Goal: Task Accomplishment & Management: Manage account settings

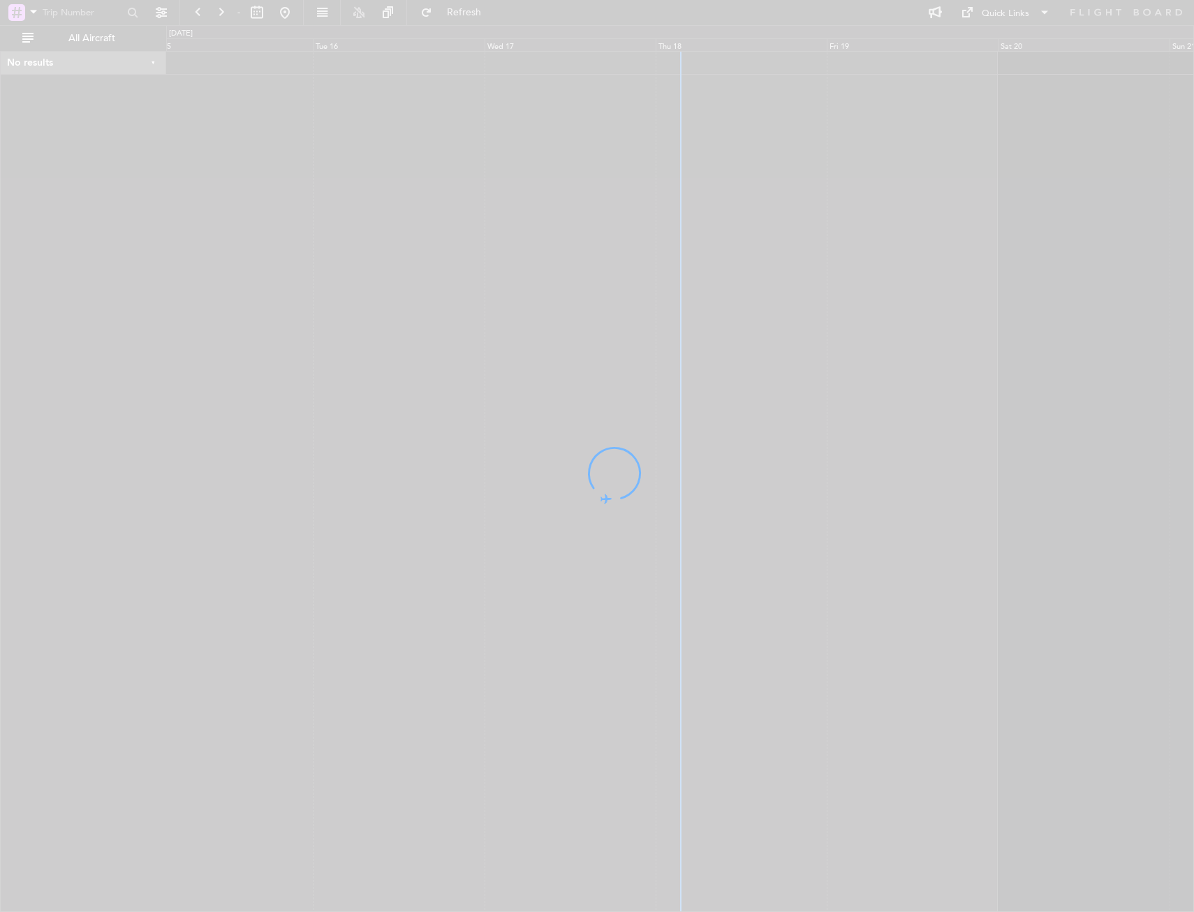
click at [696, 179] on div at bounding box center [597, 456] width 1194 height 912
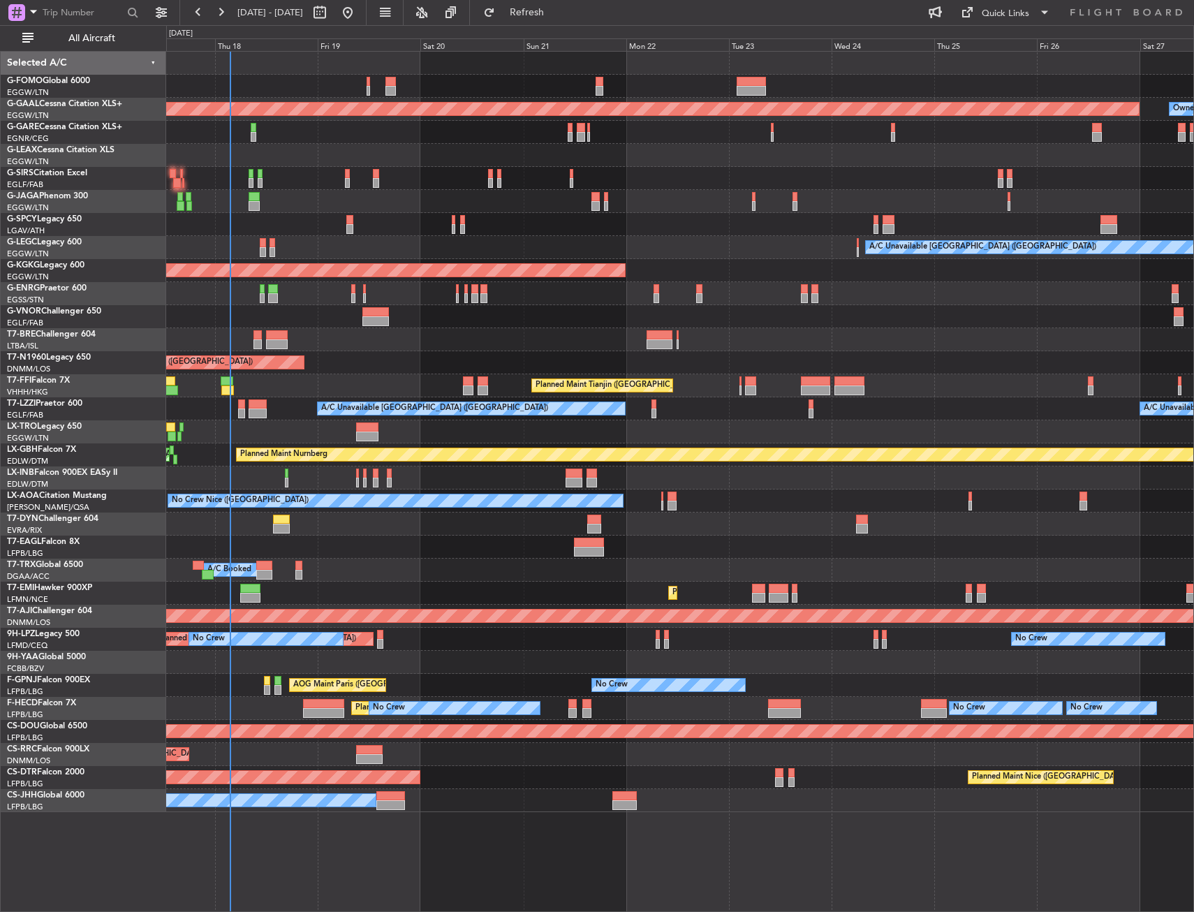
click at [269, 214] on div "Planned Maint Dusseldorf Owner A/C Unavailable [GEOGRAPHIC_DATA] ([GEOGRAPHIC_D…" at bounding box center [679, 432] width 1027 height 760
click at [97, 38] on span "All Aircraft" at bounding box center [91, 39] width 111 height 10
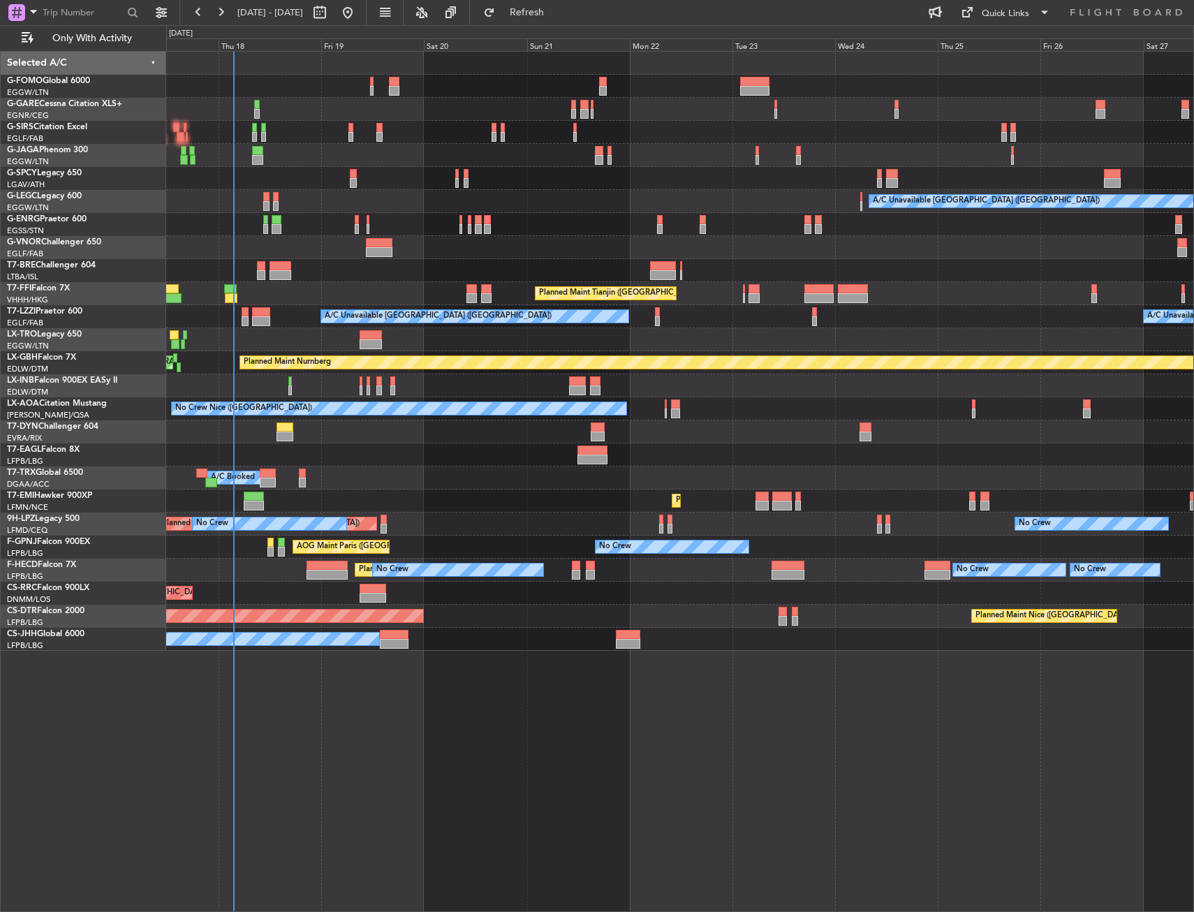
click at [313, 177] on div at bounding box center [679, 178] width 1027 height 23
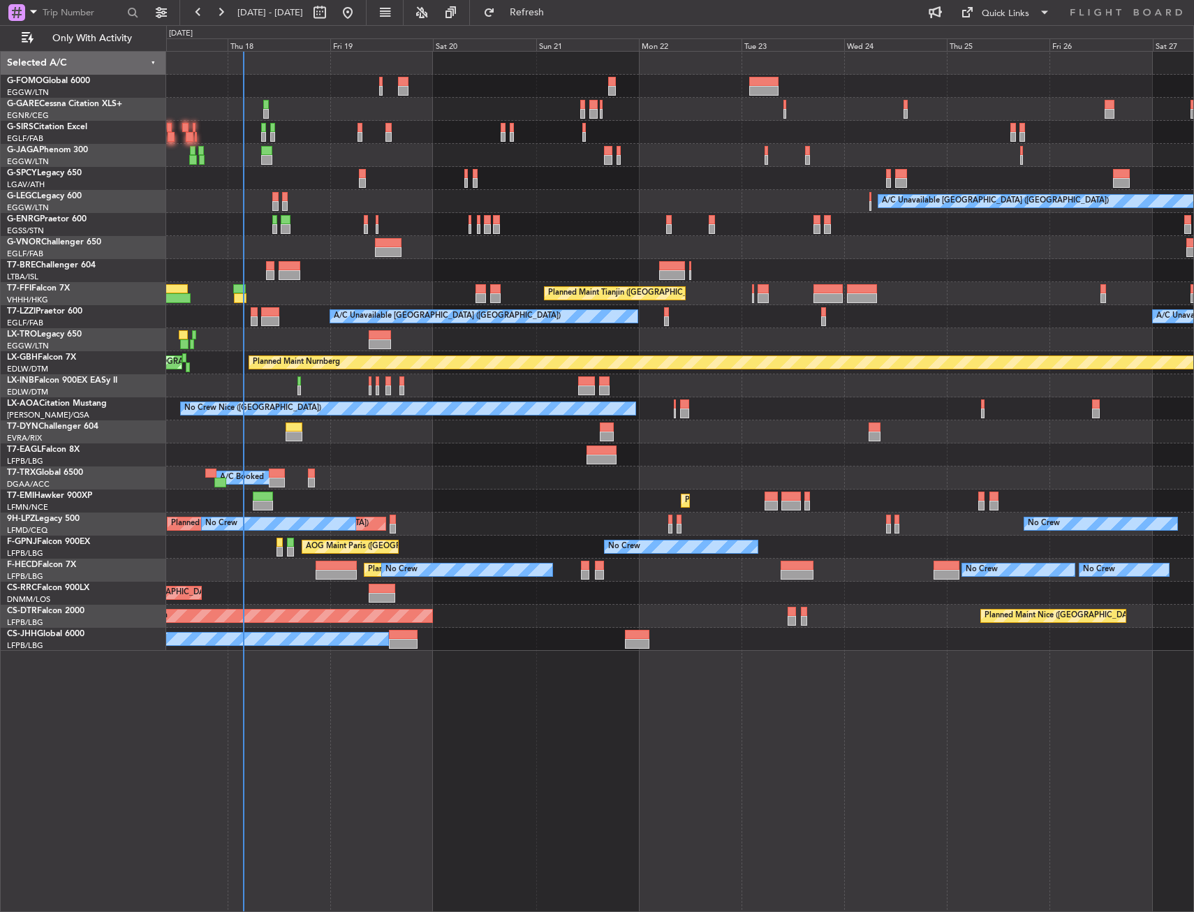
click at [447, 135] on div at bounding box center [679, 132] width 1027 height 23
click at [351, 226] on div at bounding box center [679, 224] width 1027 height 23
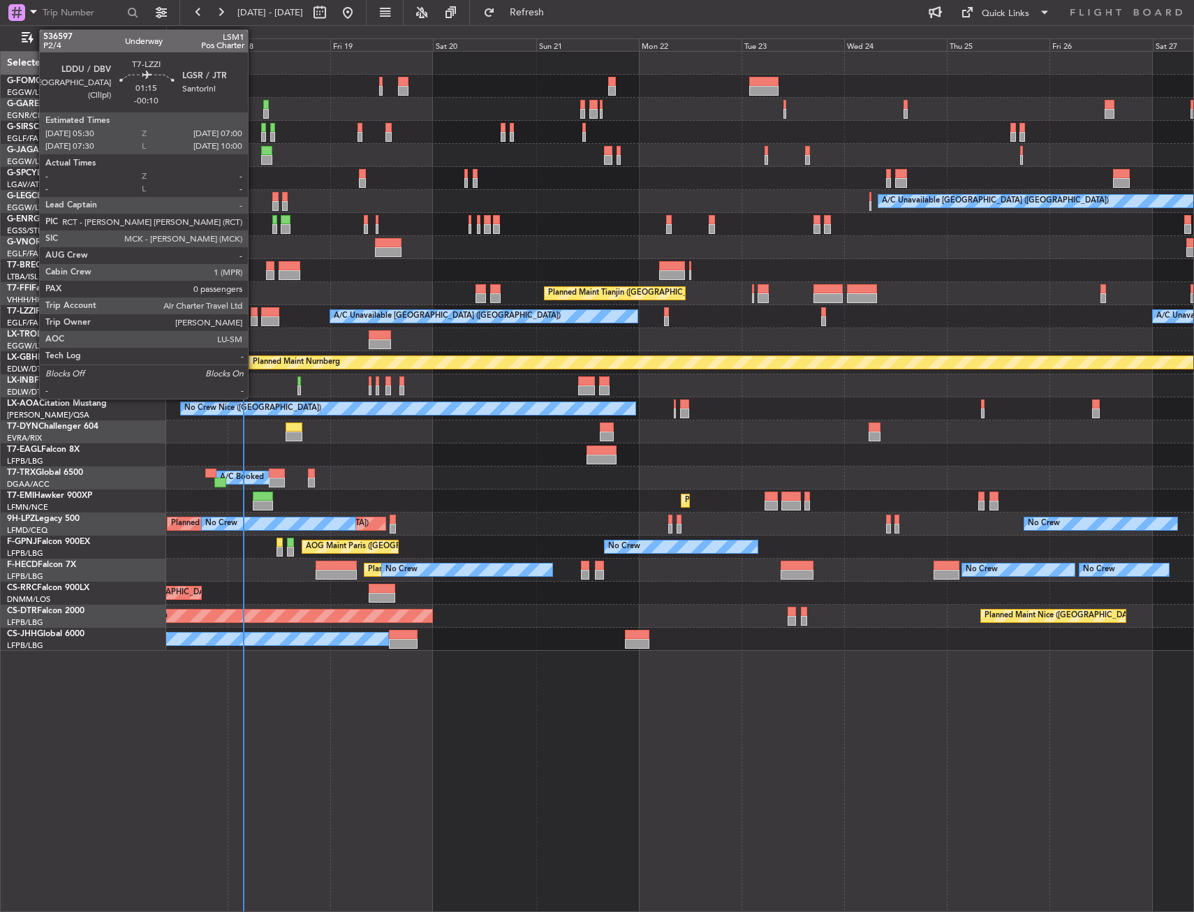
click at [254, 313] on div at bounding box center [254, 312] width 7 height 10
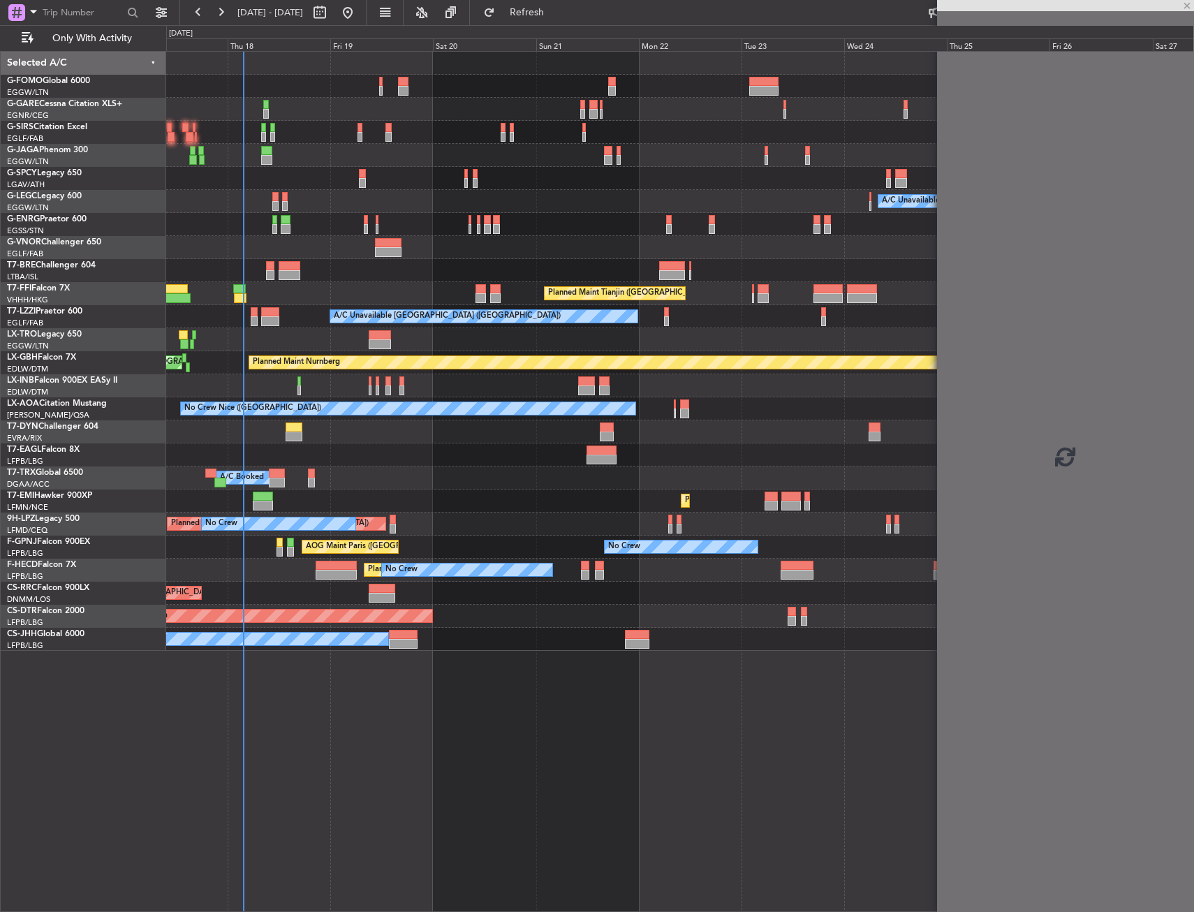
click at [278, 297] on div "Planned Maint Tianjin ([GEOGRAPHIC_DATA])" at bounding box center [679, 293] width 1027 height 23
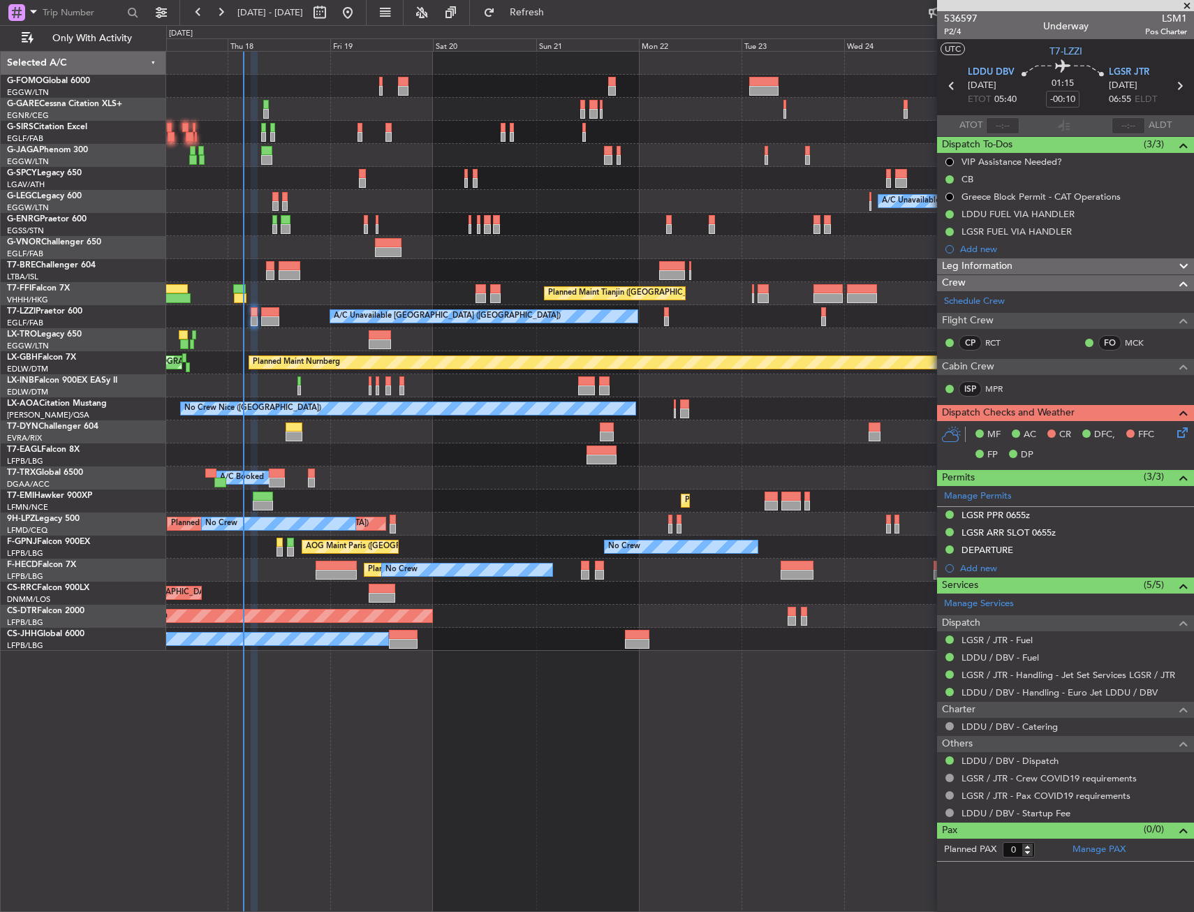
click at [390, 467] on div "A/C Booked A/C Booked" at bounding box center [679, 477] width 1027 height 23
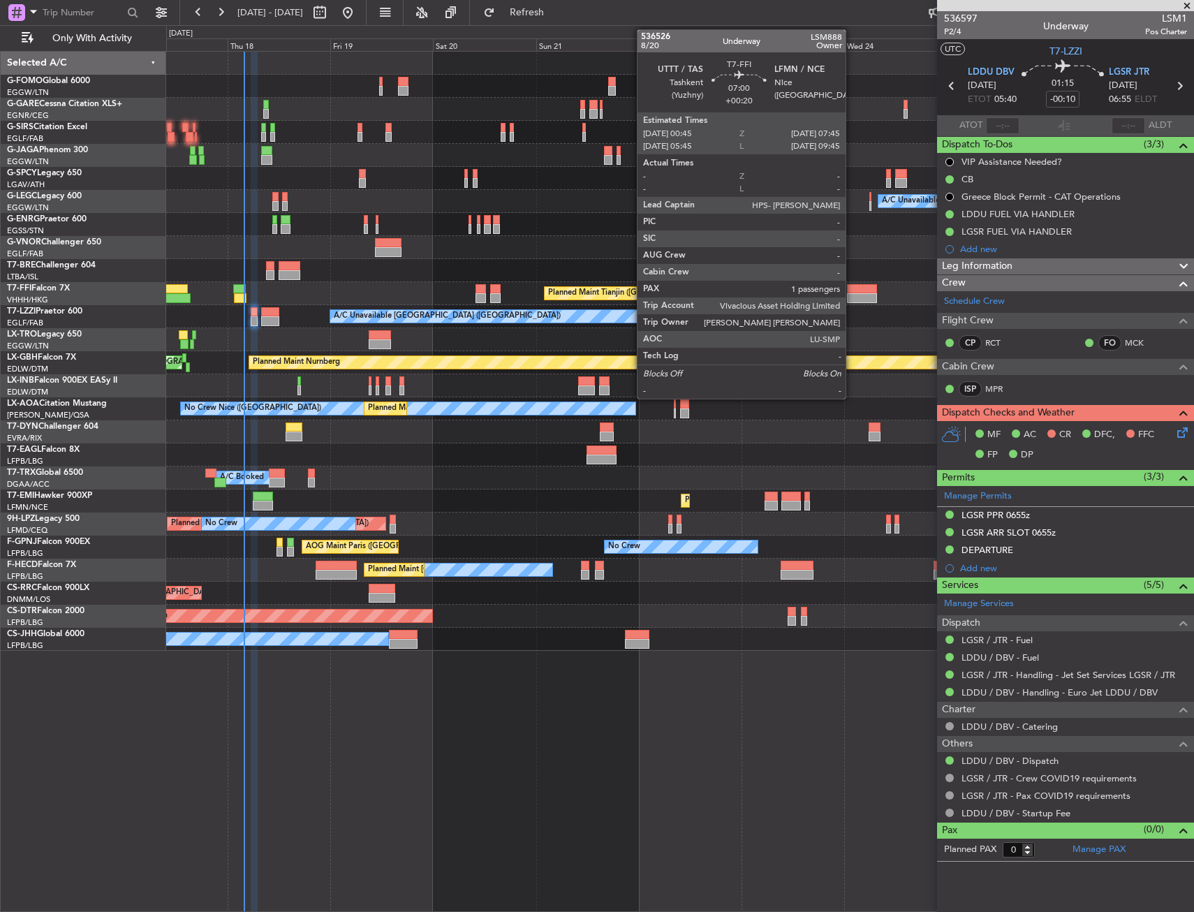
click at [852, 287] on div at bounding box center [862, 289] width 30 height 10
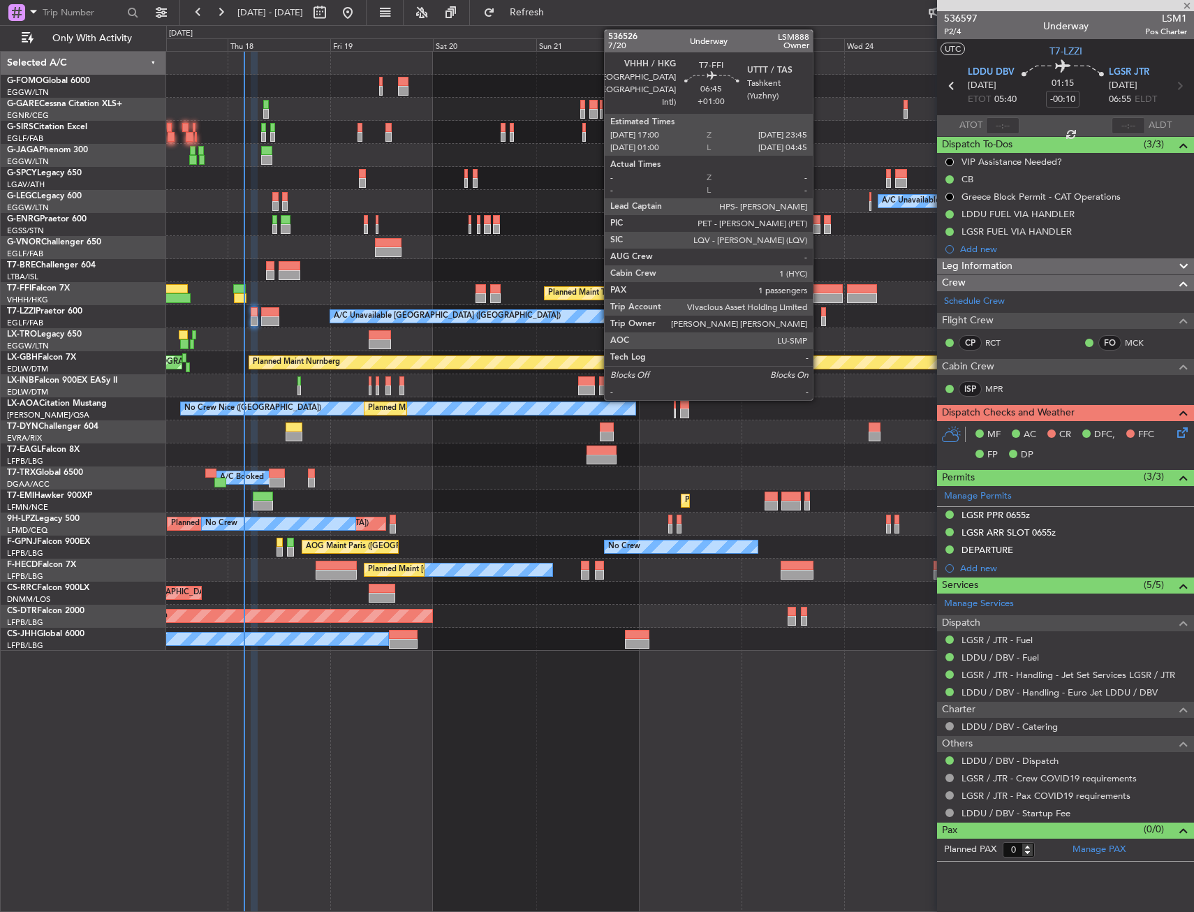
type input "+00:20"
type input "1"
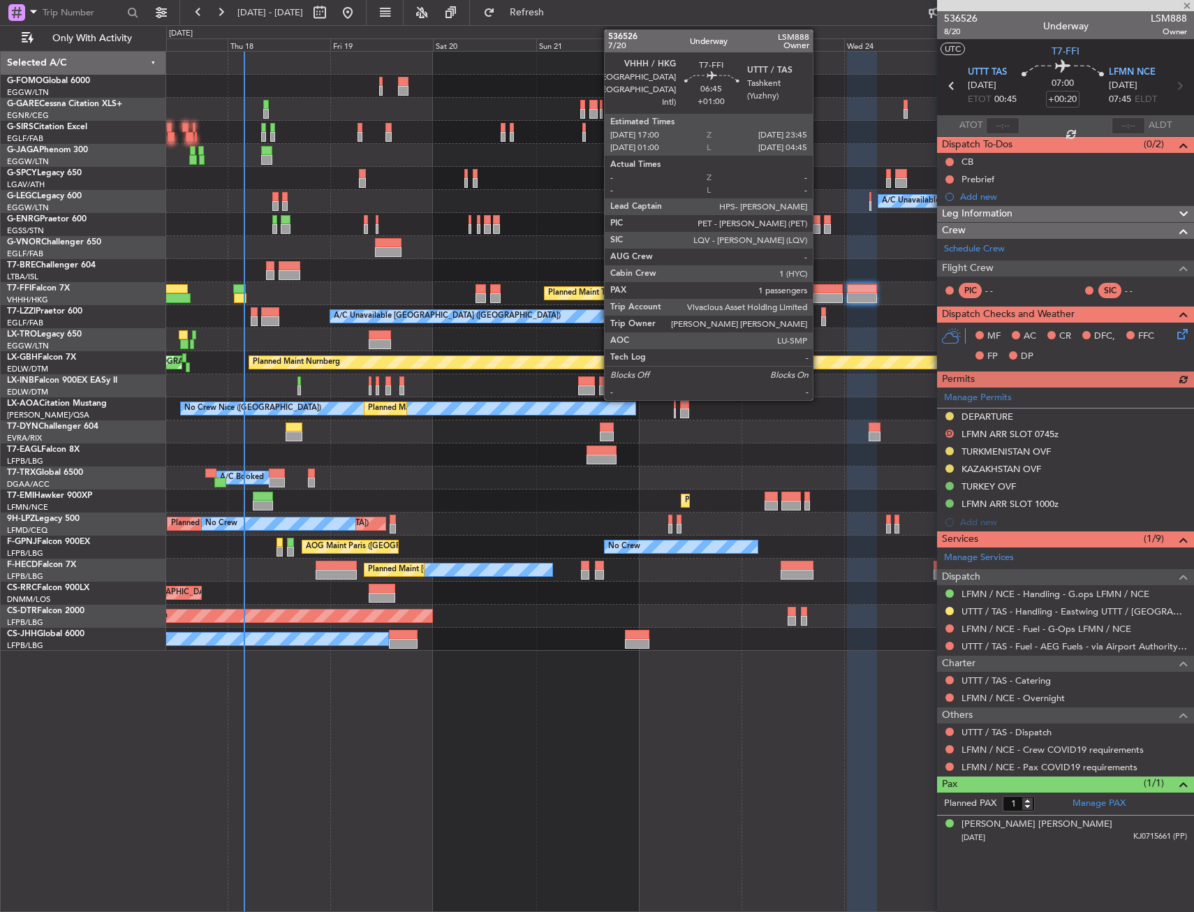
click at [819, 289] on div at bounding box center [827, 289] width 29 height 10
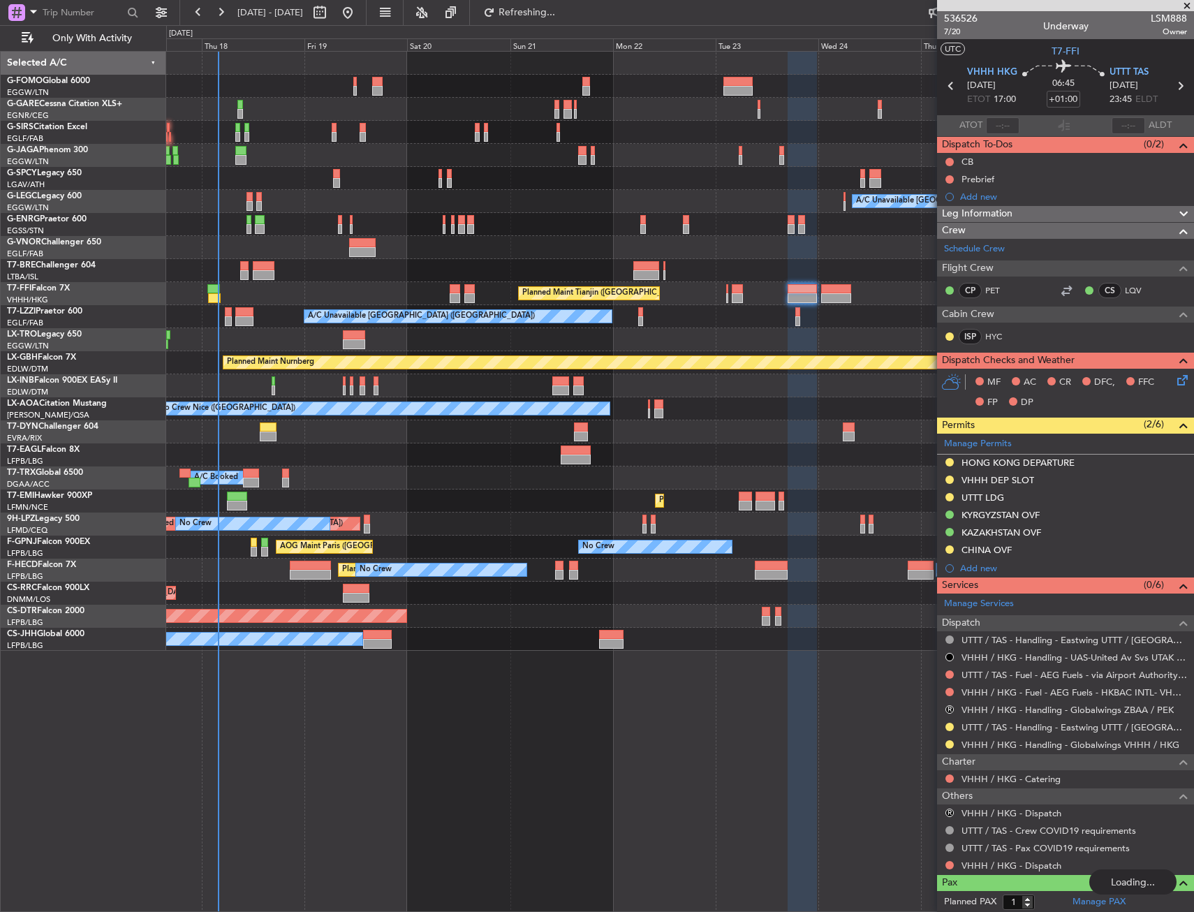
click at [429, 116] on div at bounding box center [679, 109] width 1027 height 23
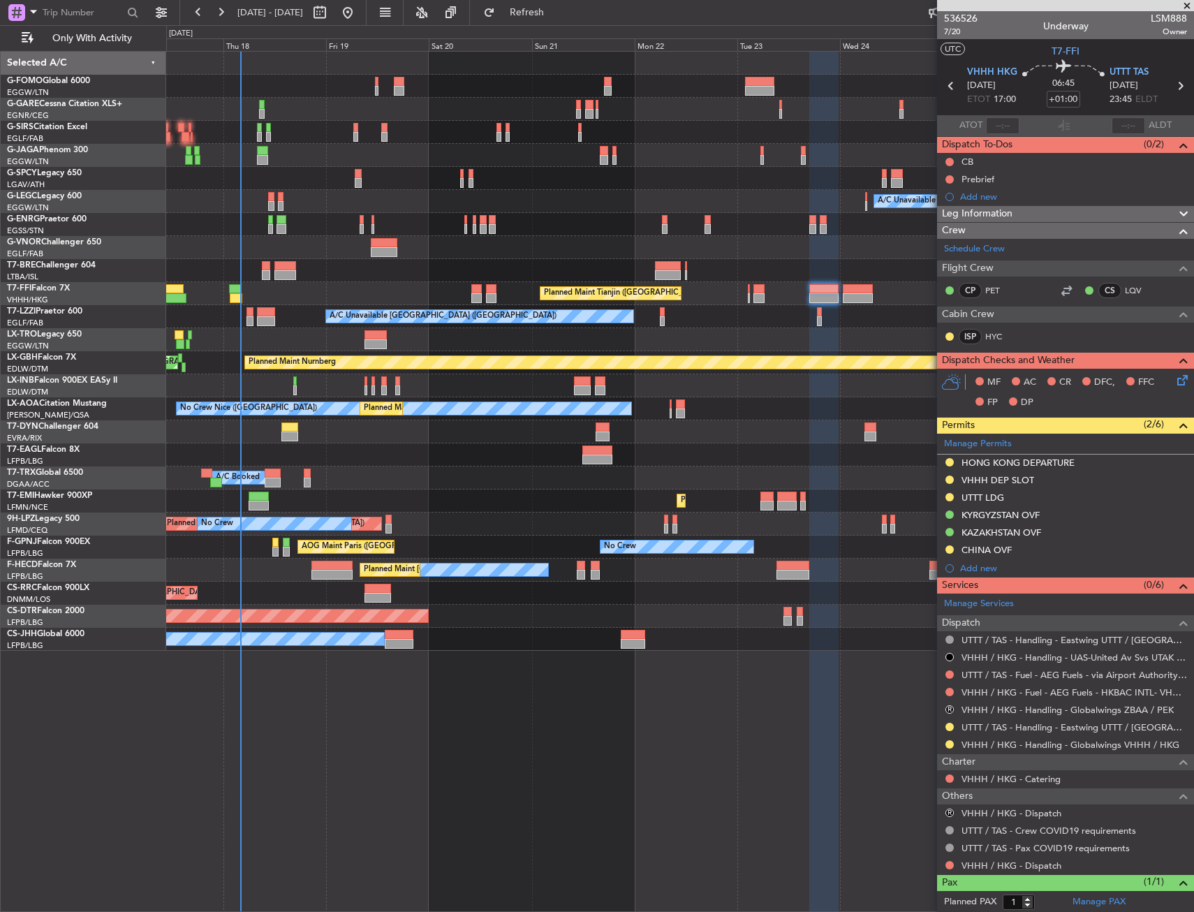
click at [290, 168] on div "A/C Unavailable London (Luton) Planned Maint Tianjin (Binhai) A/C Unavailable L…" at bounding box center [679, 351] width 1027 height 599
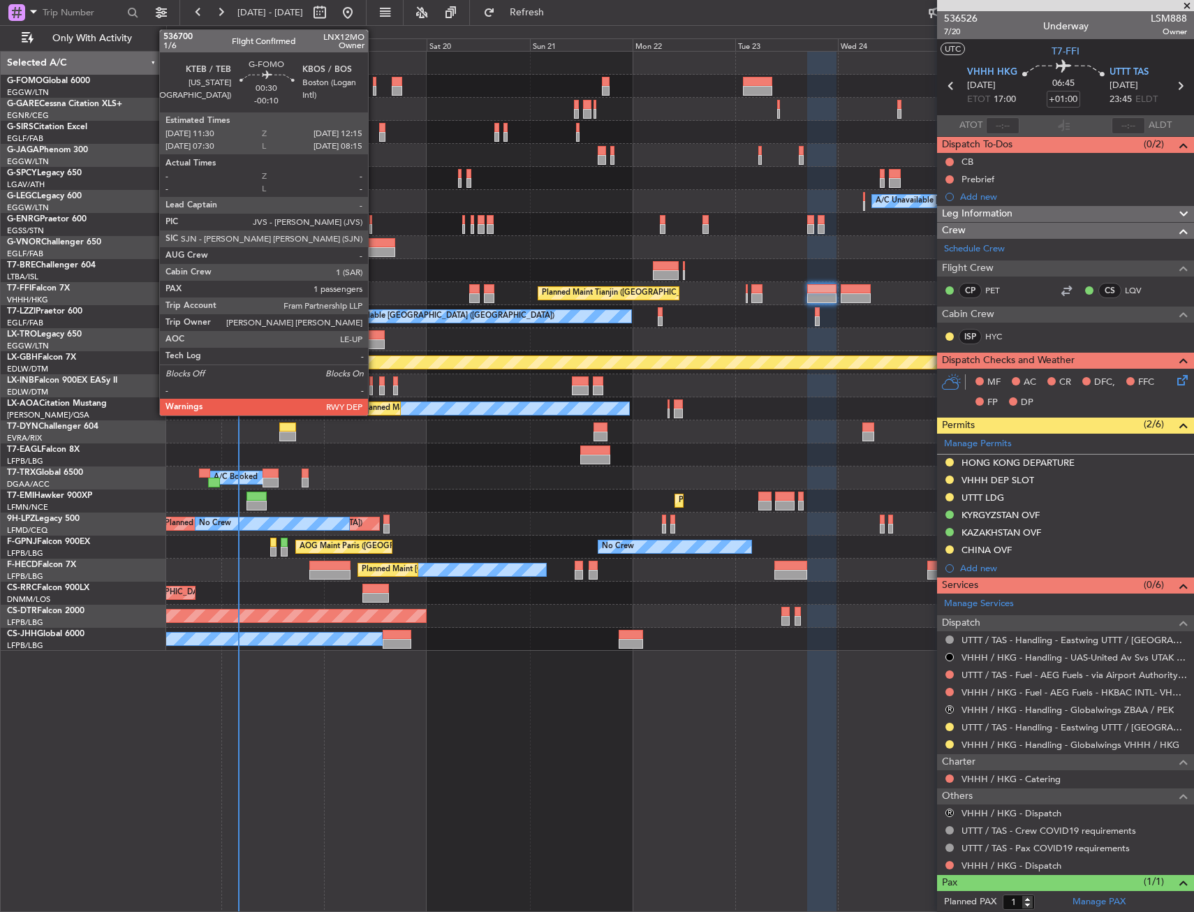
click at [374, 82] on div at bounding box center [374, 82] width 3 height 10
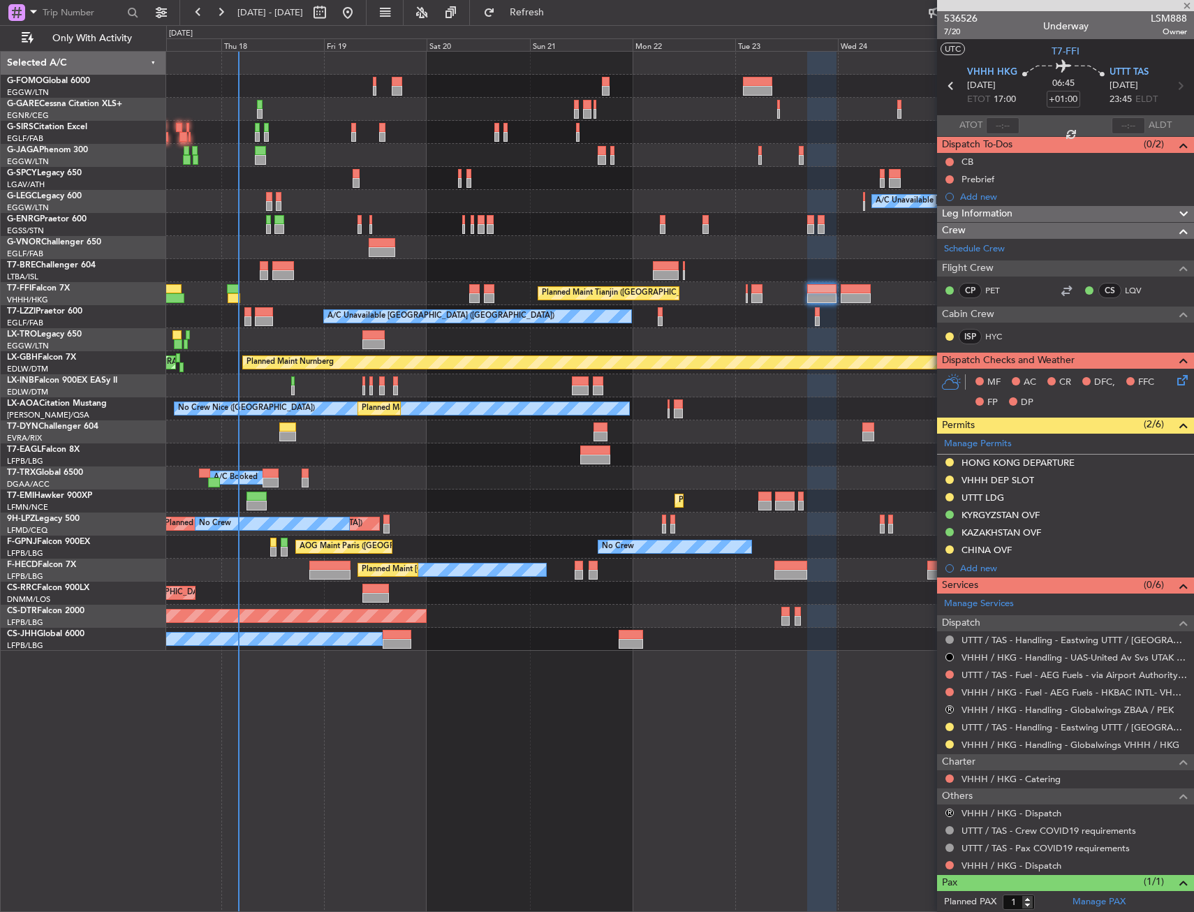
type input "-00:10"
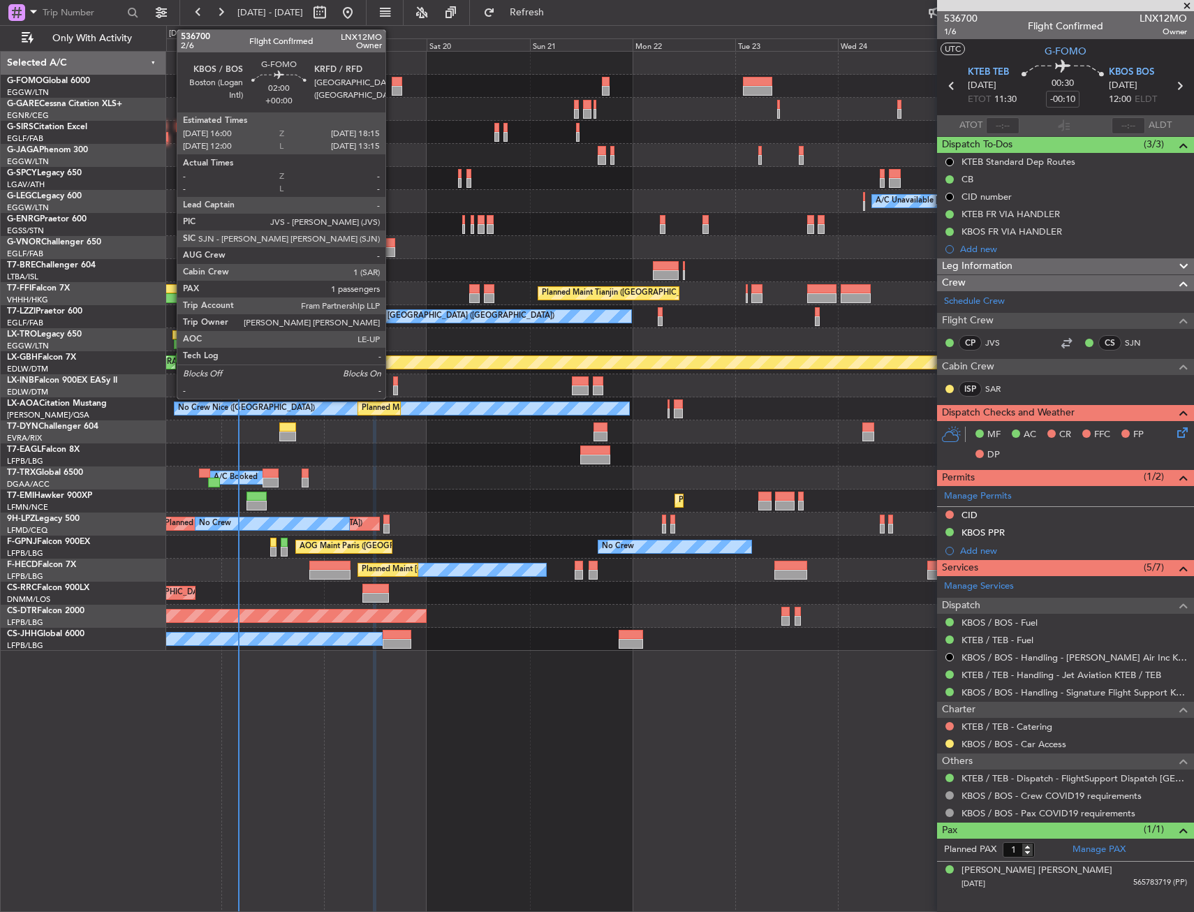
click at [392, 90] on div at bounding box center [397, 91] width 10 height 10
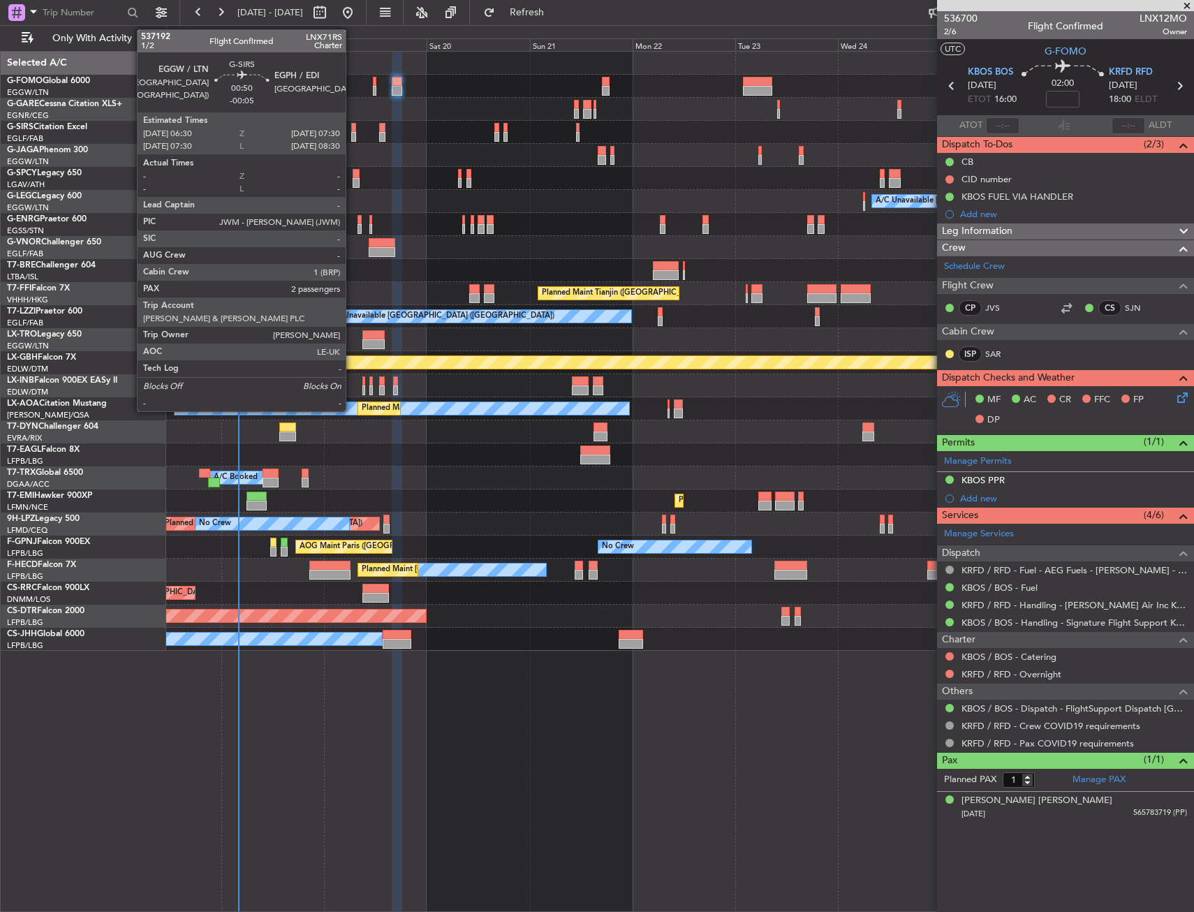
click at [352, 135] on div at bounding box center [353, 137] width 5 height 10
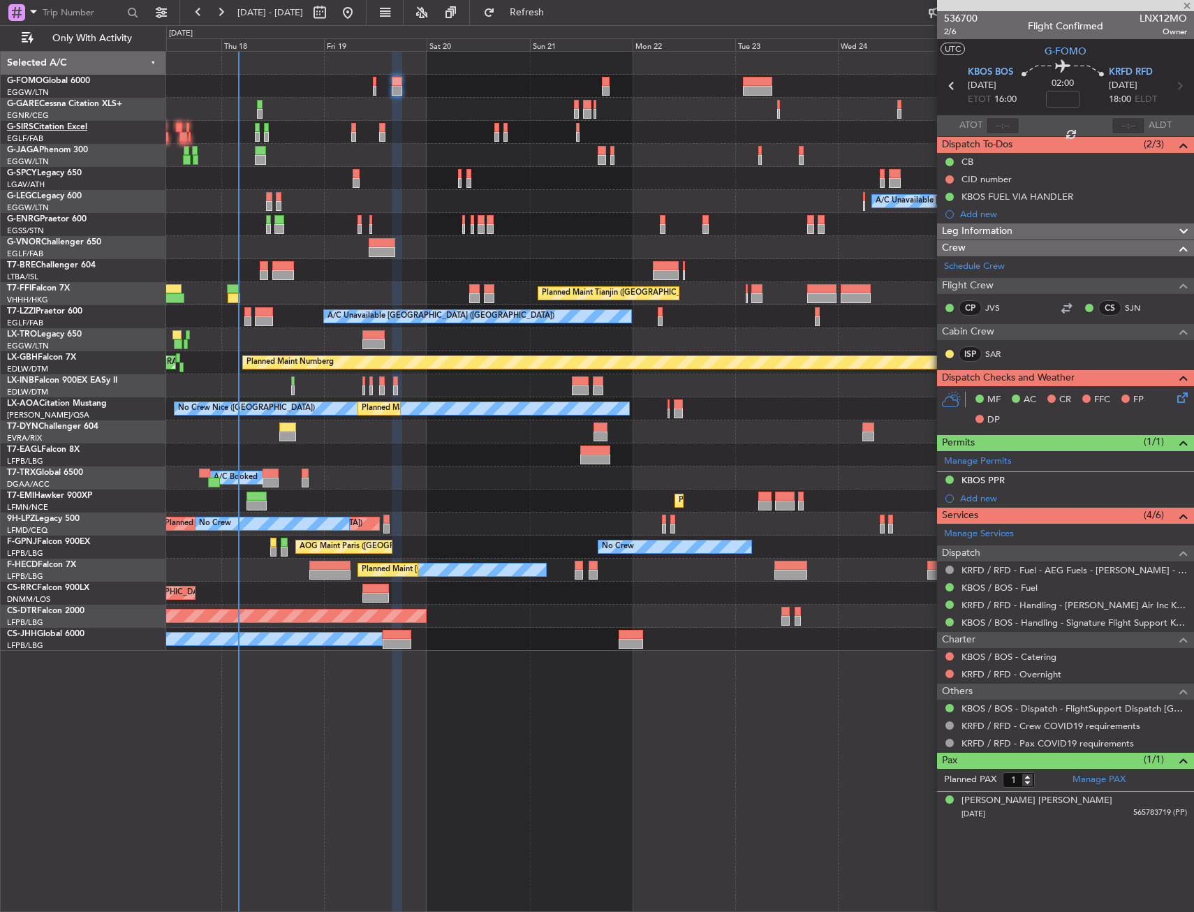
type input "-00:05"
type input "2"
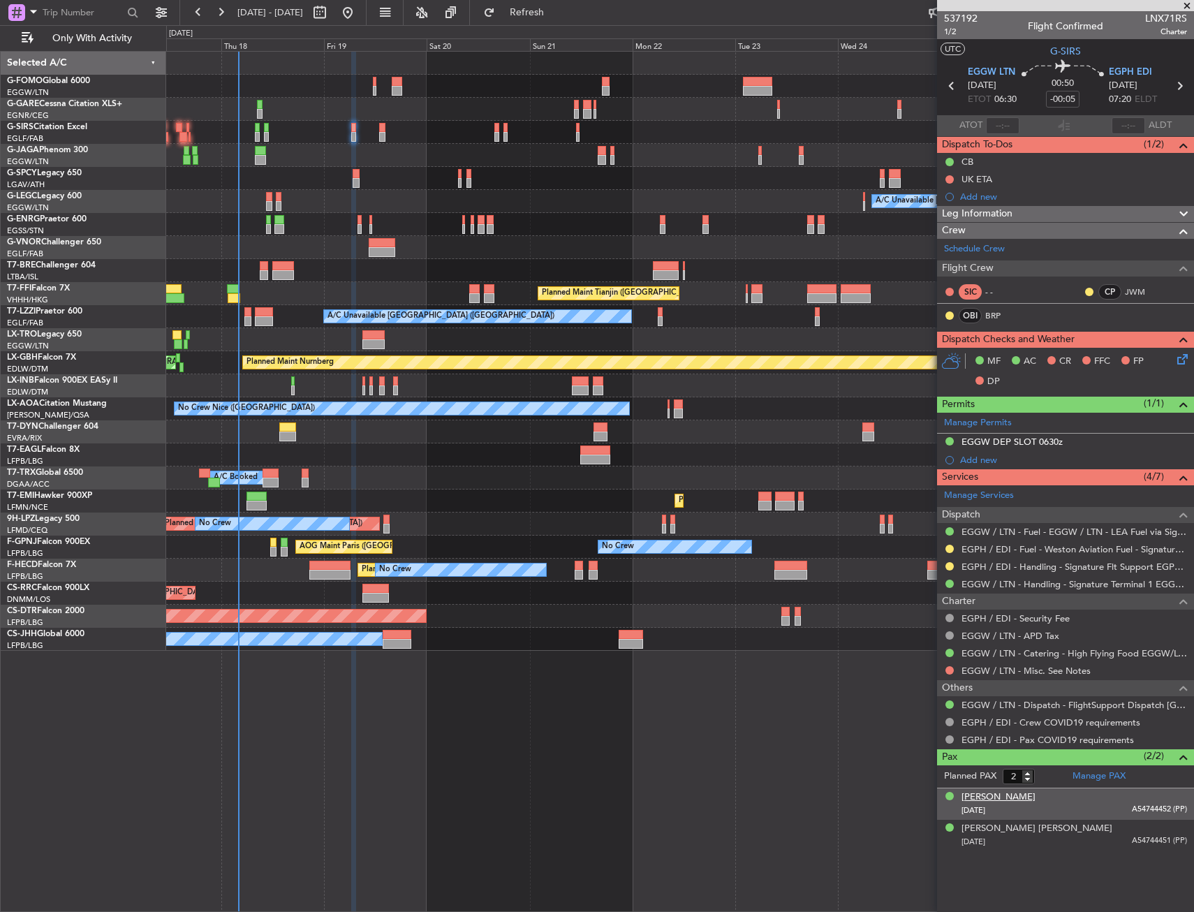
click at [1007, 795] on div "Keong Yeen Yeoh" at bounding box center [998, 797] width 74 height 14
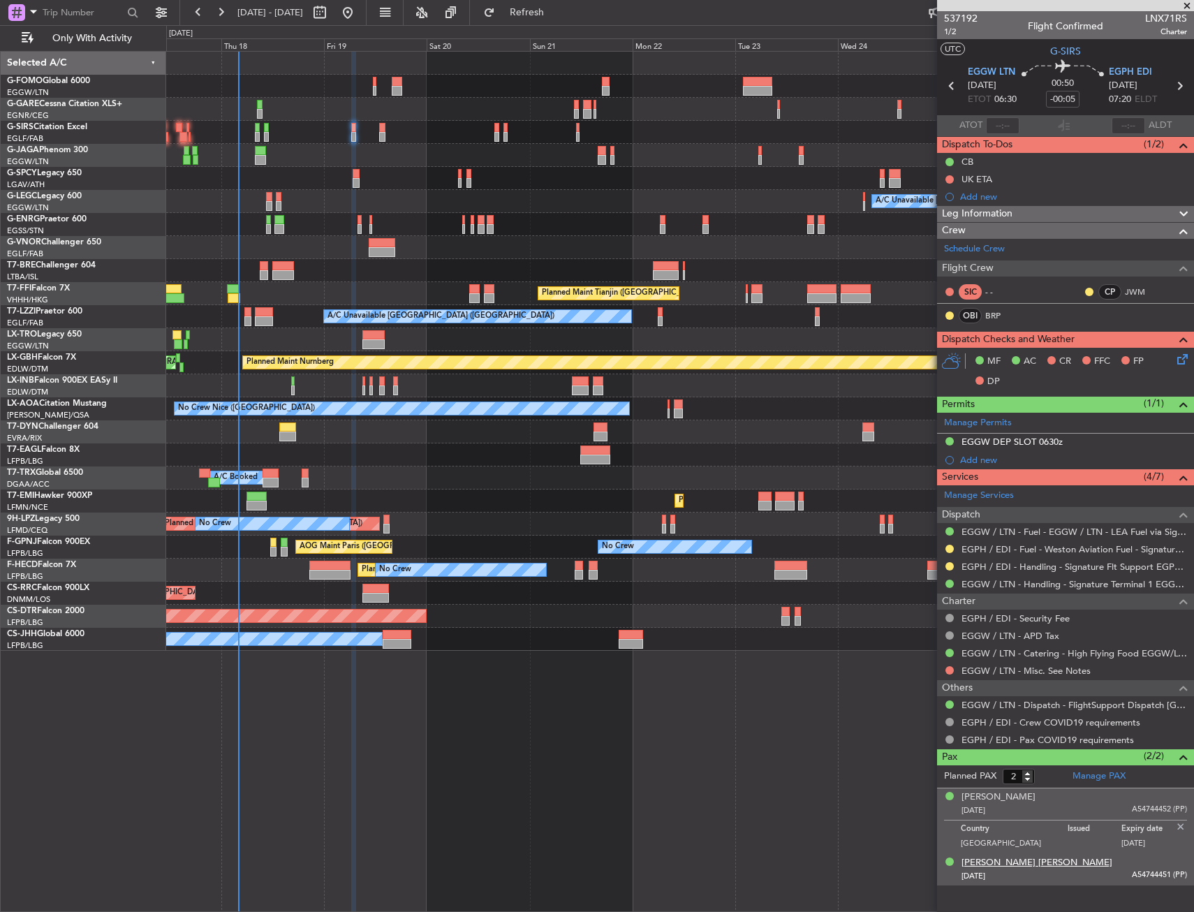
click at [1005, 863] on div "Seok Hong Yeoh" at bounding box center [1036, 863] width 151 height 14
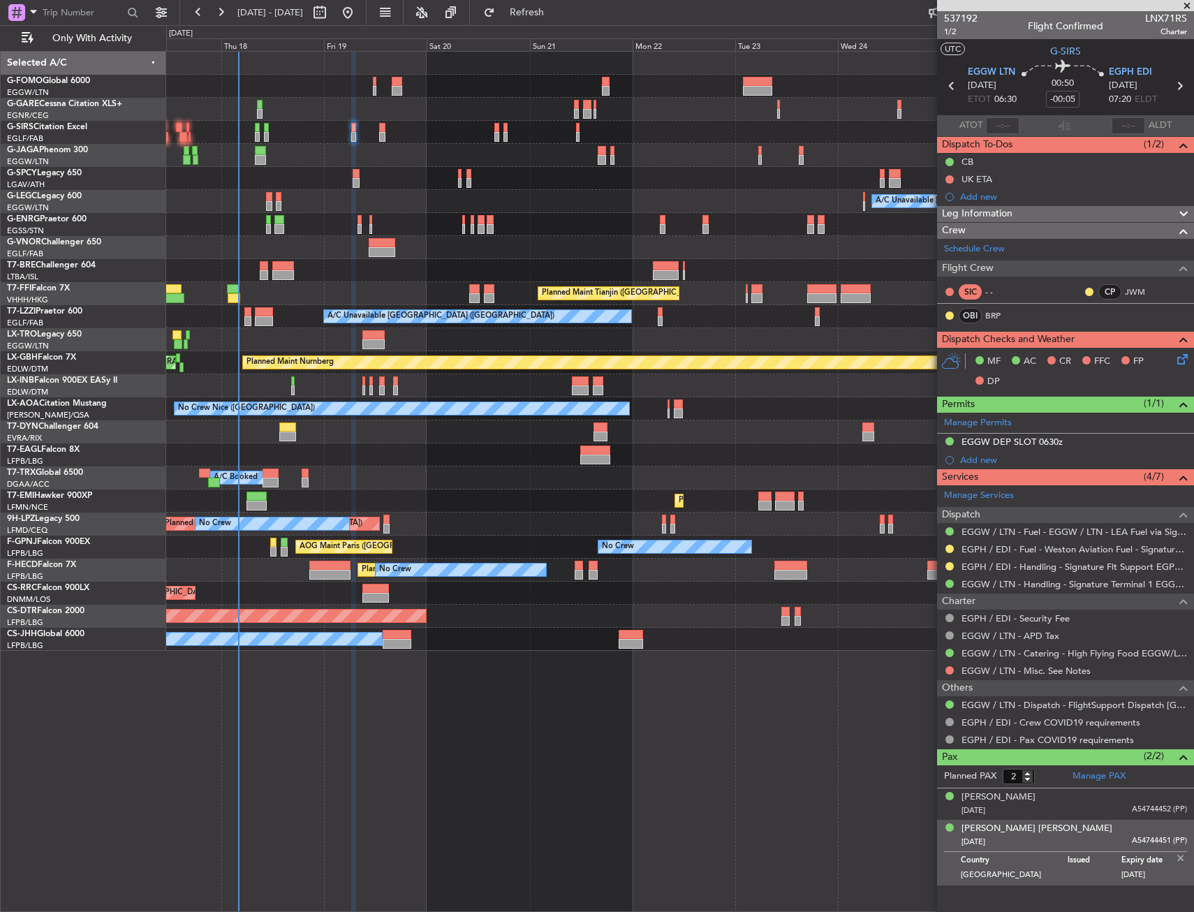
click at [1181, 856] on img at bounding box center [1180, 858] width 13 height 13
click at [1074, 100] on input "-00:05" at bounding box center [1063, 99] width 34 height 17
click at [1099, 101] on div "00:50 -00:10" at bounding box center [1062, 86] width 92 height 52
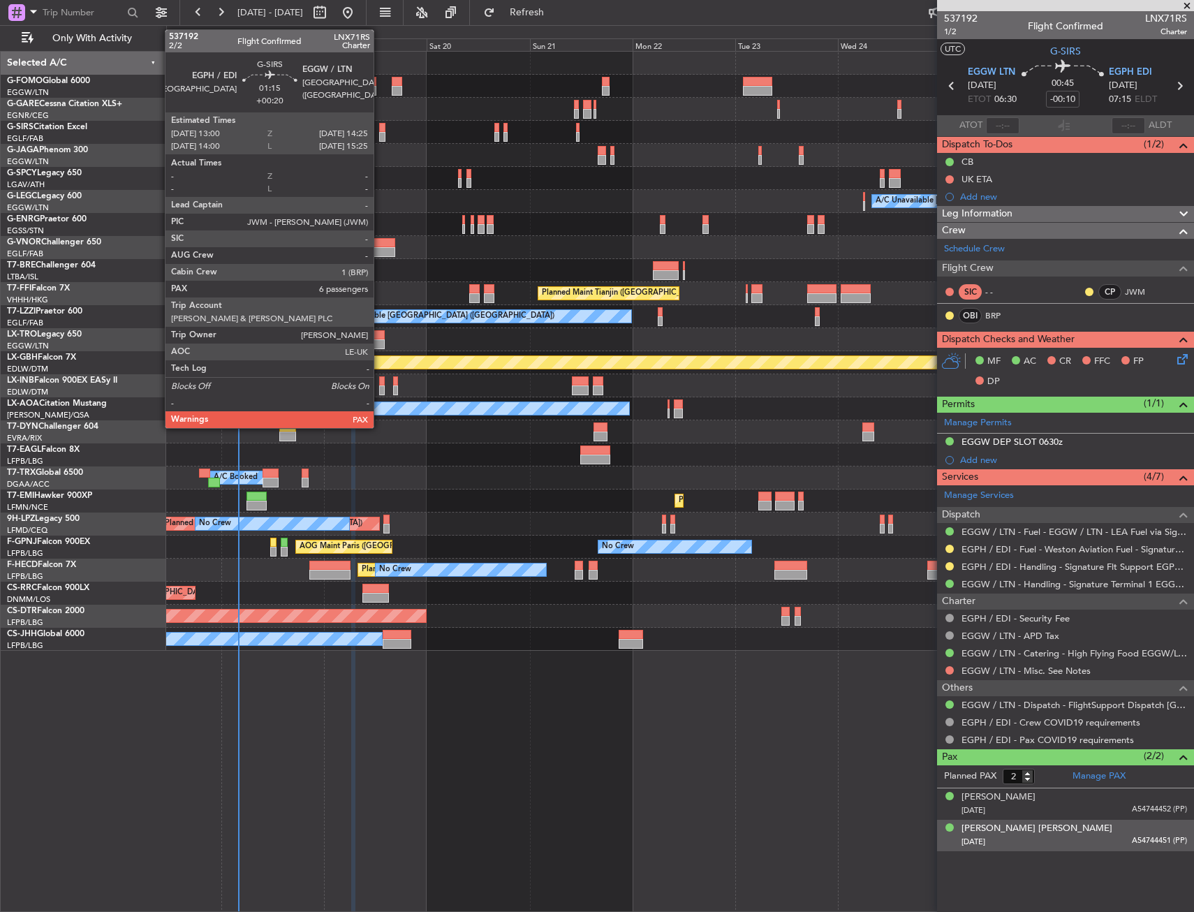
click at [380, 135] on div at bounding box center [382, 137] width 6 height 10
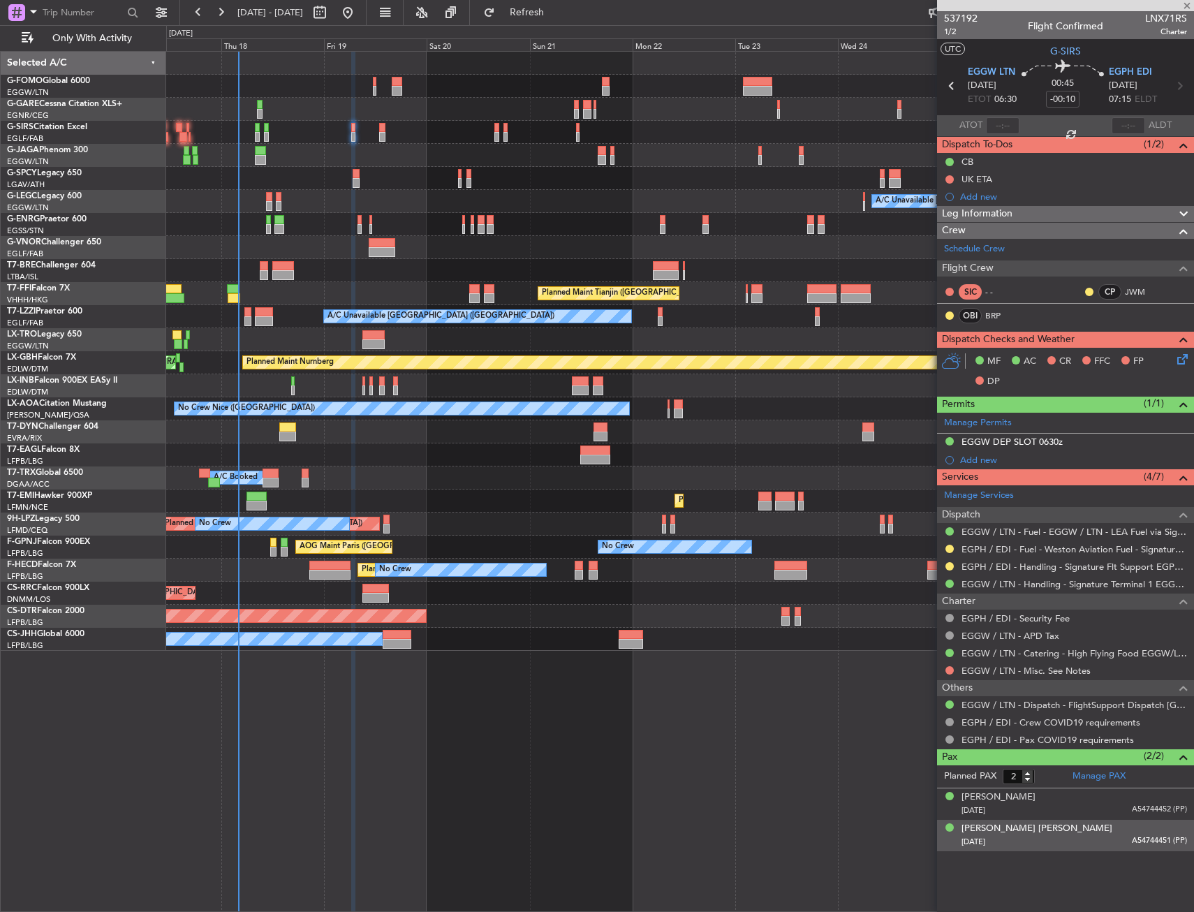
type input "+00:20"
type input "7"
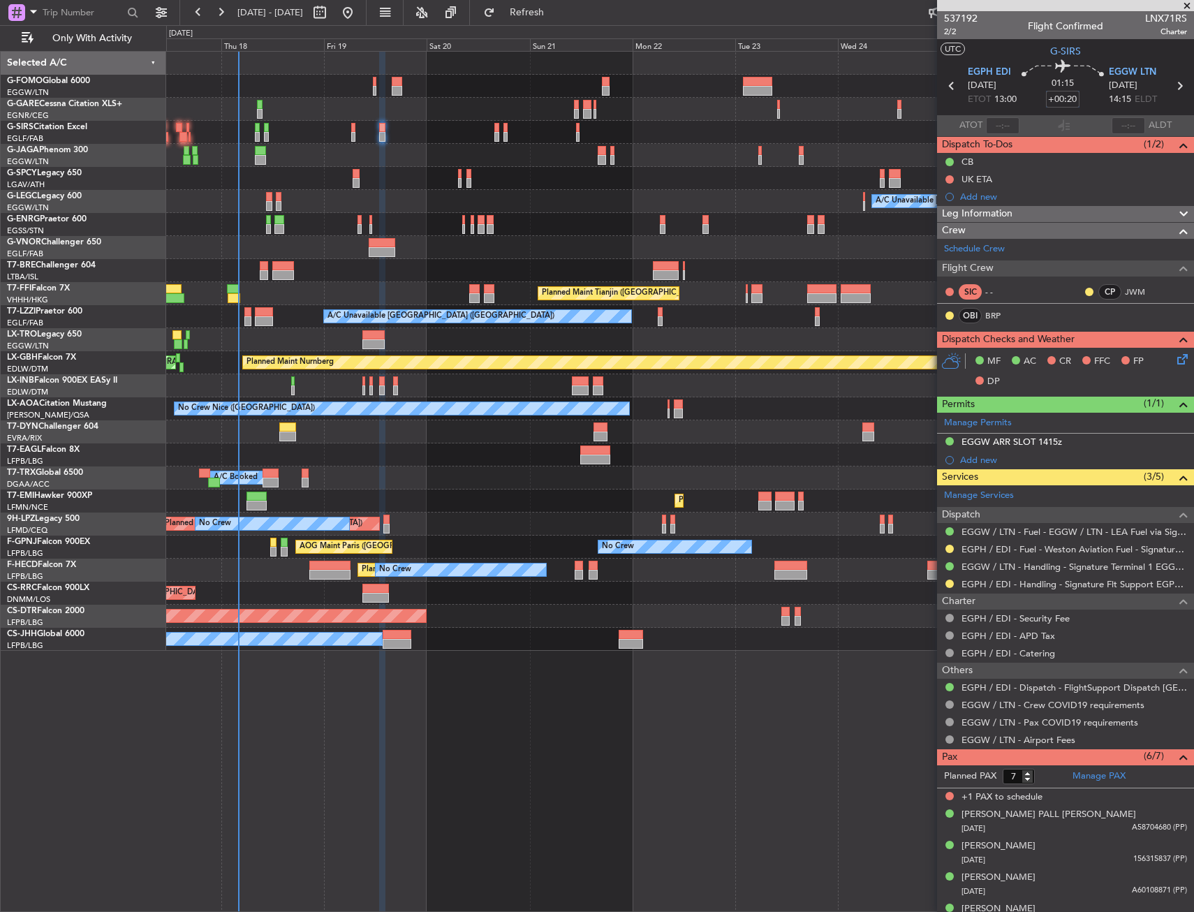
drag, startPoint x: 1072, startPoint y: 97, endPoint x: 1111, endPoint y: 91, distance: 38.8
click at [1072, 97] on input "+00:20" at bounding box center [1063, 99] width 34 height 17
click at [1094, 92] on div "01:15 +00:15" at bounding box center [1062, 86] width 92 height 52
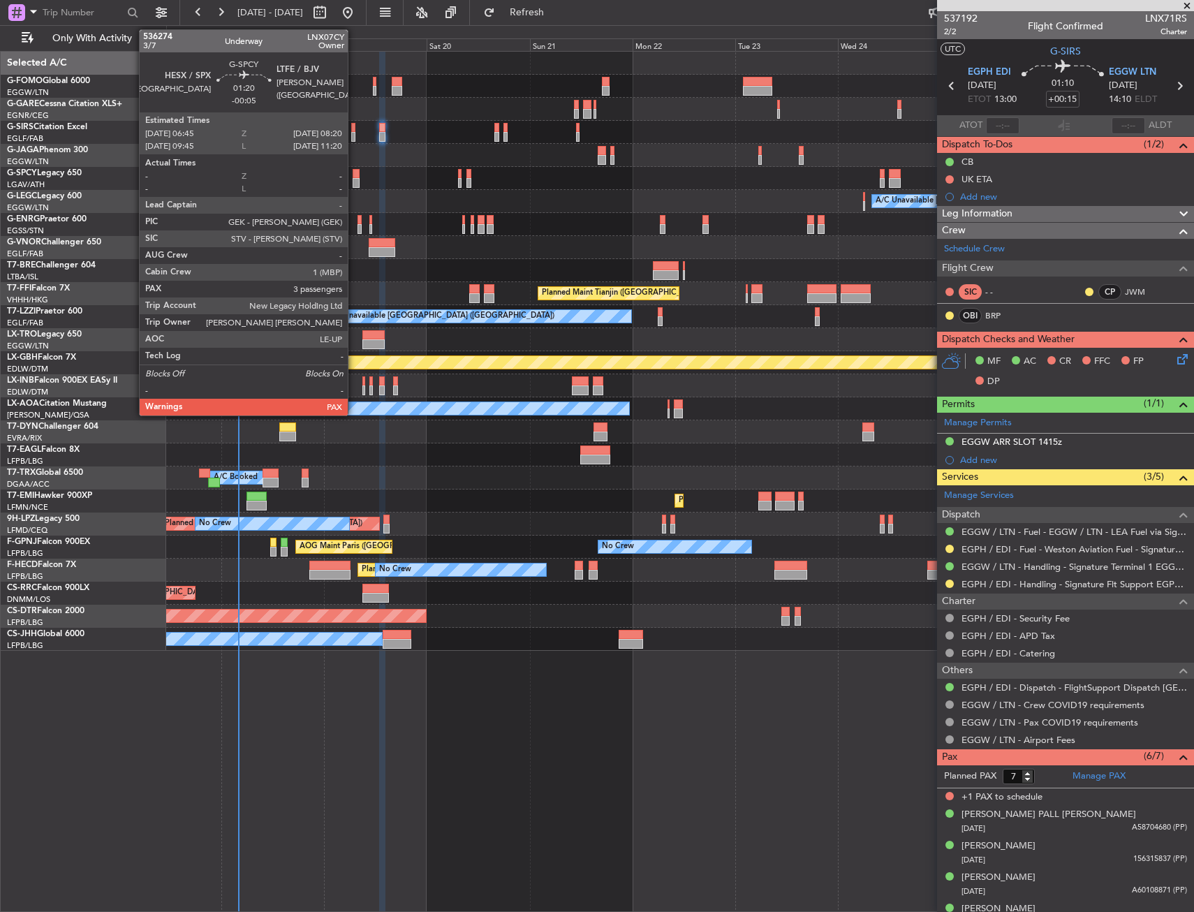
click at [354, 174] on div at bounding box center [355, 174] width 7 height 10
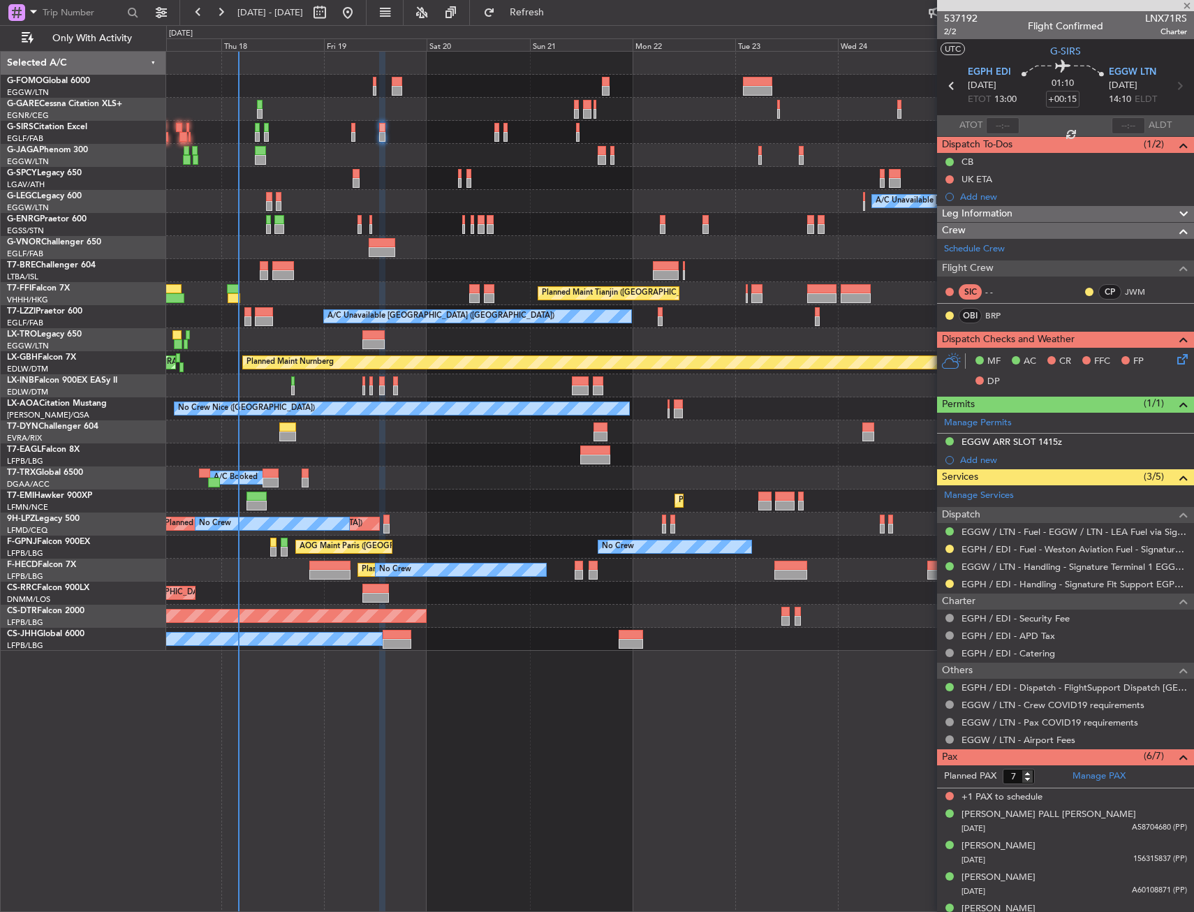
type input "-00:05"
type input "3"
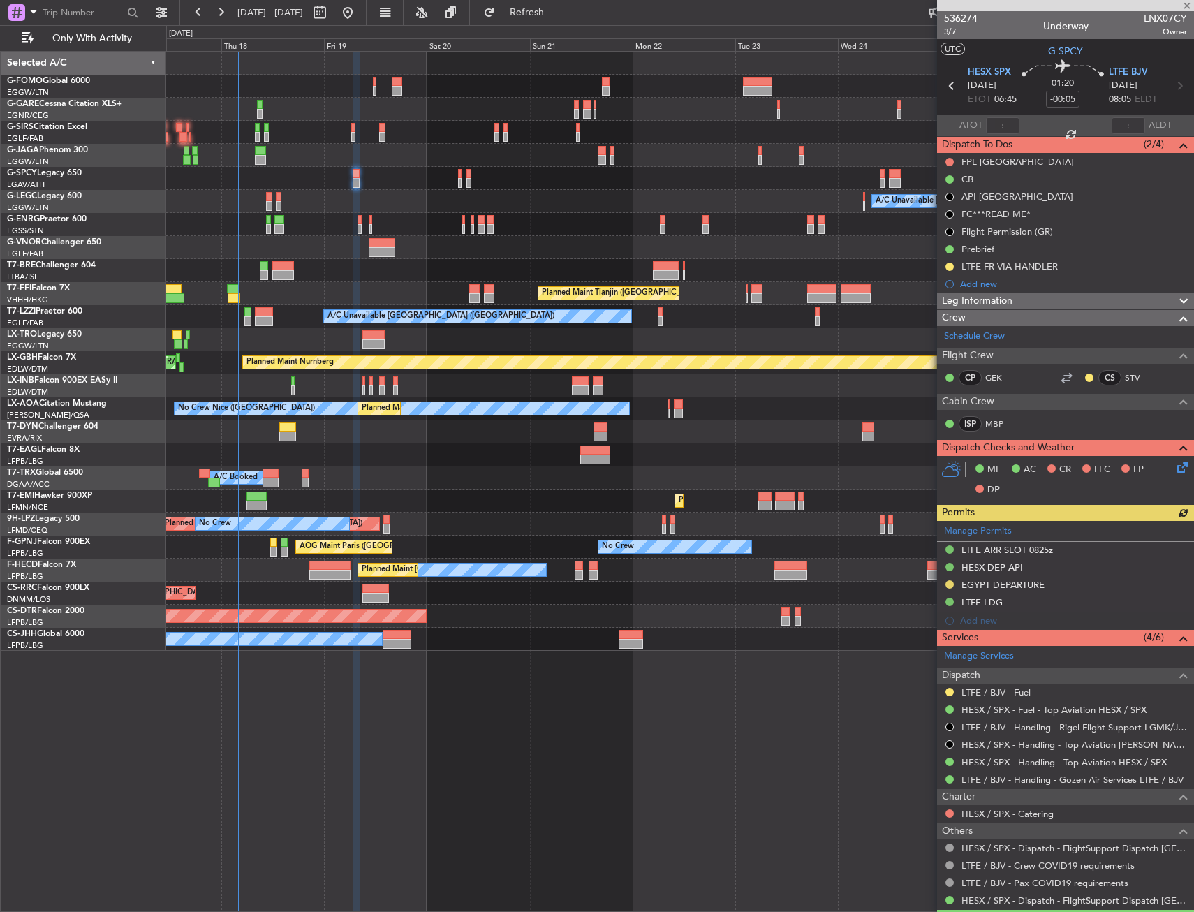
click at [380, 133] on div at bounding box center [382, 137] width 6 height 10
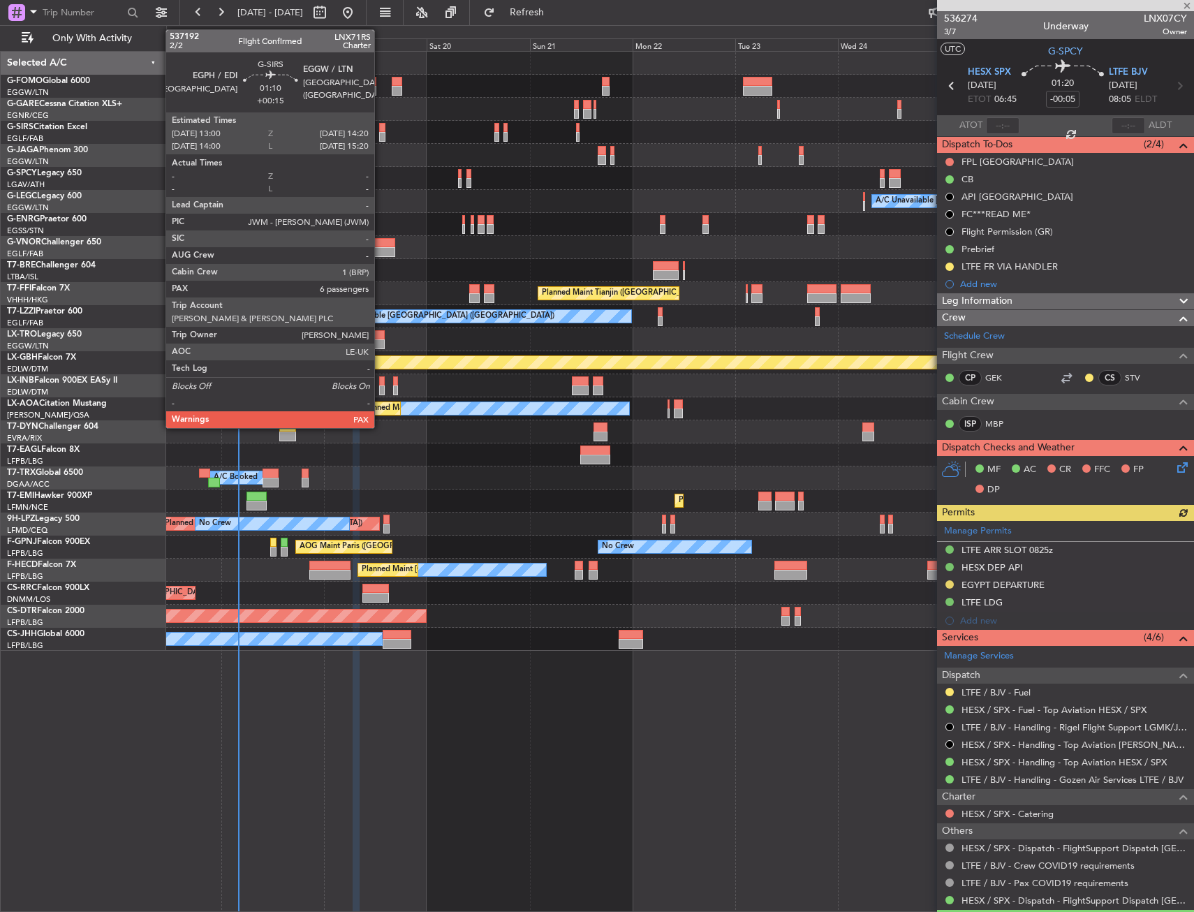
click at [380, 133] on div at bounding box center [382, 137] width 6 height 10
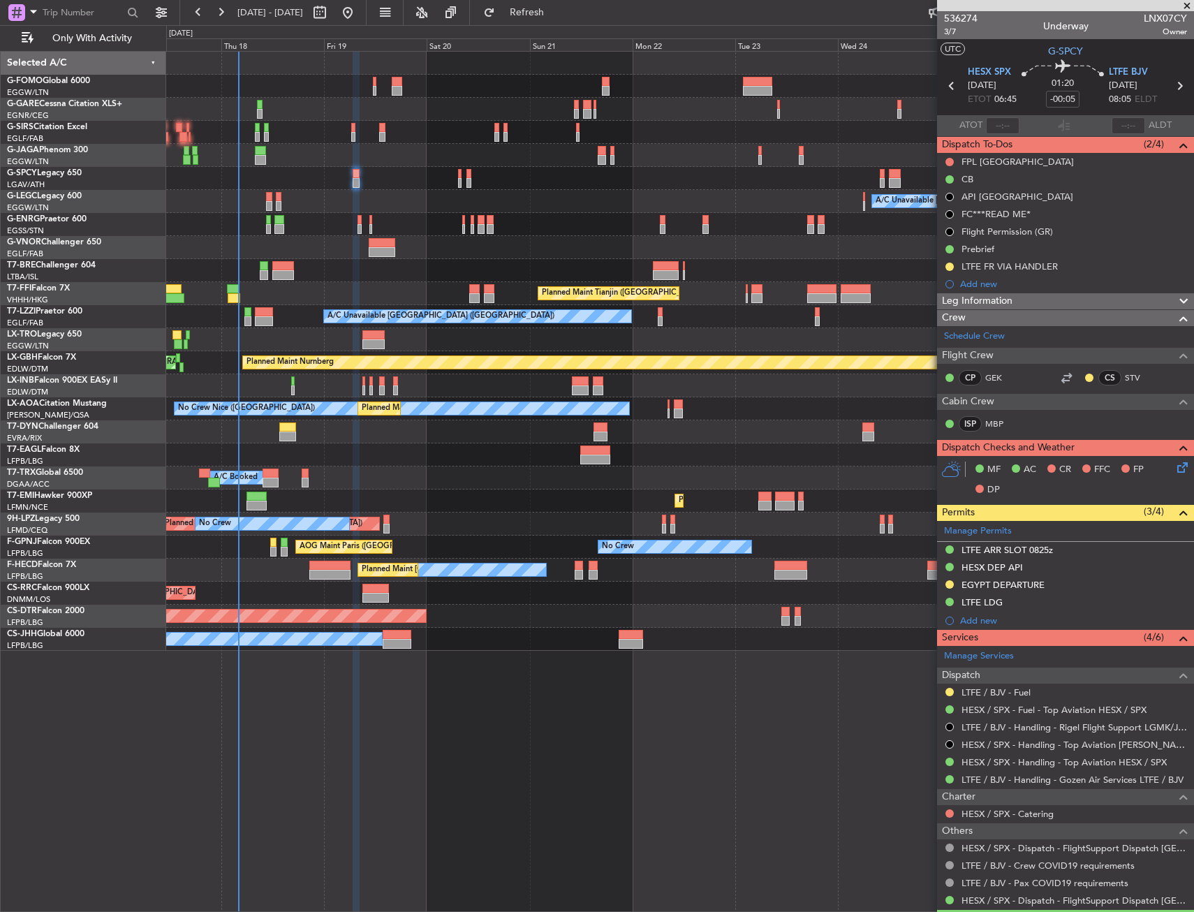
click at [588, 678] on div "A/C Unavailable London (Luton) Planned Maint Tianjin (Binhai) A/C Unavailable L…" at bounding box center [679, 481] width 1027 height 861
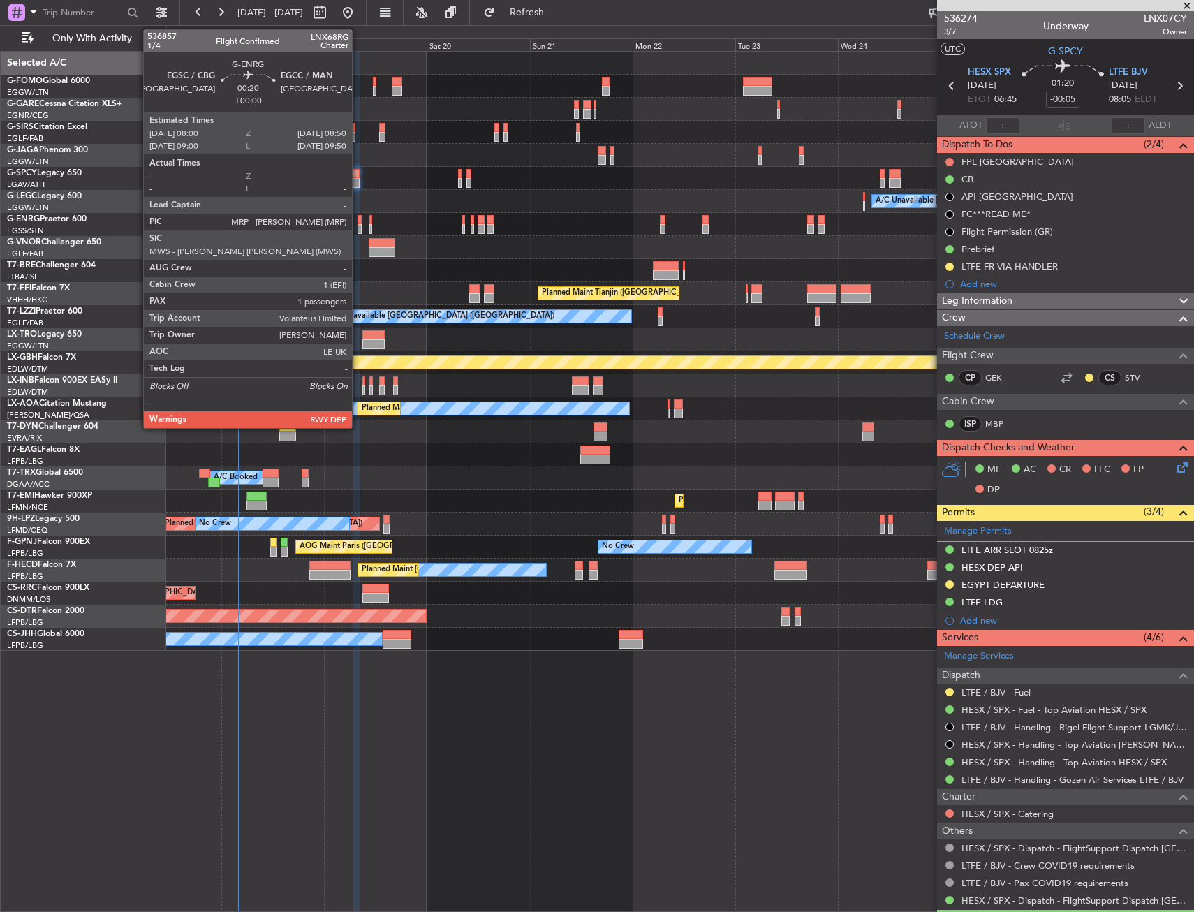
click at [359, 227] on div at bounding box center [359, 229] width 4 height 10
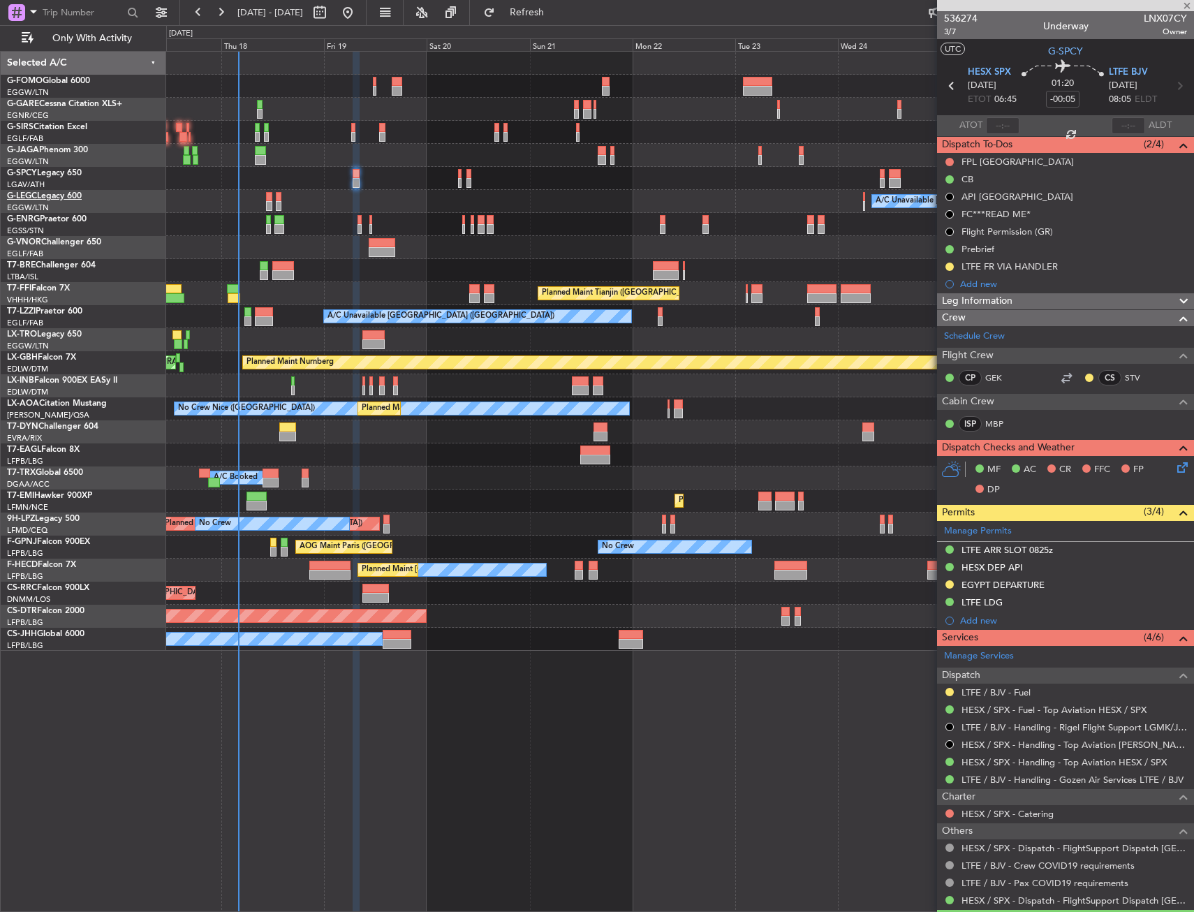
type input "1"
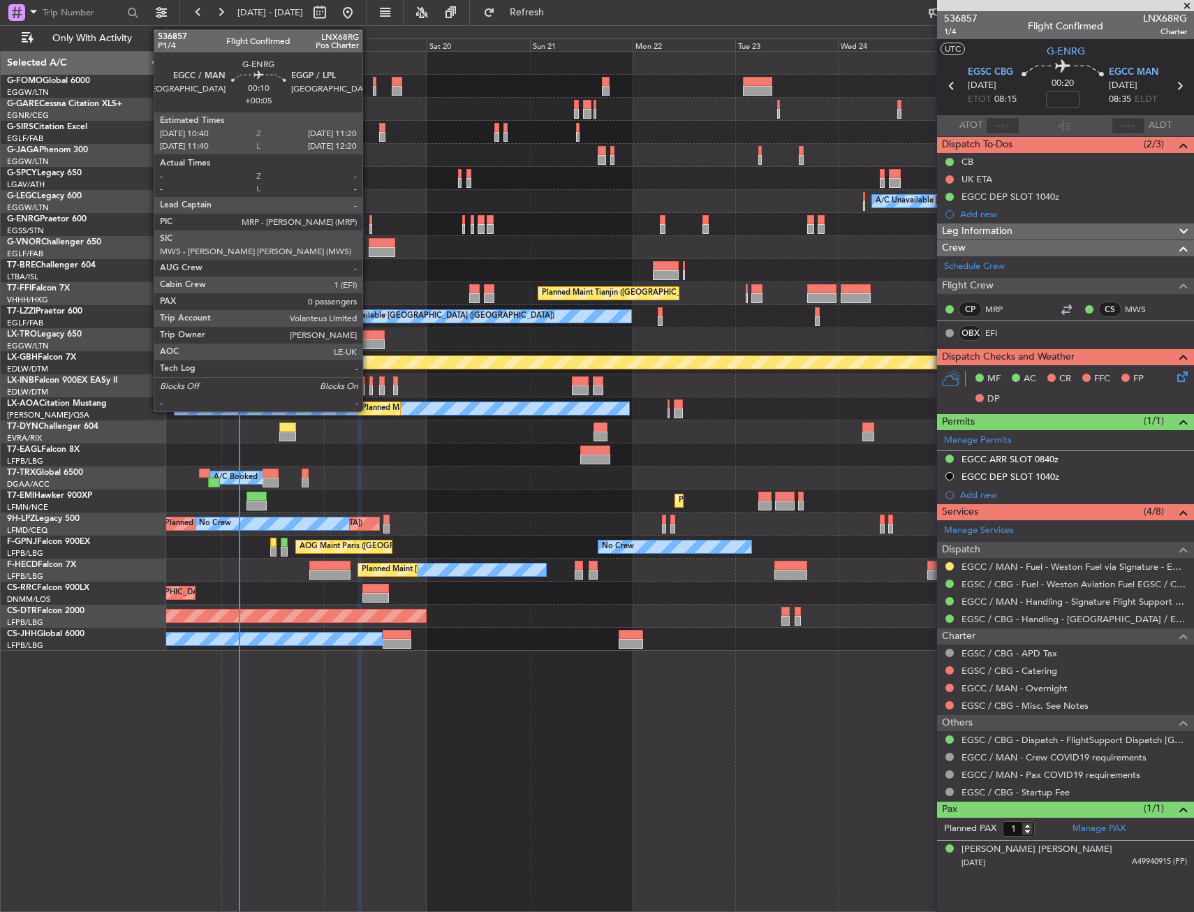
click at [367, 224] on div at bounding box center [679, 224] width 1027 height 23
click at [371, 221] on div at bounding box center [370, 220] width 3 height 10
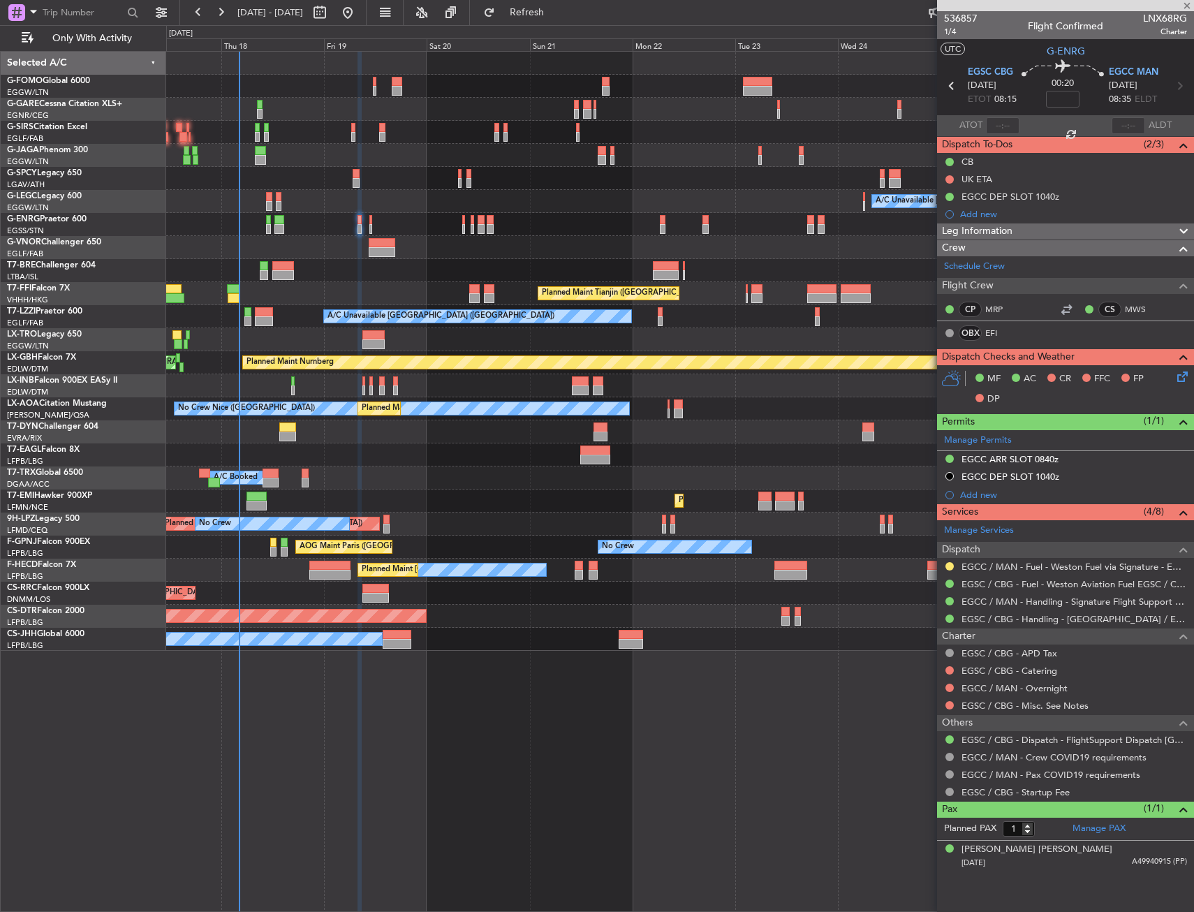
type input "+00:05"
type input "0"
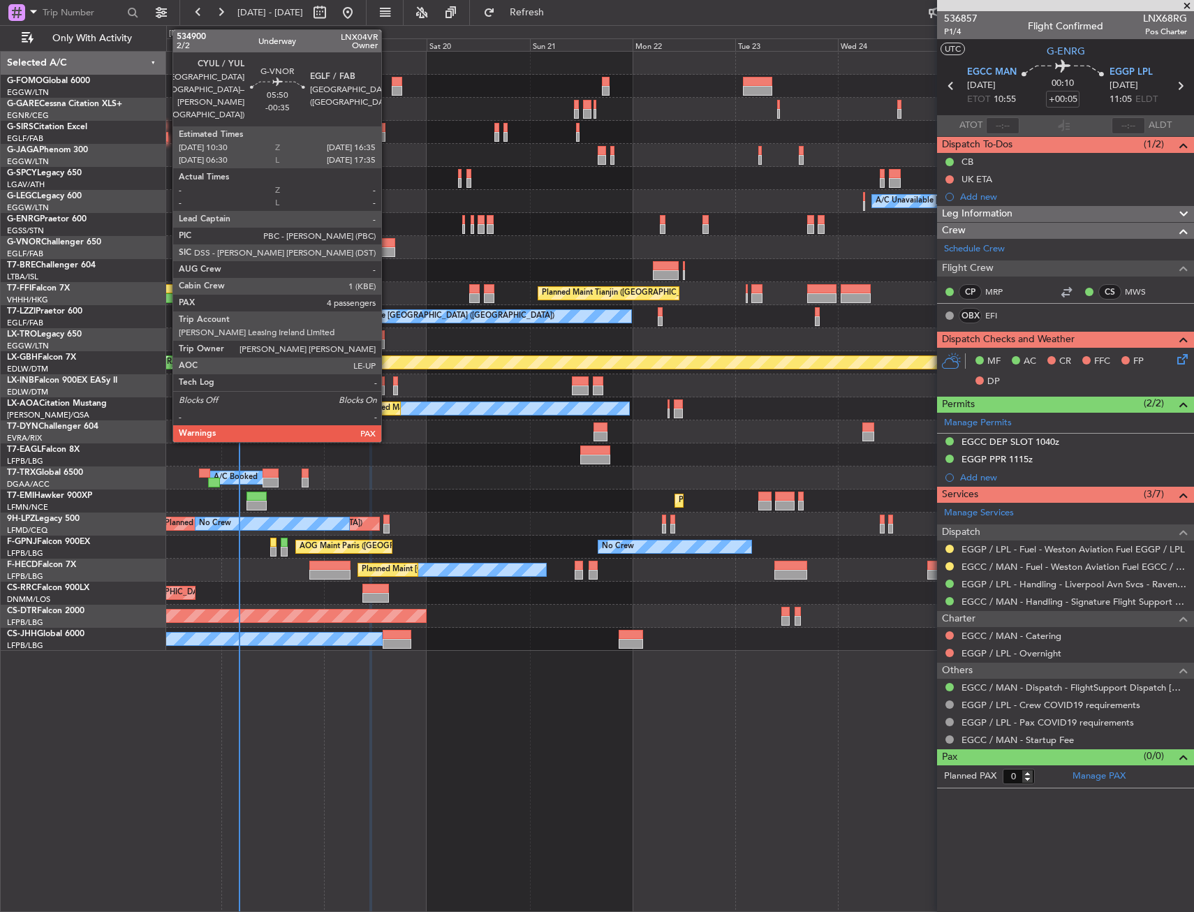
click at [387, 244] on div at bounding box center [382, 243] width 27 height 10
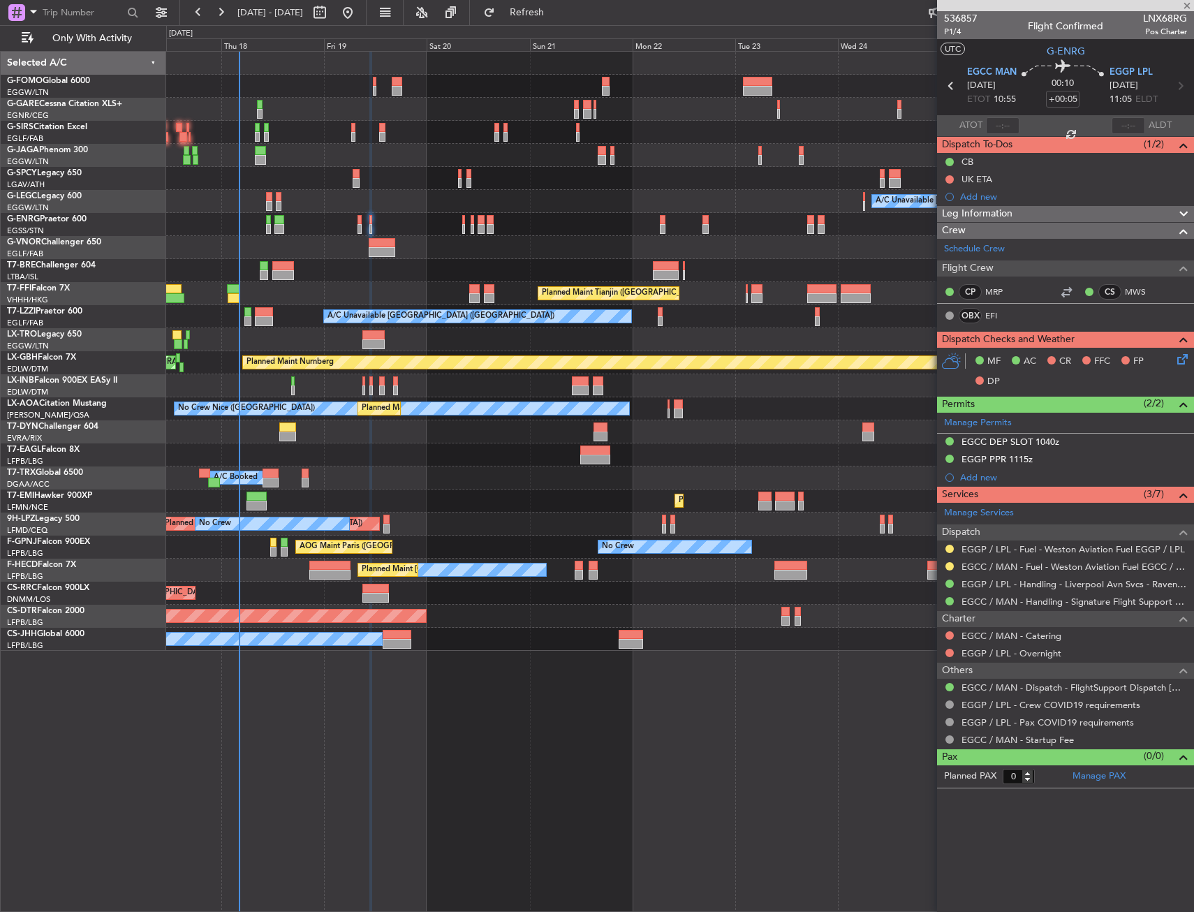
type input "-00:35"
type input "4"
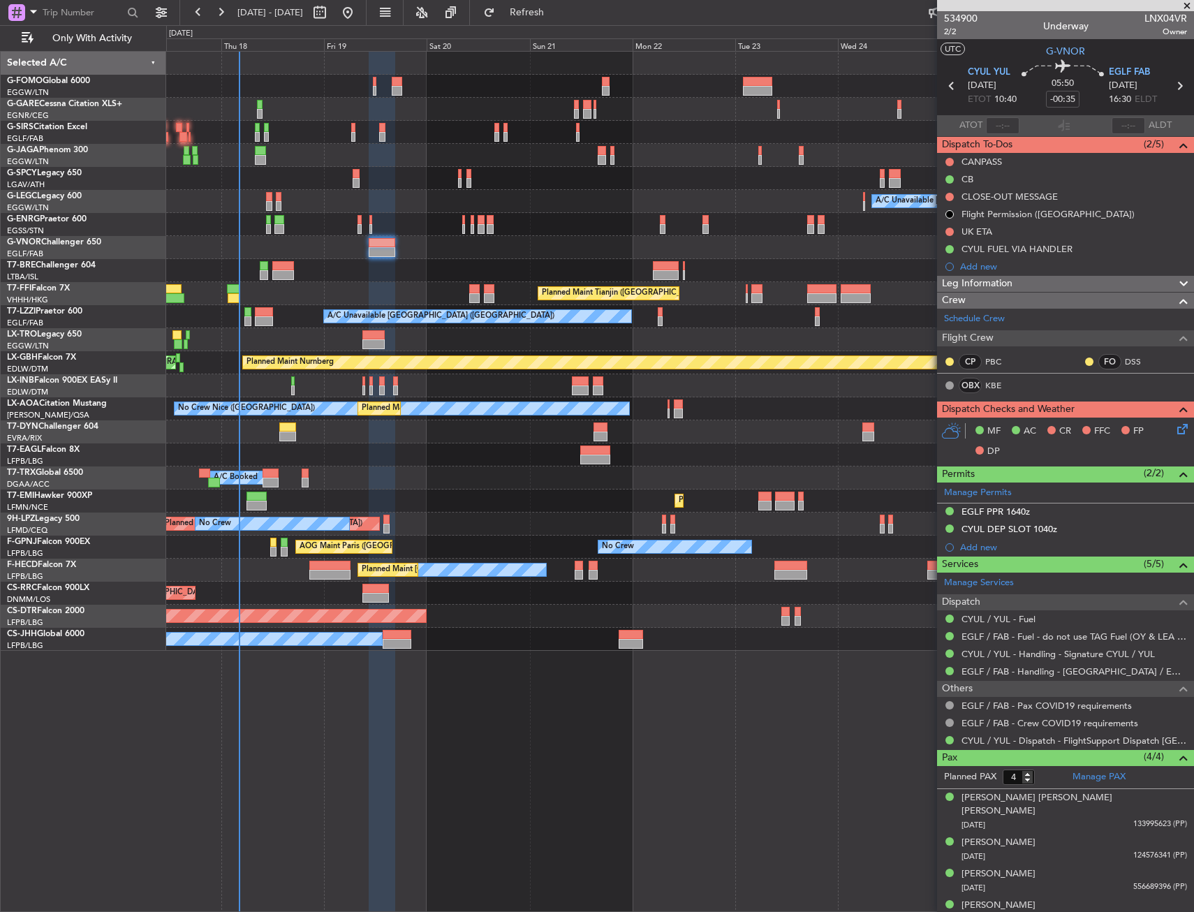
scroll to position [2, 0]
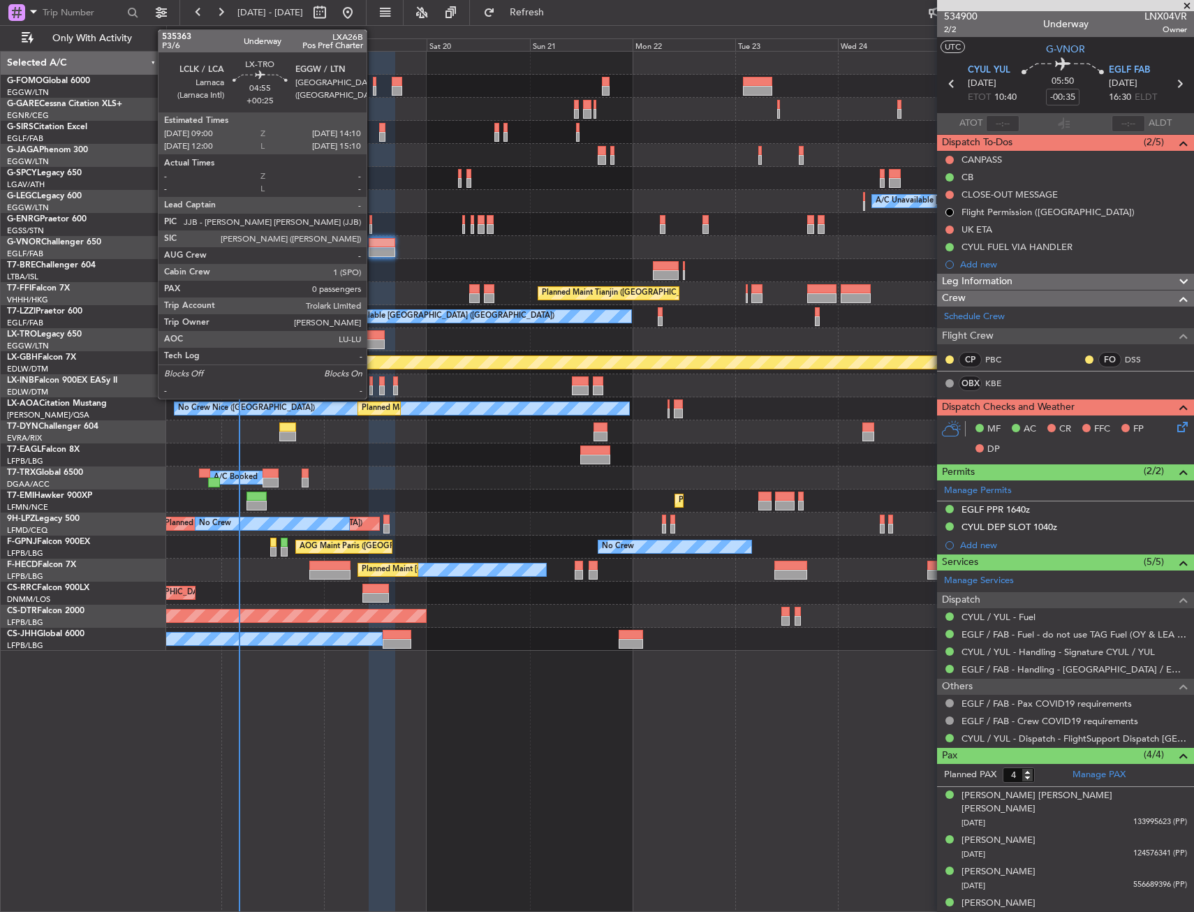
click at [373, 333] on div at bounding box center [373, 335] width 22 height 10
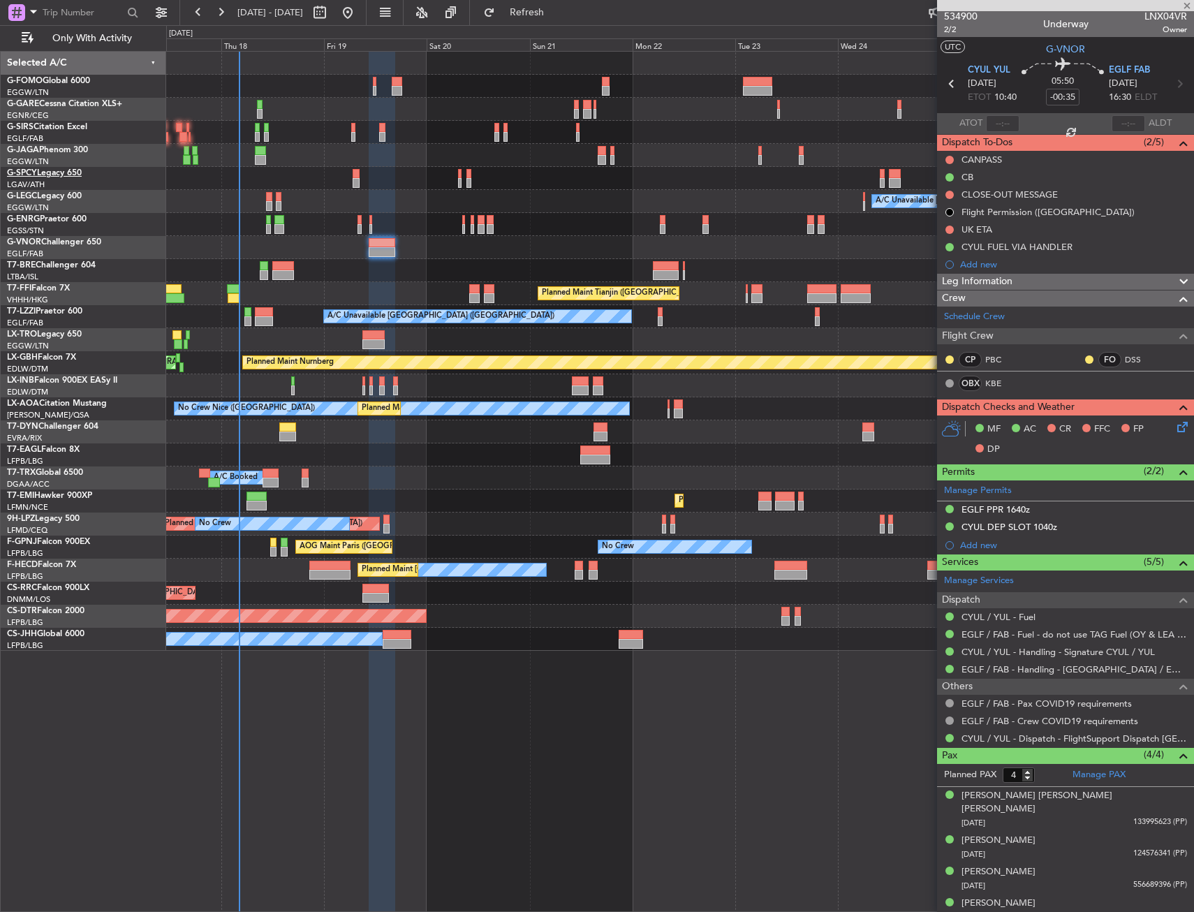
type input "+00:25"
type input "0"
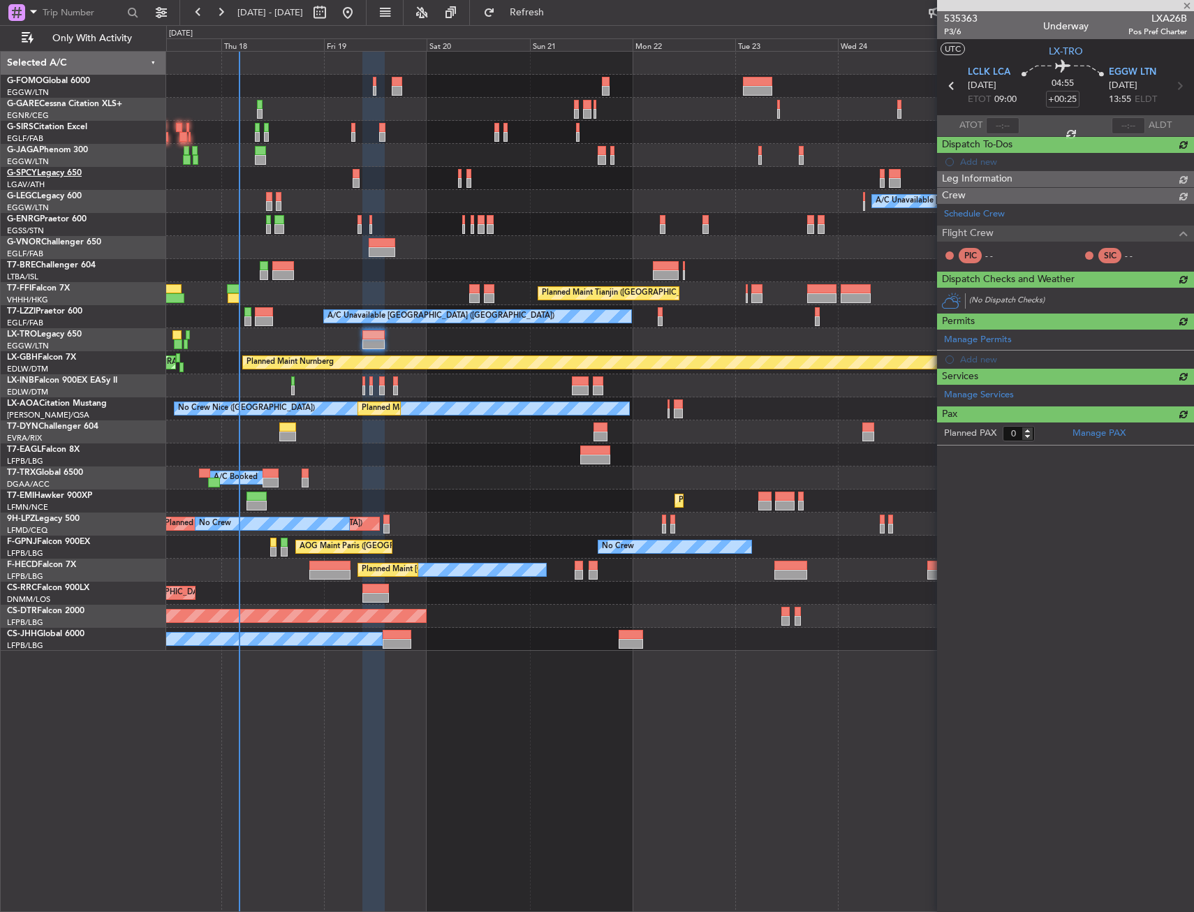
scroll to position [0, 0]
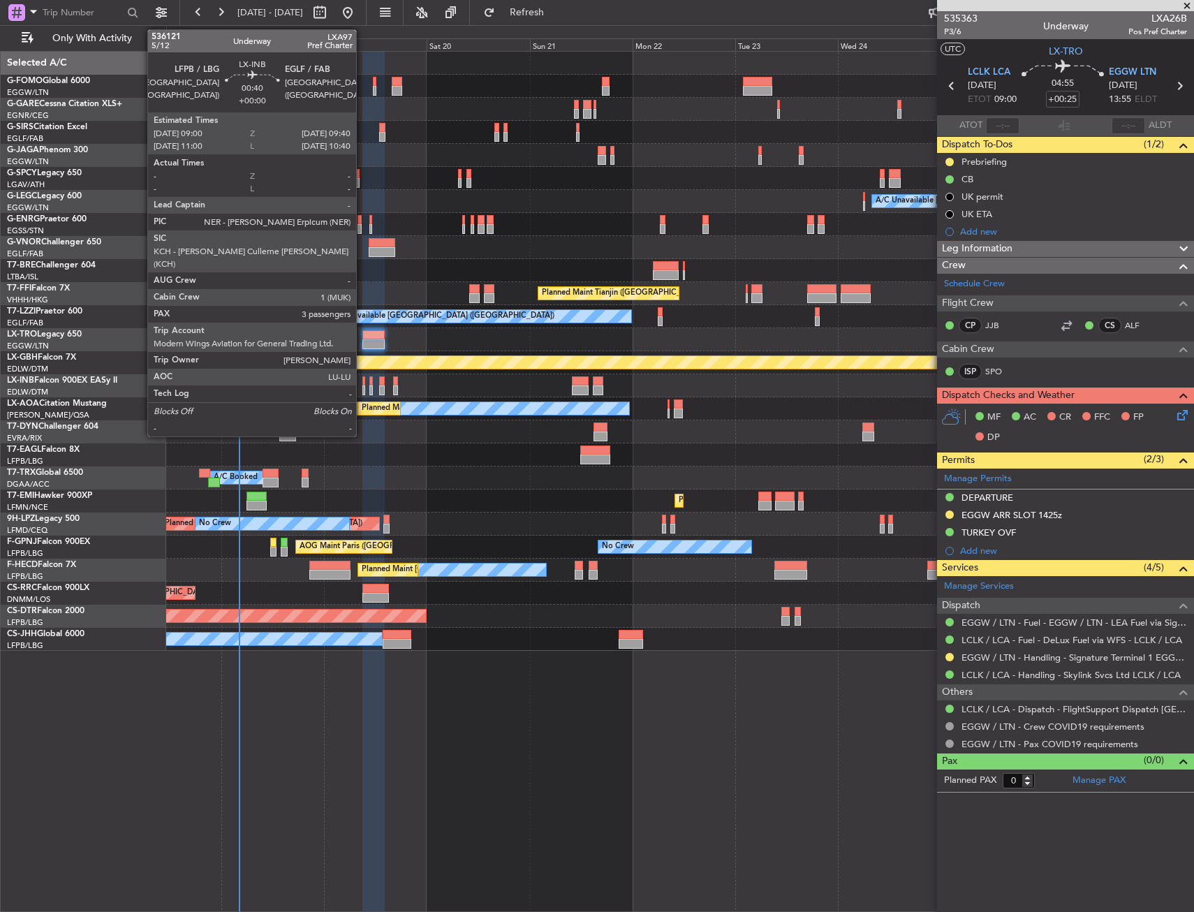
click at [362, 385] on div at bounding box center [363, 390] width 3 height 10
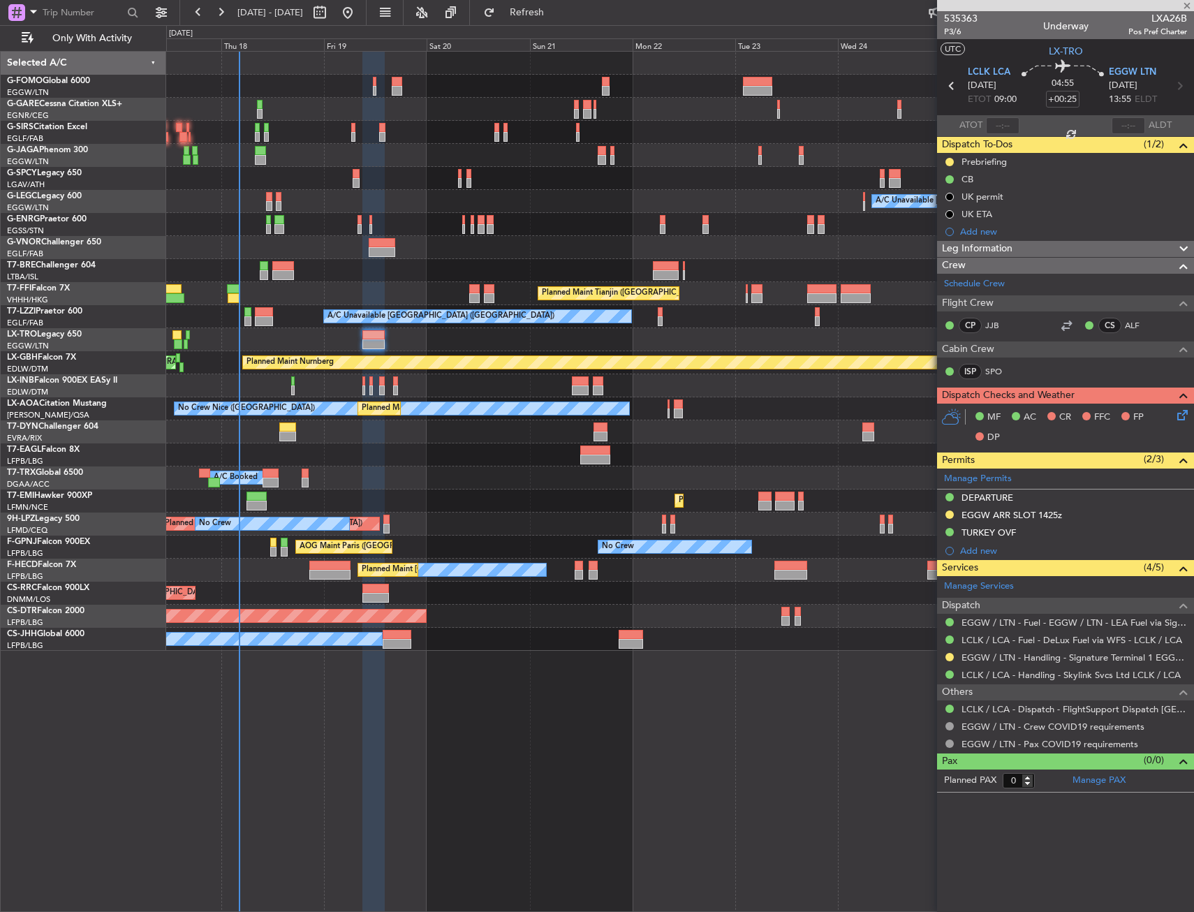
type input "3"
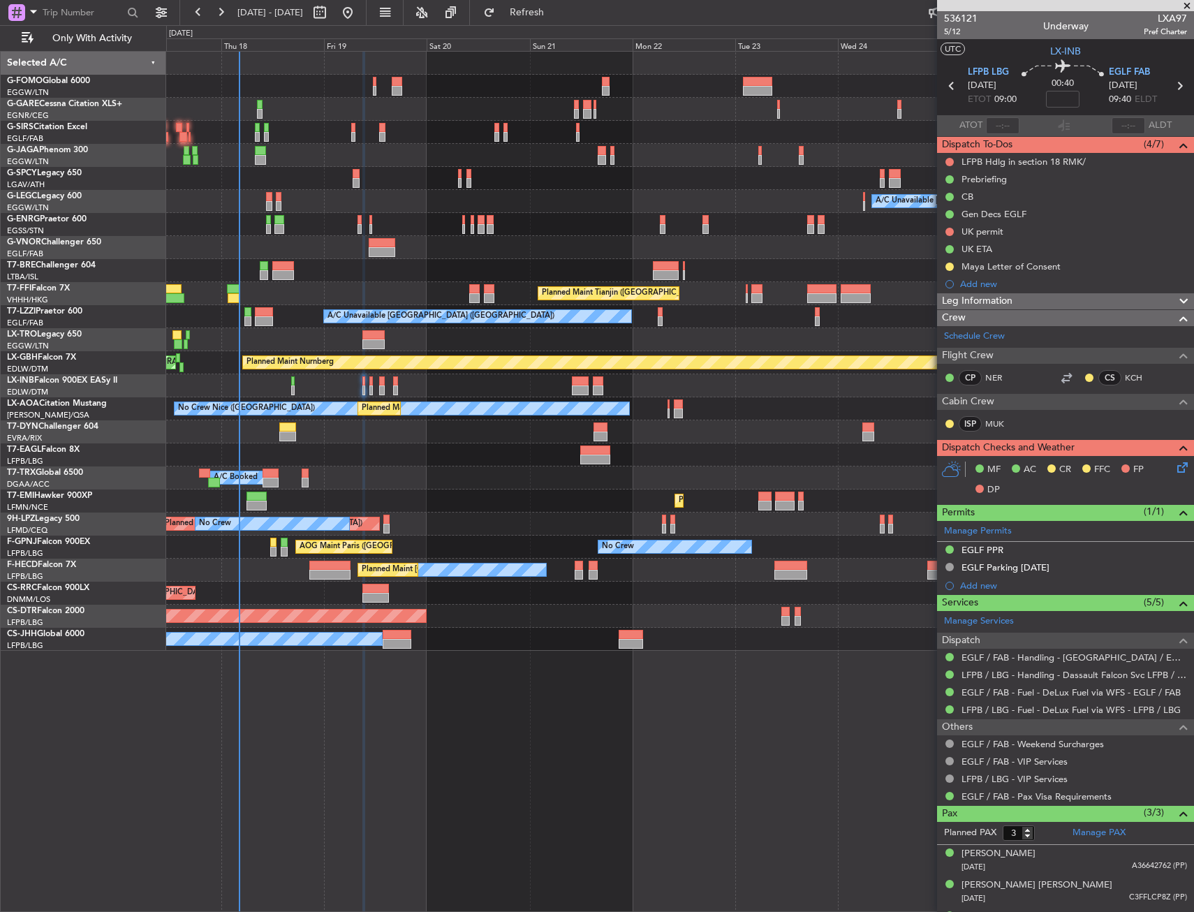
click at [1178, 470] on icon at bounding box center [1179, 464] width 11 height 11
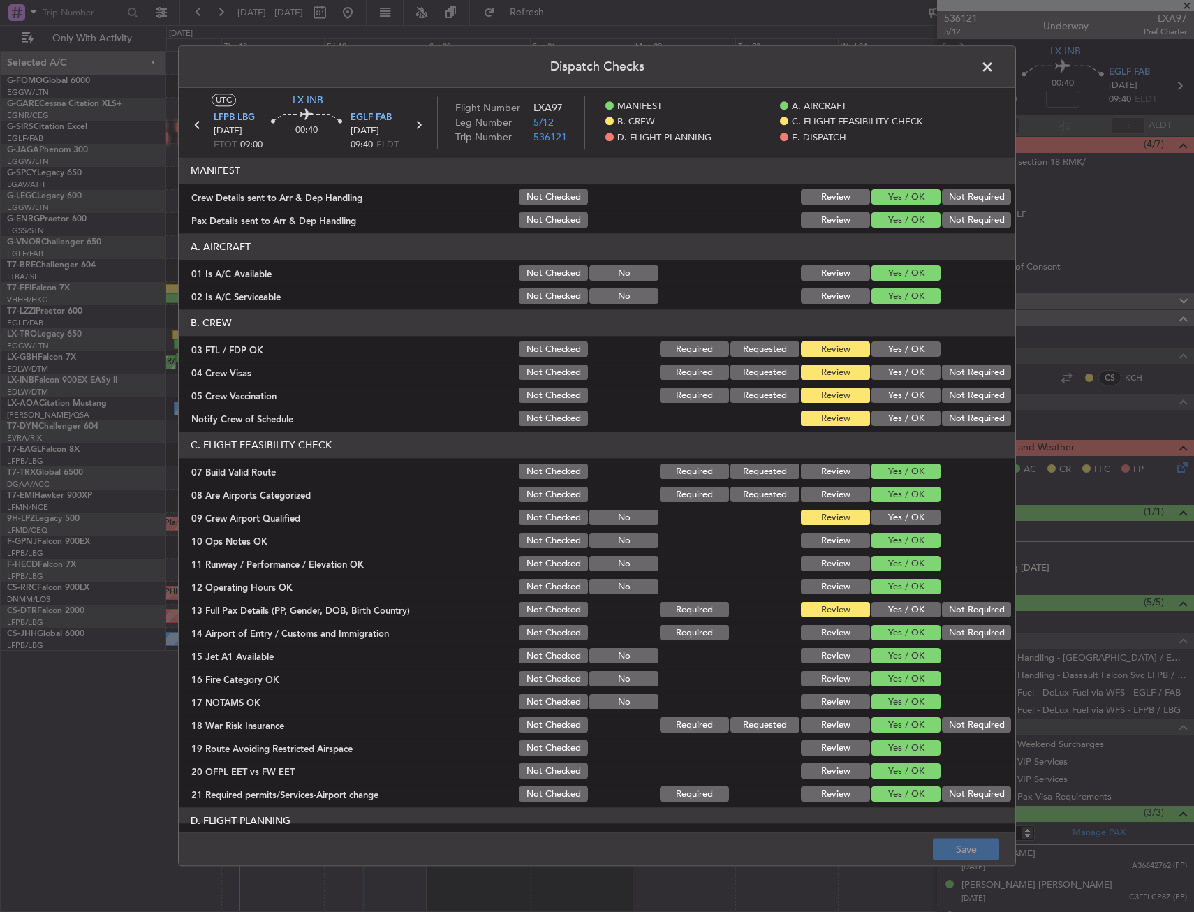
drag, startPoint x: 889, startPoint y: 336, endPoint x: 921, endPoint y: 360, distance: 39.9
click at [891, 339] on section "B. CREW 03 FTL / FDP OK Not Checked Required Requested Review Yes / OK 04 Crew …" at bounding box center [597, 369] width 836 height 119
click at [900, 346] on button "Yes / OK" at bounding box center [905, 349] width 69 height 15
click at [949, 371] on button "Not Required" at bounding box center [976, 372] width 69 height 15
click at [947, 388] on button "Not Required" at bounding box center [976, 395] width 69 height 15
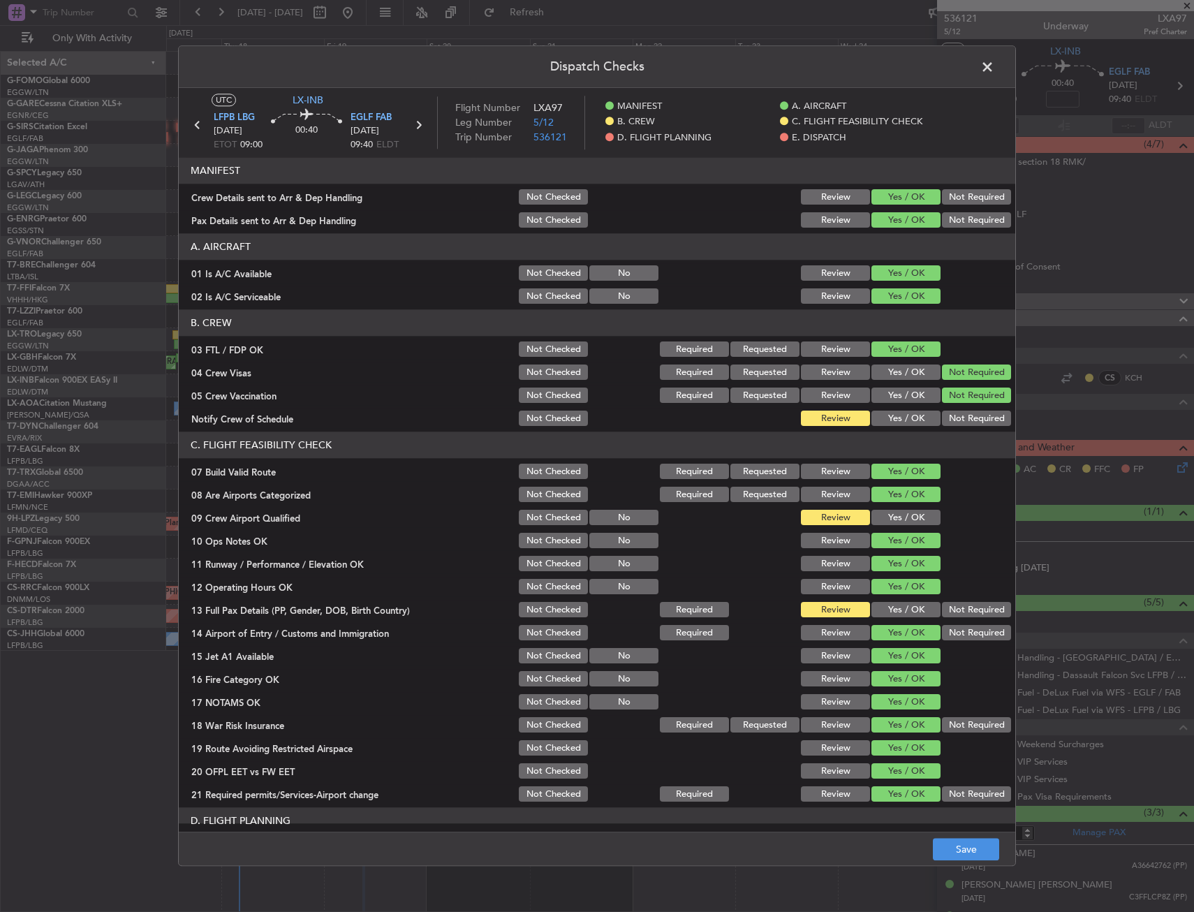
click at [900, 408] on section "B. CREW 03 FTL / FDP OK Not Checked Required Requested Review Yes / OK 04 Crew …" at bounding box center [597, 369] width 836 height 119
click at [899, 415] on button "Yes / OK" at bounding box center [905, 418] width 69 height 15
drag, startPoint x: 896, startPoint y: 512, endPoint x: 889, endPoint y: 556, distance: 43.8
click at [896, 515] on button "Yes / OK" at bounding box center [905, 517] width 69 height 15
click at [880, 599] on section "C. FLIGHT FEASIBILITY CHECK 07 Build Valid Route Not Checked Required Requested…" at bounding box center [597, 618] width 836 height 372
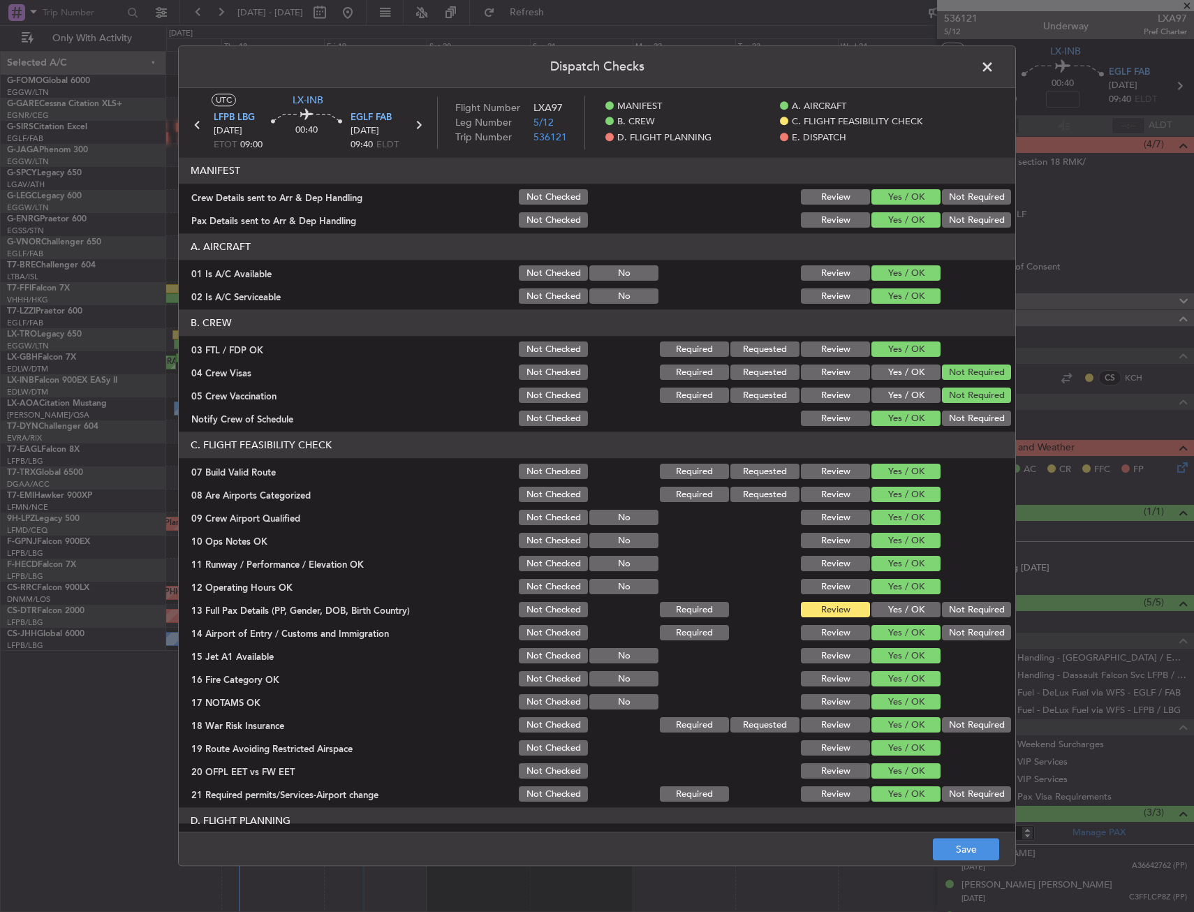
click at [879, 601] on div "Yes / OK" at bounding box center [904, 610] width 70 height 20
click at [884, 607] on button "Yes / OK" at bounding box center [905, 609] width 69 height 15
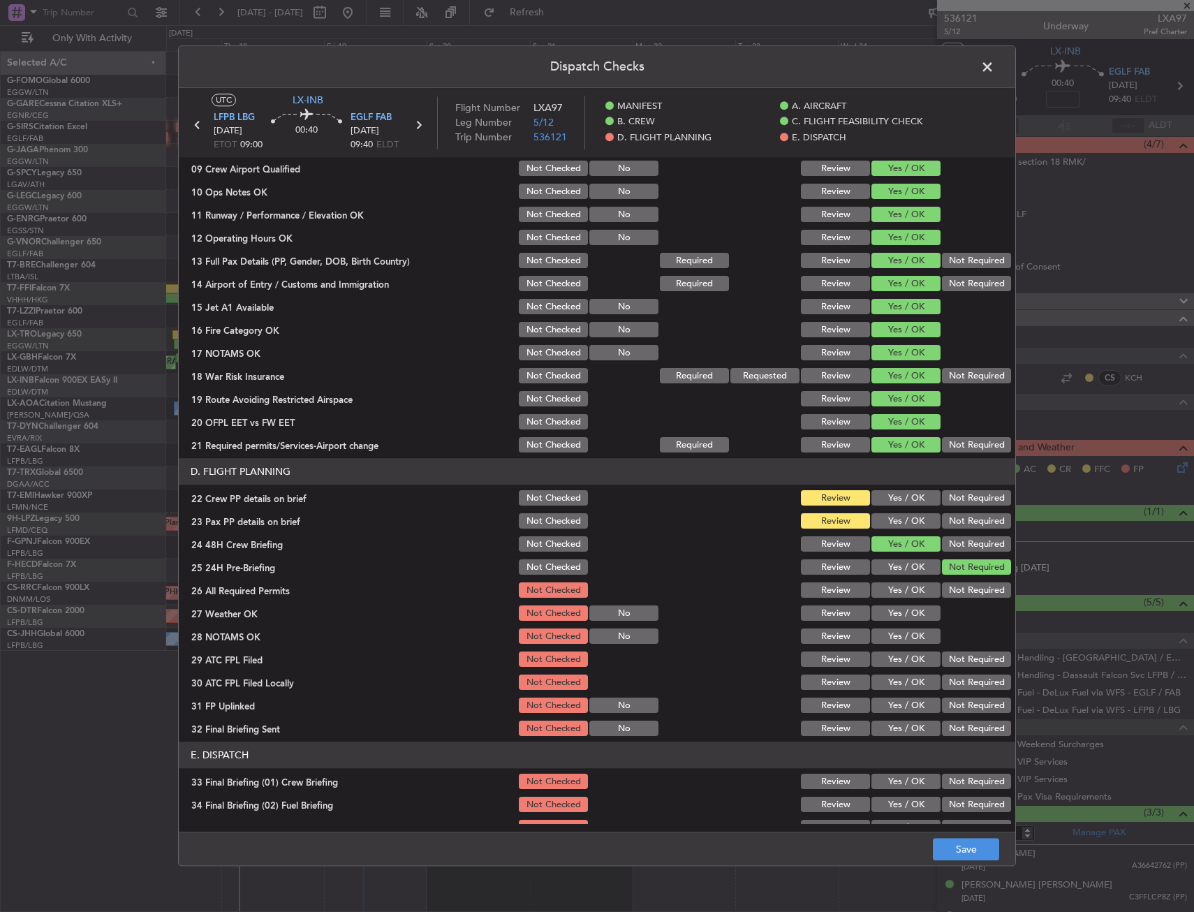
click at [892, 510] on section "D. FLIGHT PLANNING 22 Crew PP details on brief Not Checked Review Yes / OK Not …" at bounding box center [597, 599] width 836 height 280
drag, startPoint x: 893, startPoint y: 492, endPoint x: 892, endPoint y: 521, distance: 28.7
click at [893, 493] on button "Yes / OK" at bounding box center [905, 498] width 69 height 15
click at [892, 522] on button "Yes / OK" at bounding box center [905, 521] width 69 height 15
click at [978, 842] on button "Save" at bounding box center [966, 849] width 66 height 22
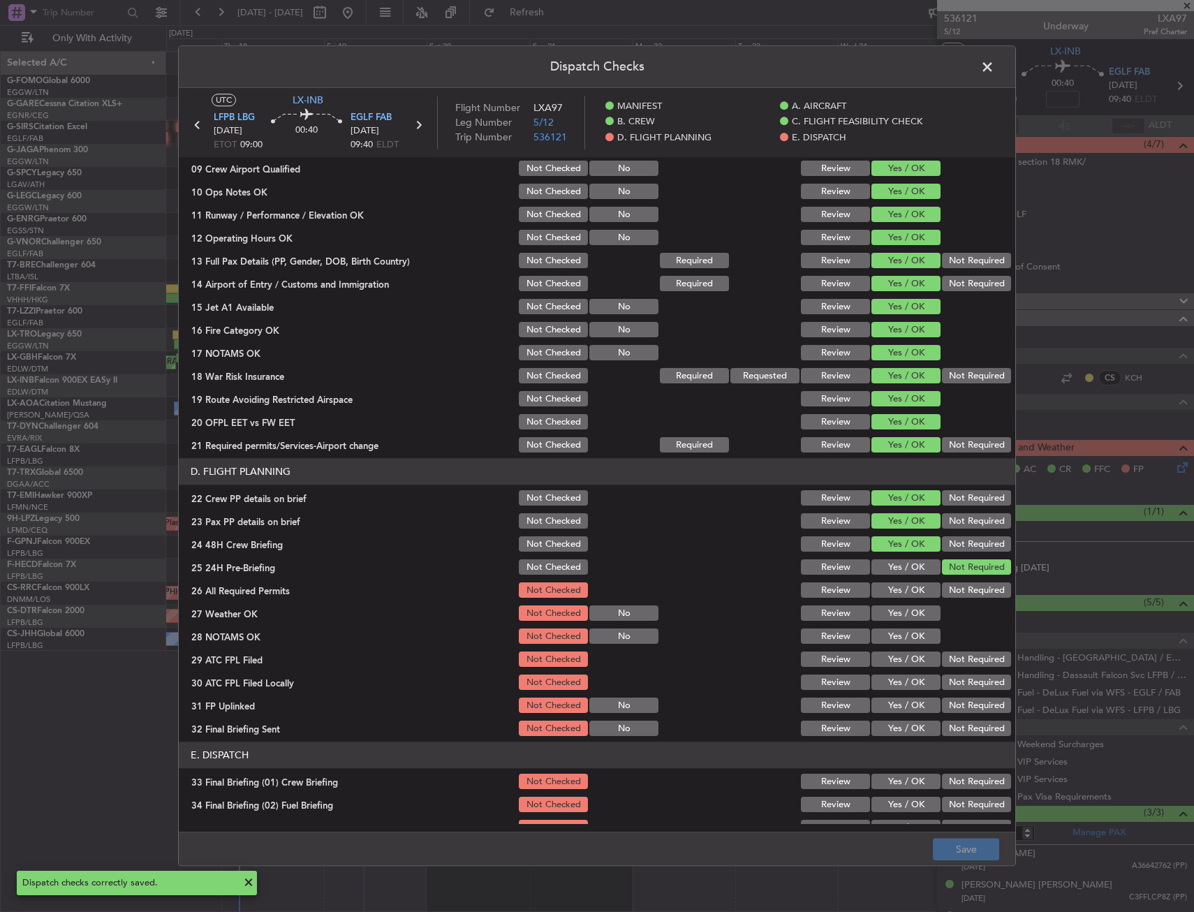
click at [994, 75] on span at bounding box center [994, 71] width 0 height 28
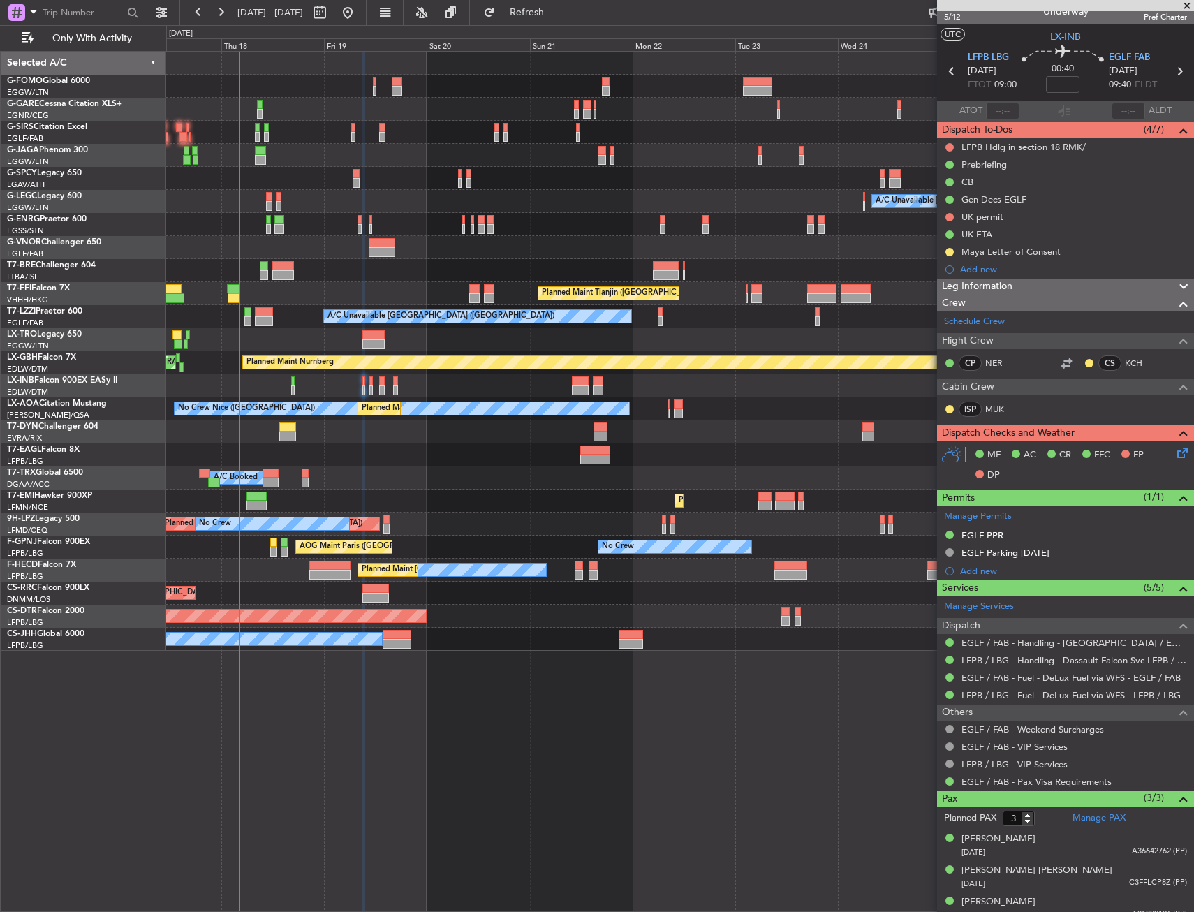
scroll to position [27, 0]
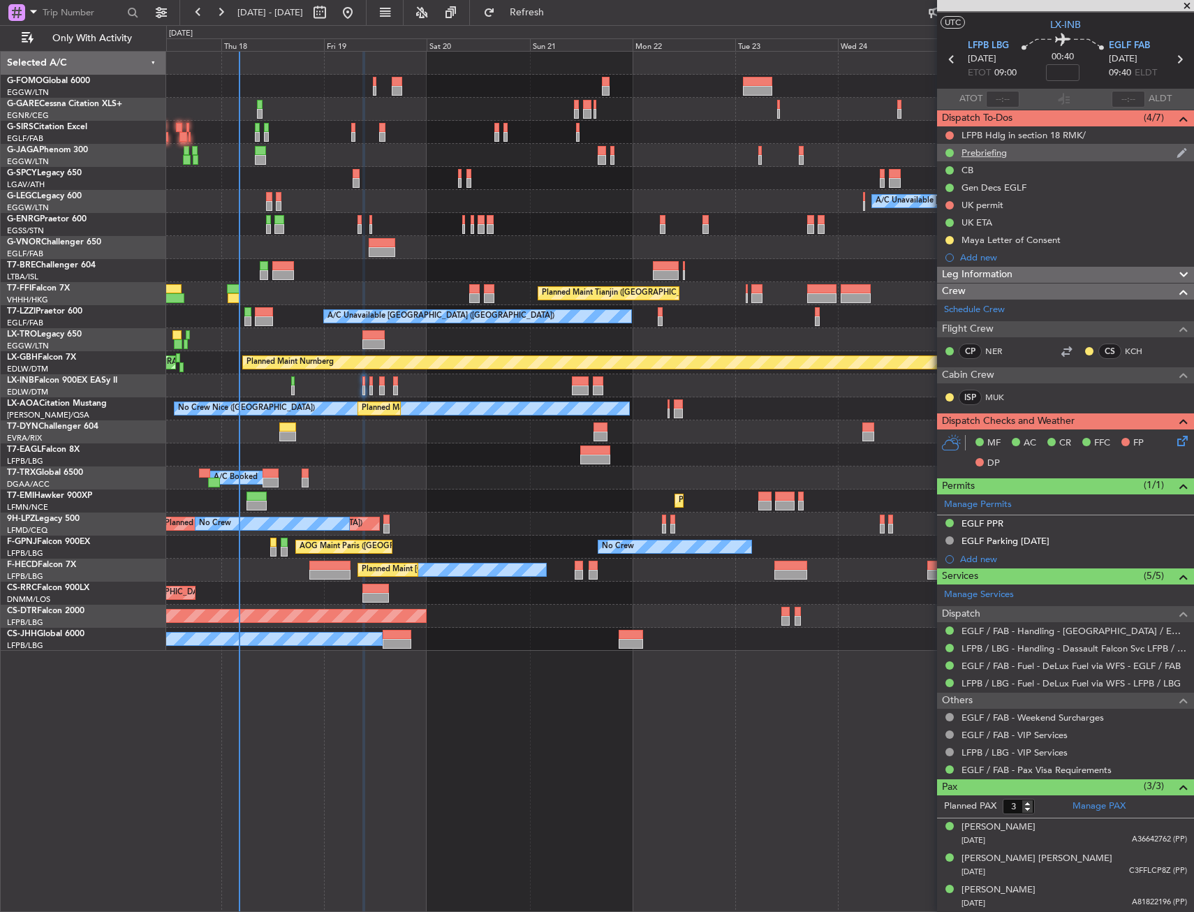
click at [1001, 154] on div "Prebriefing" at bounding box center [983, 153] width 45 height 12
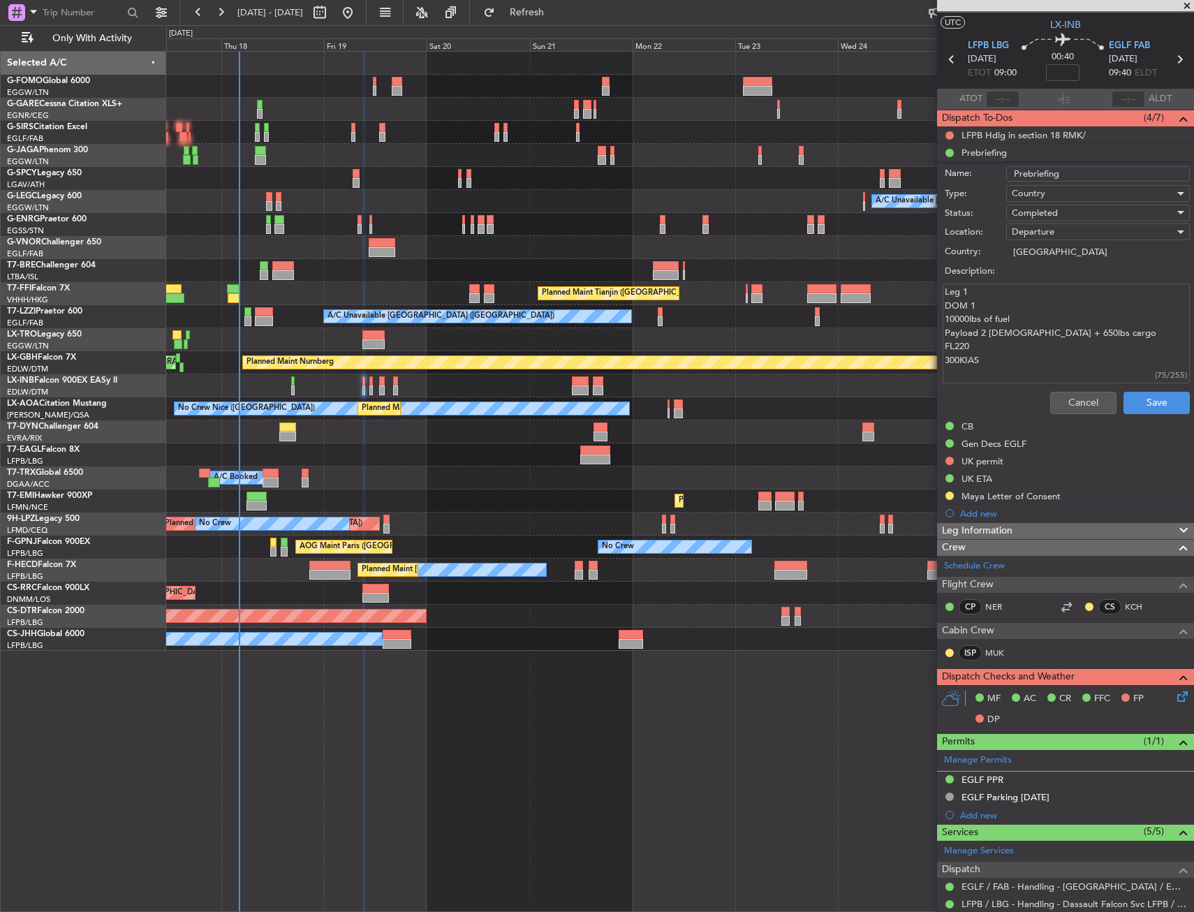
scroll to position [0, 0]
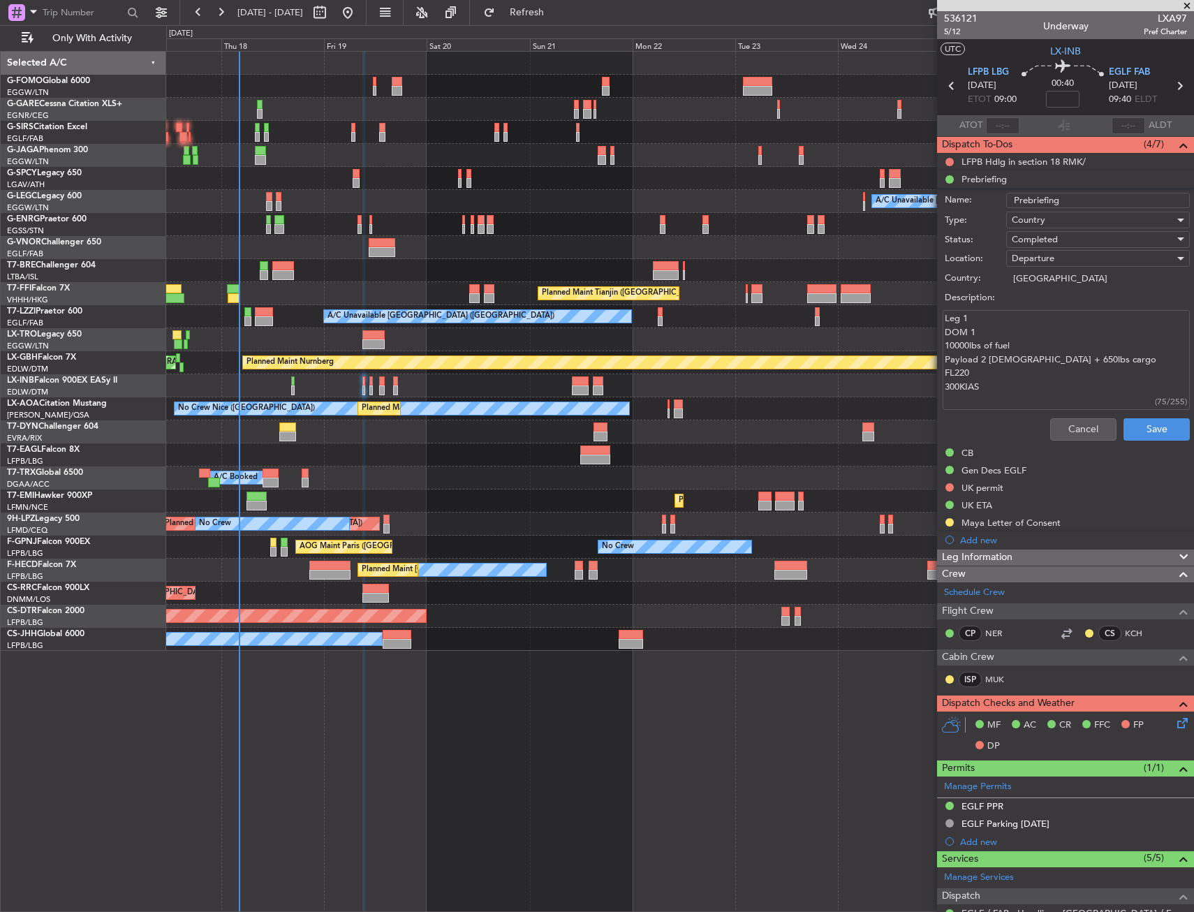
click at [1048, 336] on textarea "Leg 1 DOM 1 10000lbs of fuel Payload 2 ladies + 650lbs cargo FL220 300KIAS" at bounding box center [1065, 360] width 247 height 100
click at [1061, 415] on div "Cancel Save" at bounding box center [1061, 430] width 263 height 34
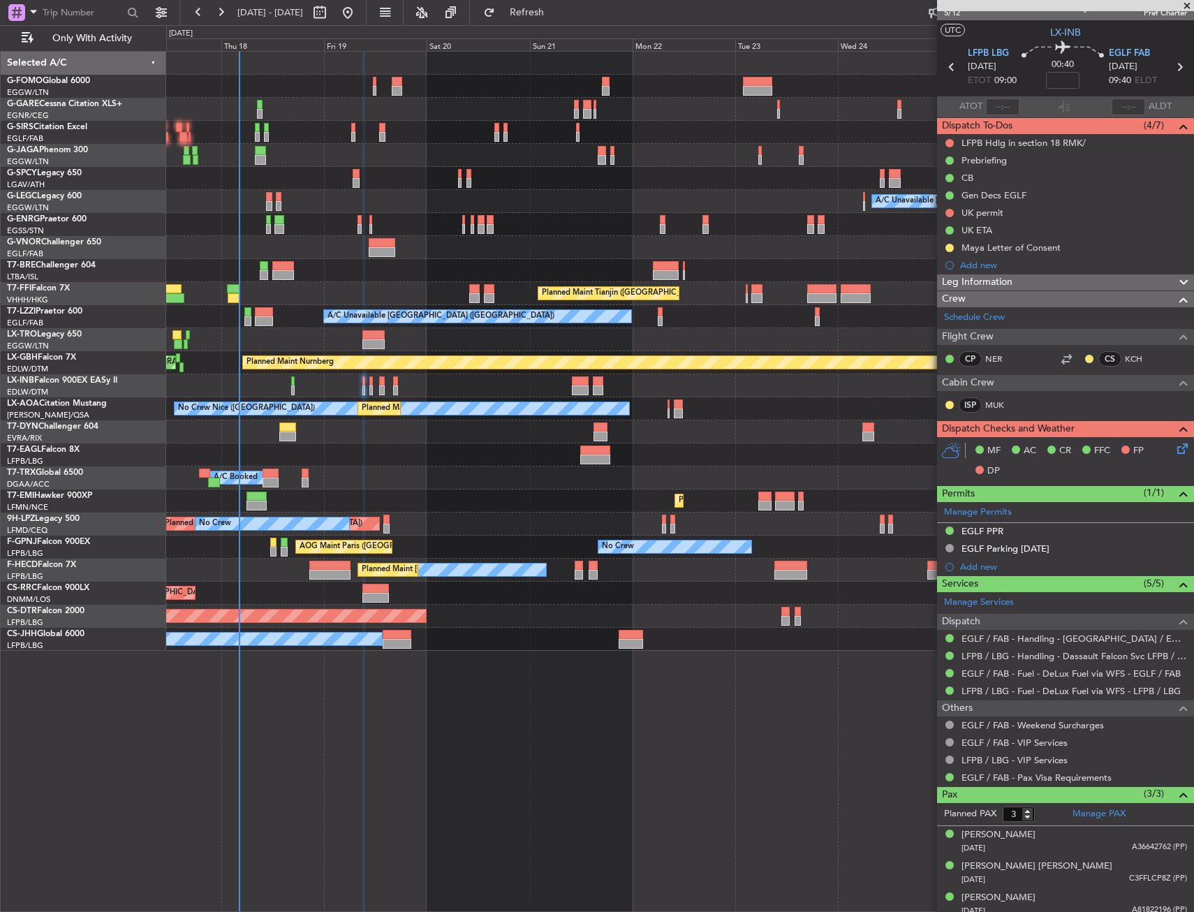
scroll to position [27, 0]
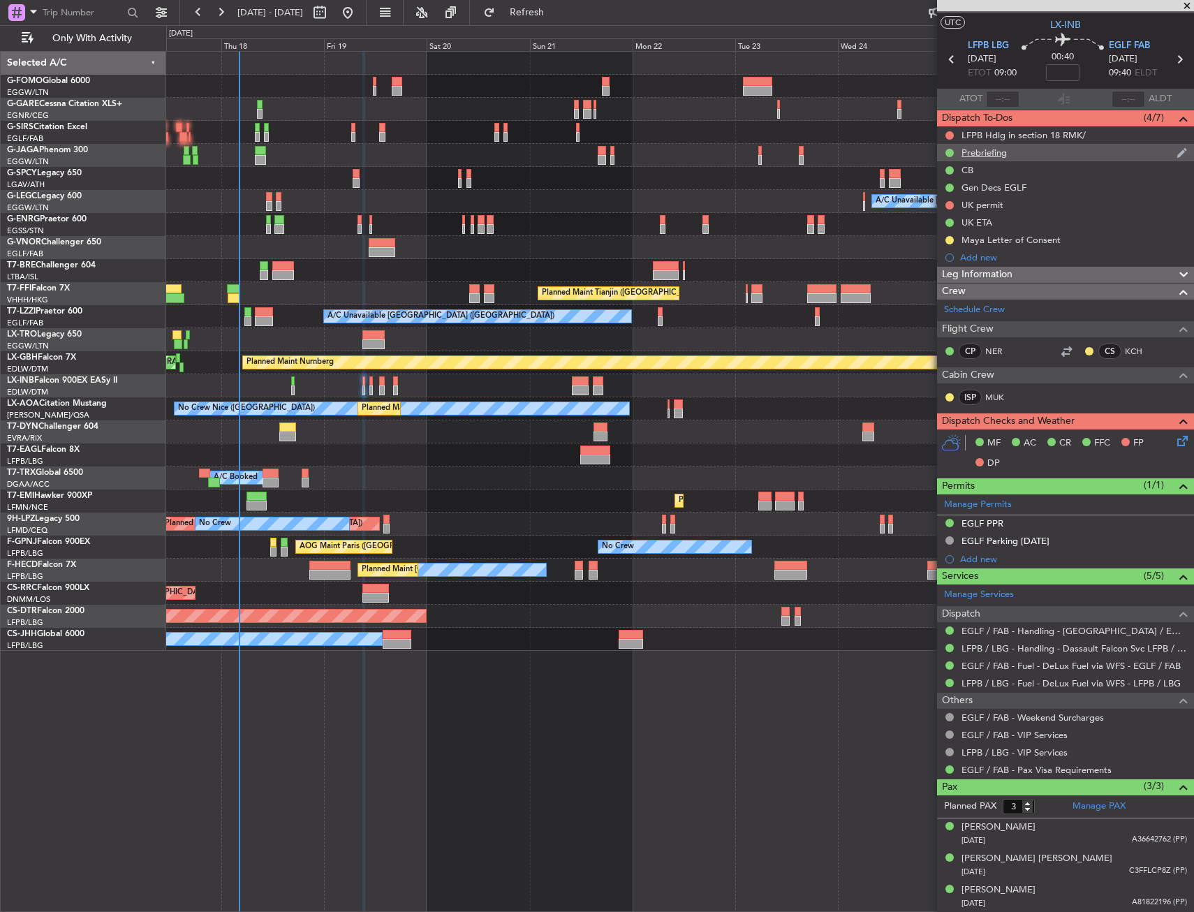
click at [1011, 151] on div "Prebriefing" at bounding box center [1065, 152] width 257 height 17
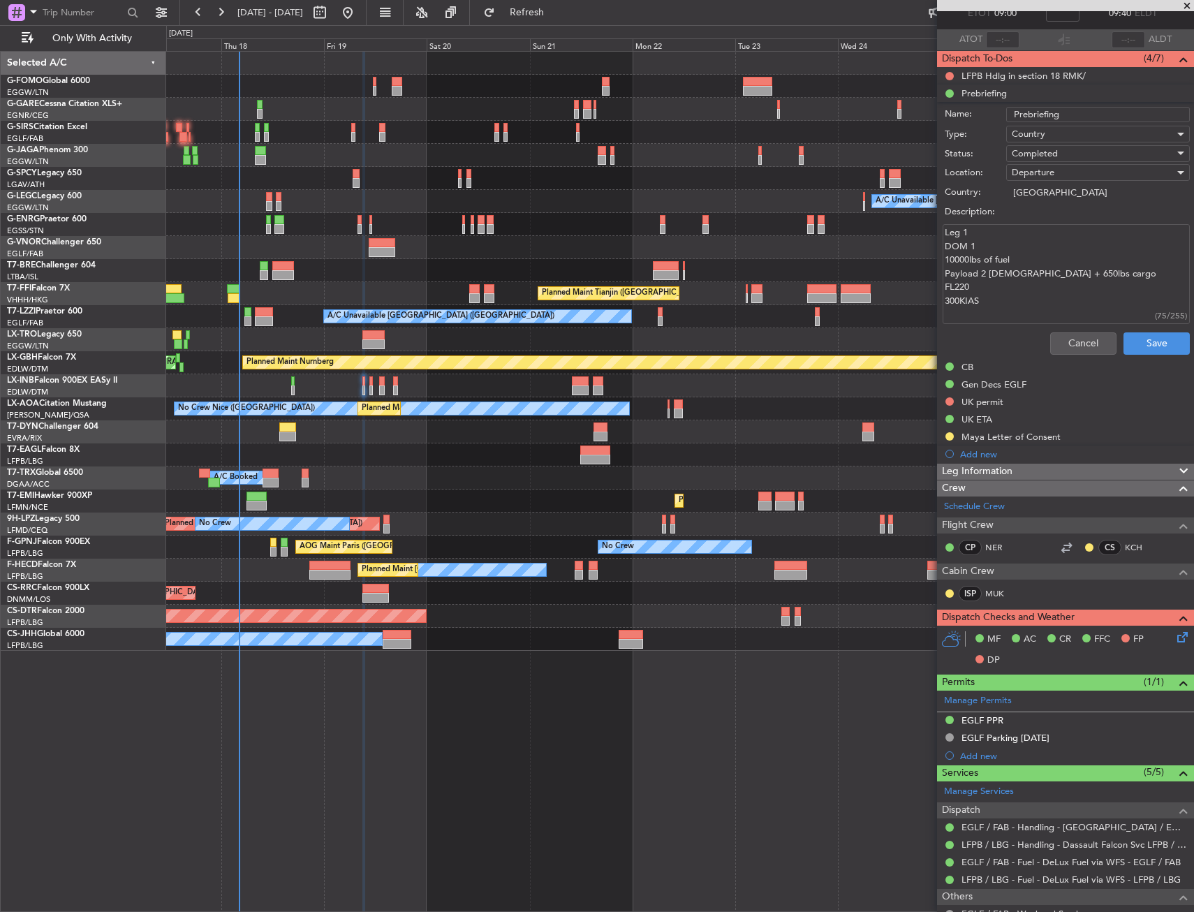
scroll to position [96, 0]
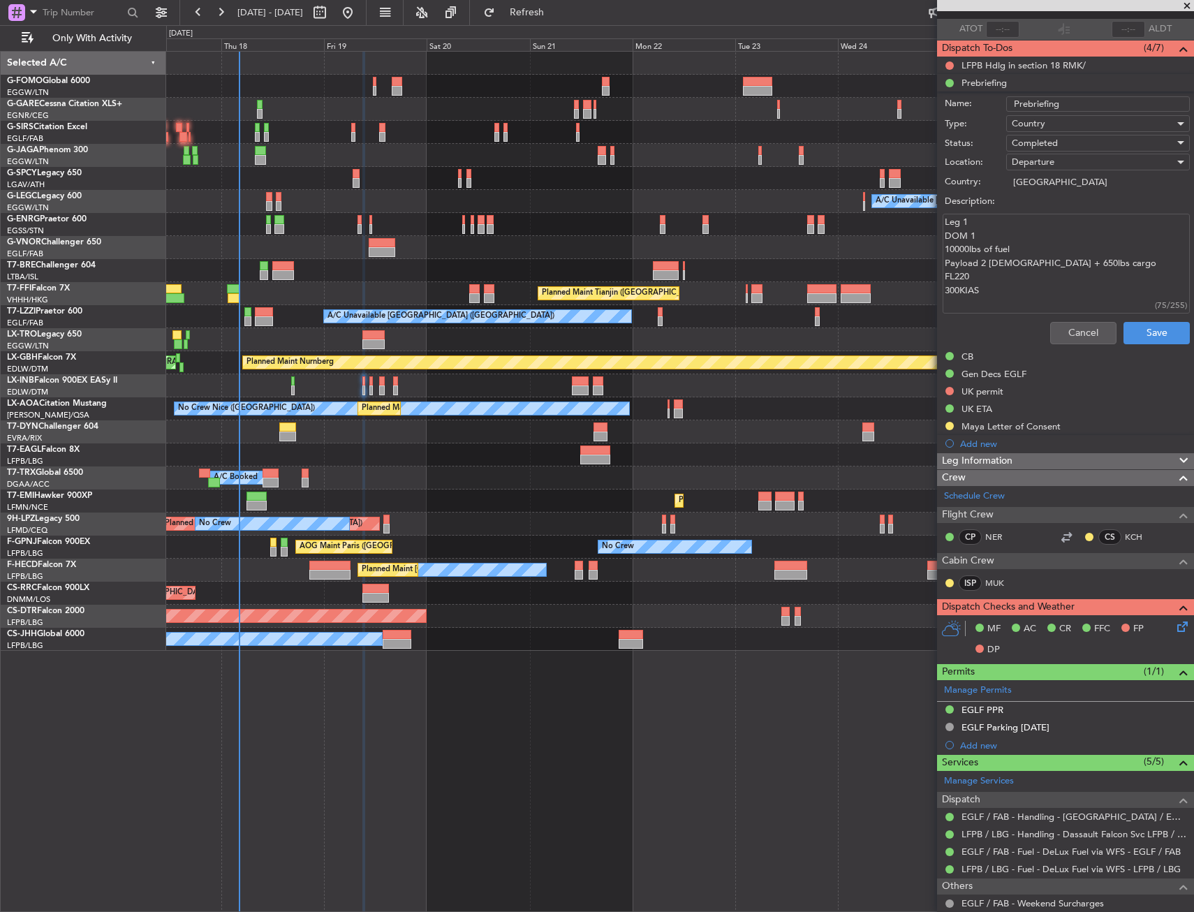
click at [1032, 285] on textarea "Leg 1 DOM 1 10000lbs of fuel Payload 2 ladies + 650lbs cargo FL220 300KIAS" at bounding box center [1065, 264] width 247 height 100
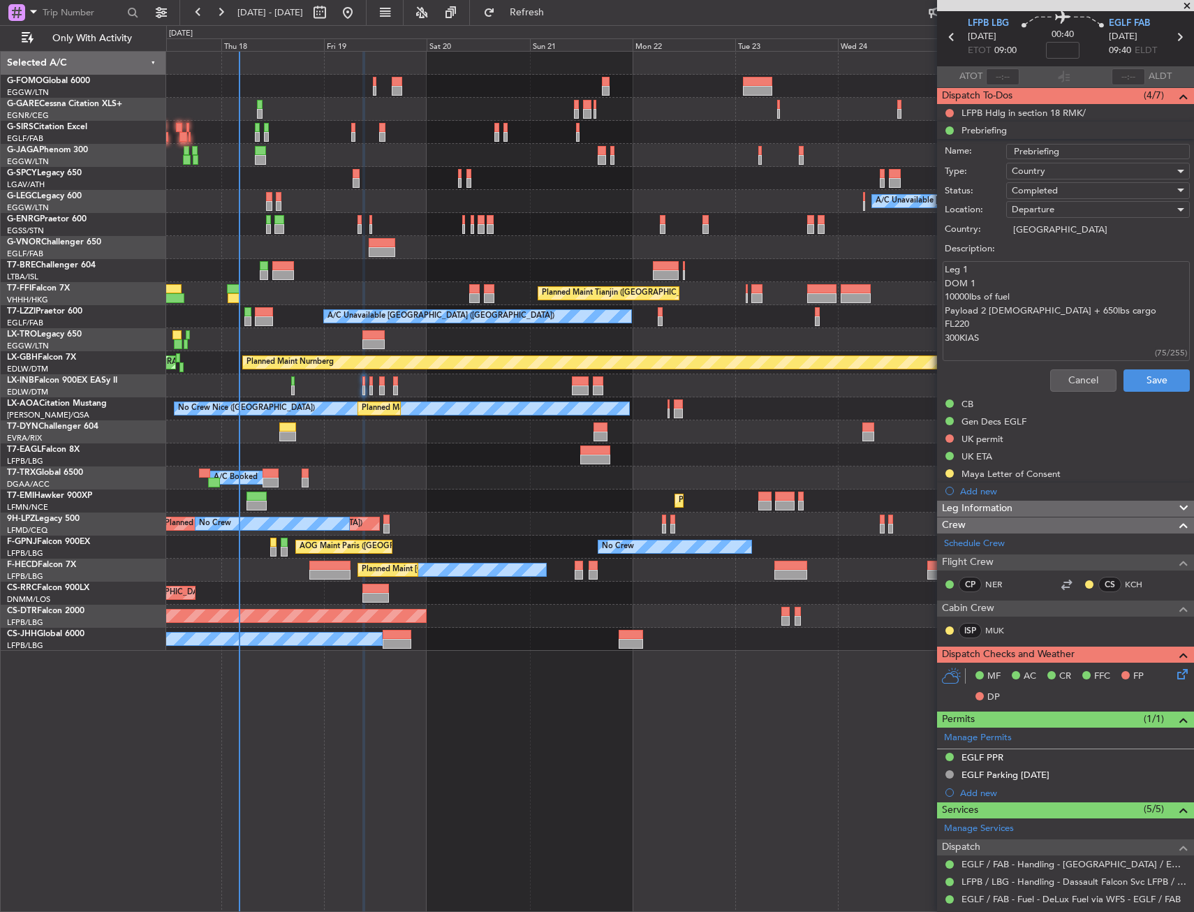
scroll to position [0, 0]
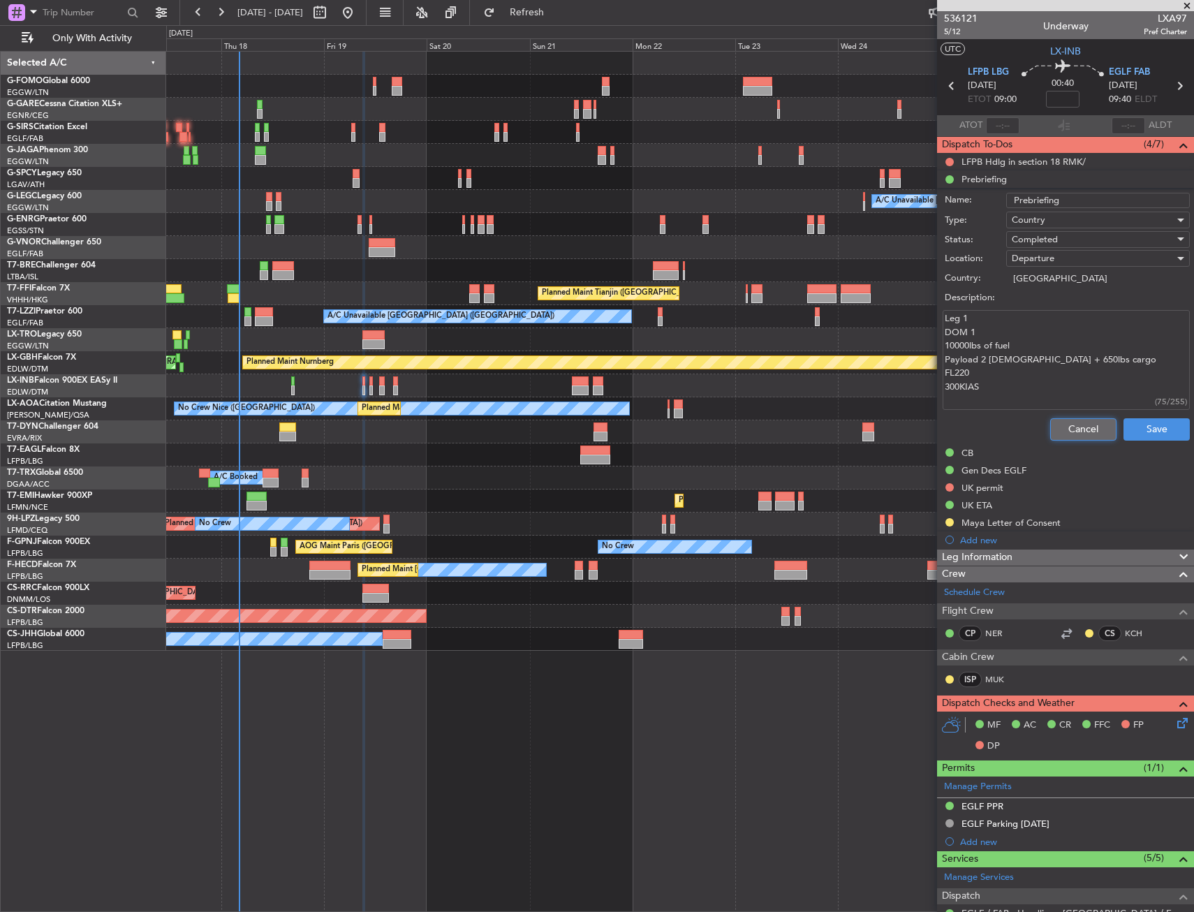
click at [1066, 422] on button "Cancel" at bounding box center [1083, 429] width 66 height 22
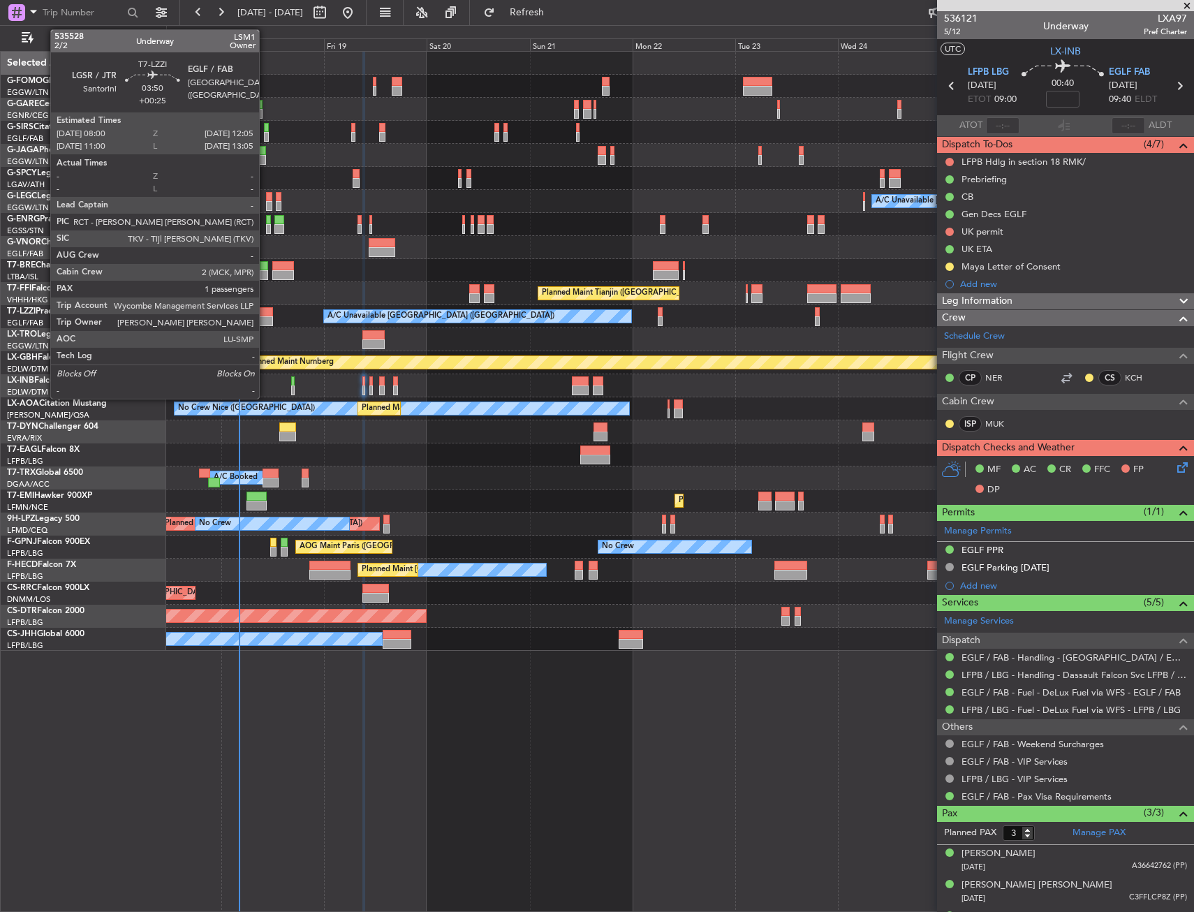
click at [265, 320] on div at bounding box center [264, 321] width 18 height 10
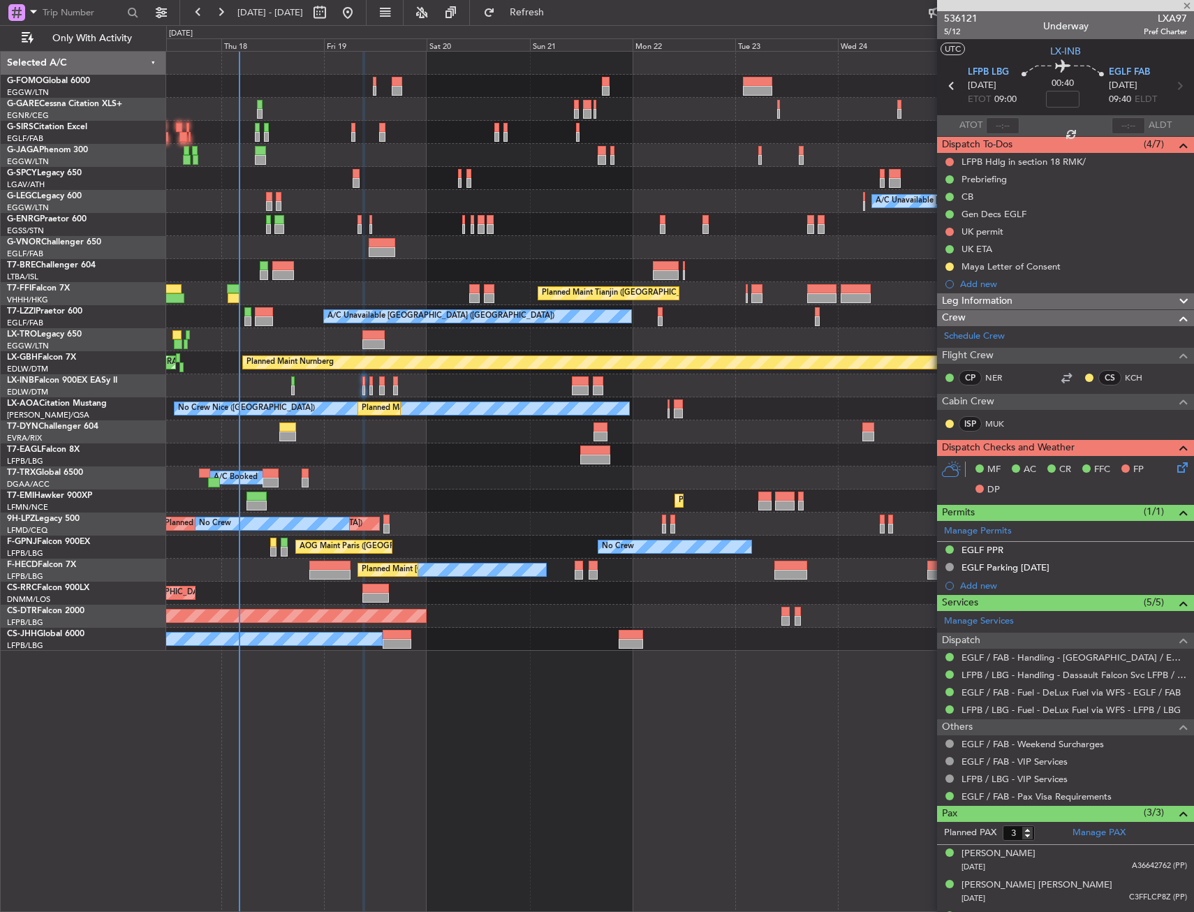
type input "+00:25"
type input "1"
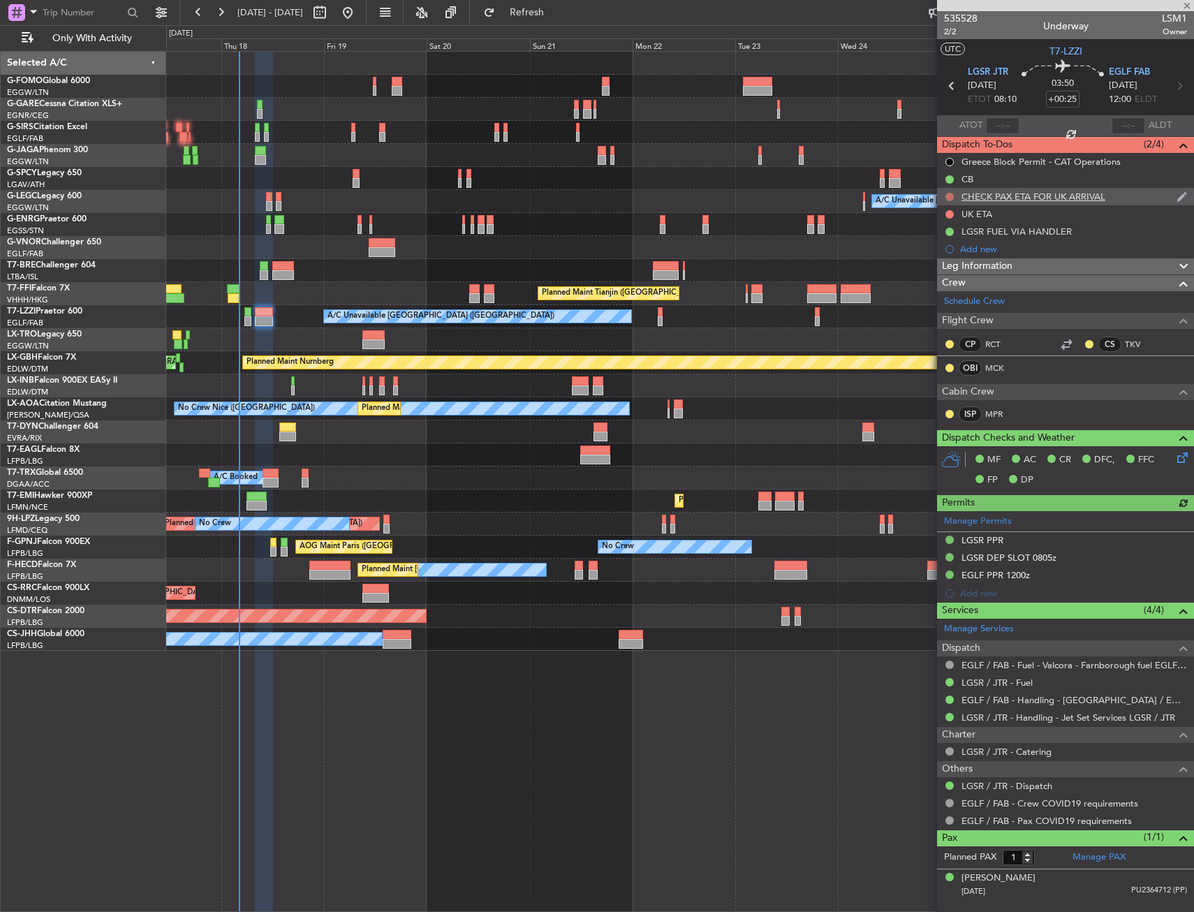
click at [945, 195] on button at bounding box center [949, 197] width 8 height 8
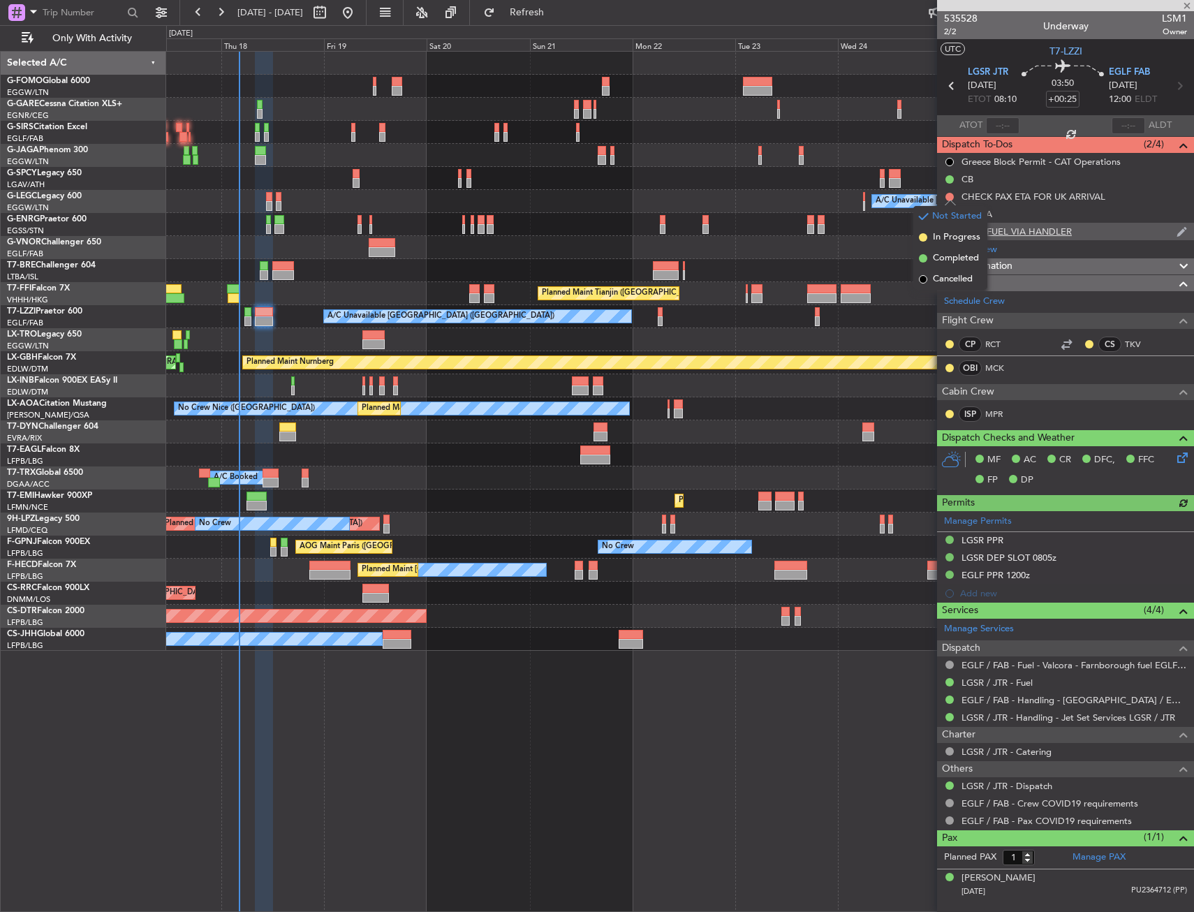
drag, startPoint x: 943, startPoint y: 272, endPoint x: 953, endPoint y: 228, distance: 45.2
click at [943, 269] on li "Cancelled" at bounding box center [950, 279] width 74 height 21
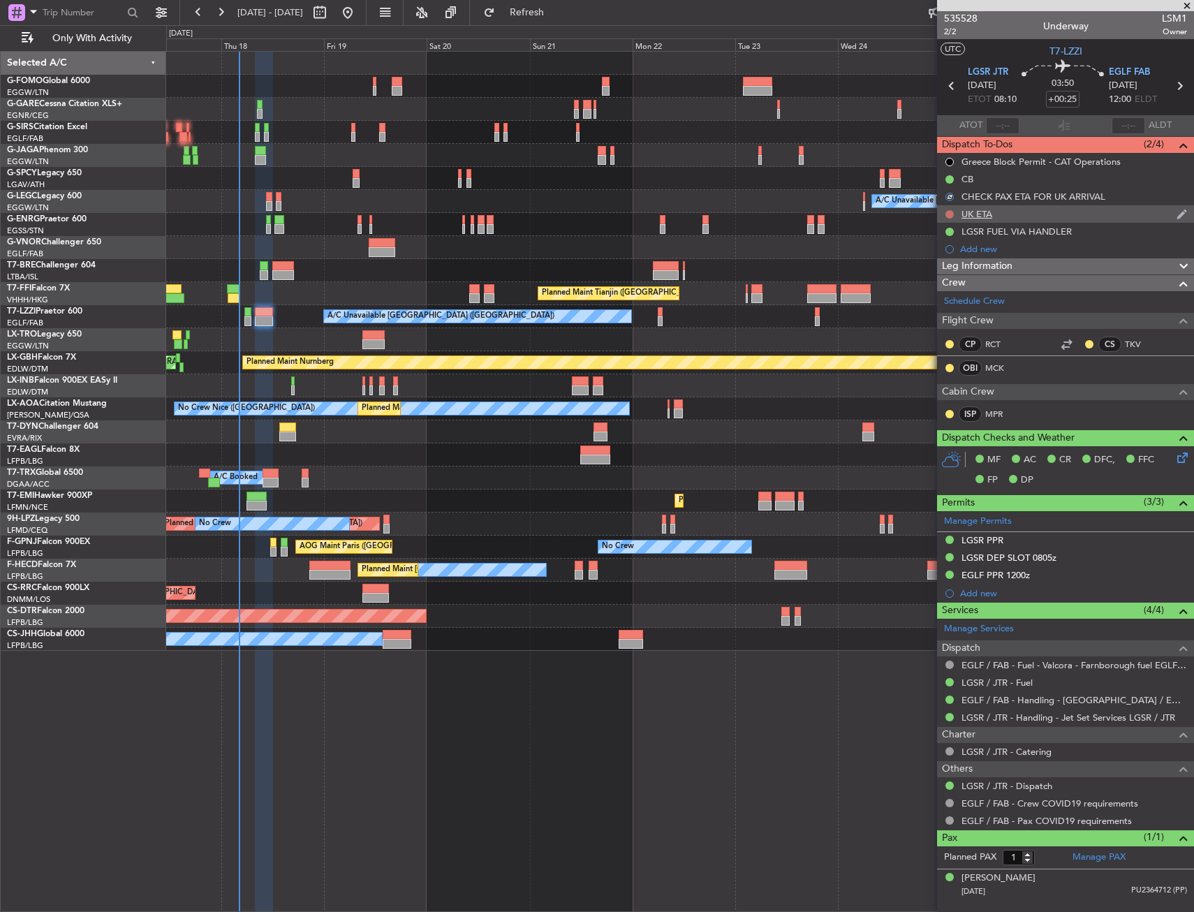
click at [949, 211] on button at bounding box center [949, 214] width 8 height 8
click at [944, 293] on span "Cancelled" at bounding box center [953, 297] width 40 height 14
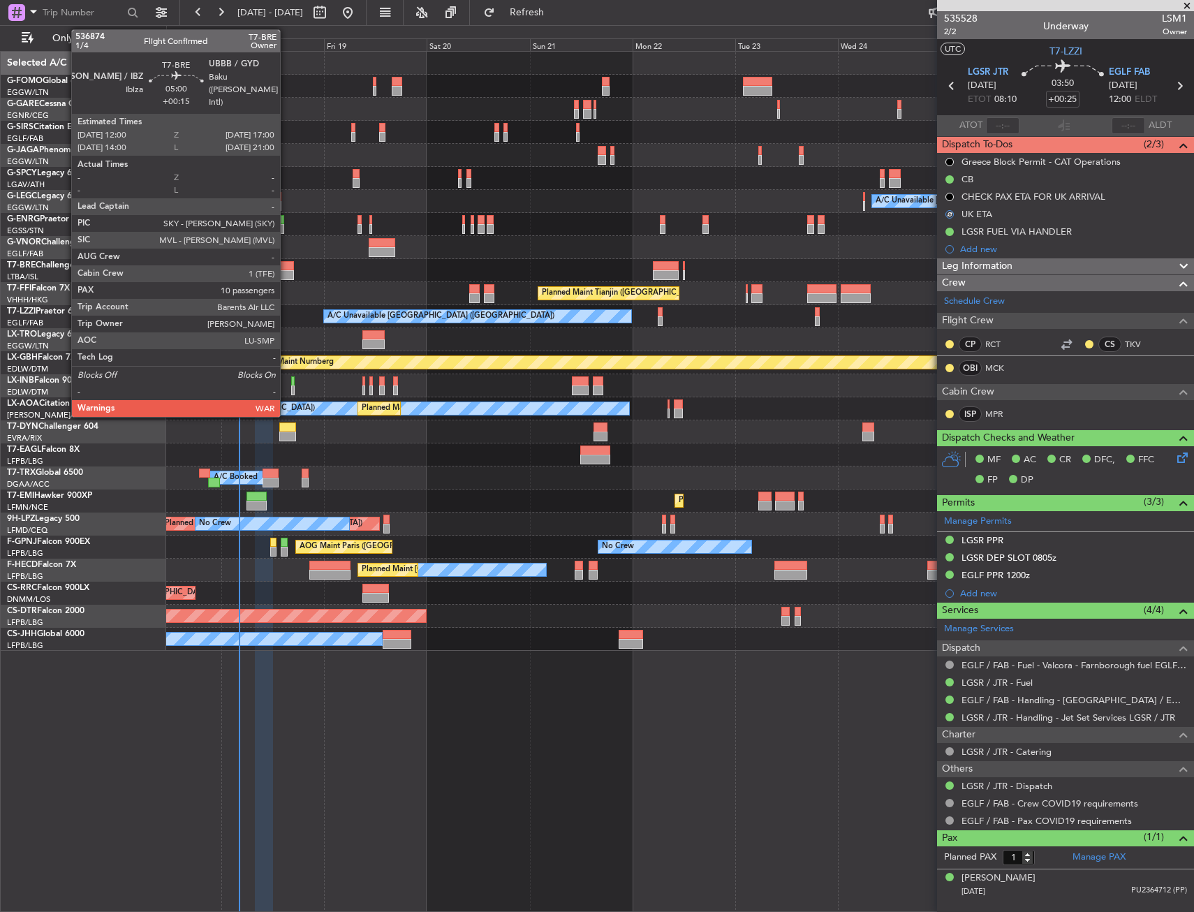
click at [286, 271] on div at bounding box center [283, 275] width 22 height 10
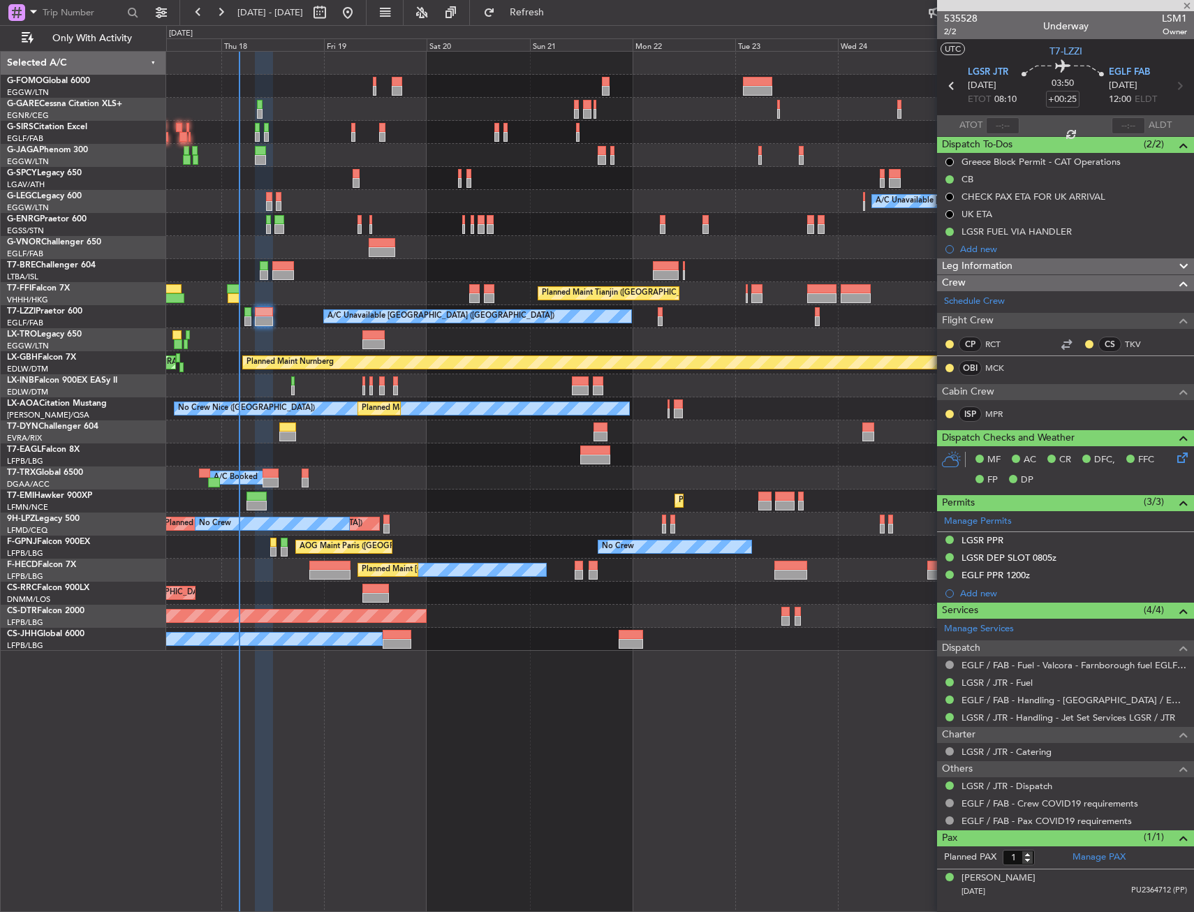
type input "+00:15"
type input "10"
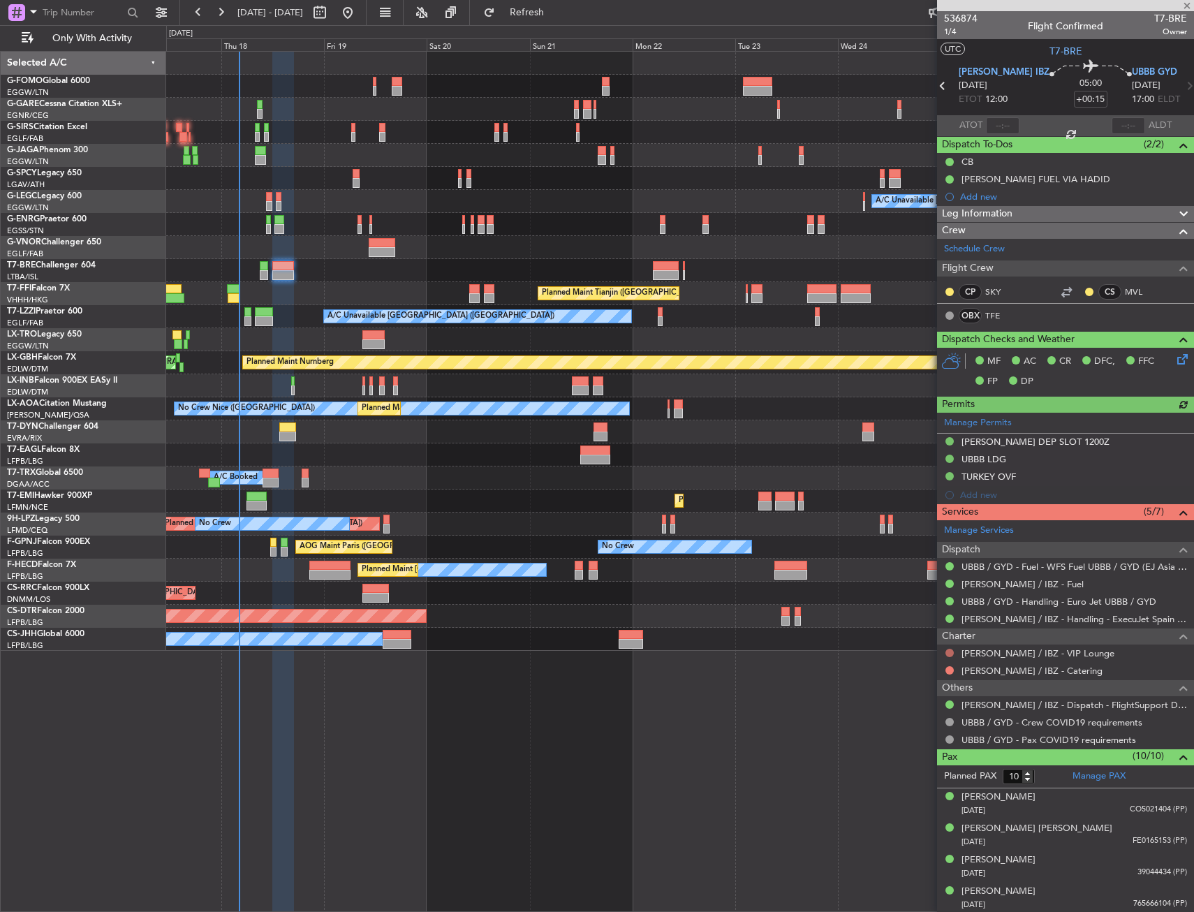
click at [947, 653] on button at bounding box center [949, 652] width 8 height 8
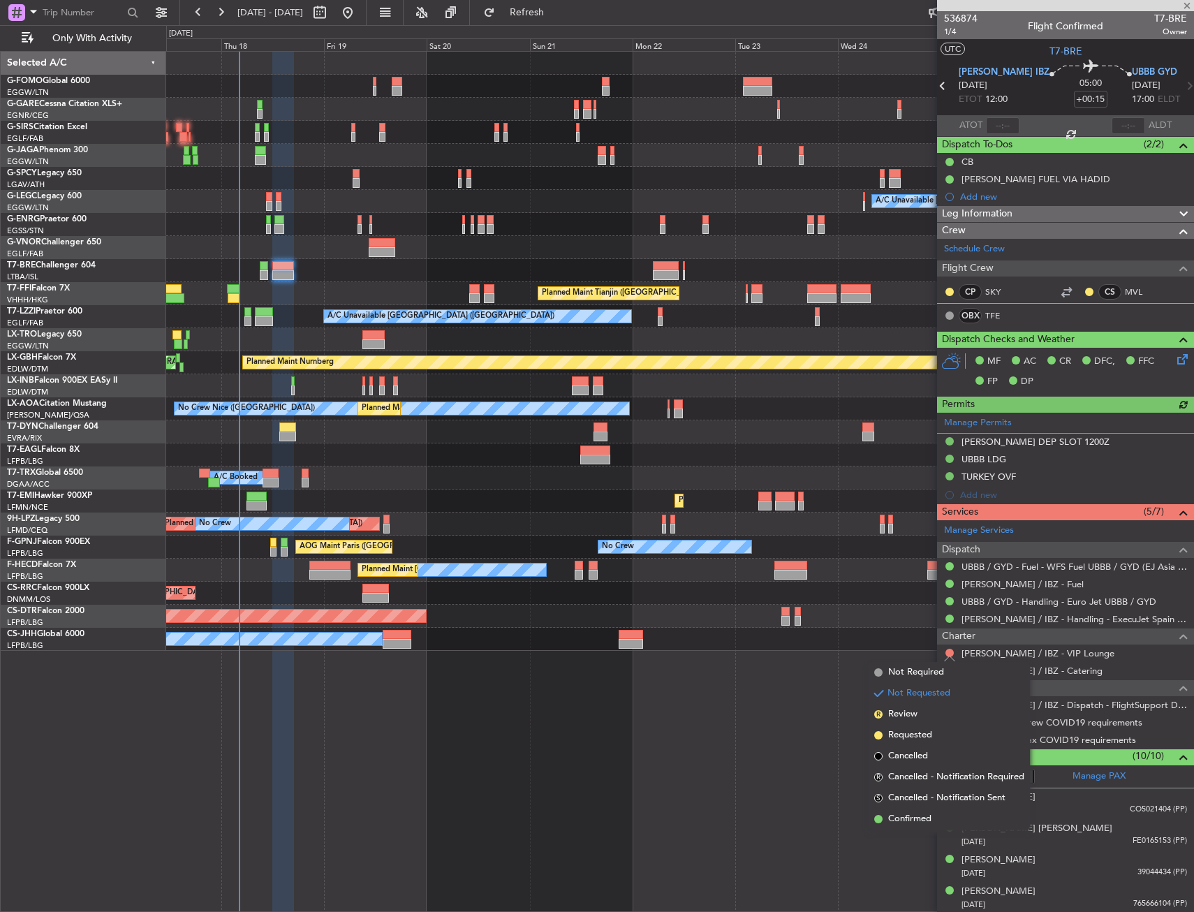
drag, startPoint x: 890, startPoint y: 671, endPoint x: 930, endPoint y: 672, distance: 39.8
click at [890, 672] on span "Not Required" at bounding box center [916, 672] width 56 height 14
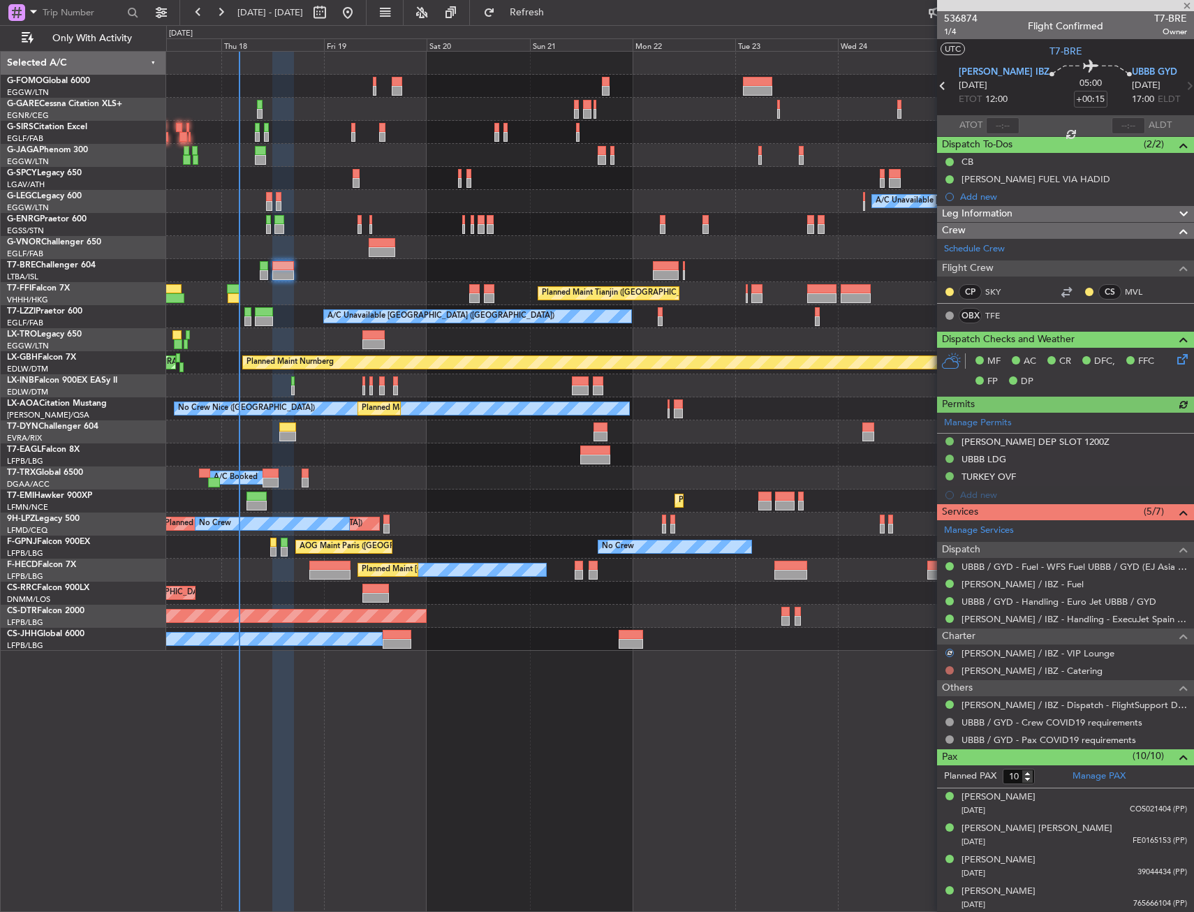
click at [952, 671] on button at bounding box center [949, 670] width 8 height 8
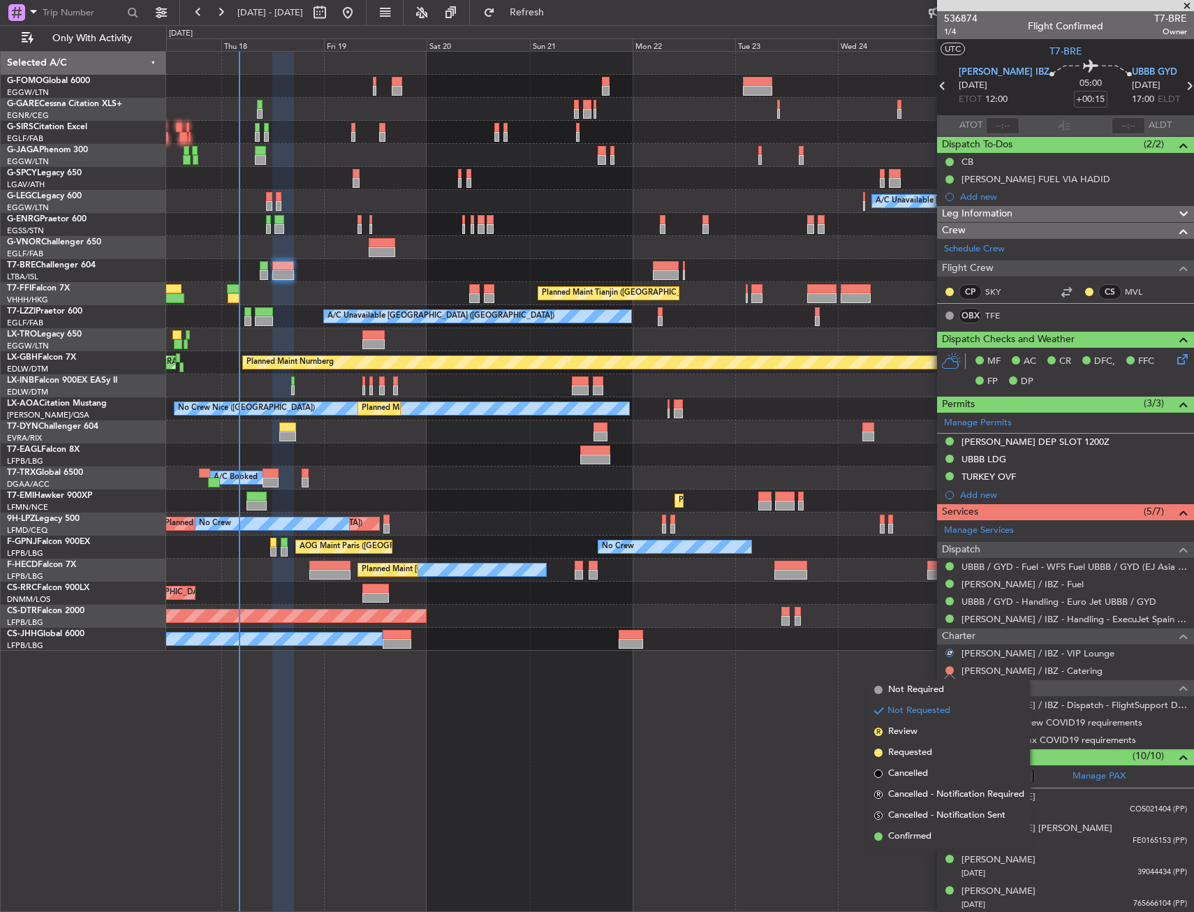
click at [904, 685] on span "Not Required" at bounding box center [916, 690] width 56 height 14
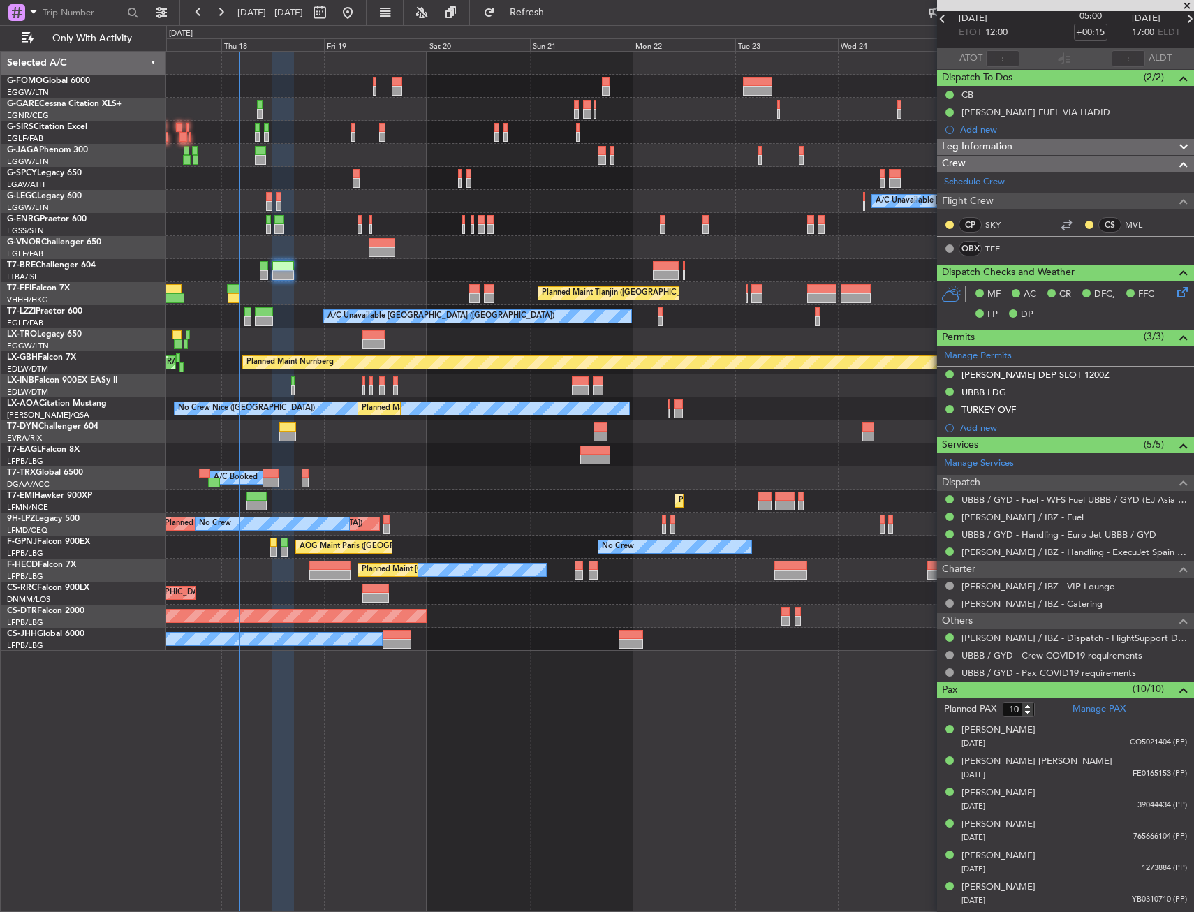
scroll to position [140, 0]
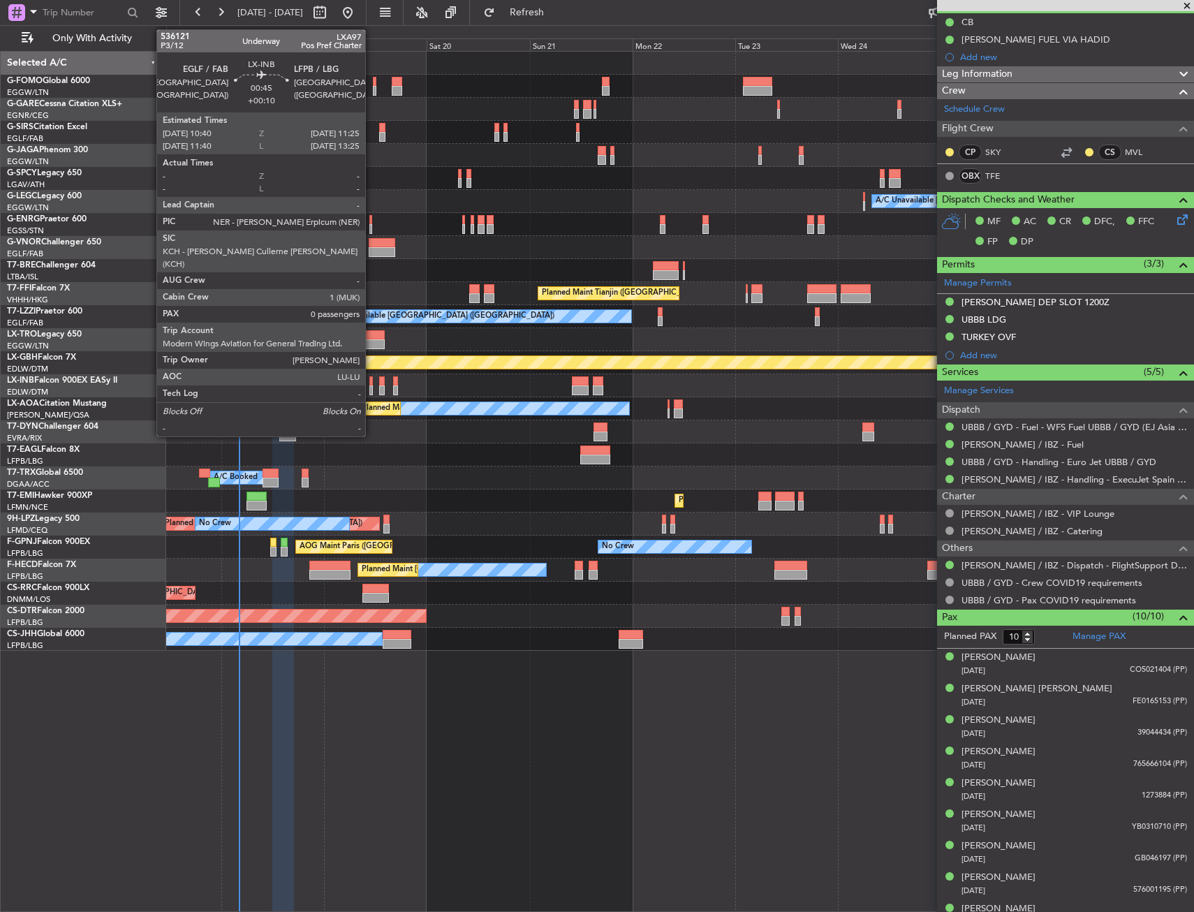
click at [371, 388] on div at bounding box center [370, 390] width 3 height 10
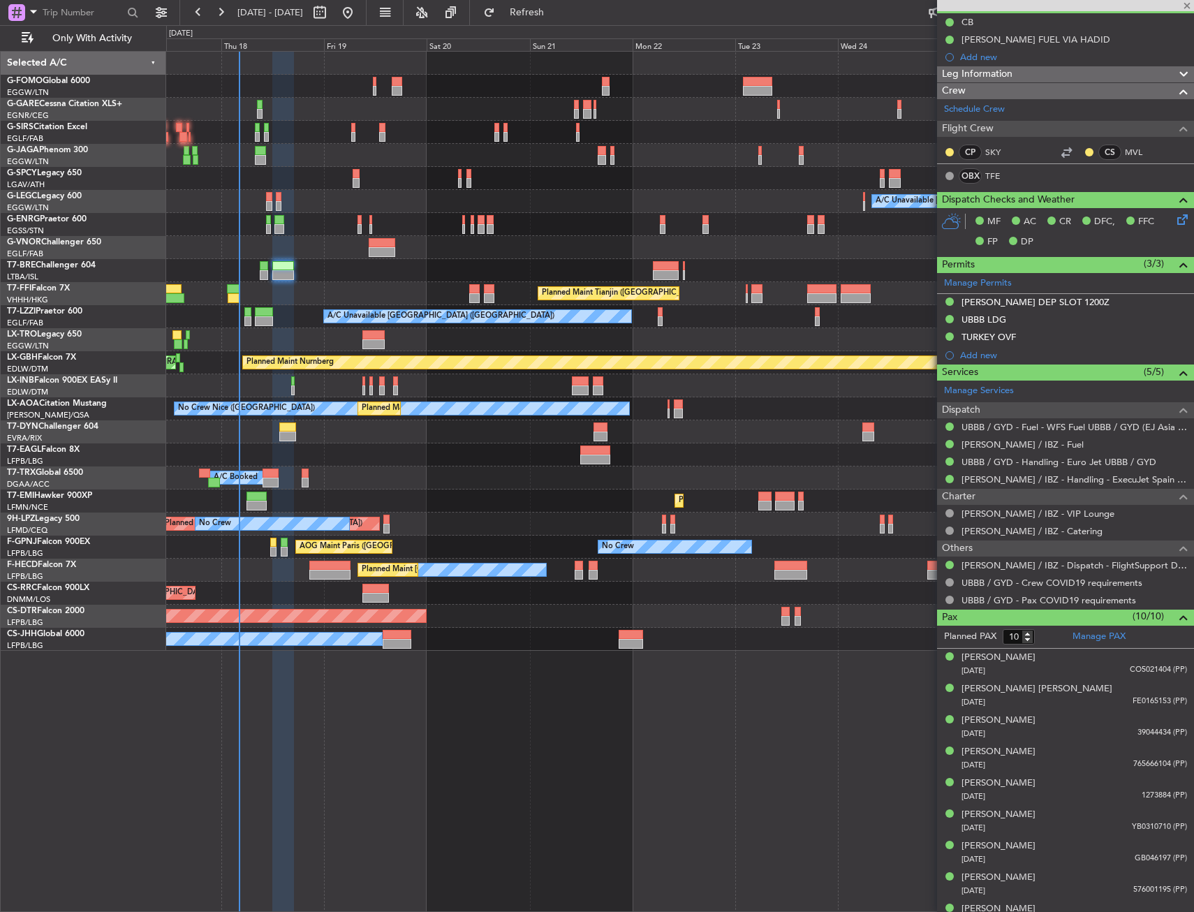
type input "+00:10"
type input "0"
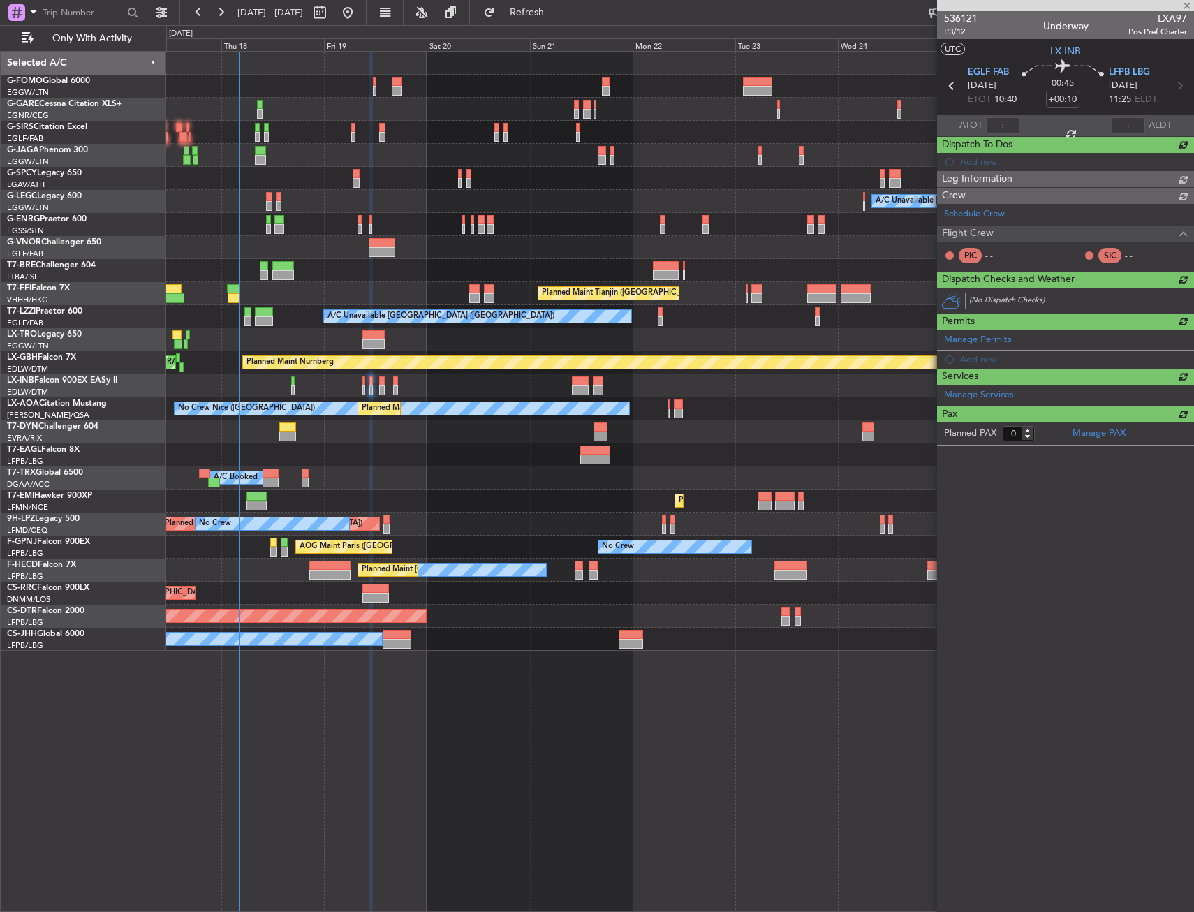
scroll to position [0, 0]
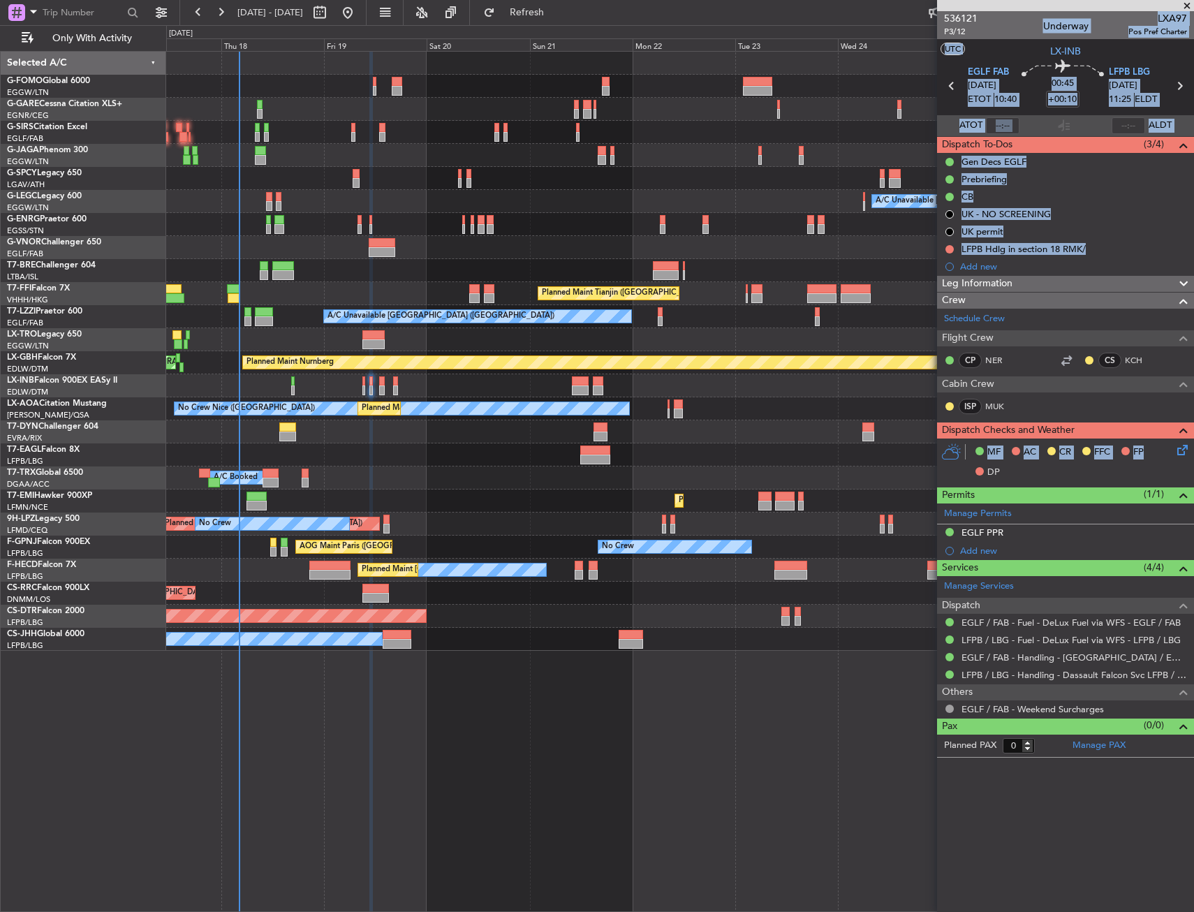
click at [1193, 450] on html "17 Sep 2025 - 27 Sep 2025 Refresh Quick Links Only With Activity A/C Unavailabl…" at bounding box center [597, 456] width 1194 height 912
click at [1132, 476] on div "MF AC CR FFC FP DP" at bounding box center [1071, 462] width 205 height 41
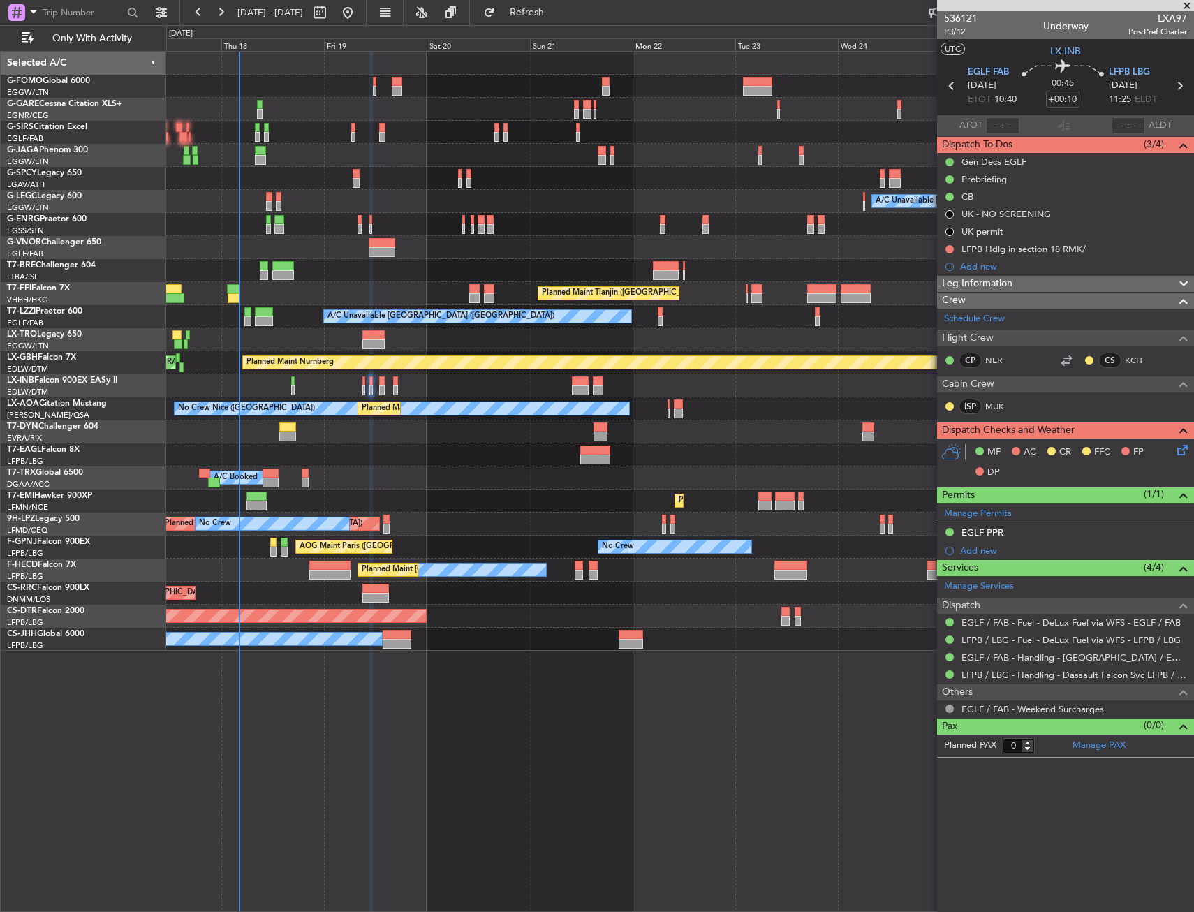
click at [1184, 447] on icon at bounding box center [1179, 447] width 11 height 11
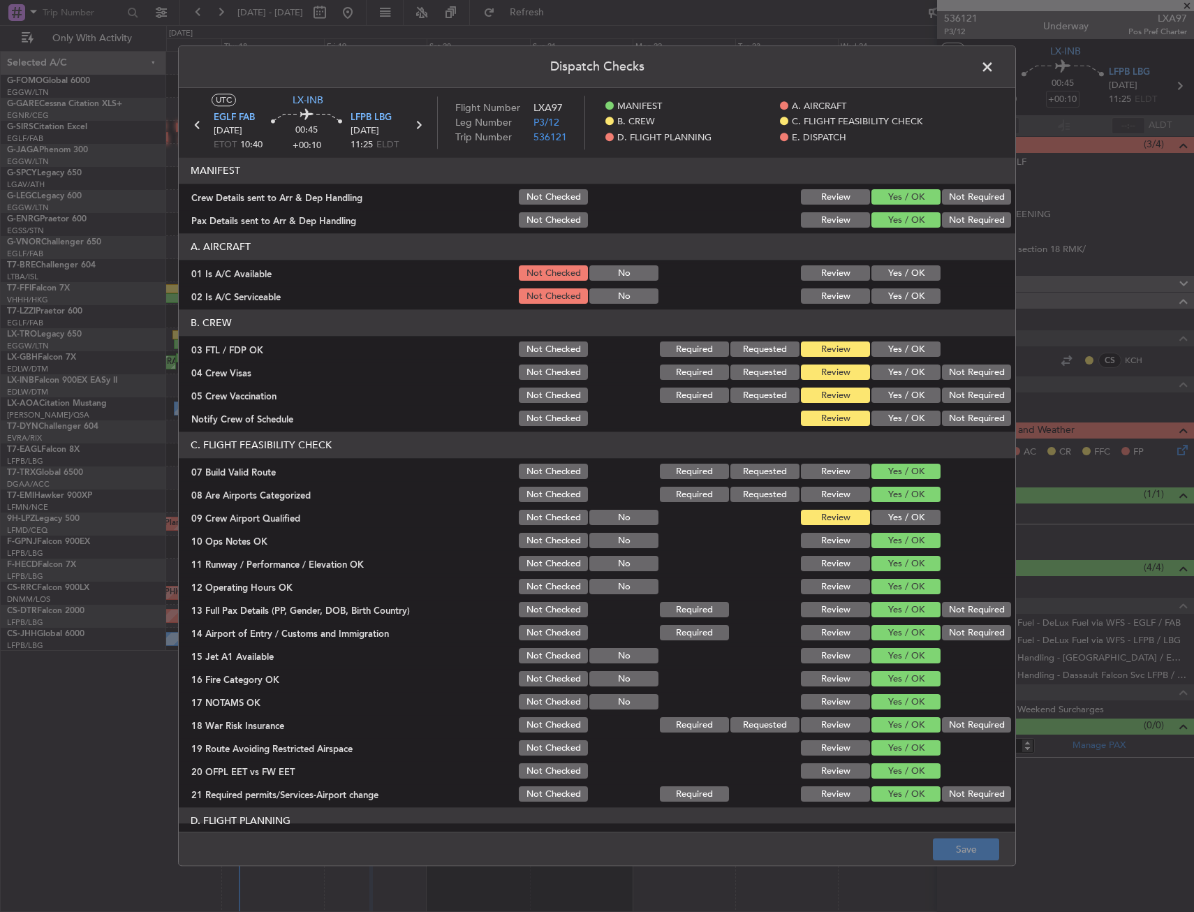
drag, startPoint x: 896, startPoint y: 260, endPoint x: 889, endPoint y: 288, distance: 29.0
click at [896, 260] on section "A. AIRCRAFT 01 Is A/C Available Not Checked No Review Yes / OK 02 Is A/C Servic…" at bounding box center [597, 270] width 836 height 73
click at [889, 289] on button "Yes / OK" at bounding box center [905, 296] width 69 height 15
drag, startPoint x: 888, startPoint y: 276, endPoint x: 890, endPoint y: 403, distance: 126.4
click at [889, 278] on button "Yes / OK" at bounding box center [905, 273] width 69 height 15
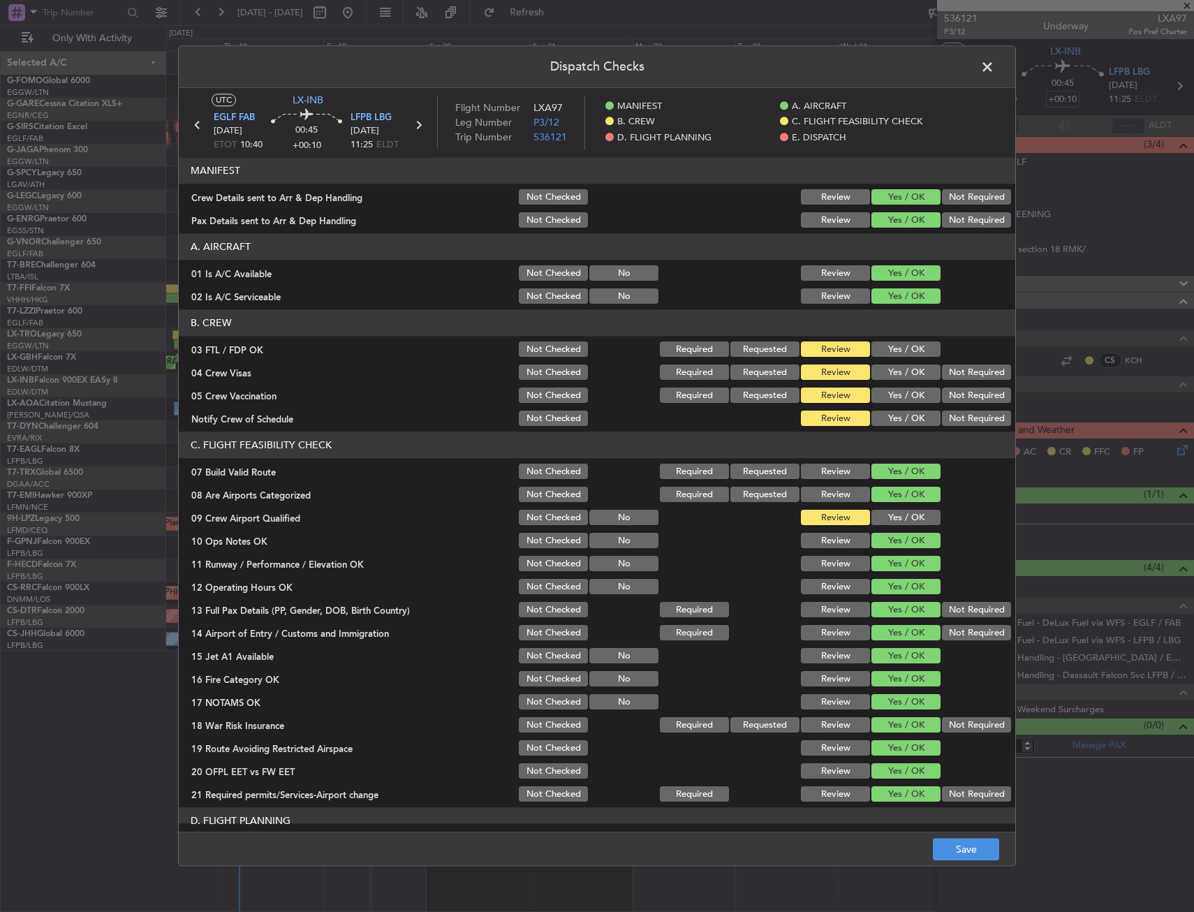
click at [897, 343] on button "Yes / OK" at bounding box center [905, 349] width 69 height 15
drag, startPoint x: 957, startPoint y: 370, endPoint x: 958, endPoint y: 389, distance: 18.9
click at [957, 372] on button "Not Required" at bounding box center [976, 372] width 69 height 15
click at [957, 389] on button "Not Required" at bounding box center [976, 395] width 69 height 15
click at [916, 413] on button "Yes / OK" at bounding box center [905, 418] width 69 height 15
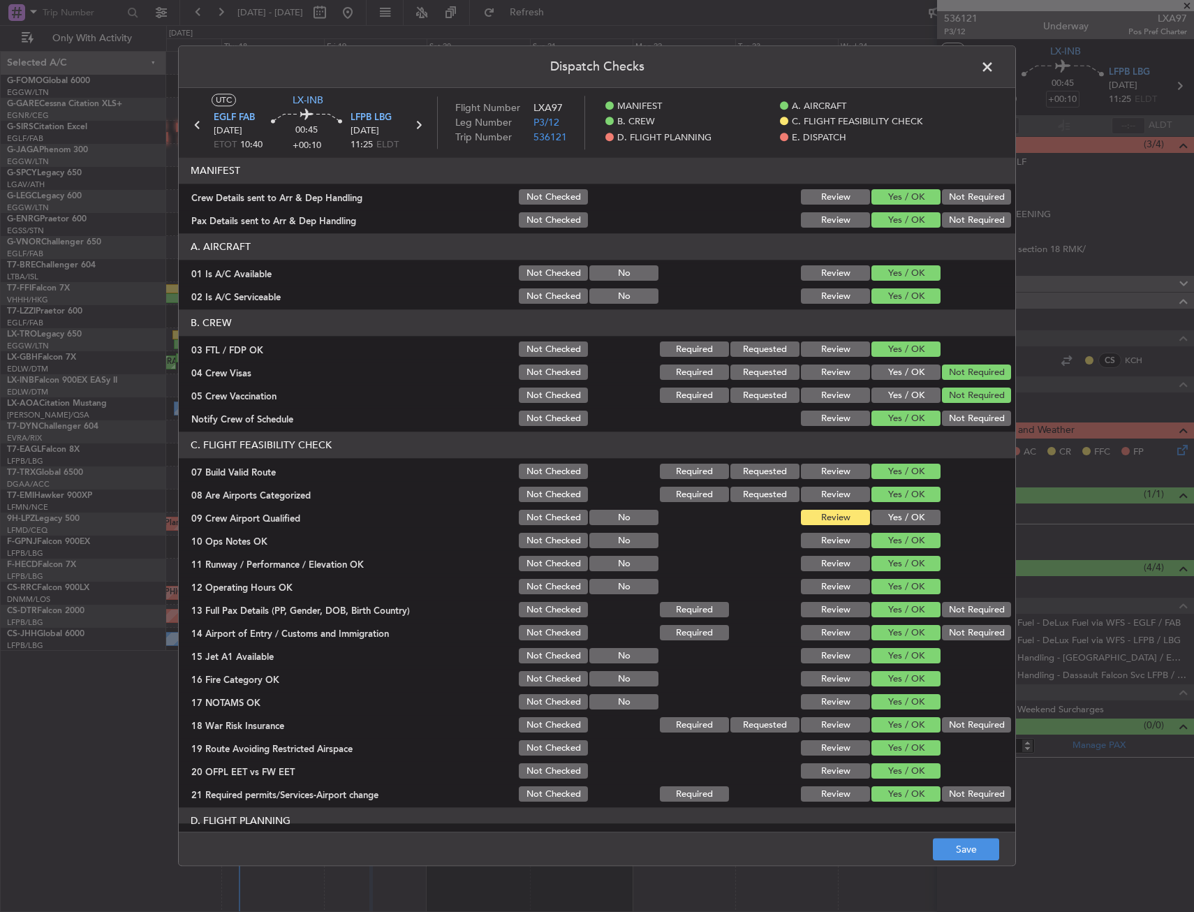
drag, startPoint x: 897, startPoint y: 486, endPoint x: 897, endPoint y: 505, distance: 19.5
click at [897, 491] on div "Yes / OK" at bounding box center [904, 495] width 70 height 20
drag, startPoint x: 897, startPoint y: 507, endPoint x: 900, endPoint y: 518, distance: 11.5
click at [898, 512] on section "C. FLIGHT FEASIBILITY CHECK 07 Build Valid Route Not Checked Required Requested…" at bounding box center [597, 618] width 836 height 372
click at [903, 522] on button "Yes / OK" at bounding box center [905, 517] width 69 height 15
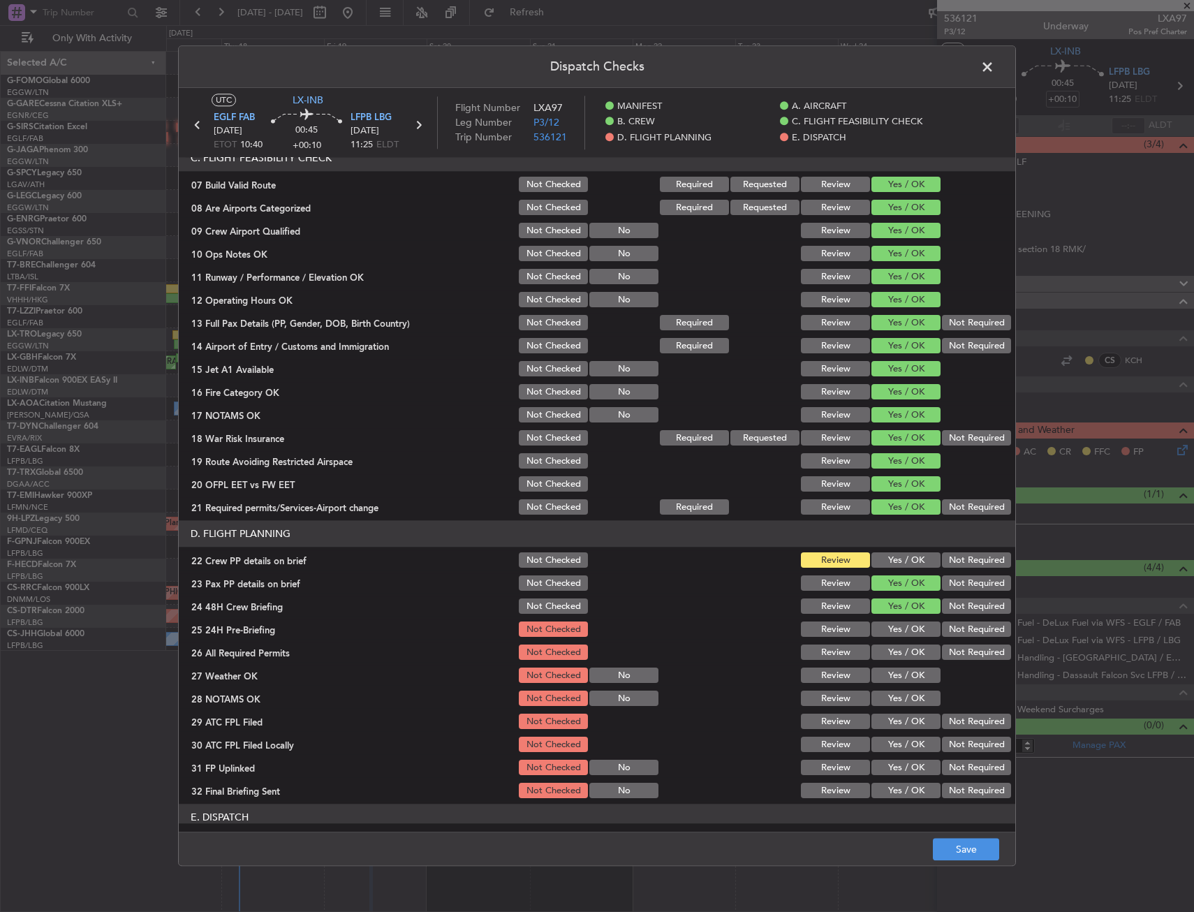
scroll to position [419, 0]
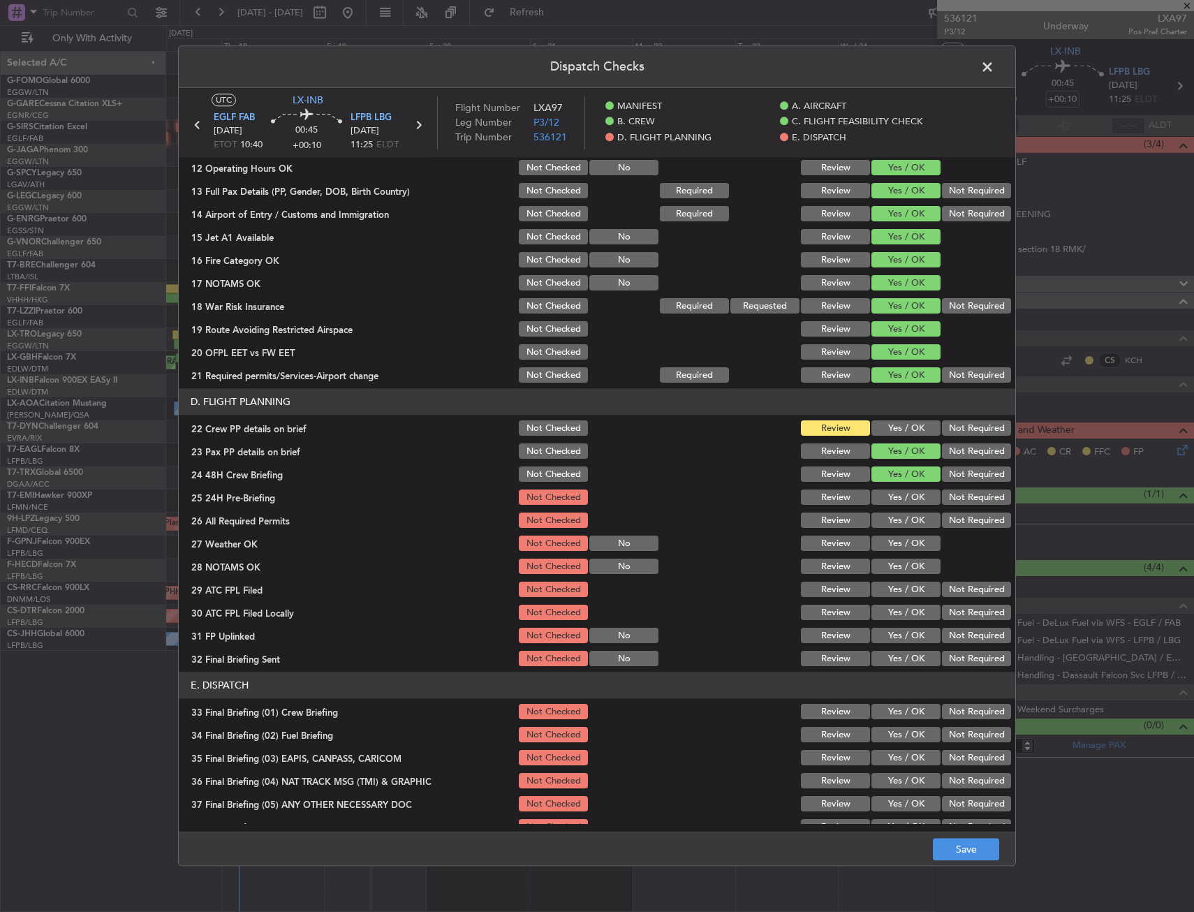
drag, startPoint x: 909, startPoint y: 453, endPoint x: 889, endPoint y: 428, distance: 32.7
click at [909, 453] on button "Yes / OK" at bounding box center [905, 451] width 69 height 15
click at [889, 428] on button "Yes / OK" at bounding box center [905, 428] width 69 height 15
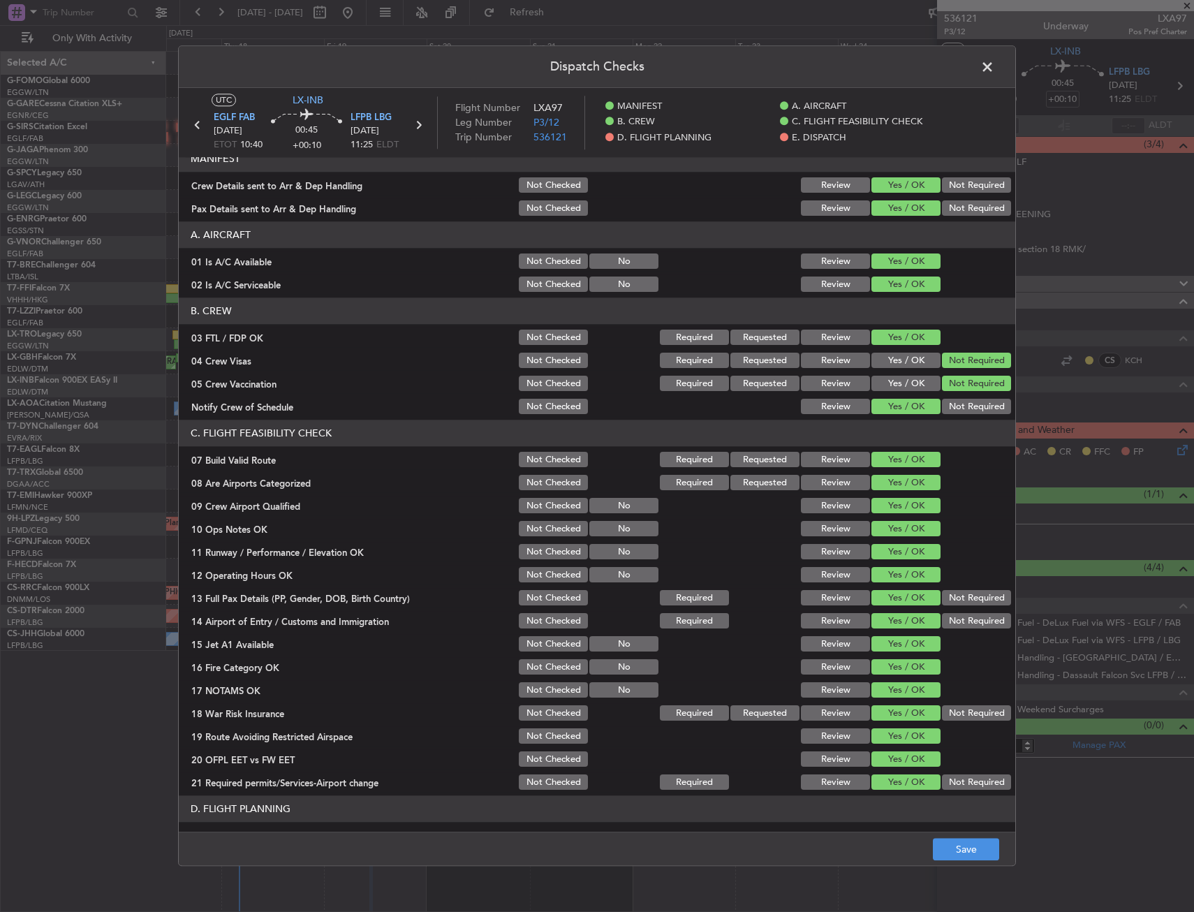
scroll to position [0, 0]
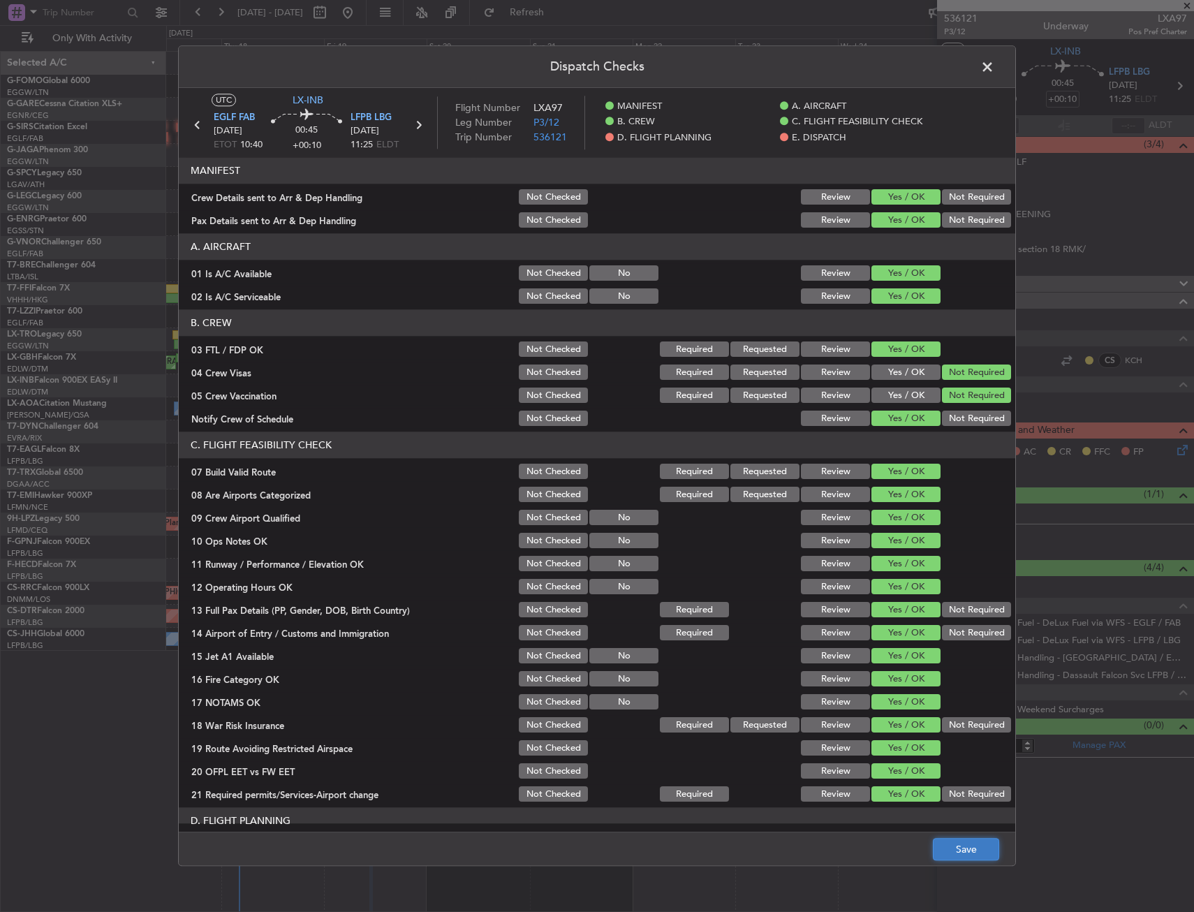
click at [960, 843] on button "Save" at bounding box center [966, 849] width 66 height 22
click at [994, 66] on span at bounding box center [994, 71] width 0 height 28
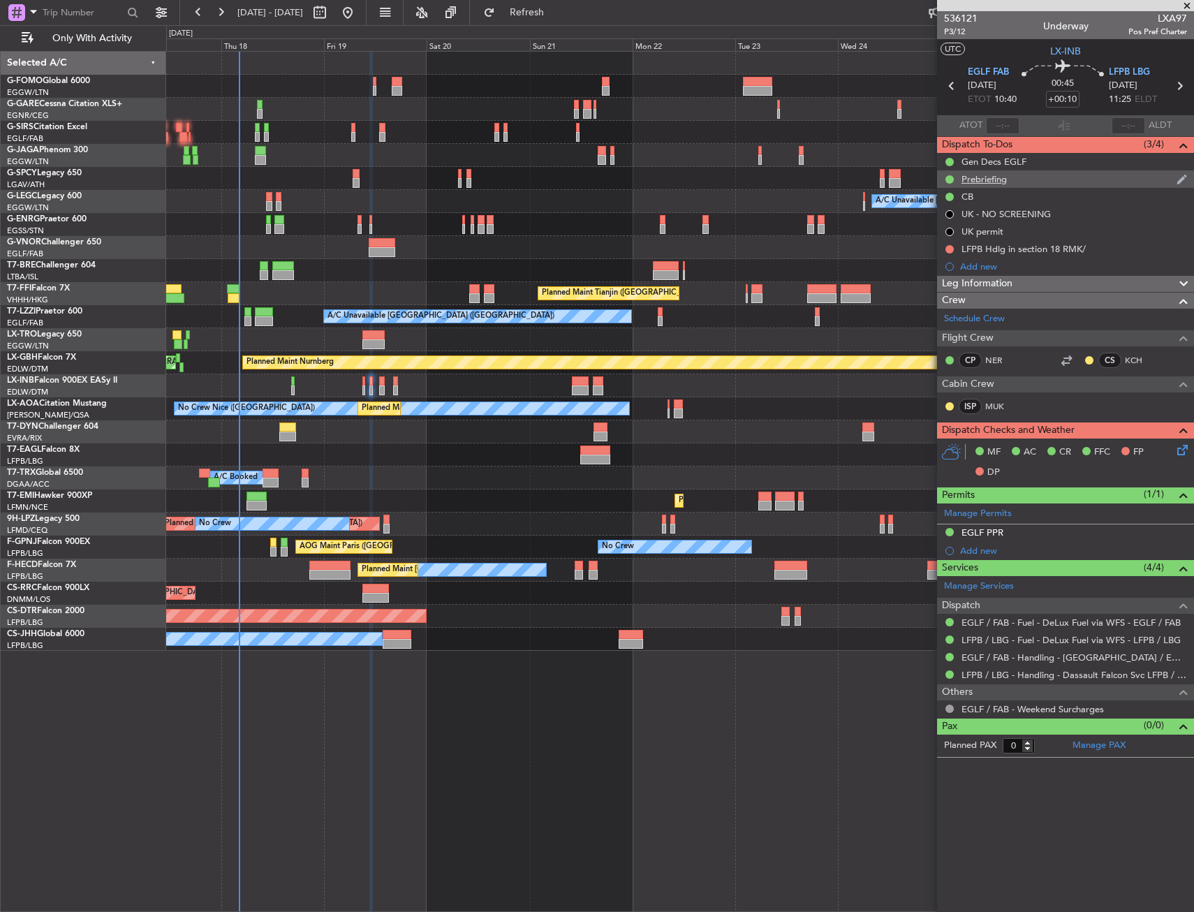
click at [1050, 176] on div "Prebriefing" at bounding box center [1065, 178] width 257 height 17
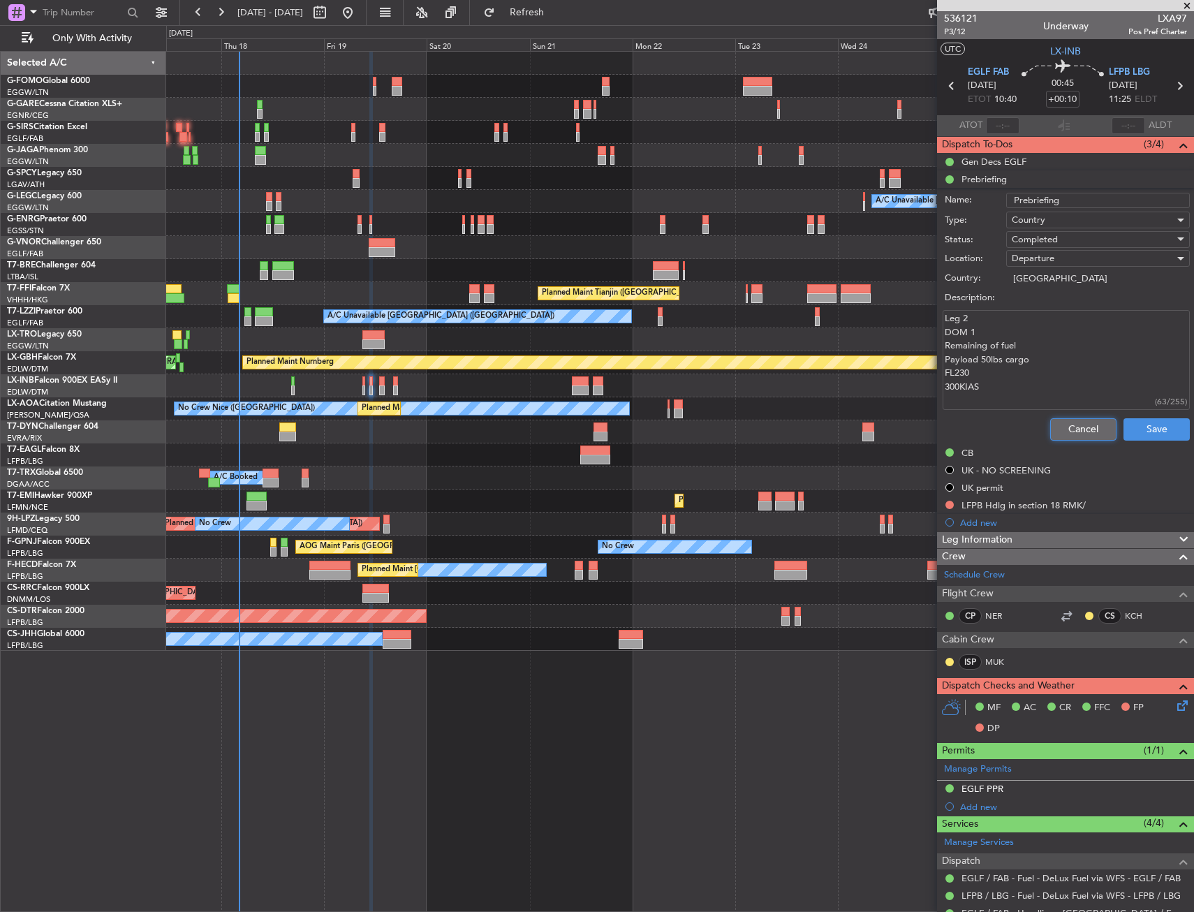
click at [1072, 427] on button "Cancel" at bounding box center [1083, 429] width 66 height 22
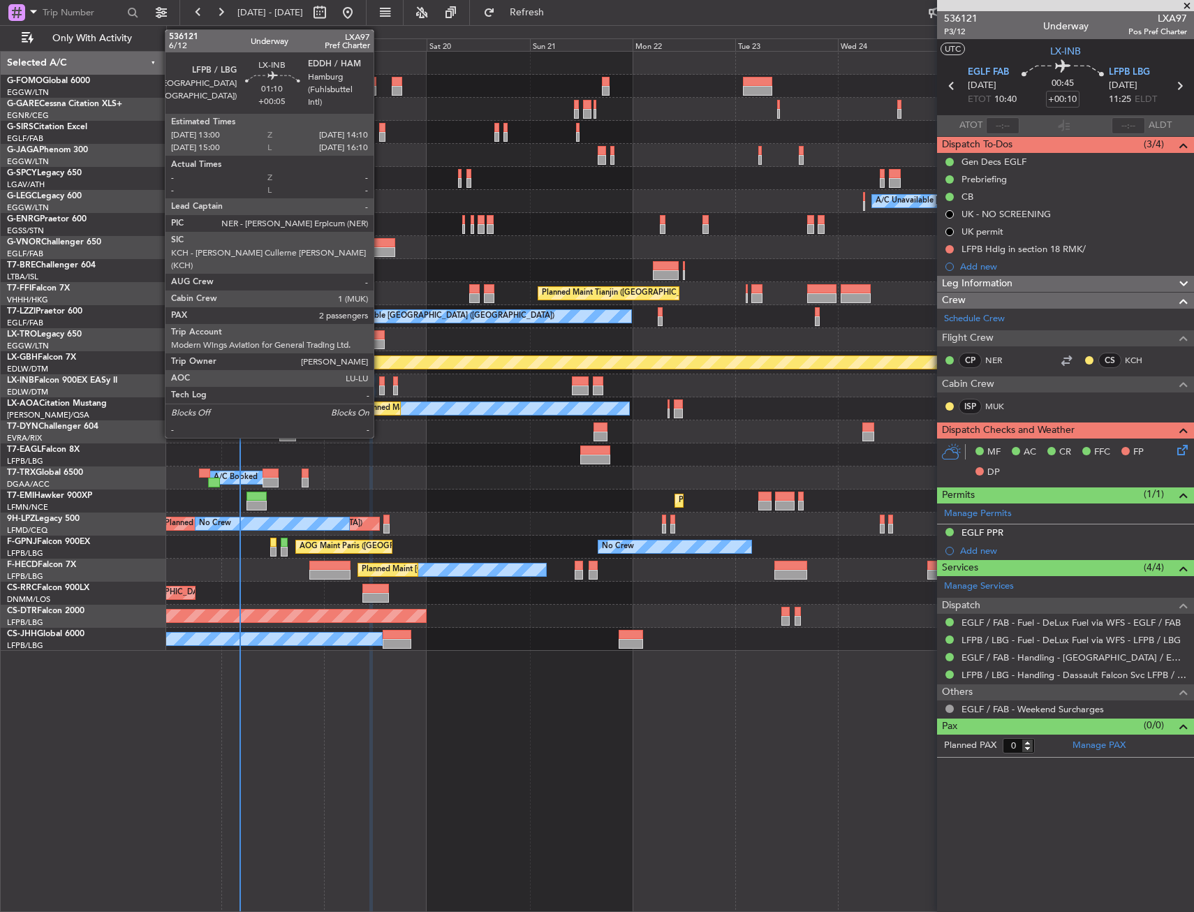
click at [383, 384] on div at bounding box center [382, 381] width 6 height 10
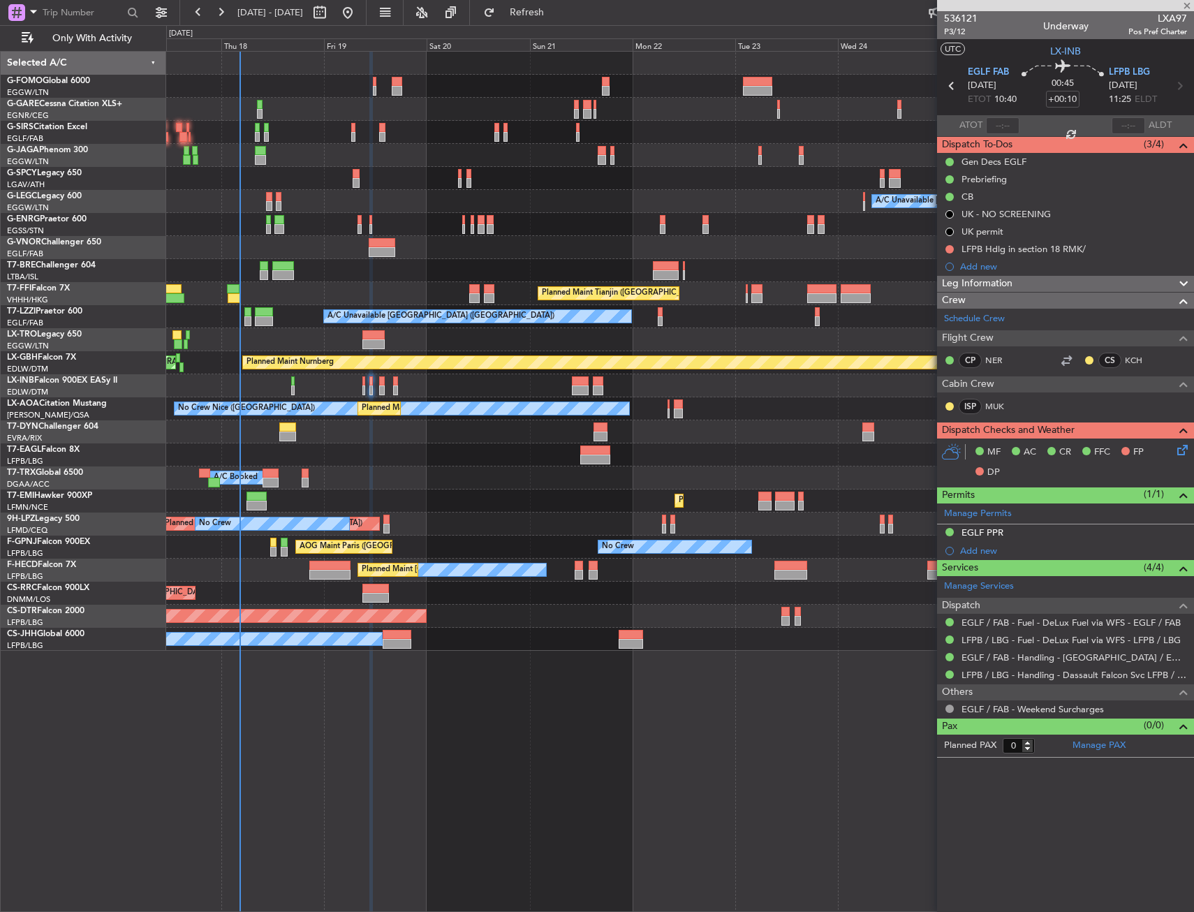
type input "+00:05"
type input "2"
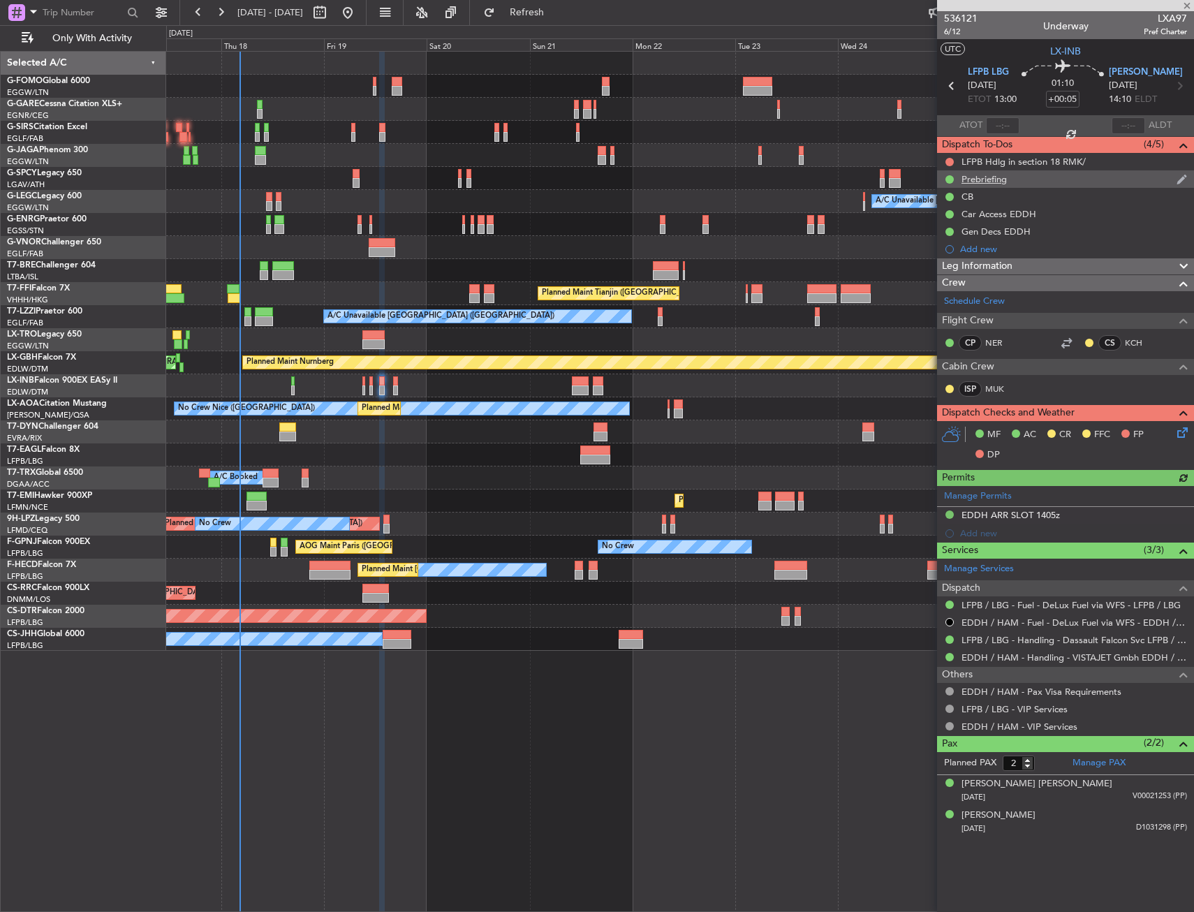
click at [998, 182] on div "Prebriefing" at bounding box center [983, 179] width 45 height 12
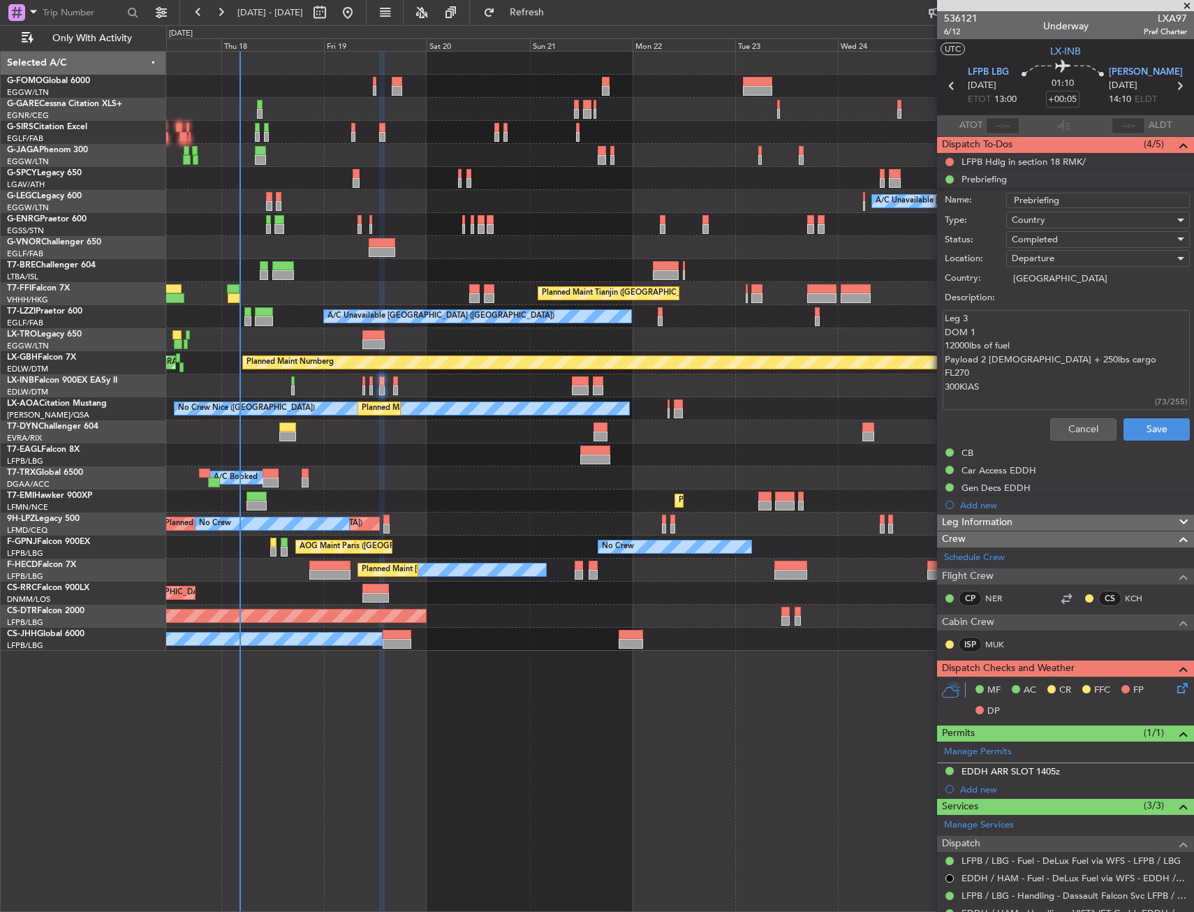
click at [1071, 416] on div "Cancel Save" at bounding box center [1061, 430] width 263 height 34
click at [1065, 427] on button "Cancel" at bounding box center [1083, 429] width 66 height 22
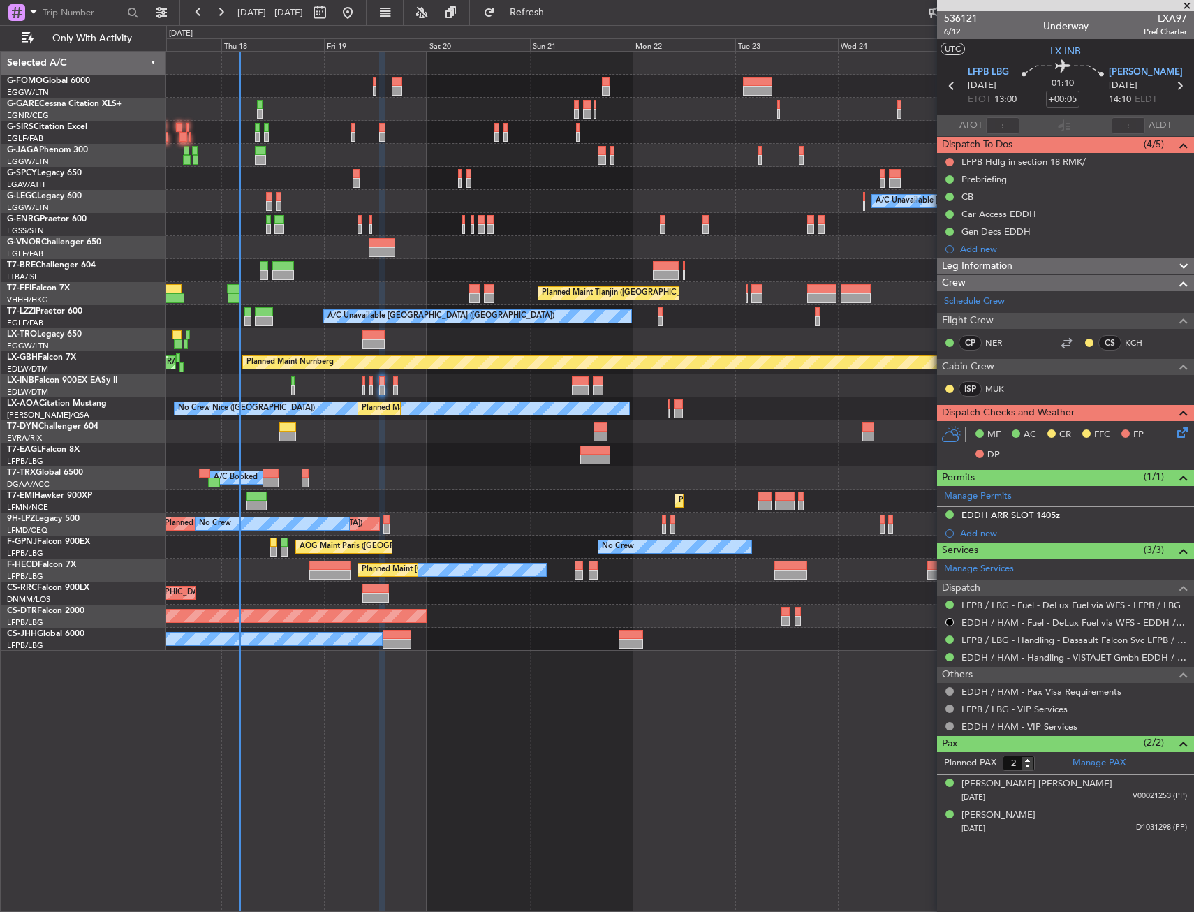
click at [329, 244] on div at bounding box center [679, 247] width 1027 height 23
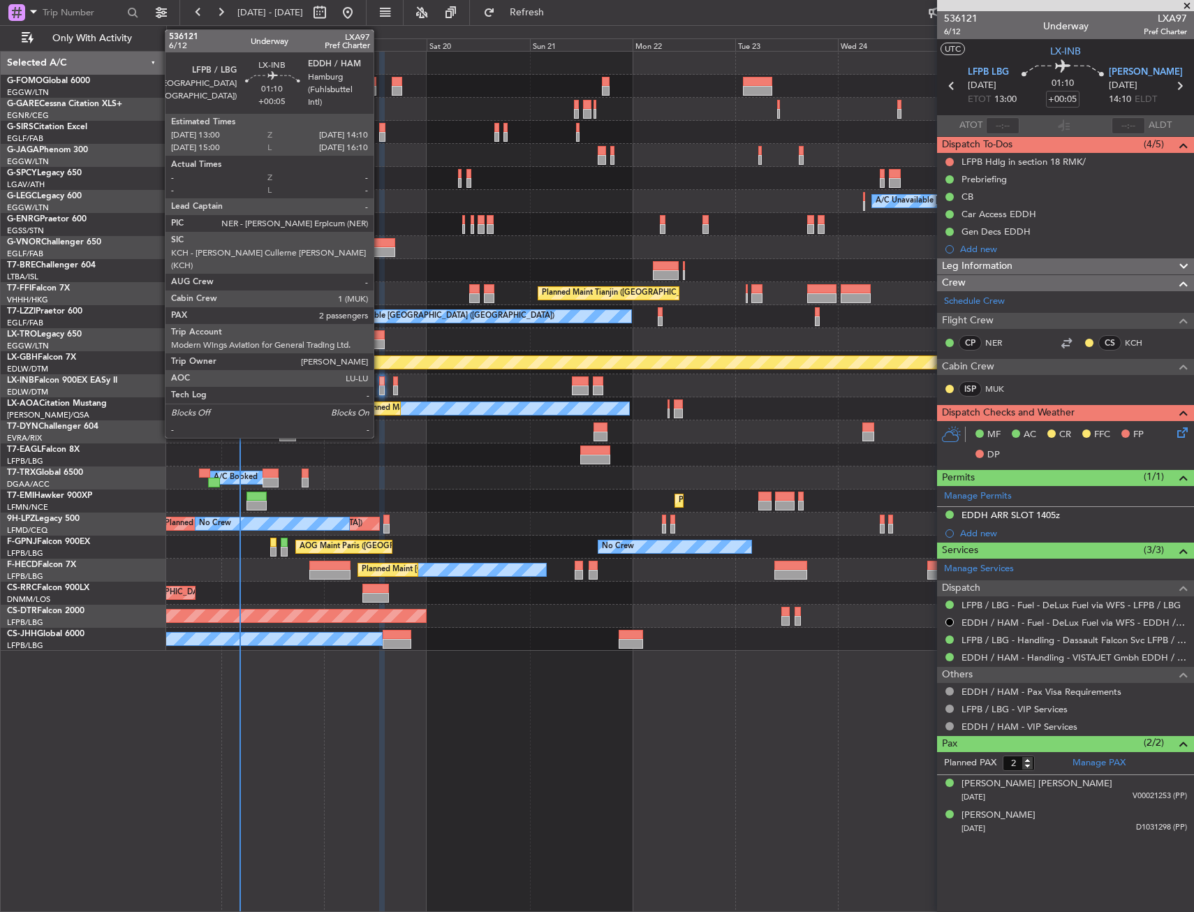
click at [380, 387] on div at bounding box center [382, 390] width 6 height 10
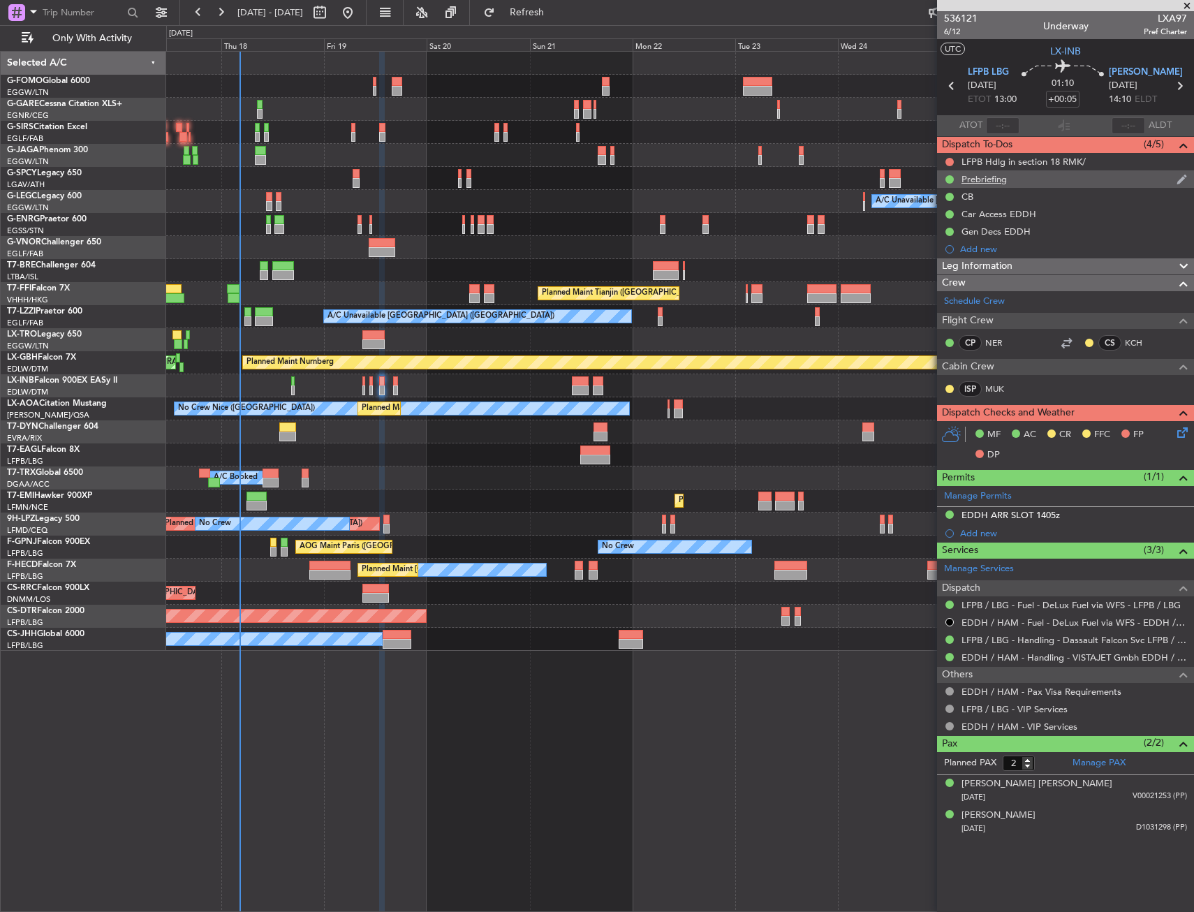
click at [1022, 180] on div "Prebriefing" at bounding box center [1065, 178] width 257 height 17
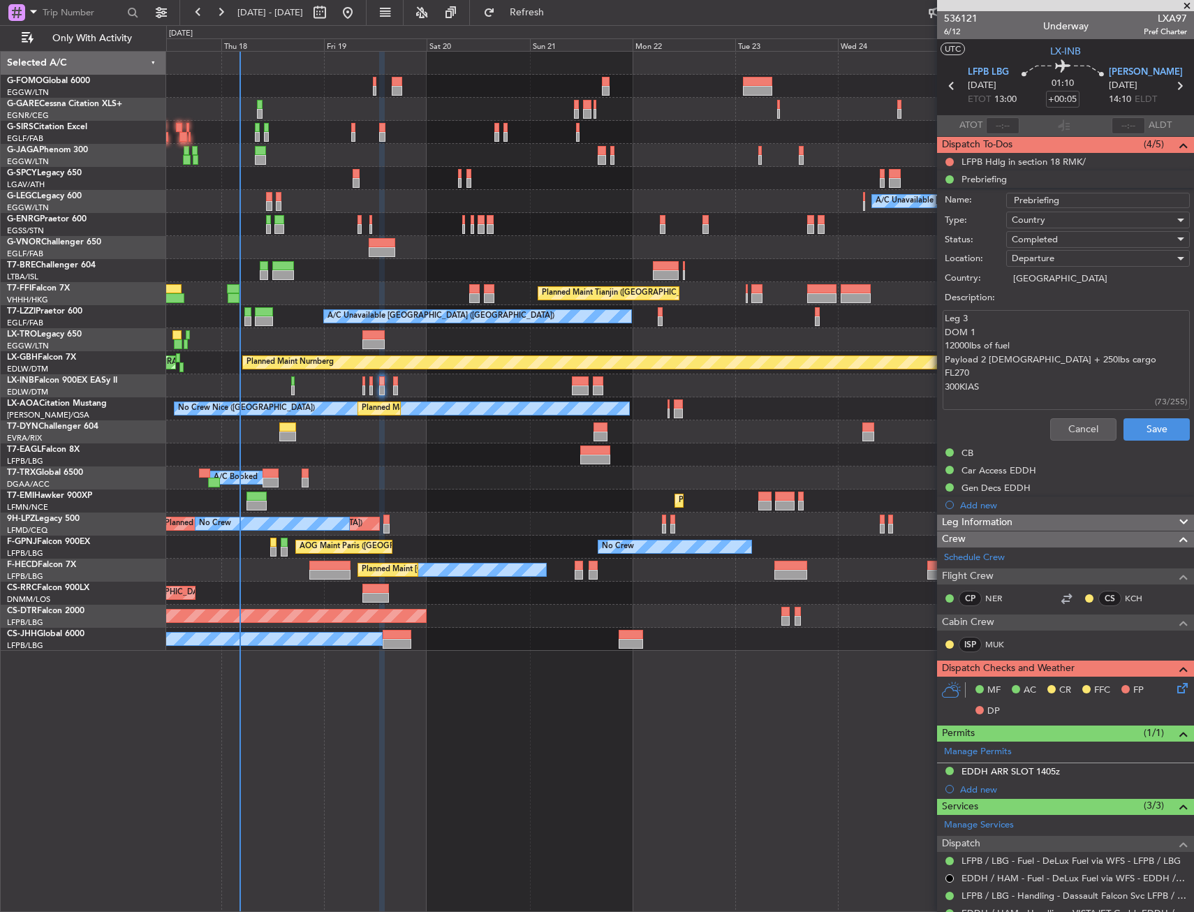
click at [1018, 380] on textarea "Leg 3 DOM 1 12000lbs of fuel Payload 2 Gents + 250lbs cargo FL270 300KIAS" at bounding box center [1065, 360] width 247 height 100
click at [679, 858] on div "A/C Unavailable London (Luton) Planned Maint Tianjin (Binhai) A/C Unavailable L…" at bounding box center [679, 481] width 1027 height 861
click at [470, 479] on div "A/C Booked A/C Booked" at bounding box center [679, 477] width 1027 height 23
click at [418, 450] on div "Grounded [GEOGRAPHIC_DATA] (Al Maktoum Intl) Planned Maint [US_STATE] ([GEOGRAP…" at bounding box center [679, 454] width 1027 height 23
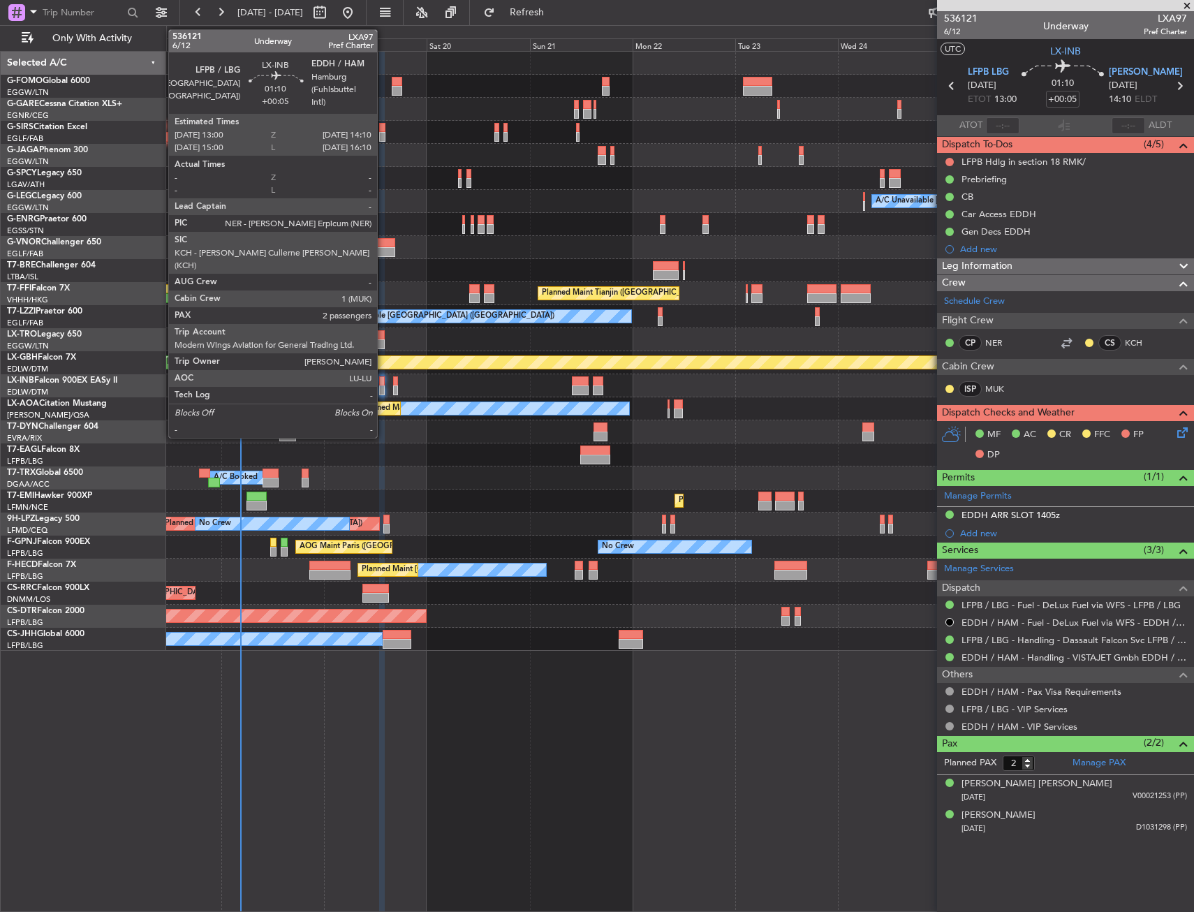
click at [383, 392] on div at bounding box center [382, 390] width 6 height 10
click at [382, 392] on div at bounding box center [382, 390] width 6 height 10
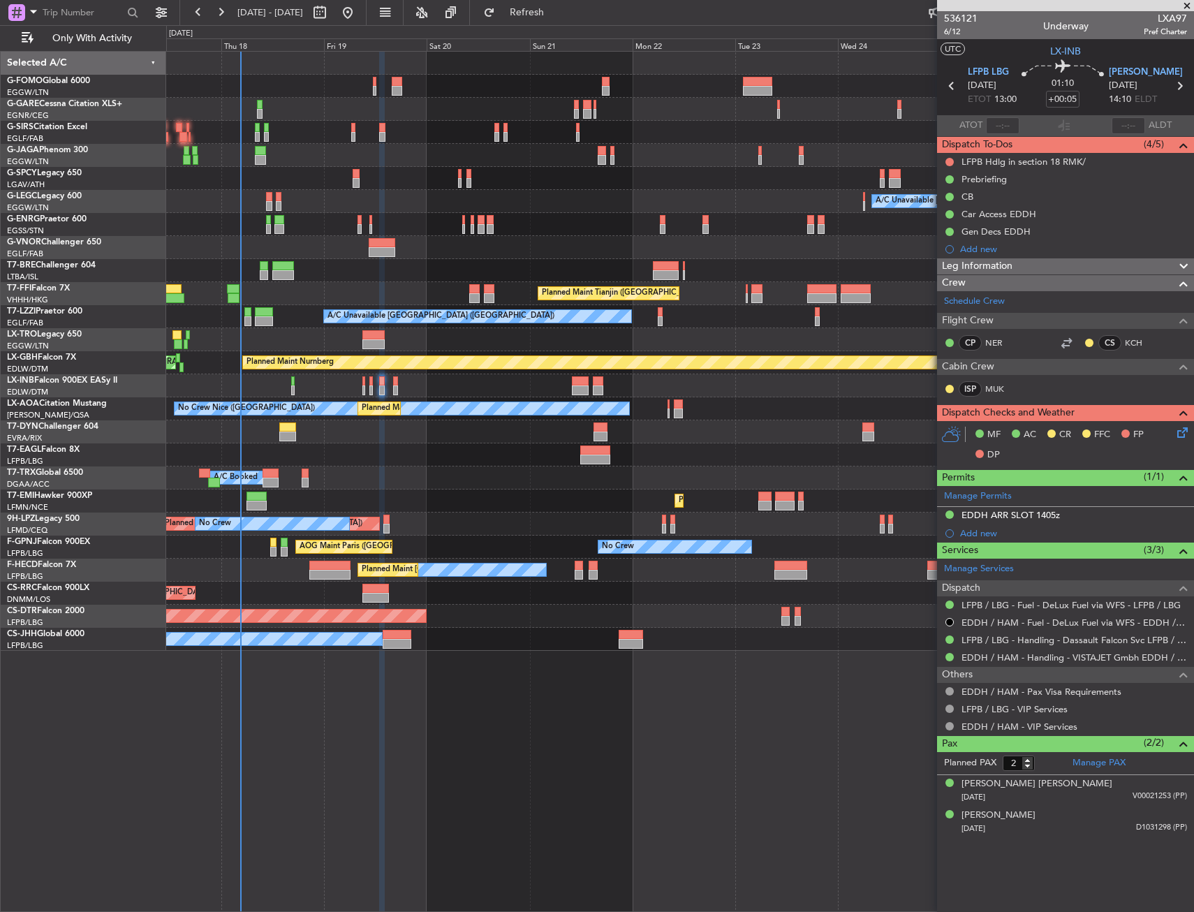
click at [560, 692] on div "A/C Unavailable London (Luton) Planned Maint Tianjin (Binhai) A/C Unavailable L…" at bounding box center [679, 481] width 1027 height 861
click at [636, 688] on div "A/C Unavailable London (Luton) Planned Maint Tianjin (Binhai) A/C Unavailable L…" at bounding box center [679, 481] width 1027 height 861
click at [297, 170] on div at bounding box center [679, 178] width 1027 height 23
click at [0, 198] on html "17 Sep 2025 - 27 Sep 2025 Refresh Quick Links Only With Activity A/C Unavailabl…" at bounding box center [597, 456] width 1194 height 912
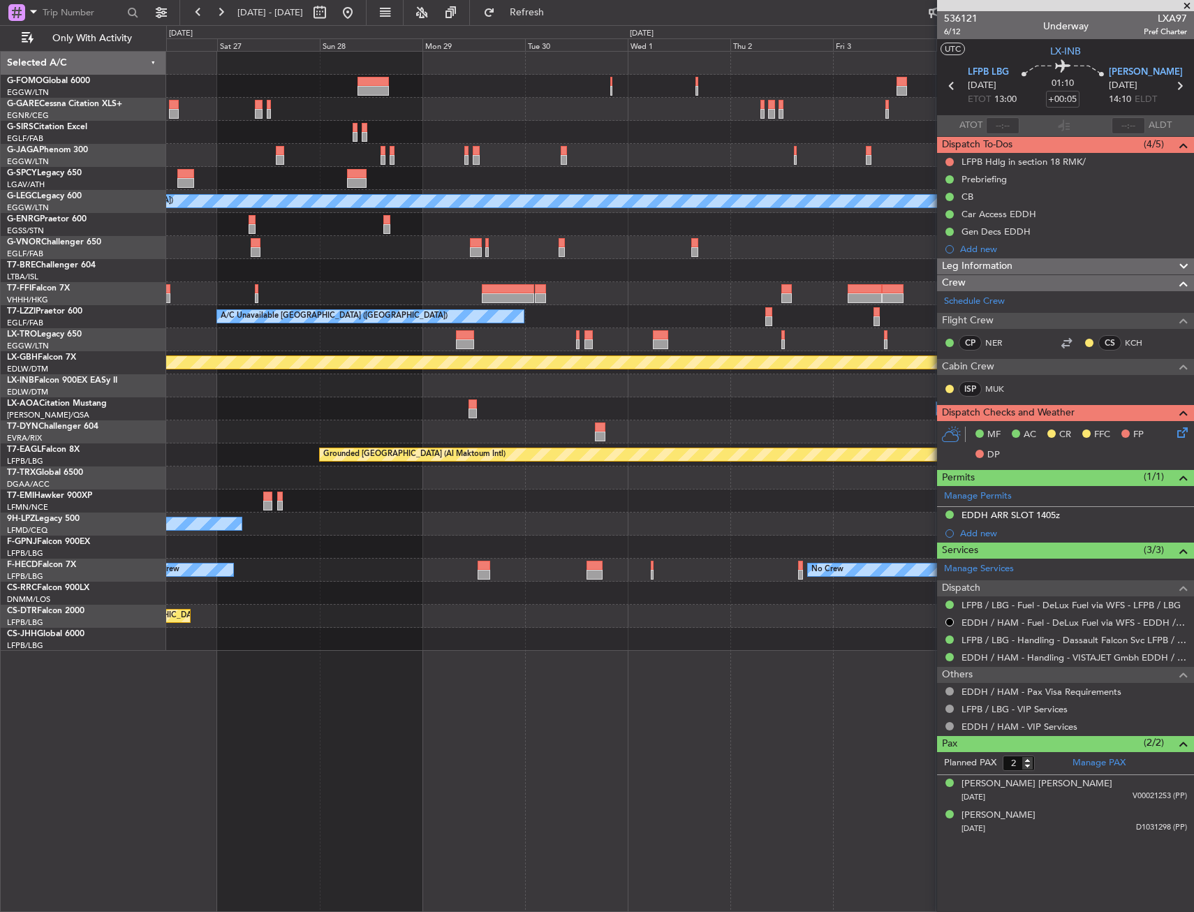
click at [34, 225] on div "A/C Unavailable London (Luton) A/C Unavailable London (Farnborough) Planned Mai…" at bounding box center [597, 468] width 1194 height 886
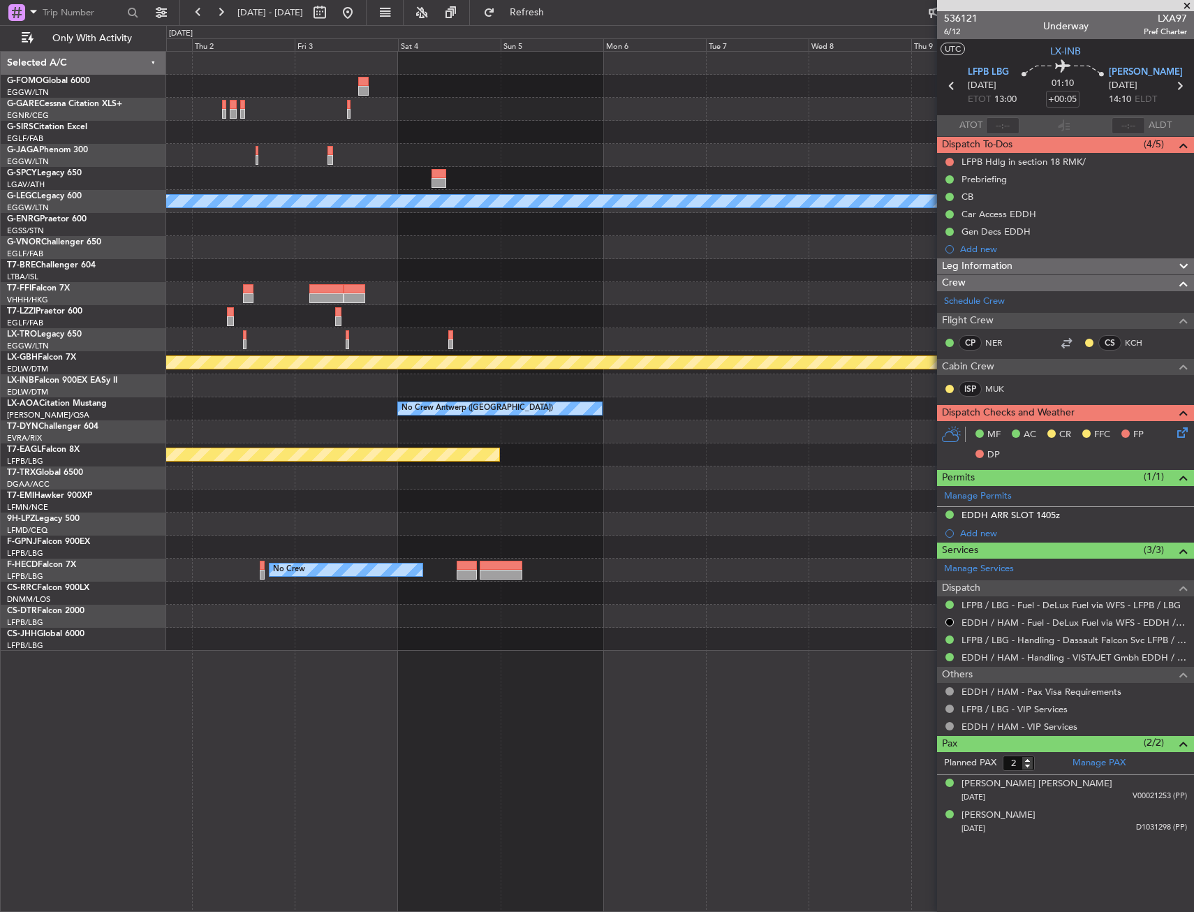
click at [590, 265] on div at bounding box center [679, 270] width 1027 height 23
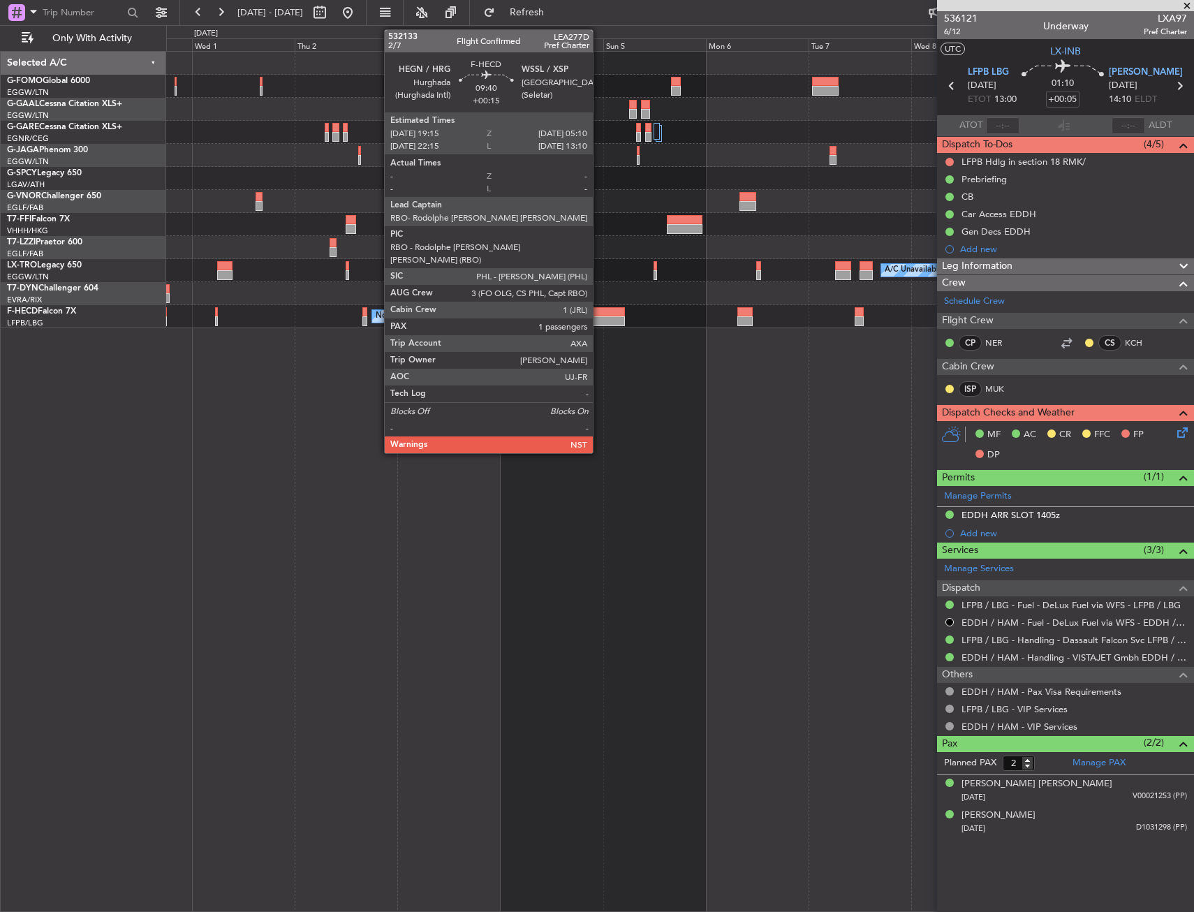
click at [599, 321] on div at bounding box center [603, 321] width 43 height 10
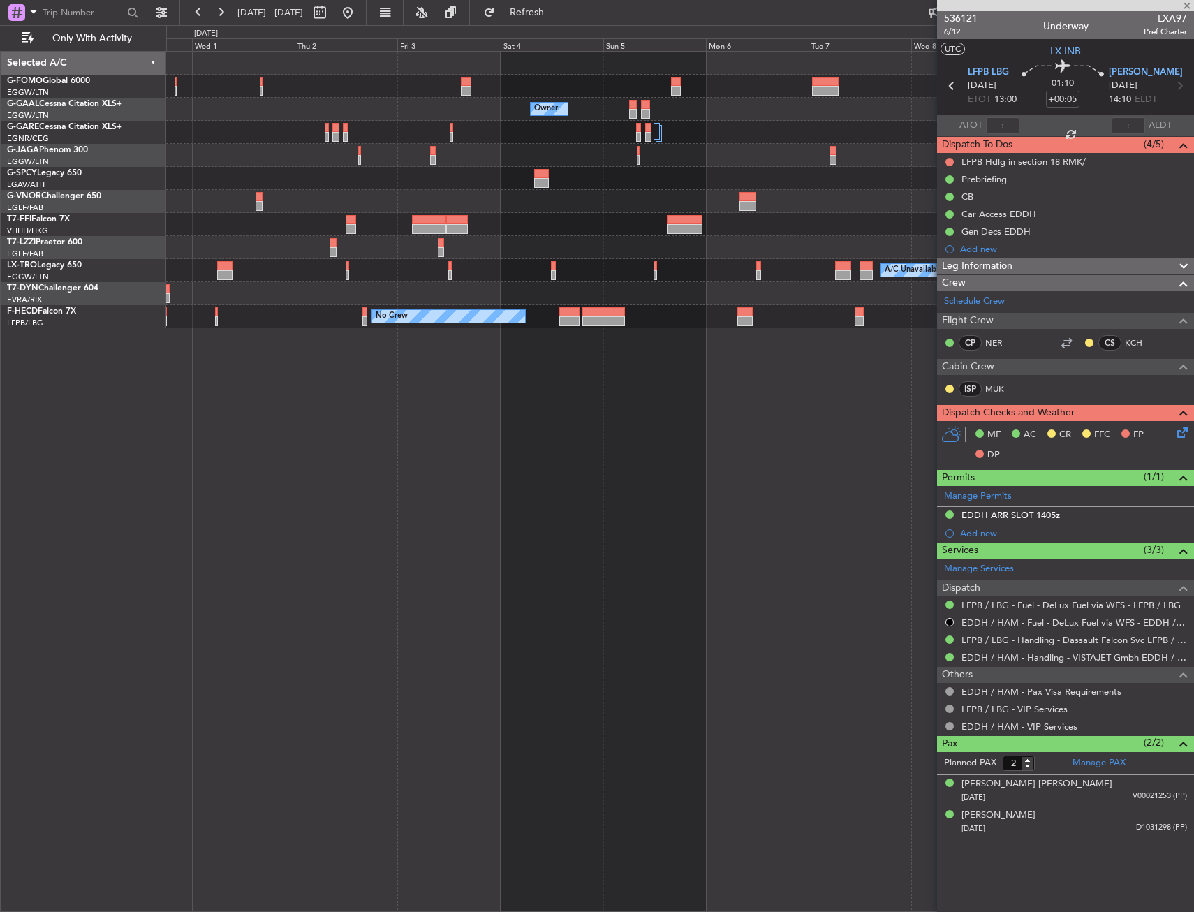
type input "+00:15"
type input "1"
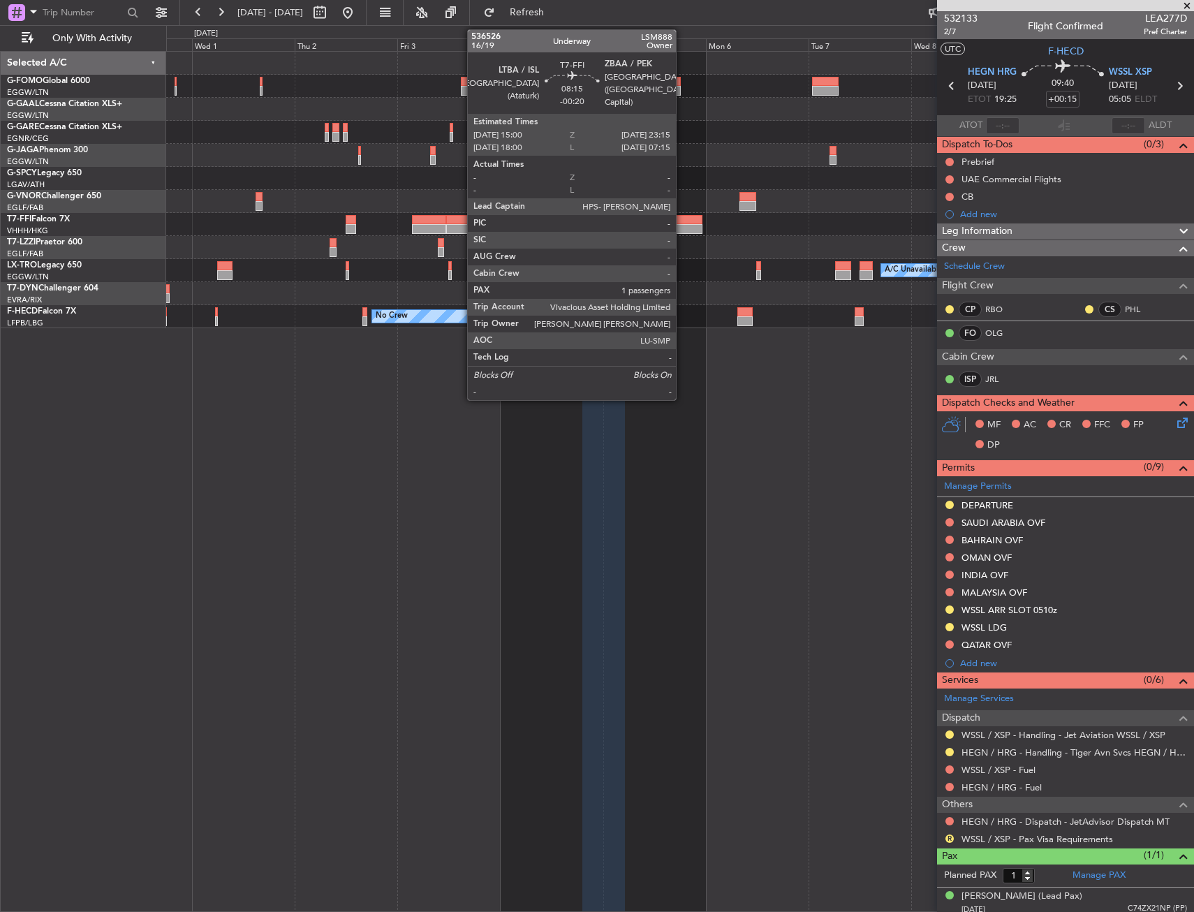
click at [682, 225] on div at bounding box center [685, 229] width 36 height 10
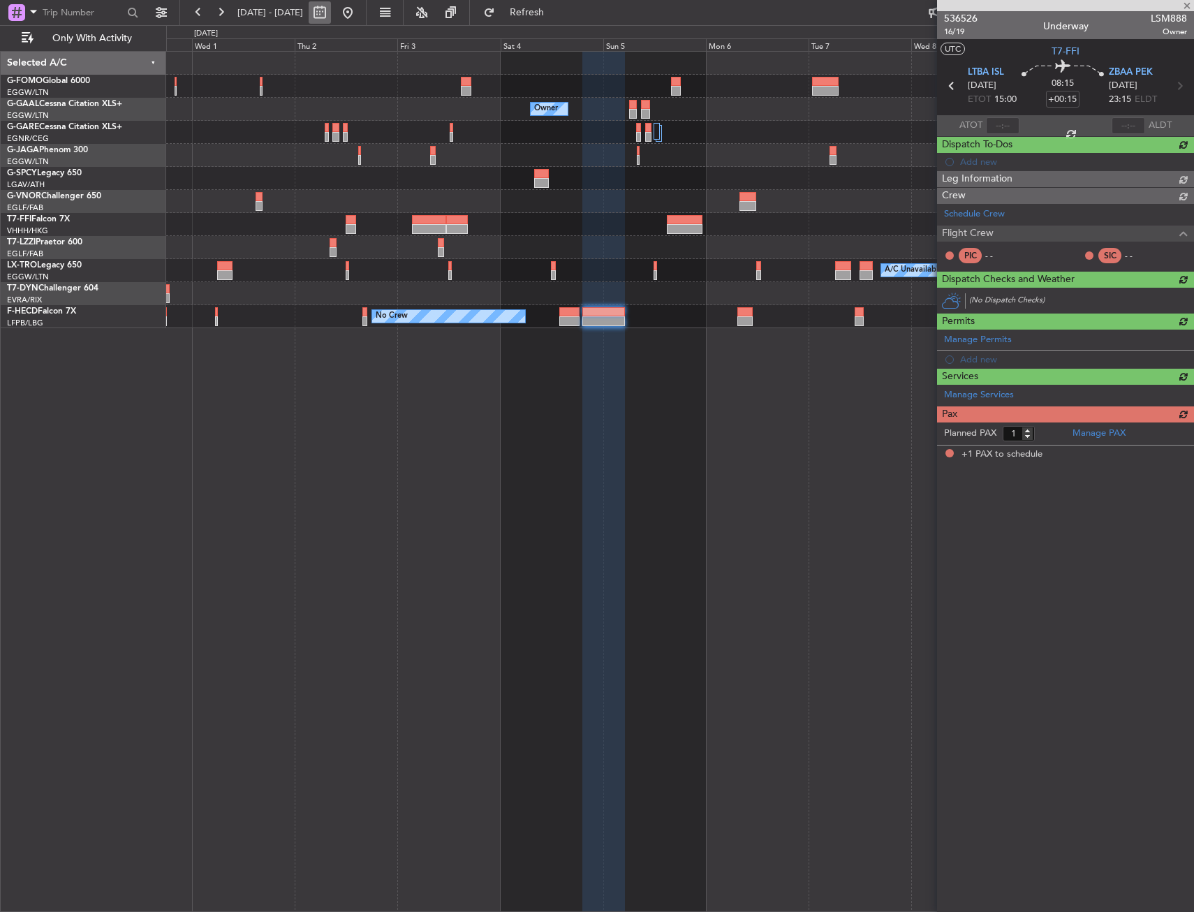
type input "-00:20"
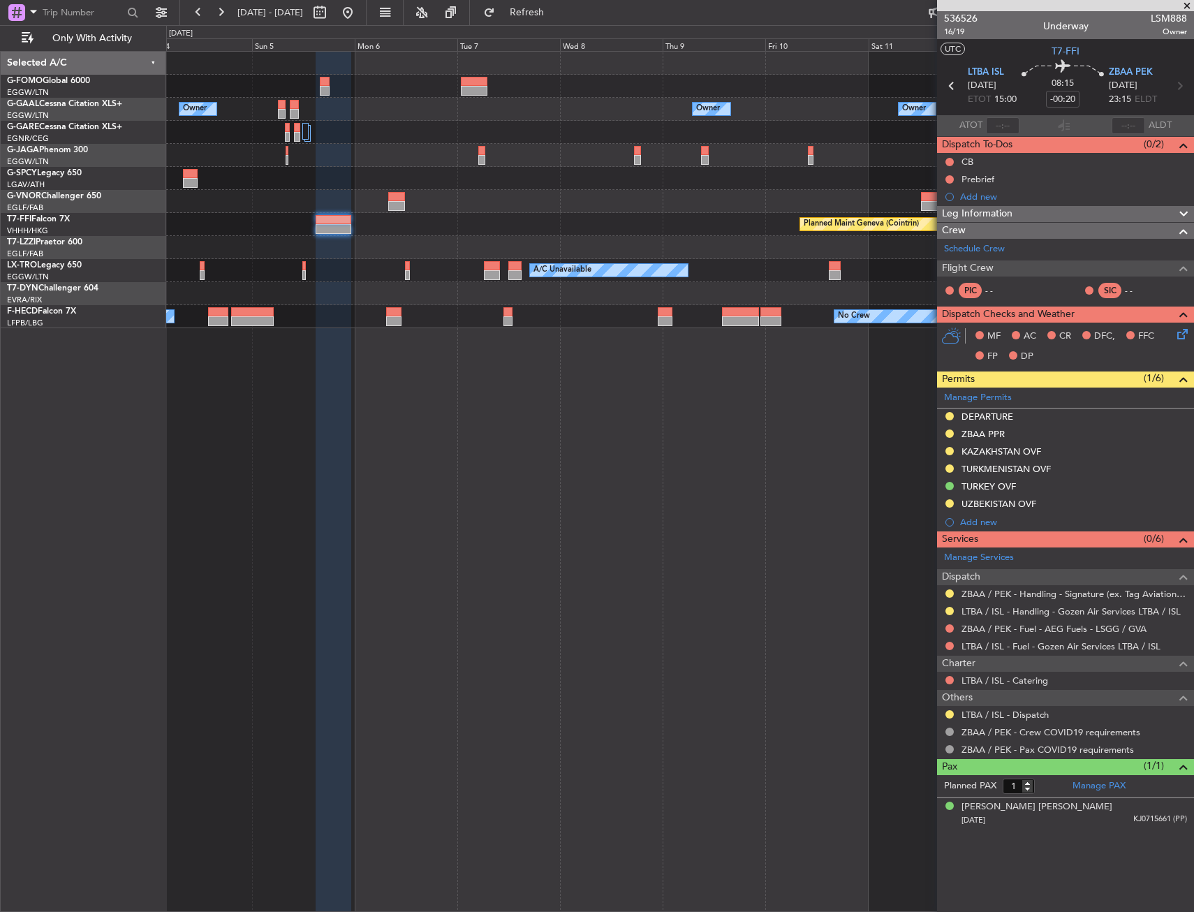
click at [315, 277] on div "Owner Owner Owner Owner London (Luton) Owner Owner No Crew Planned Maint Geneva…" at bounding box center [679, 190] width 1027 height 276
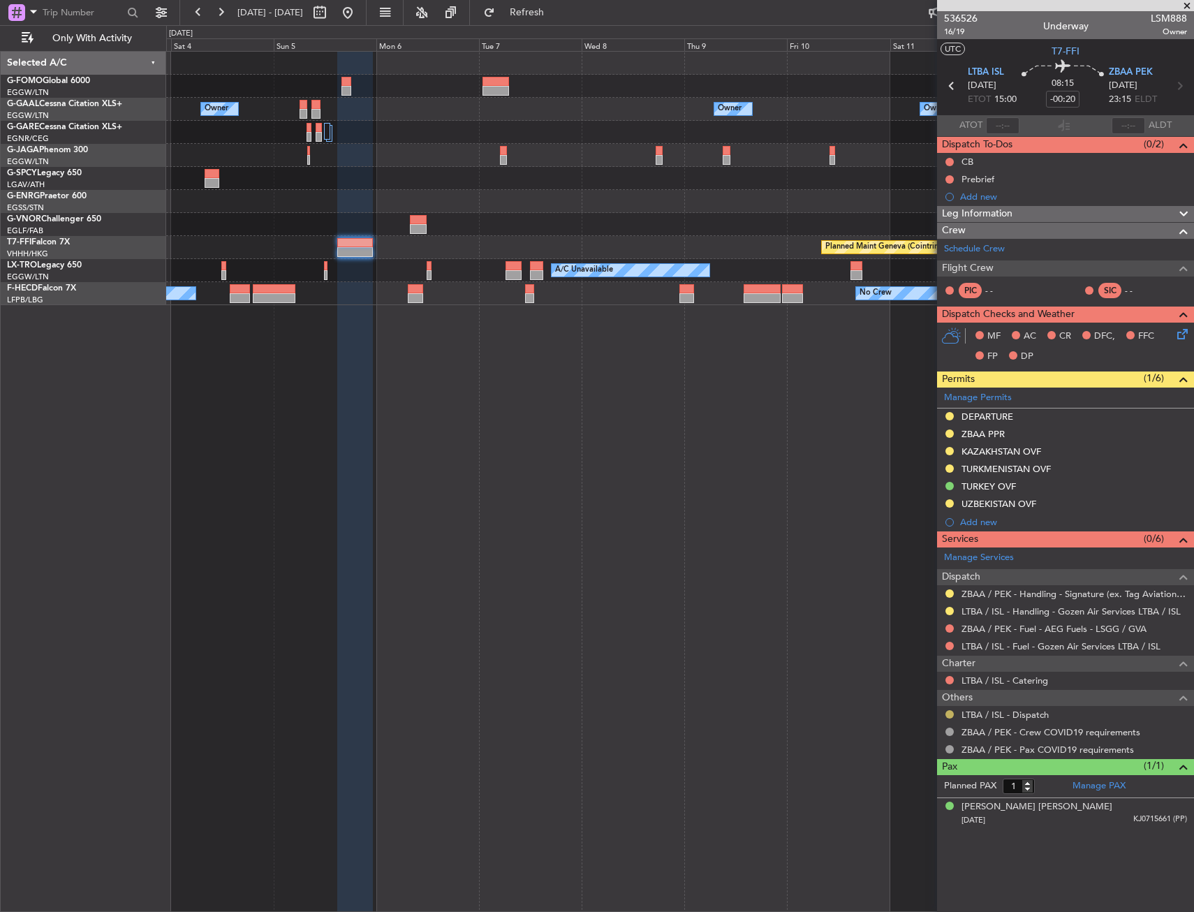
click at [948, 710] on button at bounding box center [949, 714] width 8 height 8
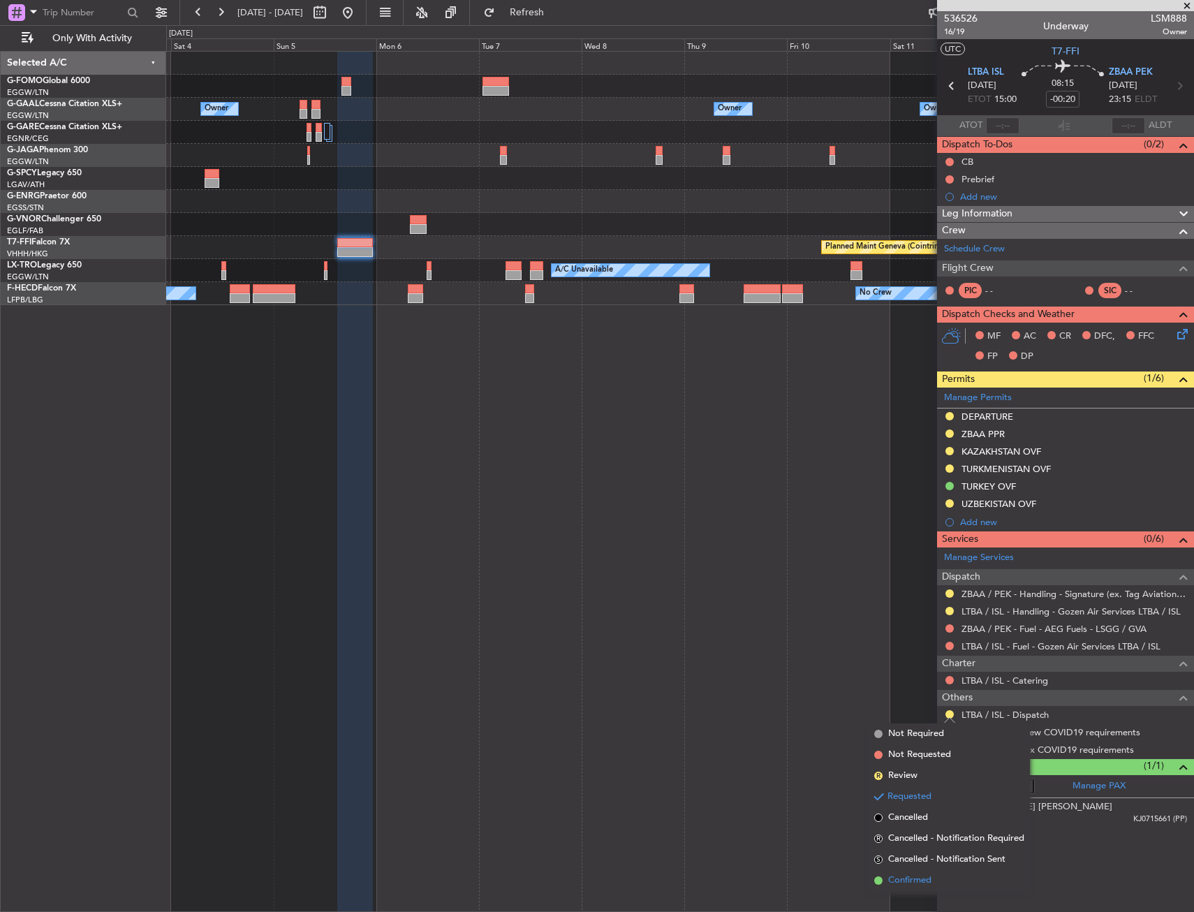
click at [912, 877] on span "Confirmed" at bounding box center [909, 880] width 43 height 14
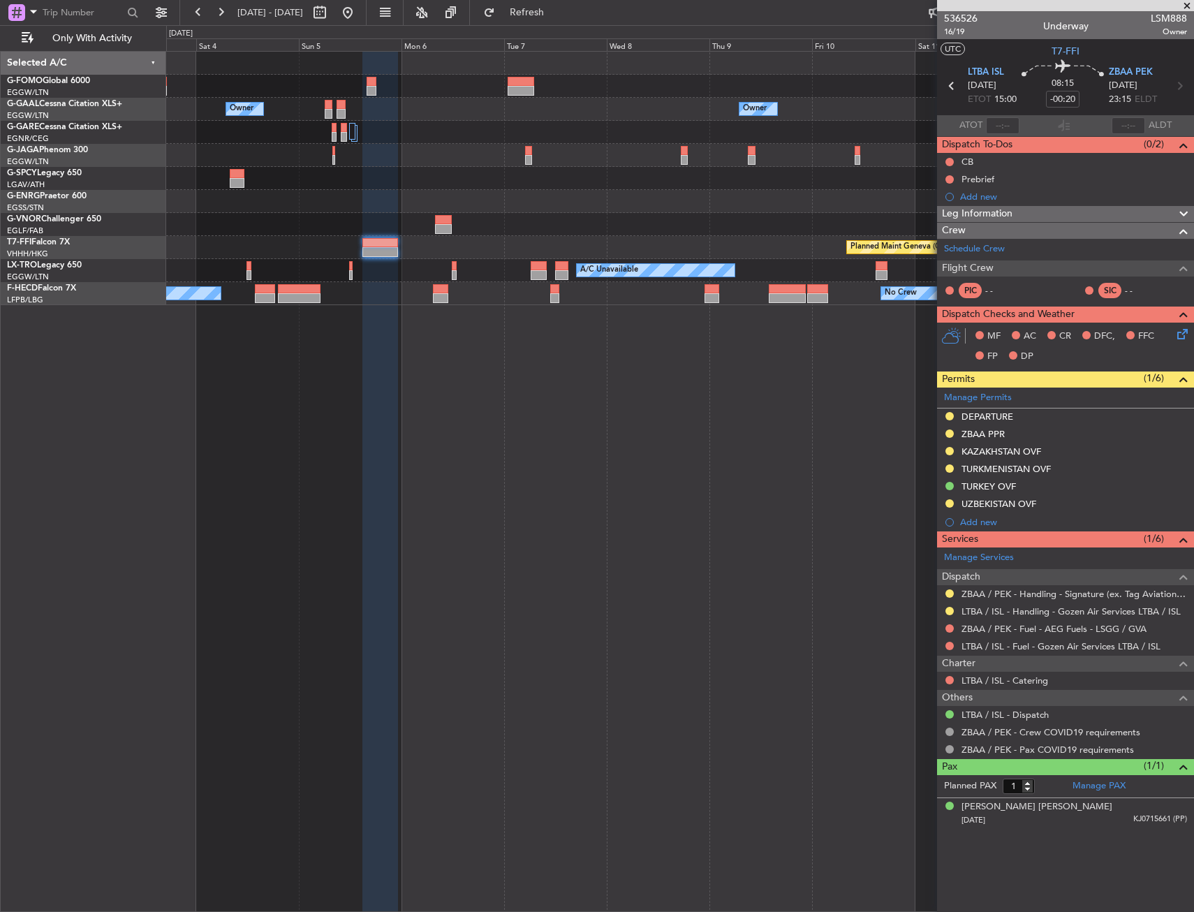
click at [373, 450] on div at bounding box center [380, 482] width 36 height 861
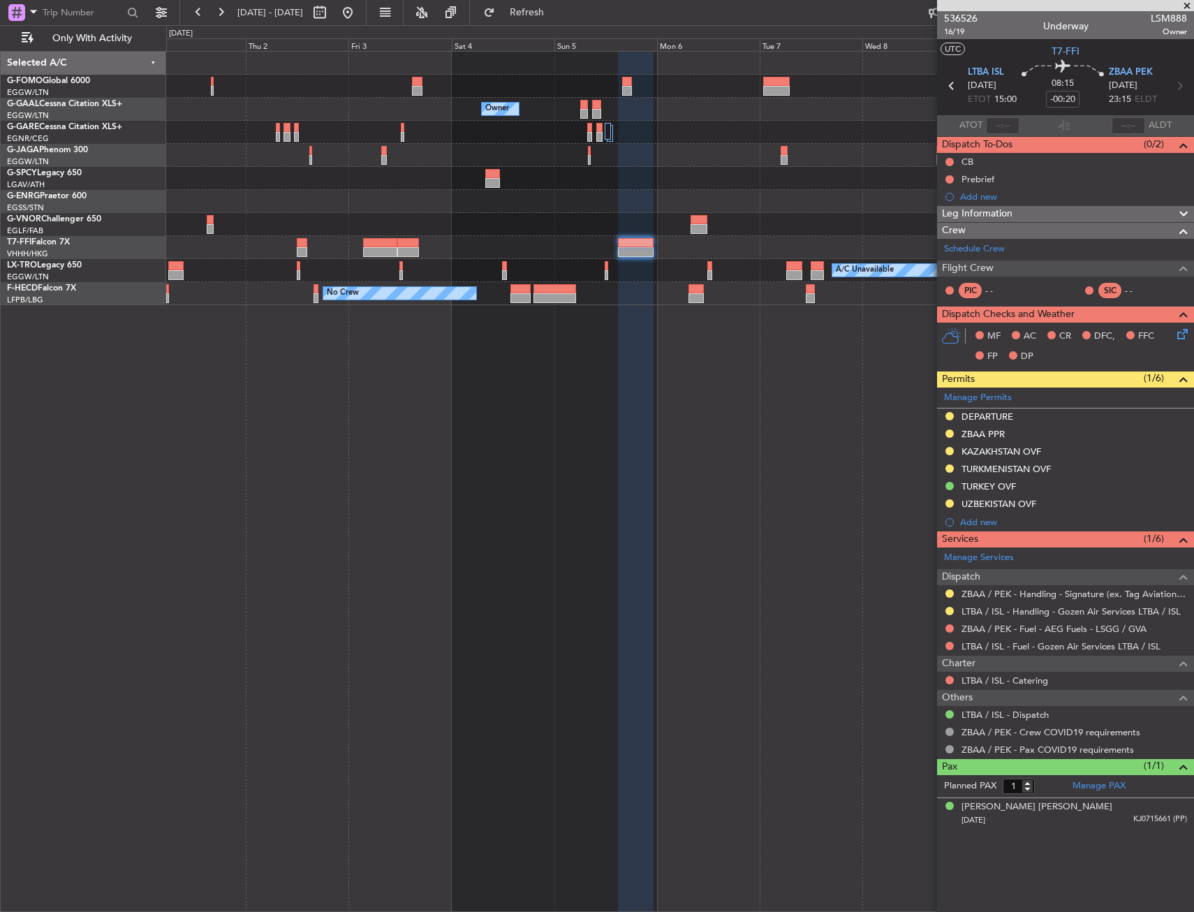
click at [629, 433] on div at bounding box center [636, 482] width 36 height 861
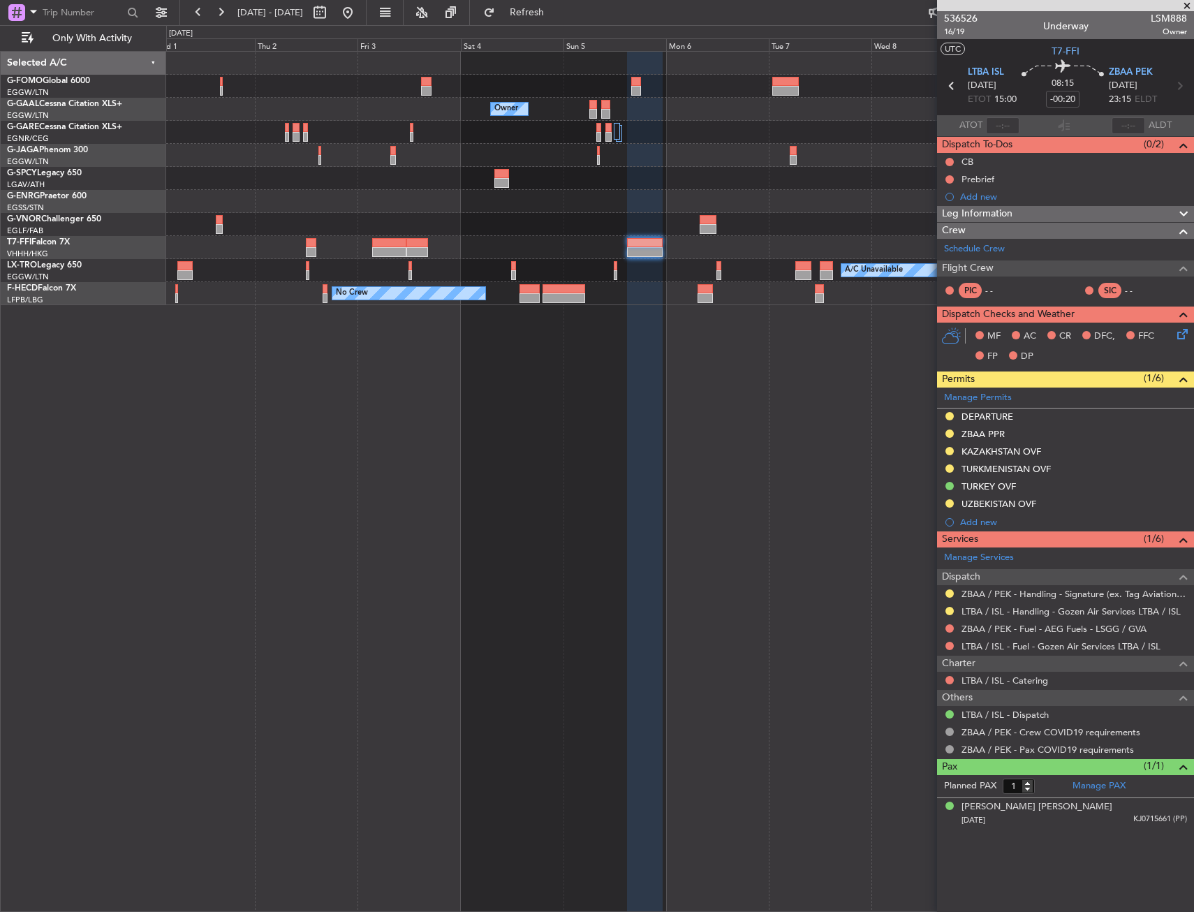
click at [683, 416] on div "Owner Owner Owner Planned Maint Geneva (Cointrin) A/C Unavailable No Crew No Cr…" at bounding box center [679, 481] width 1027 height 861
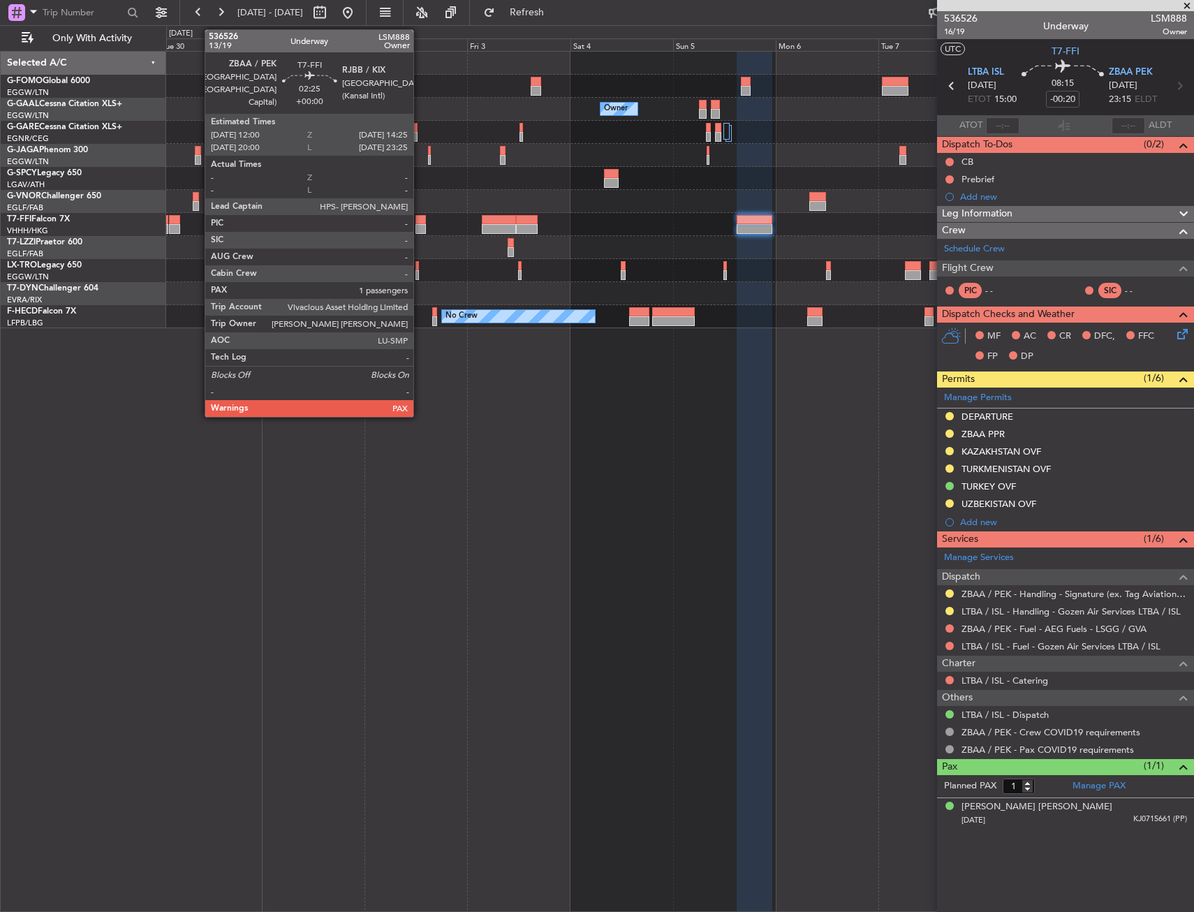
click at [419, 221] on div at bounding box center [420, 220] width 10 height 10
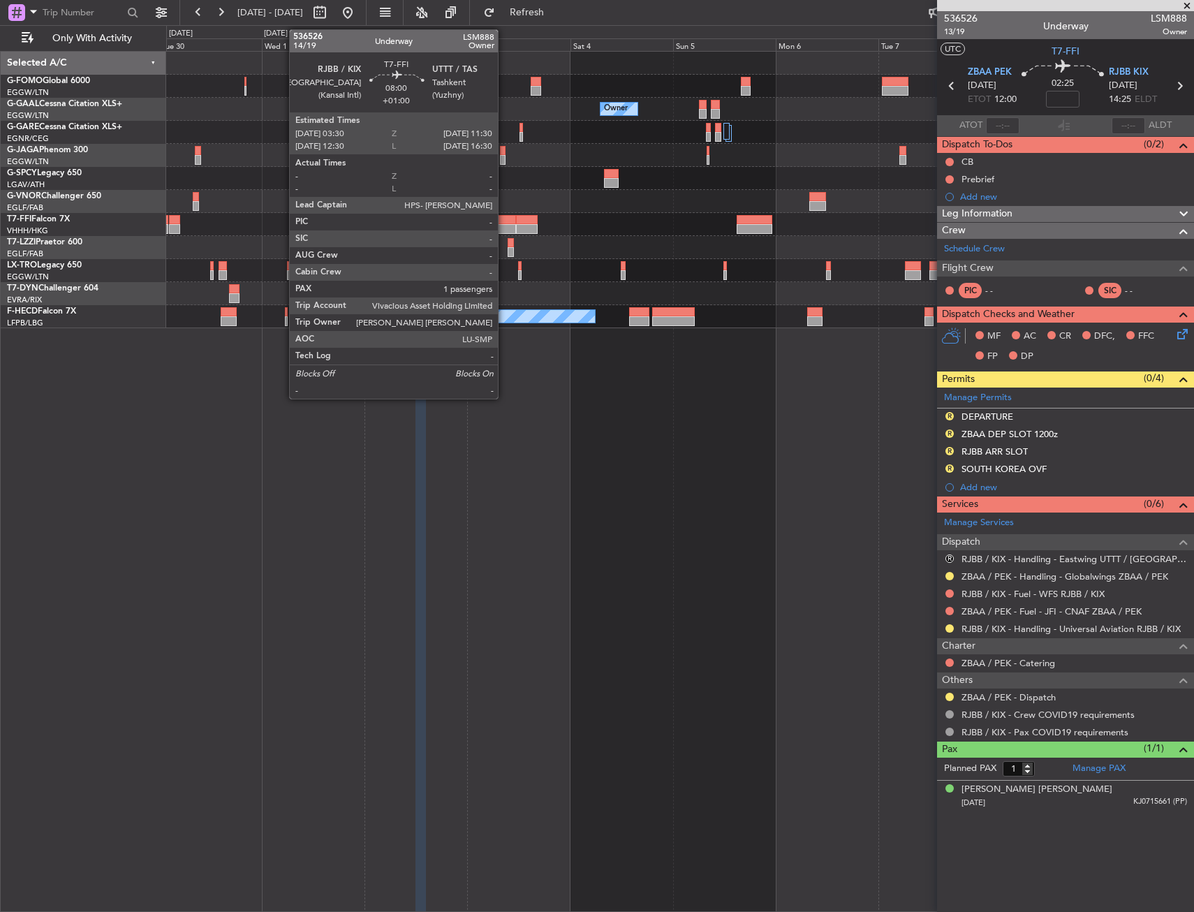
click at [504, 221] on div at bounding box center [499, 220] width 35 height 10
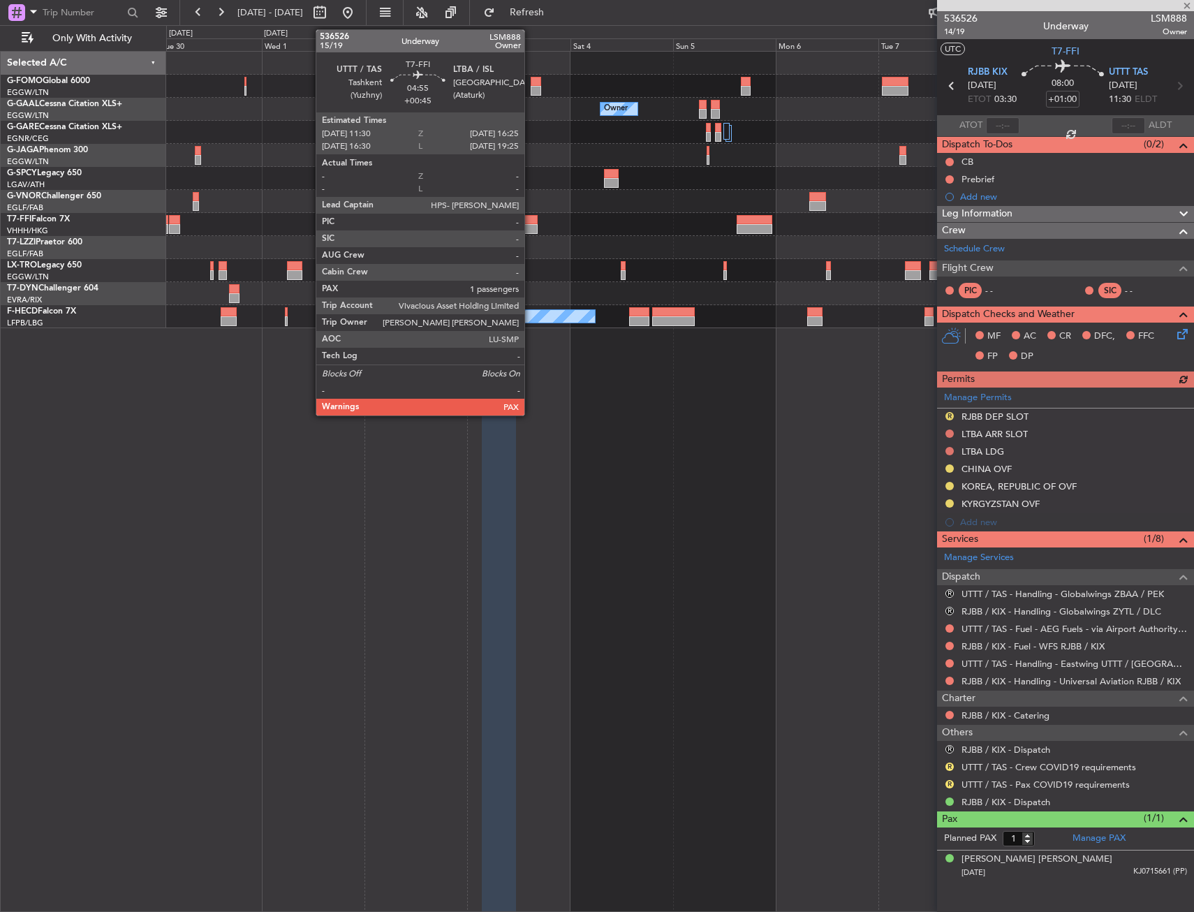
click at [530, 225] on div at bounding box center [527, 229] width 22 height 10
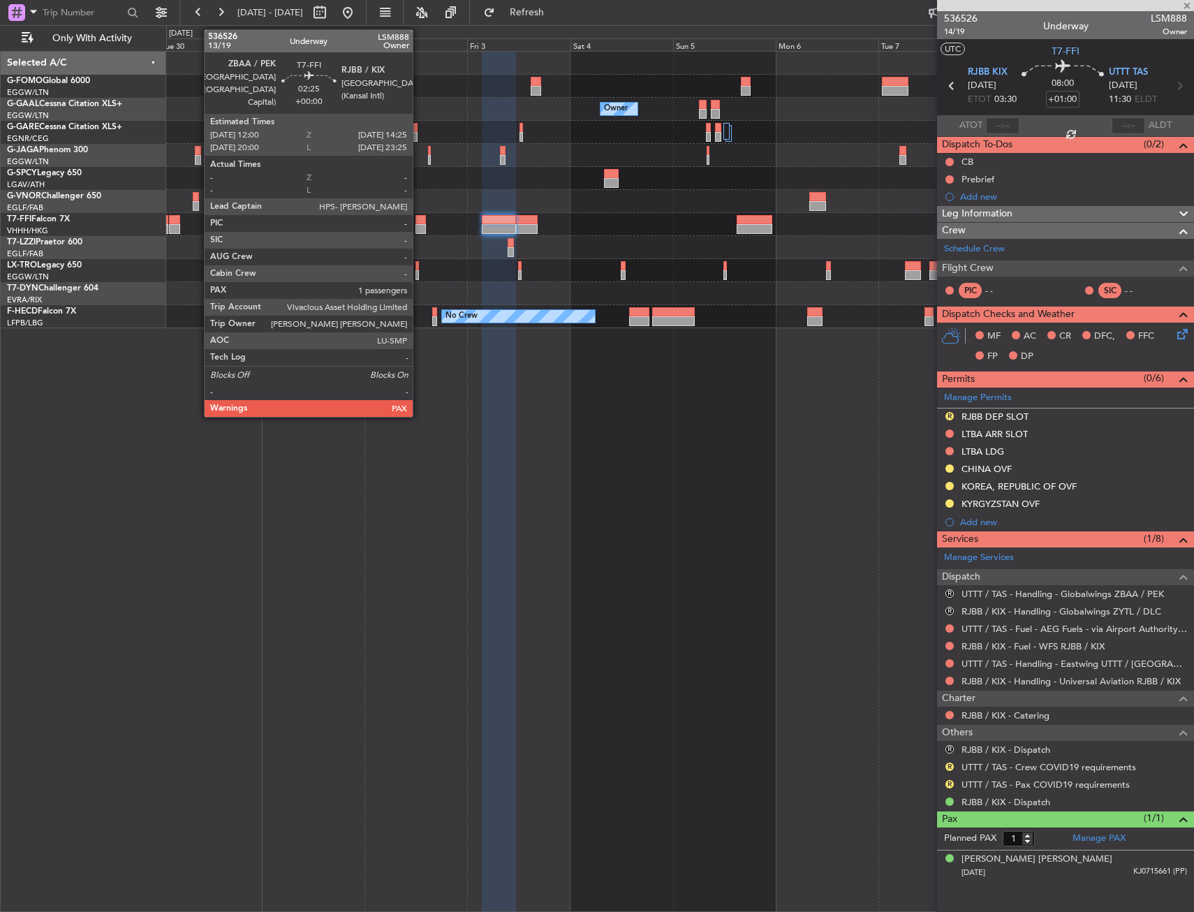
type input "+00:45"
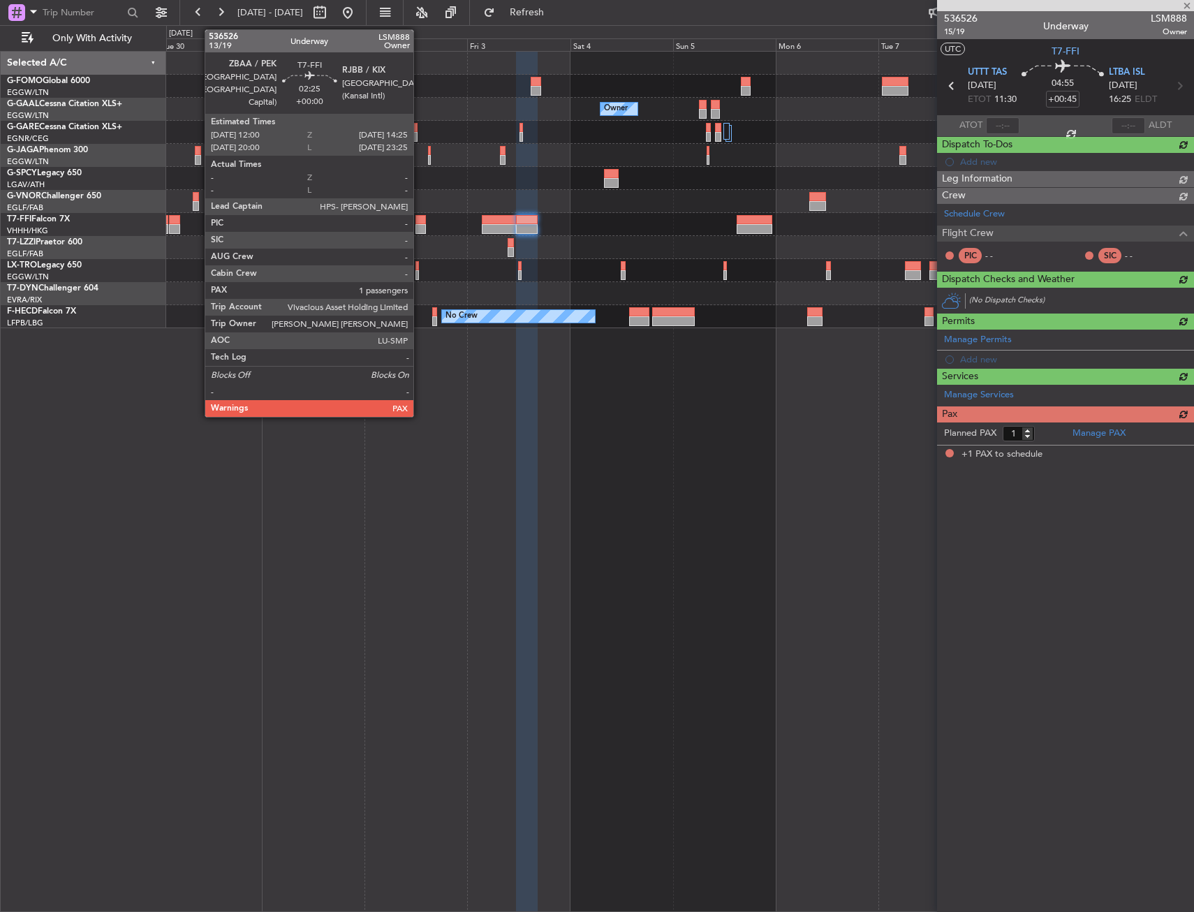
click at [419, 230] on div at bounding box center [420, 229] width 10 height 10
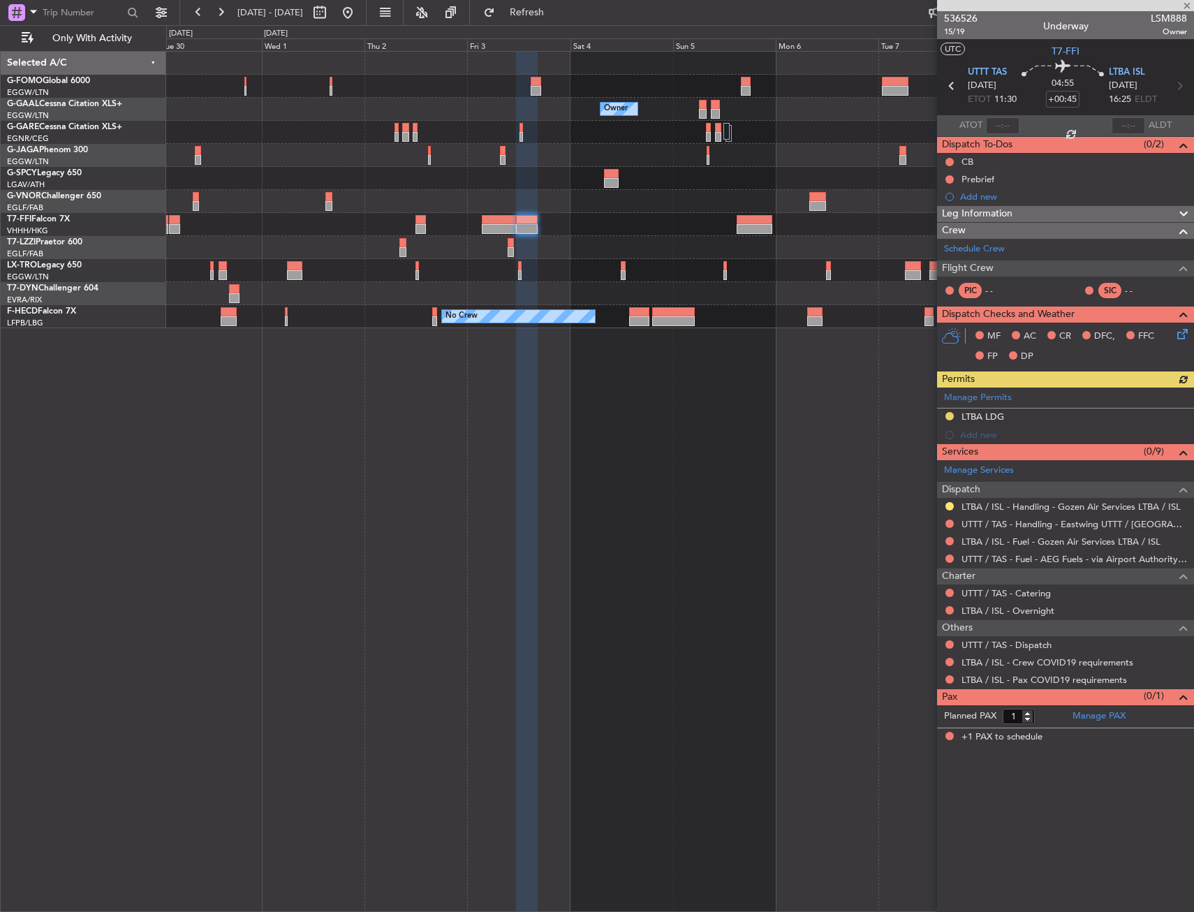
click at [501, 445] on div "Owner Owner Owner Owner Planned Maint Geneva (Cointrin) A/C Unavailable London …" at bounding box center [679, 481] width 1027 height 861
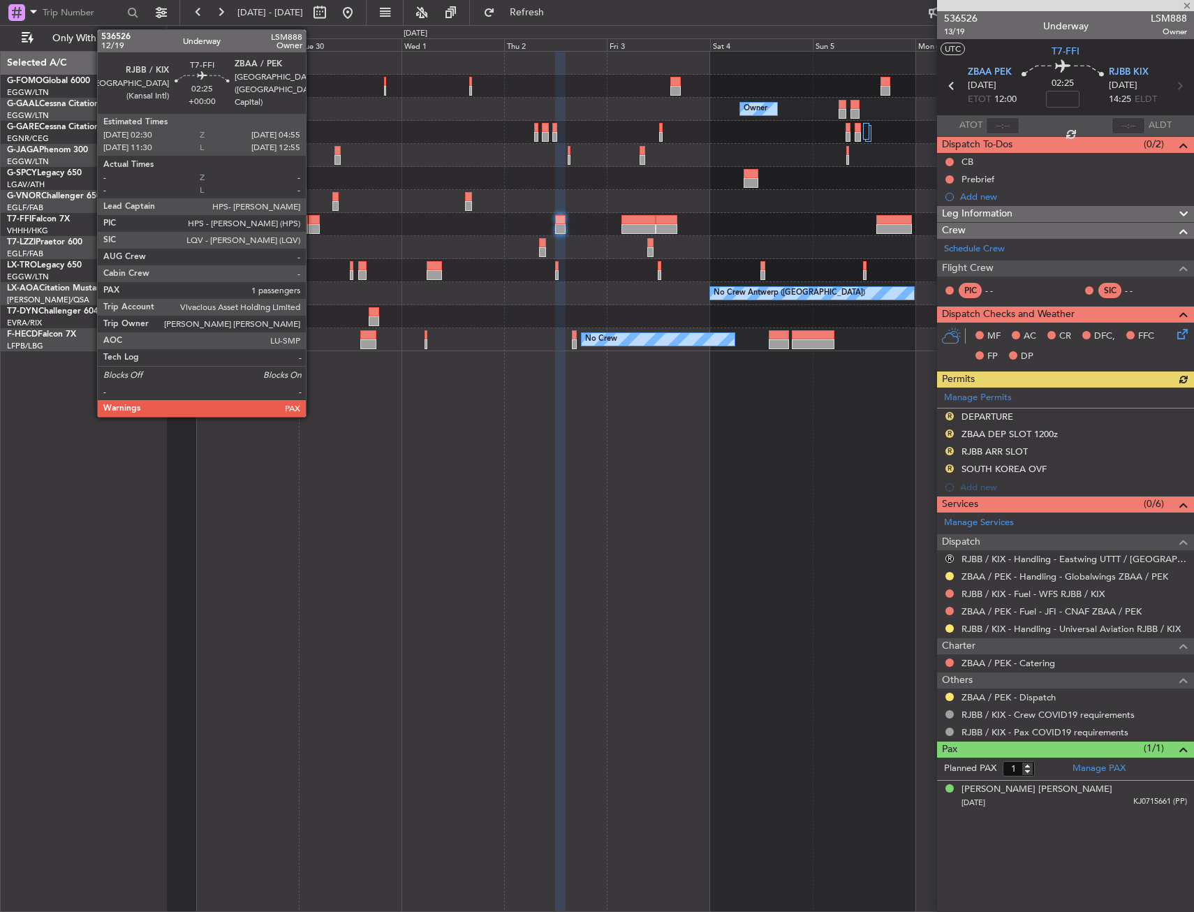
click at [312, 221] on div at bounding box center [314, 220] width 10 height 10
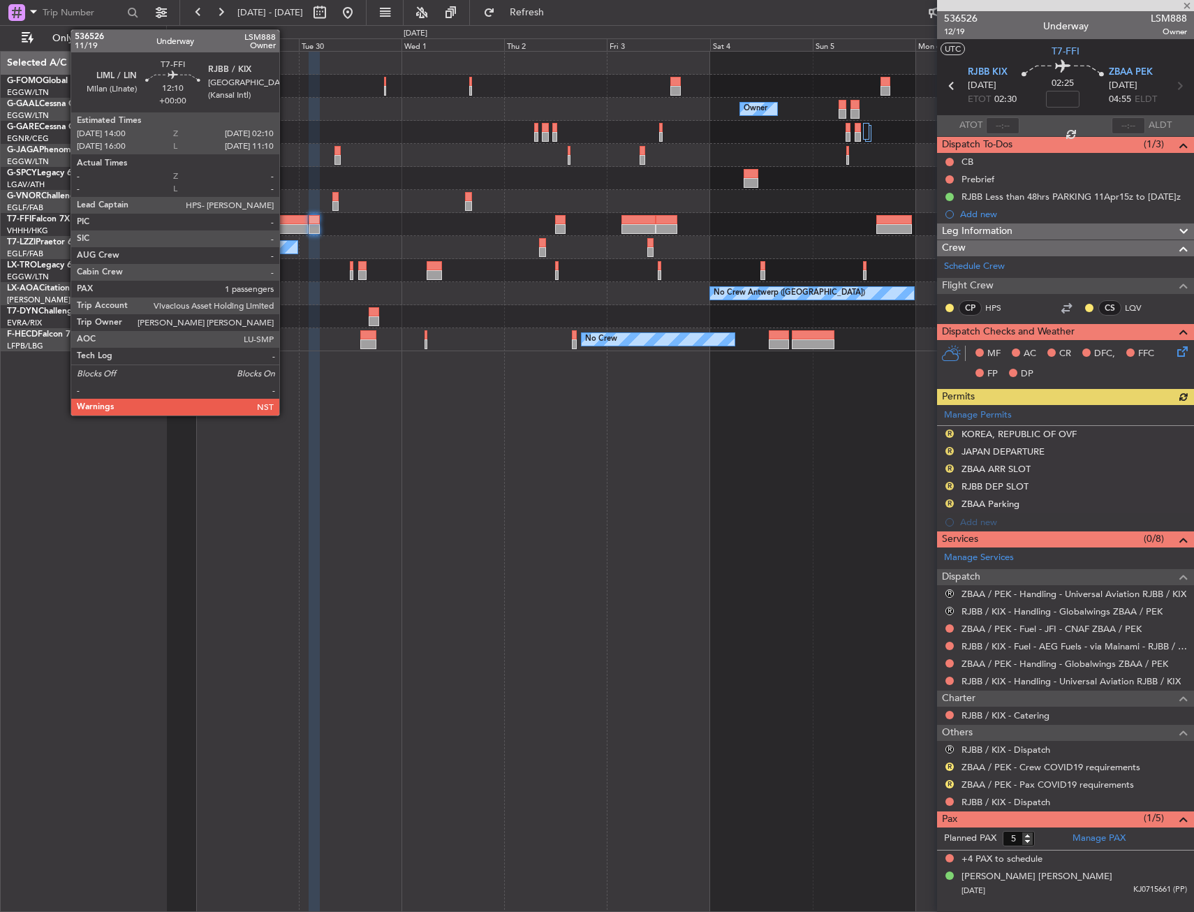
click at [285, 218] on div at bounding box center [281, 220] width 52 height 10
type input "1"
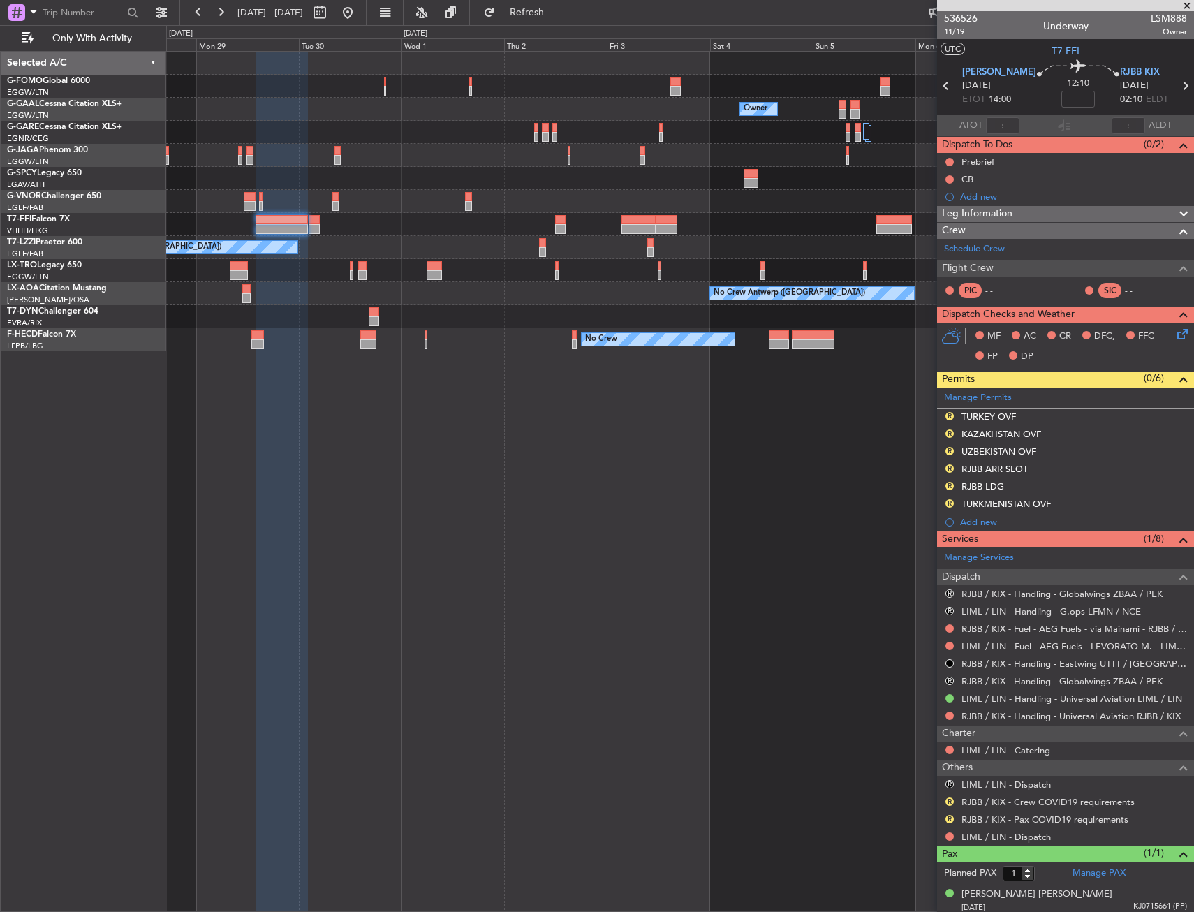
click at [403, 16] on fb-view-mode-toggle at bounding box center [384, 12] width 37 height 25
click at [359, 17] on button at bounding box center [347, 12] width 22 height 22
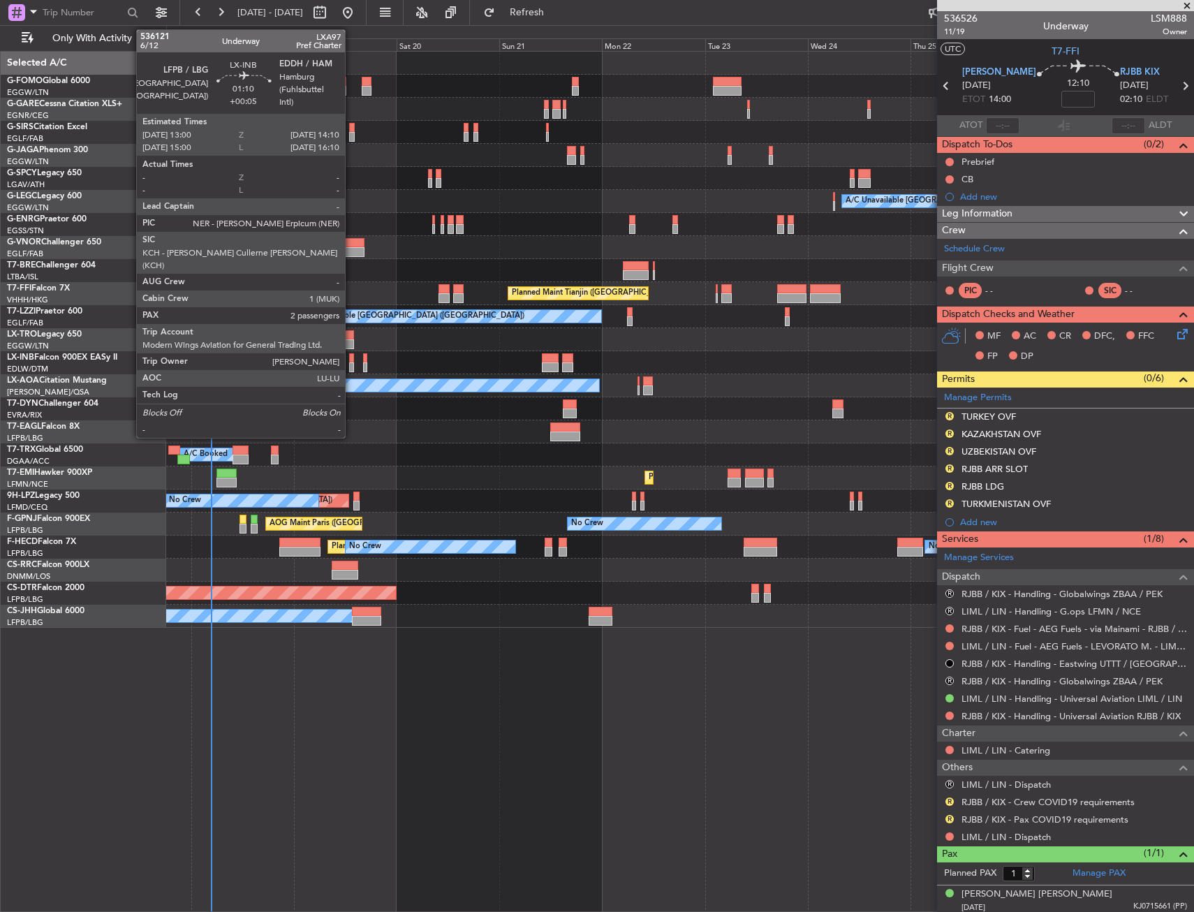
click at [351, 361] on div at bounding box center [352, 358] width 6 height 10
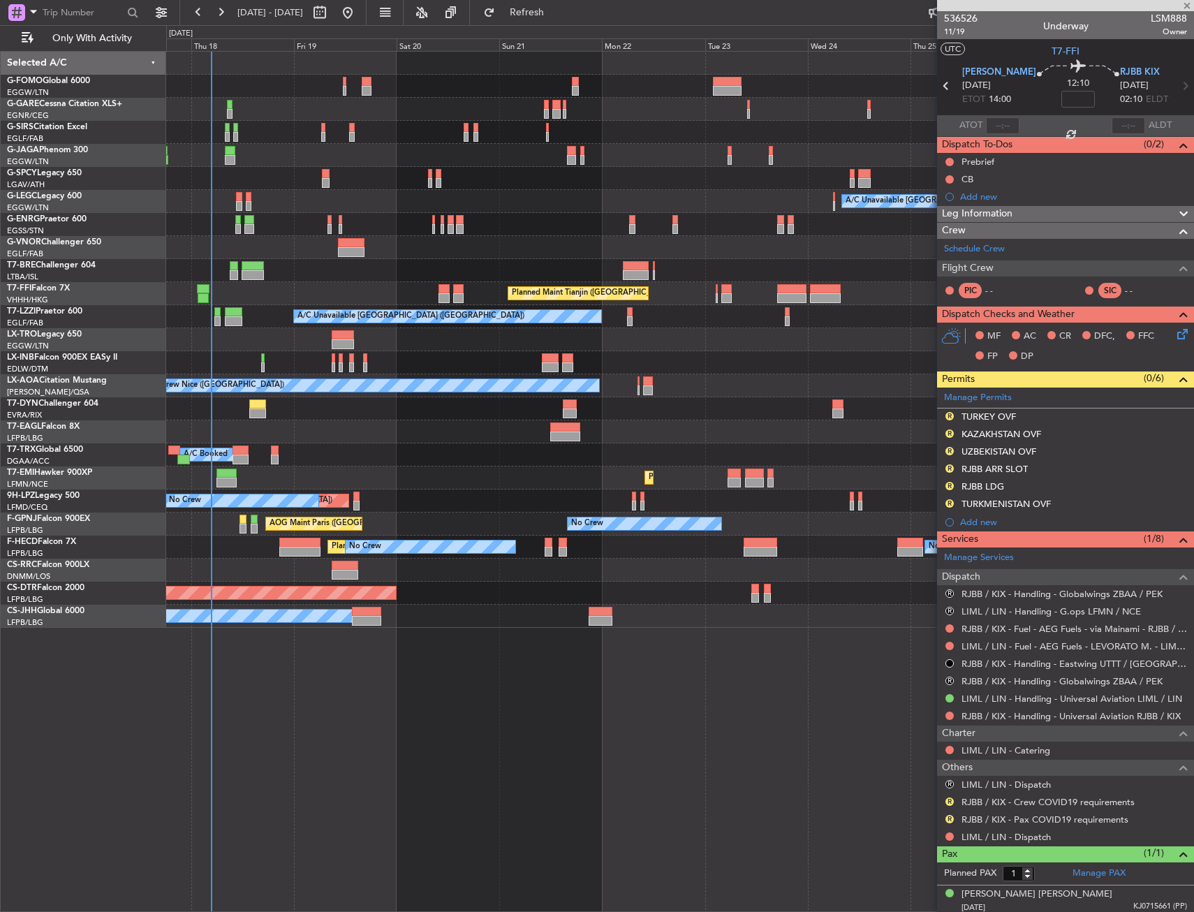
type input "+00:05"
type input "2"
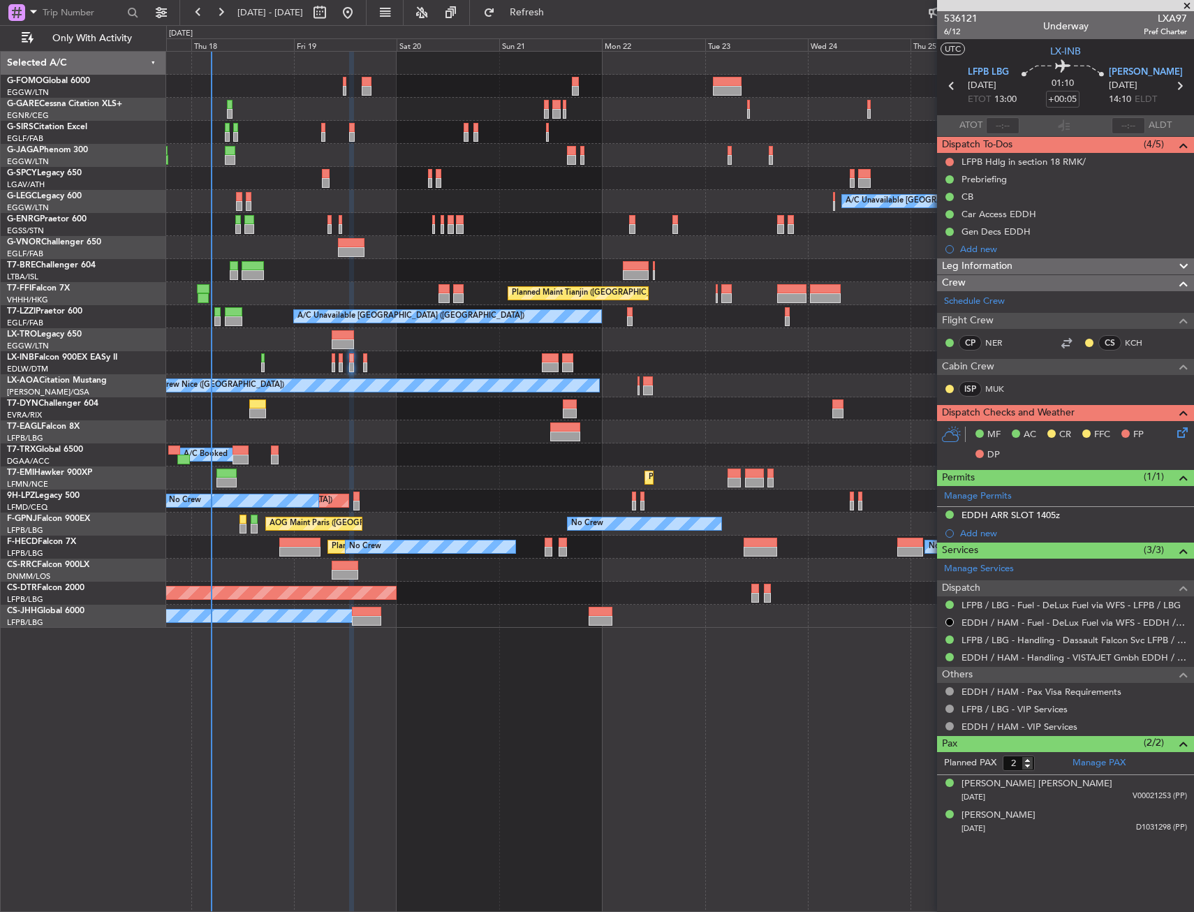
click at [1184, 433] on icon at bounding box center [1179, 429] width 11 height 11
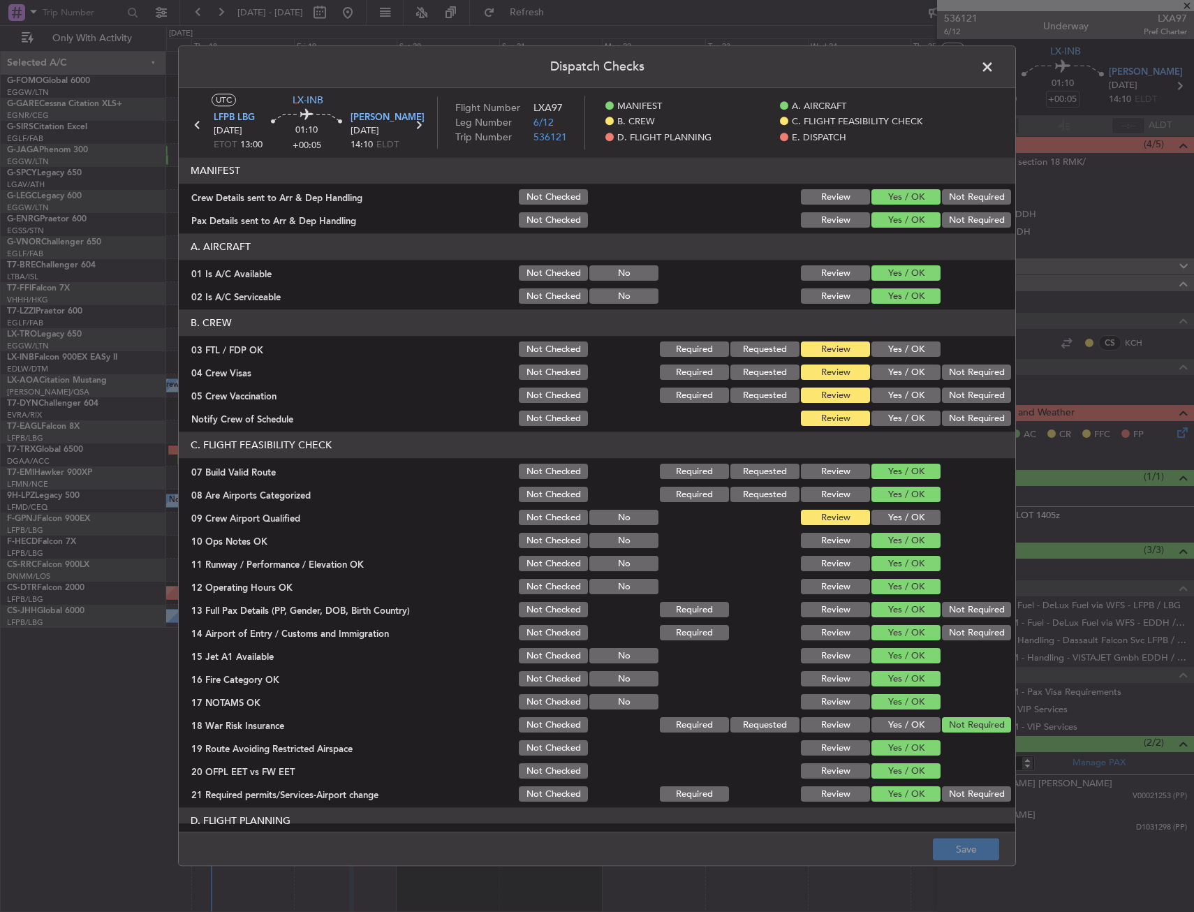
click at [893, 355] on button "Yes / OK" at bounding box center [905, 349] width 69 height 15
click at [957, 384] on section "B. CREW 03 FTL / FDP OK Not Checked Required Requested Review Yes / OK 04 Crew …" at bounding box center [597, 369] width 836 height 119
click at [954, 392] on button "Not Required" at bounding box center [976, 395] width 69 height 15
drag, startPoint x: 914, startPoint y: 421, endPoint x: 930, endPoint y: 387, distance: 36.9
click at [914, 419] on button "Yes / OK" at bounding box center [905, 418] width 69 height 15
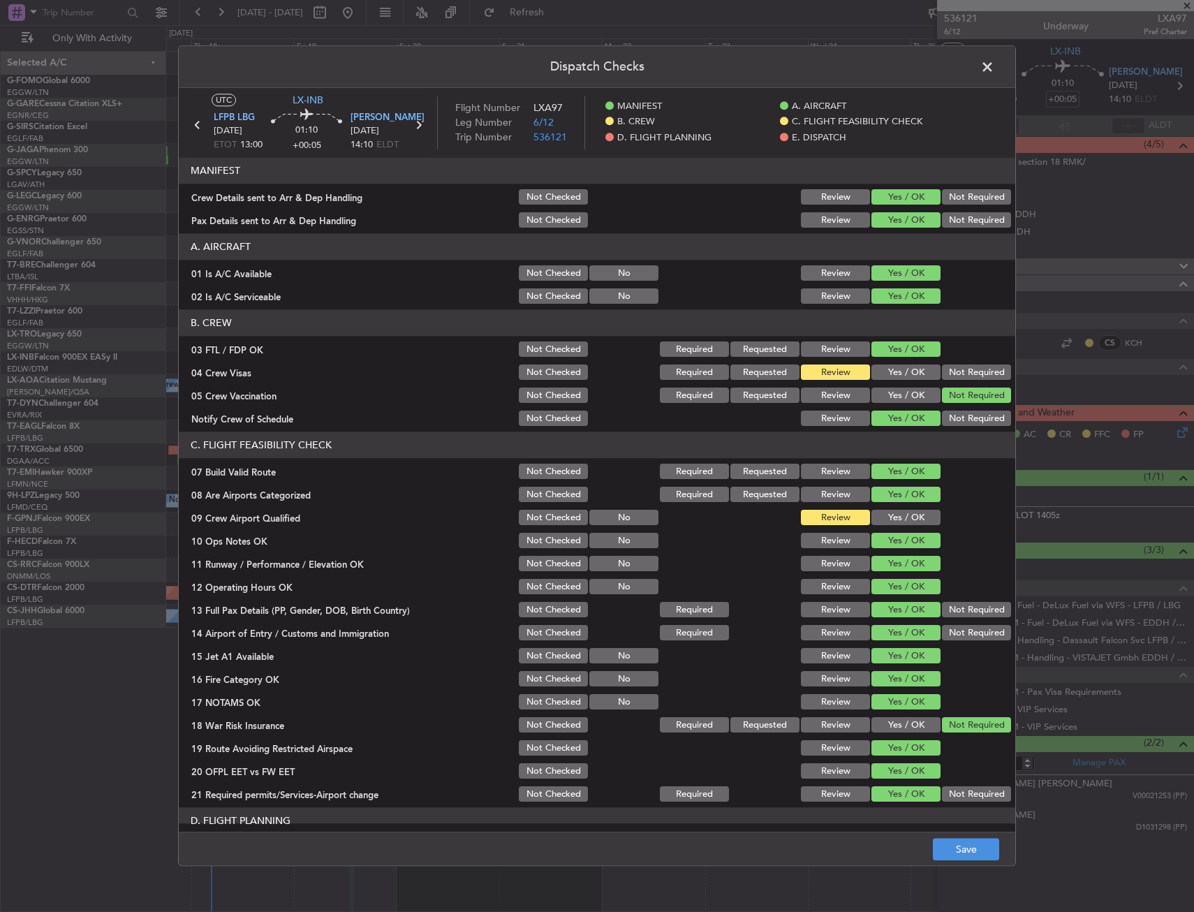
click at [950, 369] on button "Not Required" at bounding box center [976, 372] width 69 height 15
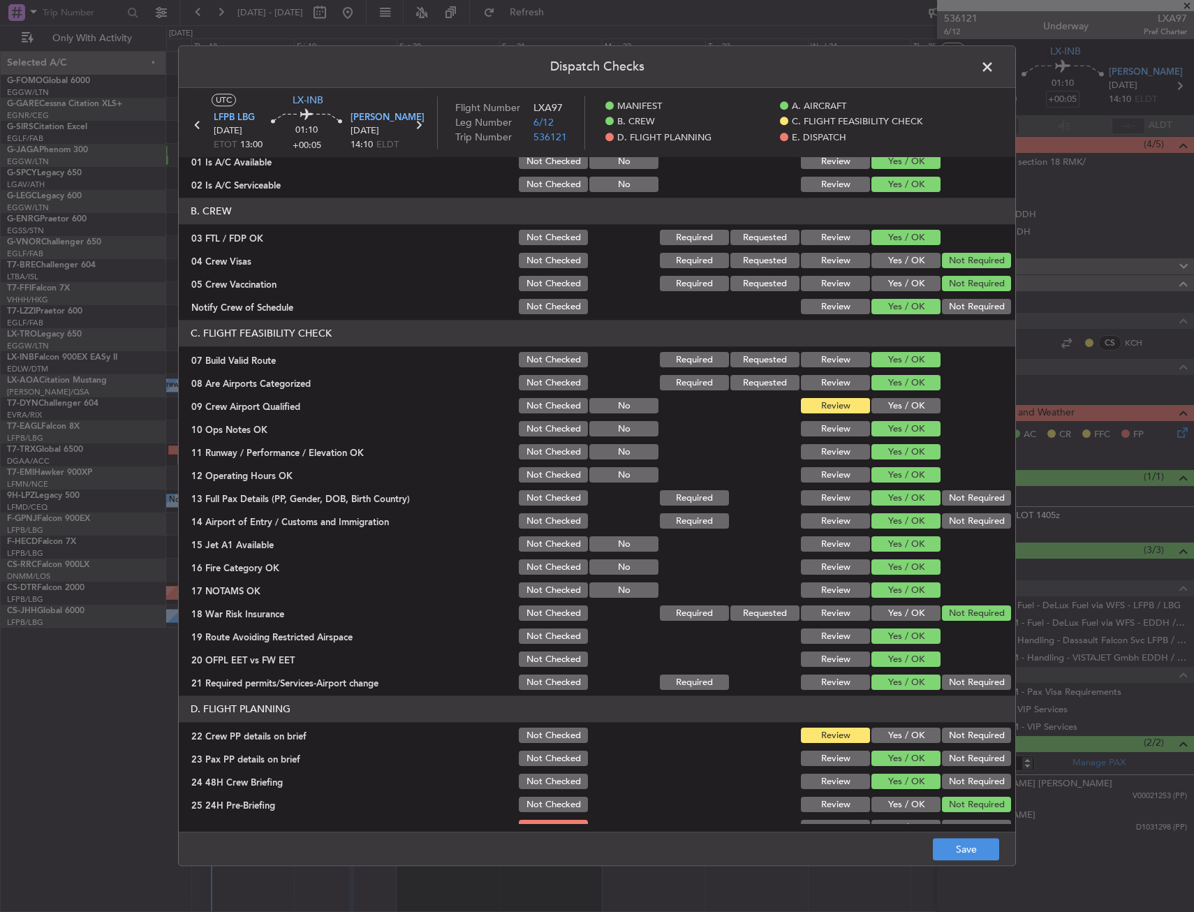
scroll to position [140, 0]
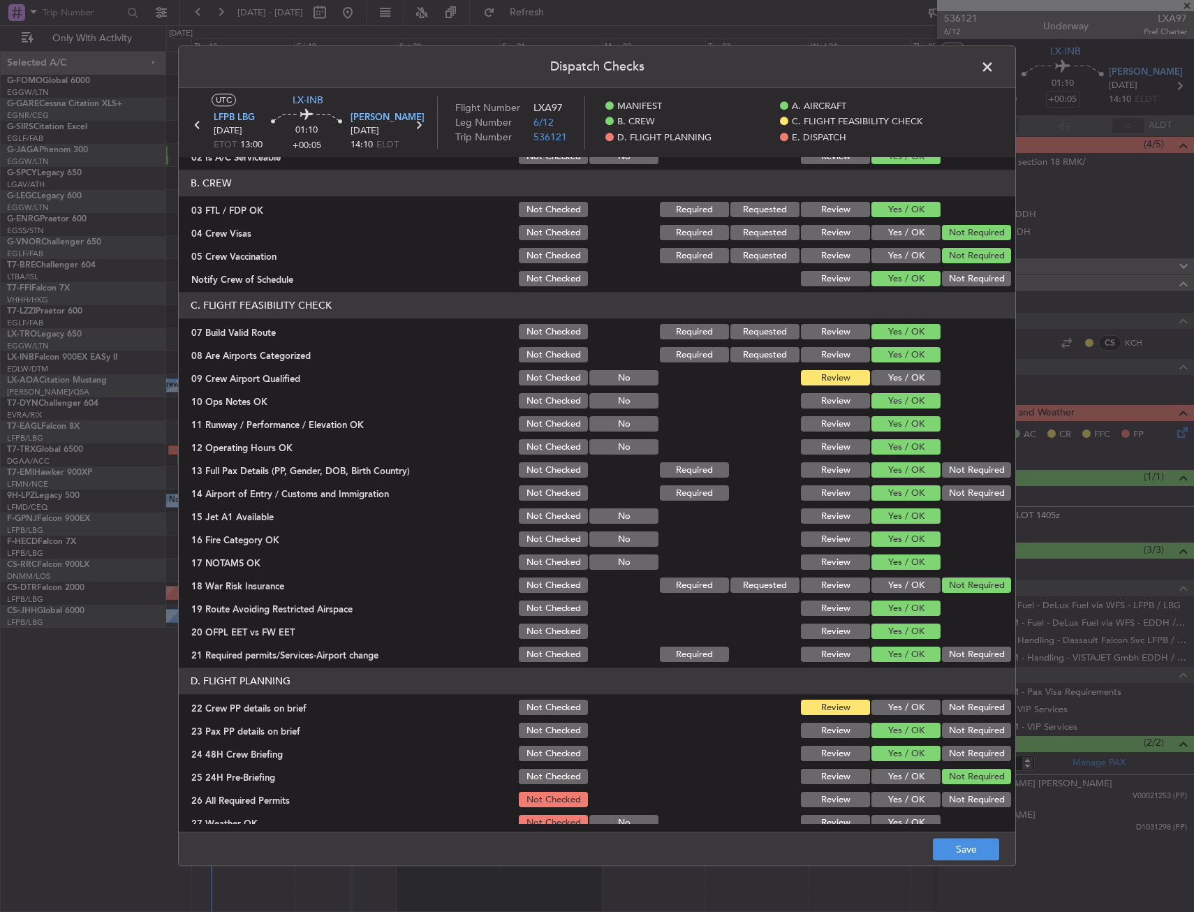
click at [891, 378] on button "Yes / OK" at bounding box center [905, 378] width 69 height 15
click at [886, 695] on section "D. FLIGHT PLANNING 22 Crew PP details on brief Not Checked Review Yes / OK Not …" at bounding box center [597, 808] width 836 height 280
click at [891, 708] on button "Yes / OK" at bounding box center [905, 707] width 69 height 15
click at [946, 859] on button "Save" at bounding box center [966, 849] width 66 height 22
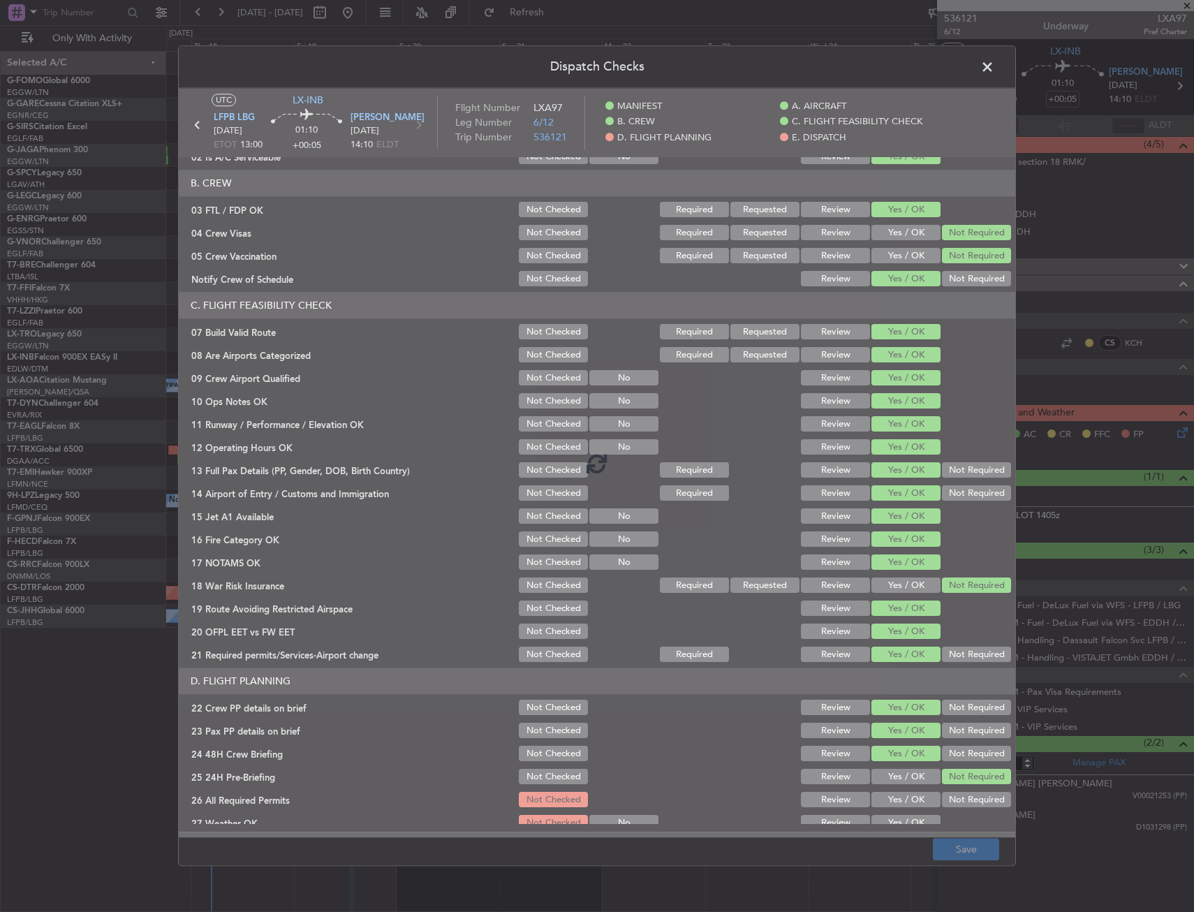
click at [907, 861] on footer "Save" at bounding box center [597, 849] width 836 height 34
click at [899, 838] on footer "Save" at bounding box center [597, 849] width 836 height 34
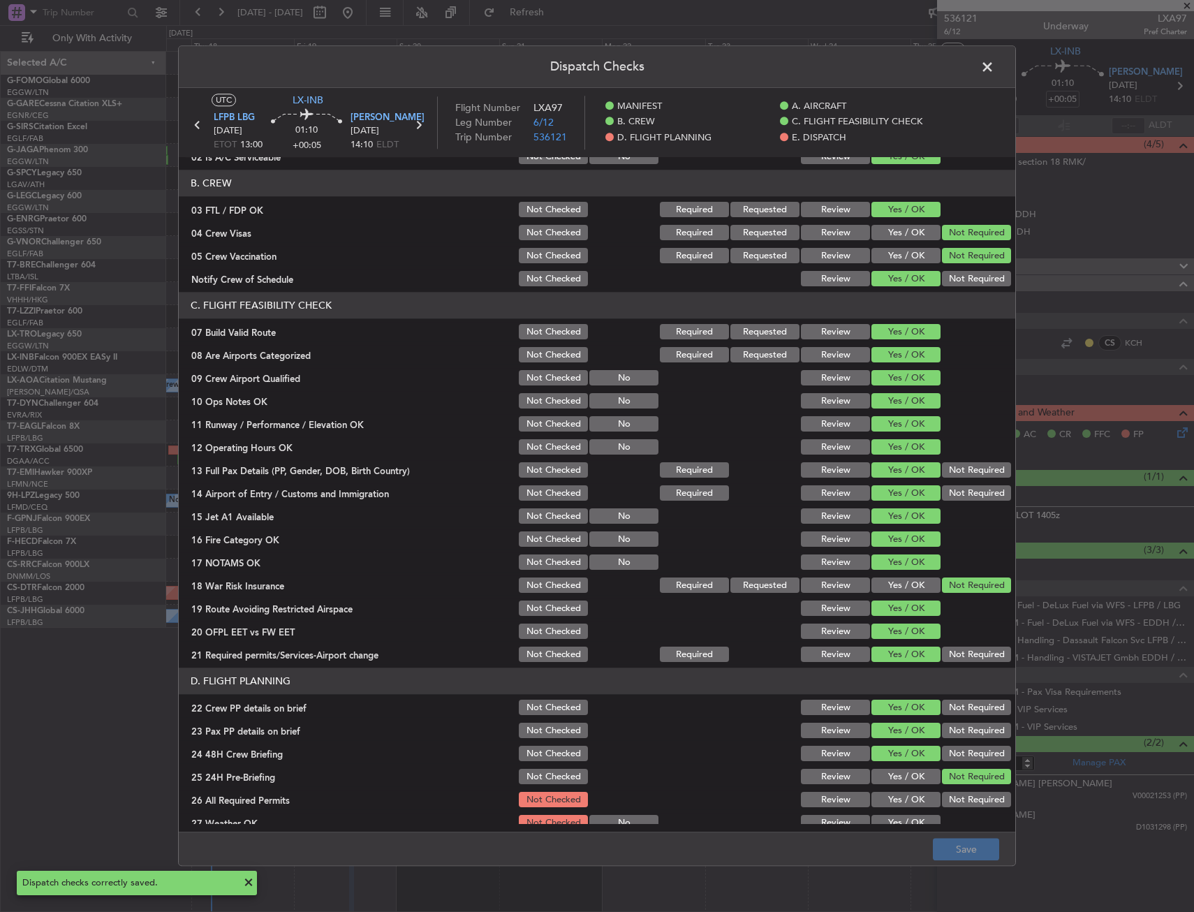
click at [994, 58] on span at bounding box center [994, 71] width 0 height 28
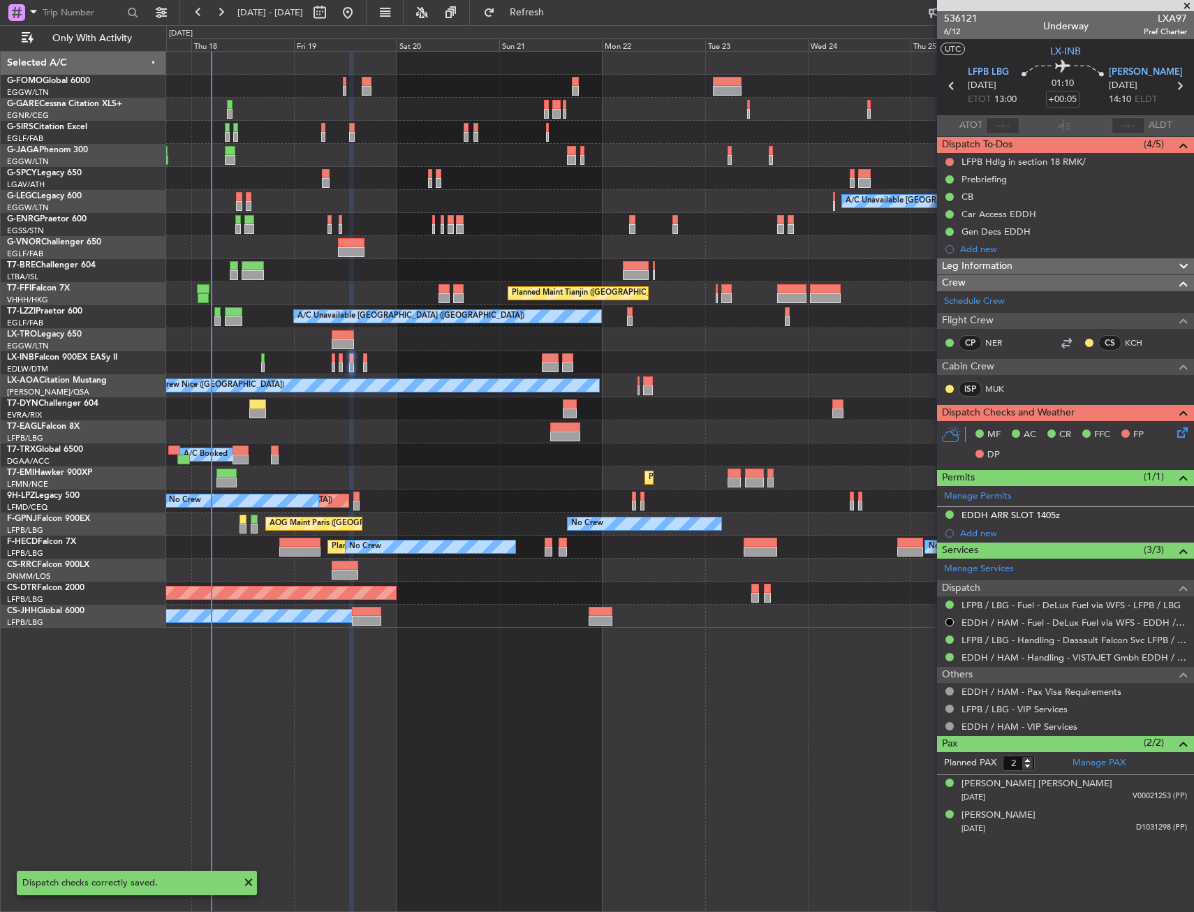
click at [1176, 89] on icon at bounding box center [1179, 86] width 18 height 18
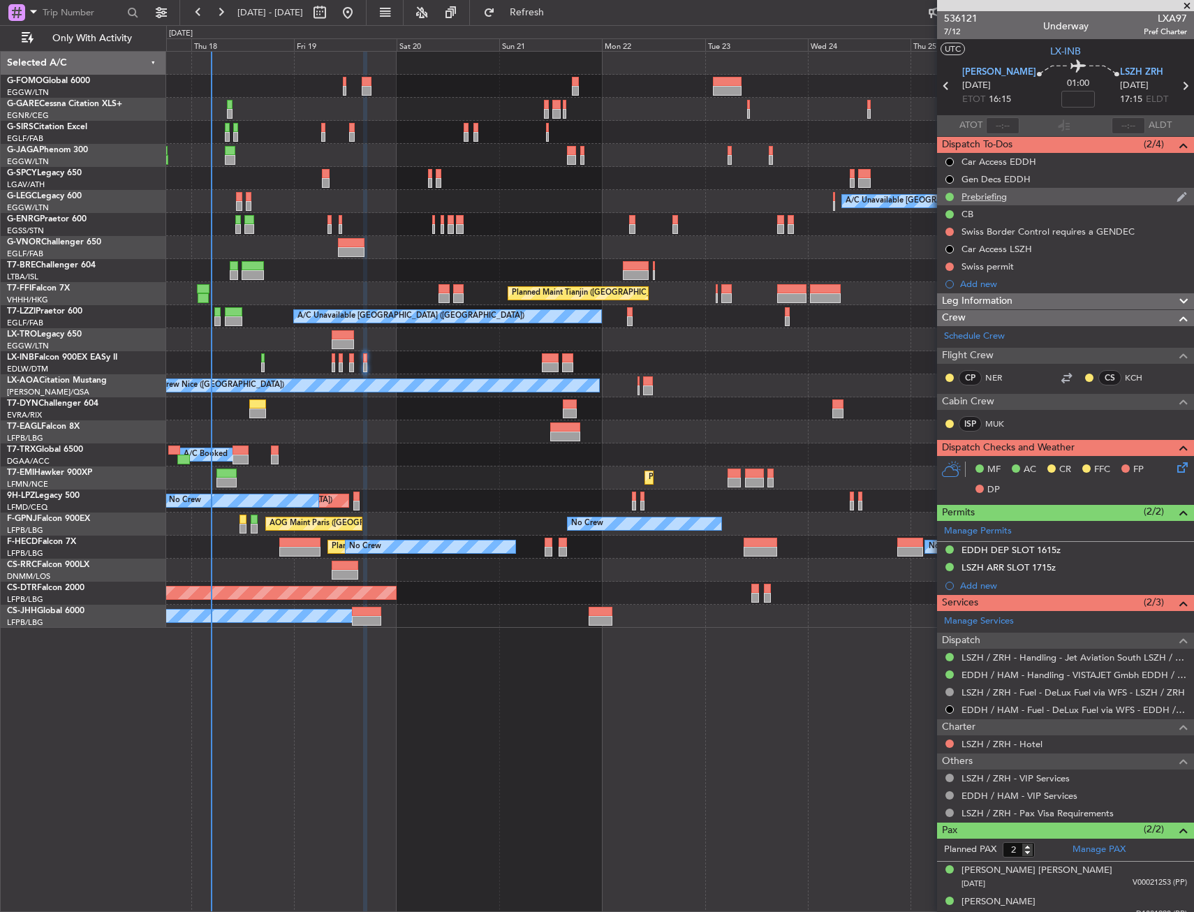
click at [1035, 198] on div "Prebriefing" at bounding box center [1065, 196] width 257 height 17
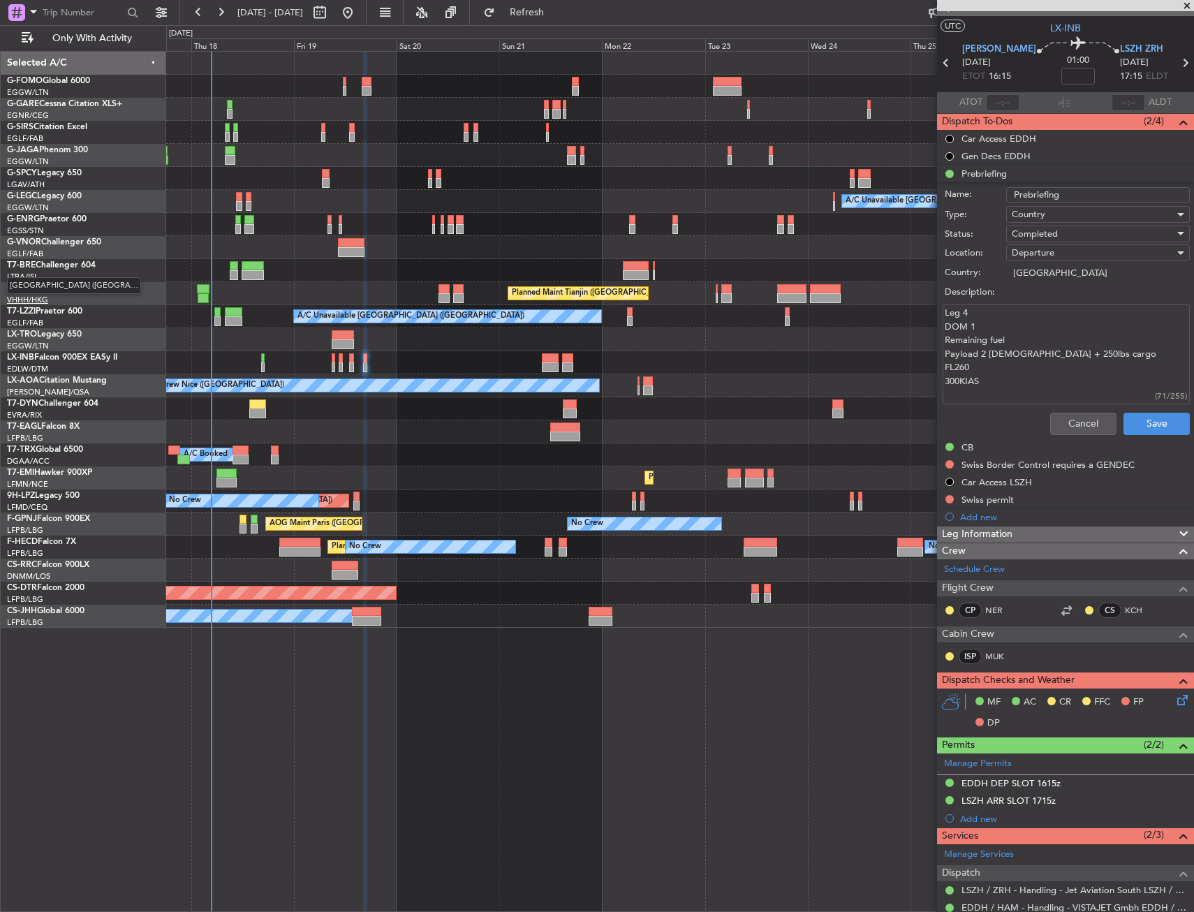
scroll to position [0, 0]
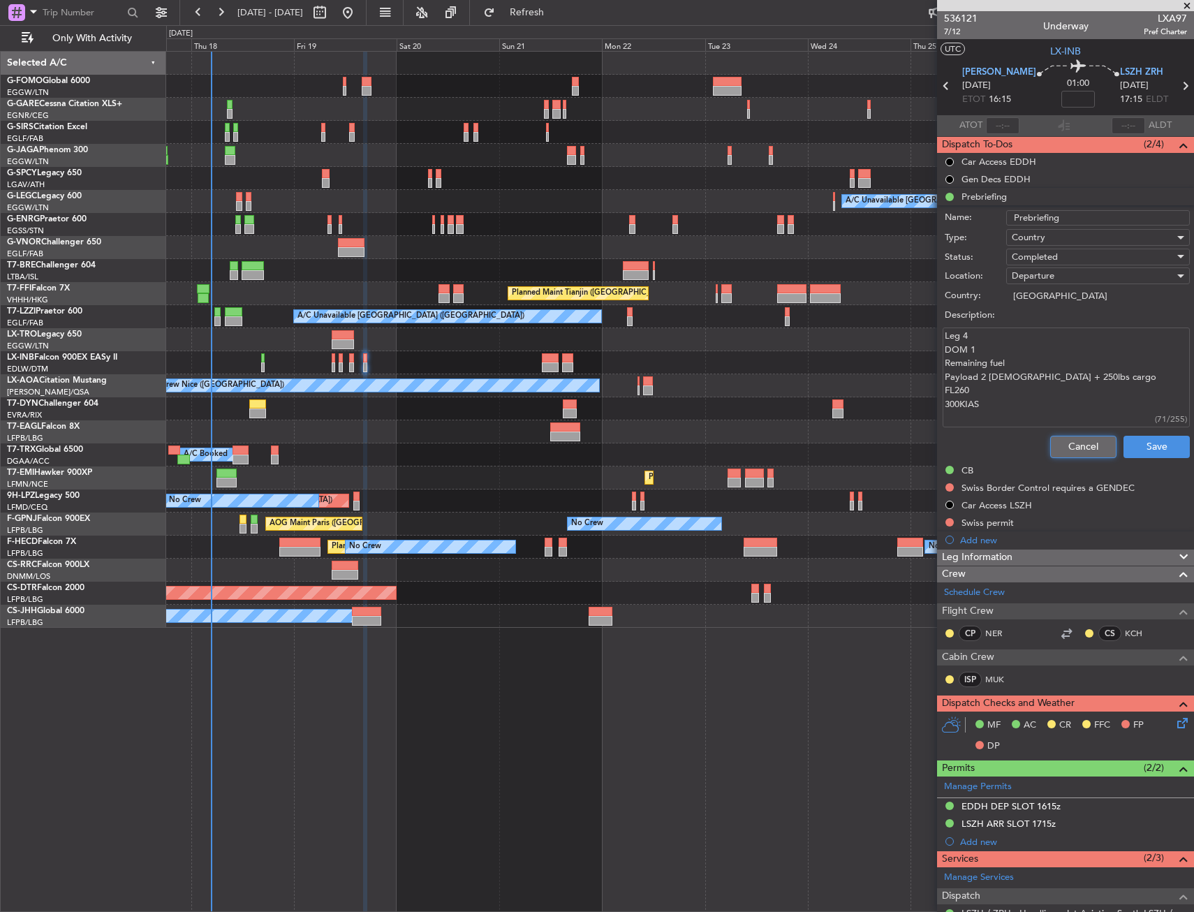
click at [1058, 438] on button "Cancel" at bounding box center [1083, 447] width 66 height 22
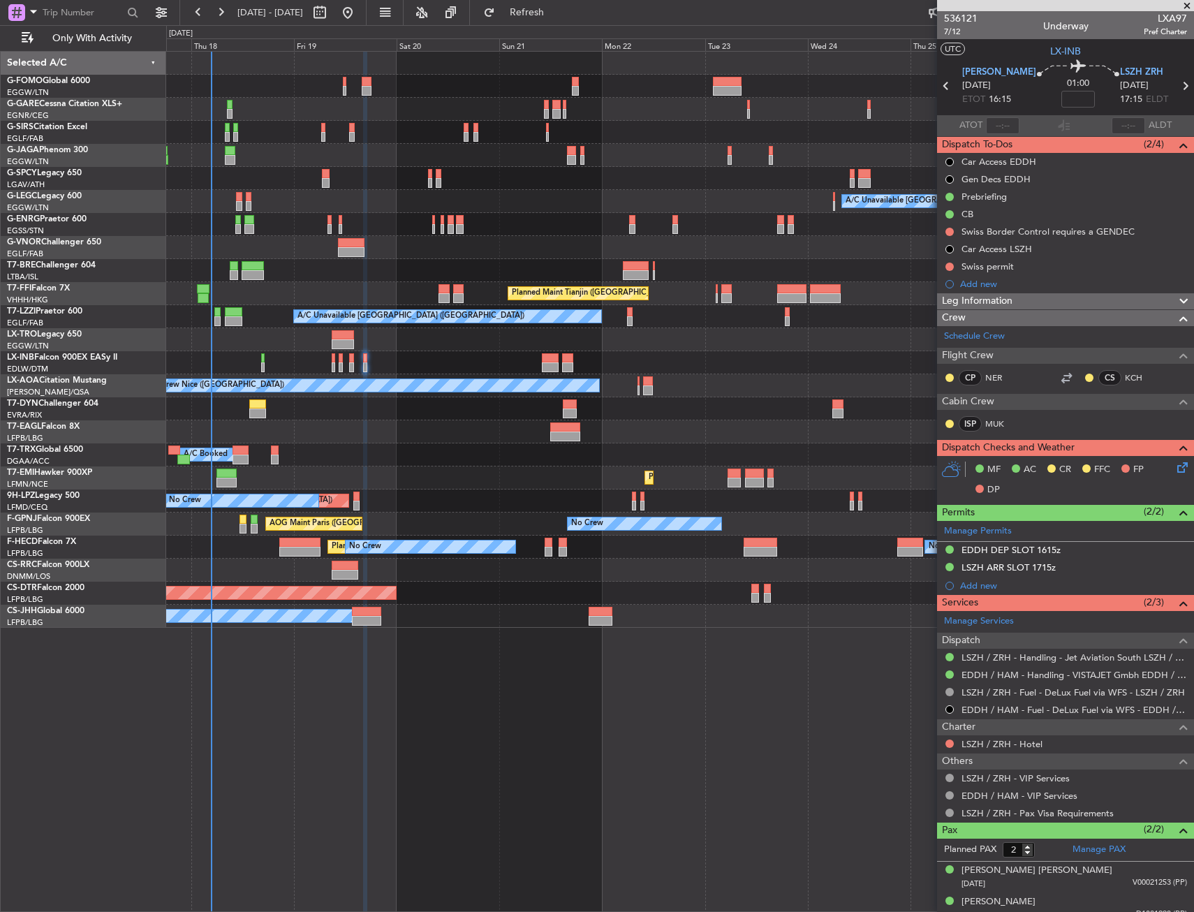
click at [1152, 463] on div "MF AC CR FFC FP DP" at bounding box center [1071, 479] width 205 height 41
click at [1163, 471] on div "MF AC CR FFC FP DP" at bounding box center [1071, 479] width 205 height 41
click at [1174, 470] on icon at bounding box center [1179, 464] width 11 height 11
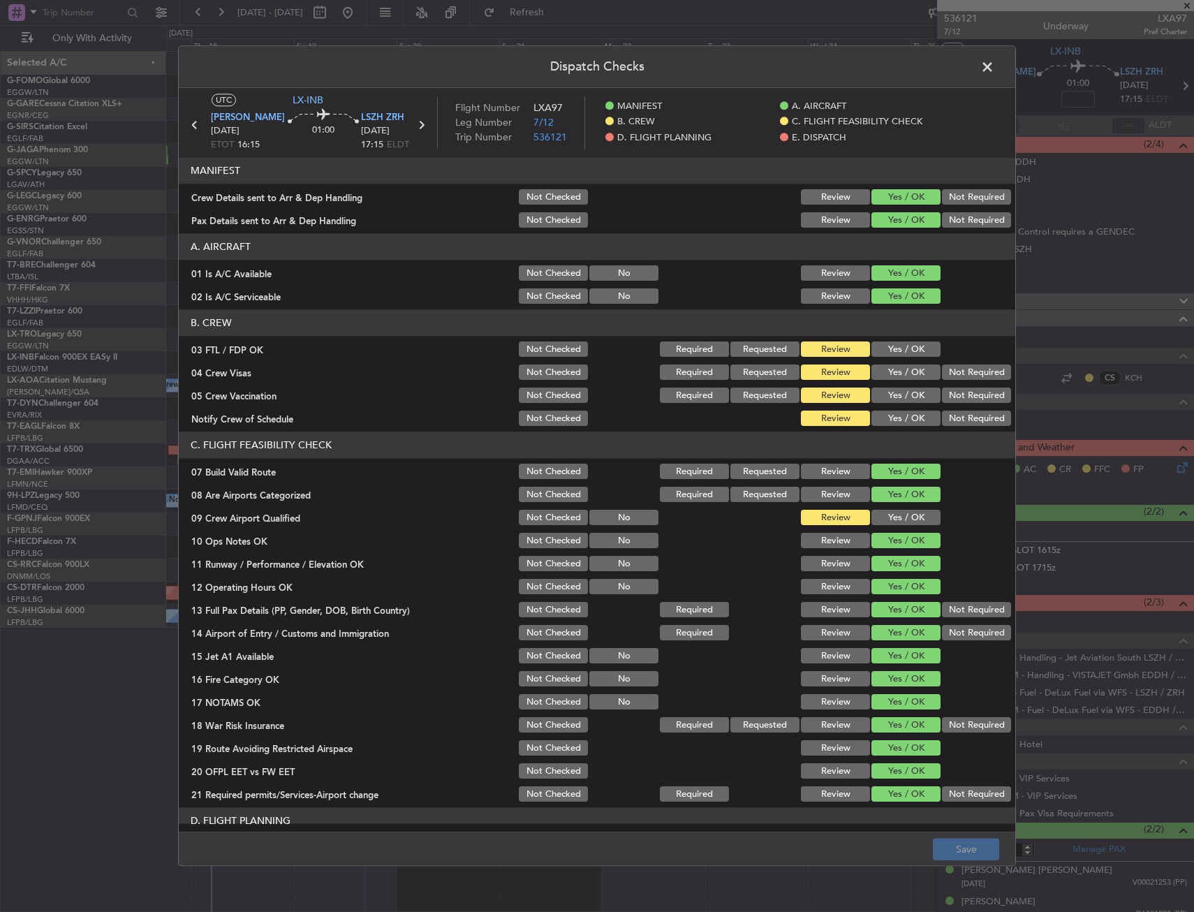
drag, startPoint x: 878, startPoint y: 354, endPoint x: 926, endPoint y: 351, distance: 48.2
click at [880, 352] on button "Yes / OK" at bounding box center [905, 349] width 69 height 15
click at [944, 372] on button "Not Required" at bounding box center [976, 372] width 69 height 15
click at [947, 397] on button "Not Required" at bounding box center [976, 395] width 69 height 15
drag, startPoint x: 907, startPoint y: 427, endPoint x: 905, endPoint y: 444, distance: 17.0
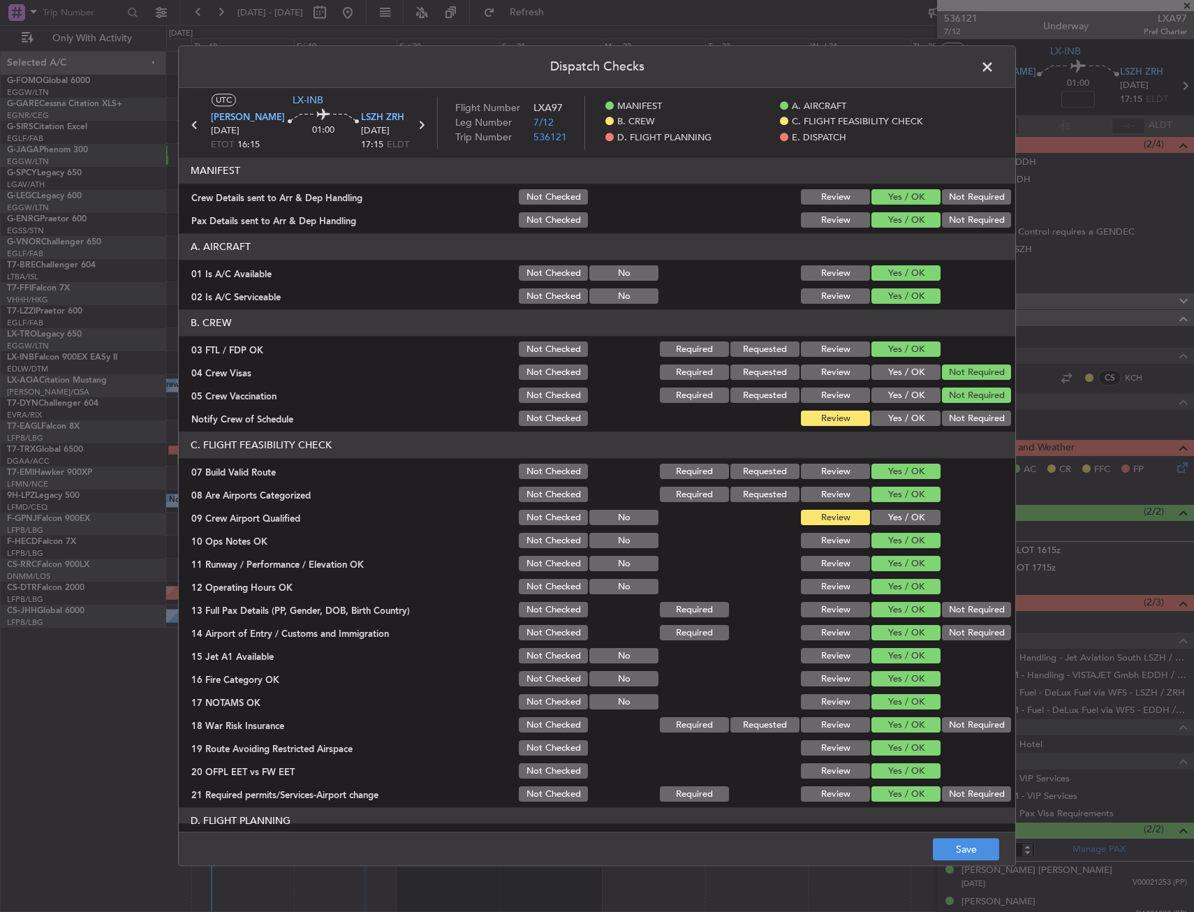
click at [907, 427] on div "Yes / OK" at bounding box center [904, 419] width 70 height 20
click at [899, 401] on section "B. CREW 03 FTL / FDP OK Not Checked Required Requested Review Yes / OK 04 Crew …" at bounding box center [597, 369] width 836 height 119
click at [892, 415] on button "Yes / OK" at bounding box center [905, 418] width 69 height 15
click at [891, 491] on button "Yes / OK" at bounding box center [905, 494] width 69 height 15
click at [887, 505] on section "C. FLIGHT FEASIBILITY CHECK 07 Build Valid Route Not Checked Required Requested…" at bounding box center [597, 618] width 836 height 372
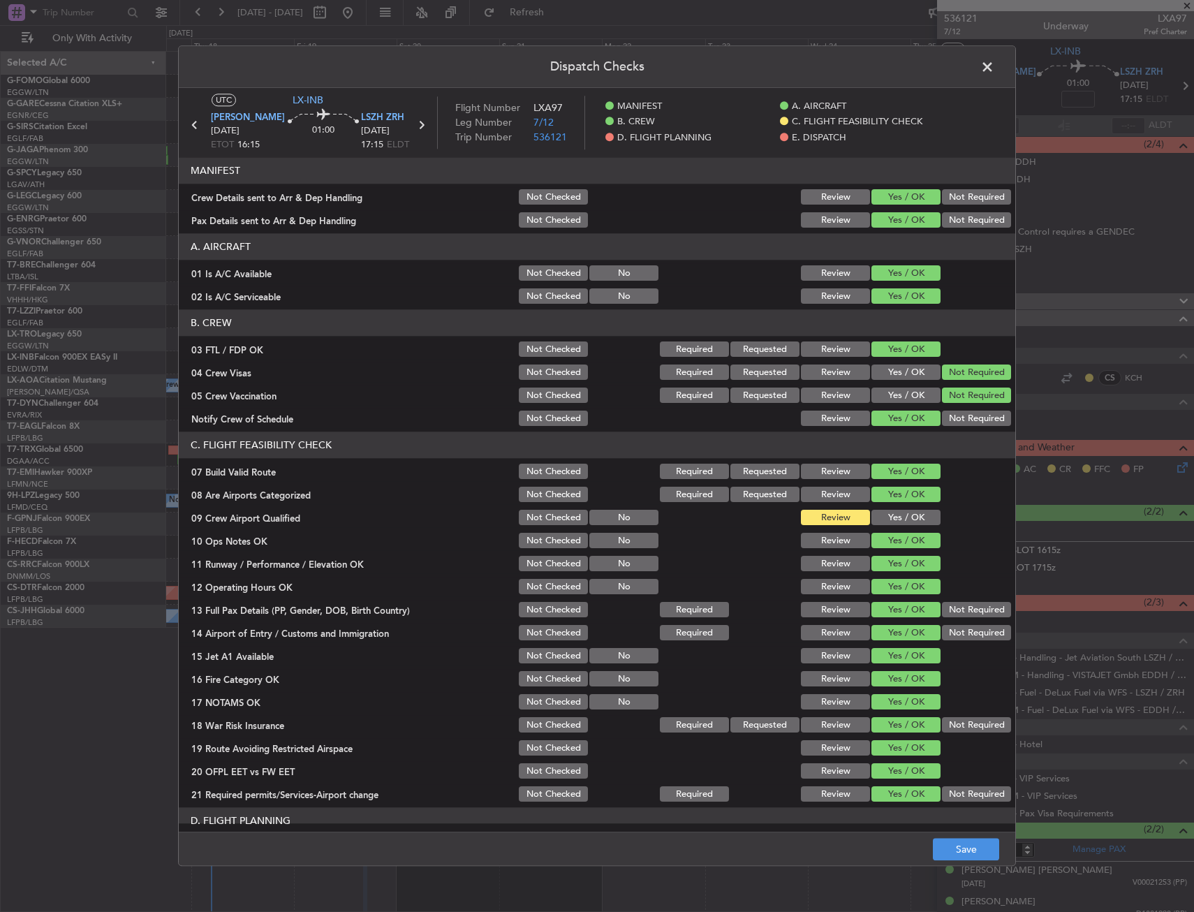
click at [886, 523] on button "Yes / OK" at bounding box center [905, 517] width 69 height 15
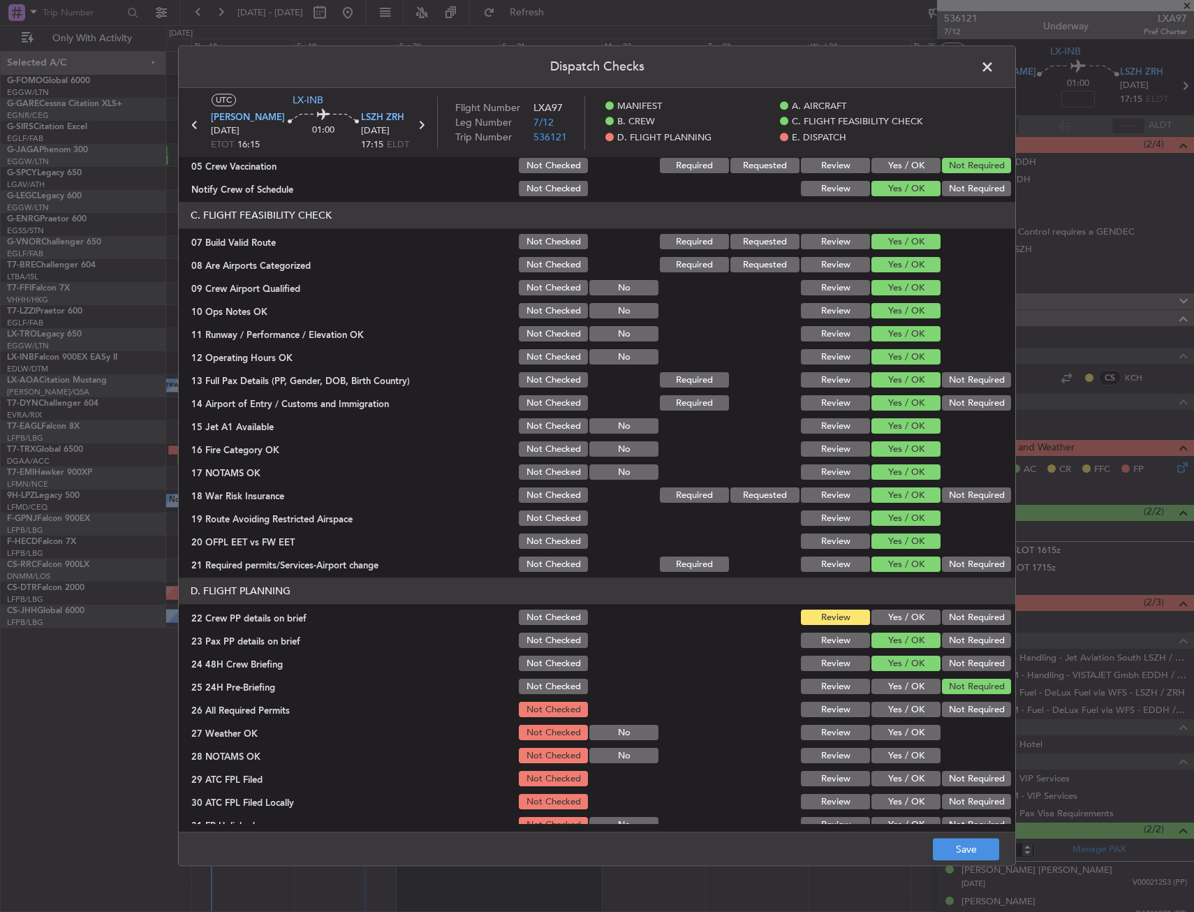
scroll to position [419, 0]
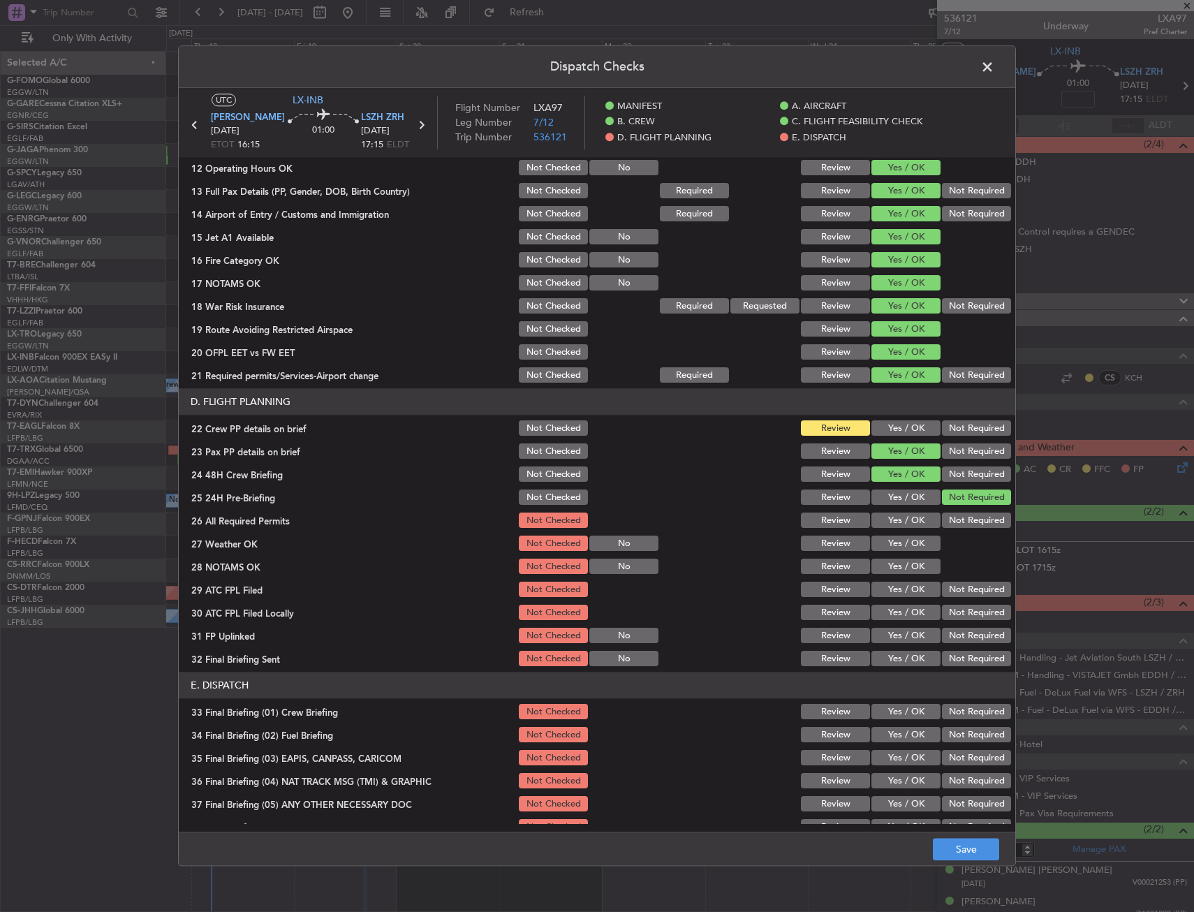
click at [882, 431] on button "Yes / OK" at bounding box center [905, 428] width 69 height 15
click at [969, 852] on button "Save" at bounding box center [966, 849] width 66 height 22
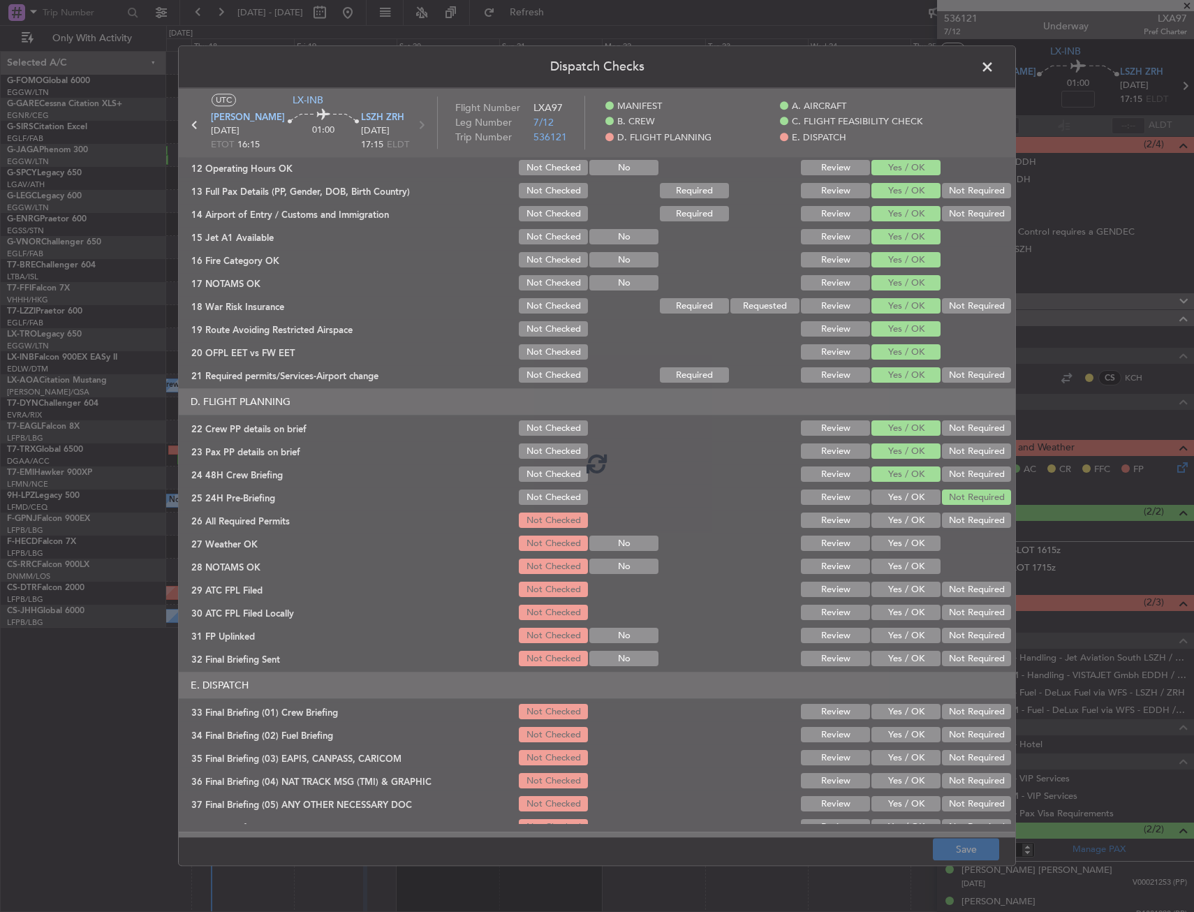
click at [880, 852] on footer "Save" at bounding box center [597, 849] width 836 height 34
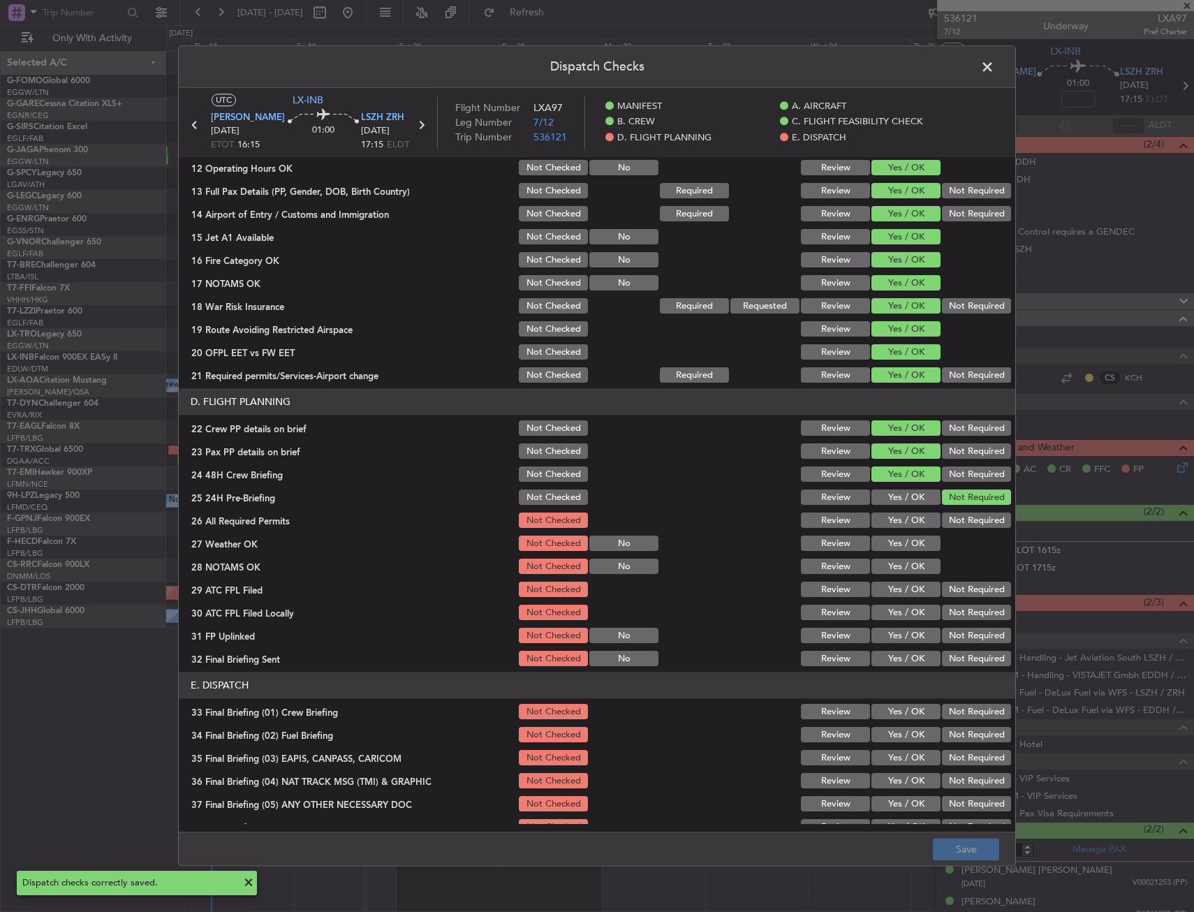
click at [994, 68] on span at bounding box center [994, 71] width 0 height 28
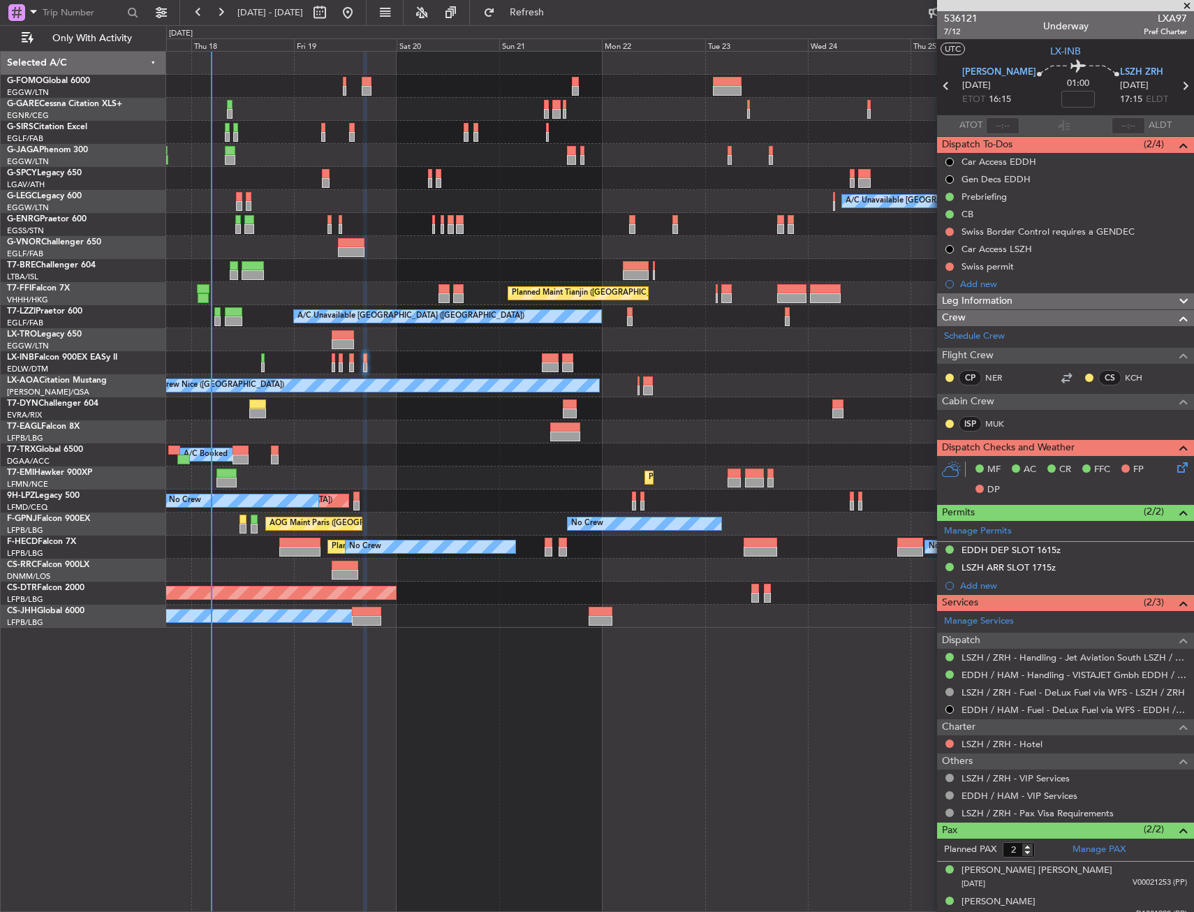
click at [352, 503] on div "Planned Maint St Gallen (Altenrhein) No Crew No Crew" at bounding box center [679, 500] width 1027 height 23
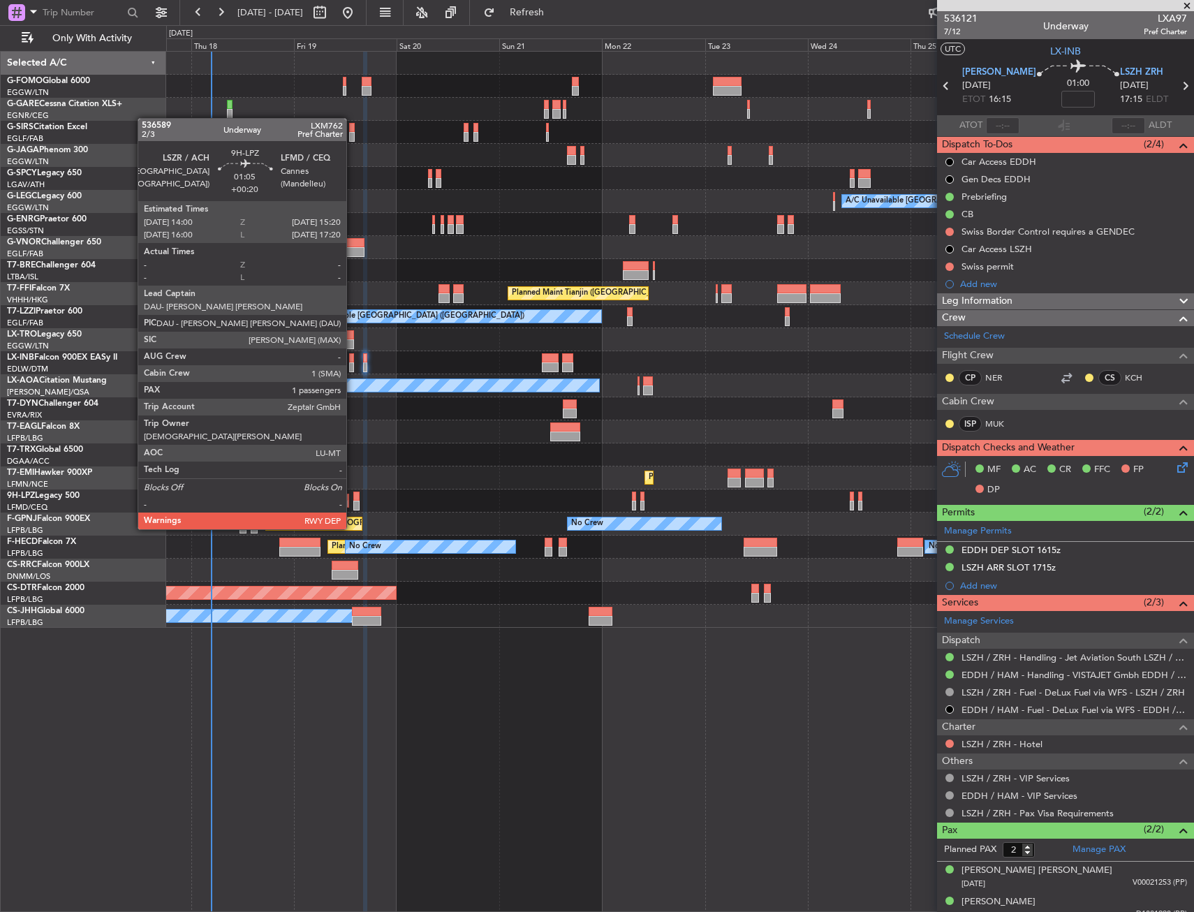
click at [353, 503] on div at bounding box center [356, 505] width 6 height 10
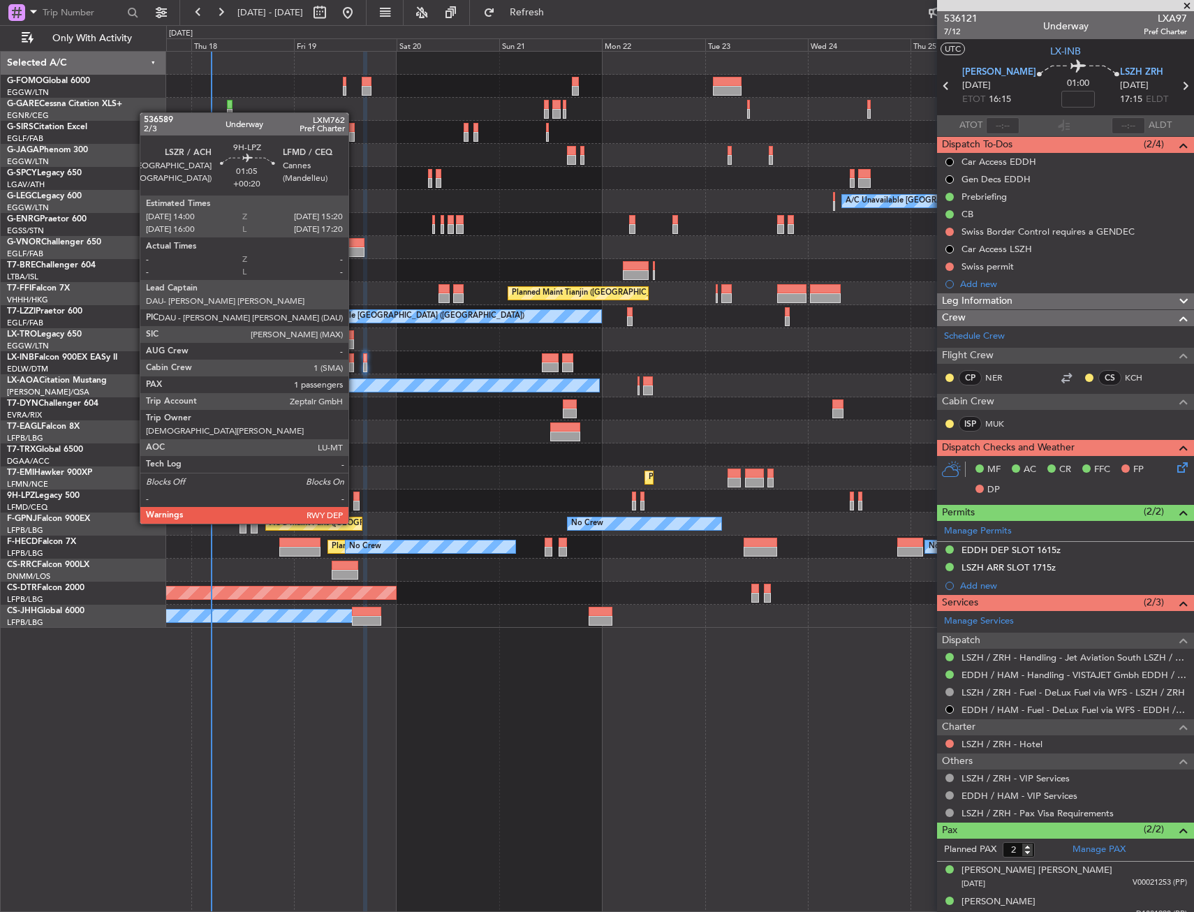
click at [355, 497] on div at bounding box center [356, 496] width 6 height 10
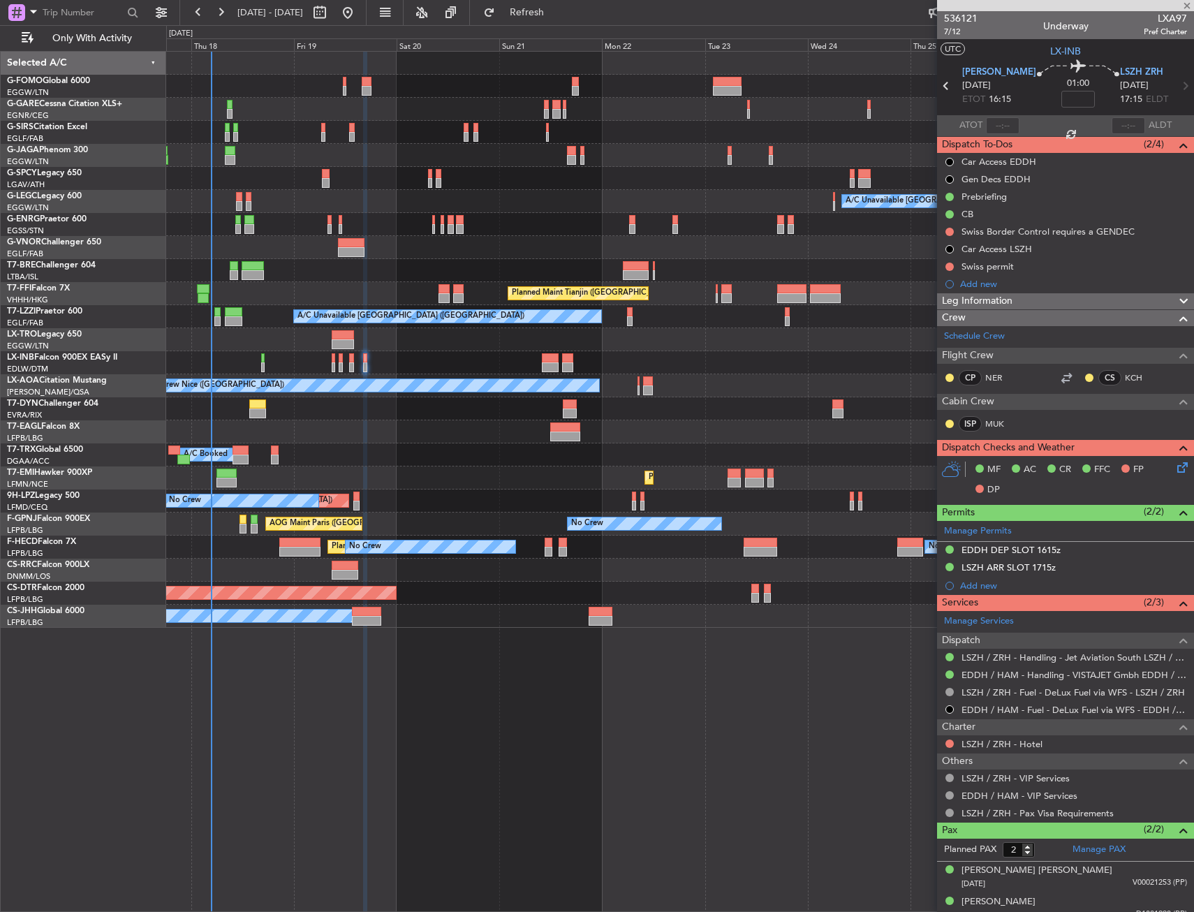
type input "+00:20"
type input "1"
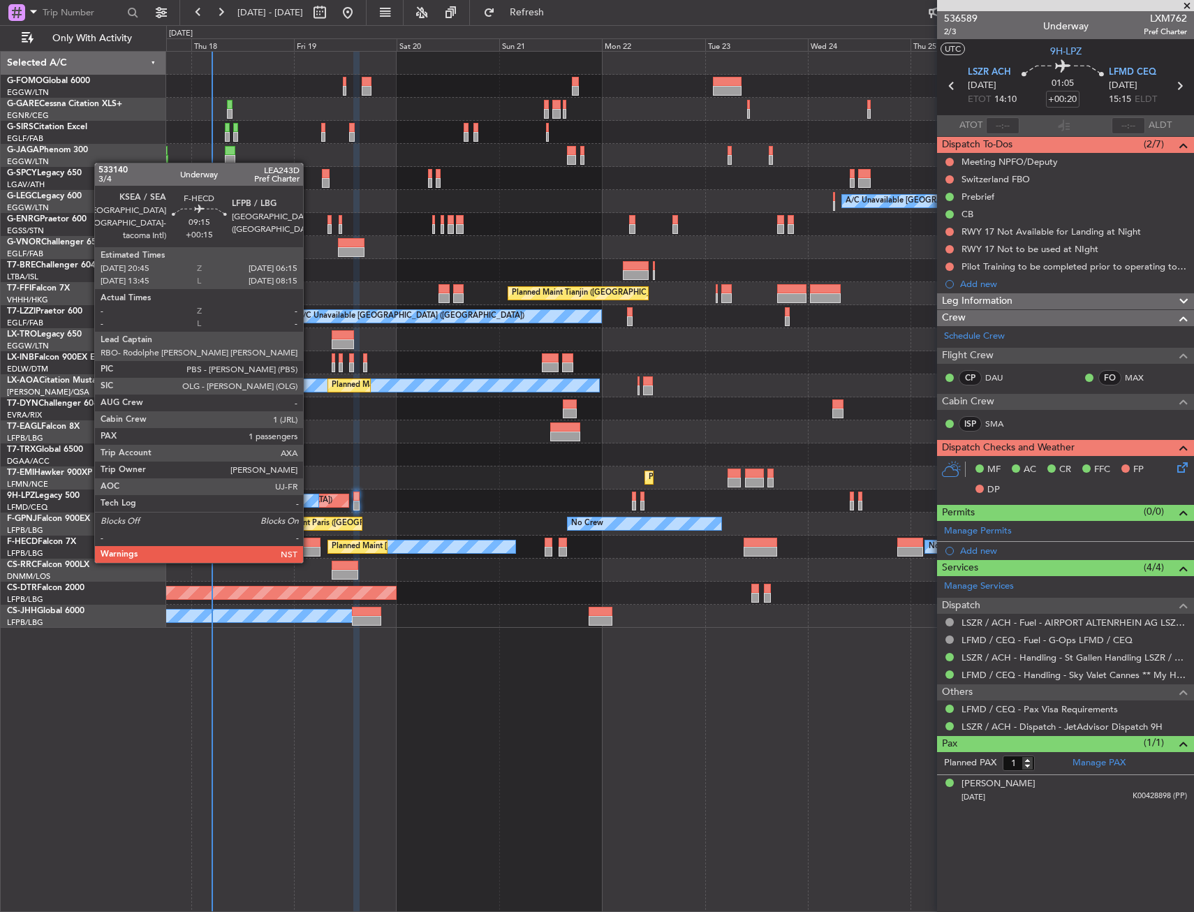
click at [309, 547] on div at bounding box center [299, 552] width 41 height 10
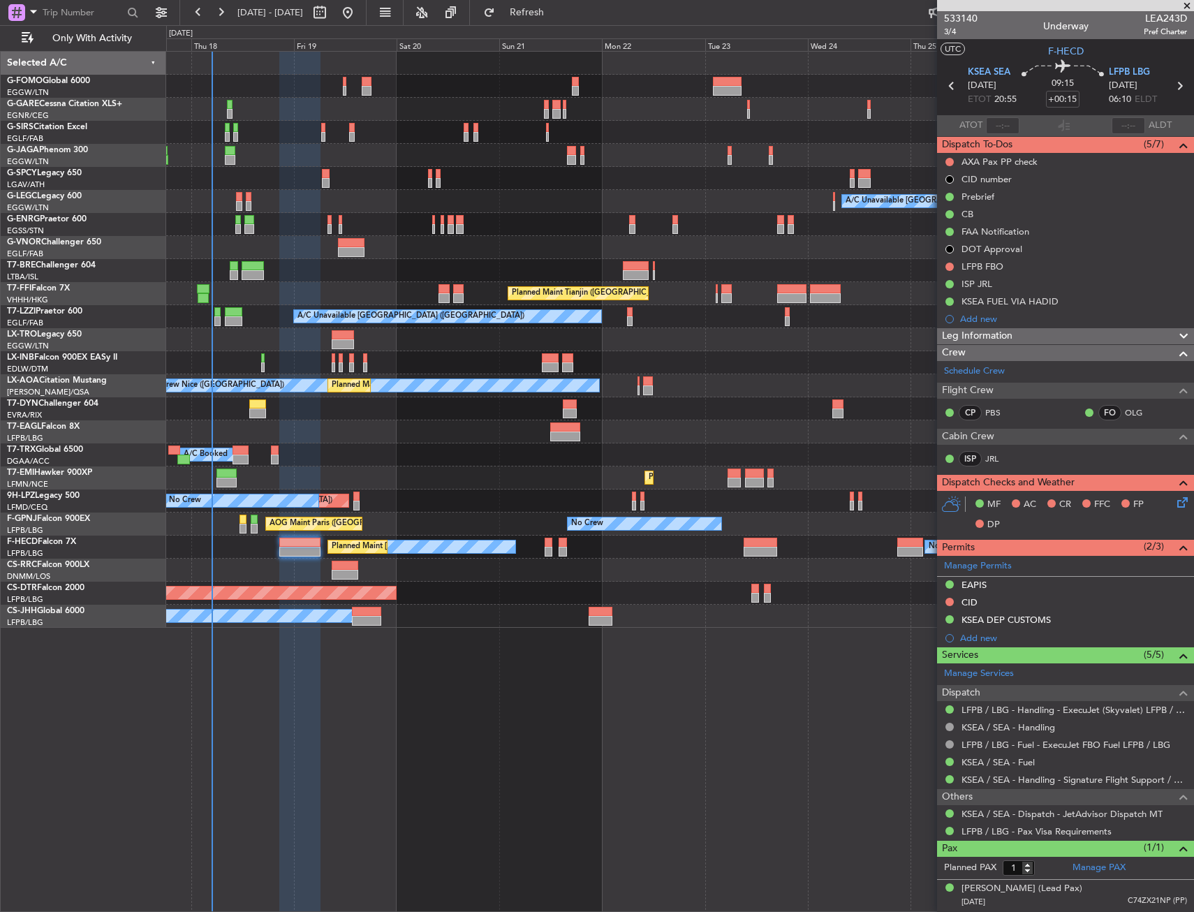
click at [365, 570] on div "Planned Maint [GEOGRAPHIC_DATA] ([GEOGRAPHIC_DATA])" at bounding box center [679, 569] width 1027 height 23
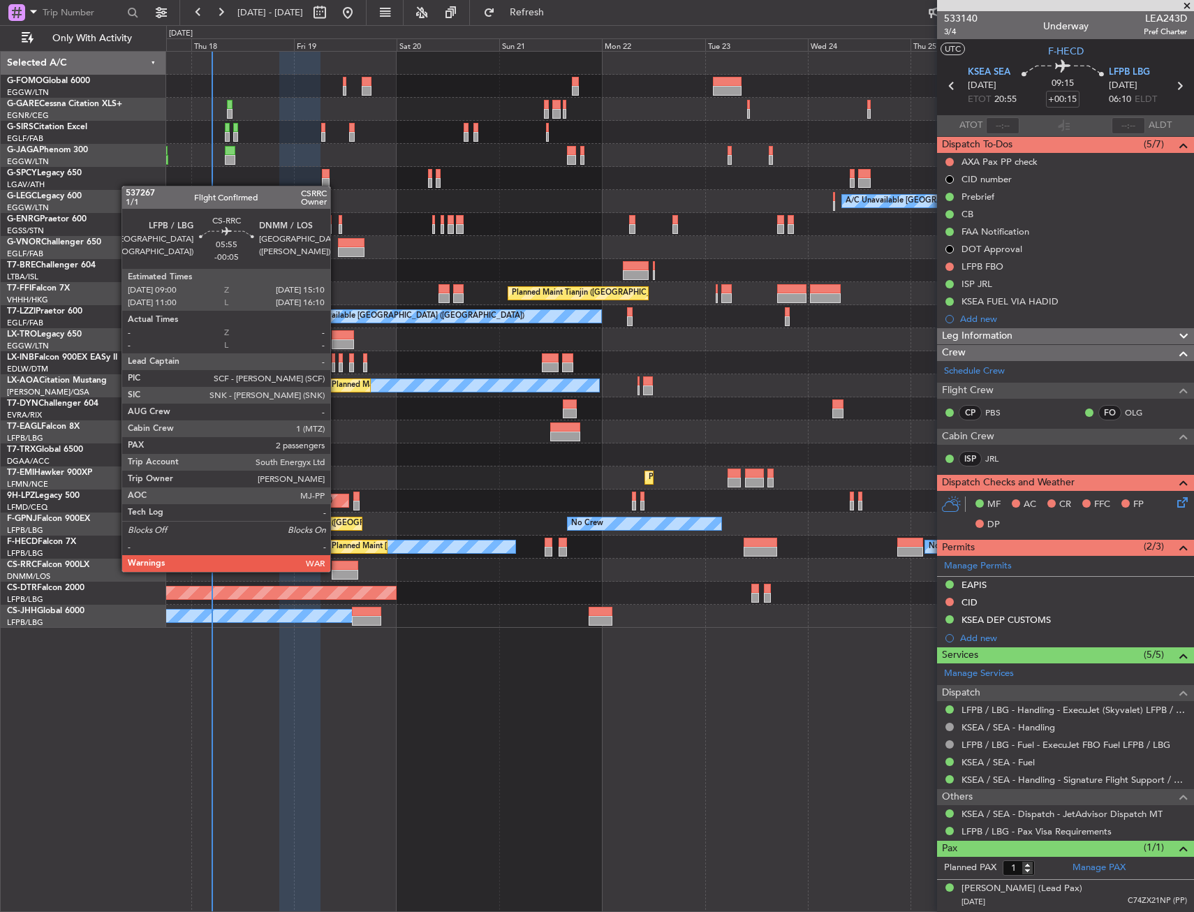
click at [336, 570] on div at bounding box center [345, 575] width 27 height 10
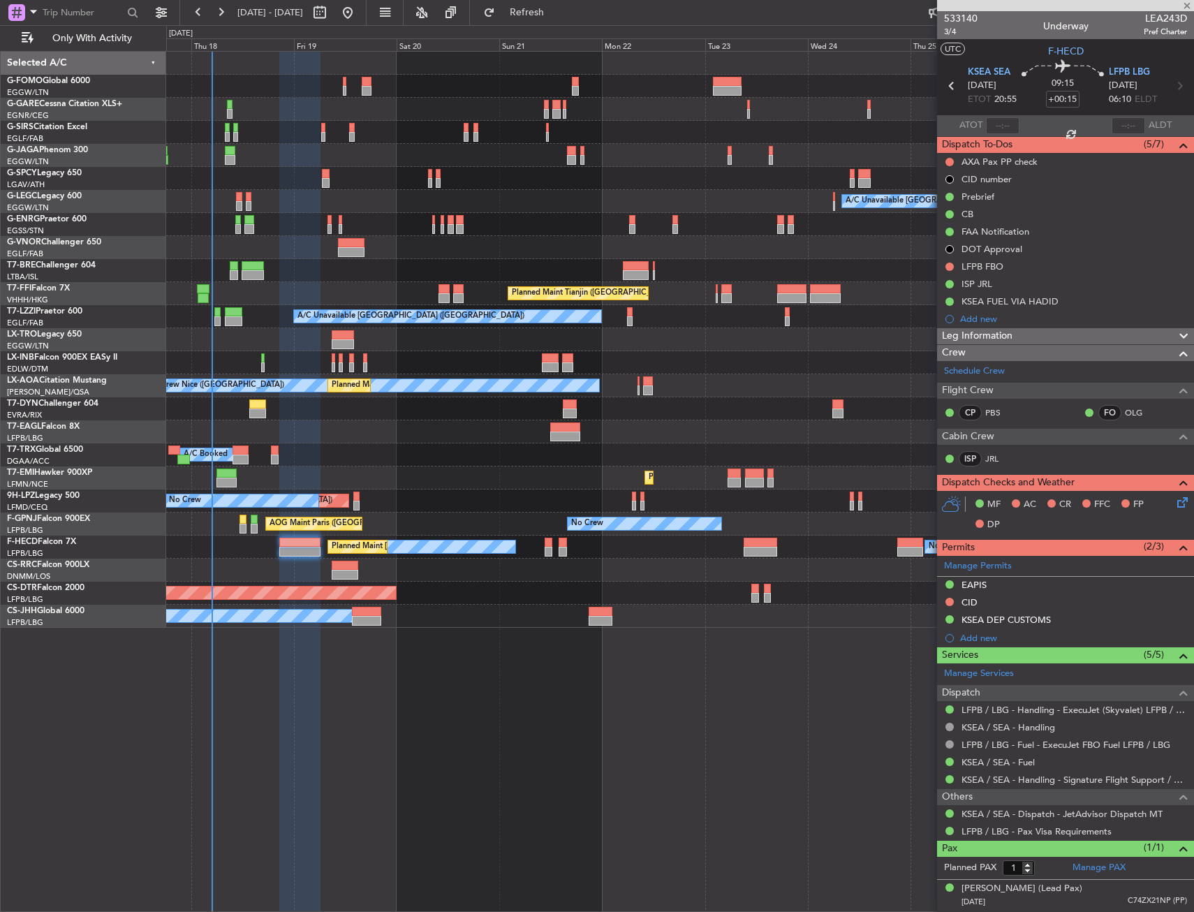
type input "-00:05"
type input "2"
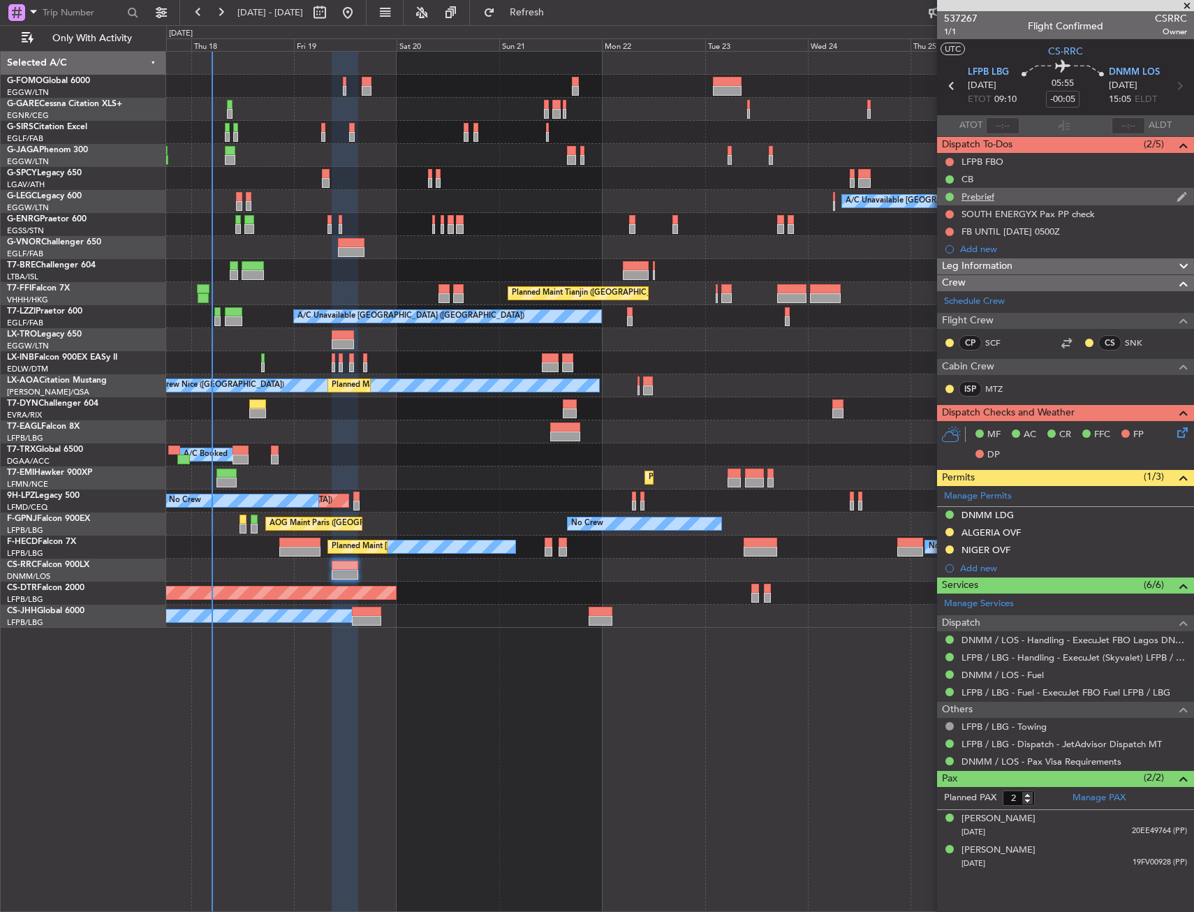
click at [1060, 188] on div "Prebrief" at bounding box center [1065, 196] width 257 height 17
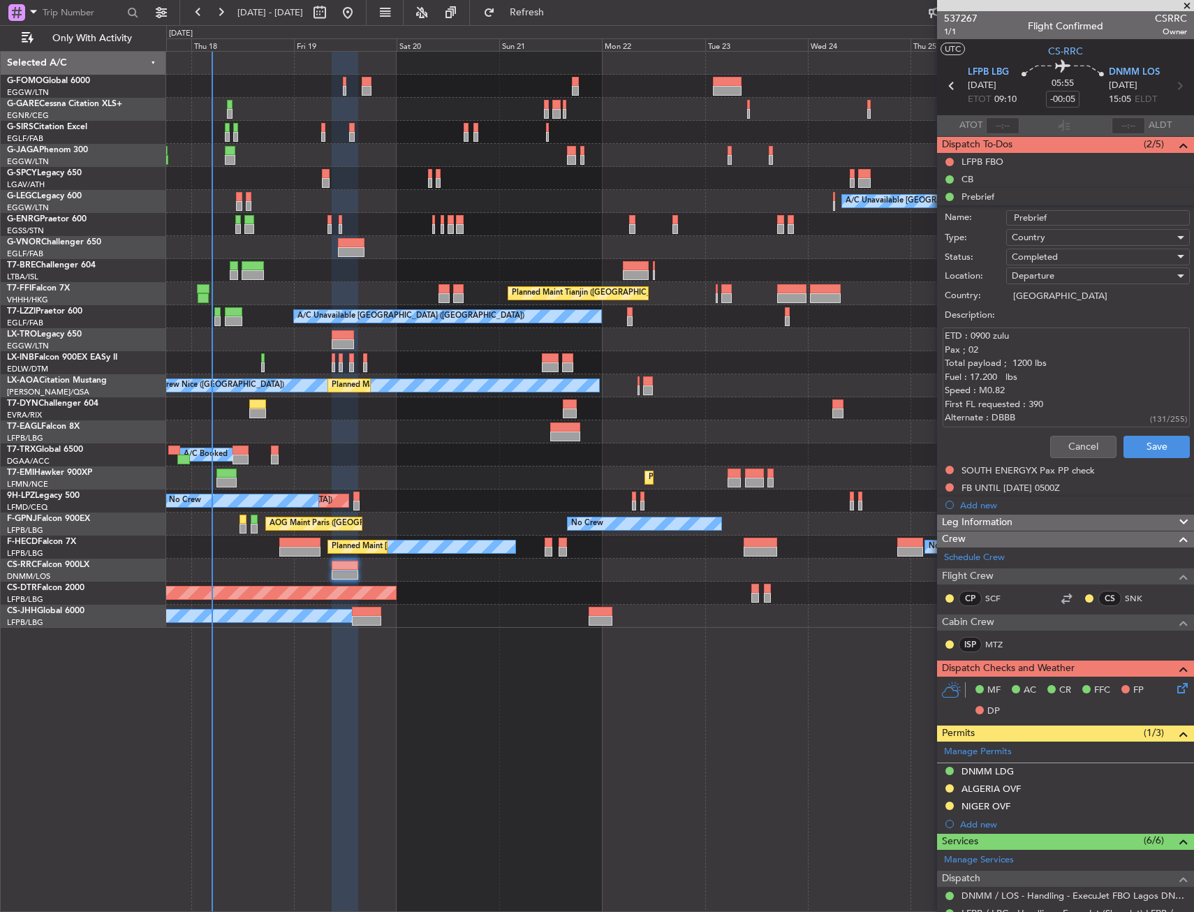
click at [1077, 354] on textarea "ETD : 0900 zulu Pax ; 02 Total payload ; 1200 lbs Fuel : 17.200 lbs Speed : M0.…" at bounding box center [1065, 377] width 247 height 100
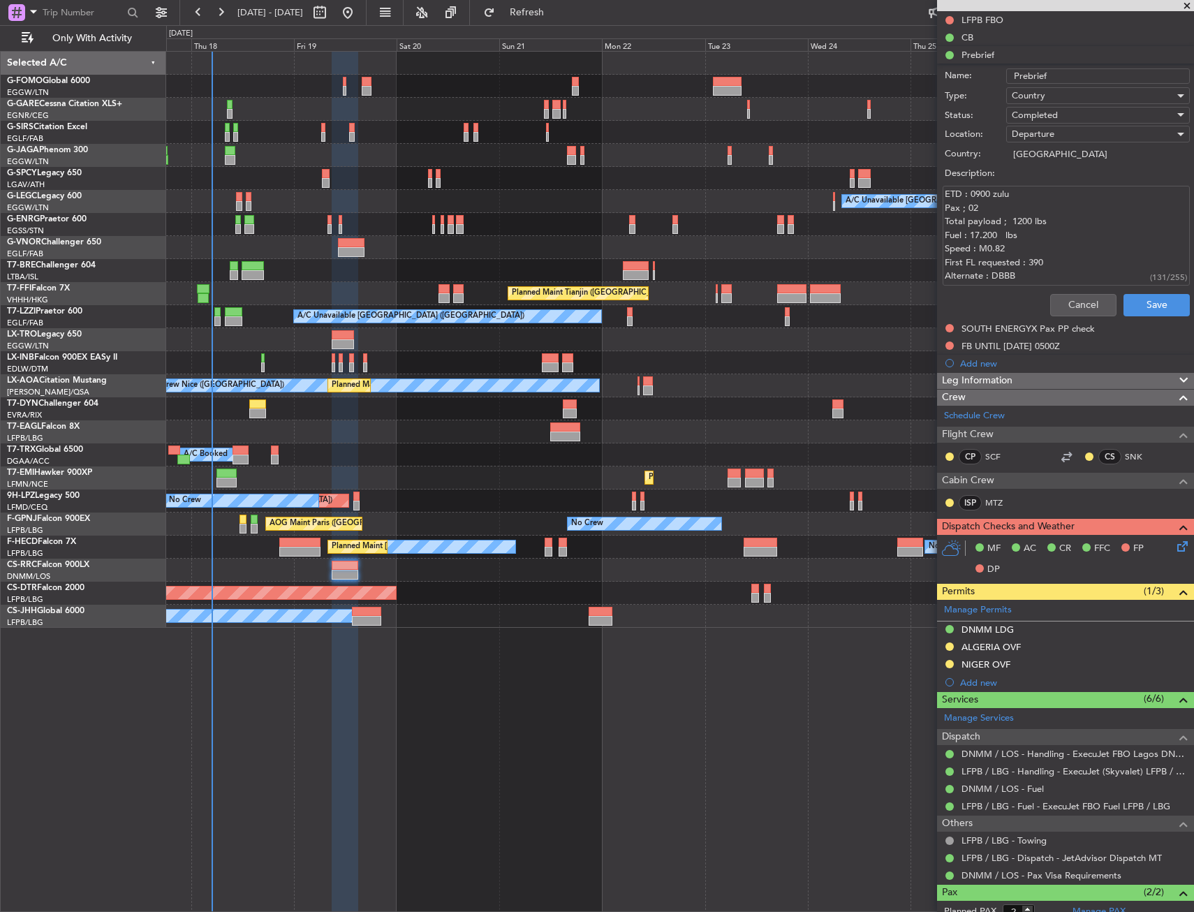
scroll to position [0, 0]
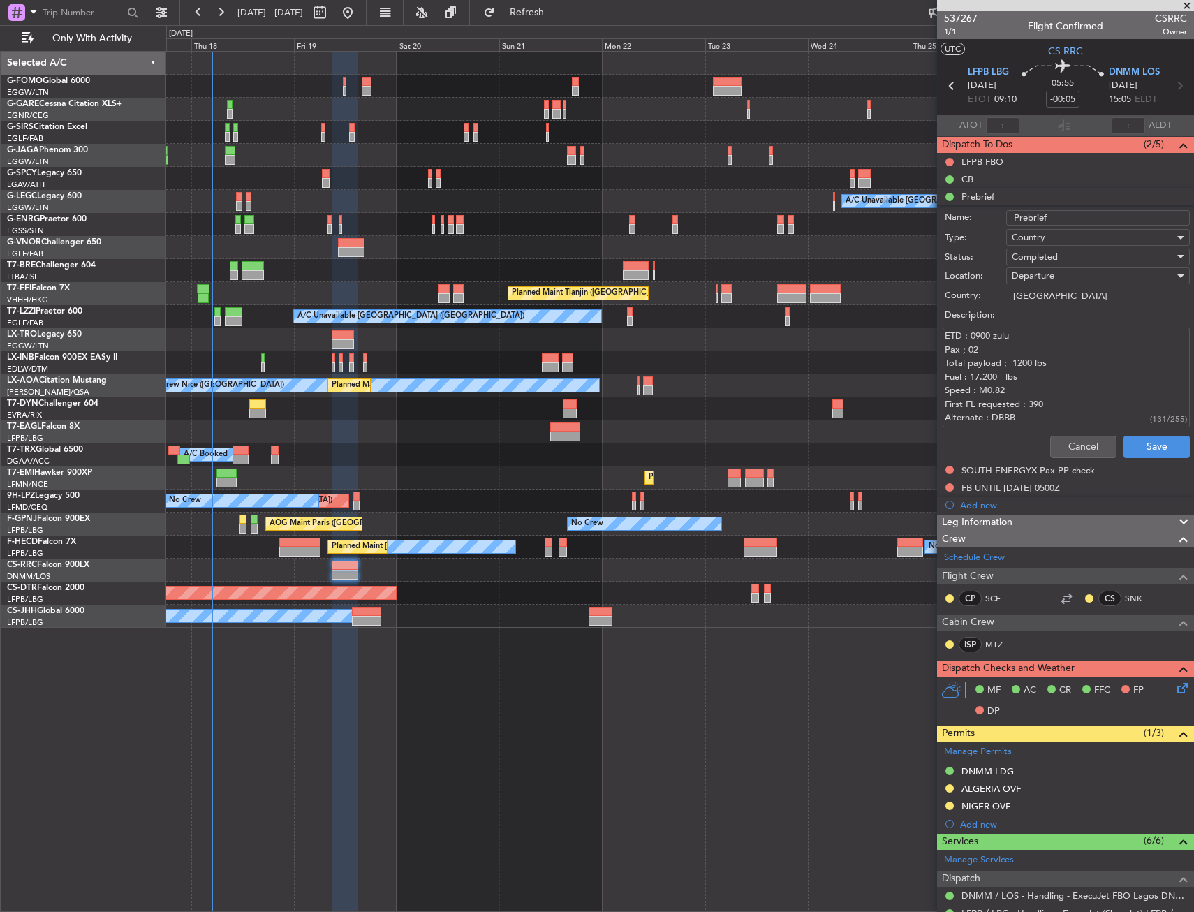
click at [1090, 334] on textarea "ETD : 0900 zulu Pax ; 02 Total payload ; 1200 lbs Fuel : 17.200 lbs Speed : M0.…" at bounding box center [1065, 377] width 247 height 100
click at [1092, 348] on textarea "ETD : 0900 zulu Pax ; 02 Total payload ; 1200 lbs Fuel : 17.200 lbs Speed : M0.…" at bounding box center [1065, 377] width 247 height 100
drag, startPoint x: 1064, startPoint y: 441, endPoint x: -711, endPoint y: 214, distance: 1790.2
click at [0, 214] on html "17 Sep 2025 - 27 Sep 2025 Refresh Quick Links Only With Activity A/C Unavailabl…" at bounding box center [597, 456] width 1194 height 912
click at [1060, 430] on div "Cancel Save" at bounding box center [1061, 447] width 263 height 34
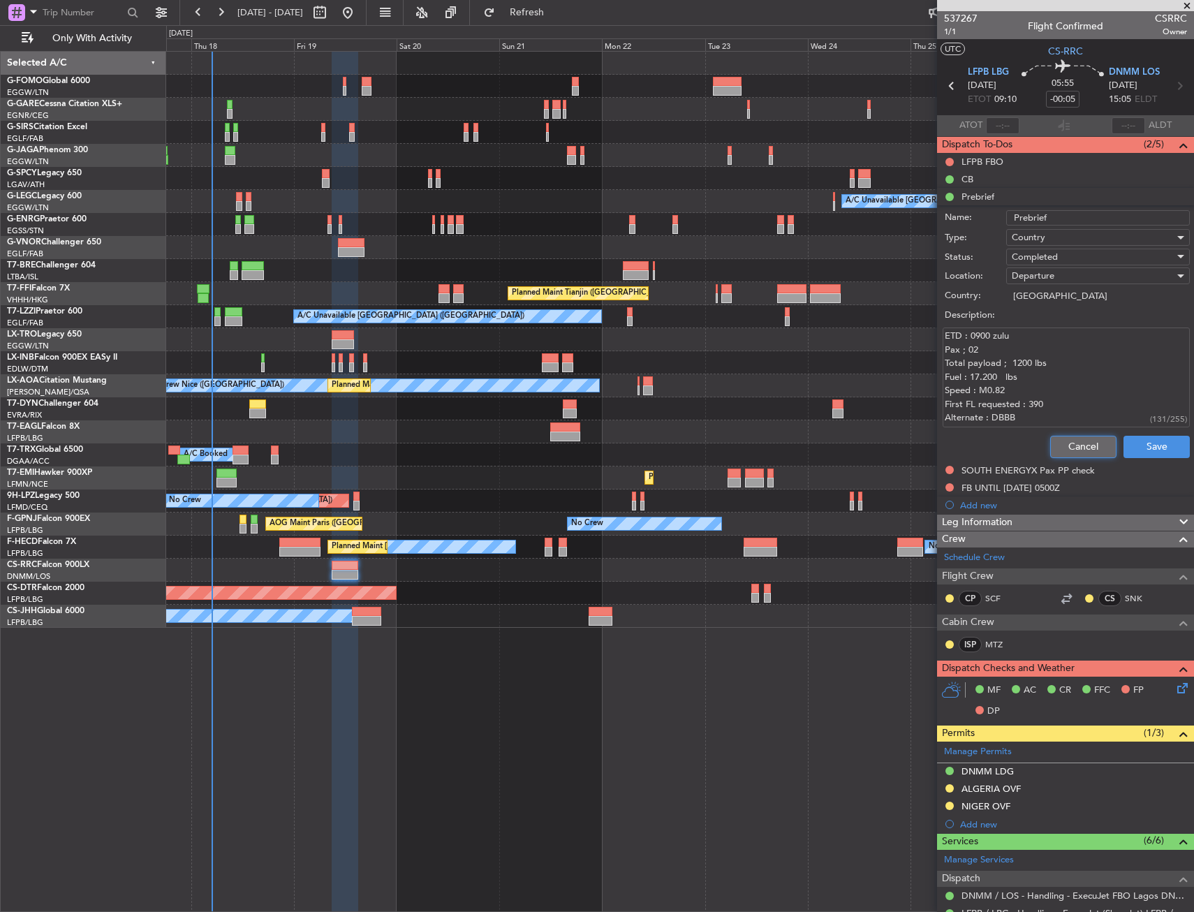
click at [1060, 438] on button "Cancel" at bounding box center [1083, 447] width 66 height 22
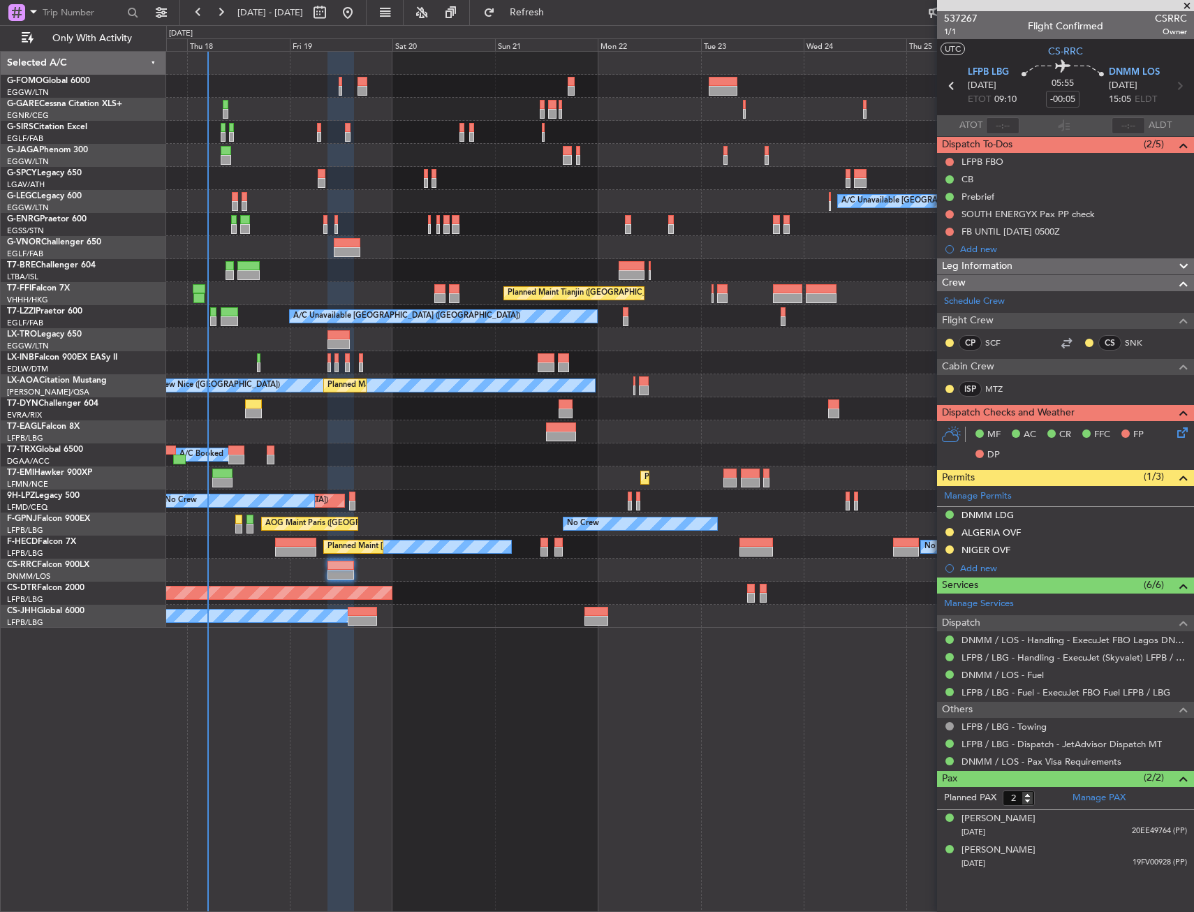
click at [812, 794] on div "A/C Unavailable London (Luton) Planned Maint Tianjin (Binhai) A/C Unavailable L…" at bounding box center [679, 481] width 1027 height 861
click at [381, 622] on div "Planned Maint Paris (Le Bourget) Owner" at bounding box center [679, 615] width 1027 height 23
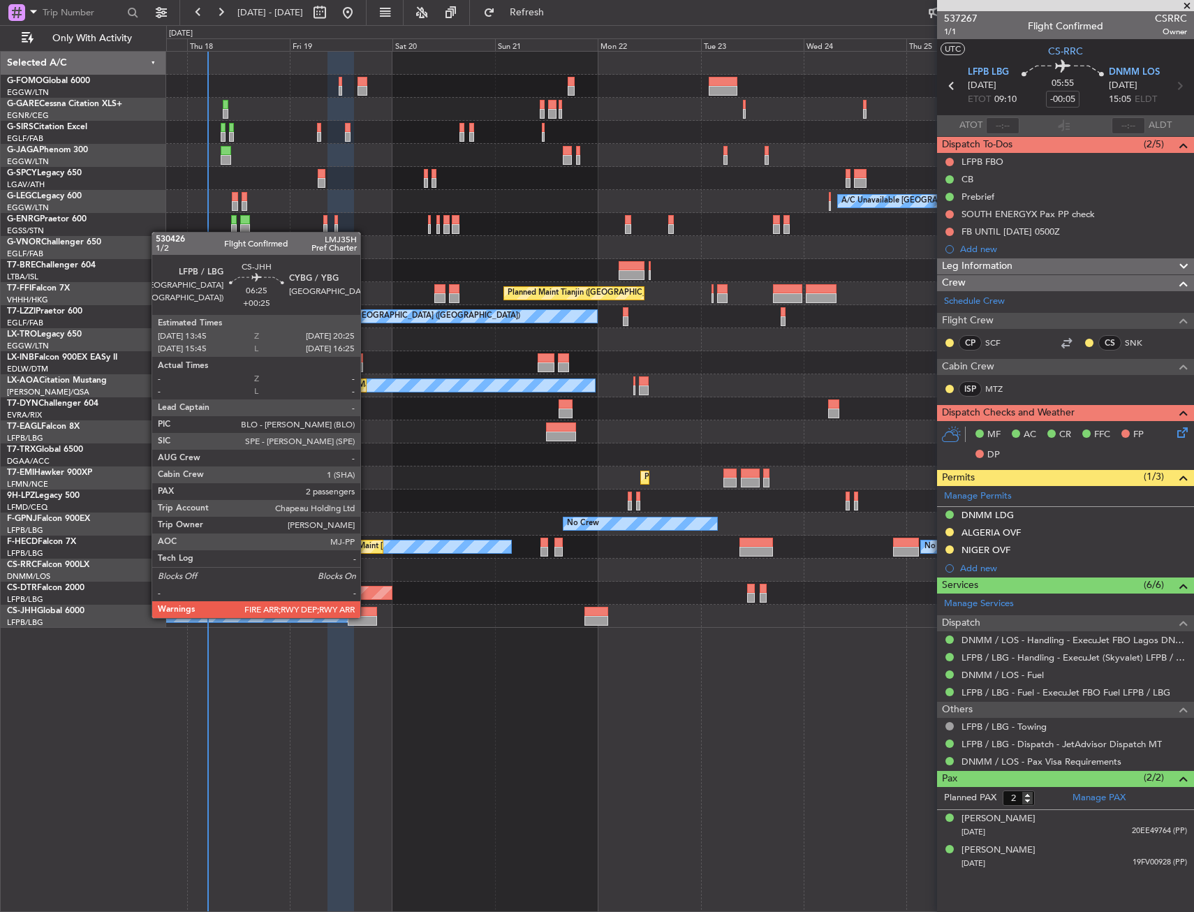
click at [366, 616] on div at bounding box center [362, 621] width 29 height 10
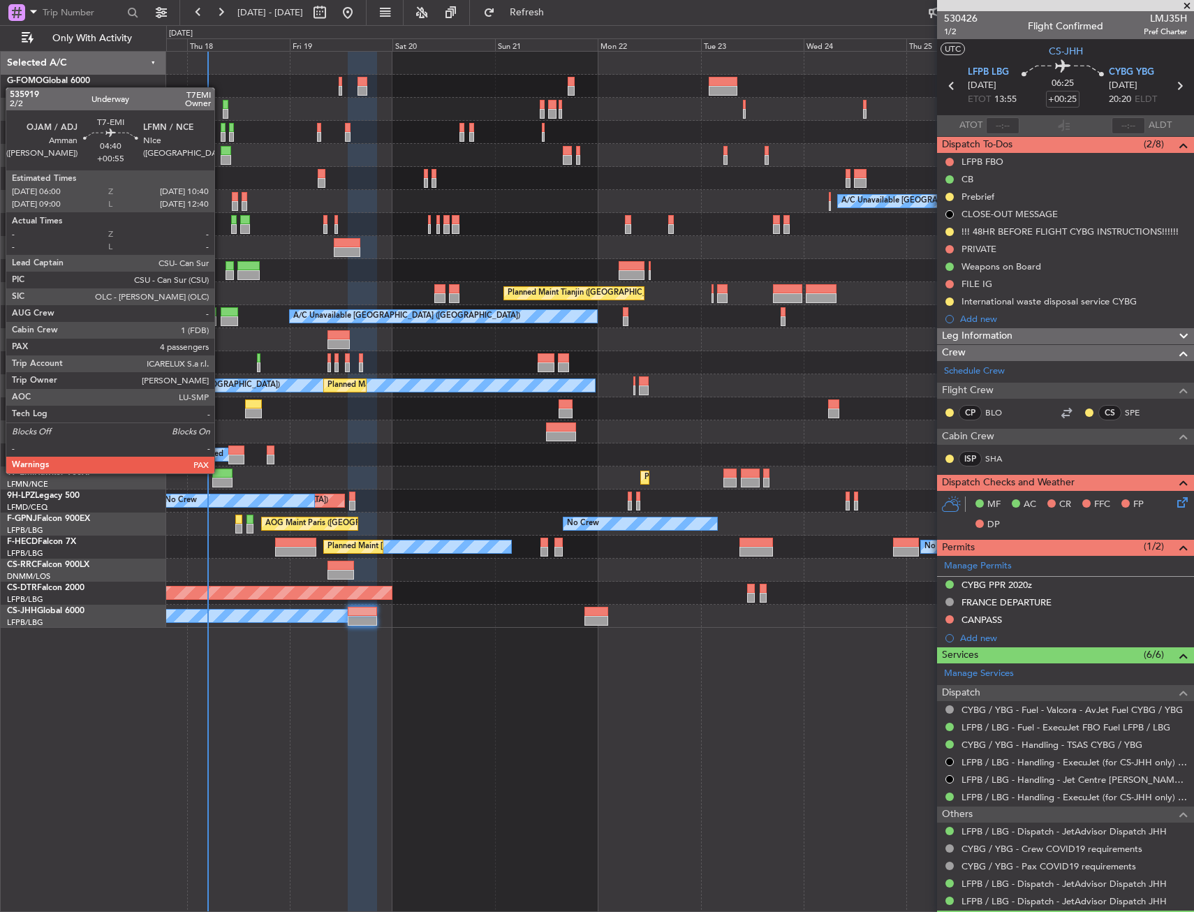
click at [221, 472] on div at bounding box center [222, 473] width 20 height 10
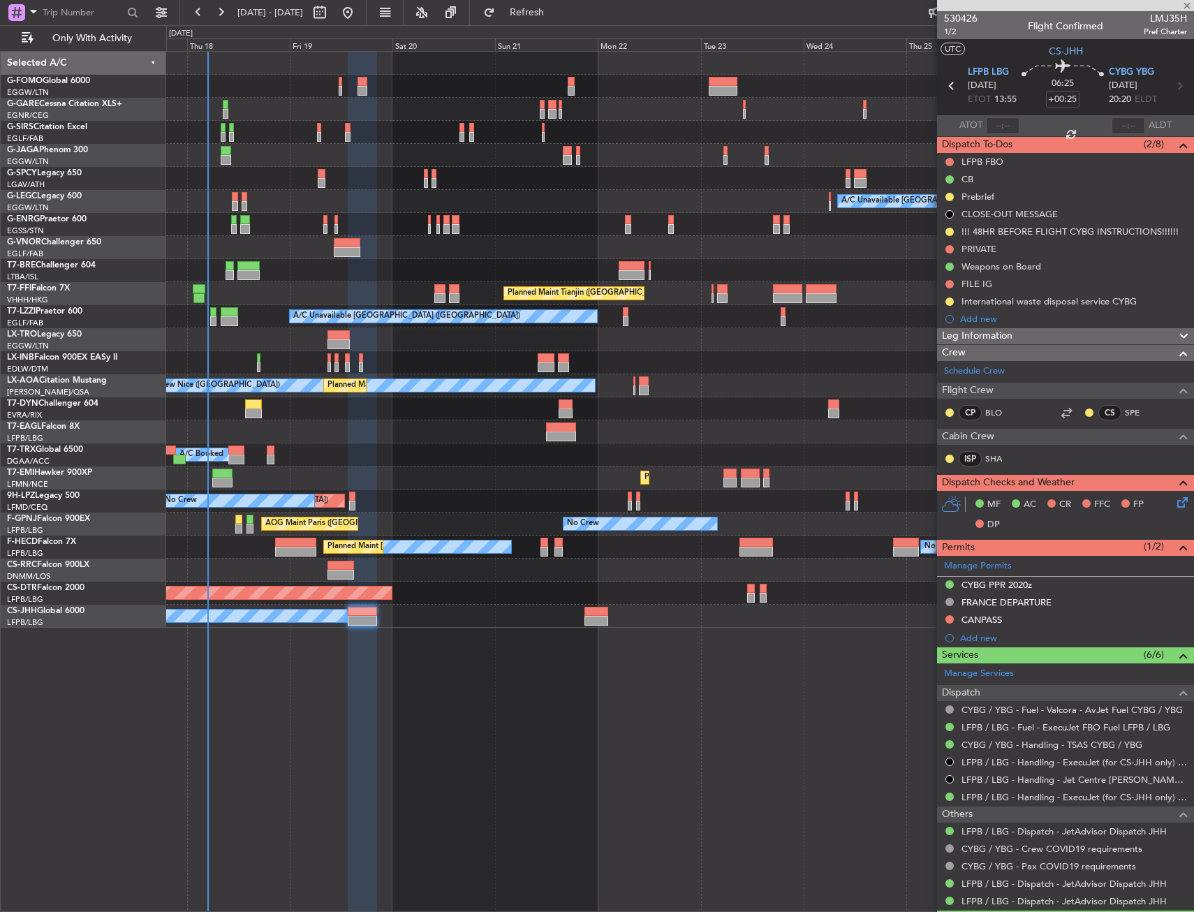
type input "+00:55"
type input "4"
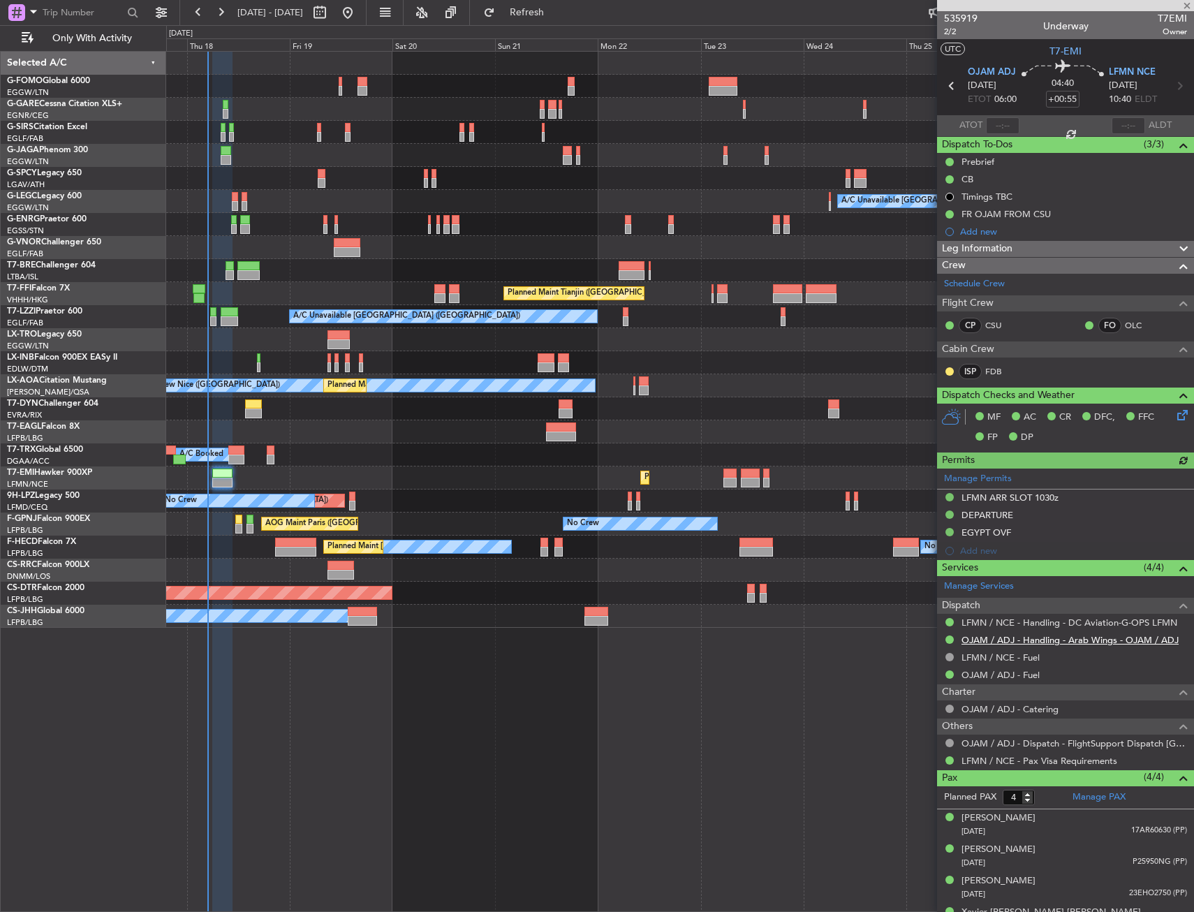
click at [1004, 641] on link "OJAM / ADJ - Handling - Arab Wings - OJAM / ADJ" at bounding box center [1069, 640] width 217 height 12
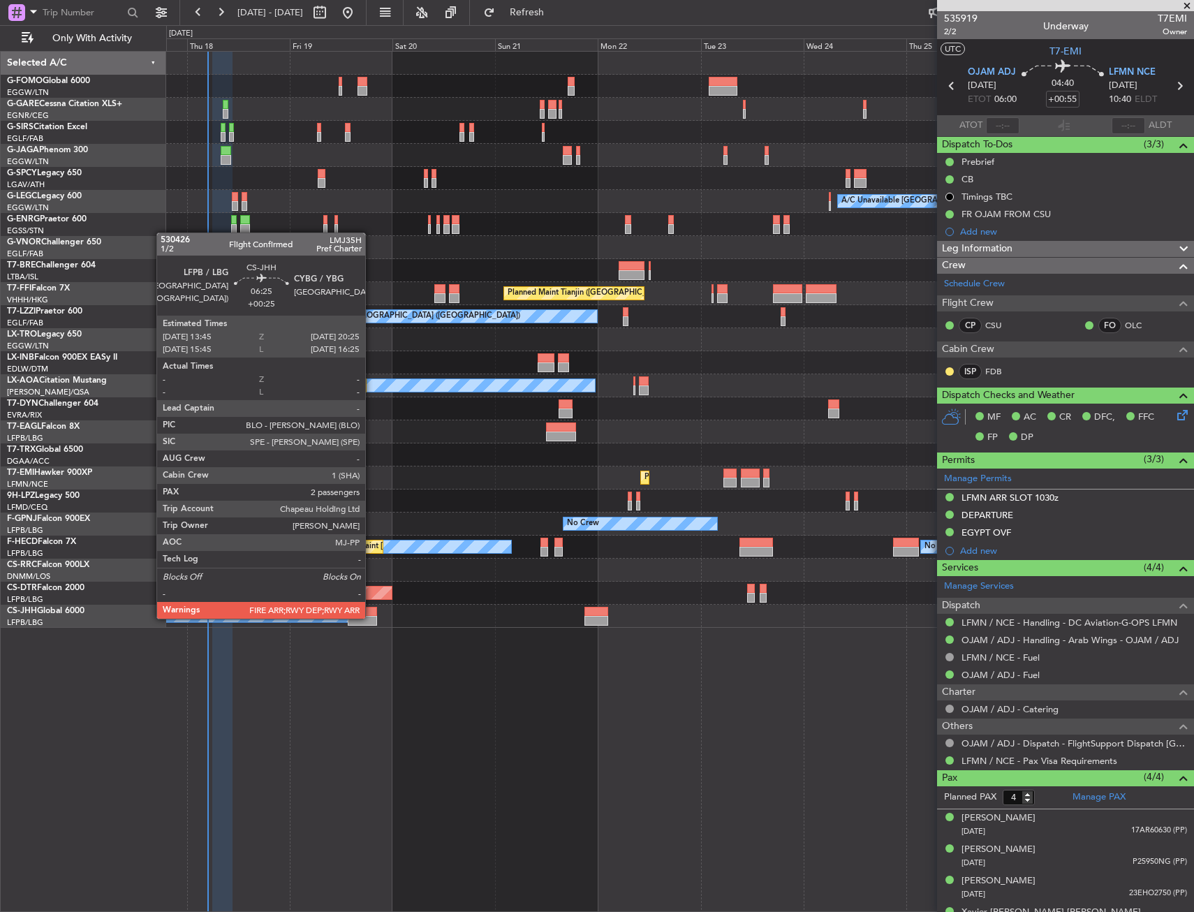
click at [371, 617] on div at bounding box center [362, 621] width 29 height 10
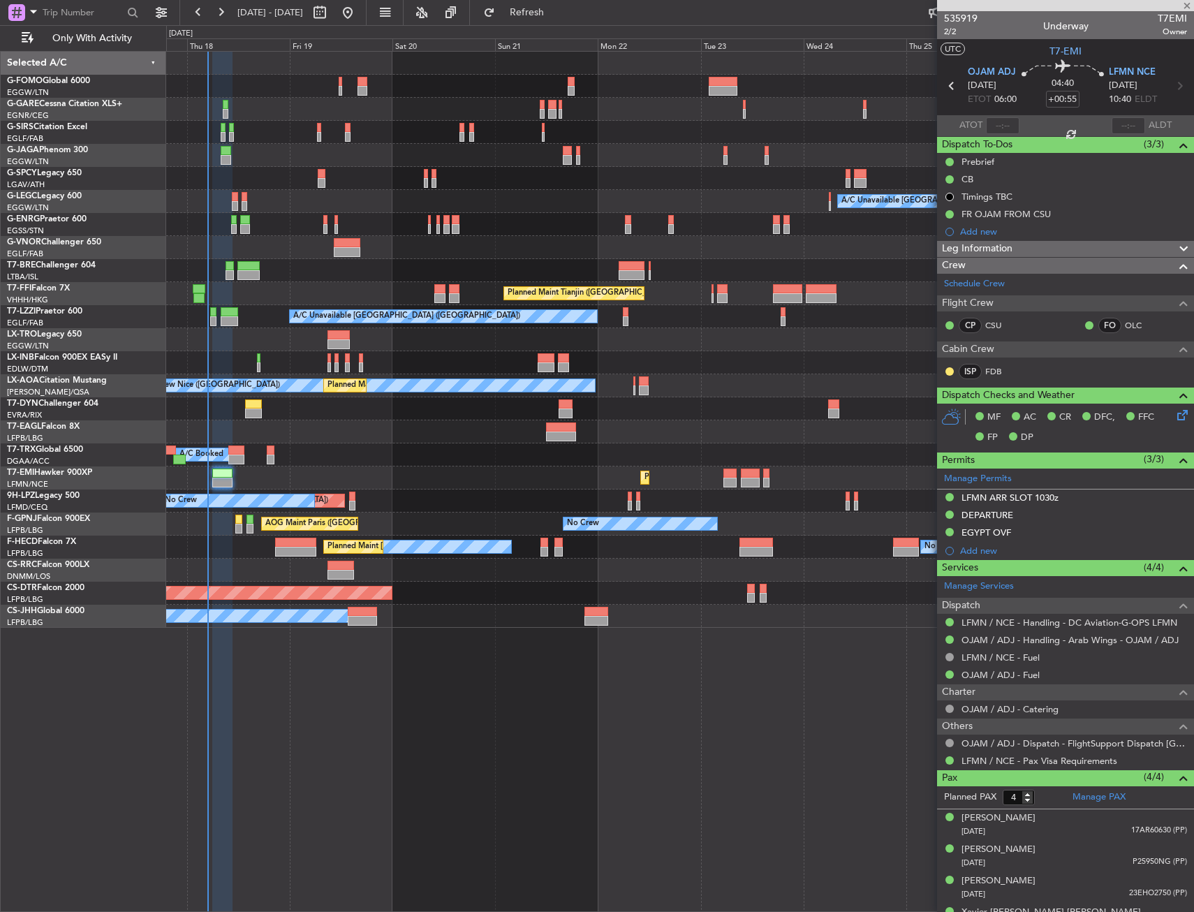
type input "+00:25"
type input "2"
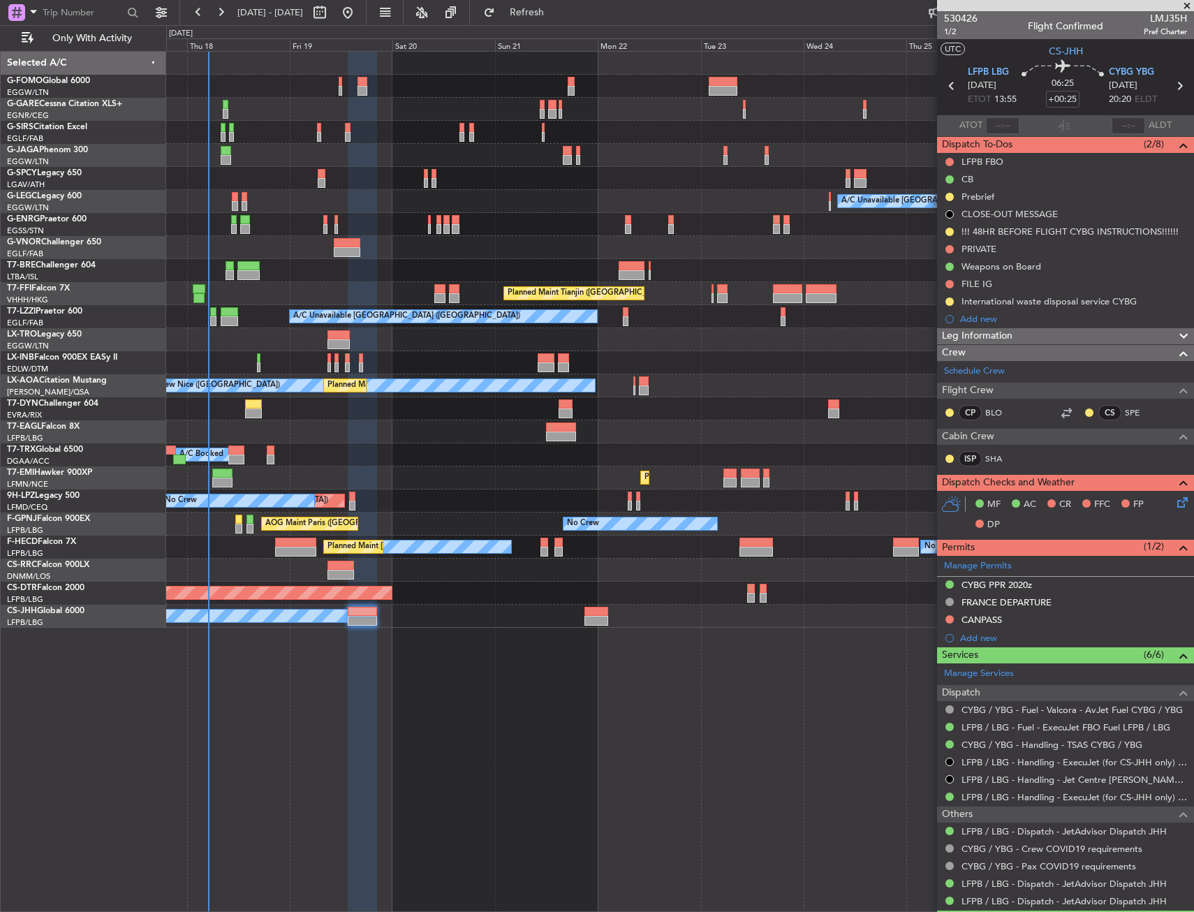
click at [359, 413] on div "Unplanned Maint [GEOGRAPHIC_DATA] (Riga Intl)" at bounding box center [679, 408] width 1027 height 23
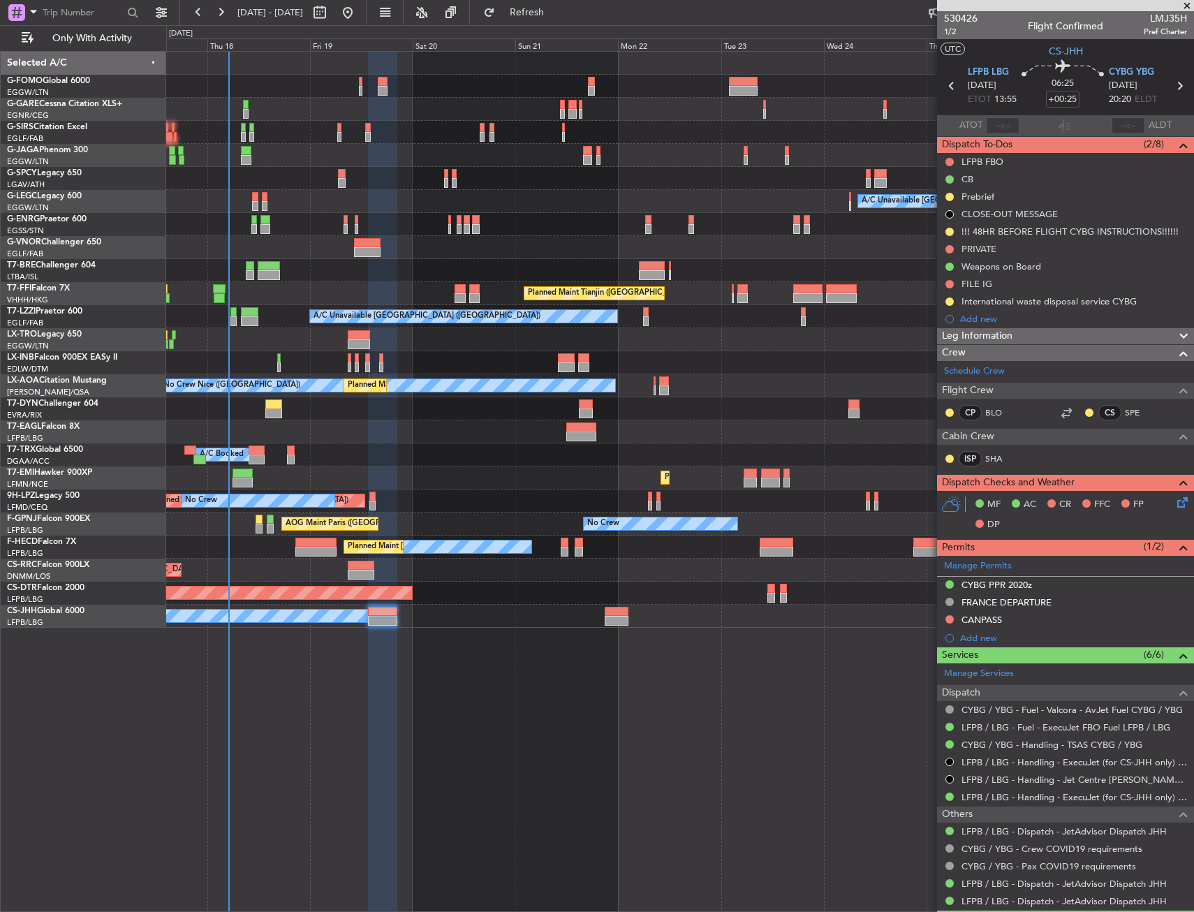
click at [378, 422] on div "A/C Unavailable London (Luton) Planned Maint Tianjin (Binhai) A/C Unavailable L…" at bounding box center [679, 340] width 1027 height 576
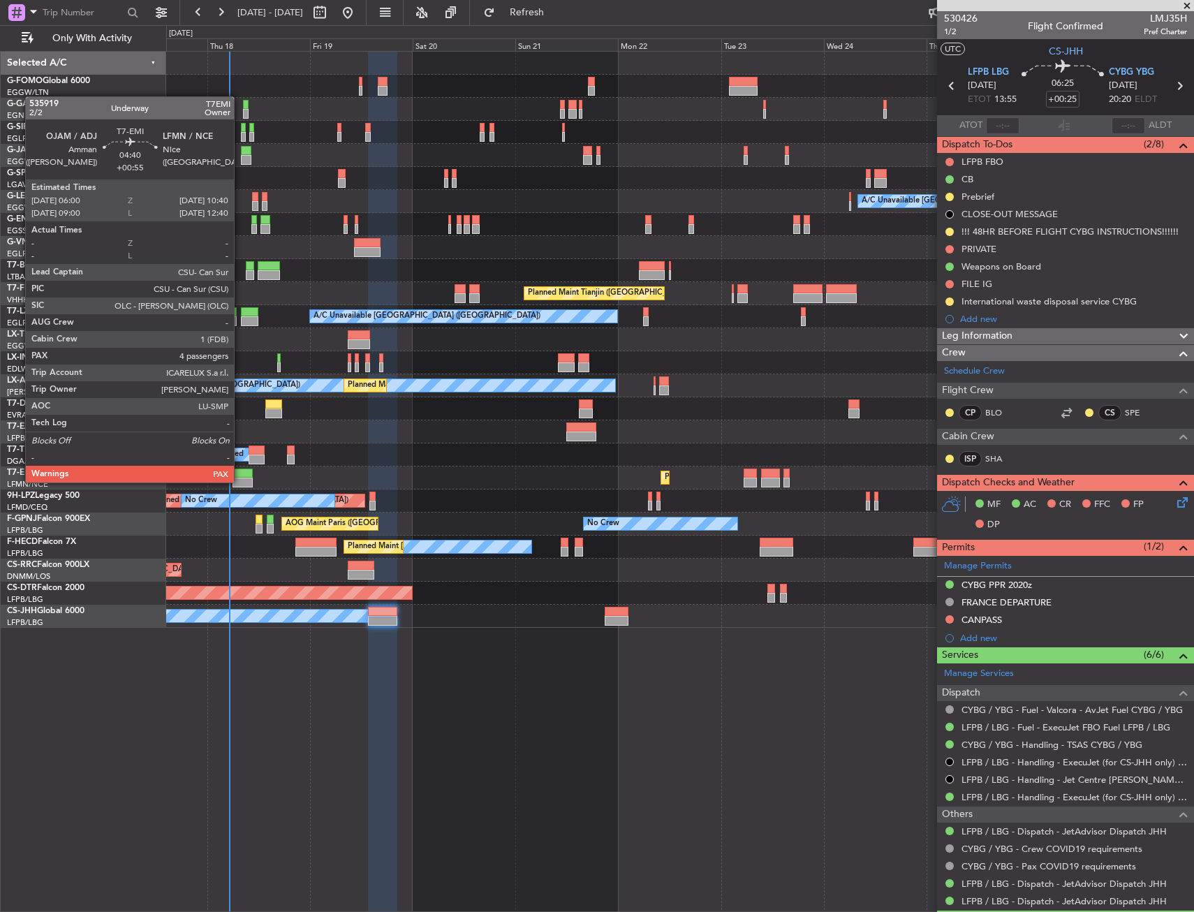
click at [240, 481] on div at bounding box center [242, 482] width 20 height 10
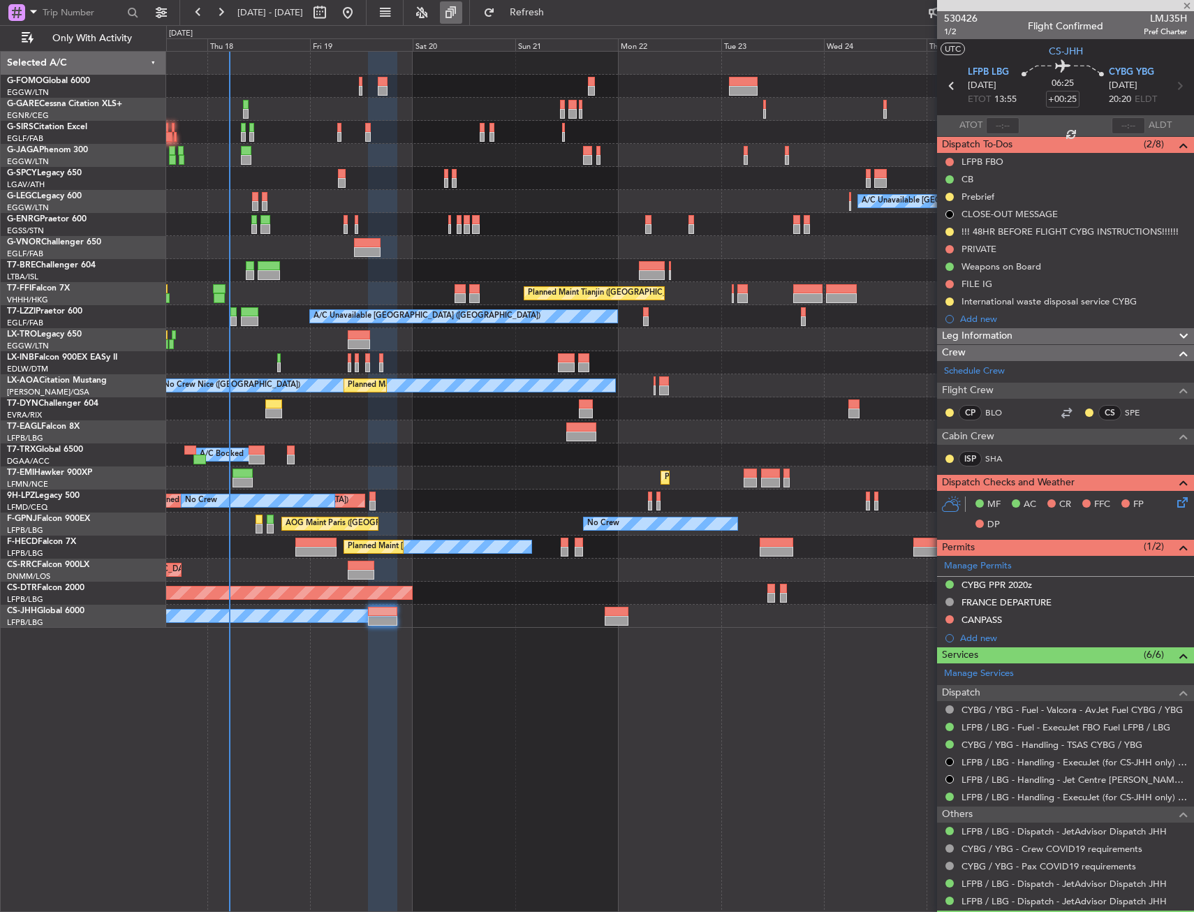
type input "+00:55"
type input "4"
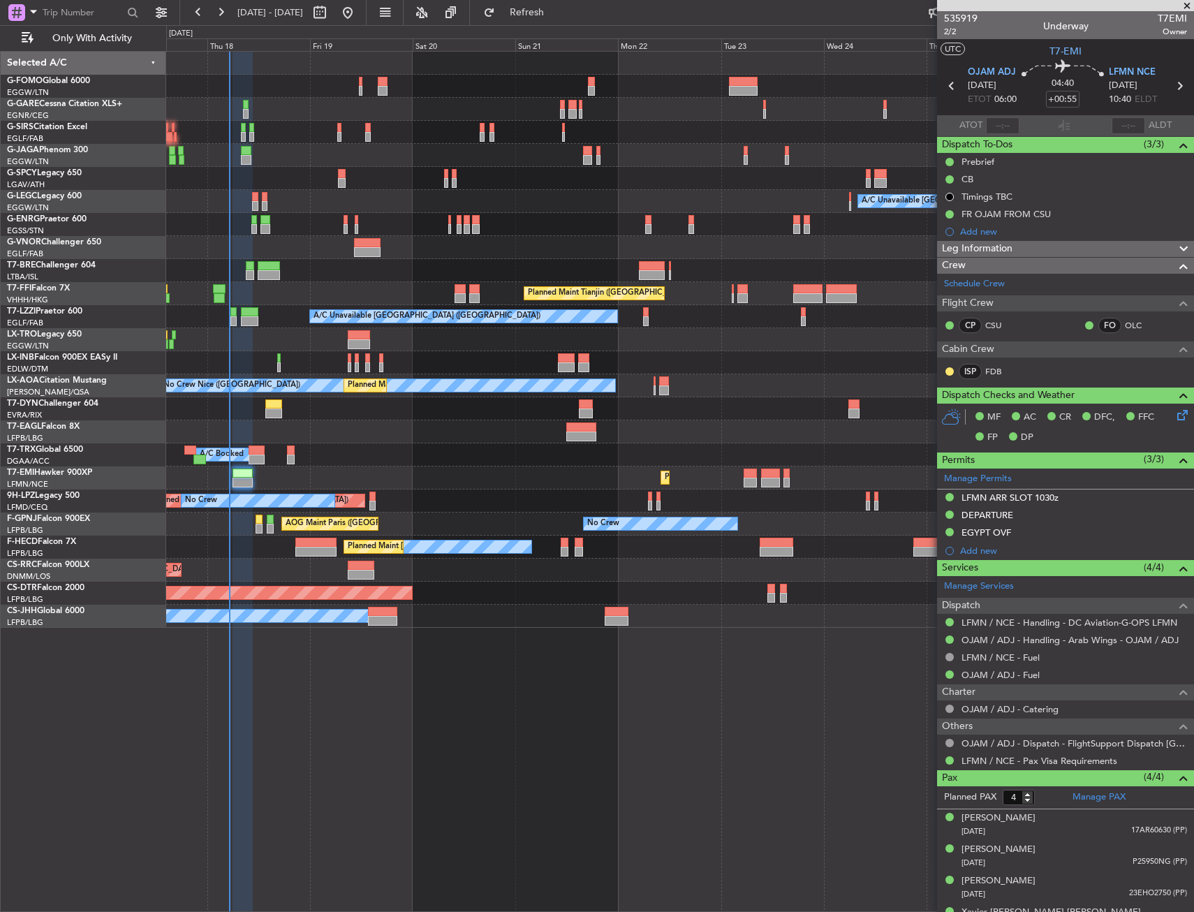
click at [502, 181] on div at bounding box center [679, 178] width 1027 height 23
click at [560, 22] on button "Refresh" at bounding box center [519, 12] width 84 height 22
click at [556, 17] on span "Refreshing..." at bounding box center [527, 13] width 59 height 10
click at [400, 160] on div at bounding box center [679, 155] width 1027 height 23
click at [461, 802] on div "A/C Unavailable [GEOGRAPHIC_DATA] ([GEOGRAPHIC_DATA]) Planned Maint Tianjin ([G…" at bounding box center [679, 481] width 1027 height 861
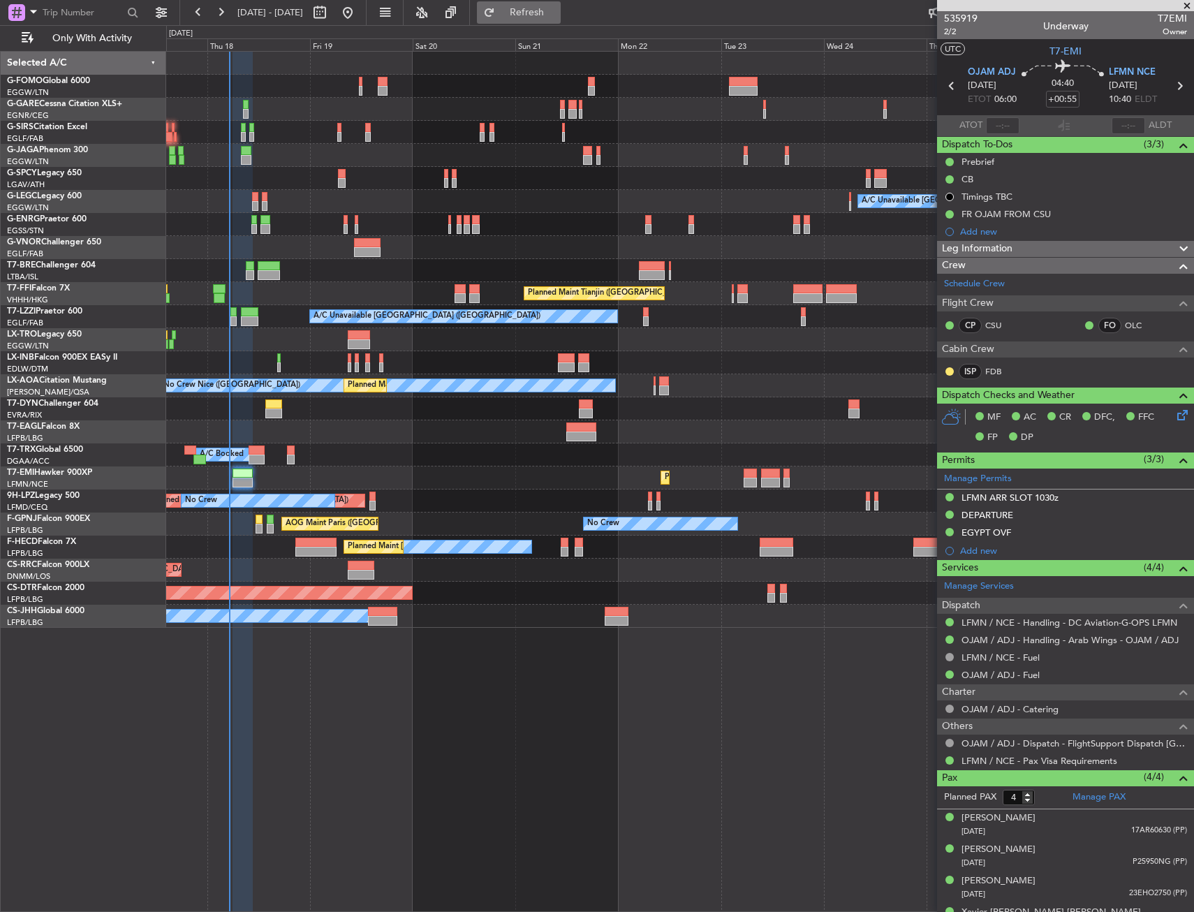
click at [547, 6] on button "Refresh" at bounding box center [519, 12] width 84 height 22
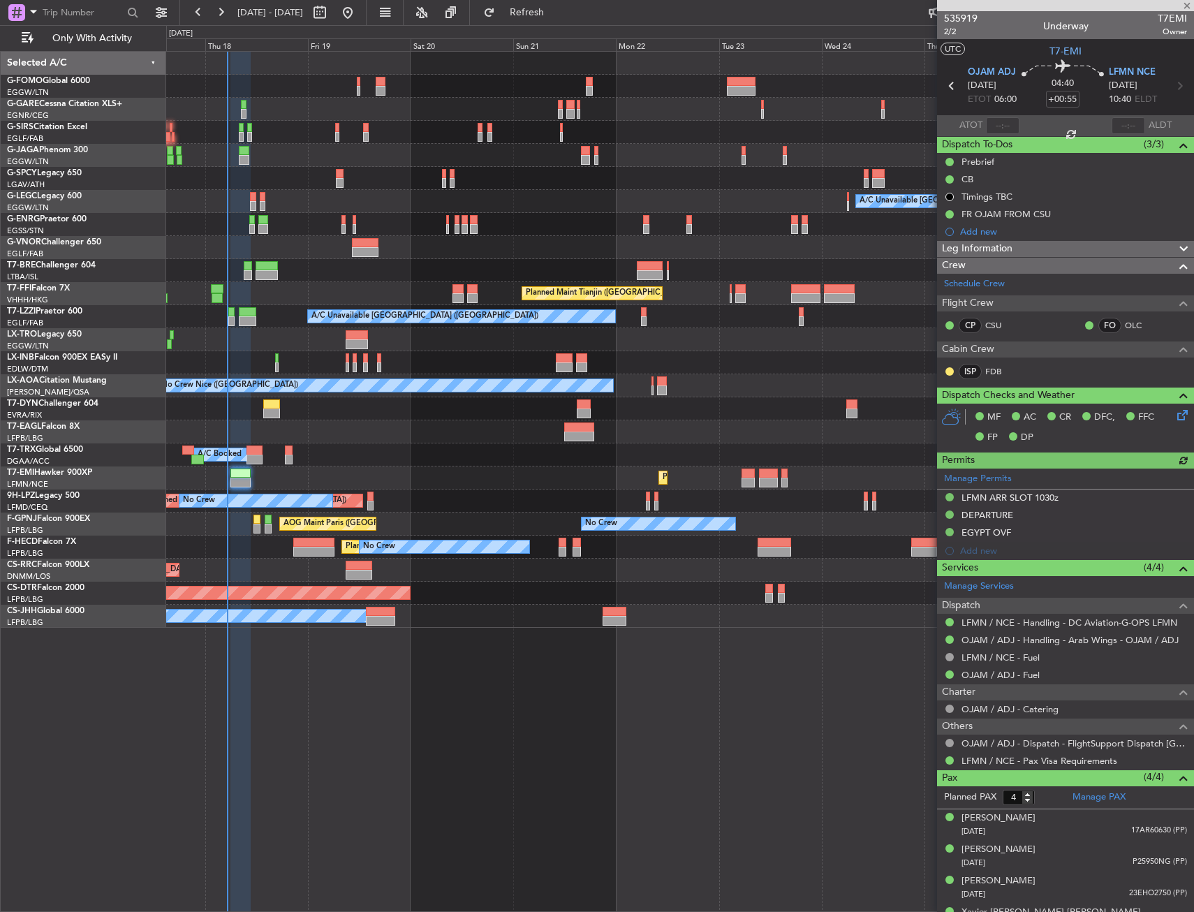
click at [355, 270] on div at bounding box center [679, 270] width 1027 height 23
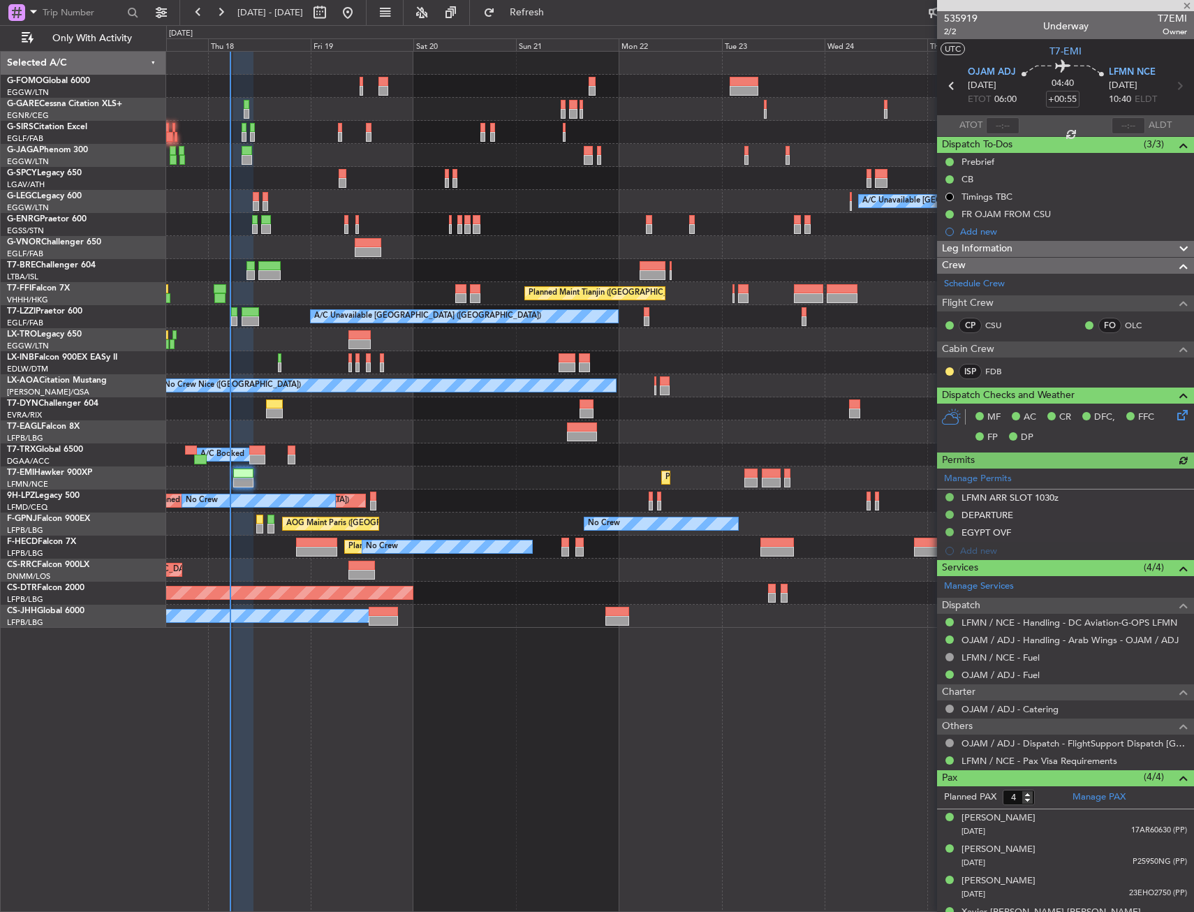
click at [352, 272] on div at bounding box center [679, 270] width 1027 height 23
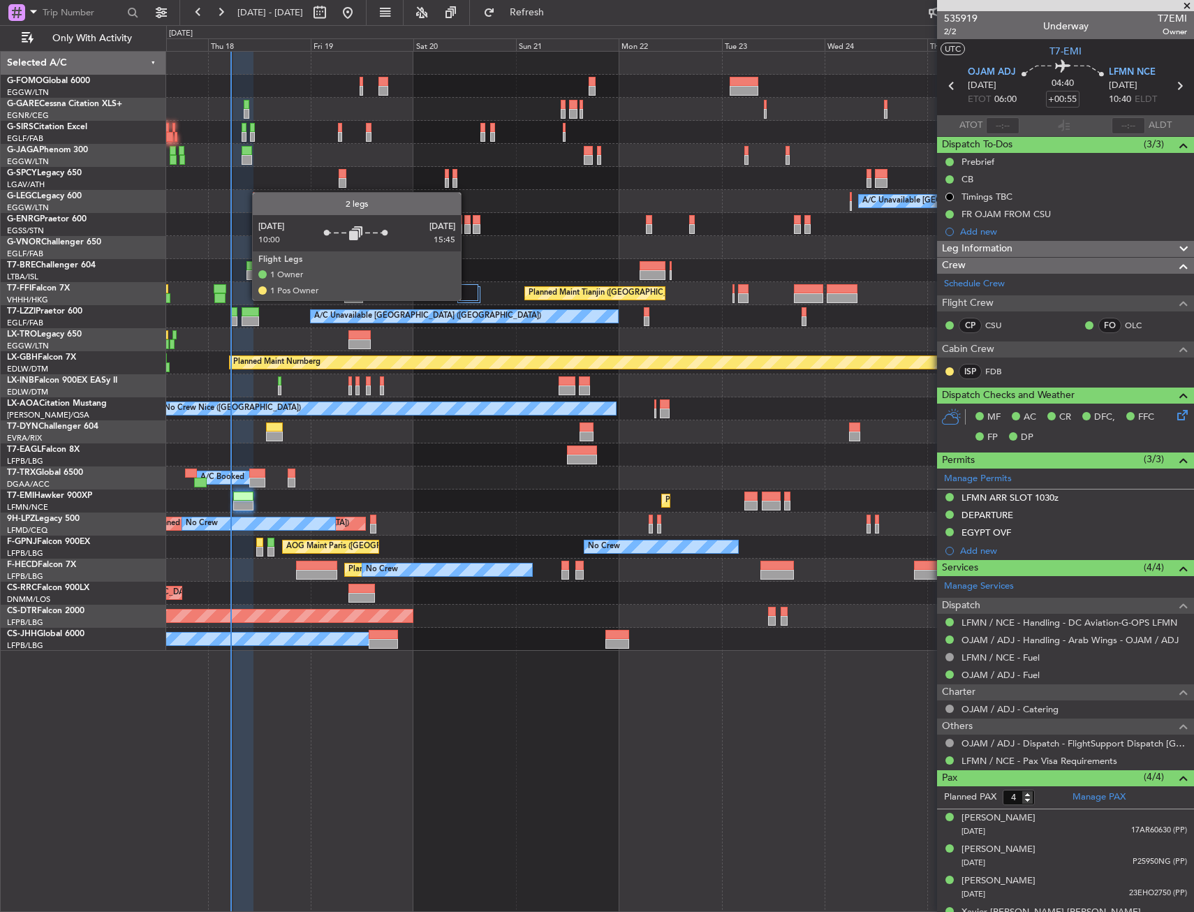
click at [466, 297] on div at bounding box center [466, 292] width 23 height 17
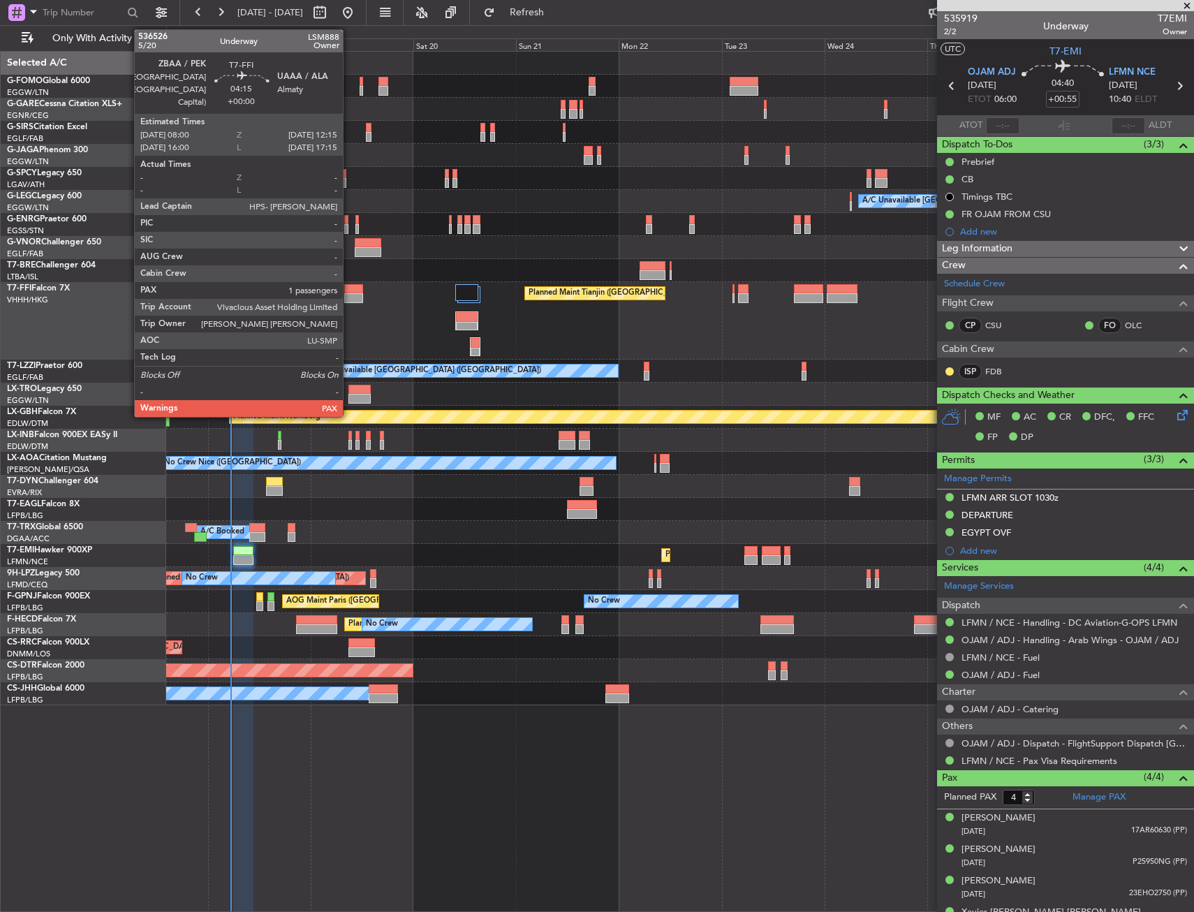
click at [349, 294] on div at bounding box center [353, 298] width 19 height 10
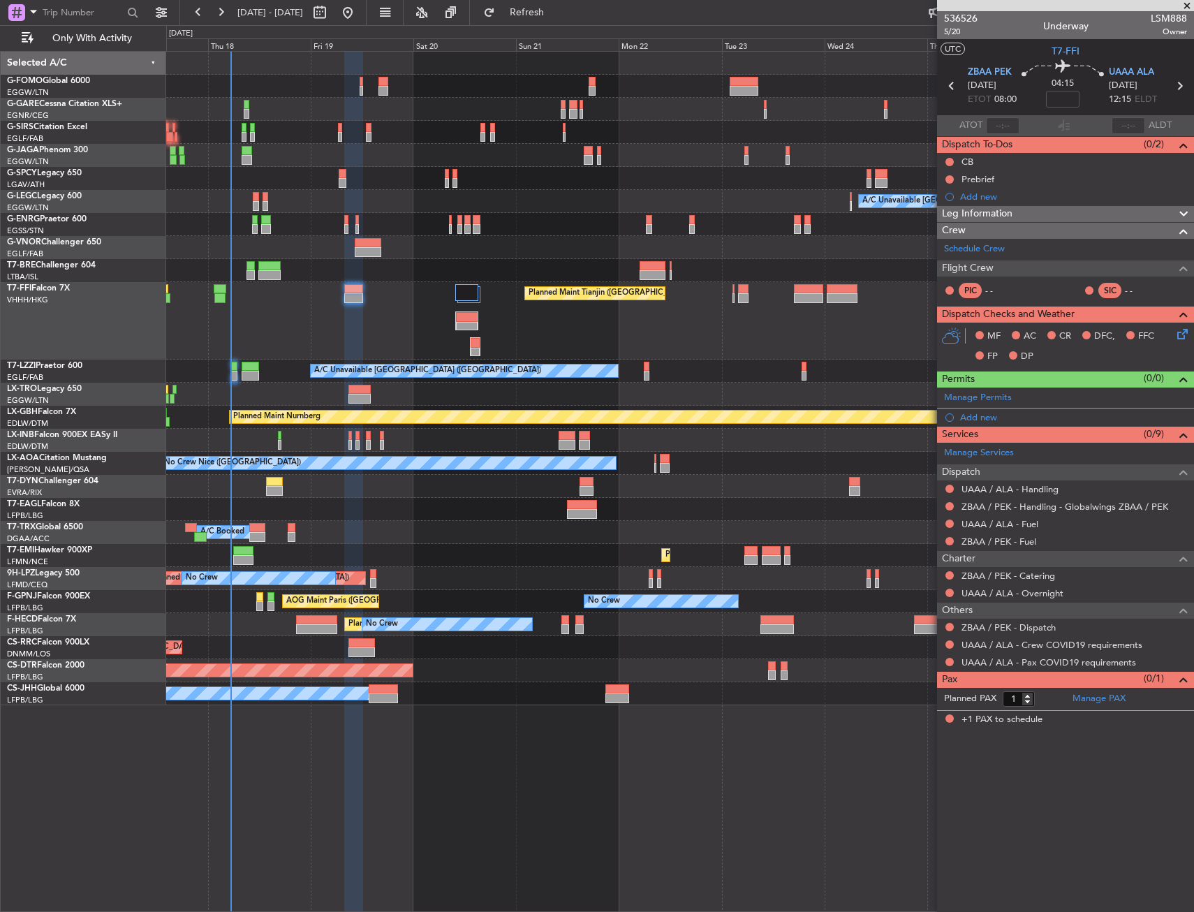
drag, startPoint x: 379, startPoint y: 258, endPoint x: 387, endPoint y: 266, distance: 11.4
click at [314, 262] on div at bounding box center [679, 270] width 1027 height 23
click at [556, 14] on span "Refresh" at bounding box center [527, 13] width 59 height 10
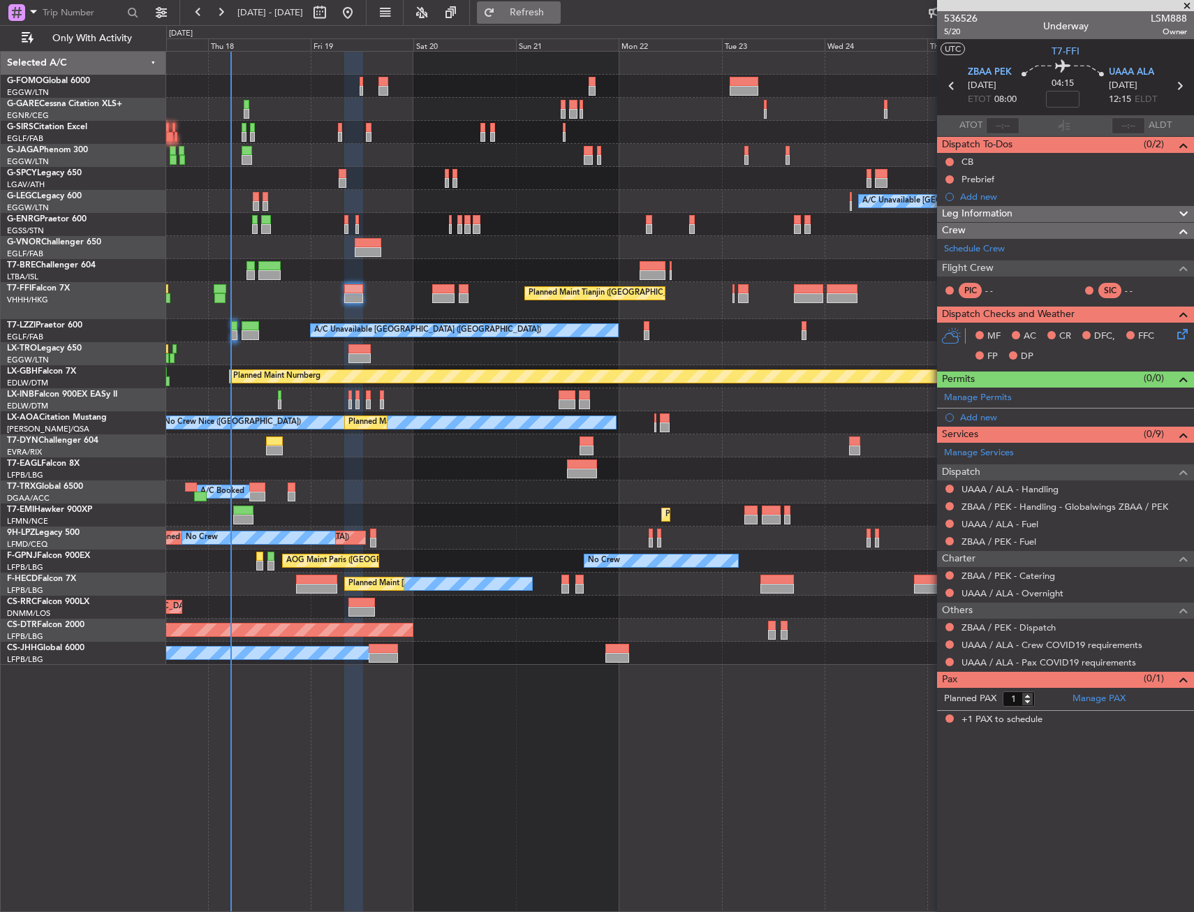
click at [560, 6] on button "Refresh" at bounding box center [519, 12] width 84 height 22
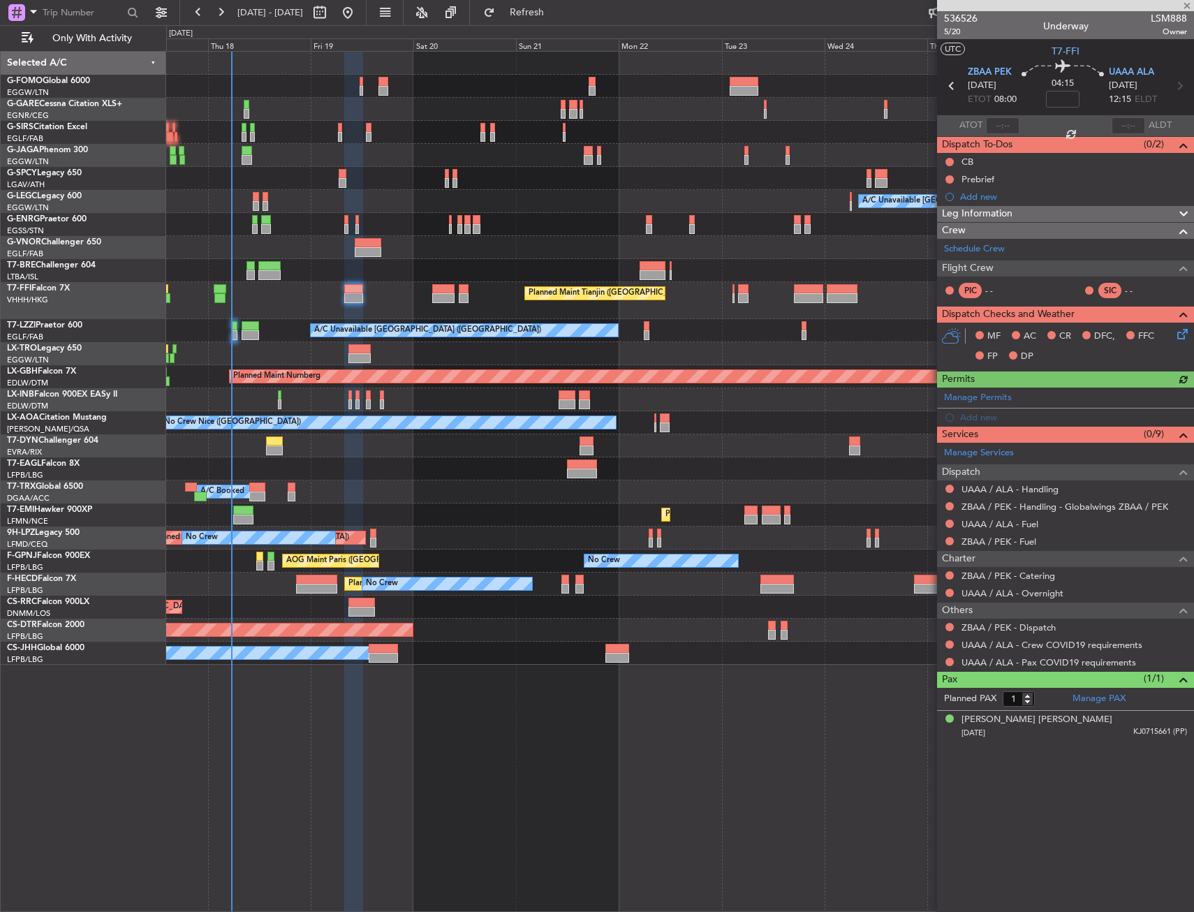
click at [771, 743] on div "A/C Unavailable London (Luton) Planned Maint Tianjin (Binhai) A/C Unavailable L…" at bounding box center [679, 481] width 1027 height 861
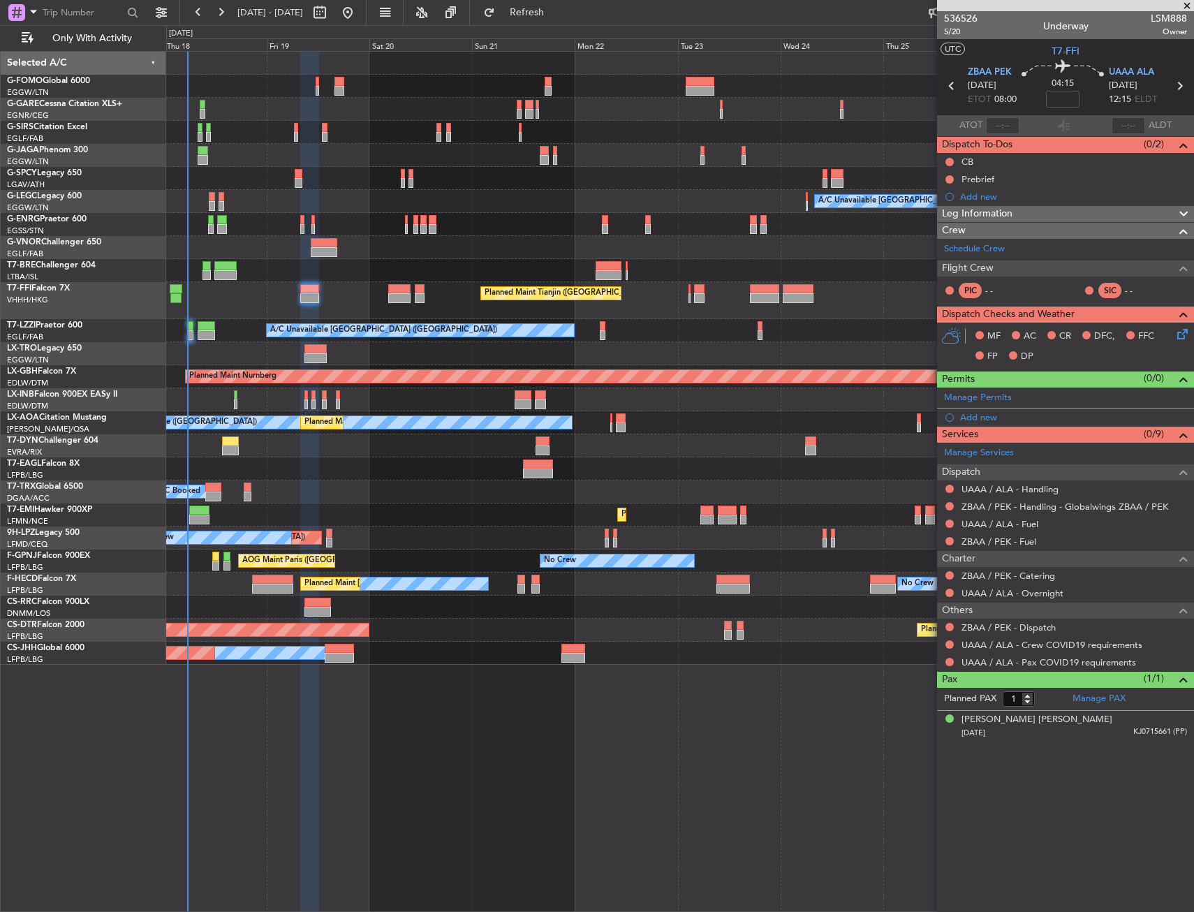
click at [820, 275] on div "A/C Unavailable London (Luton) Planned Maint Tianjin (Binhai) A/C Unavailable L…" at bounding box center [679, 358] width 1027 height 613
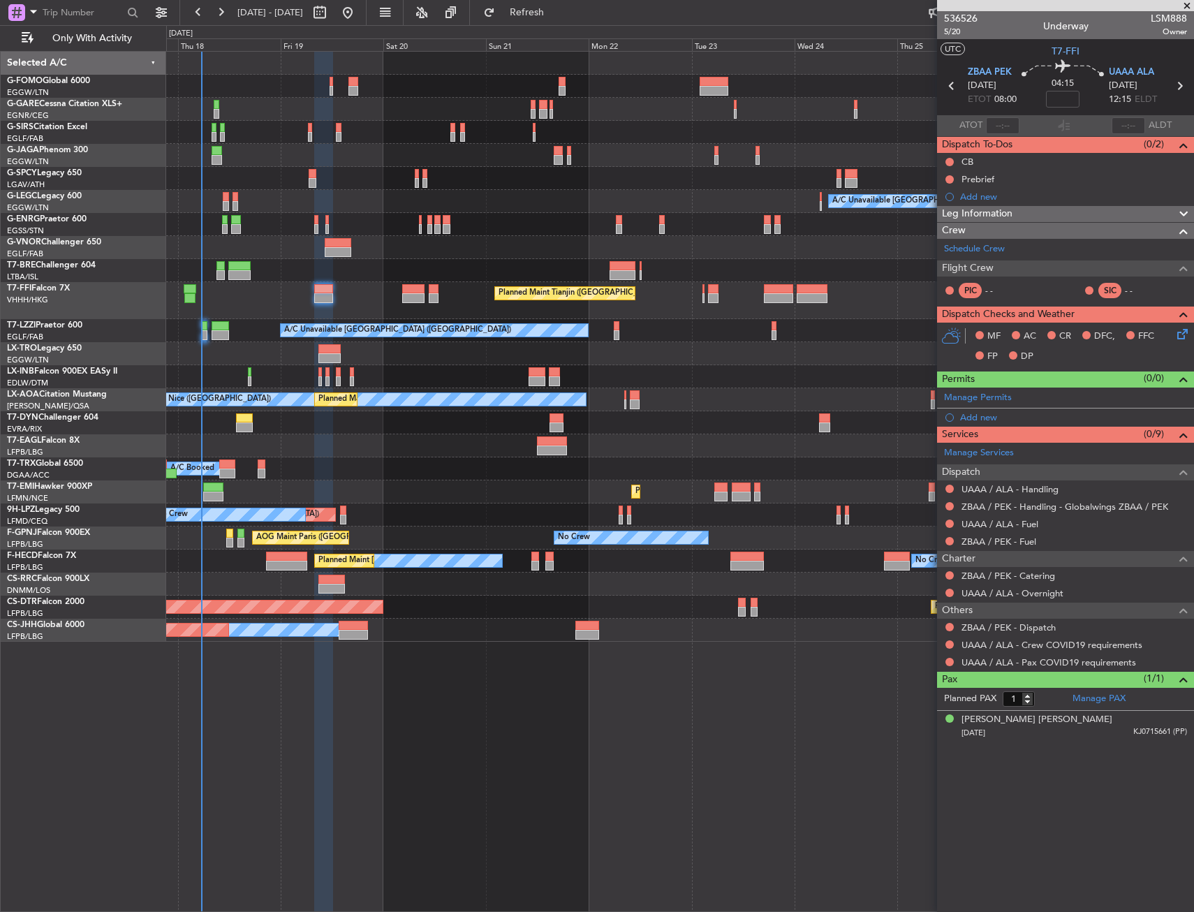
click at [282, 288] on div "Planned Maint Tianjin ([GEOGRAPHIC_DATA])" at bounding box center [679, 300] width 1027 height 37
click at [555, 23] on fb-flight-board "17 Sep 2025 - 27 Sep 2025 Refresh Quick Links Only With Activity A/C Unavailabl…" at bounding box center [597, 460] width 1194 height 901
click at [556, 22] on button "Refresh" at bounding box center [519, 12] width 84 height 22
click at [1058, 45] on span "T7-FFI" at bounding box center [1065, 51] width 28 height 15
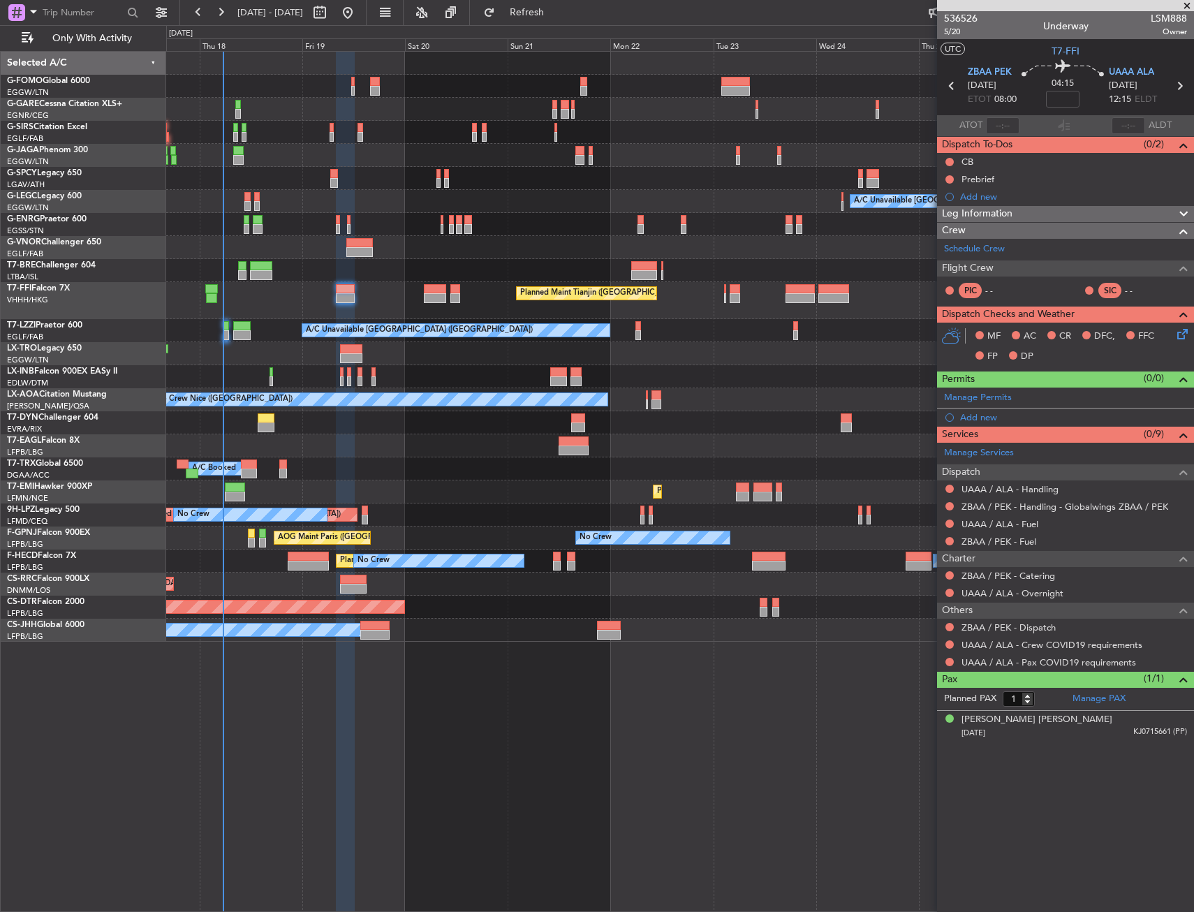
click at [295, 113] on div at bounding box center [679, 109] width 1027 height 23
click at [556, 10] on span "Refresh" at bounding box center [527, 13] width 59 height 10
click at [1187, 3] on span at bounding box center [1187, 6] width 14 height 13
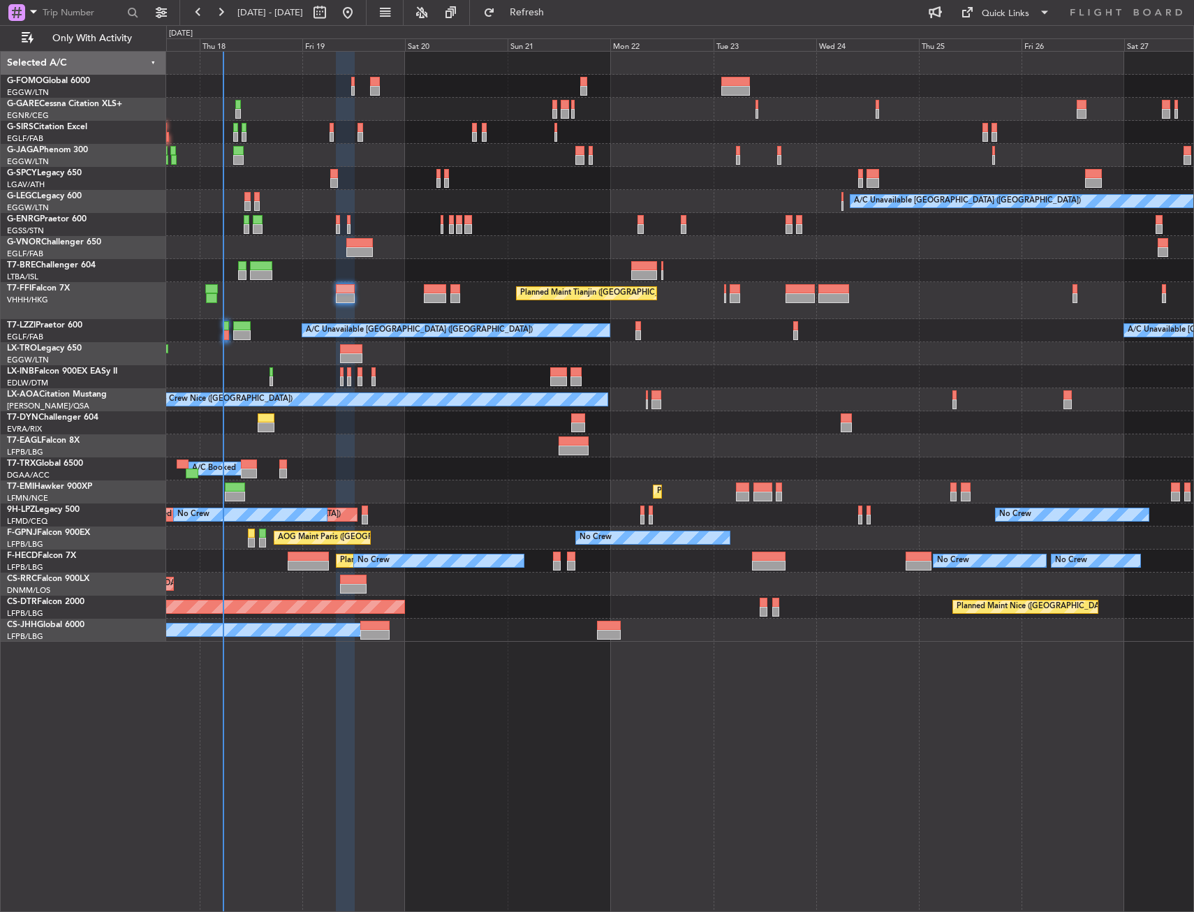
type input "0"
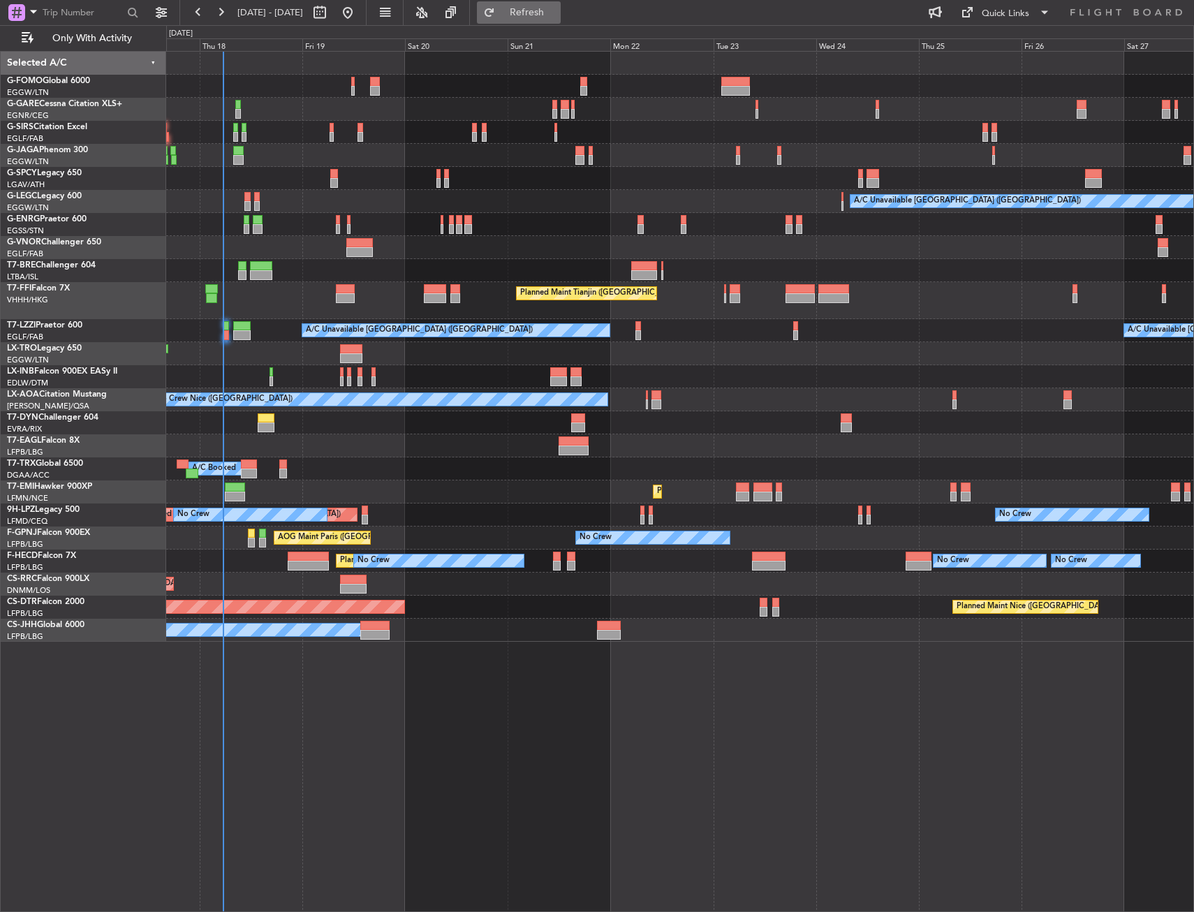
click at [556, 13] on span "Refresh" at bounding box center [527, 13] width 59 height 10
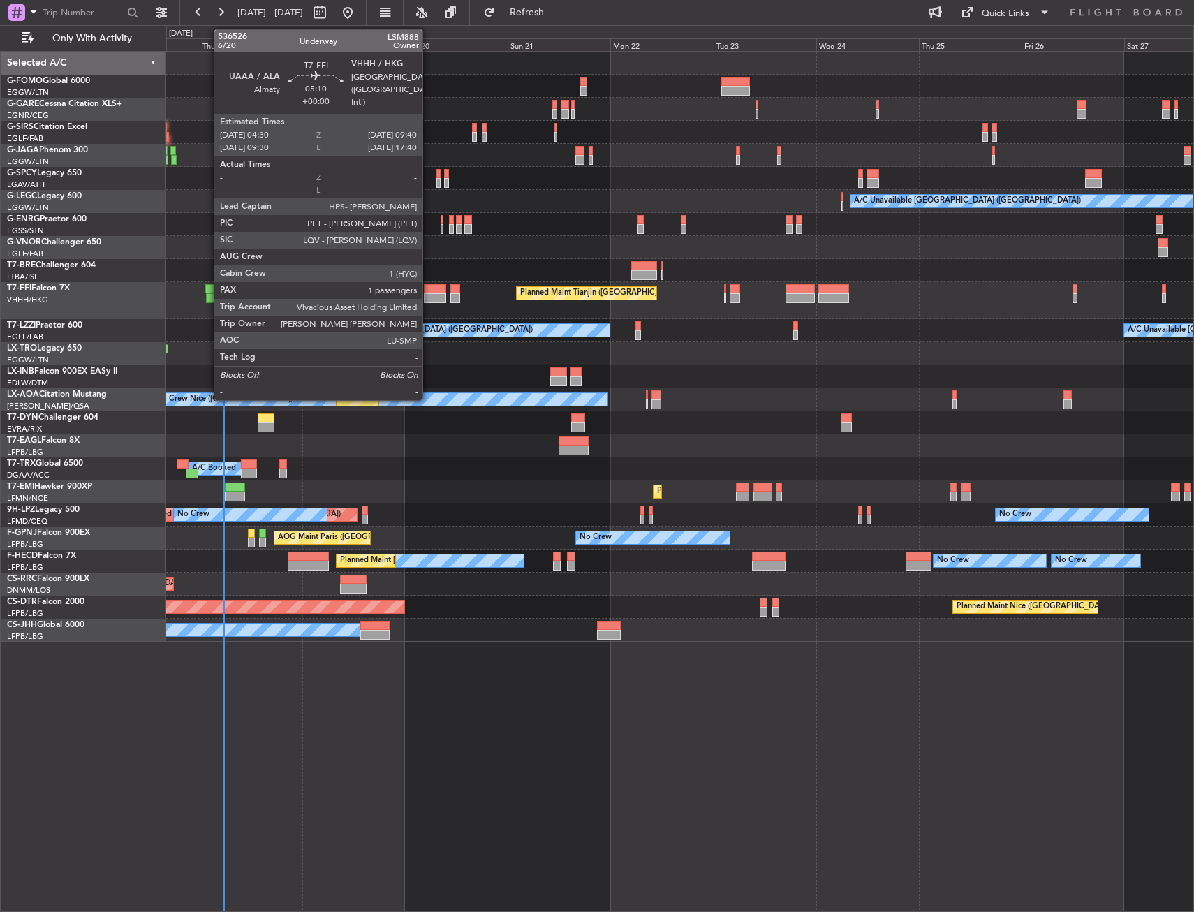
click at [429, 293] on div at bounding box center [435, 298] width 22 height 10
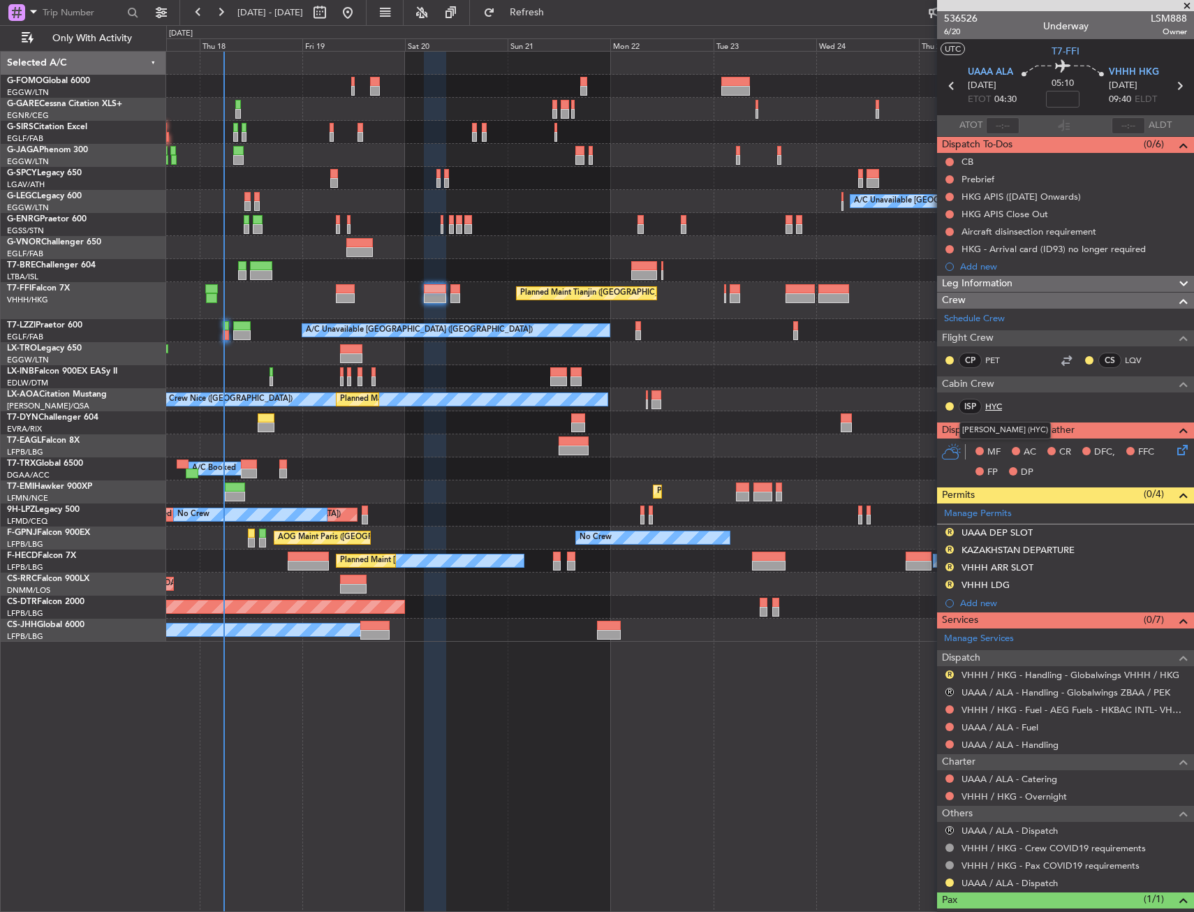
click at [1005, 403] on link "HYC" at bounding box center [1000, 406] width 31 height 13
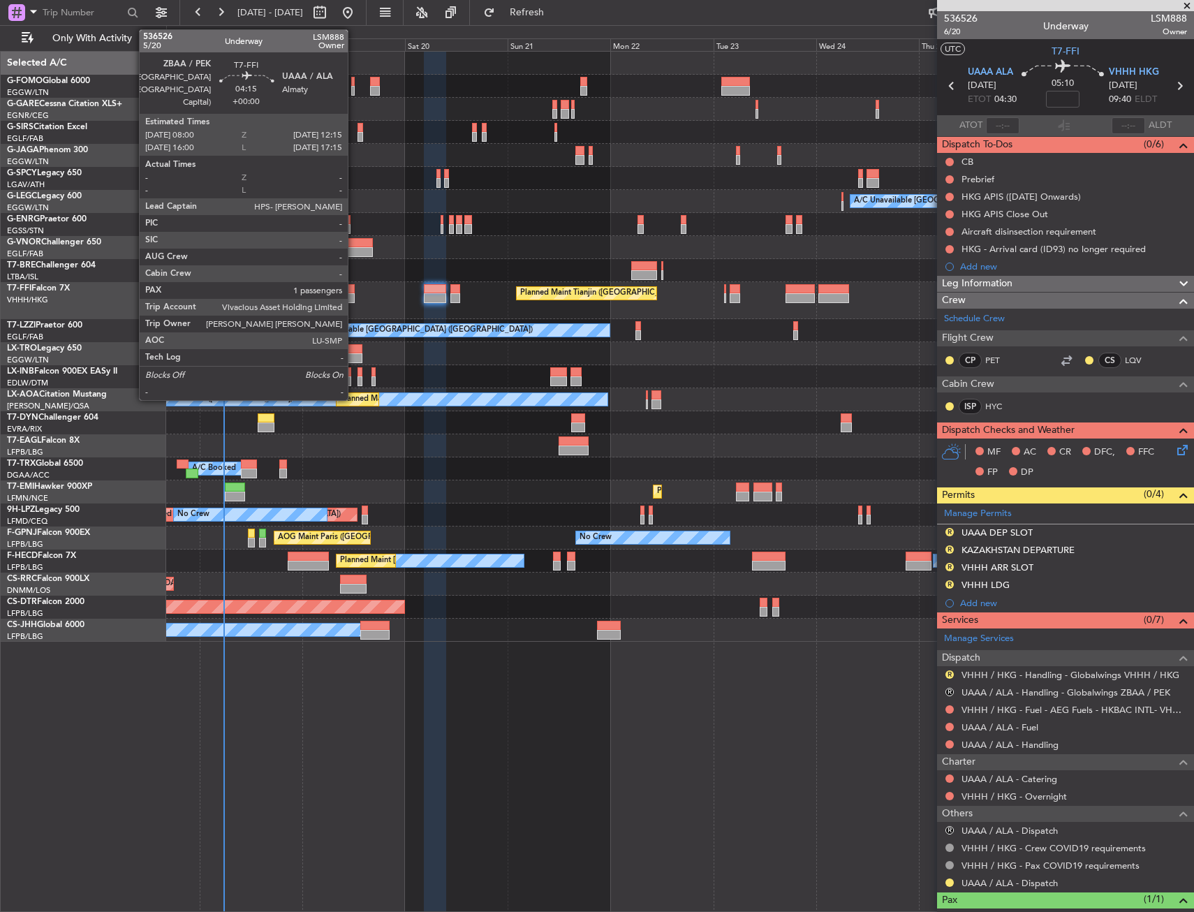
click at [354, 289] on div at bounding box center [345, 289] width 19 height 10
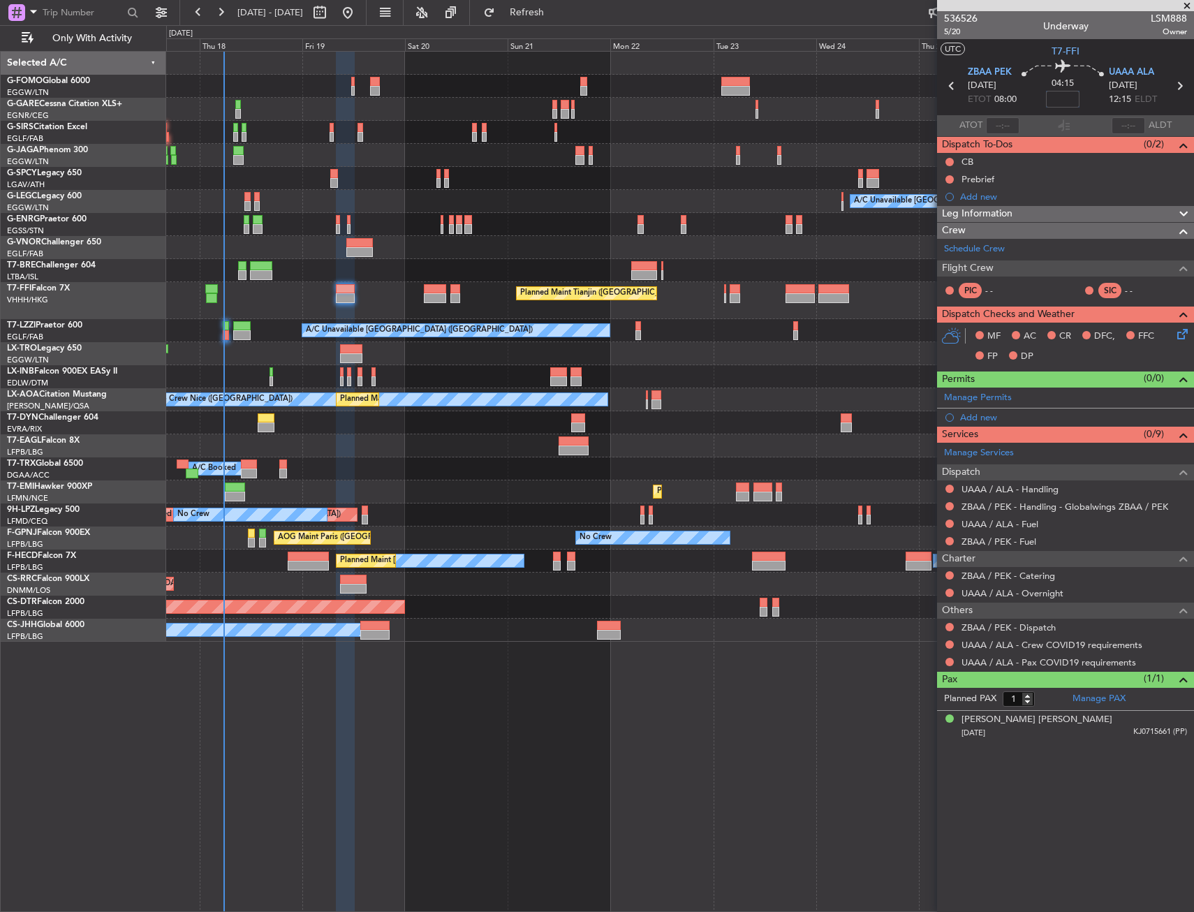
click at [1059, 105] on input at bounding box center [1063, 99] width 34 height 17
click at [1022, 106] on div "04:15 40" at bounding box center [1062, 86] width 92 height 52
type input "+00:40"
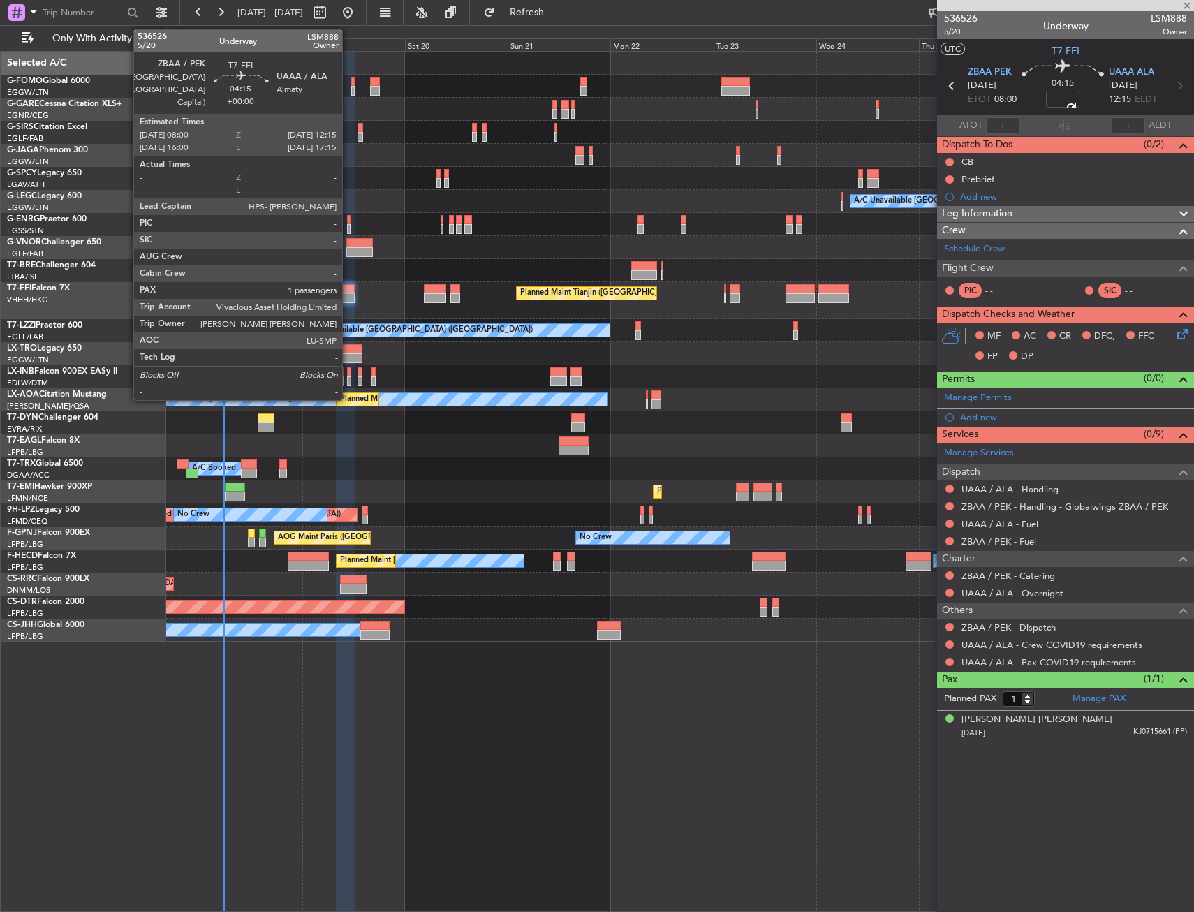
click at [348, 293] on div at bounding box center [345, 298] width 19 height 10
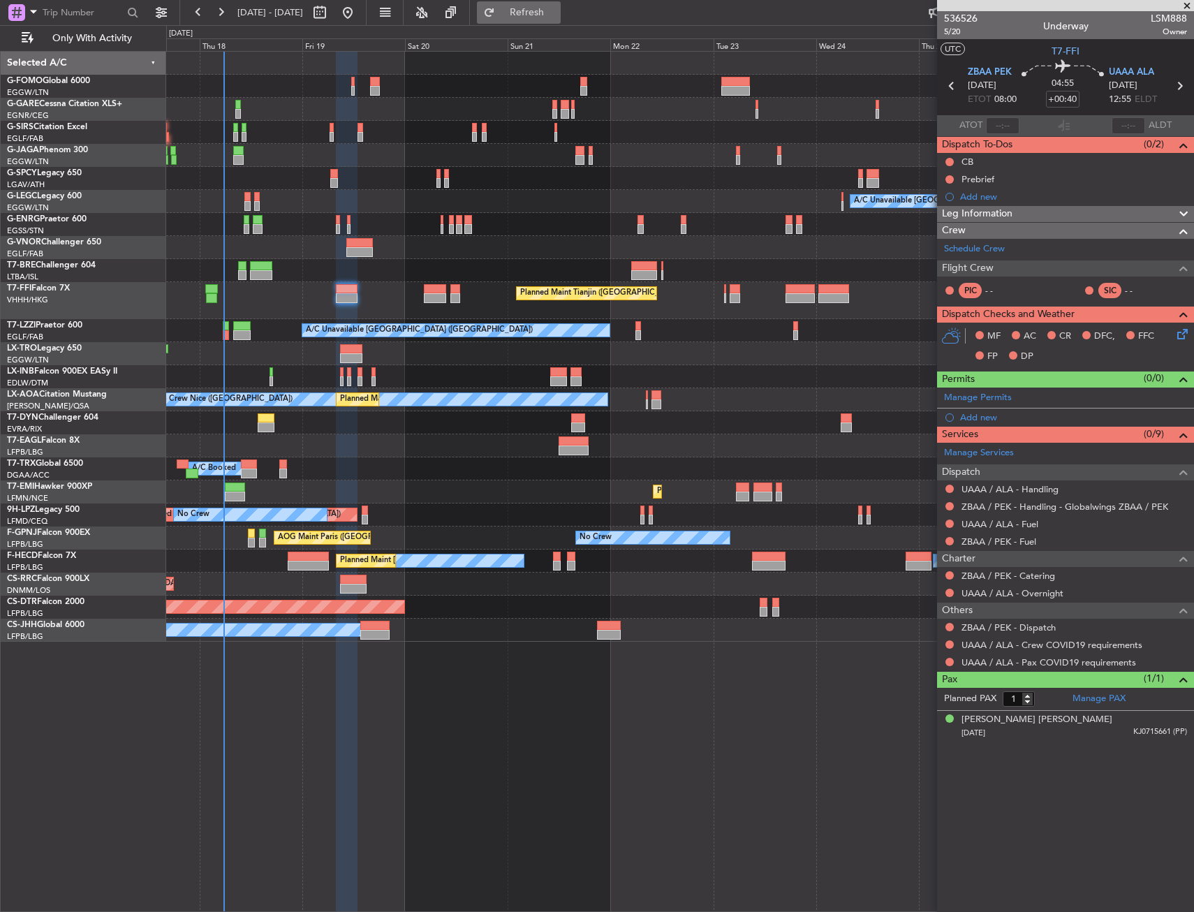
click at [548, 13] on span "Refresh" at bounding box center [527, 13] width 59 height 10
click at [567, 6] on fb-refresh-button "Refresh" at bounding box center [519, 12] width 98 height 25
click at [556, 9] on span "Refresh" at bounding box center [527, 13] width 59 height 10
drag, startPoint x: 993, startPoint y: 397, endPoint x: 764, endPoint y: 399, distance: 229.0
click at [789, 401] on fb-app "17 Sep 2025 - 27 Sep 2025 Refresh Quick Links Only With Activity A/C Unavailabl…" at bounding box center [597, 460] width 1194 height 901
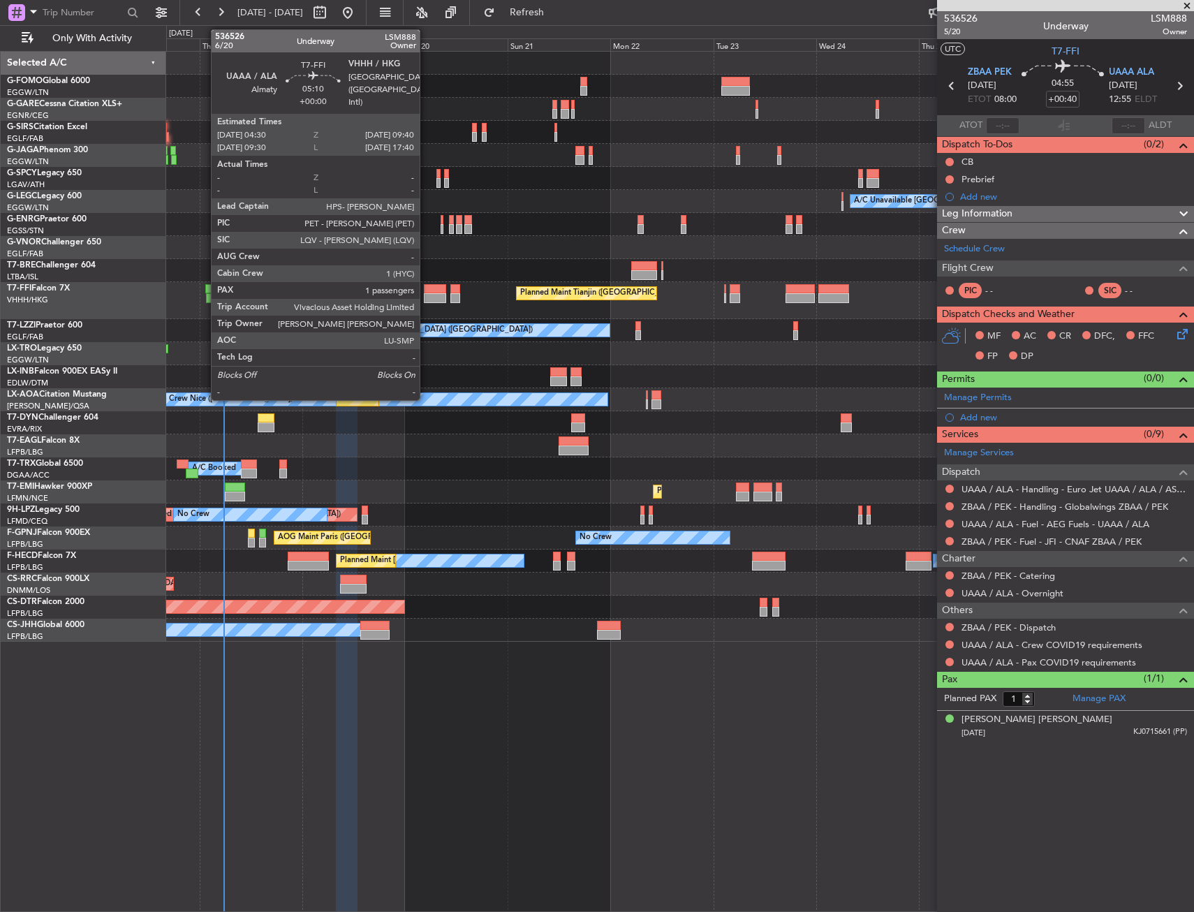
click at [426, 293] on div at bounding box center [435, 298] width 22 height 10
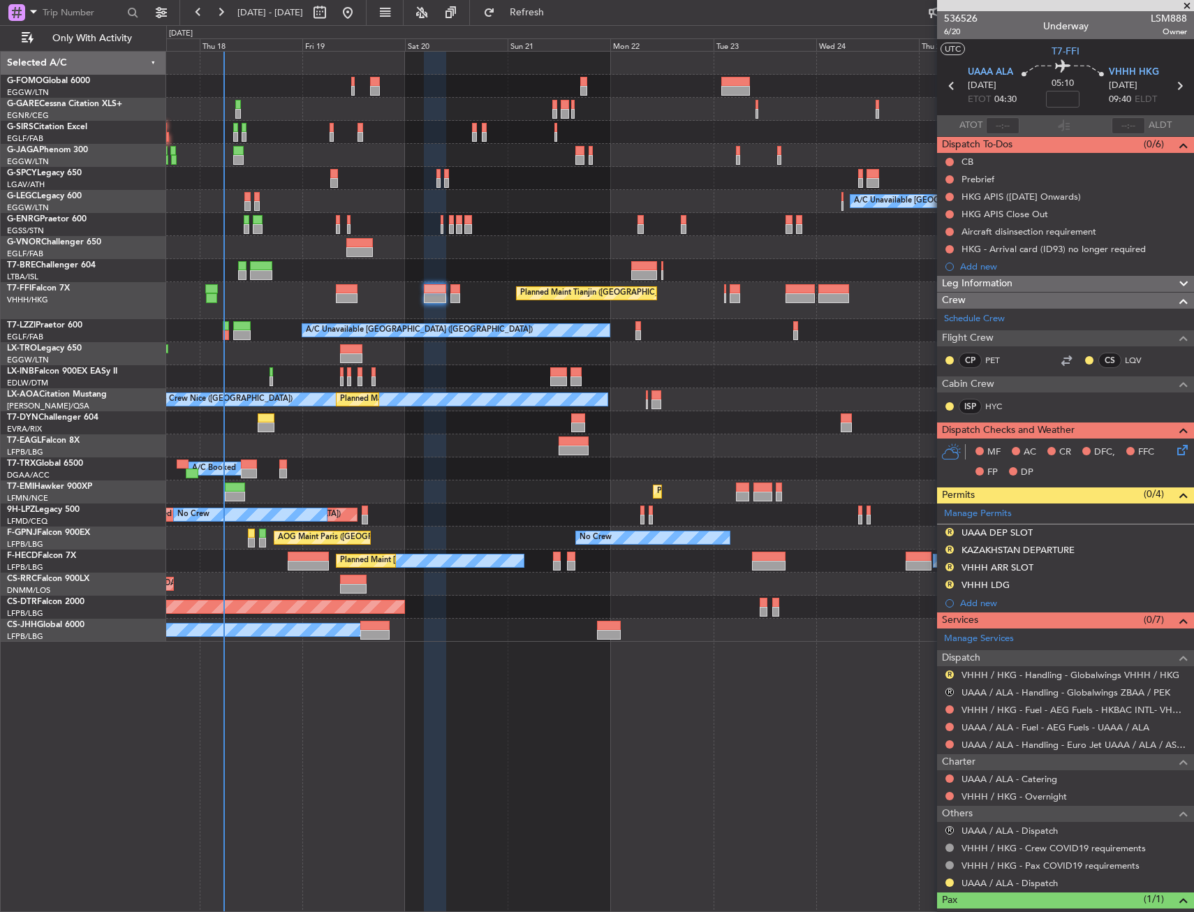
click at [325, 341] on div "A/C Unavailable [GEOGRAPHIC_DATA] ([GEOGRAPHIC_DATA]) A/C Unavailable [GEOGRAPH…" at bounding box center [679, 330] width 1027 height 23
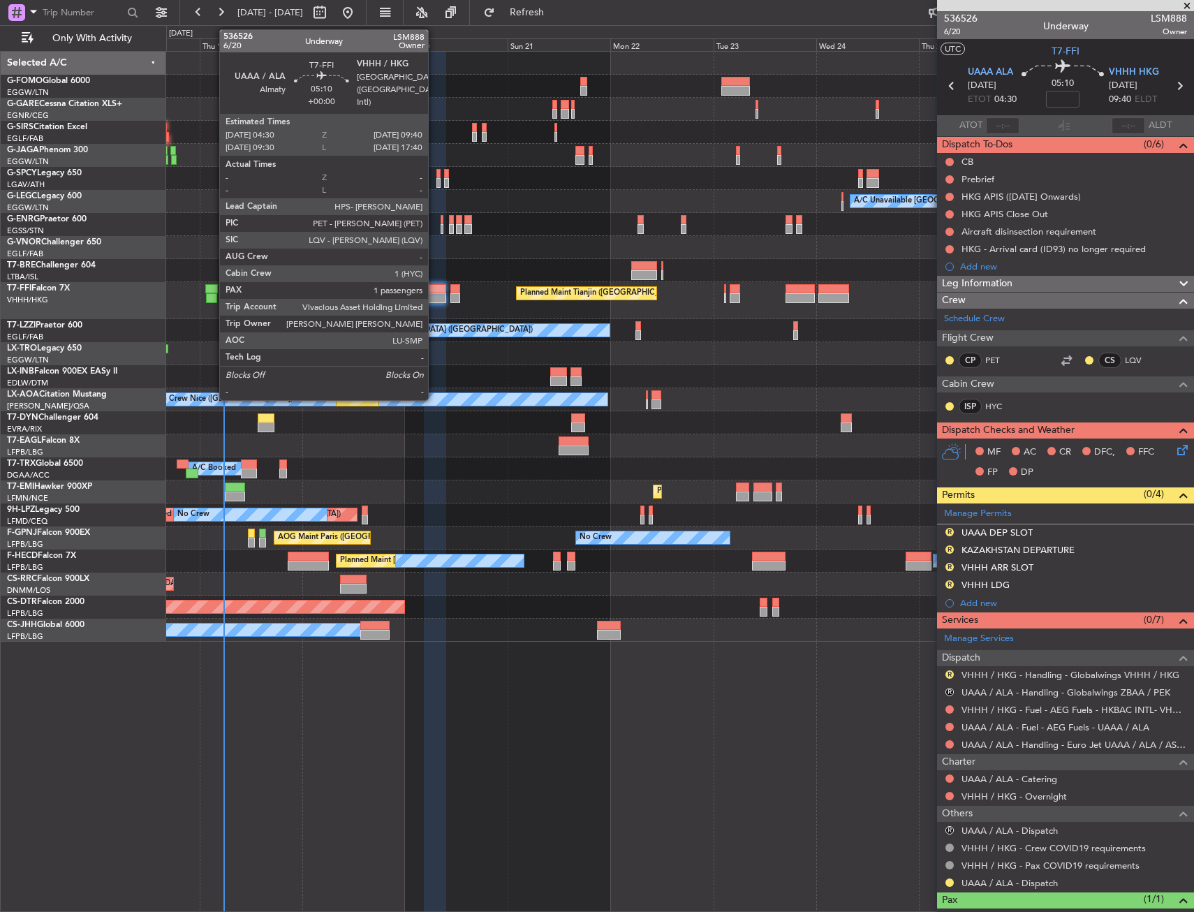
click at [435, 297] on div at bounding box center [435, 298] width 22 height 10
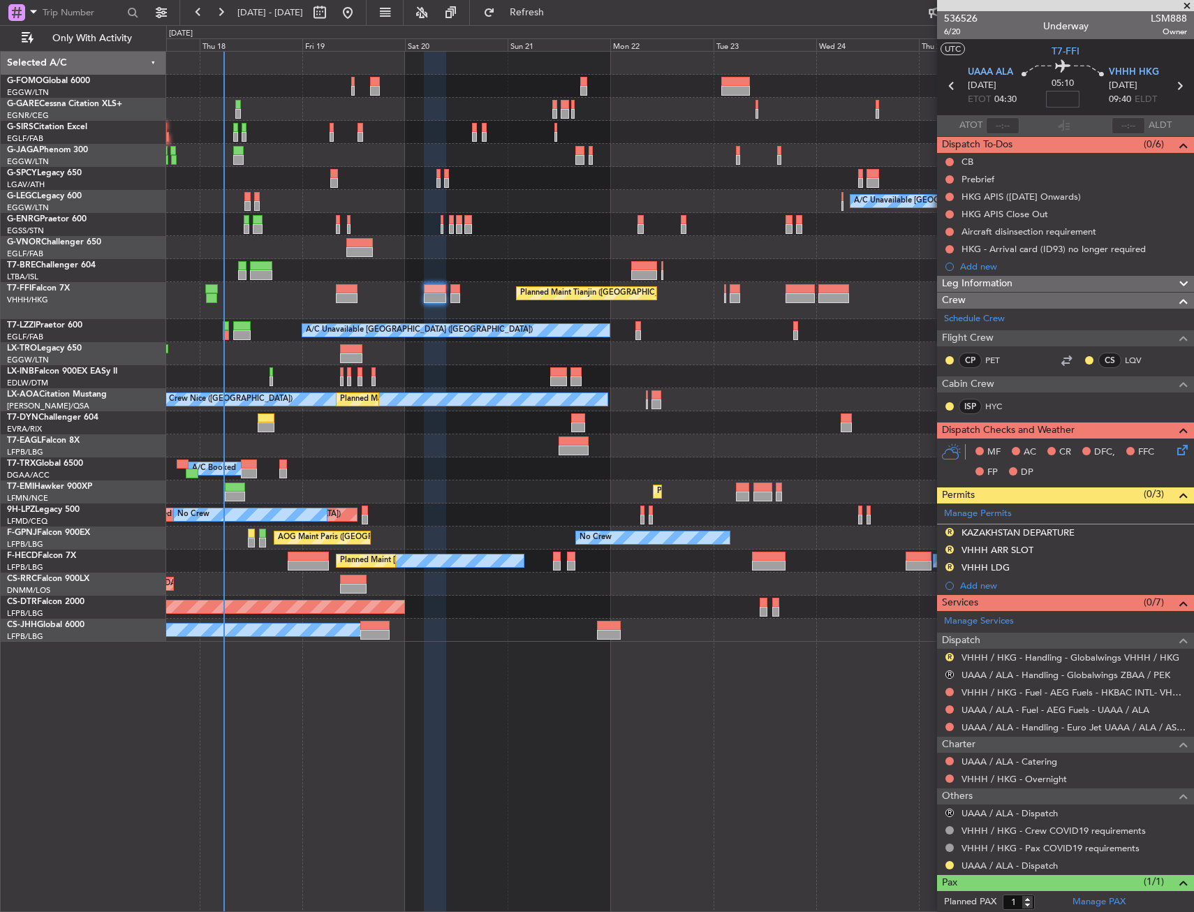
click at [1062, 105] on input at bounding box center [1063, 99] width 34 height 17
drag, startPoint x: 1071, startPoint y: 89, endPoint x: 1008, endPoint y: 119, distance: 70.3
click at [1071, 88] on div "05:10 5" at bounding box center [1062, 86] width 92 height 52
click at [419, 294] on div "Planned Maint Tianjin ([GEOGRAPHIC_DATA])" at bounding box center [679, 300] width 1027 height 37
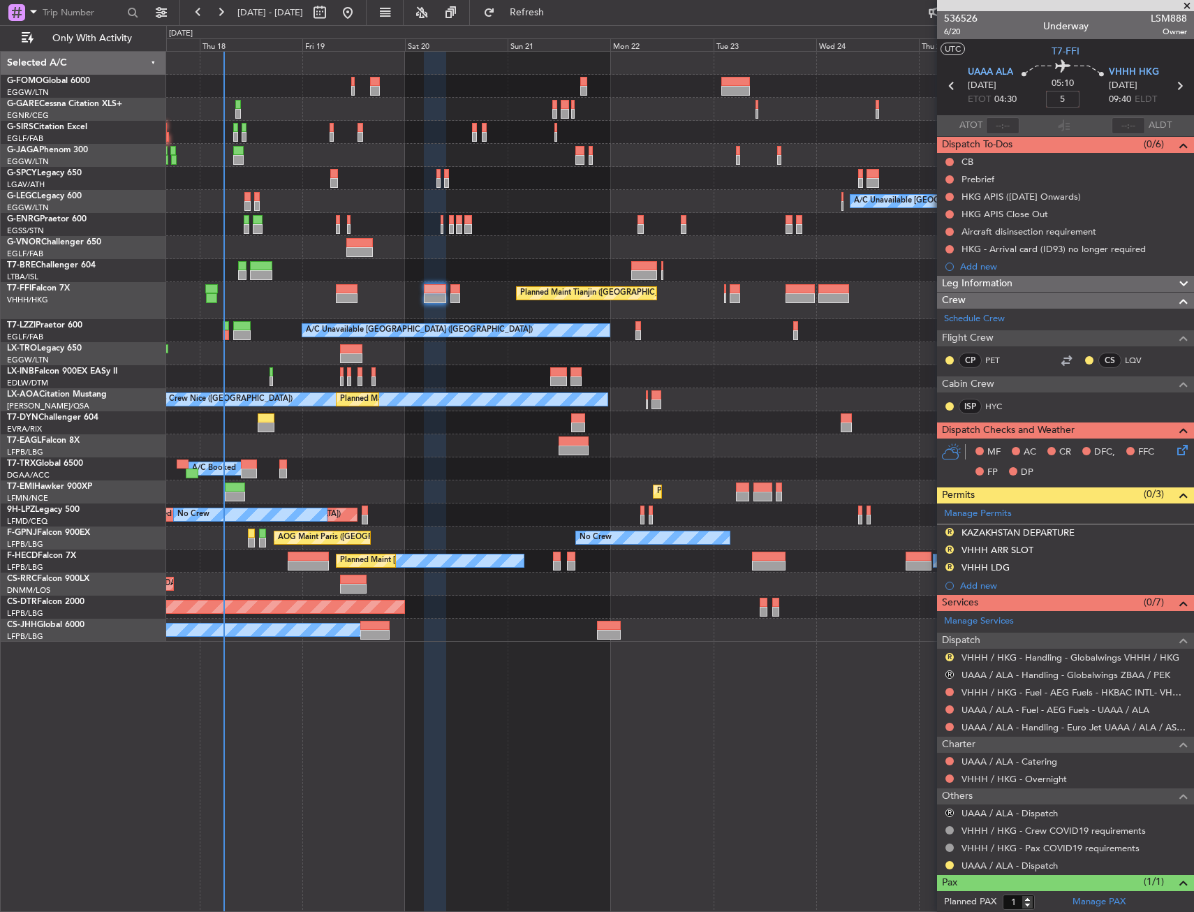
type input "+00:05"
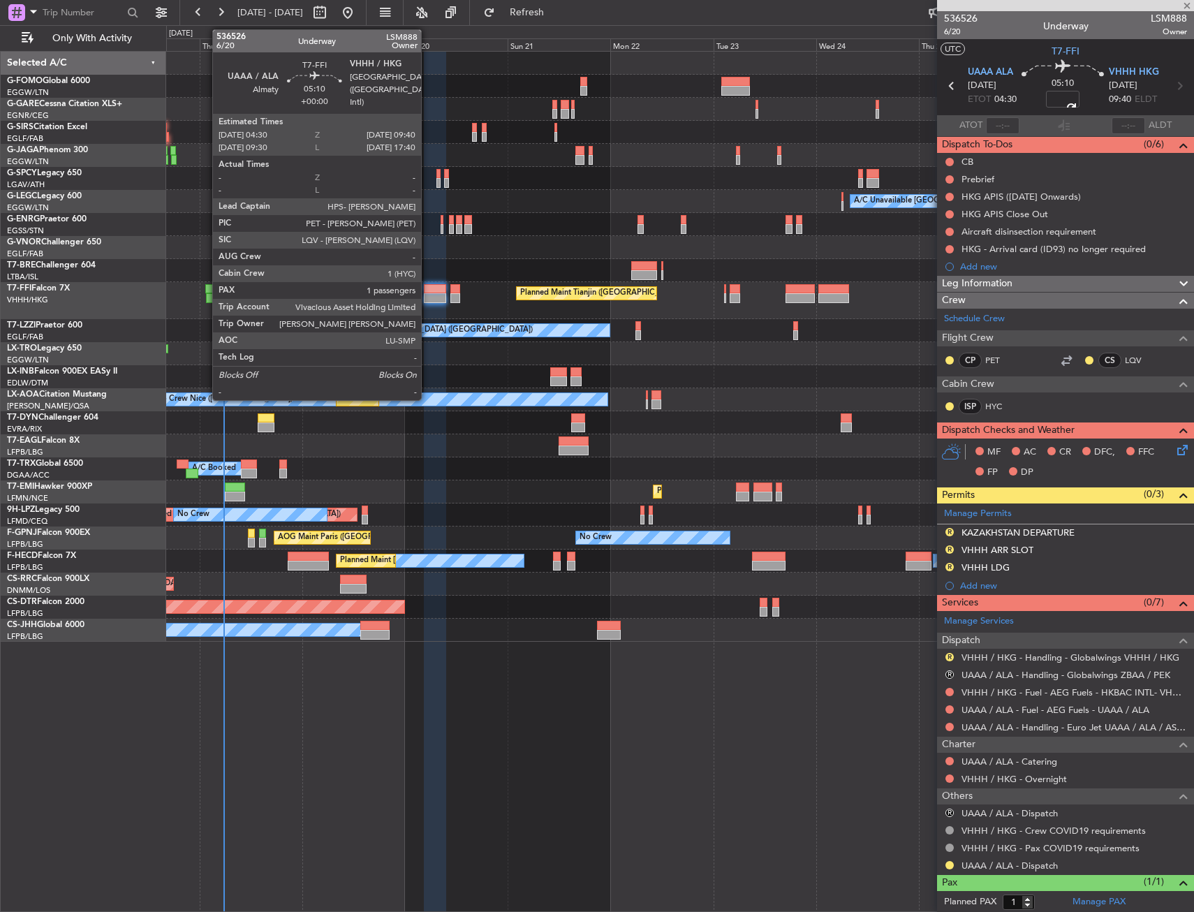
click at [427, 290] on div at bounding box center [435, 289] width 22 height 10
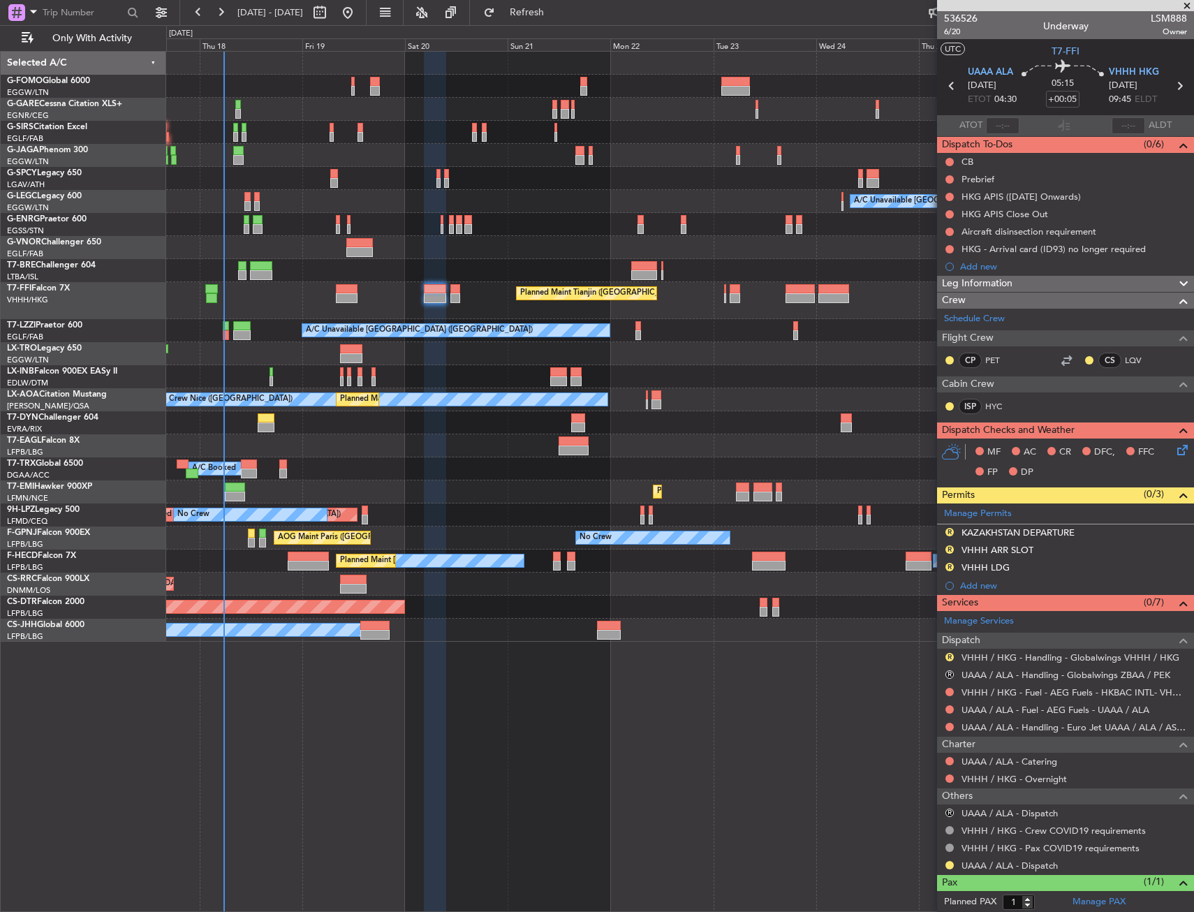
click at [1085, 60] on icon at bounding box center [1062, 68] width 82 height 17
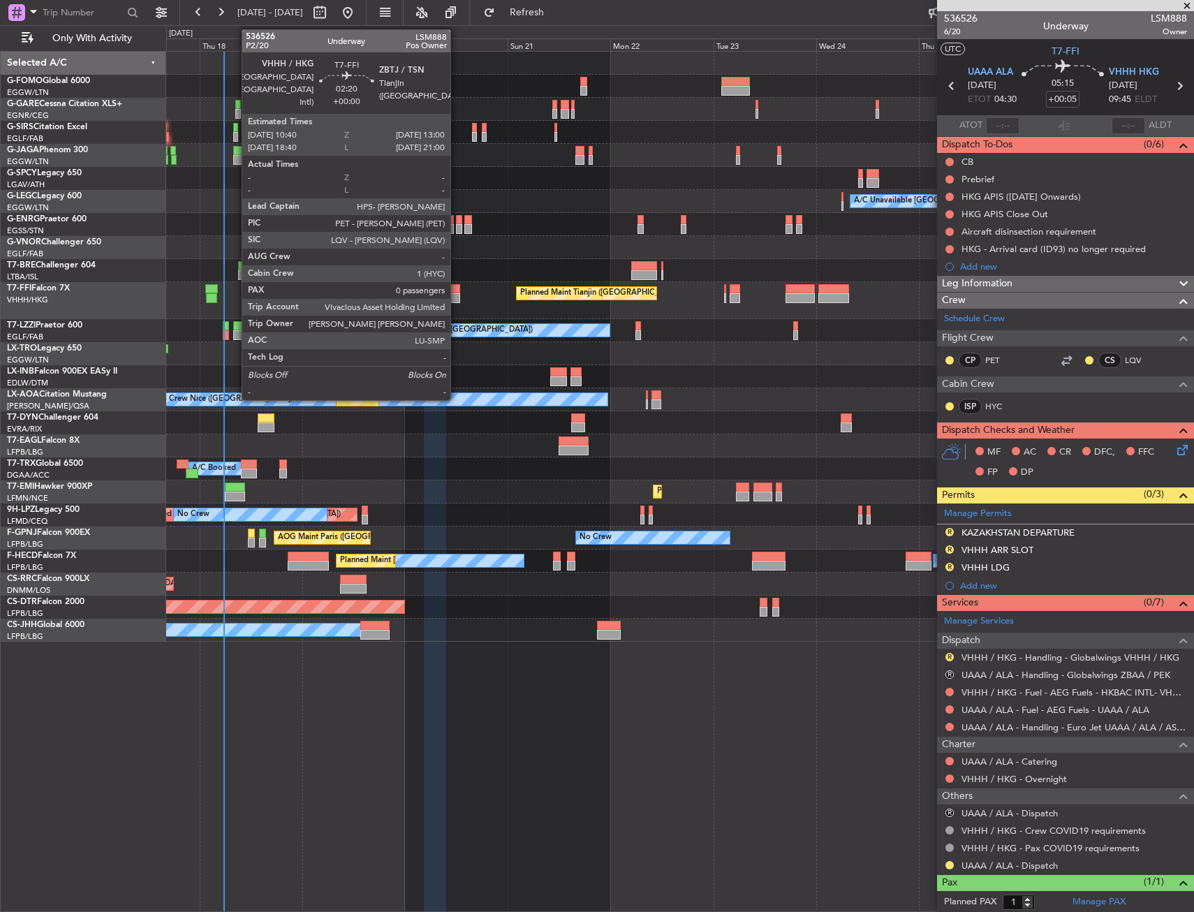
click at [456, 290] on div at bounding box center [455, 289] width 10 height 10
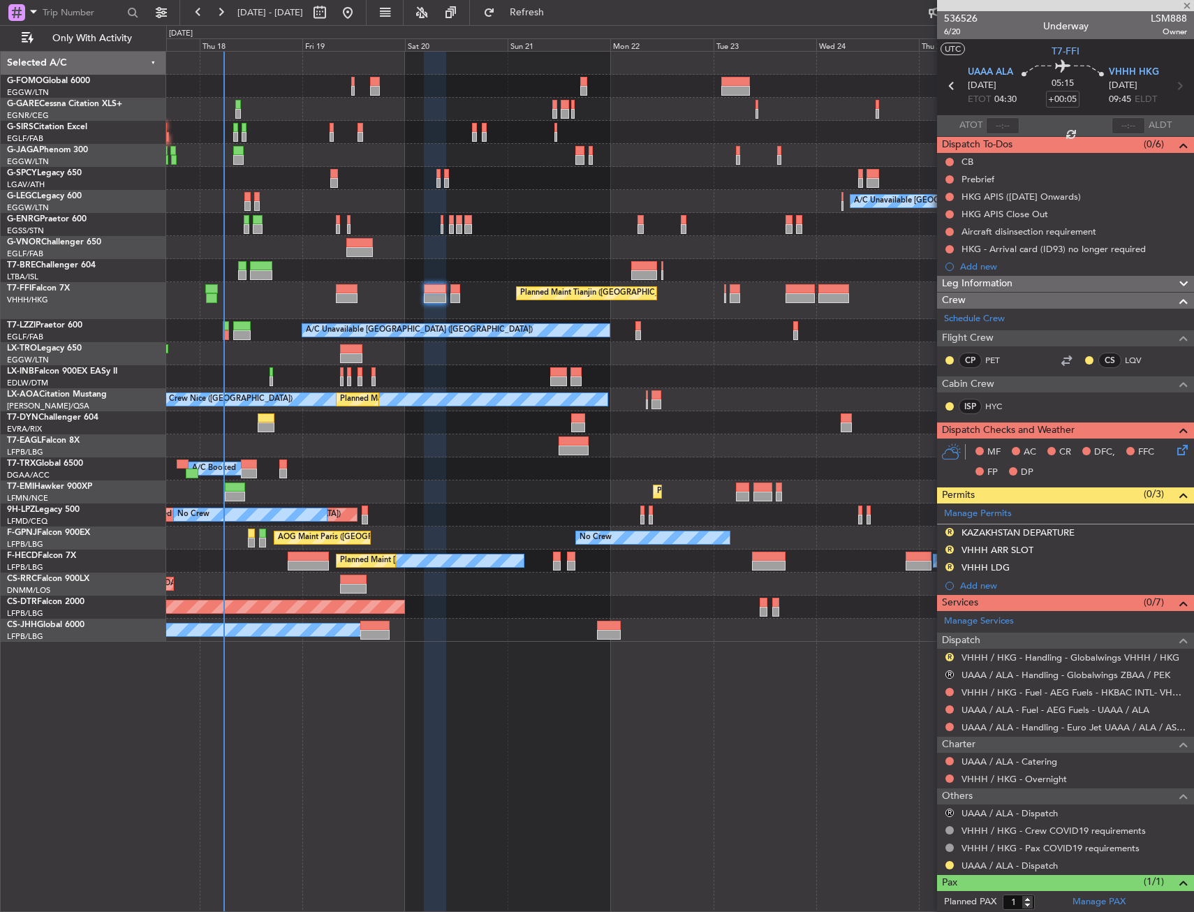
type input "0"
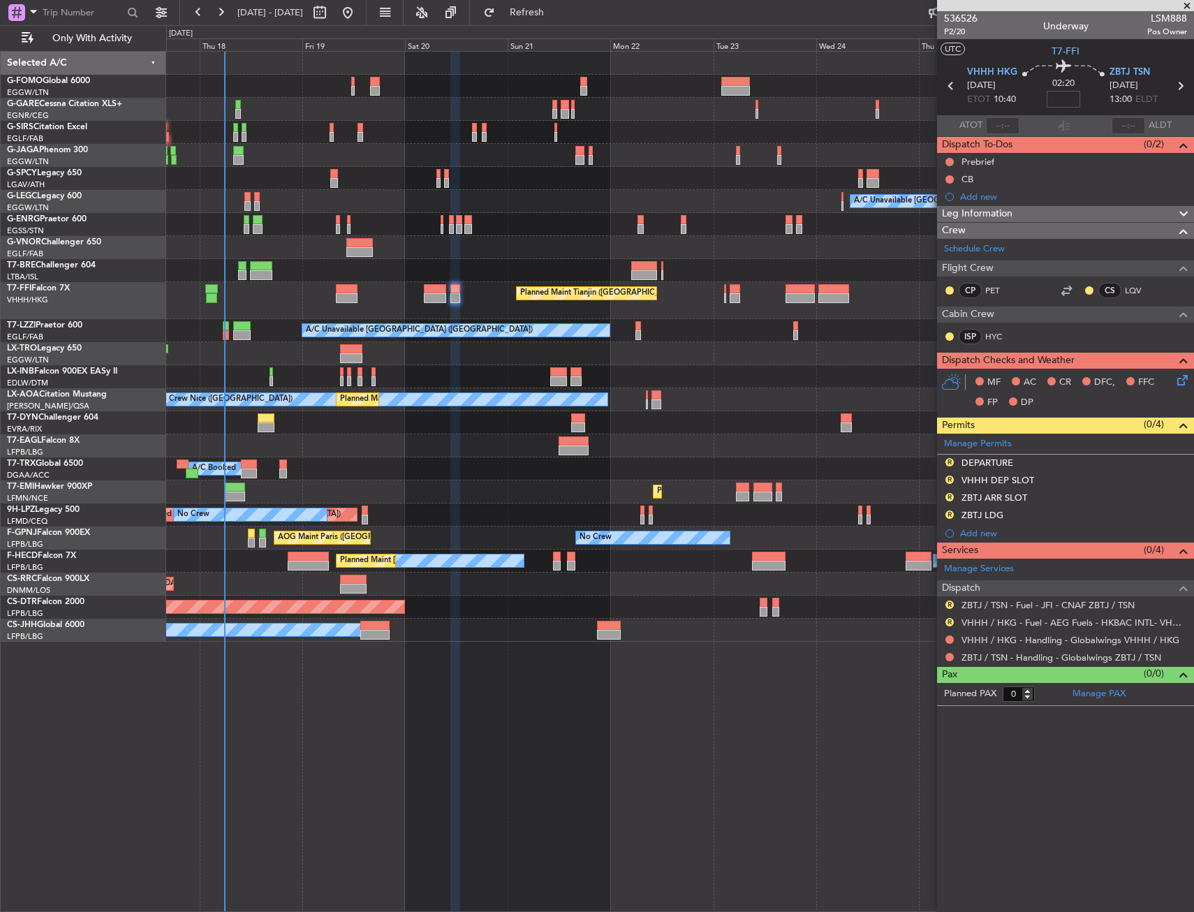
click at [1057, 98] on input at bounding box center [1063, 99] width 34 height 17
click at [1058, 98] on input at bounding box center [1063, 99] width 34 height 17
click at [1043, 96] on div "02:20 20" at bounding box center [1063, 86] width 92 height 52
click at [447, 292] on div "Planned Maint Tianjin ([GEOGRAPHIC_DATA])" at bounding box center [679, 300] width 1027 height 37
click at [449, 292] on div "Planned Maint Tianjin ([GEOGRAPHIC_DATA])" at bounding box center [679, 300] width 1027 height 37
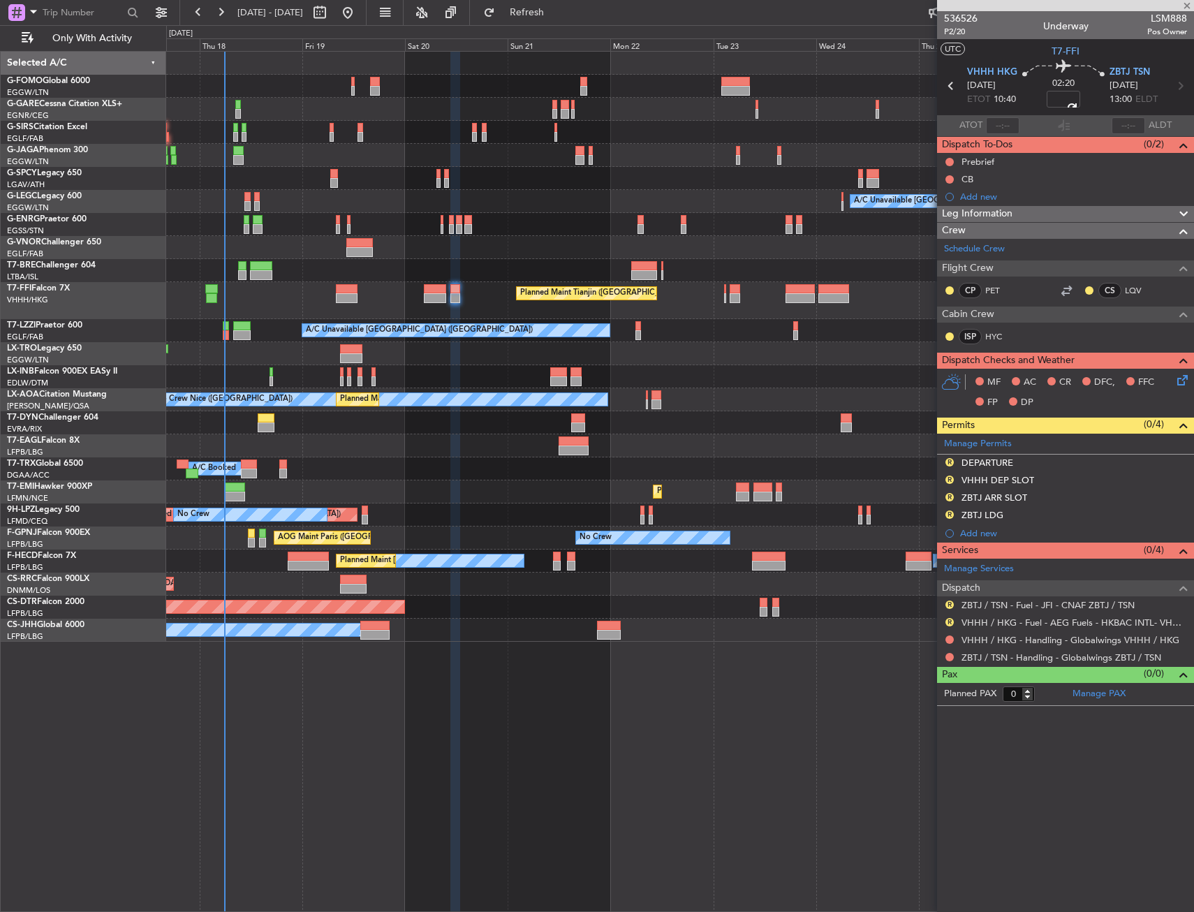
click at [449, 292] on div "Planned Maint Tianjin ([GEOGRAPHIC_DATA])" at bounding box center [679, 300] width 1027 height 37
click at [451, 292] on div at bounding box center [455, 289] width 10 height 10
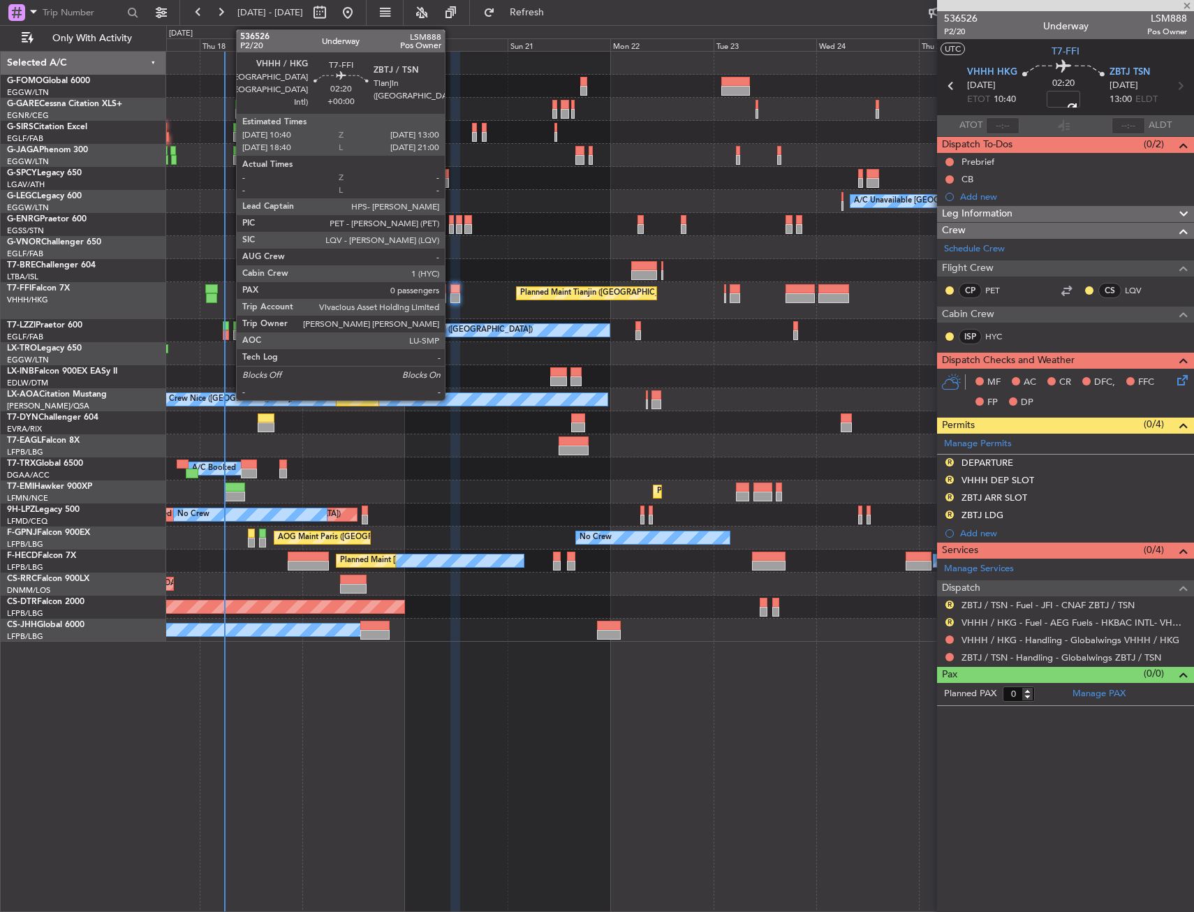
click at [450, 292] on div at bounding box center [455, 289] width 10 height 10
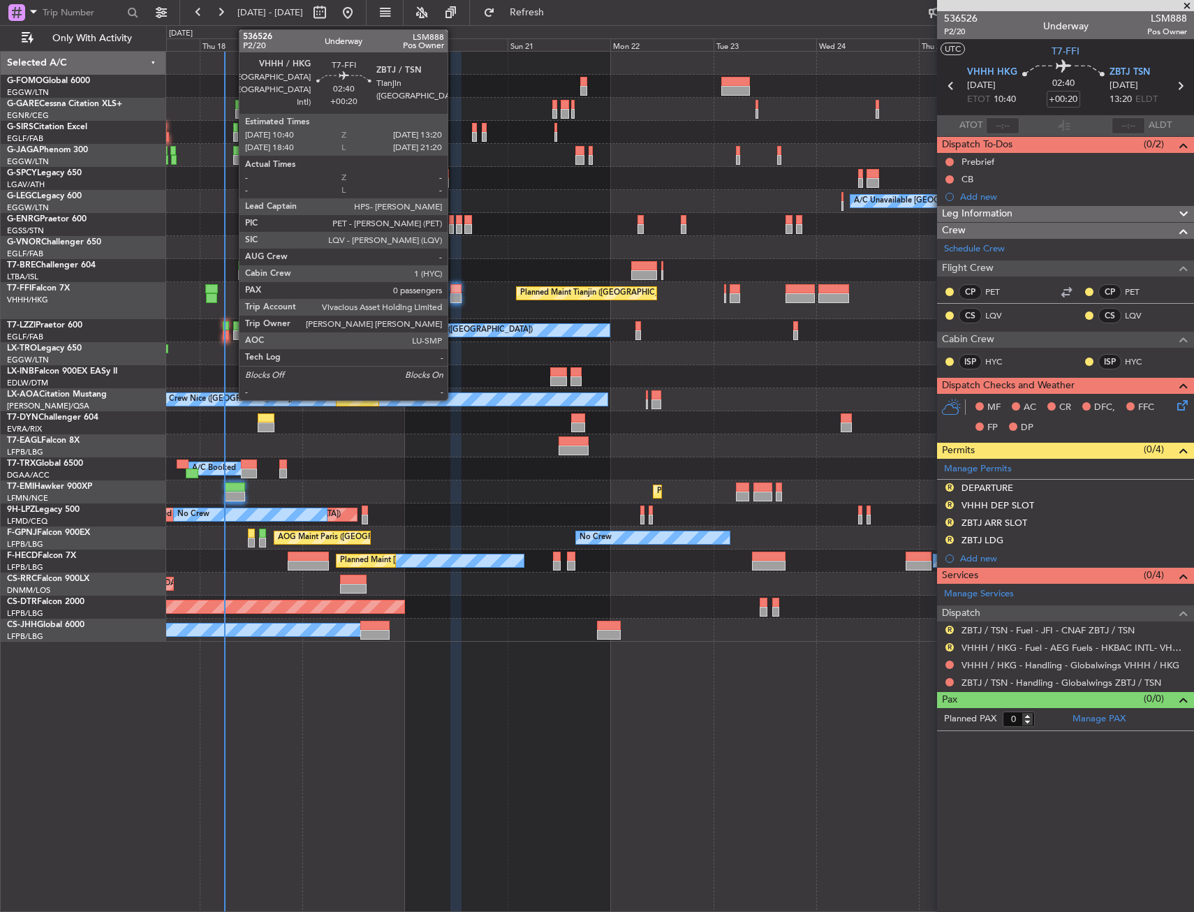
click at [454, 295] on div at bounding box center [456, 298] width 12 height 10
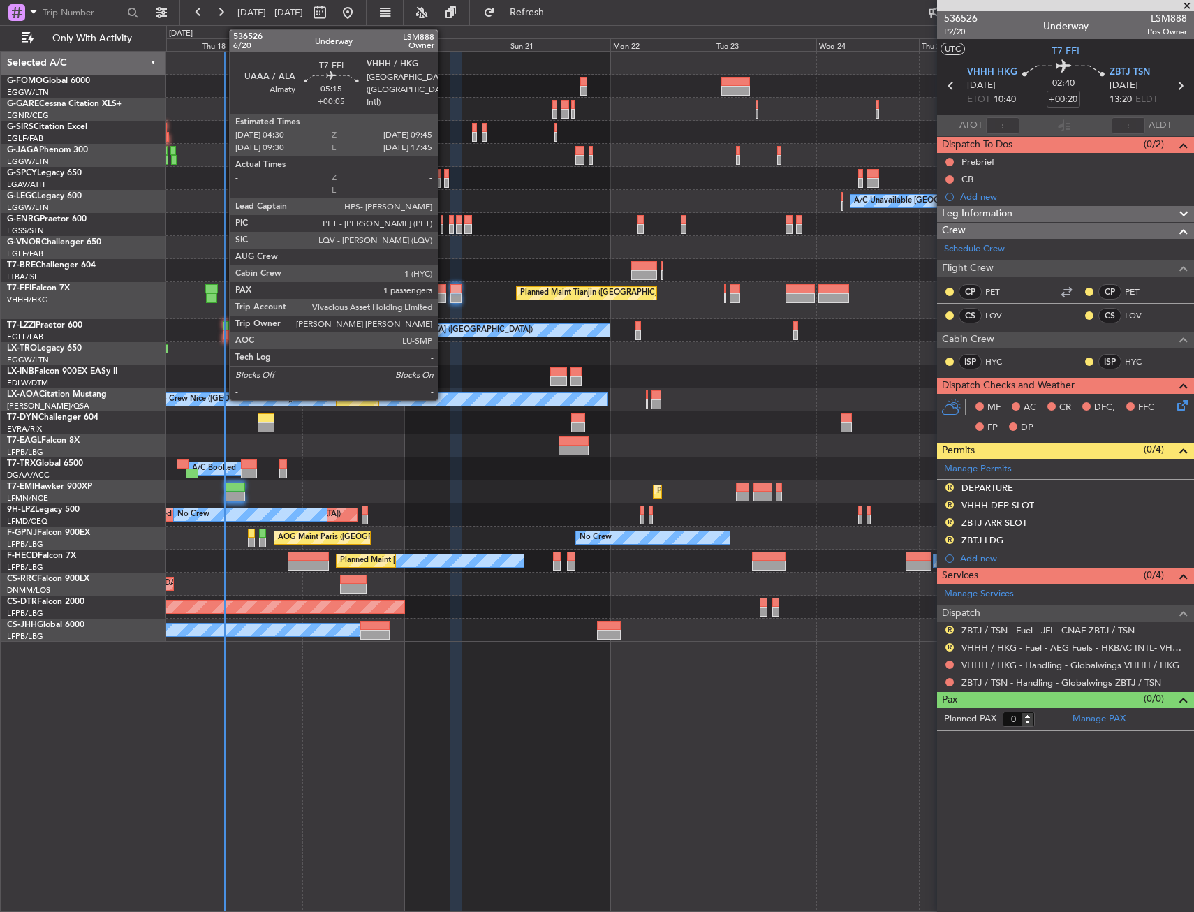
click at [444, 297] on div at bounding box center [435, 298] width 23 height 10
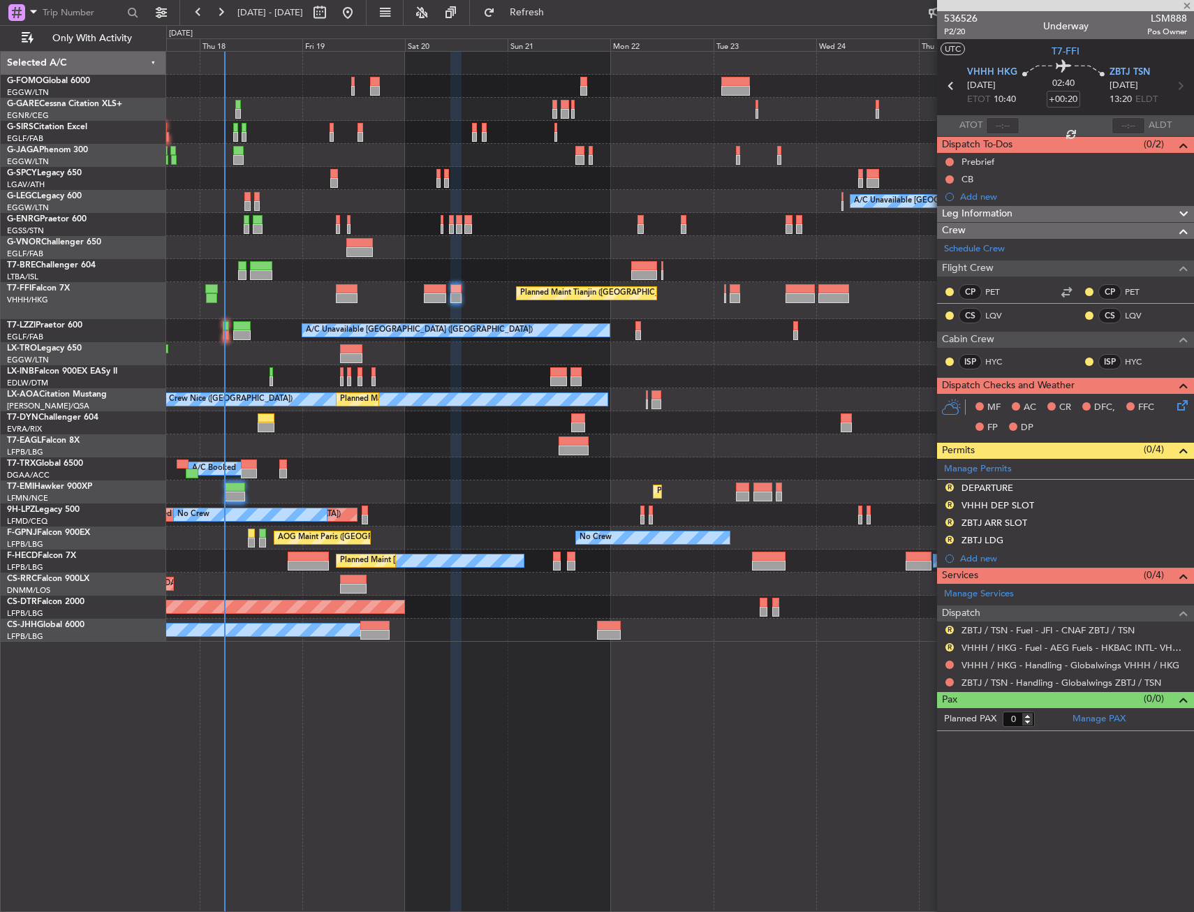
type input "+00:05"
type input "1"
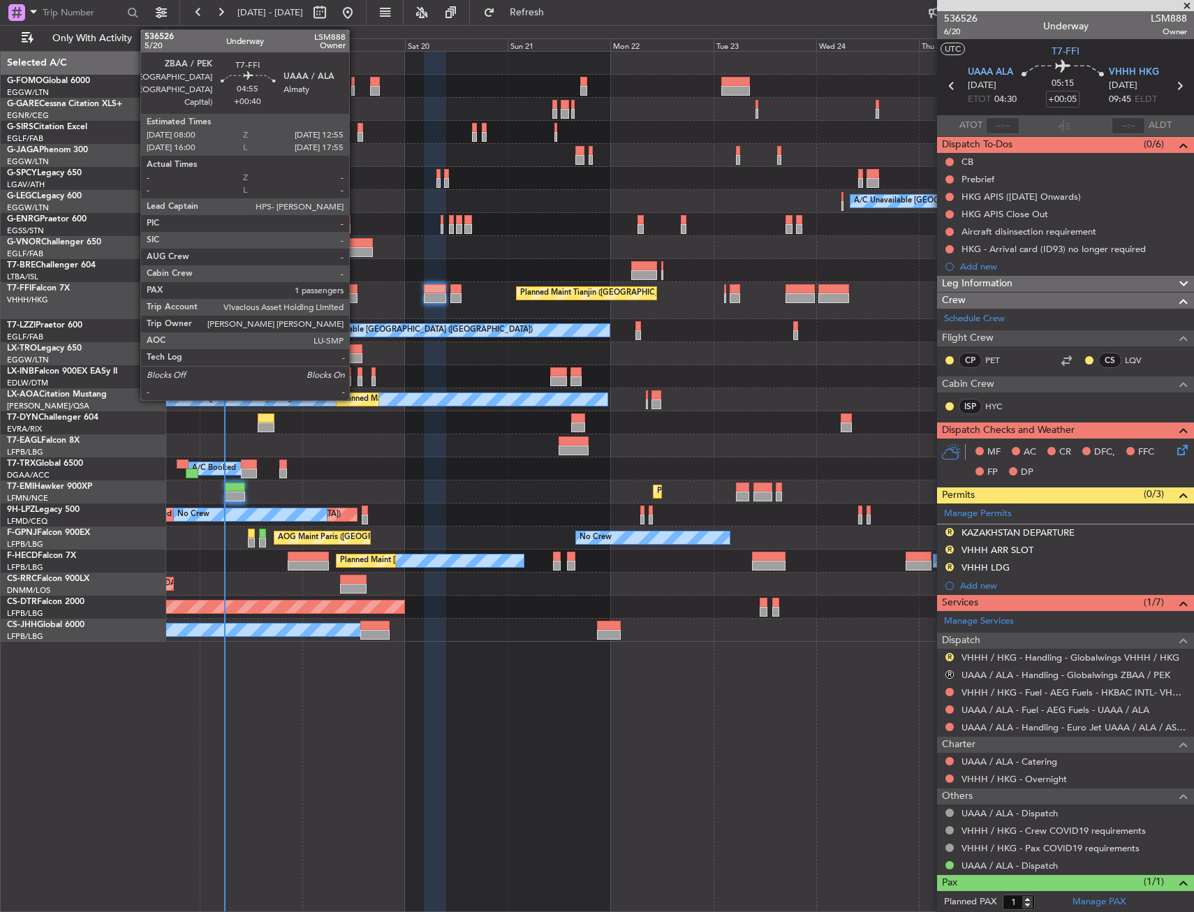
click at [355, 294] on div at bounding box center [347, 298] width 22 height 10
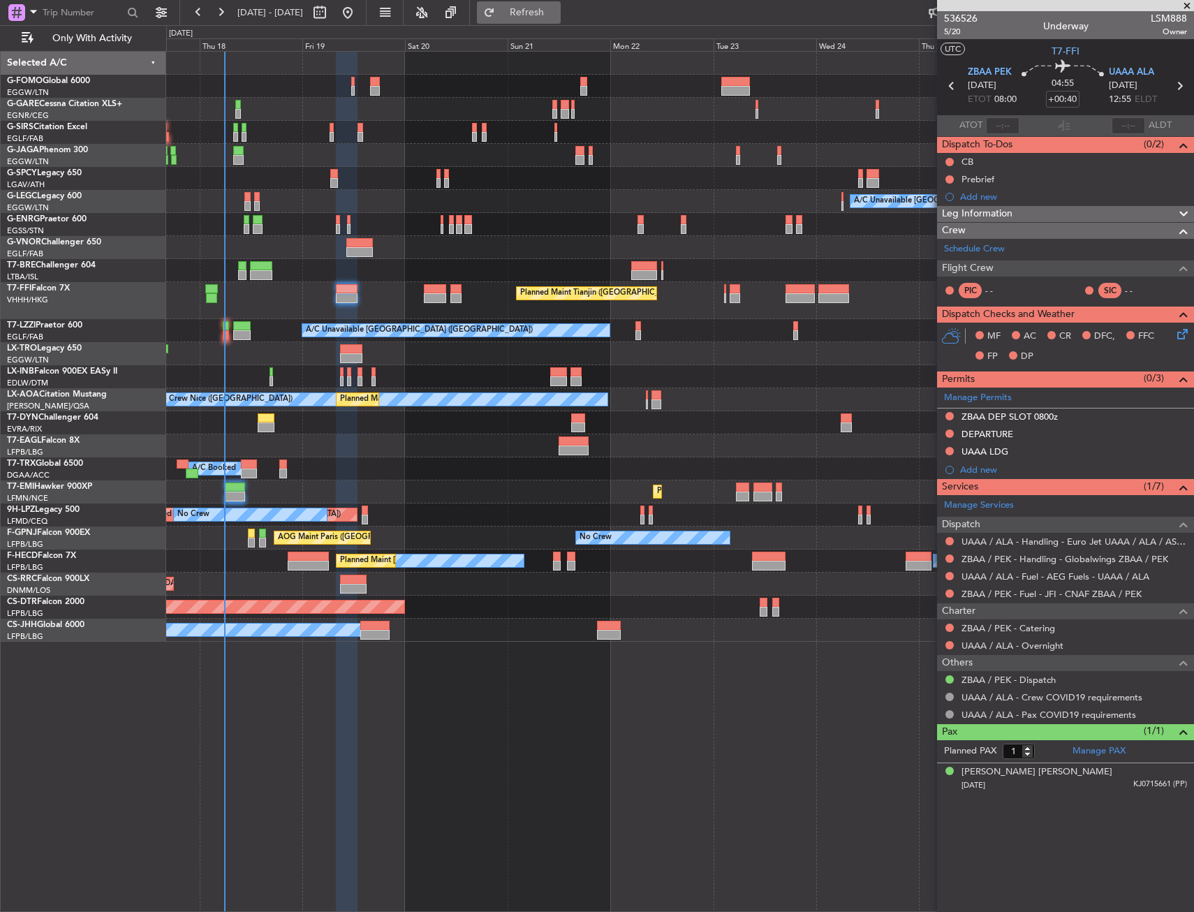
click at [556, 12] on span "Refresh" at bounding box center [527, 13] width 59 height 10
click at [556, 9] on span "Refresh" at bounding box center [527, 13] width 59 height 10
click at [556, 16] on span "Refresh" at bounding box center [527, 13] width 59 height 10
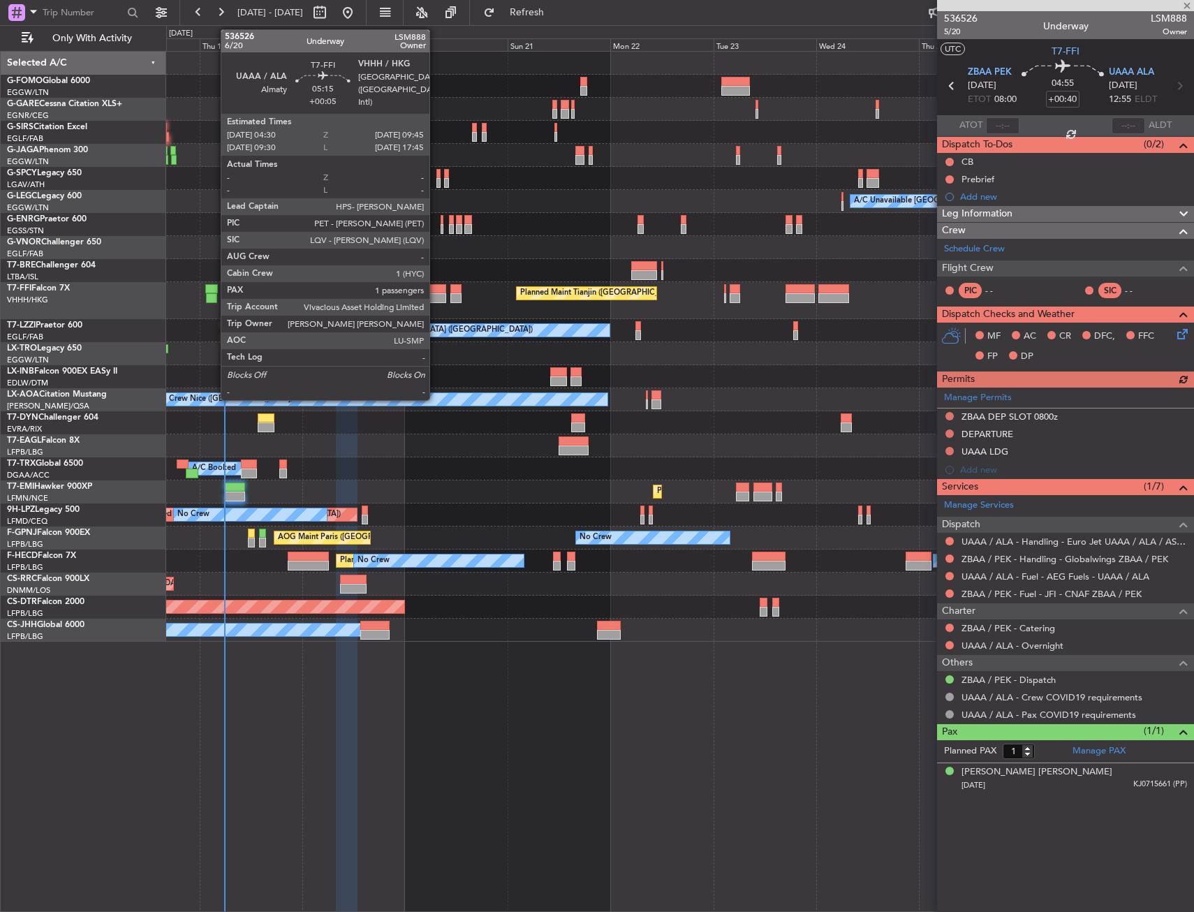
click at [436, 297] on div at bounding box center [435, 298] width 23 height 10
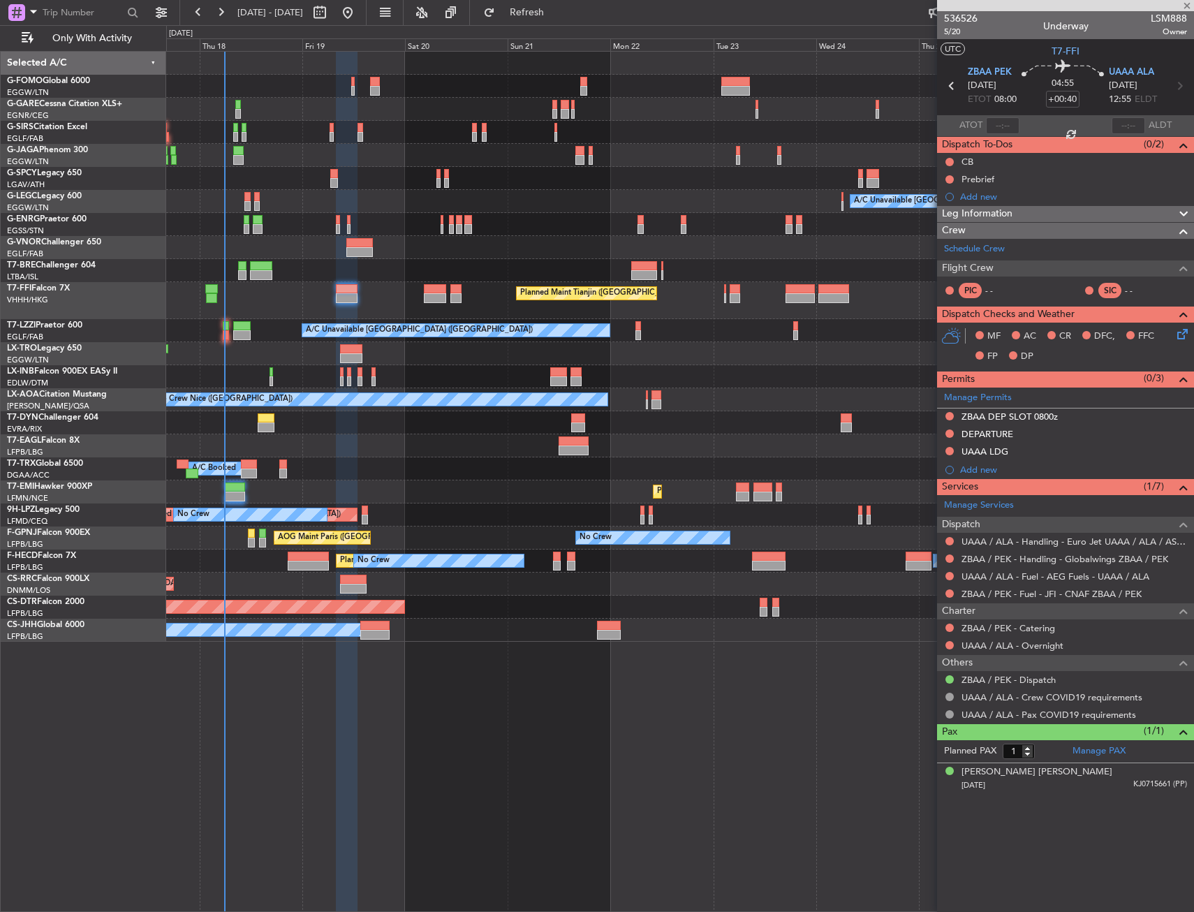
type input "+00:05"
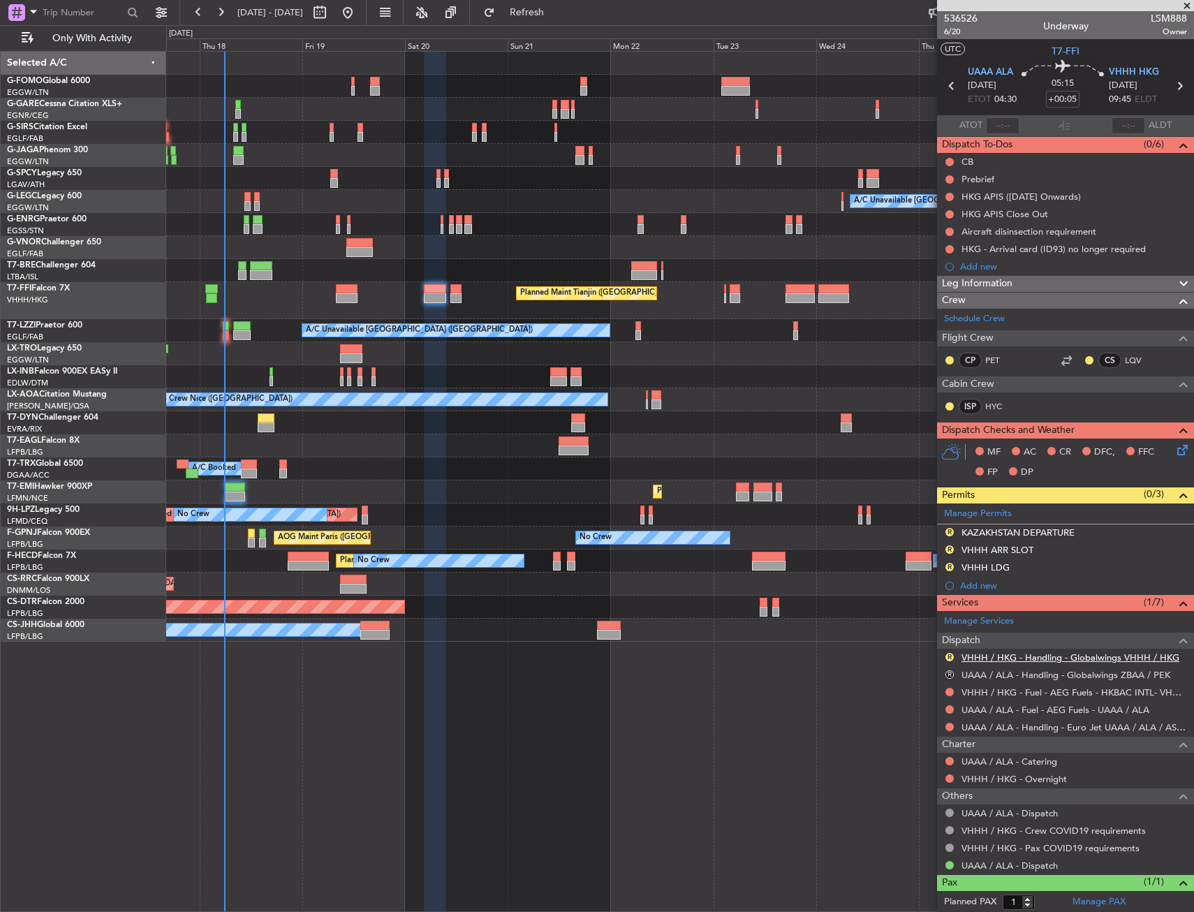
click at [1001, 657] on link "VHHH / HKG - Handling - Globalwings VHHH / HKG" at bounding box center [1070, 657] width 218 height 12
click at [955, 517] on link "Manage Permits" at bounding box center [978, 514] width 68 height 14
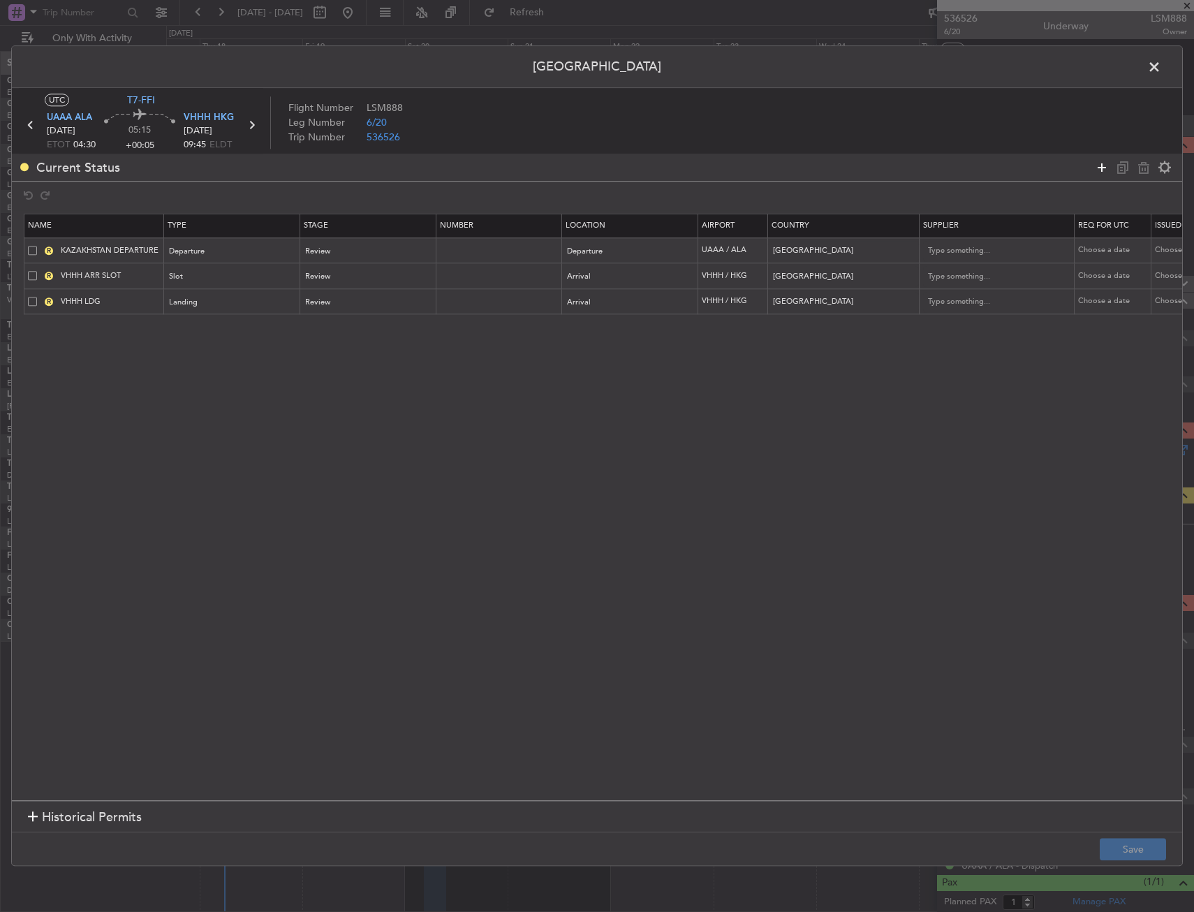
click at [1102, 163] on icon at bounding box center [1101, 167] width 17 height 17
click at [252, 334] on div "Type" at bounding box center [228, 328] width 116 height 21
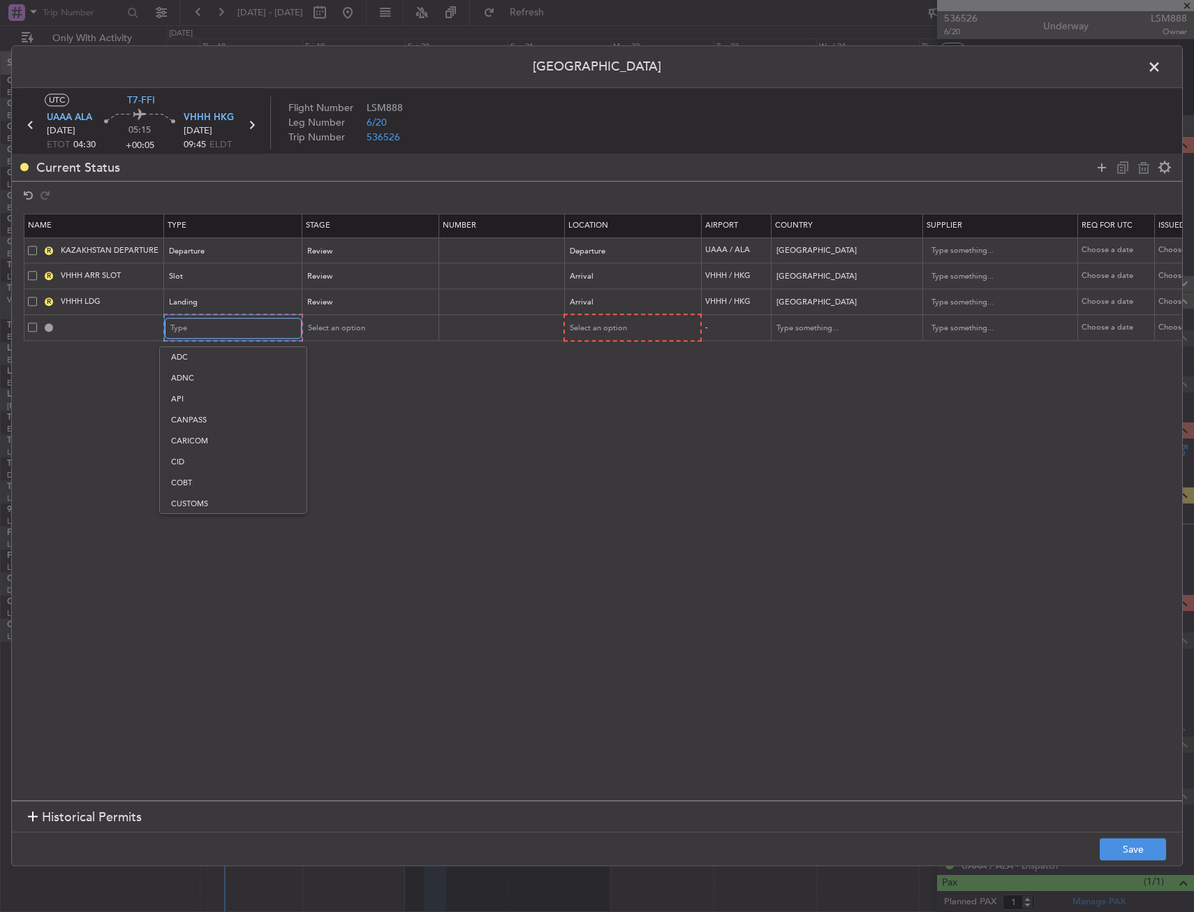
scroll to position [259, 0]
click at [235, 468] on span "Overflight" at bounding box center [233, 475] width 124 height 21
click at [595, 327] on span "Select an option" at bounding box center [596, 328] width 57 height 10
drag, startPoint x: 609, startPoint y: 436, endPoint x: 396, endPoint y: 351, distance: 229.0
click at [608, 436] on span "Enroute" at bounding box center [631, 441] width 124 height 21
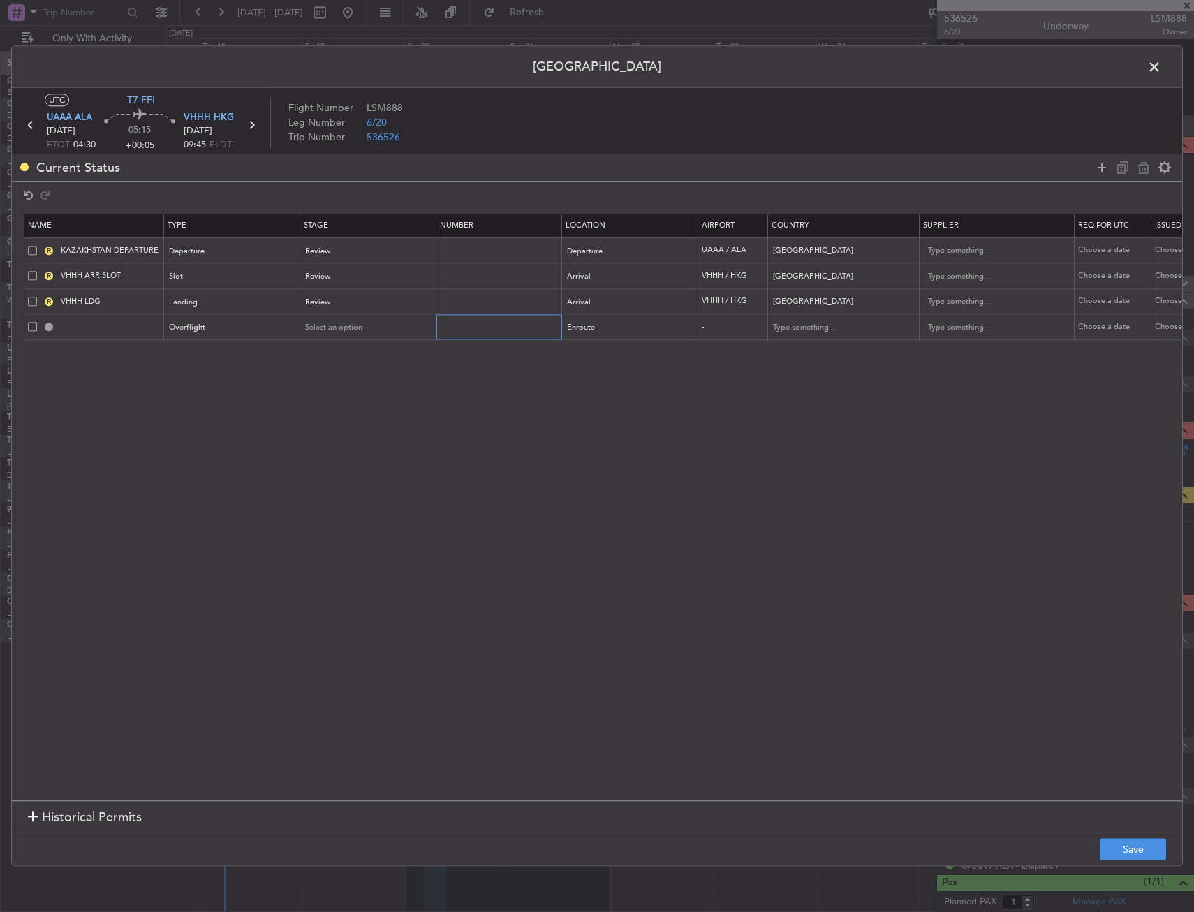
click at [483, 324] on input "text" at bounding box center [500, 327] width 121 height 12
click at [819, 330] on input "text" at bounding box center [836, 327] width 126 height 21
type input "China"
click at [813, 355] on span "China" at bounding box center [844, 350] width 130 height 21
click at [1156, 854] on button "Save" at bounding box center [1132, 849] width 66 height 22
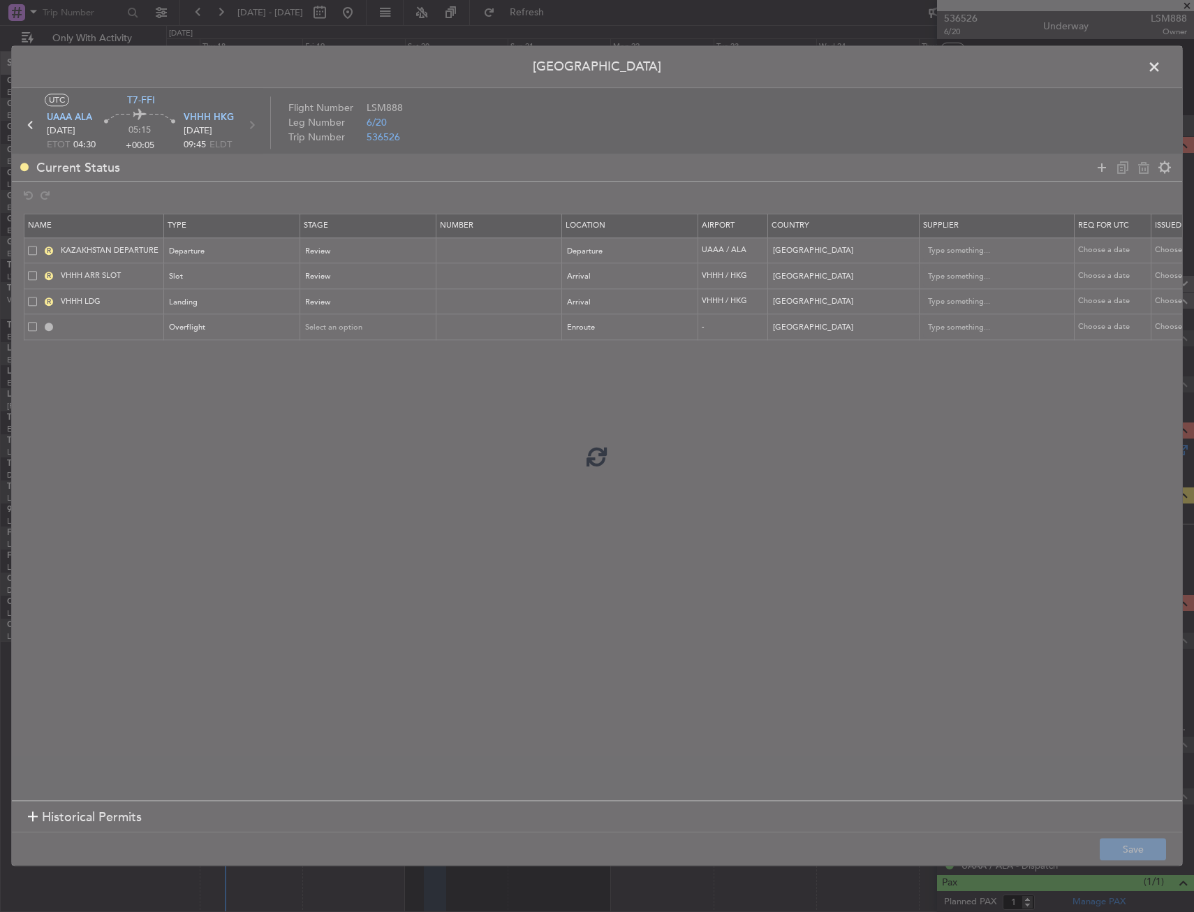
click at [931, 77] on div at bounding box center [597, 455] width 1170 height 819
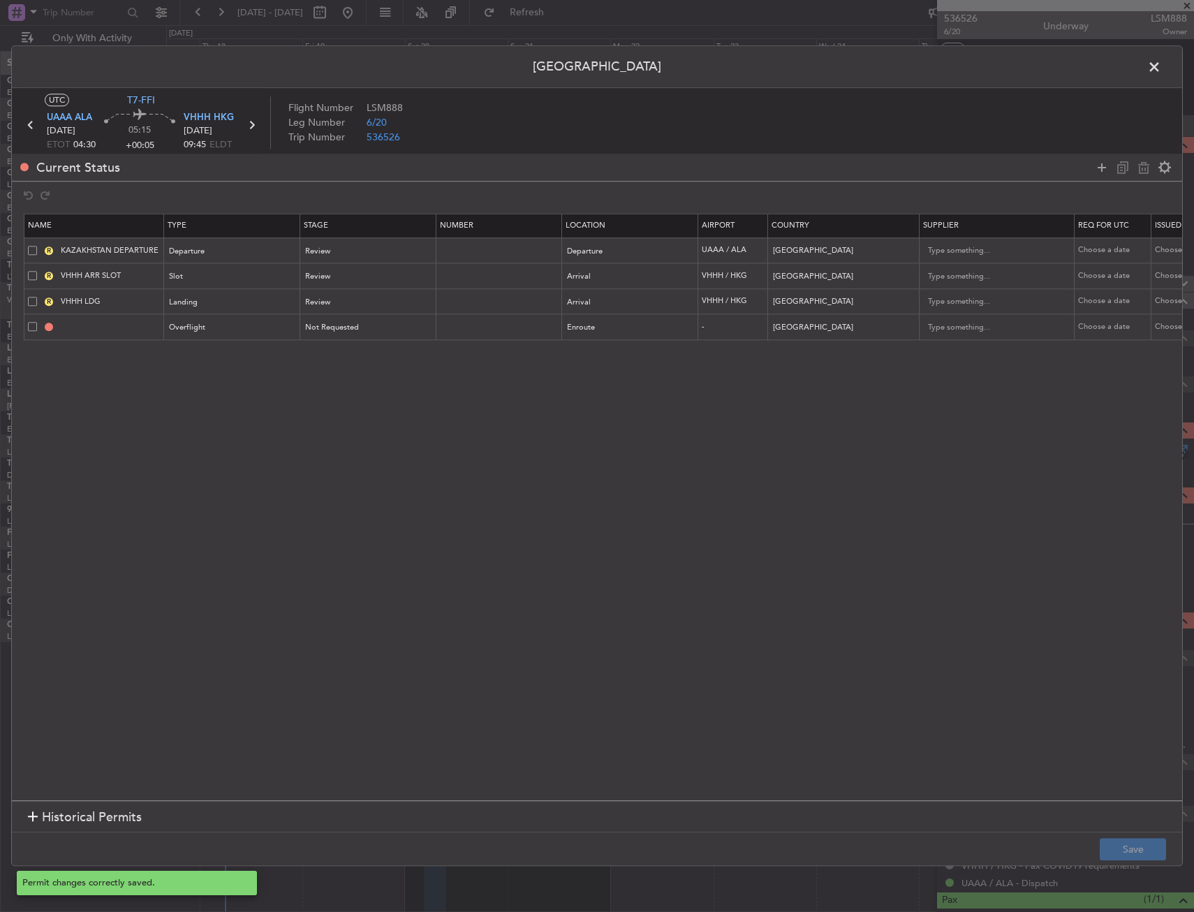
type input "CHINA OVF"
type input "NNN"
type input "3"
click at [1161, 73] on span at bounding box center [1161, 71] width 0 height 28
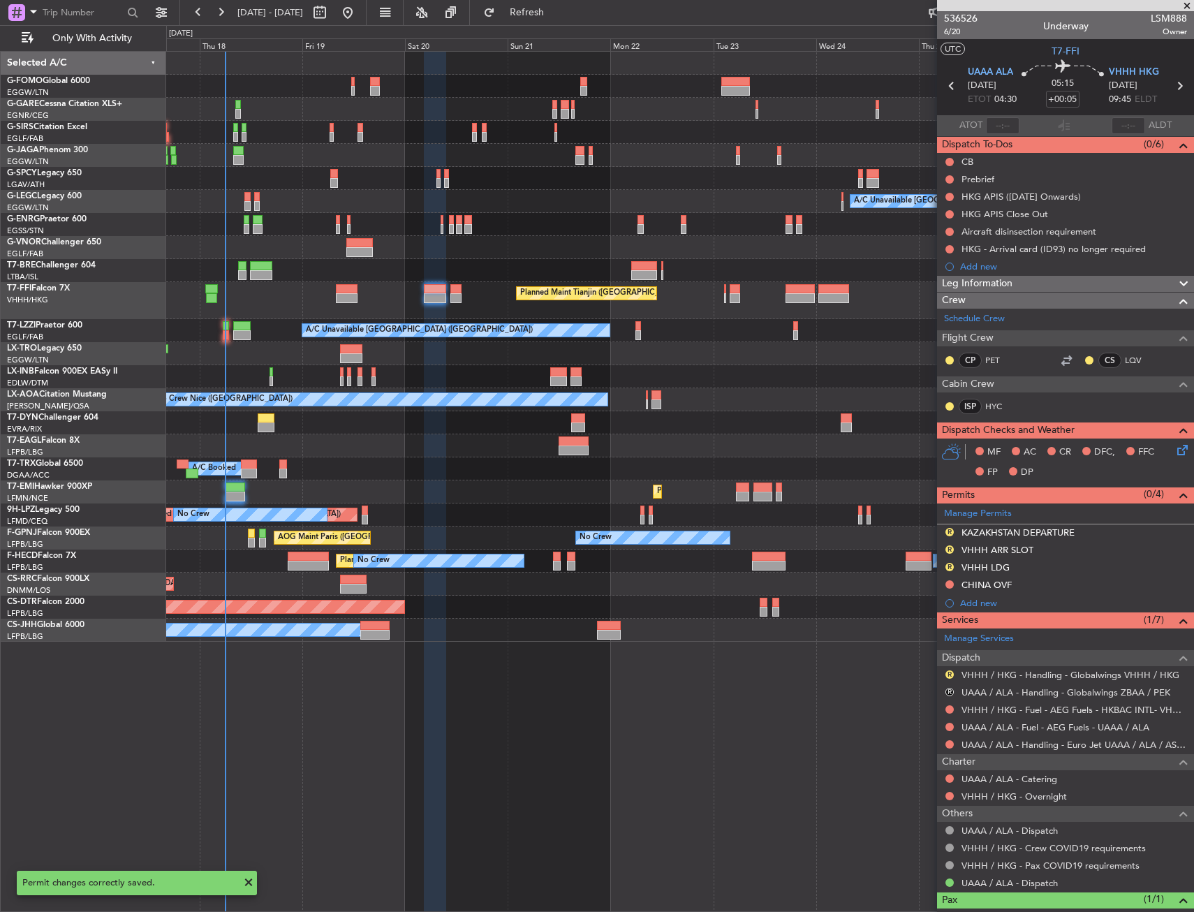
click at [421, 295] on div "Planned Maint Tianjin ([GEOGRAPHIC_DATA])" at bounding box center [679, 300] width 1027 height 37
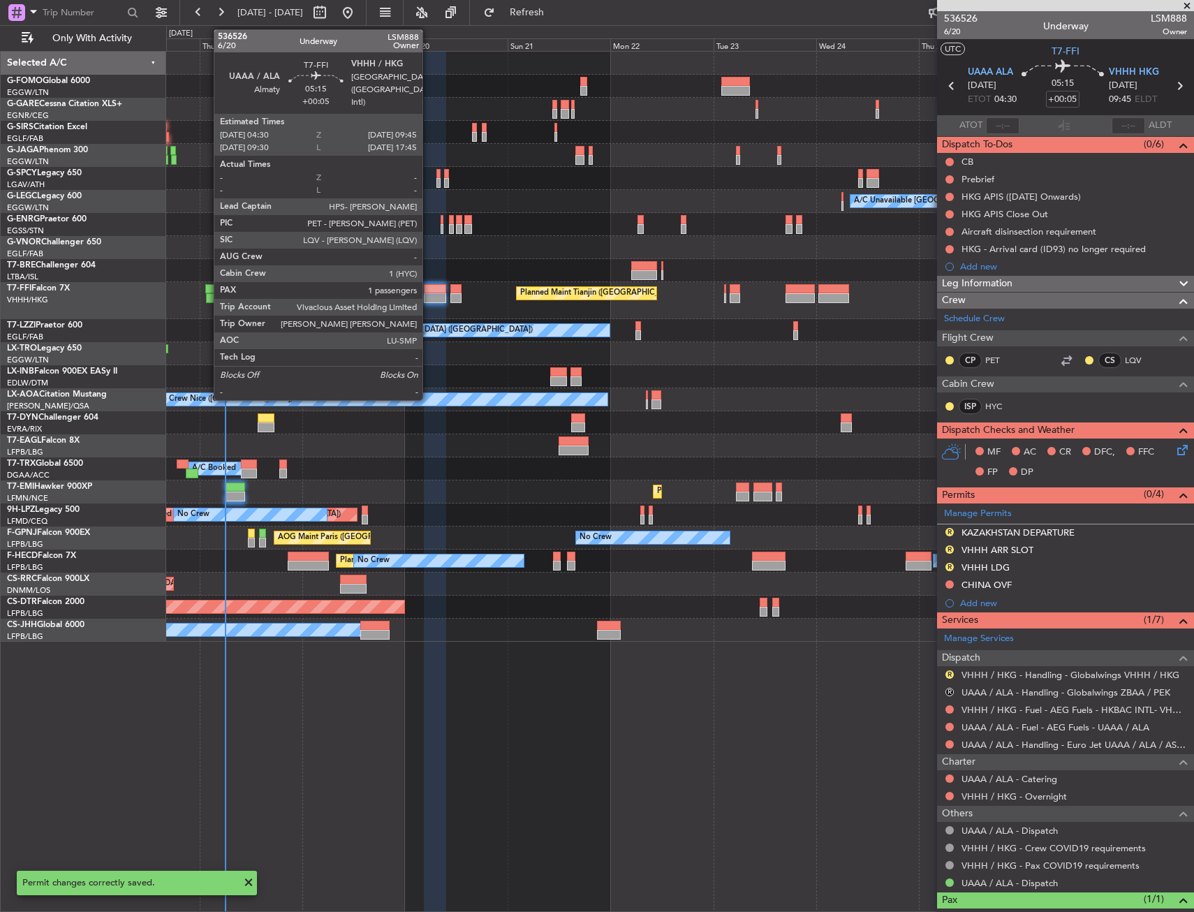
click at [429, 295] on div at bounding box center [435, 298] width 23 height 10
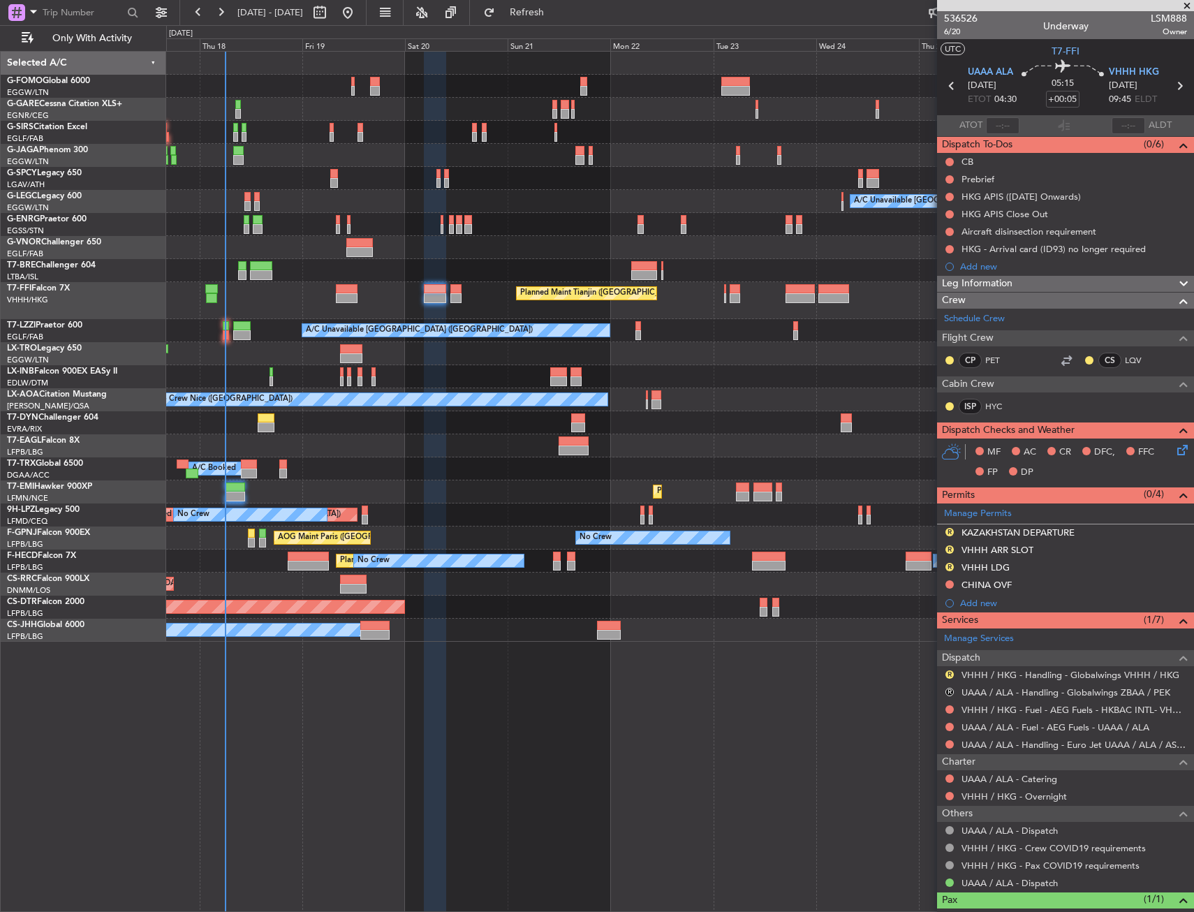
click at [493, 743] on div "A/C Unavailable London (Luton) Planned Maint Tianjin (Binhai) A/C Unavailable L…" at bounding box center [679, 481] width 1027 height 861
click at [560, 23] on button "Refresh" at bounding box center [519, 12] width 84 height 22
drag, startPoint x: 948, startPoint y: 585, endPoint x: 940, endPoint y: 615, distance: 31.2
click at [948, 585] on button at bounding box center [949, 584] width 8 height 8
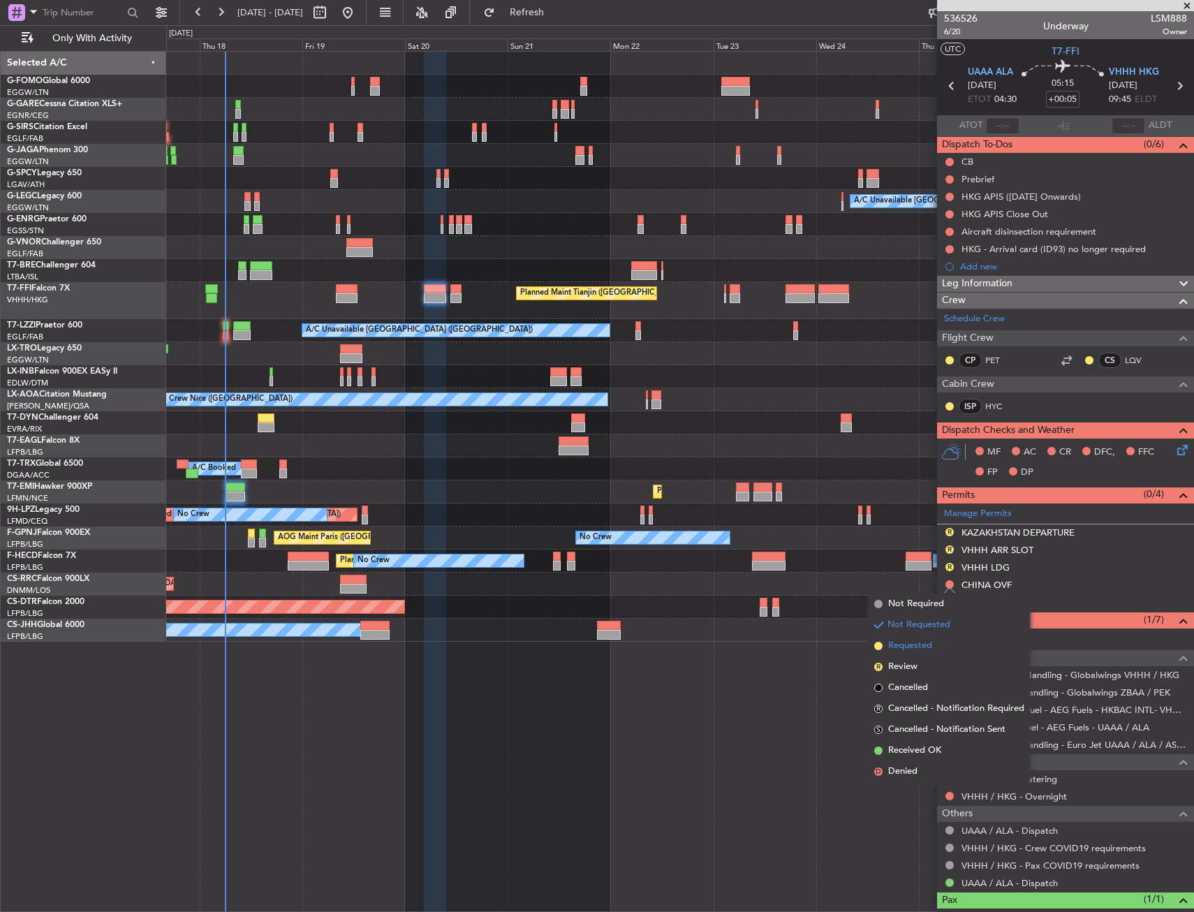
click at [923, 644] on span "Requested" at bounding box center [910, 646] width 44 height 14
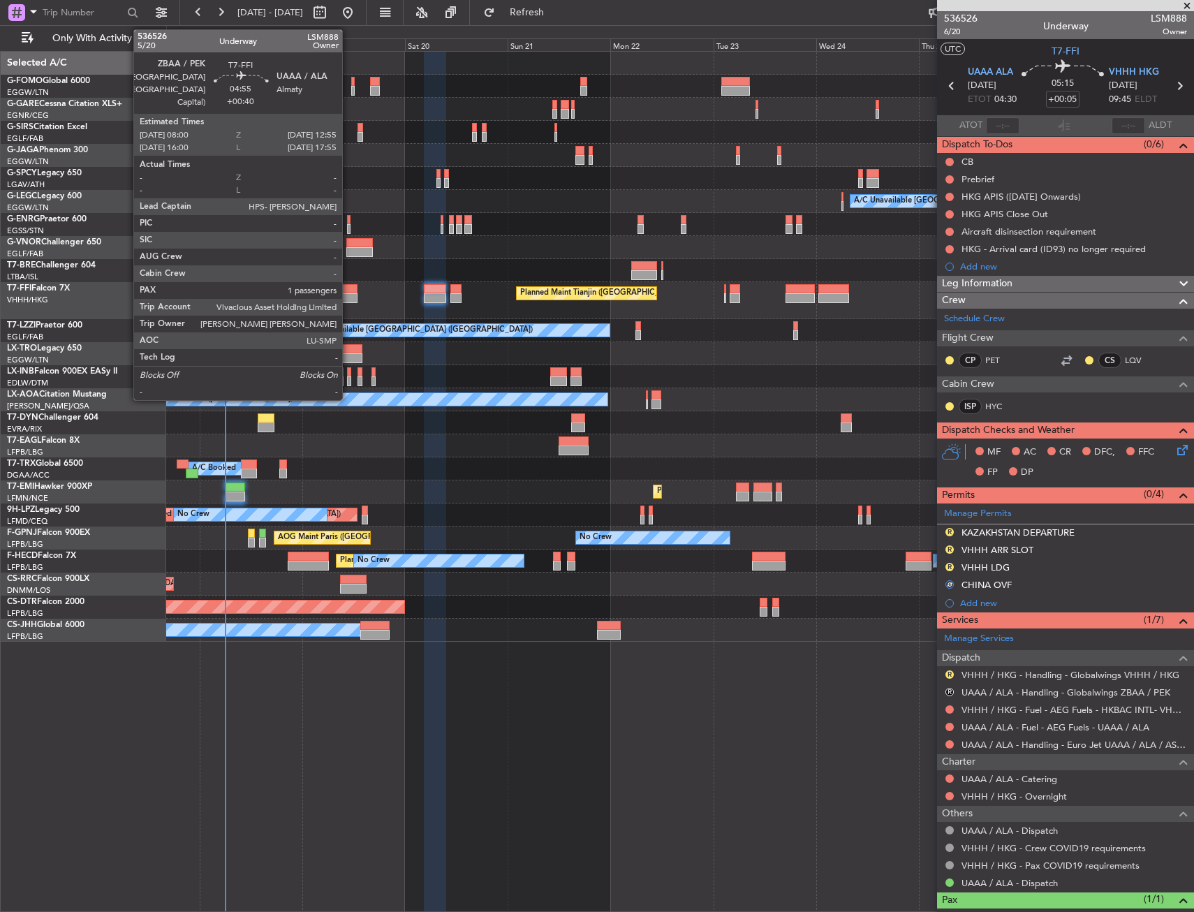
click at [348, 290] on div at bounding box center [347, 289] width 22 height 10
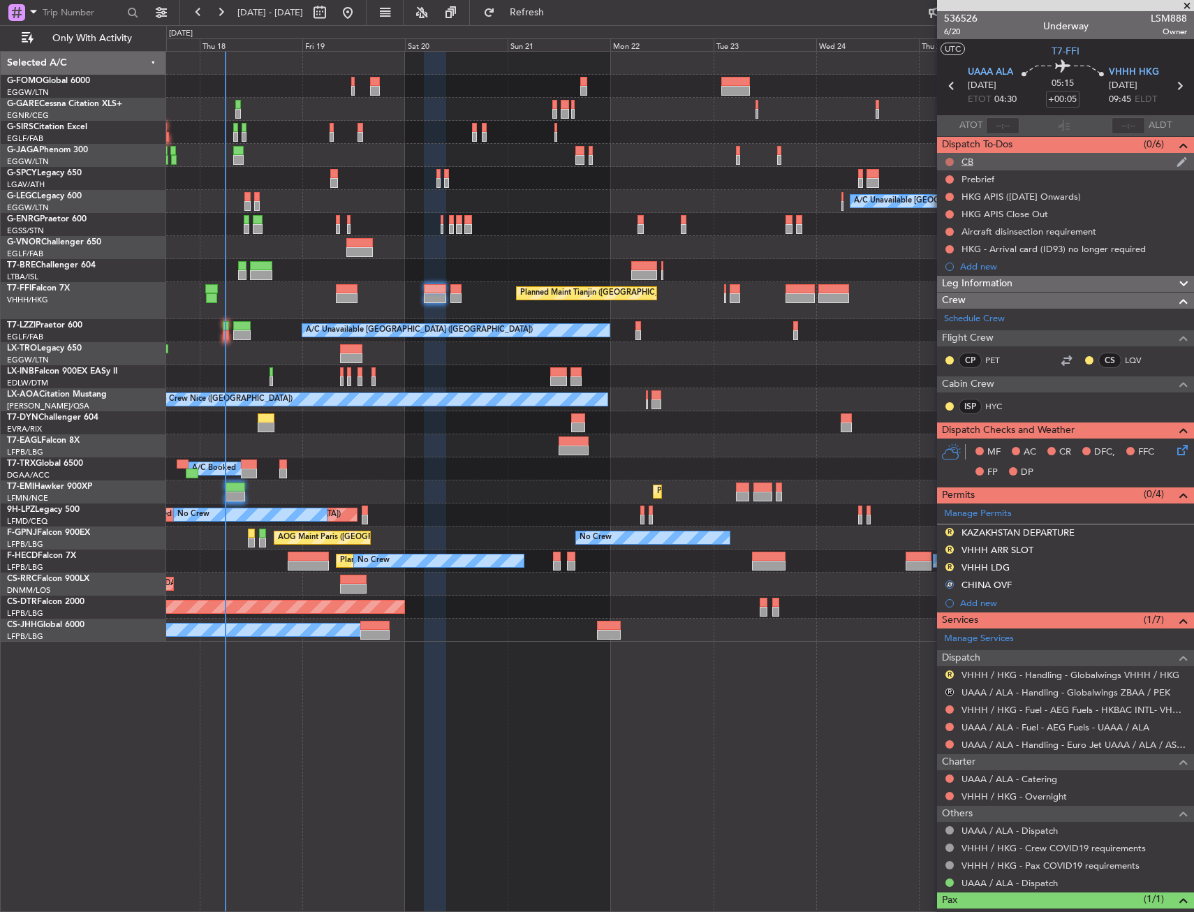
click at [952, 164] on button at bounding box center [949, 162] width 8 height 8
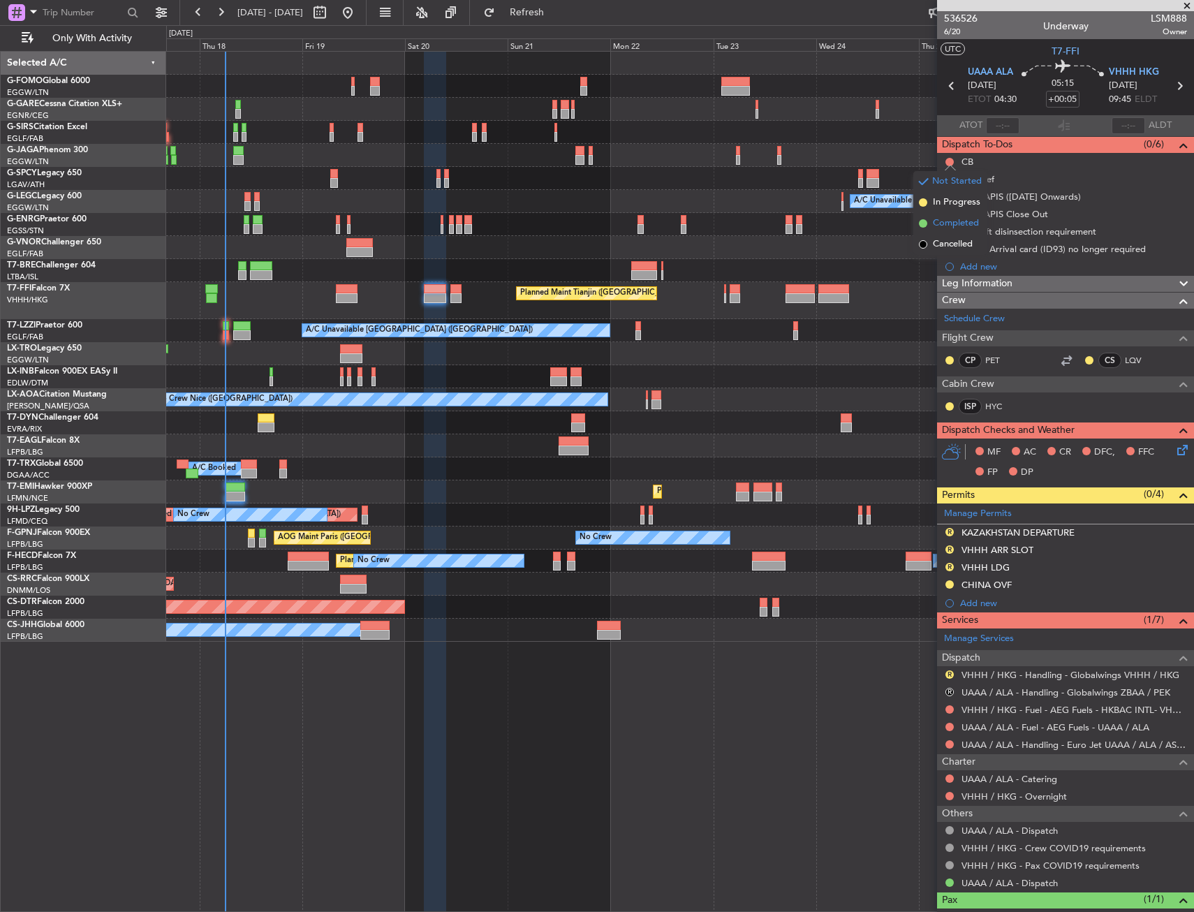
click at [943, 221] on span "Completed" at bounding box center [956, 223] width 46 height 14
click at [951, 179] on button at bounding box center [949, 179] width 8 height 8
click at [942, 217] on mat-tooltip-component "Not Started" at bounding box center [949, 201] width 67 height 37
click at [942, 220] on span "In Progress" at bounding box center [956, 220] width 47 height 14
click at [1175, 83] on icon at bounding box center [1179, 86] width 18 height 18
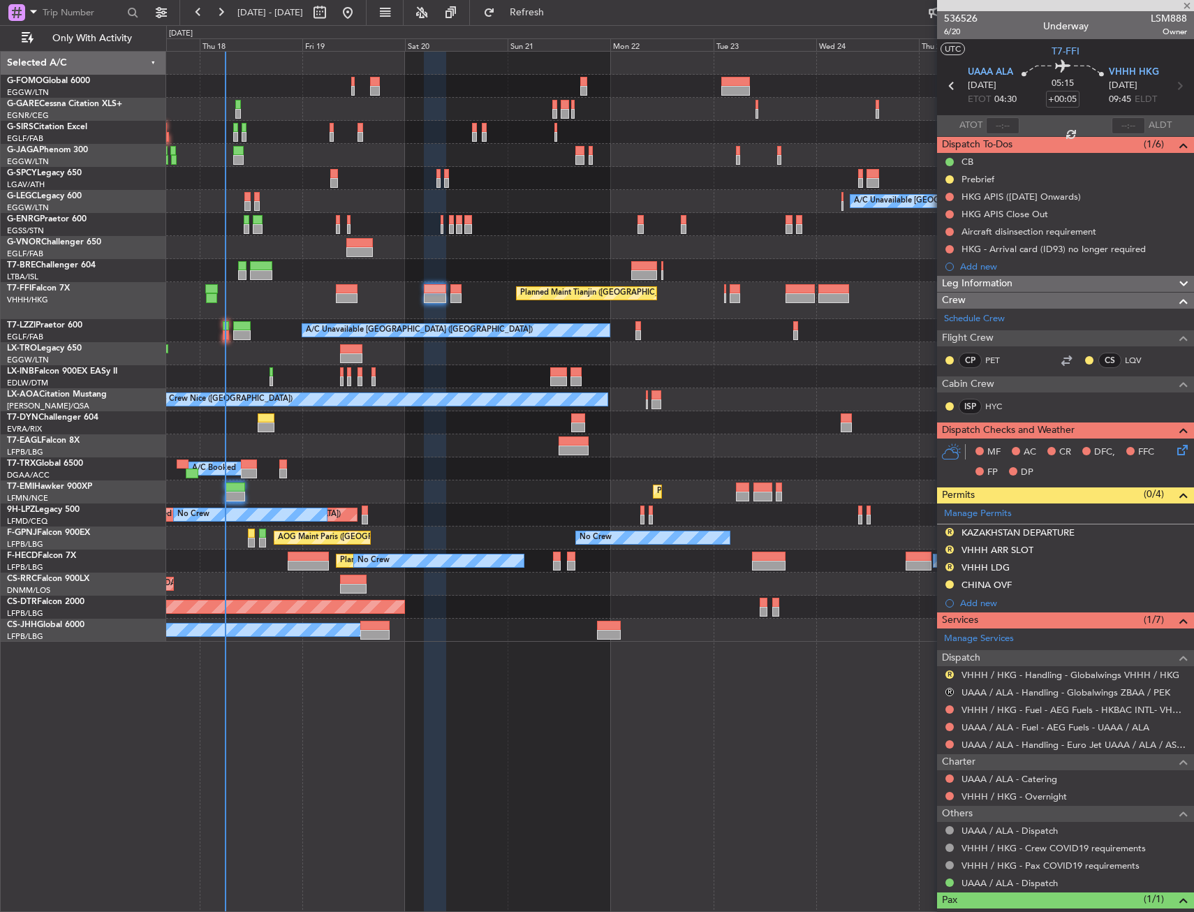
type input "+00:20"
type input "0"
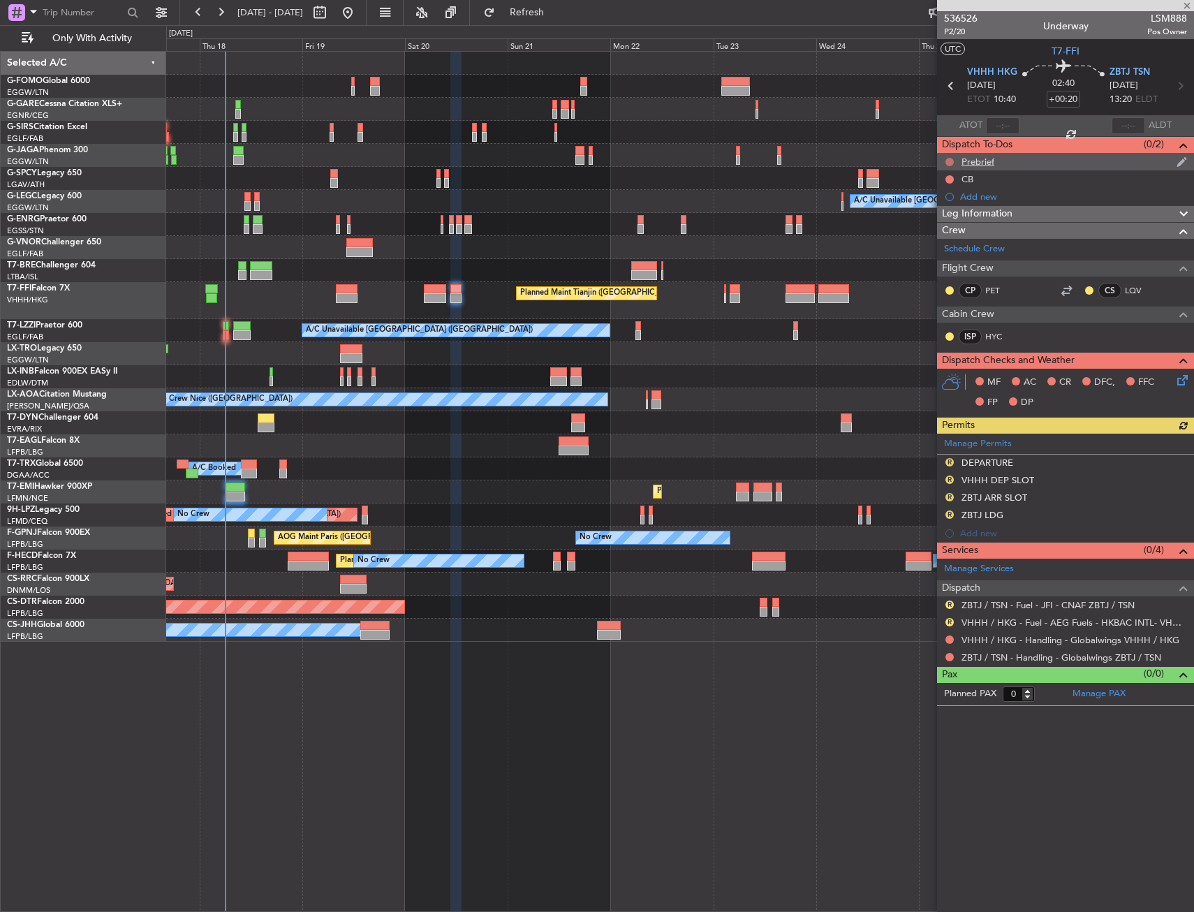
click at [948, 162] on button at bounding box center [949, 162] width 8 height 8
click at [944, 204] on span "In Progress" at bounding box center [956, 202] width 47 height 14
drag, startPoint x: 949, startPoint y: 178, endPoint x: 949, endPoint y: 195, distance: 16.8
click at [949, 179] on button at bounding box center [949, 179] width 8 height 8
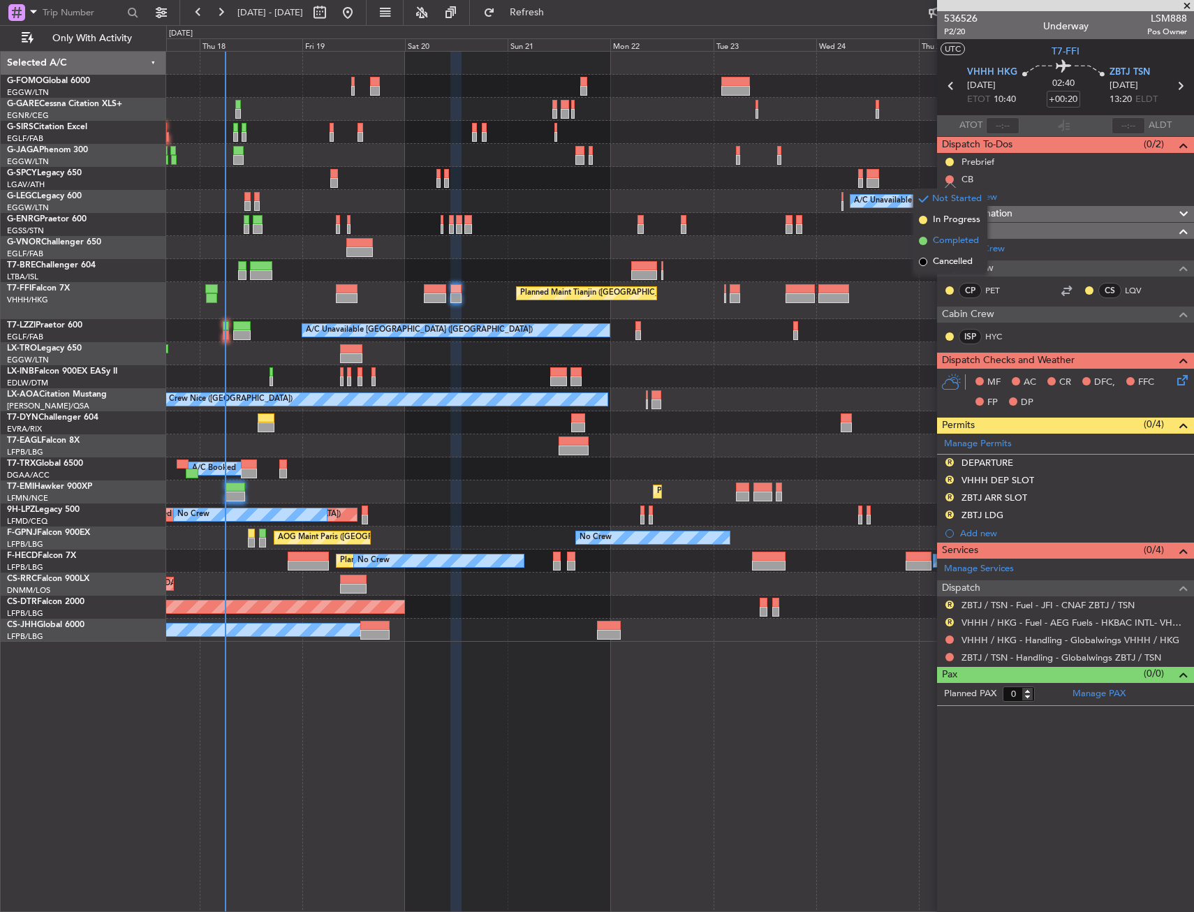
click at [942, 243] on span "Completed" at bounding box center [956, 241] width 46 height 14
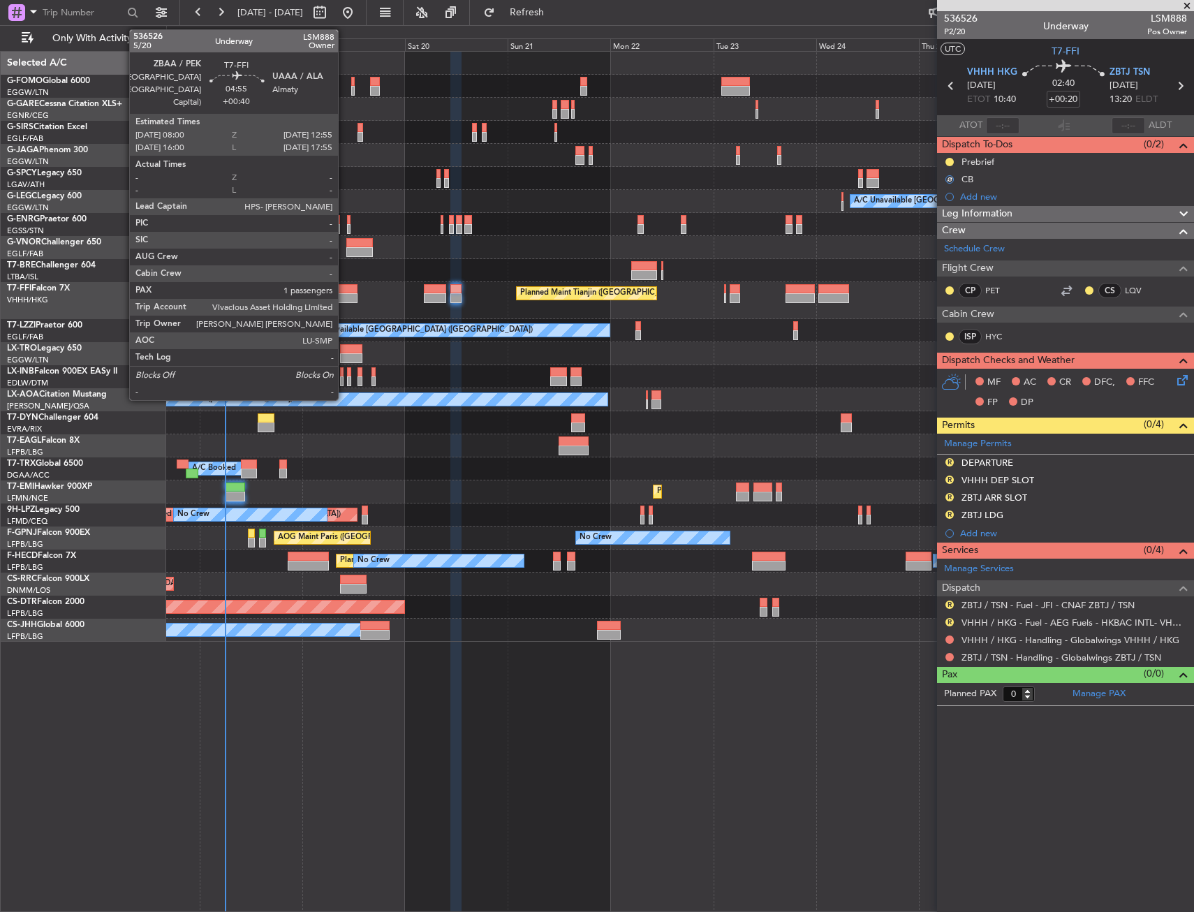
click at [346, 297] on div at bounding box center [347, 298] width 22 height 10
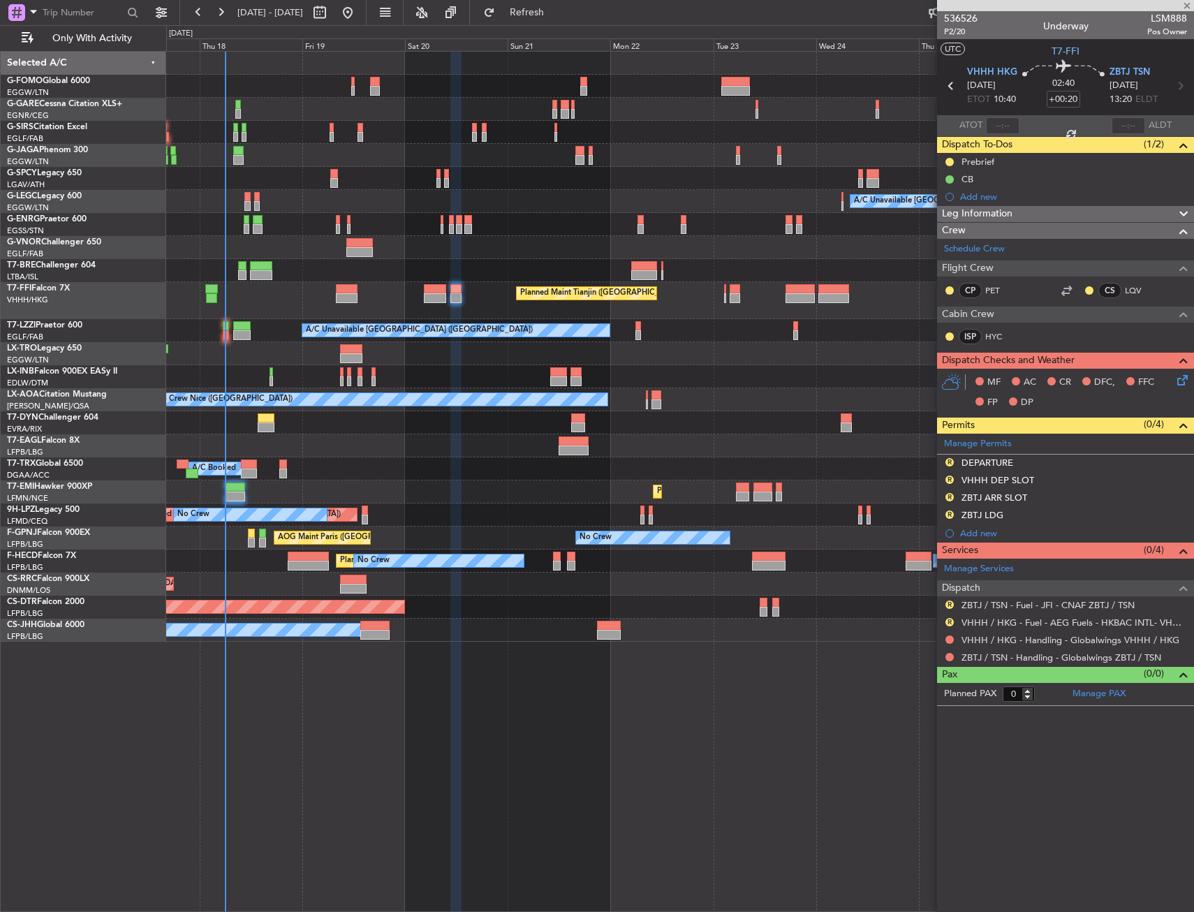
type input "+00:40"
type input "1"
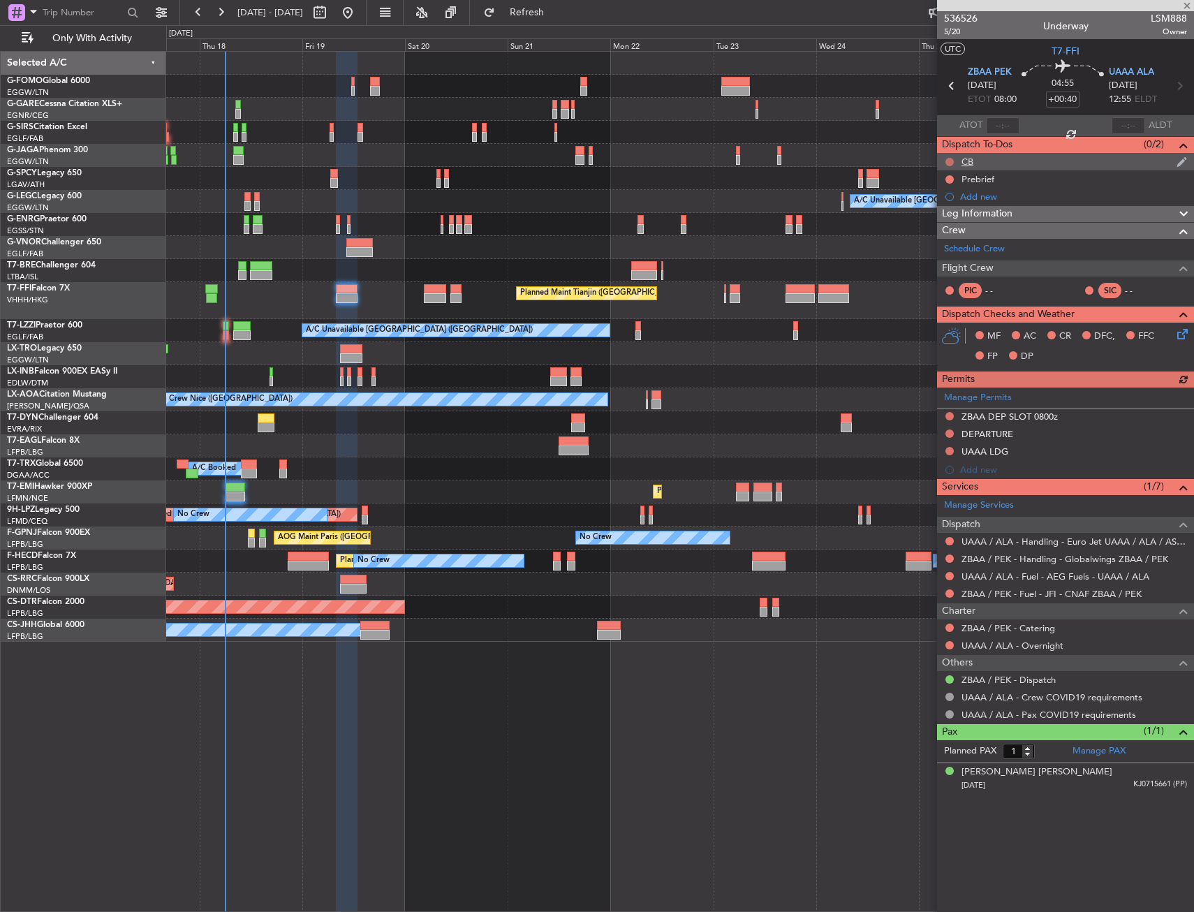
click at [949, 163] on button at bounding box center [949, 162] width 8 height 8
click at [956, 223] on span "Completed" at bounding box center [956, 223] width 46 height 14
click at [951, 179] on button at bounding box center [949, 179] width 8 height 8
click at [941, 219] on span "In Progress" at bounding box center [956, 220] width 47 height 14
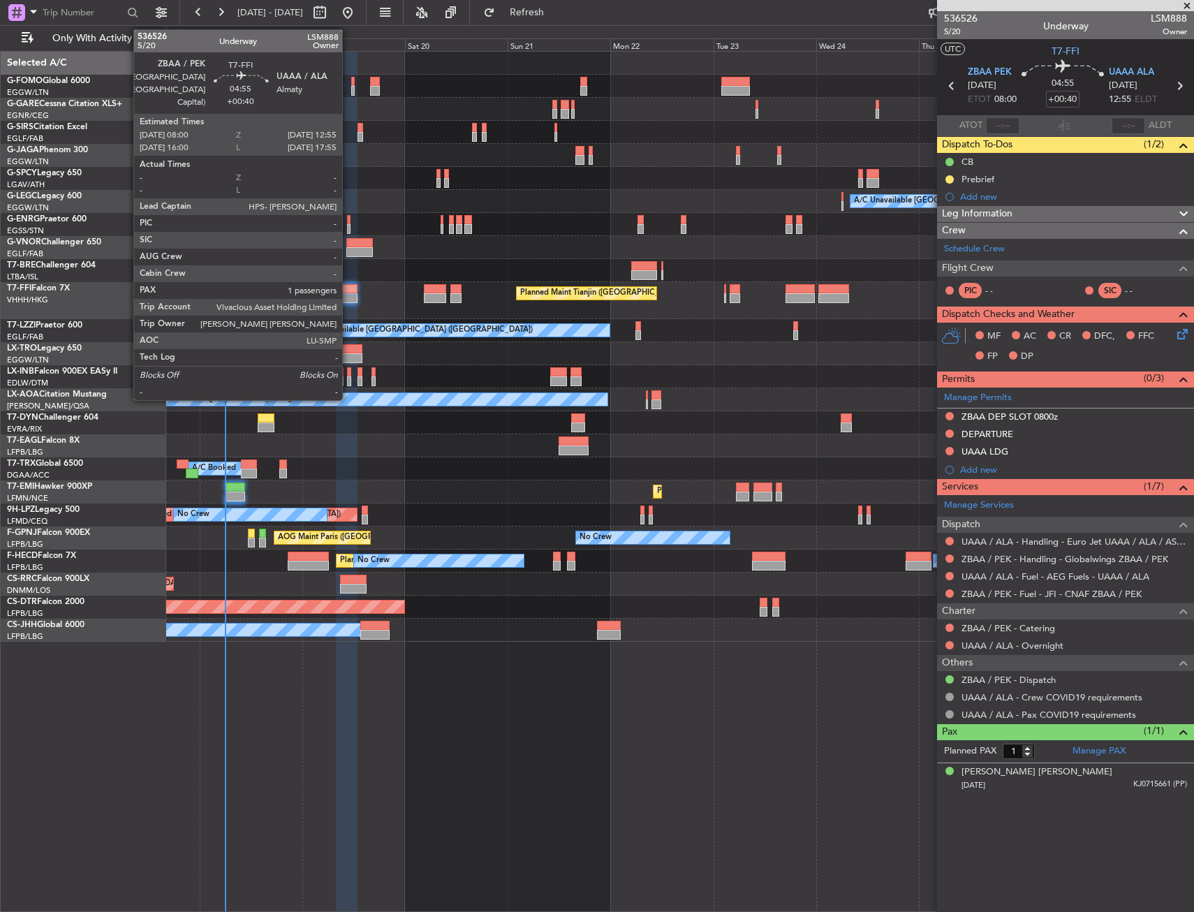
click at [348, 298] on div at bounding box center [347, 298] width 22 height 10
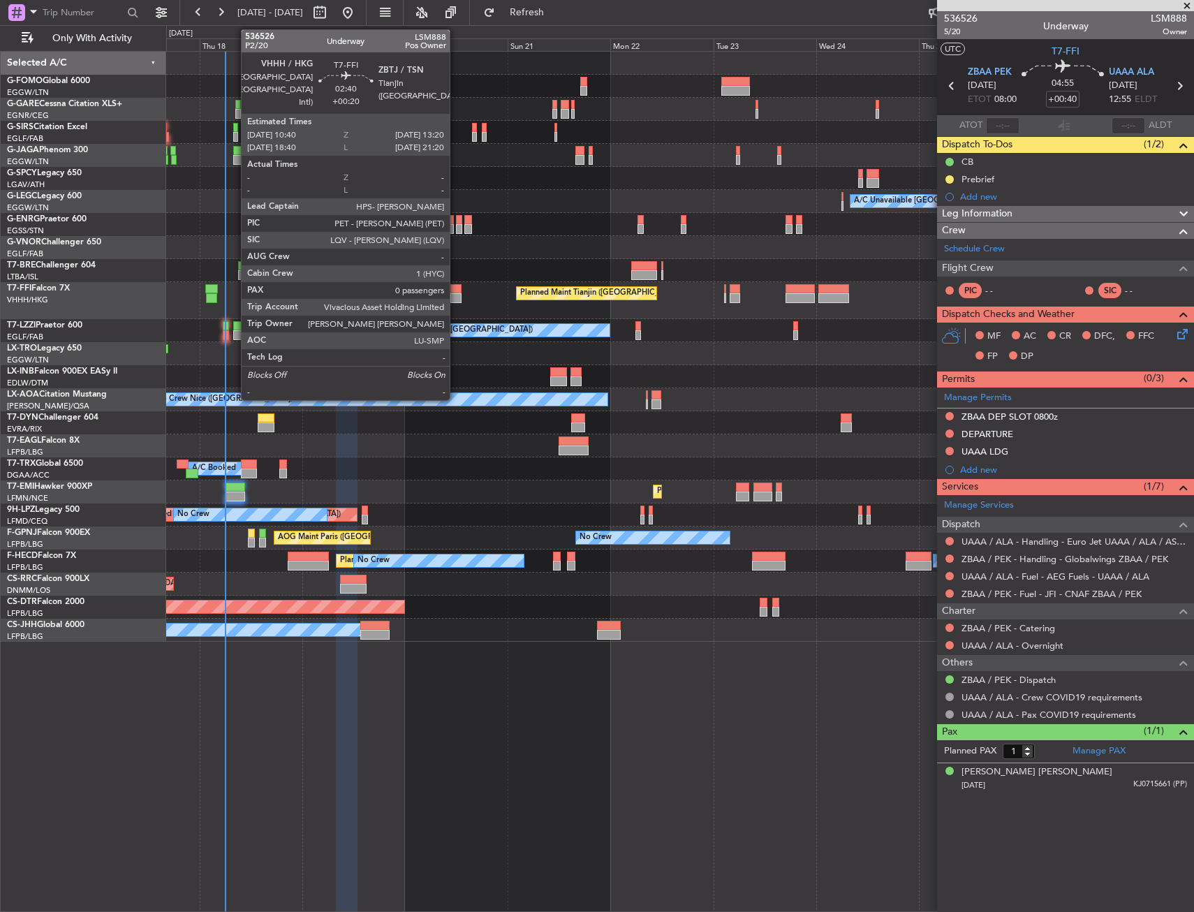
click at [456, 292] on div at bounding box center [456, 289] width 12 height 10
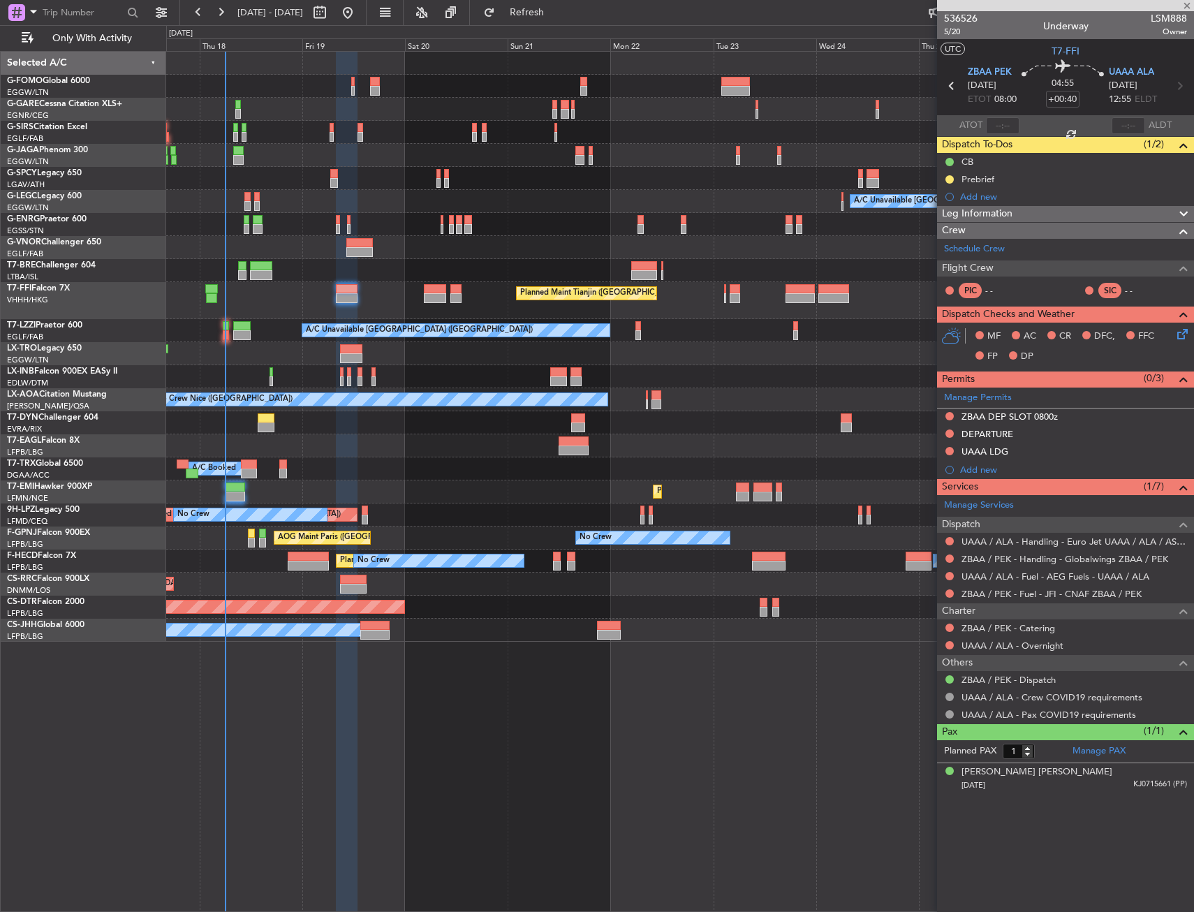
type input "+00:20"
type input "0"
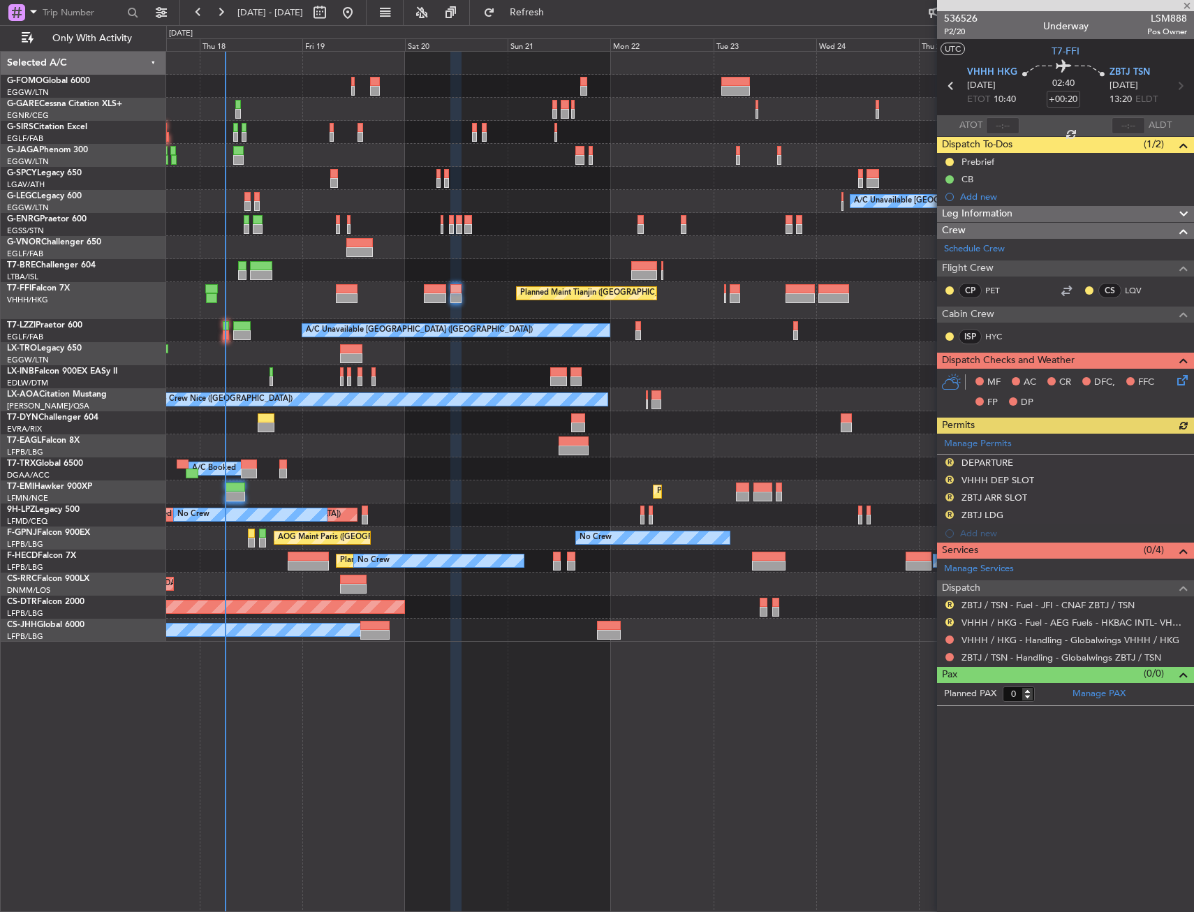
click at [299, 778] on div "A/C Unavailable London (Luton) Planned Maint Tianjin (Binhai) A/C Unavailable L…" at bounding box center [679, 481] width 1027 height 861
click at [747, 640] on div "Planned Maint Paris (Le Bourget) Owner" at bounding box center [679, 629] width 1027 height 23
click at [438, 781] on div "A/C Unavailable London (Luton) Planned Maint Tianjin (Binhai) A/C Unavailable L…" at bounding box center [679, 481] width 1027 height 861
click at [371, 265] on div at bounding box center [679, 270] width 1027 height 23
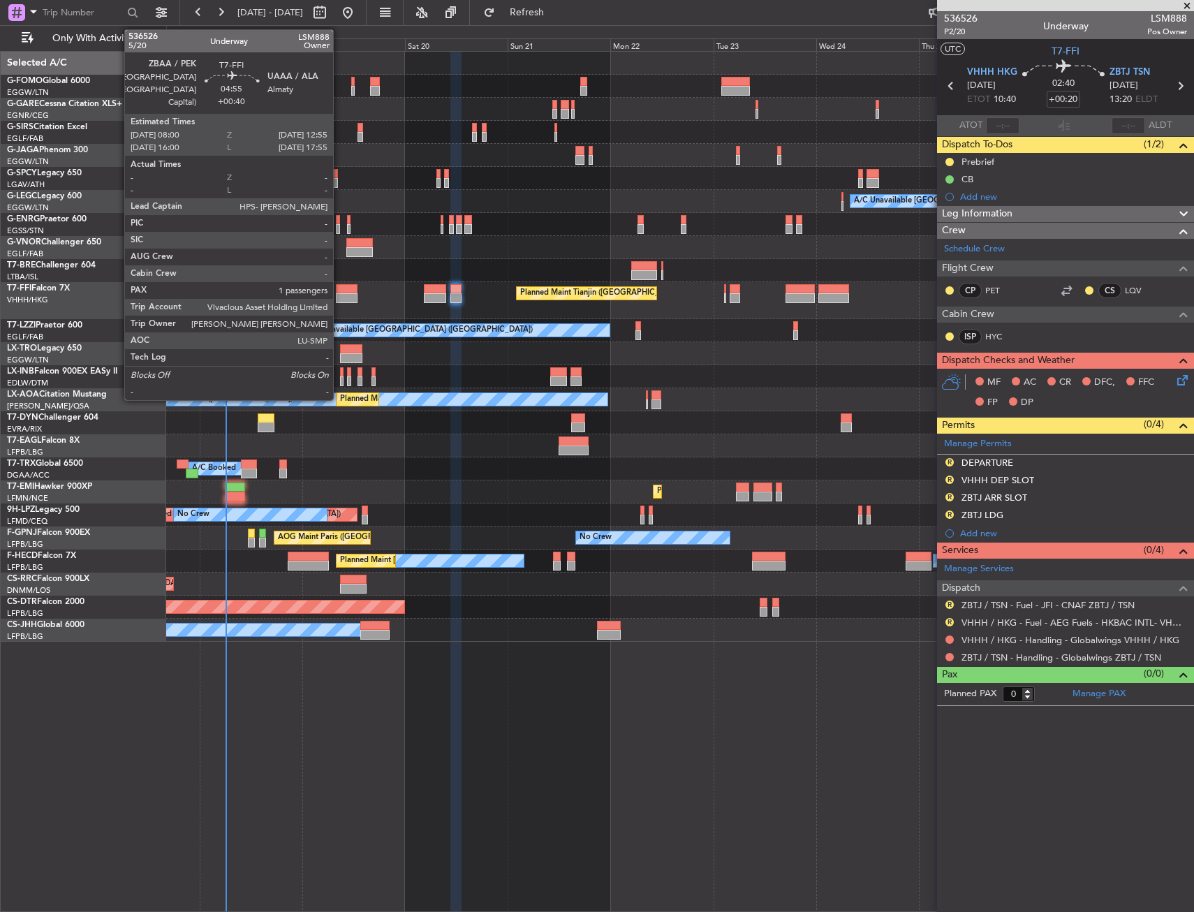
click at [339, 302] on div at bounding box center [347, 298] width 22 height 10
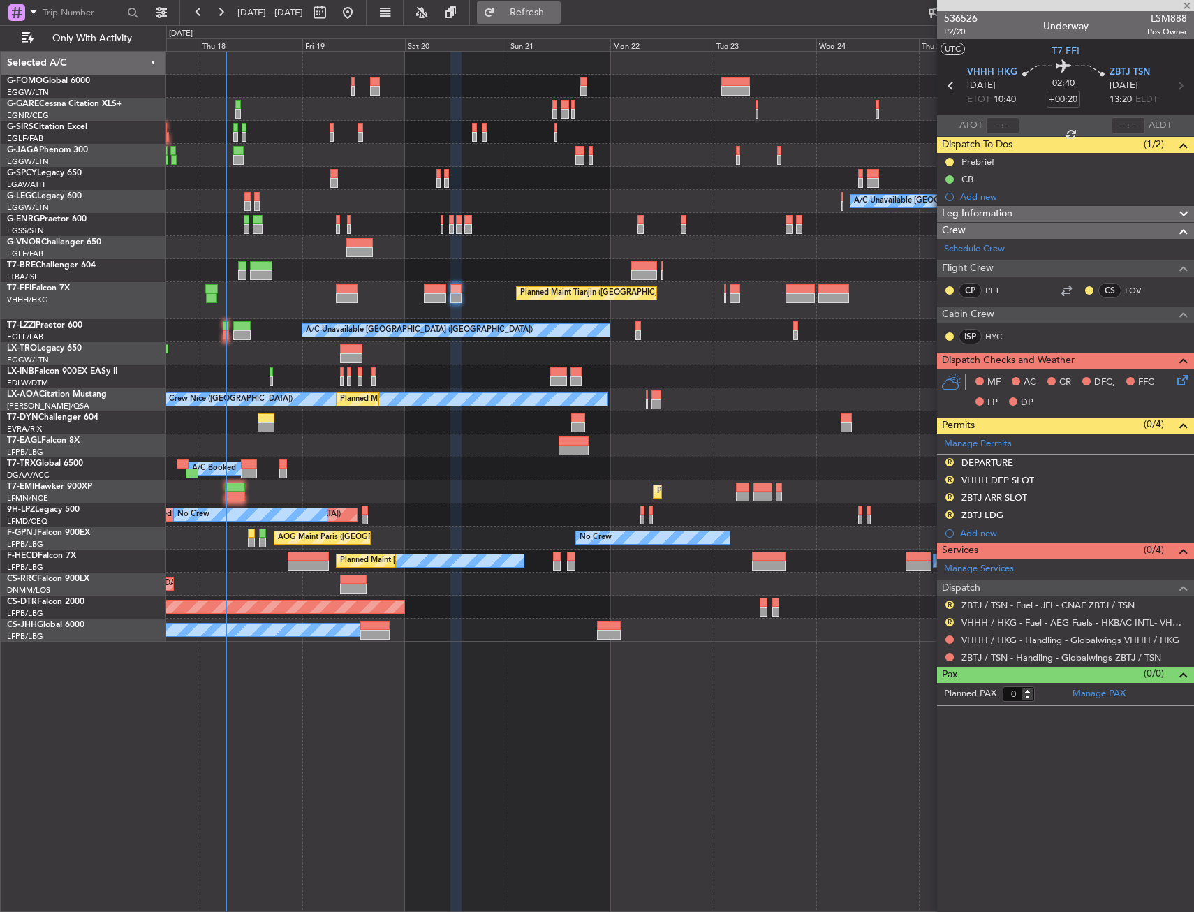
click at [556, 13] on span "Refresh" at bounding box center [527, 13] width 59 height 10
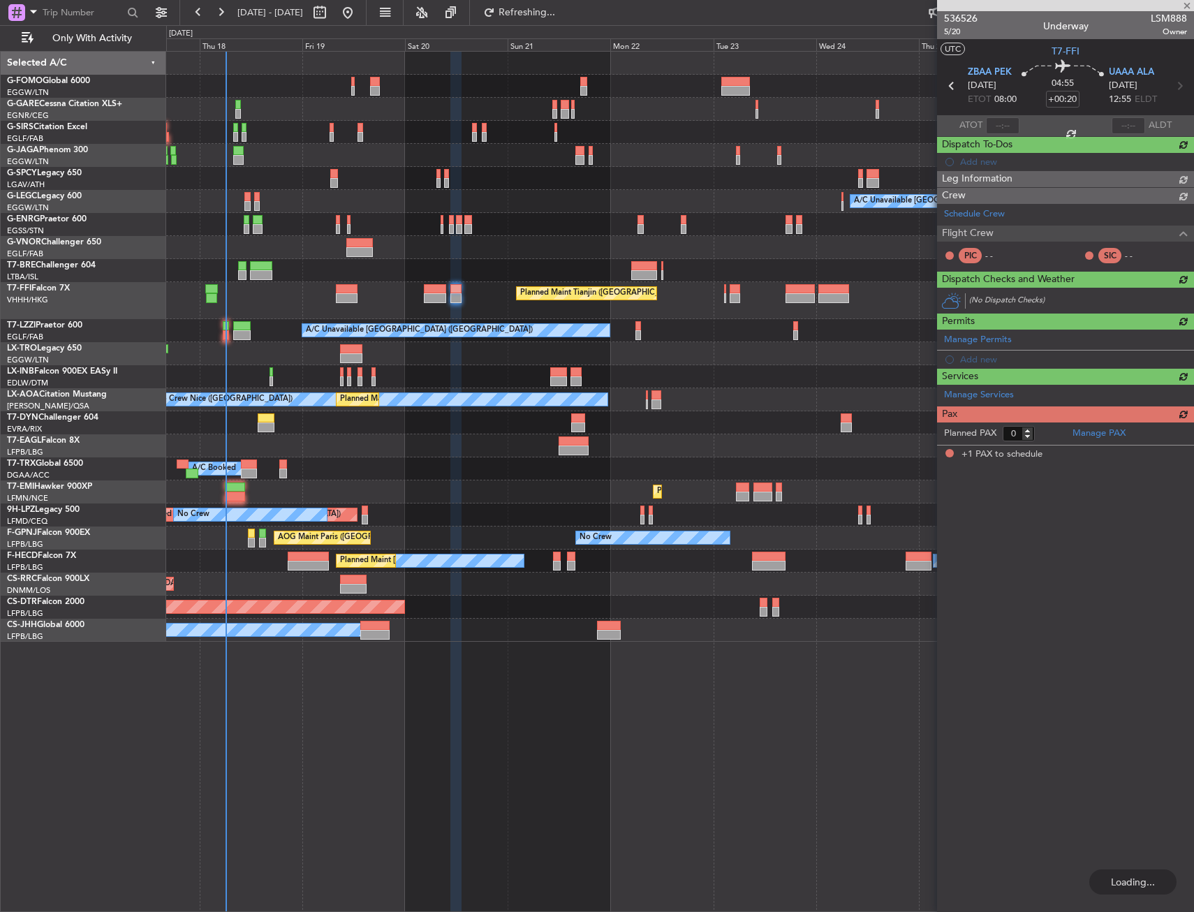
type input "+00:40"
type input "1"
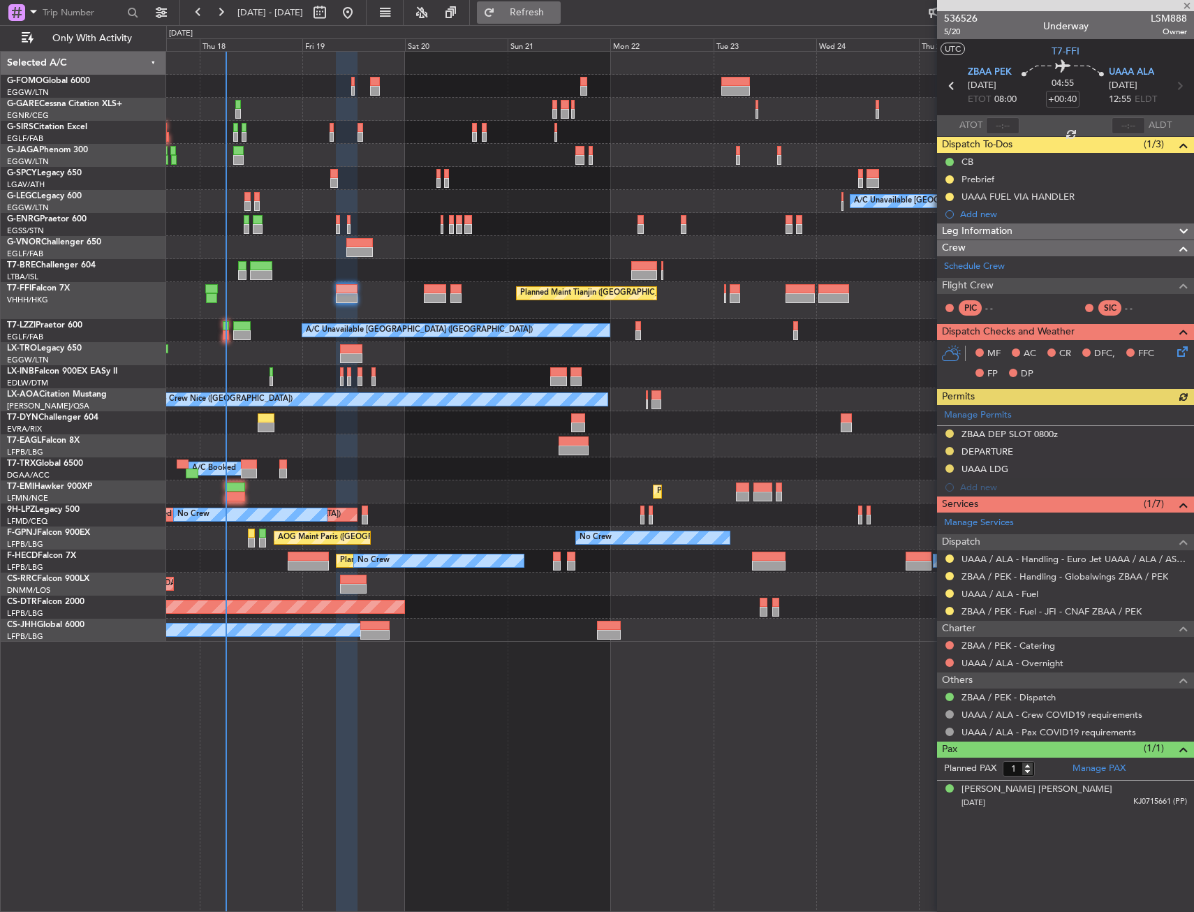
click at [560, 4] on button "Refresh" at bounding box center [519, 12] width 84 height 22
click at [1184, 343] on icon at bounding box center [1179, 348] width 11 height 11
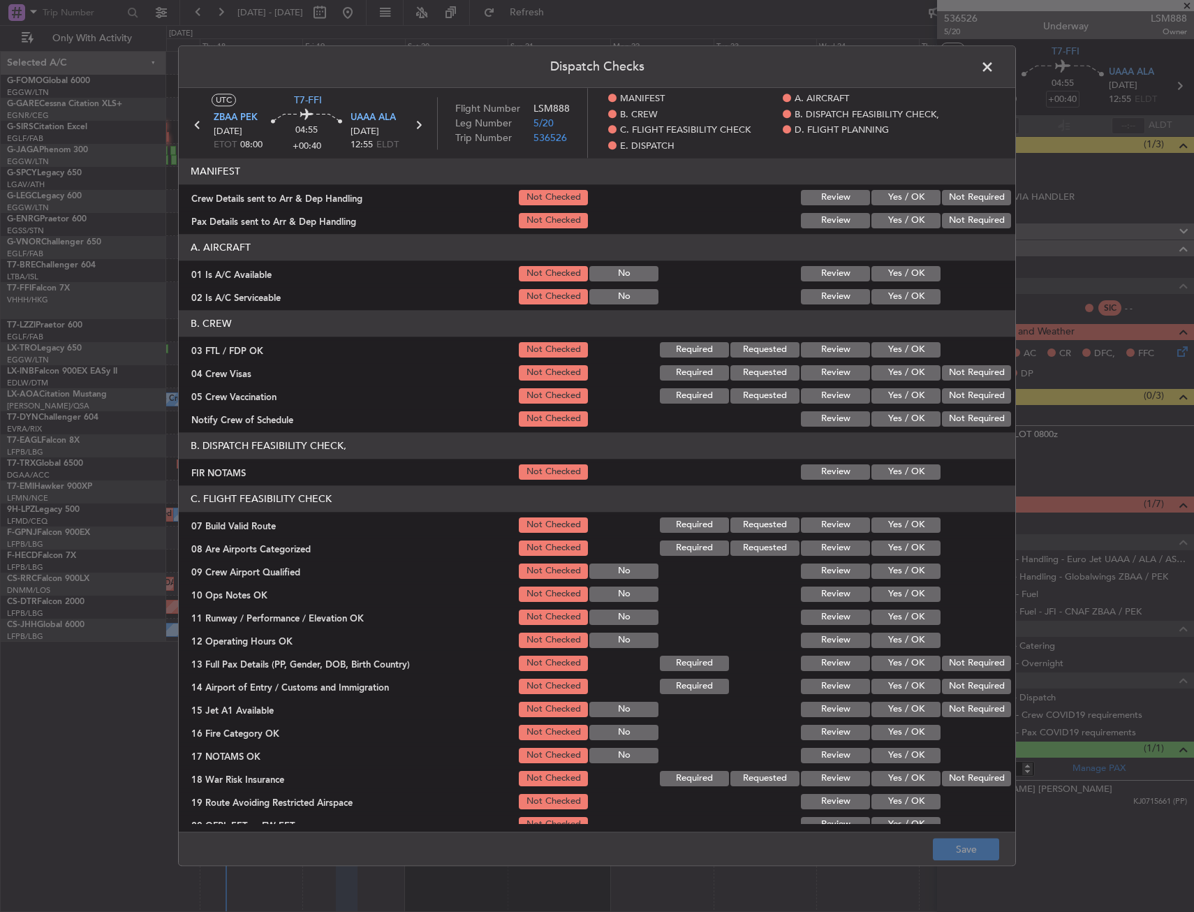
click at [940, 282] on div at bounding box center [975, 274] width 70 height 20
click at [903, 300] on button "Yes / OK" at bounding box center [905, 296] width 69 height 15
click at [902, 278] on button "Yes / OK" at bounding box center [905, 273] width 69 height 15
drag, startPoint x: 904, startPoint y: 475, endPoint x: 903, endPoint y: 496, distance: 20.3
click at [903, 475] on button "Yes / OK" at bounding box center [905, 471] width 69 height 15
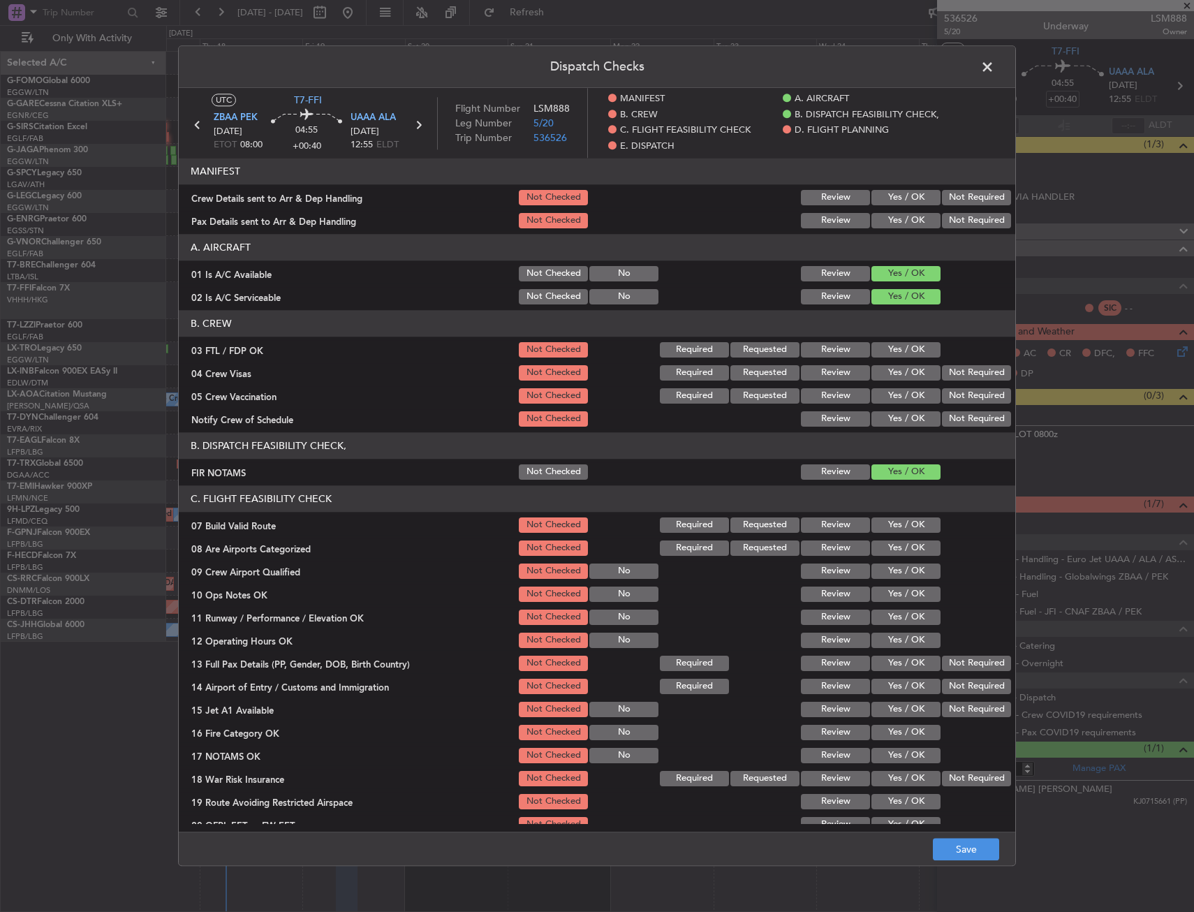
click at [903, 522] on button "Yes / OK" at bounding box center [905, 524] width 69 height 15
click at [901, 572] on button "Yes / OK" at bounding box center [905, 570] width 69 height 15
click at [898, 579] on button "Yes / OK" at bounding box center [905, 570] width 69 height 15
click at [900, 596] on button "Yes / OK" at bounding box center [905, 593] width 69 height 15
click at [900, 624] on div "Yes / OK" at bounding box center [904, 617] width 70 height 20
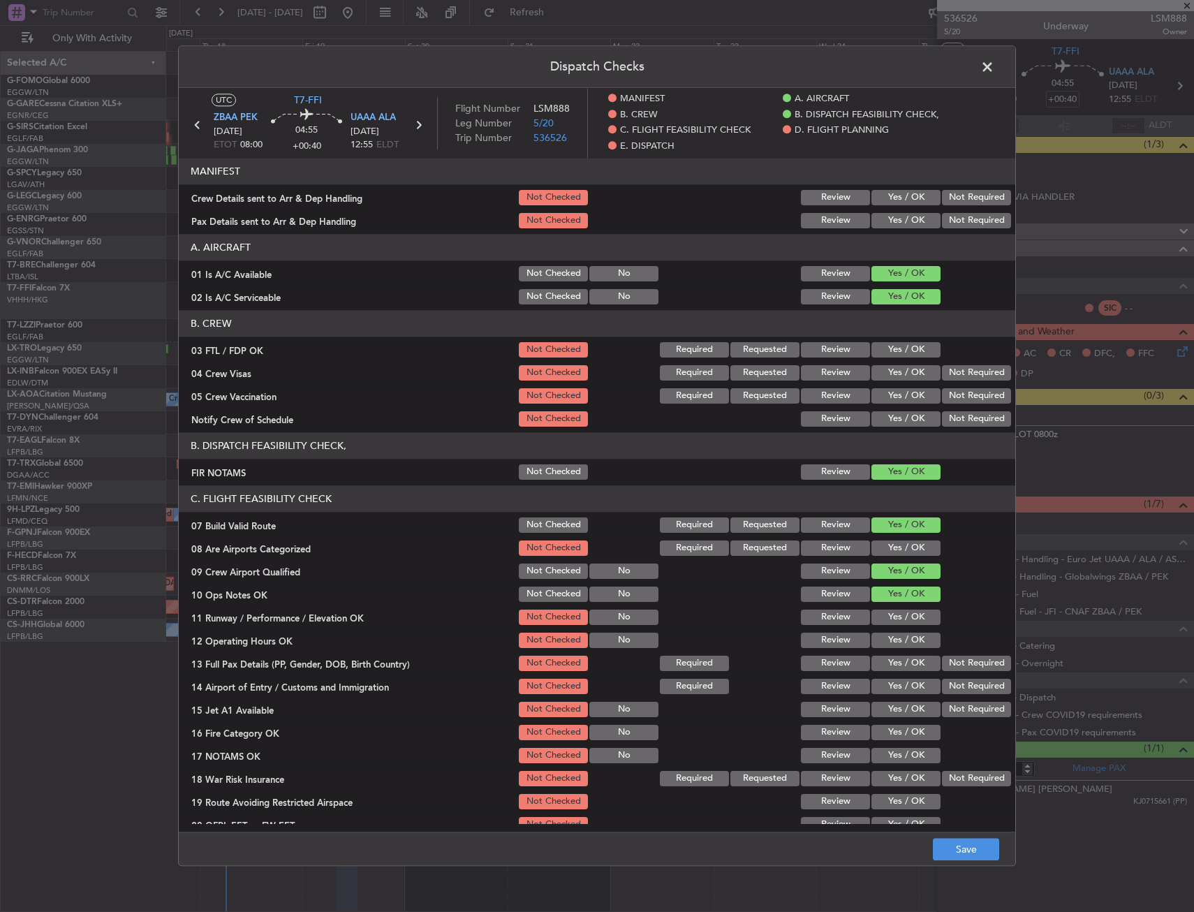
drag, startPoint x: 900, startPoint y: 630, endPoint x: 900, endPoint y: 639, distance: 9.1
click at [900, 633] on div "Yes / OK" at bounding box center [904, 640] width 70 height 20
click at [900, 644] on button "Yes / OK" at bounding box center [905, 639] width 69 height 15
click at [551, 578] on button "Not Checked" at bounding box center [553, 570] width 69 height 15
click at [896, 625] on div "Yes / OK" at bounding box center [904, 617] width 70 height 20
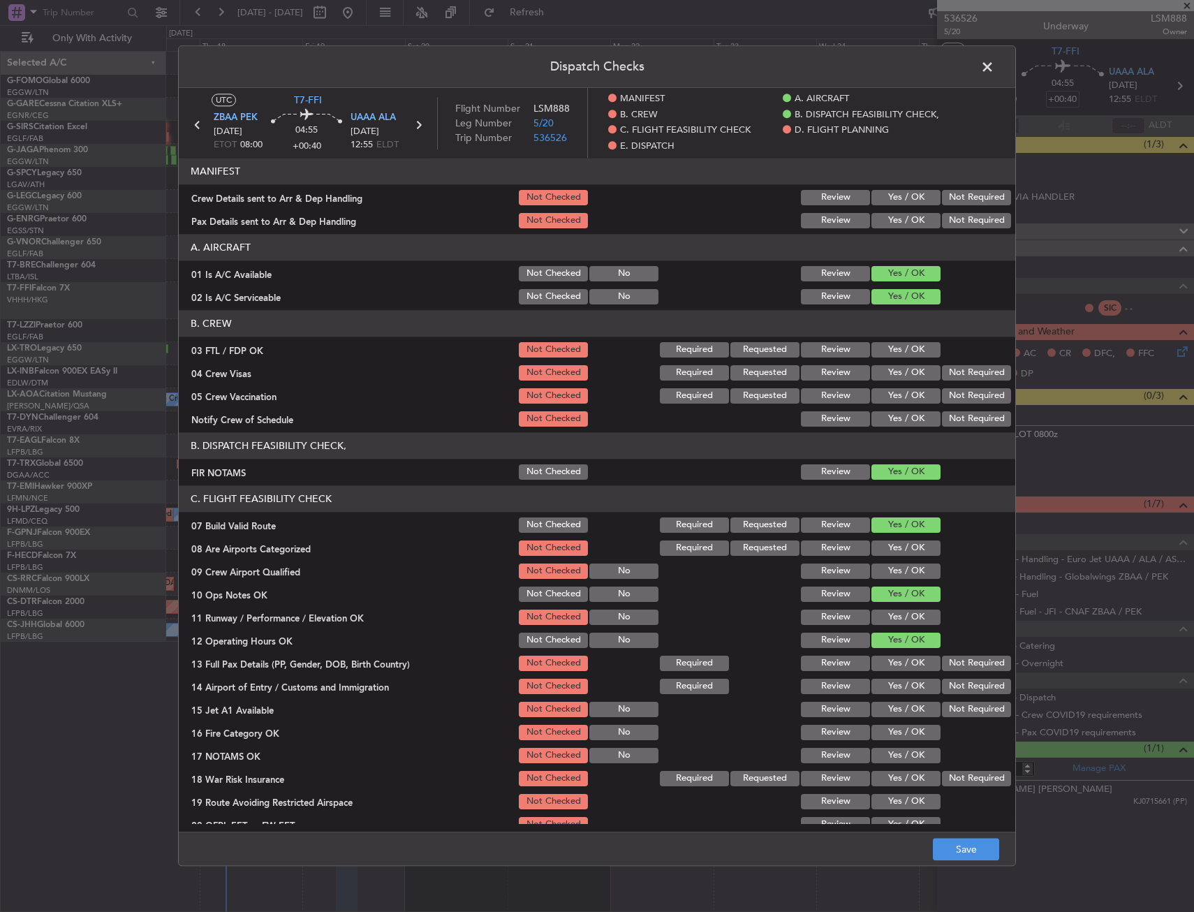
click at [894, 665] on button "Yes / OK" at bounding box center [905, 662] width 69 height 15
drag, startPoint x: 894, startPoint y: 616, endPoint x: 893, endPoint y: 683, distance: 66.3
click at [894, 617] on button "Yes / OK" at bounding box center [905, 616] width 69 height 15
click at [893, 690] on button "Yes / OK" at bounding box center [905, 685] width 69 height 15
drag, startPoint x: 896, startPoint y: 704, endPoint x: 898, endPoint y: 722, distance: 18.4
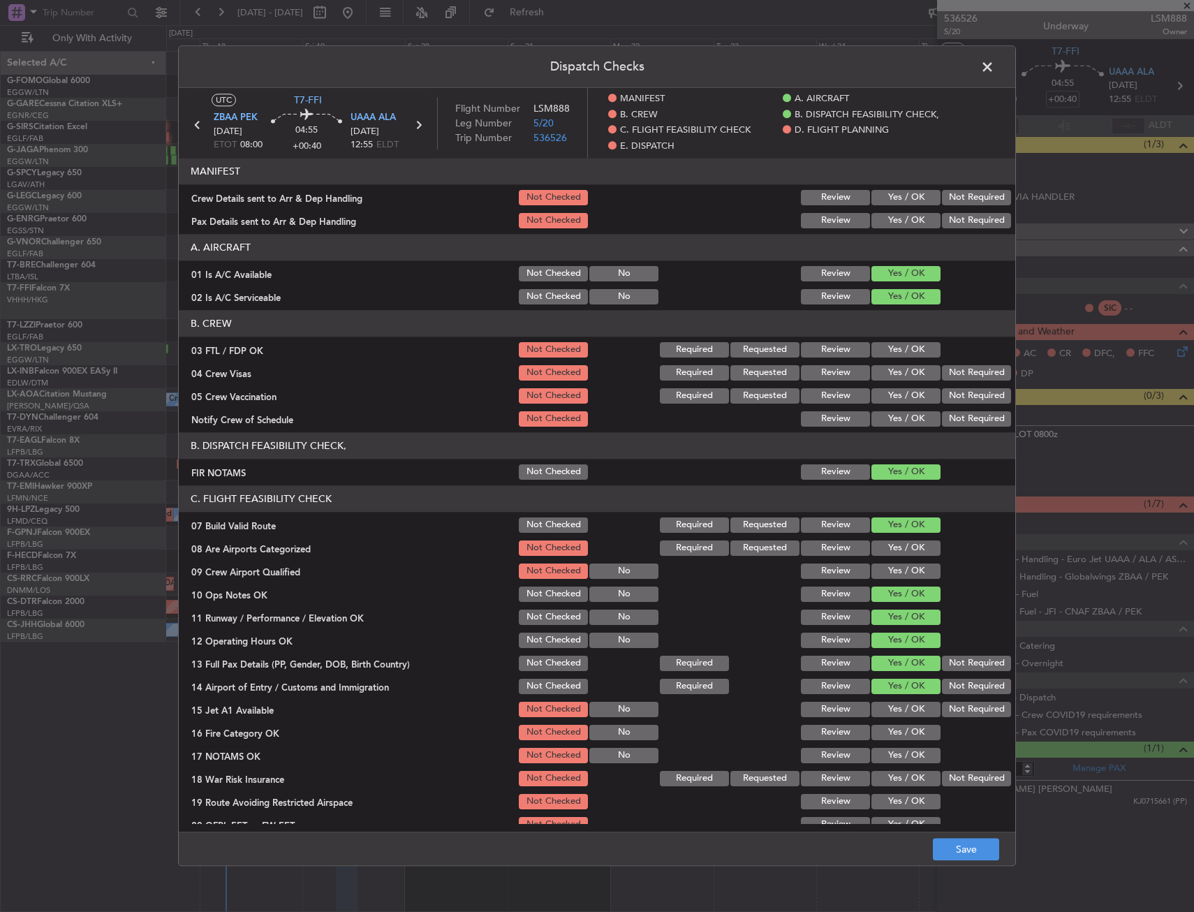
click at [896, 711] on div "Yes / OK" at bounding box center [904, 709] width 70 height 20
drag, startPoint x: 898, startPoint y: 722, endPoint x: 900, endPoint y: 732, distance: 10.6
click at [899, 728] on section "C. FLIGHT FEASIBILITY CHECK 07 Build Valid Route Not Checked Required Requested…" at bounding box center [597, 671] width 836 height 372
click at [900, 739] on button "Yes / OK" at bounding box center [905, 732] width 69 height 15
drag, startPoint x: 898, startPoint y: 708, endPoint x: 898, endPoint y: 747, distance: 38.4
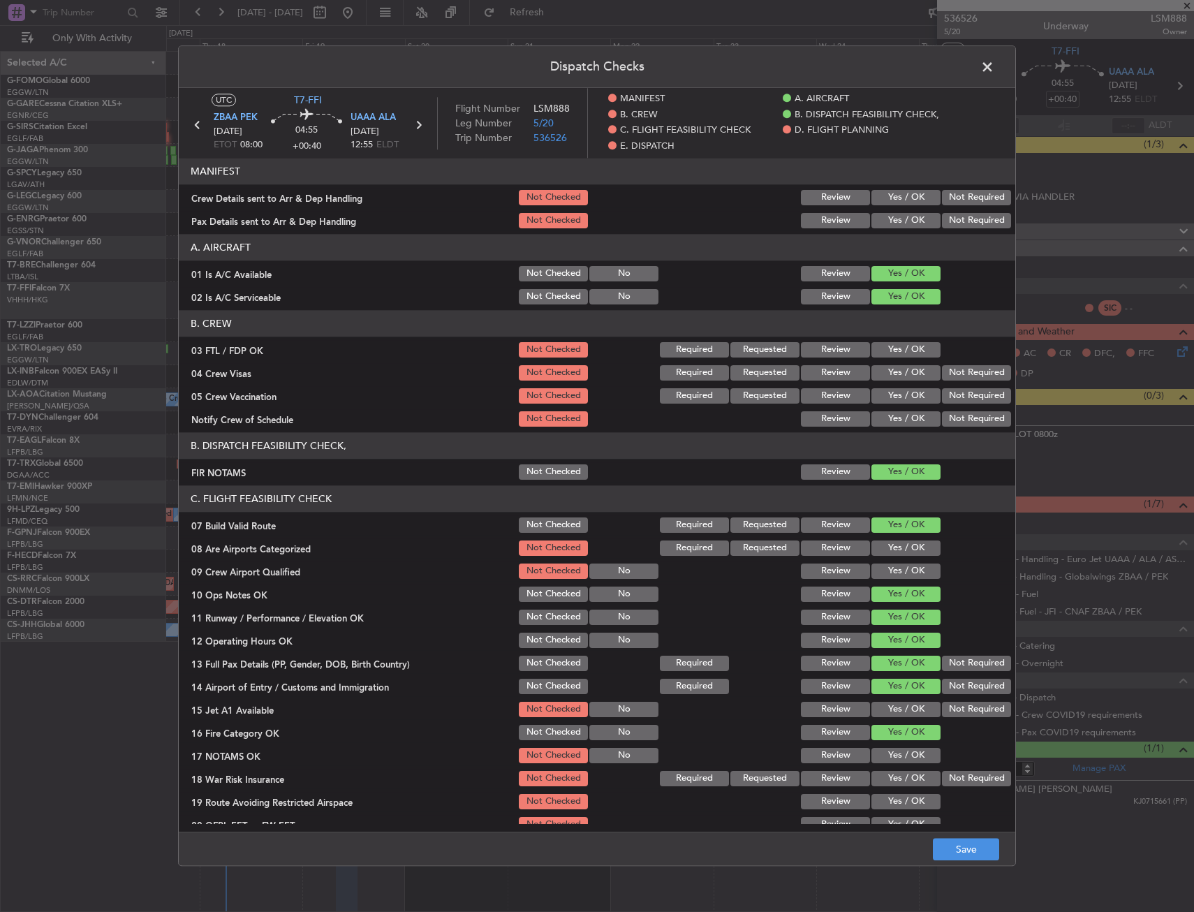
click at [898, 711] on button "Yes / OK" at bounding box center [905, 708] width 69 height 15
click at [899, 756] on button "Yes / OK" at bounding box center [905, 755] width 69 height 15
click at [959, 781] on button "Not Required" at bounding box center [976, 778] width 69 height 15
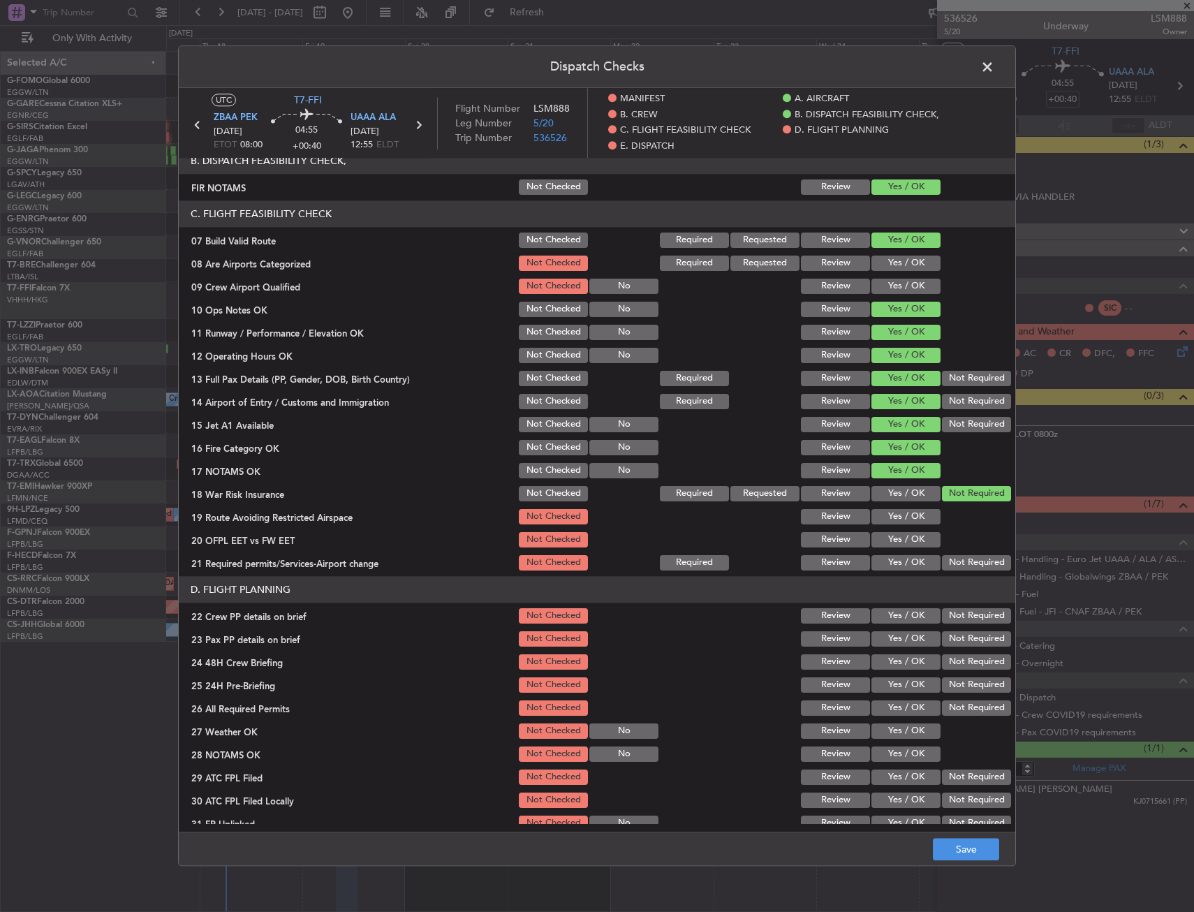
scroll to position [419, 0]
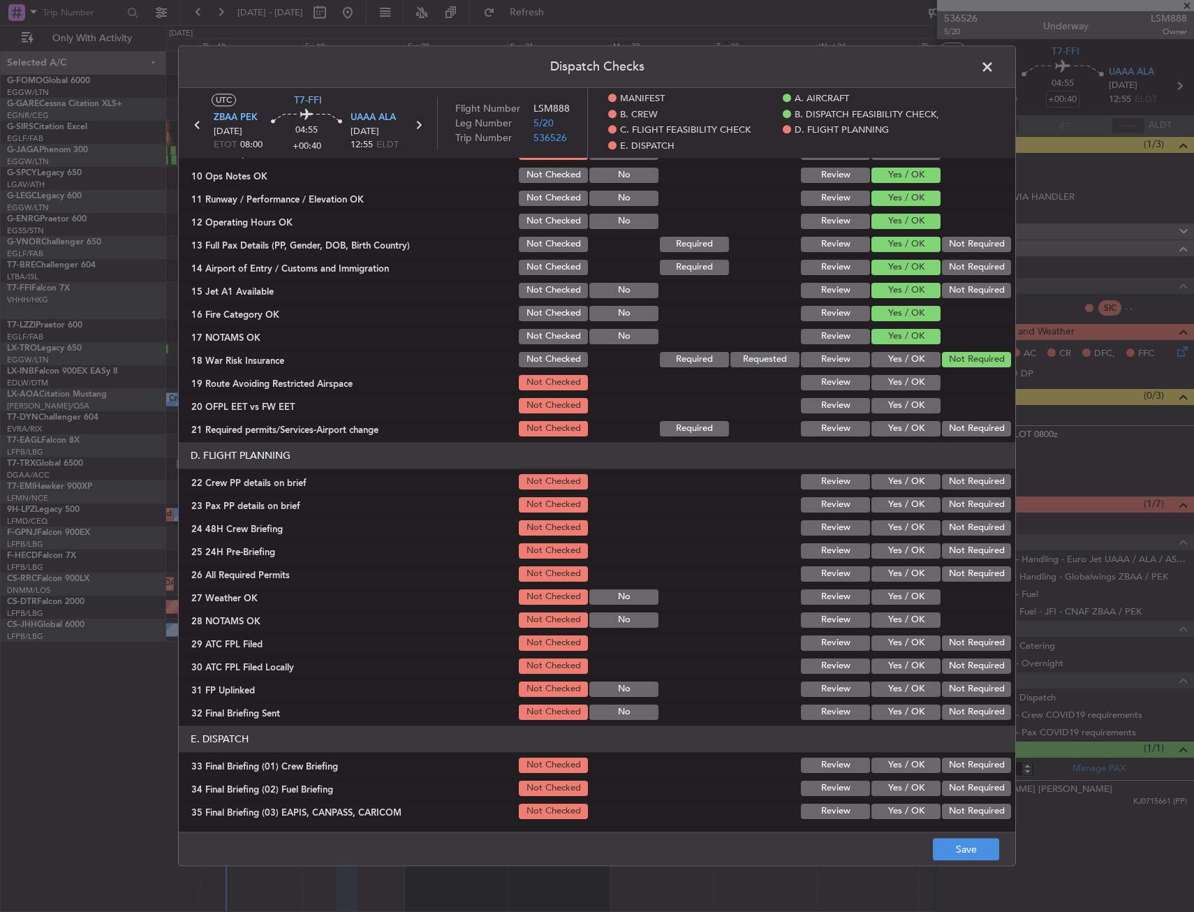
click at [897, 401] on button "Yes / OK" at bounding box center [905, 405] width 69 height 15
click at [896, 421] on section "C. FLIGHT FEASIBILITY CHECK 07 Build Valid Route Not Checked Required Requested…" at bounding box center [597, 252] width 836 height 372
click at [896, 421] on button "Yes / OK" at bounding box center [905, 428] width 69 height 15
click at [896, 392] on div "Yes / OK" at bounding box center [904, 383] width 70 height 20
click at [901, 383] on button "Yes / OK" at bounding box center [905, 382] width 69 height 15
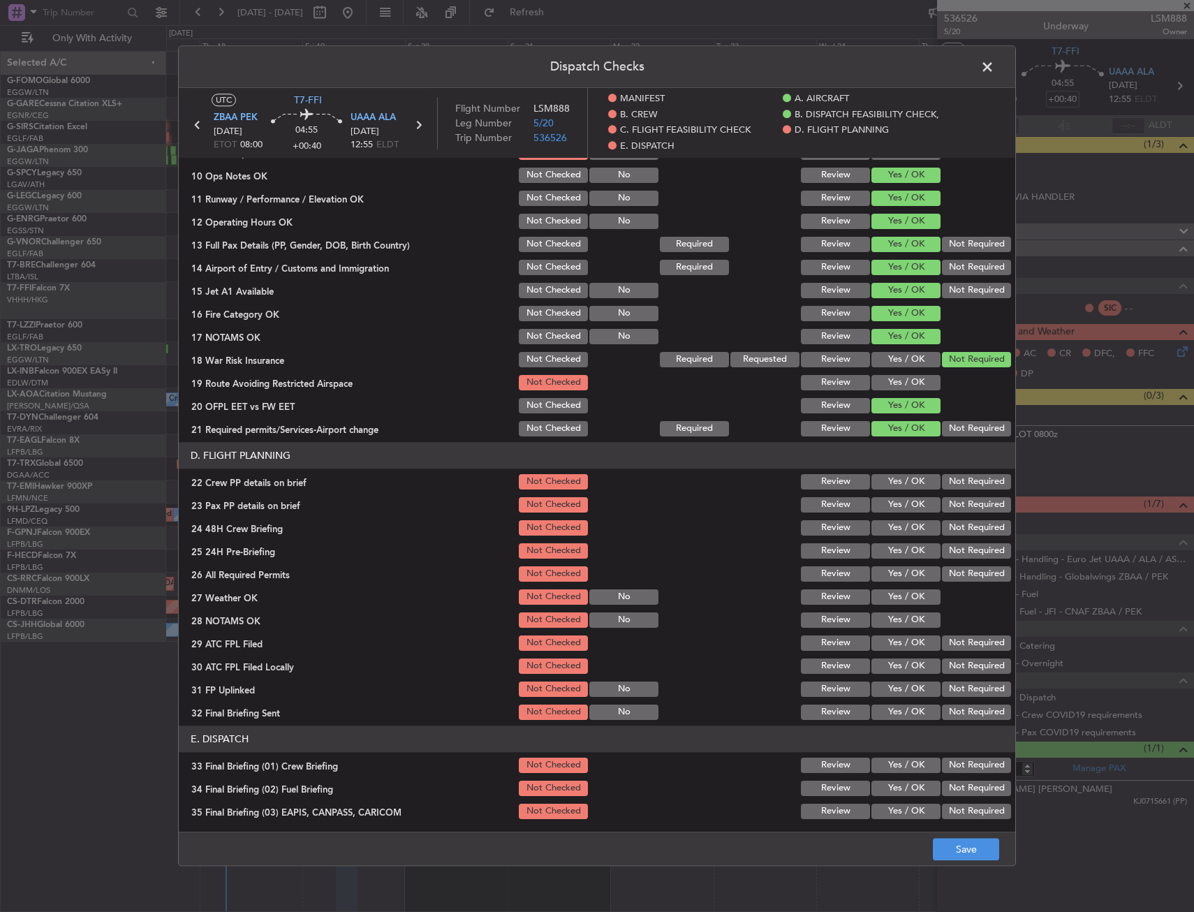
click at [901, 383] on button "Yes / OK" at bounding box center [905, 382] width 69 height 15
click at [901, 474] on button "Yes / OK" at bounding box center [905, 481] width 69 height 15
click at [893, 505] on button "Yes / OK" at bounding box center [905, 504] width 69 height 15
drag, startPoint x: 890, startPoint y: 523, endPoint x: 909, endPoint y: 547, distance: 30.3
click at [890, 526] on button "Yes / OK" at bounding box center [905, 527] width 69 height 15
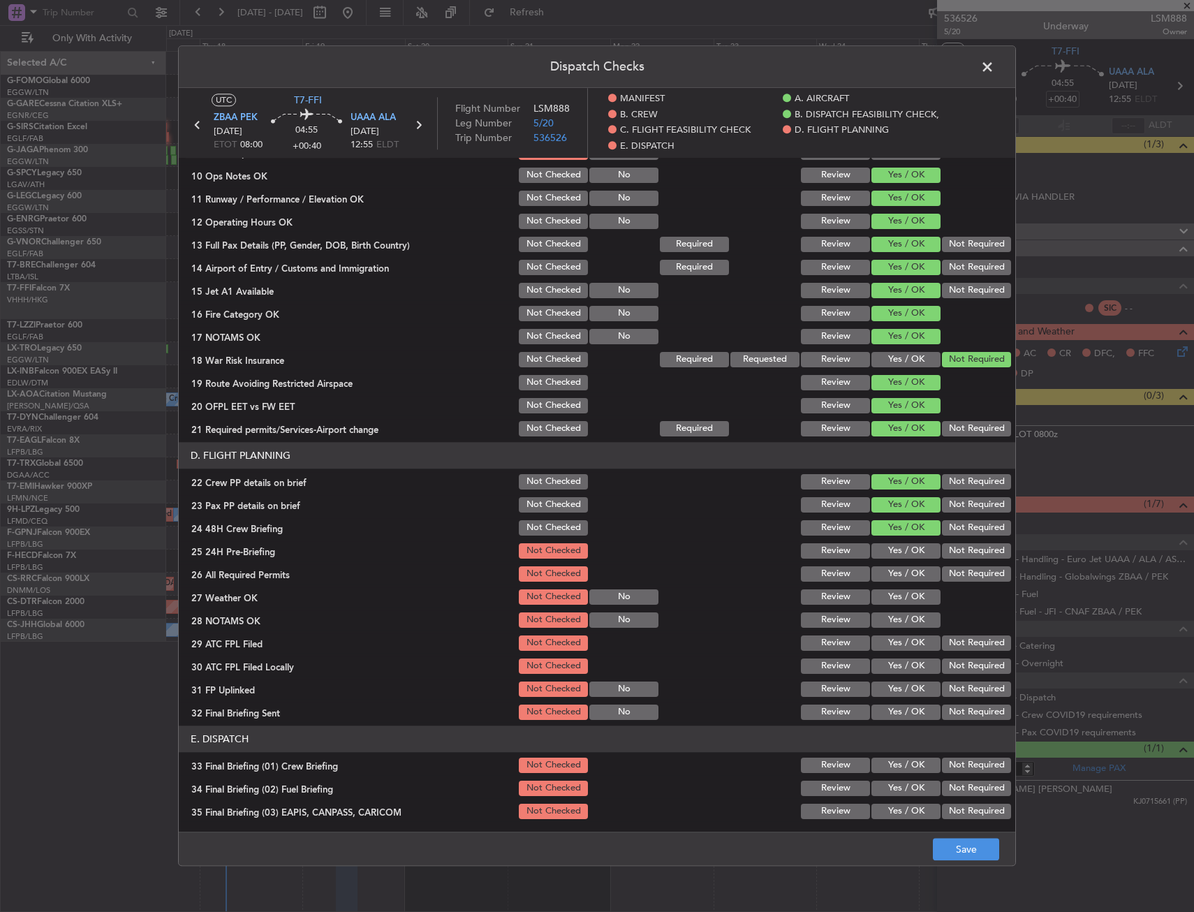
drag, startPoint x: 933, startPoint y: 551, endPoint x: 951, endPoint y: 579, distance: 32.7
click at [942, 551] on button "Not Required" at bounding box center [976, 550] width 69 height 15
click at [970, 843] on button "Save" at bounding box center [966, 849] width 66 height 22
click at [994, 64] on span at bounding box center [994, 71] width 0 height 28
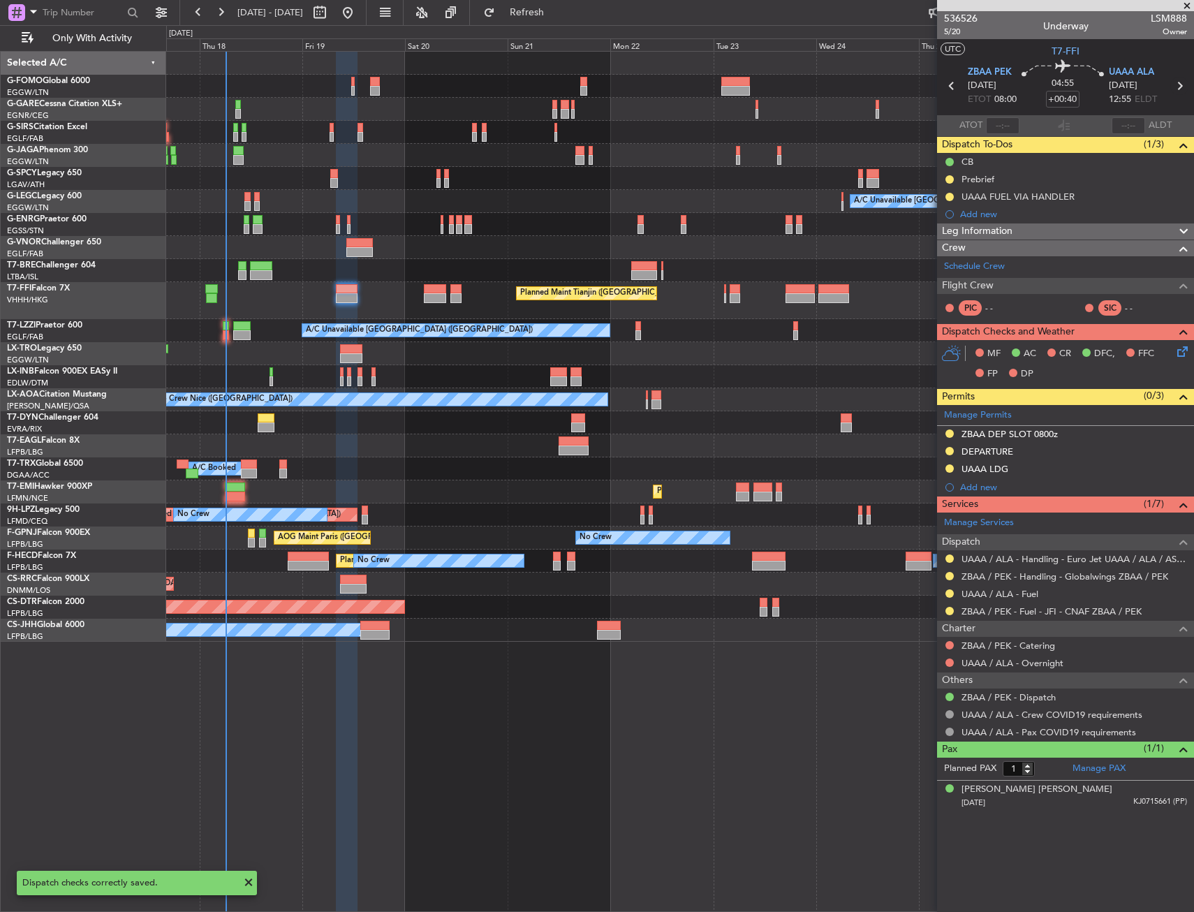
click at [1179, 84] on icon at bounding box center [1179, 86] width 18 height 18
click at [681, 138] on div at bounding box center [679, 132] width 1027 height 23
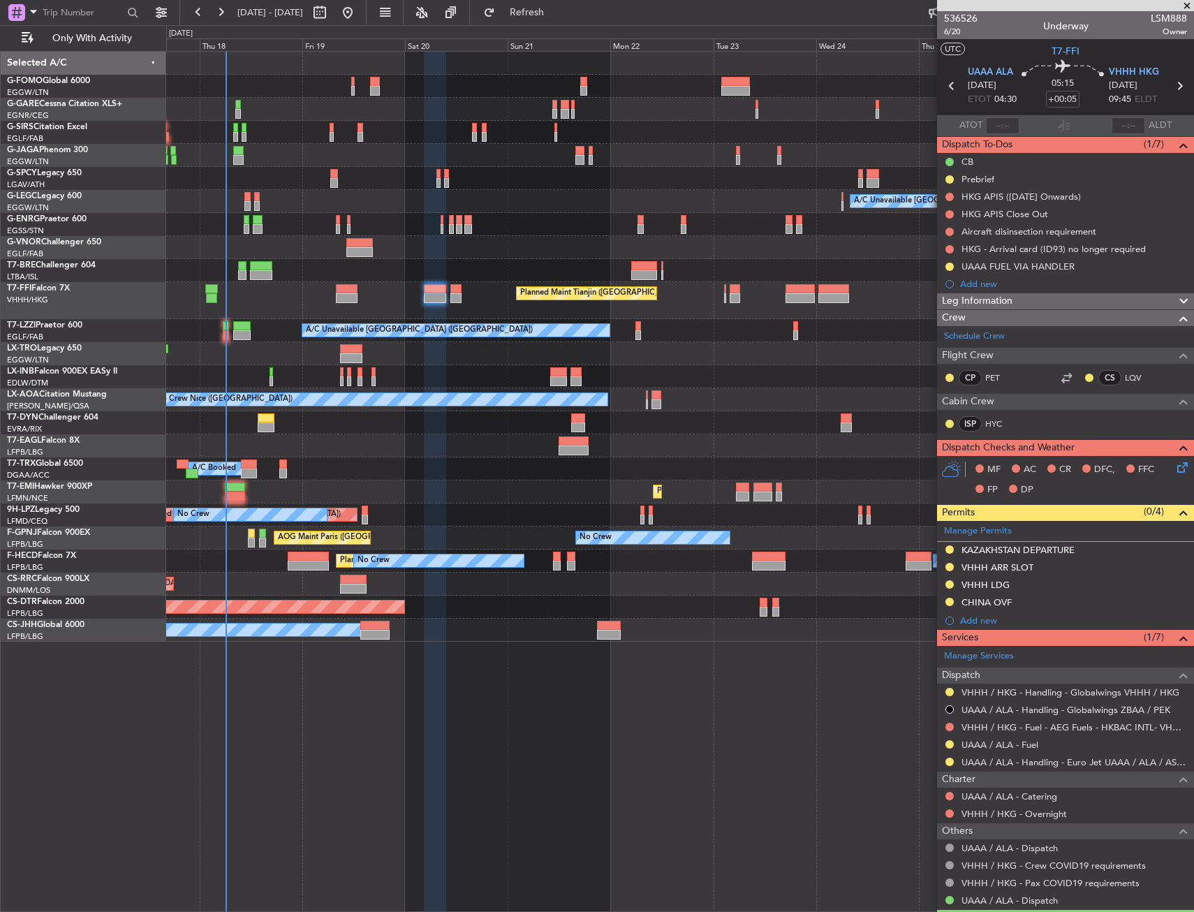
click at [1175, 470] on icon at bounding box center [1179, 464] width 11 height 11
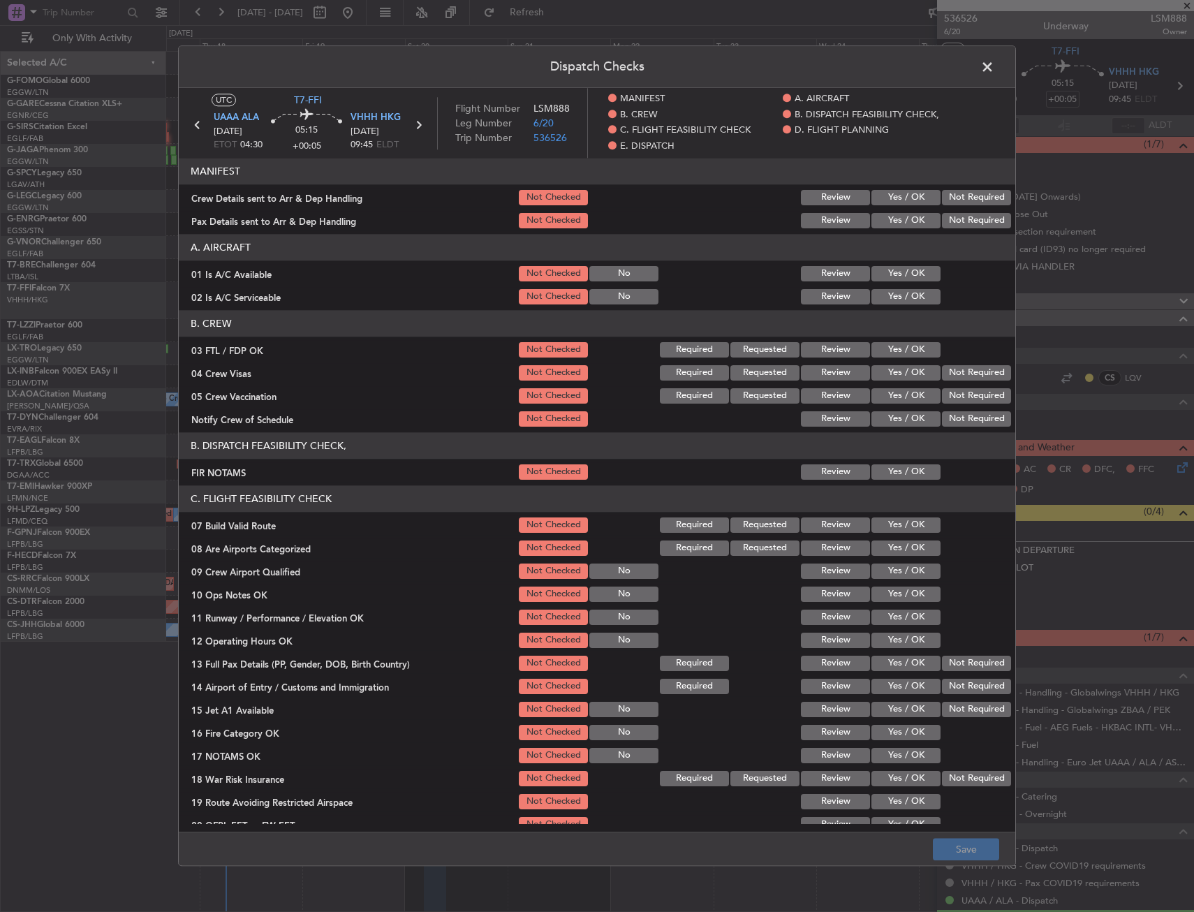
click at [905, 298] on button "Yes / OK" at bounding box center [905, 296] width 69 height 15
drag, startPoint x: 905, startPoint y: 269, endPoint x: 897, endPoint y: 371, distance: 102.3
click at [905, 271] on button "Yes / OK" at bounding box center [905, 273] width 69 height 15
click at [891, 471] on button "Yes / OK" at bounding box center [905, 471] width 69 height 15
click at [895, 540] on button "Yes / OK" at bounding box center [905, 547] width 69 height 15
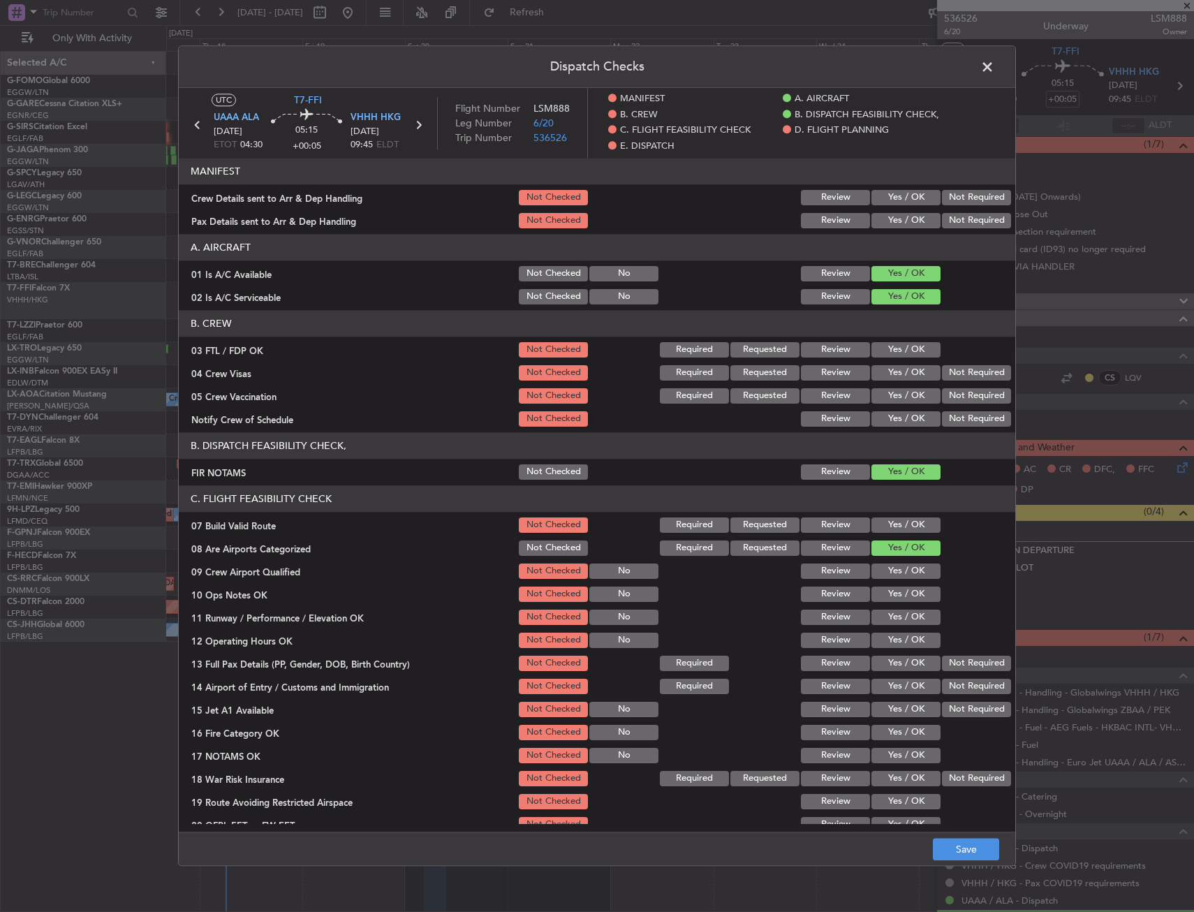
click at [897, 521] on button "Yes / OK" at bounding box center [905, 524] width 69 height 15
click at [568, 544] on button "Not Checked" at bounding box center [553, 547] width 69 height 15
click at [904, 609] on button "Yes / OK" at bounding box center [905, 616] width 69 height 15
click at [896, 593] on button "Yes / OK" at bounding box center [905, 593] width 69 height 15
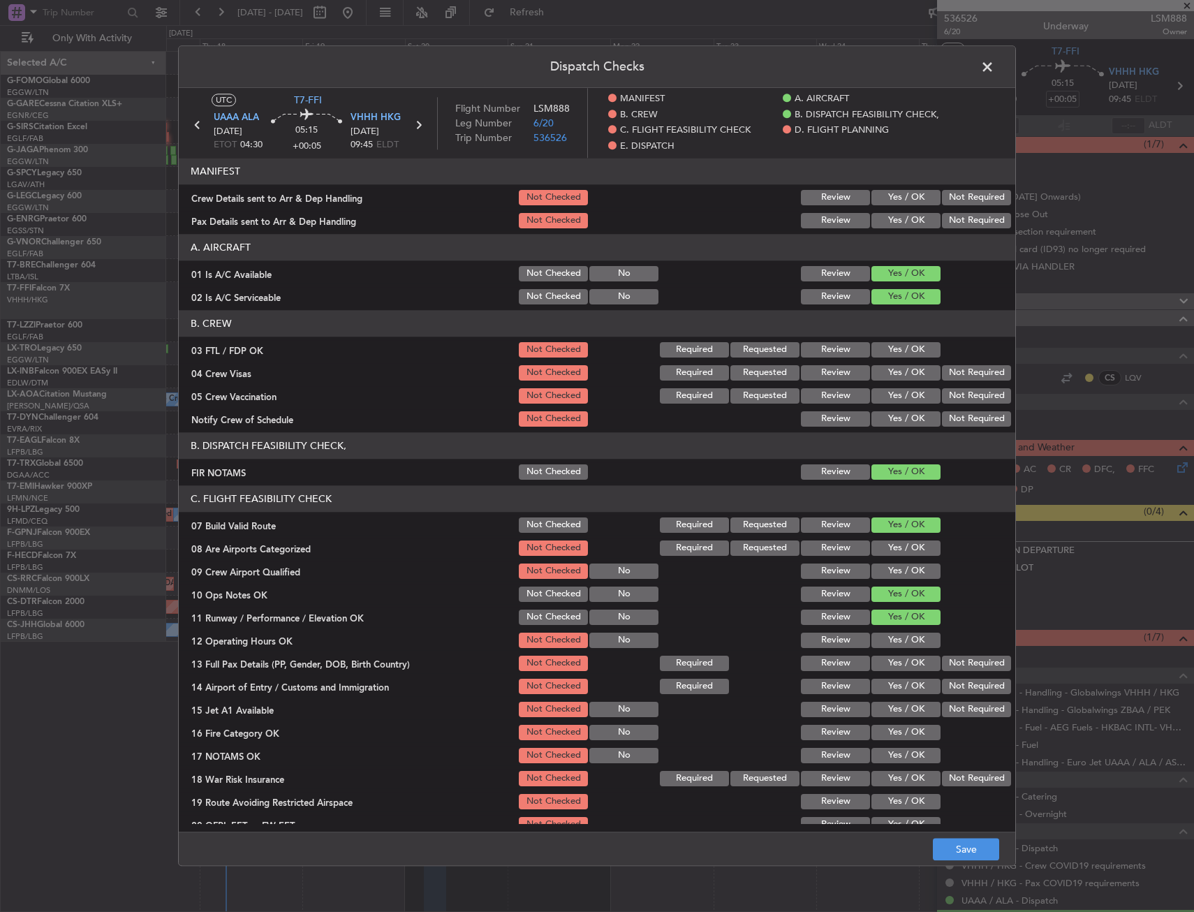
drag, startPoint x: 893, startPoint y: 651, endPoint x: 895, endPoint y: 662, distance: 11.3
click at [893, 653] on section "C. FLIGHT FEASIBILITY CHECK 07 Build Valid Route Not Checked Required Requested…" at bounding box center [597, 671] width 836 height 372
drag, startPoint x: 895, startPoint y: 655, endPoint x: 893, endPoint y: 636, distance: 19.0
click at [895, 654] on div "Yes / OK" at bounding box center [904, 663] width 70 height 20
drag, startPoint x: 893, startPoint y: 636, endPoint x: 895, endPoint y: 658, distance: 22.4
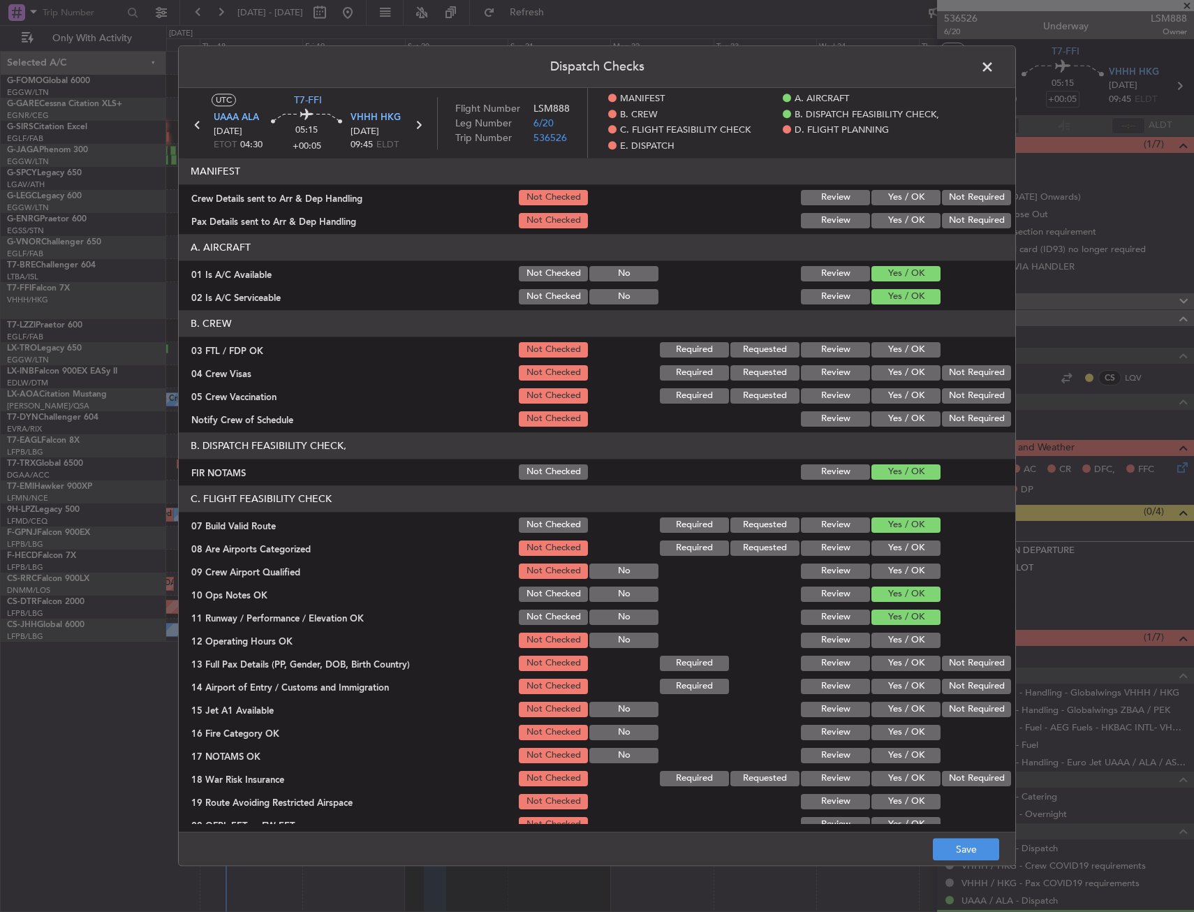
click at [893, 639] on button "Yes / OK" at bounding box center [905, 639] width 69 height 15
drag, startPoint x: 895, startPoint y: 658, endPoint x: 898, endPoint y: 669, distance: 11.5
click at [896, 661] on button "Yes / OK" at bounding box center [905, 662] width 69 height 15
drag, startPoint x: 900, startPoint y: 678, endPoint x: 904, endPoint y: 700, distance: 22.6
click at [900, 681] on div "Yes / OK" at bounding box center [904, 686] width 70 height 20
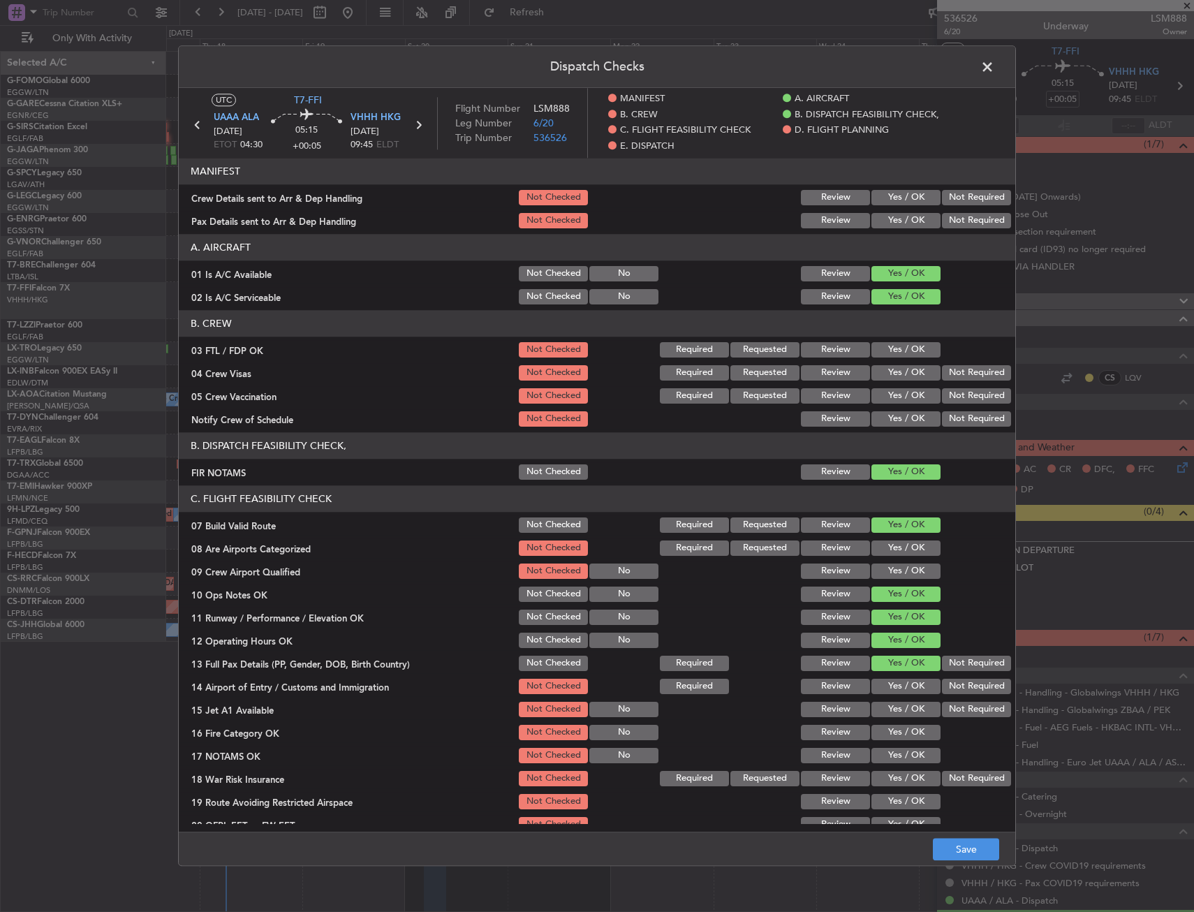
drag, startPoint x: 904, startPoint y: 701, endPoint x: 904, endPoint y: 720, distance: 18.8
click at [904, 705] on div "Yes / OK" at bounding box center [904, 709] width 70 height 20
click at [905, 723] on div "Yes / OK" at bounding box center [904, 732] width 70 height 20
click at [905, 690] on button "Yes / OK" at bounding box center [905, 685] width 69 height 15
drag, startPoint x: 906, startPoint y: 706, endPoint x: 901, endPoint y: 723, distance: 17.4
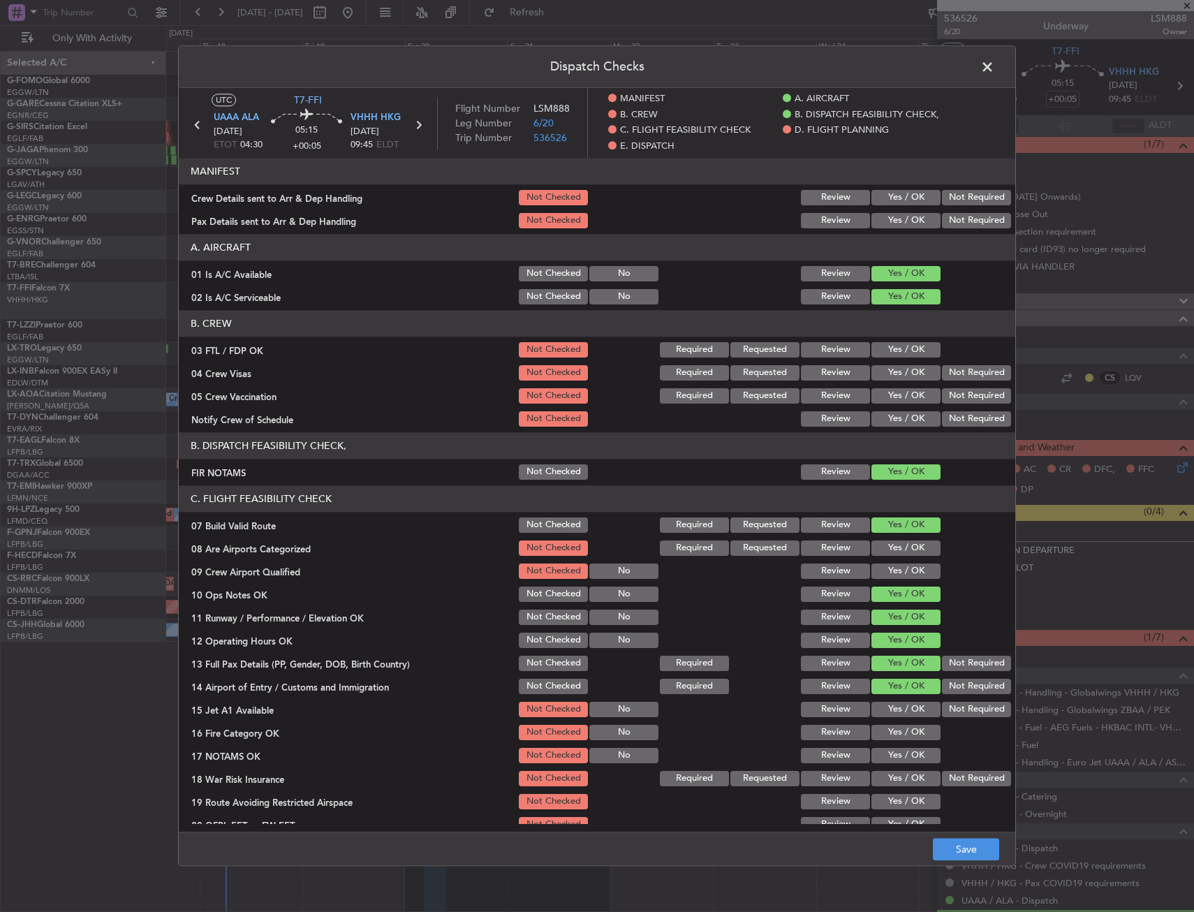
click at [906, 707] on button "Yes / OK" at bounding box center [905, 708] width 69 height 15
drag, startPoint x: 901, startPoint y: 728, endPoint x: 903, endPoint y: 748, distance: 19.6
click at [902, 731] on button "Yes / OK" at bounding box center [905, 732] width 69 height 15
drag, startPoint x: 903, startPoint y: 748, endPoint x: 920, endPoint y: 766, distance: 25.7
click at [905, 755] on button "Yes / OK" at bounding box center [905, 755] width 69 height 15
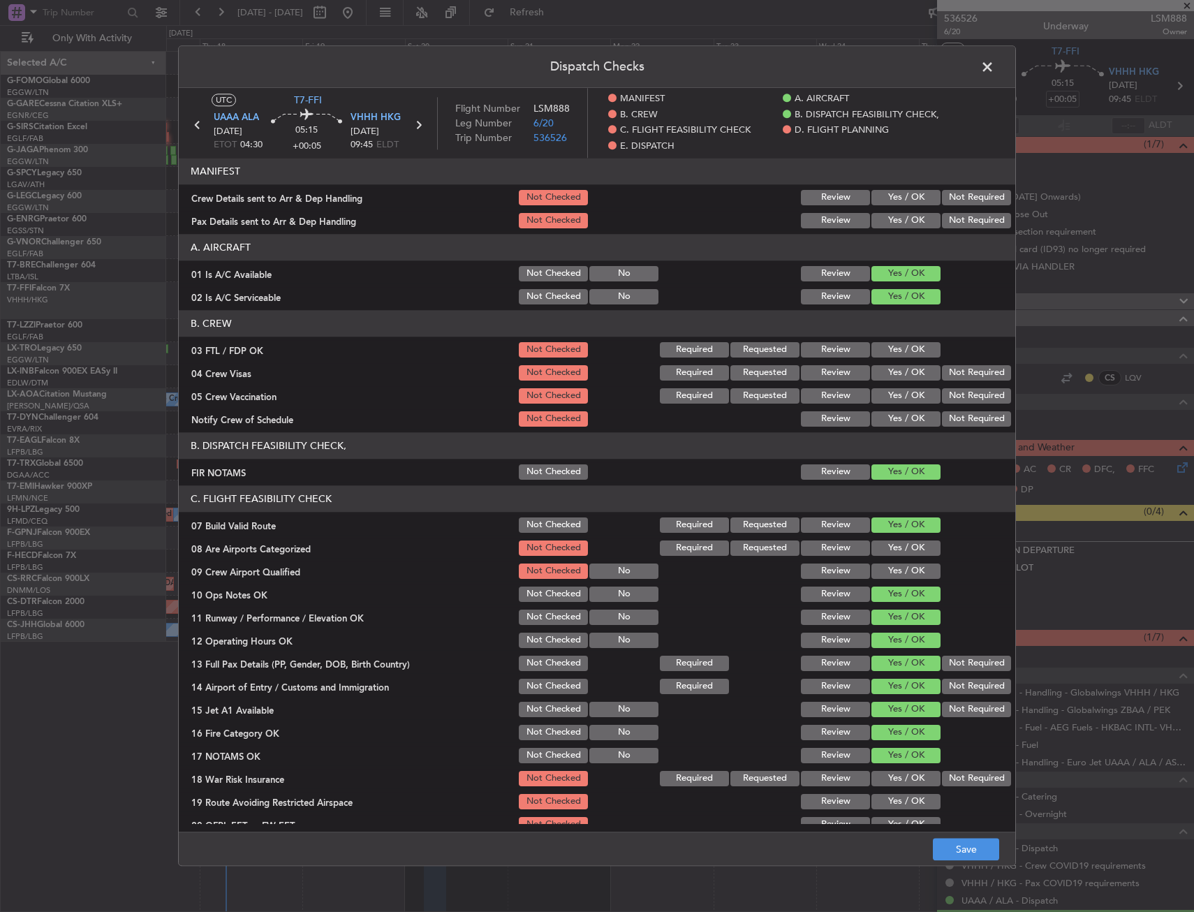
drag, startPoint x: 970, startPoint y: 772, endPoint x: 914, endPoint y: 803, distance: 64.1
click at [969, 775] on button "Not Required" at bounding box center [976, 778] width 69 height 15
click at [907, 808] on button "Yes / OK" at bounding box center [905, 801] width 69 height 15
click at [905, 818] on button "Yes / OK" at bounding box center [905, 824] width 69 height 15
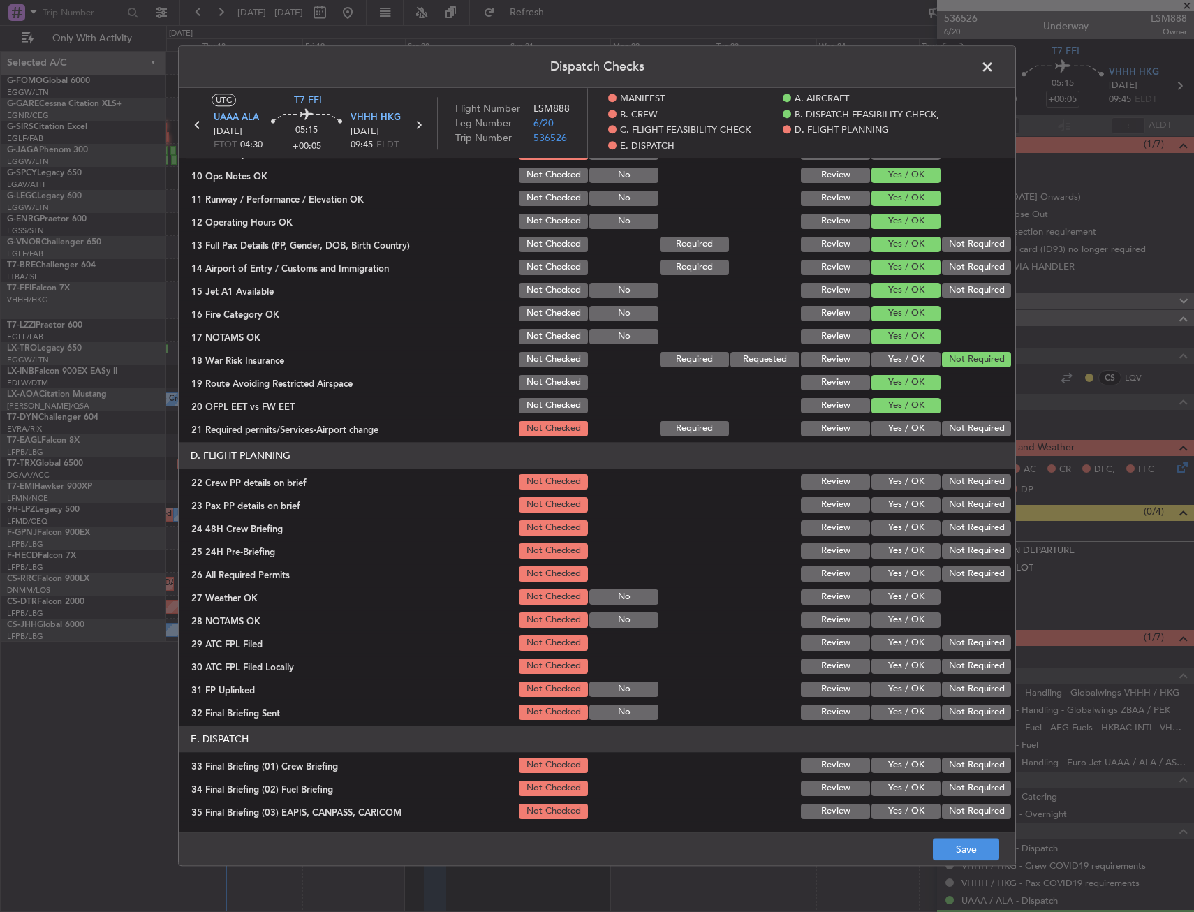
click at [897, 427] on button "Yes / OK" at bounding box center [905, 428] width 69 height 15
click at [889, 467] on header "D. FLIGHT PLANNING" at bounding box center [597, 455] width 836 height 27
drag, startPoint x: 892, startPoint y: 488, endPoint x: 893, endPoint y: 498, distance: 9.9
click at [892, 489] on button "Yes / OK" at bounding box center [905, 481] width 69 height 15
drag, startPoint x: 893, startPoint y: 505, endPoint x: 893, endPoint y: 523, distance: 18.2
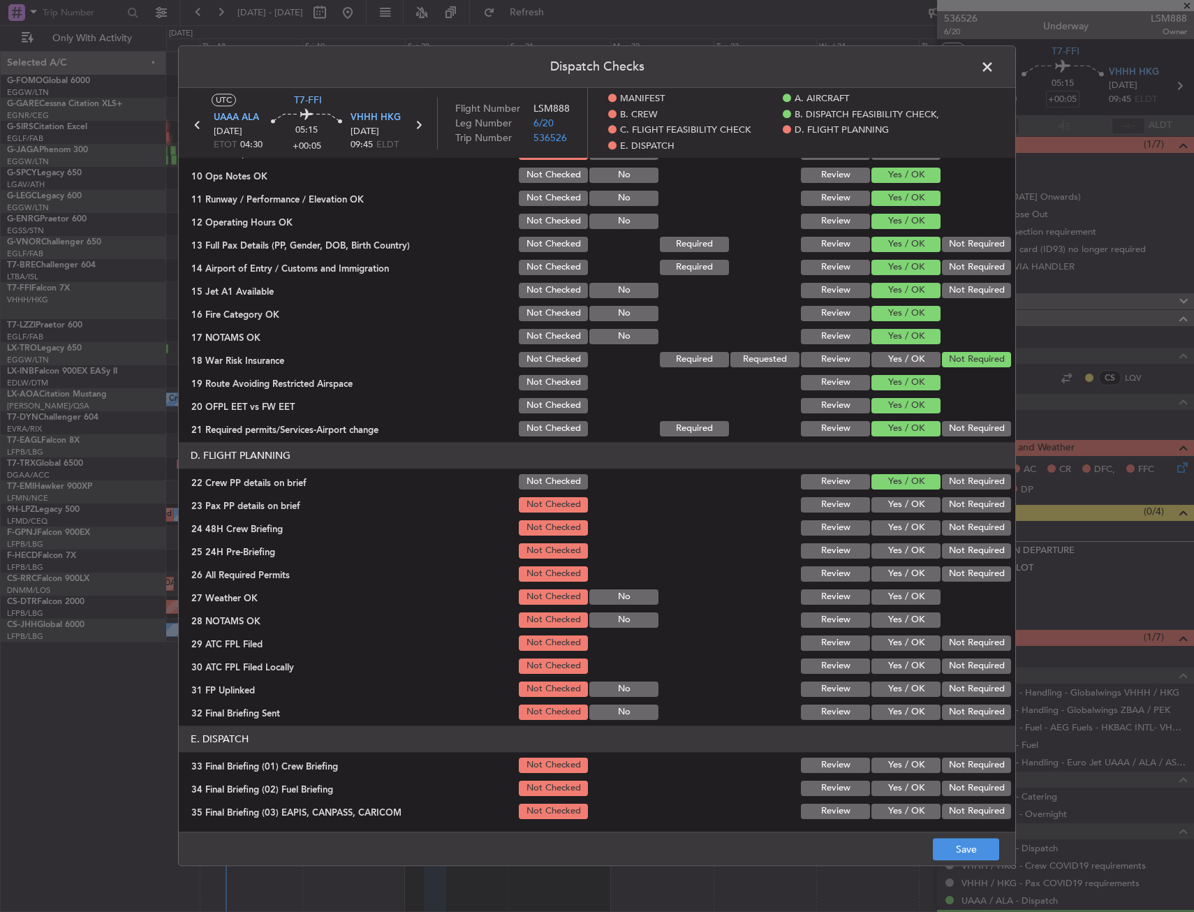
click at [893, 511] on button "Yes / OK" at bounding box center [905, 504] width 69 height 15
click at [892, 528] on button "Yes / OK" at bounding box center [905, 527] width 69 height 15
click at [951, 548] on button "Not Required" at bounding box center [976, 550] width 69 height 15
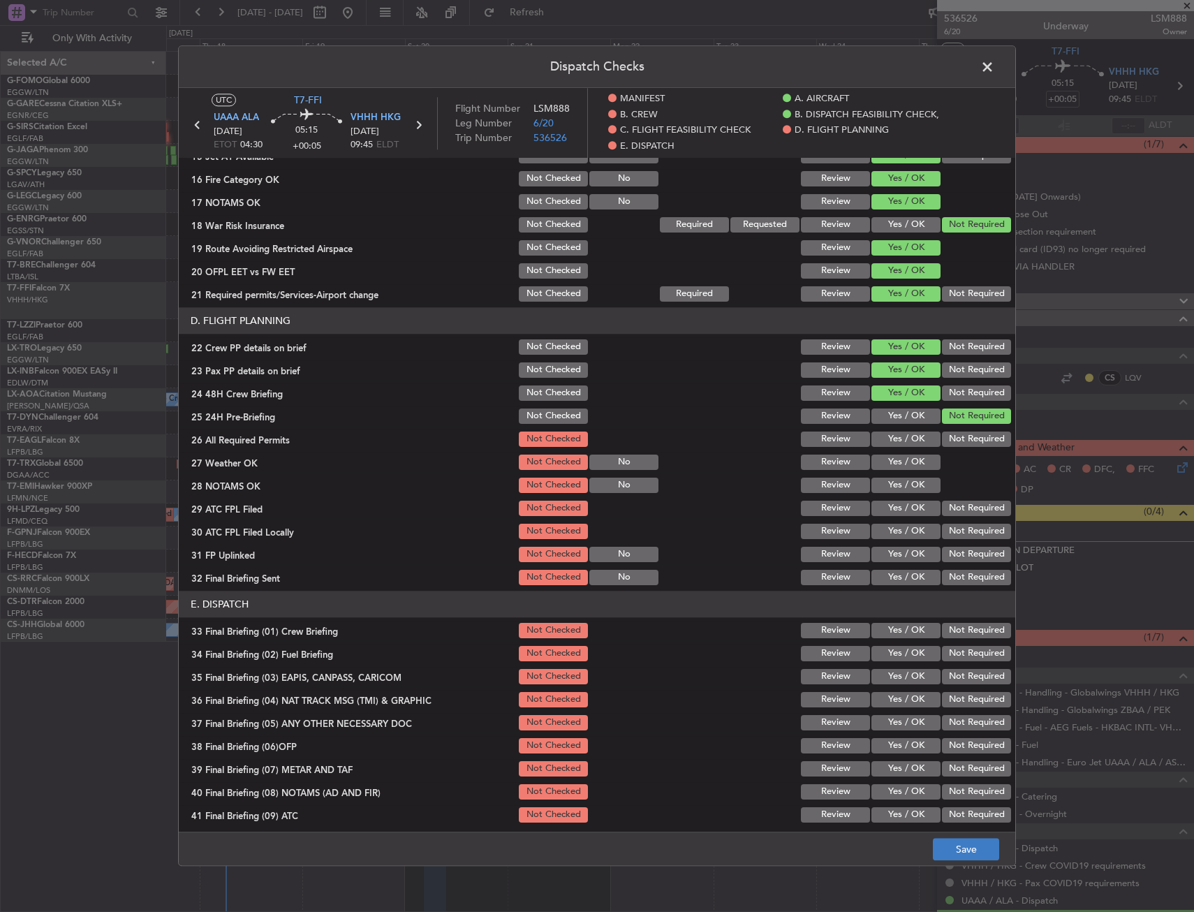
drag, startPoint x: 960, startPoint y: 736, endPoint x: 964, endPoint y: 849, distance: 112.4
click at [964, 849] on div "Dispatch Checks UTC T7-FFI UAAA ALA 20/09/2025 ETOT 04:30 05:15 +00:05 VHHH HKG…" at bounding box center [597, 455] width 838 height 820
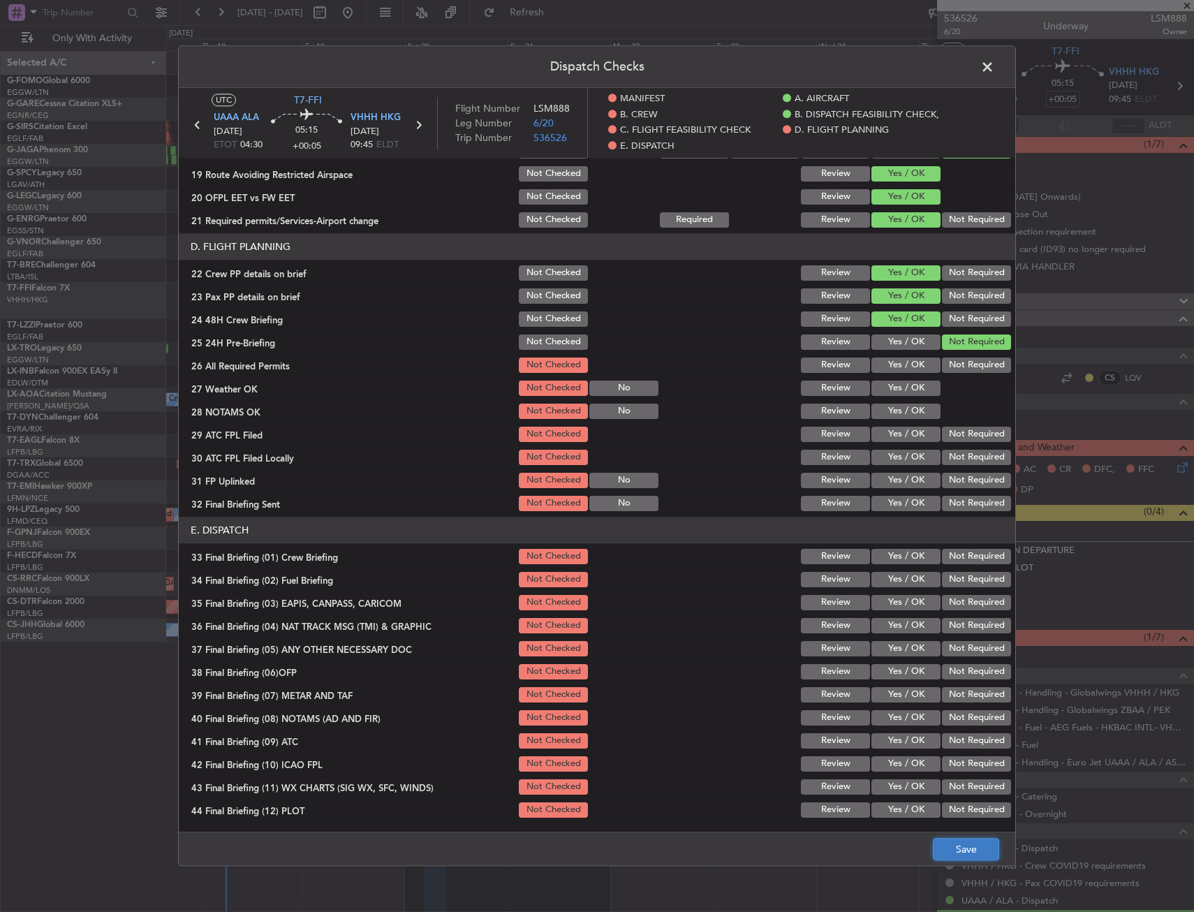
click at [964, 850] on button "Save" at bounding box center [966, 849] width 66 height 22
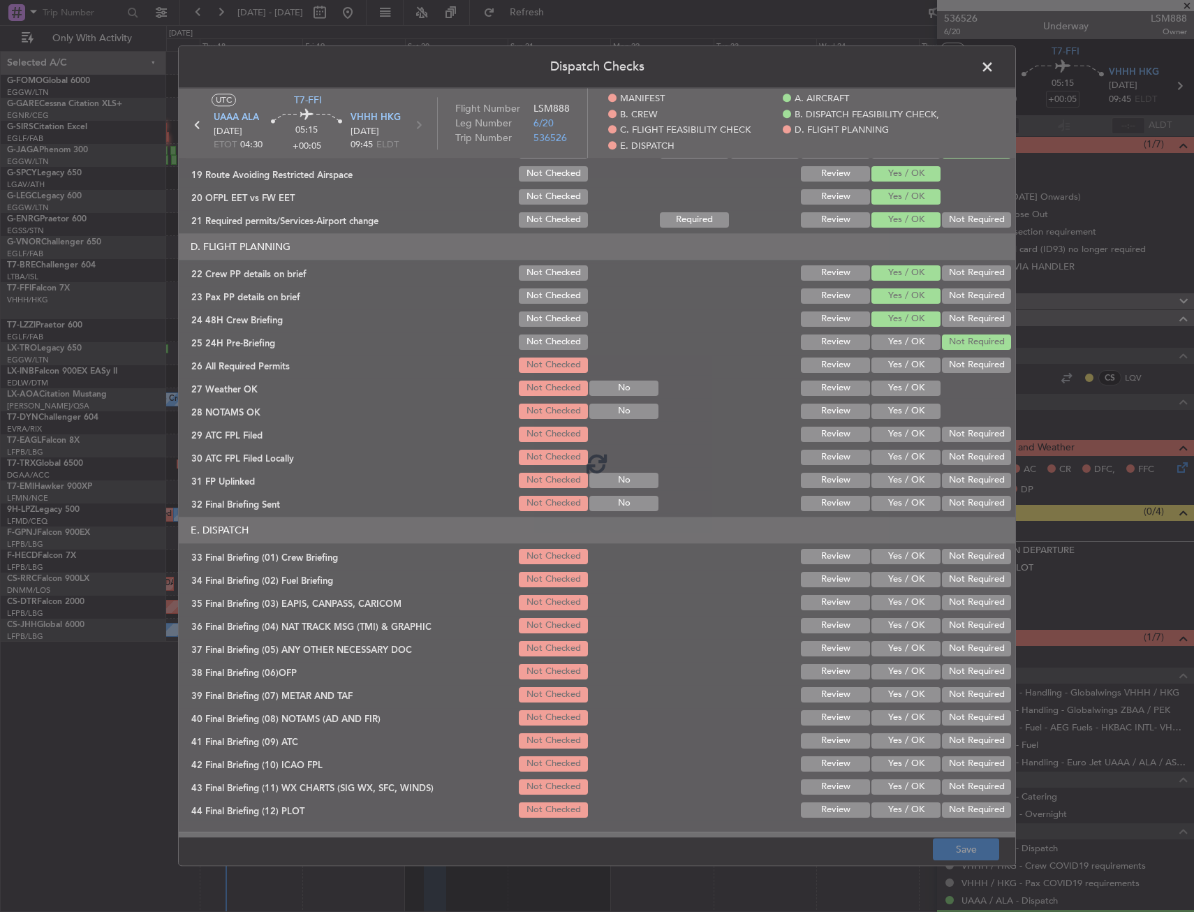
click at [618, 544] on div at bounding box center [597, 462] width 836 height 749
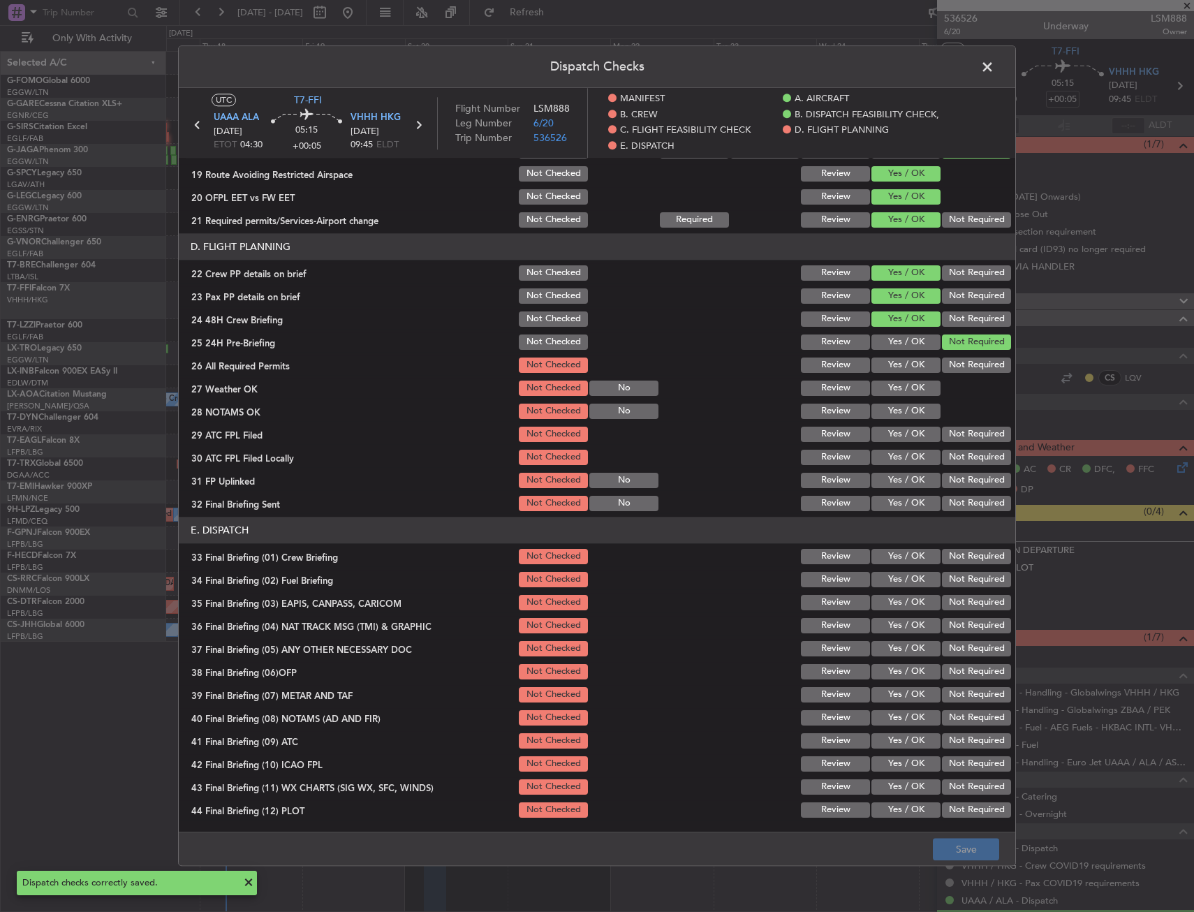
click at [994, 75] on span at bounding box center [994, 71] width 0 height 28
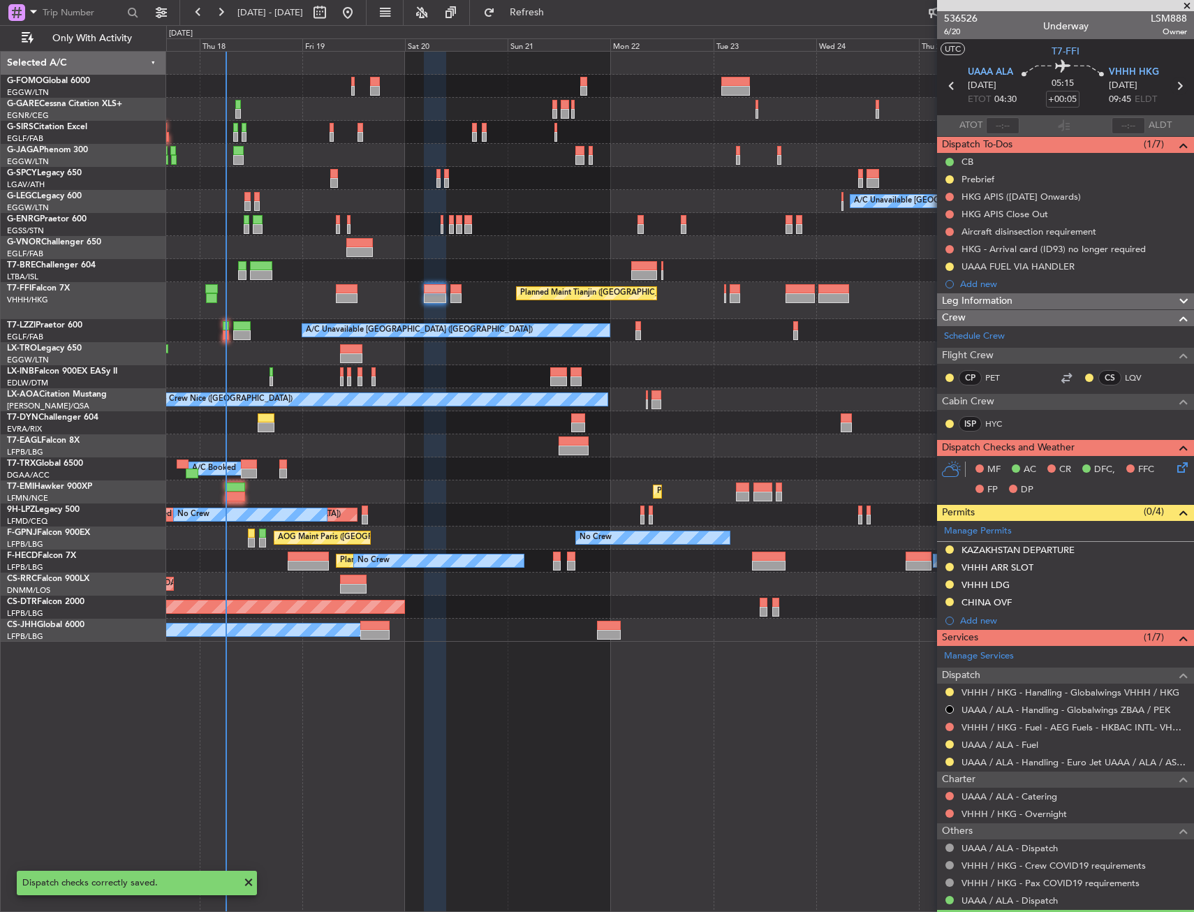
click at [1175, 91] on icon at bounding box center [1179, 86] width 18 height 18
type input "+00:20"
type input "0"
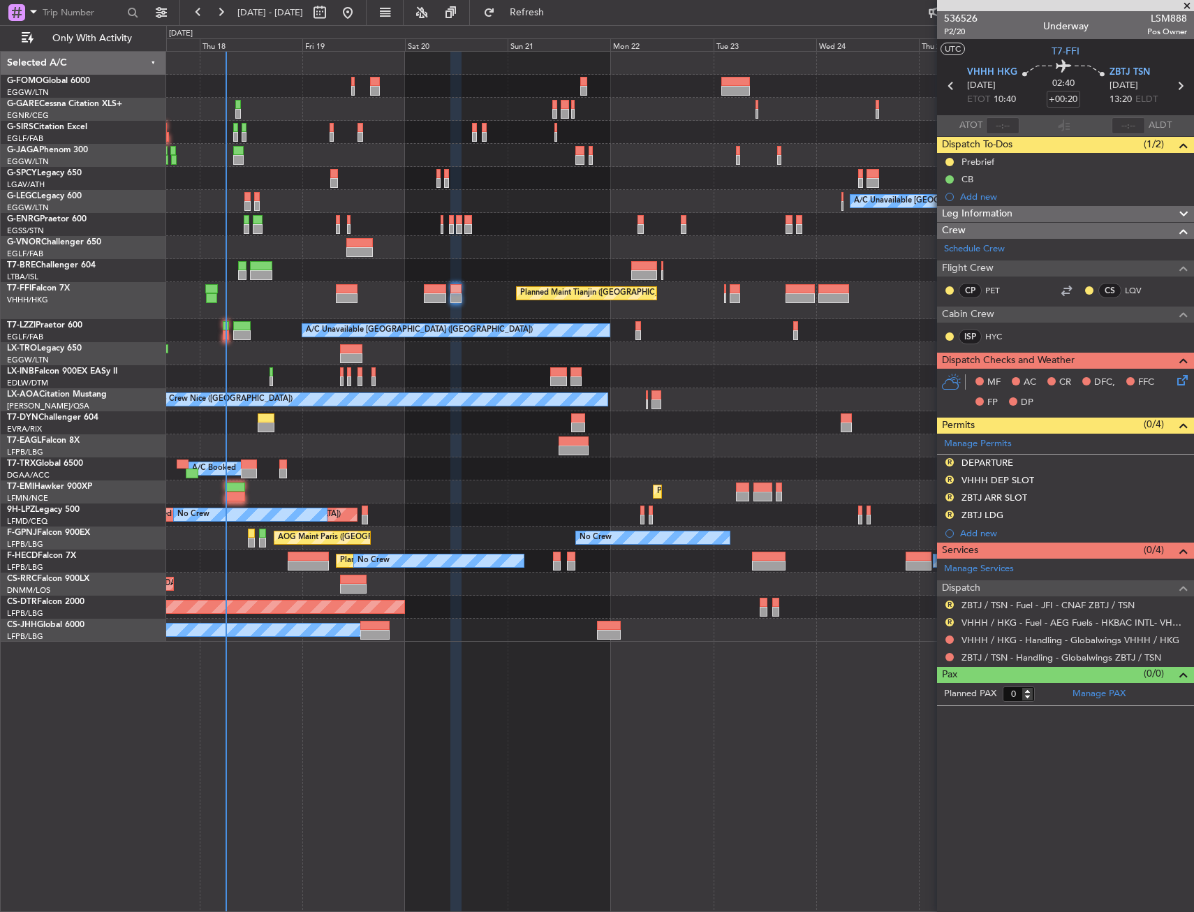
click at [1176, 375] on icon at bounding box center [1179, 377] width 11 height 11
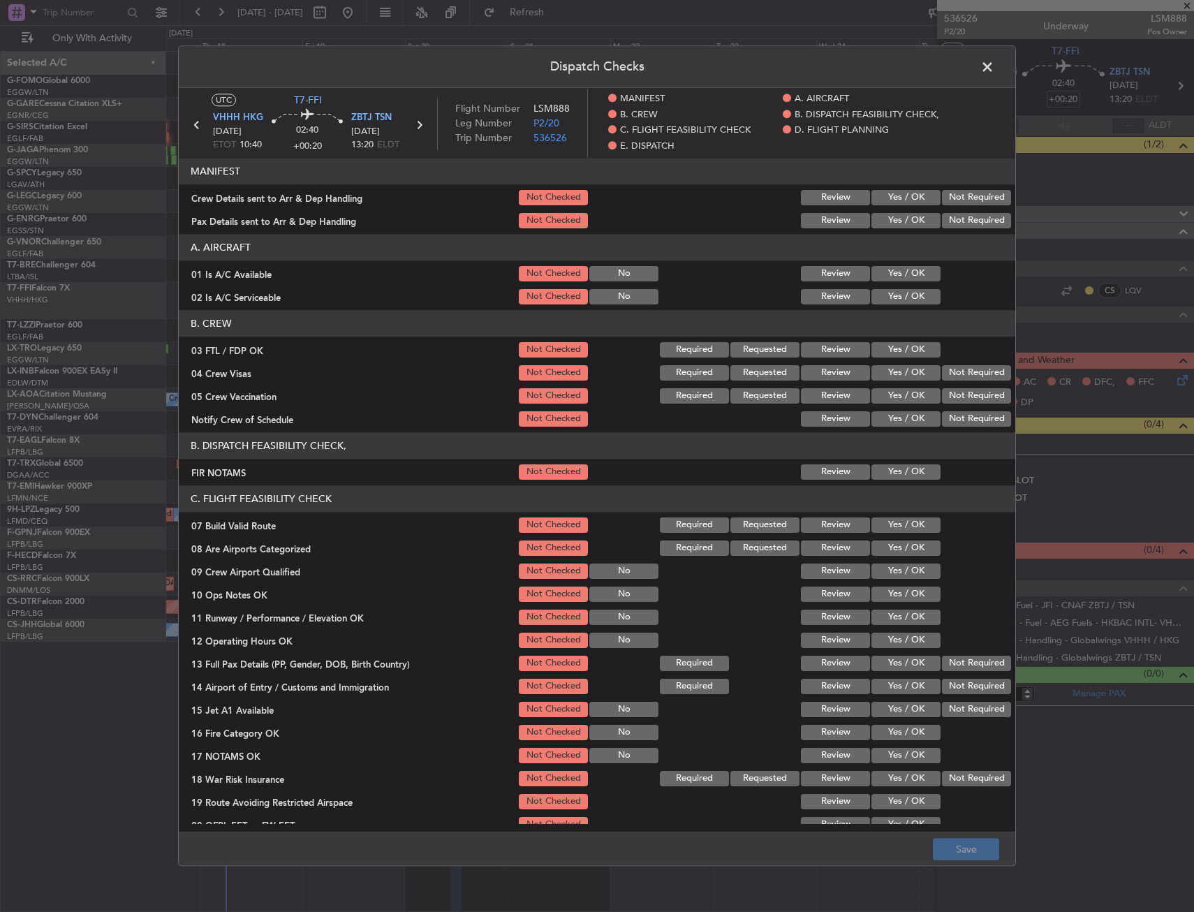
click at [923, 292] on button "Yes / OK" at bounding box center [905, 296] width 69 height 15
click at [901, 270] on button "Yes / OK" at bounding box center [905, 273] width 69 height 15
click at [900, 467] on div "Yes / OK" at bounding box center [904, 472] width 70 height 20
drag, startPoint x: 900, startPoint y: 471, endPoint x: 910, endPoint y: 523, distance: 53.4
click at [900, 470] on button "Yes / OK" at bounding box center [905, 471] width 69 height 15
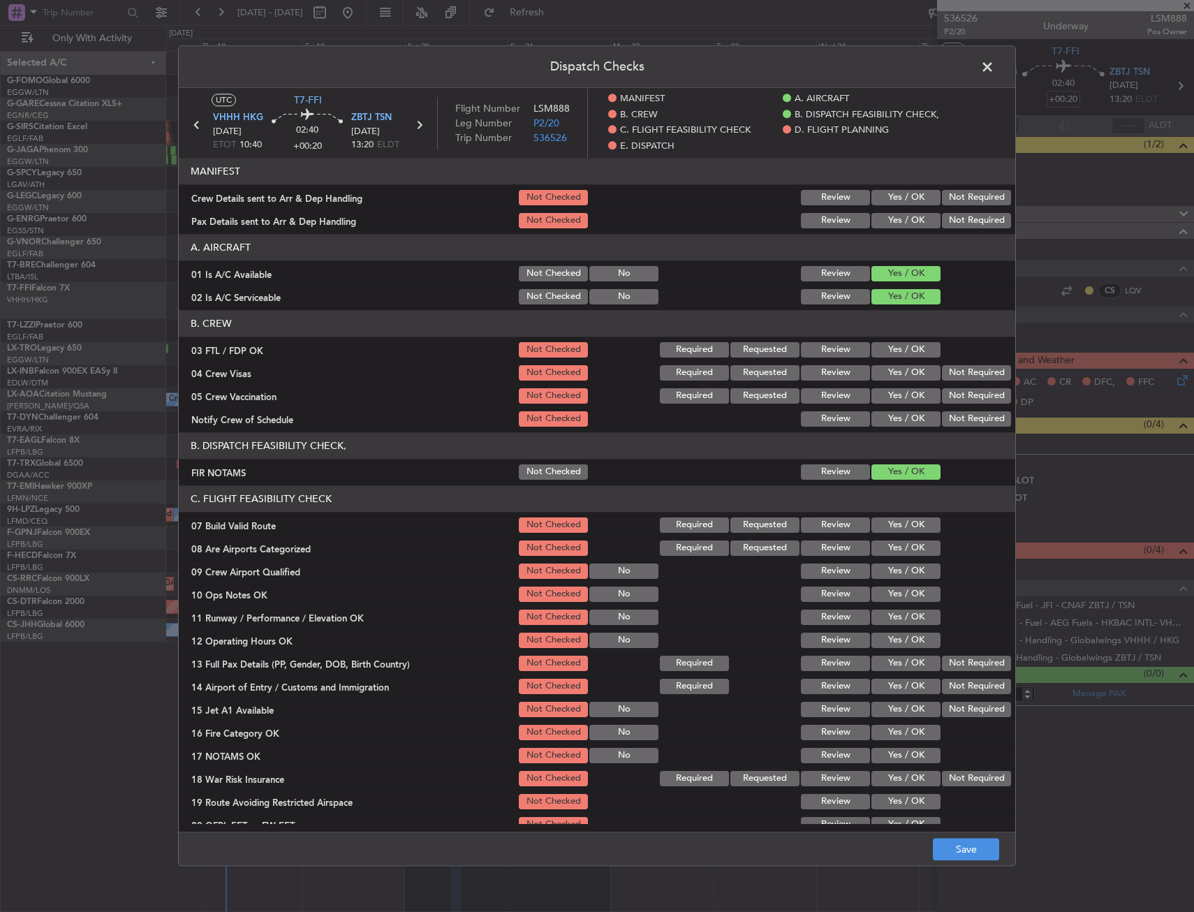
click at [912, 533] on button "Yes / OK" at bounding box center [905, 524] width 69 height 15
click at [894, 593] on button "Yes / OK" at bounding box center [905, 593] width 69 height 15
click at [892, 621] on button "Yes / OK" at bounding box center [905, 616] width 69 height 15
click at [899, 647] on button "Yes / OK" at bounding box center [905, 639] width 69 height 15
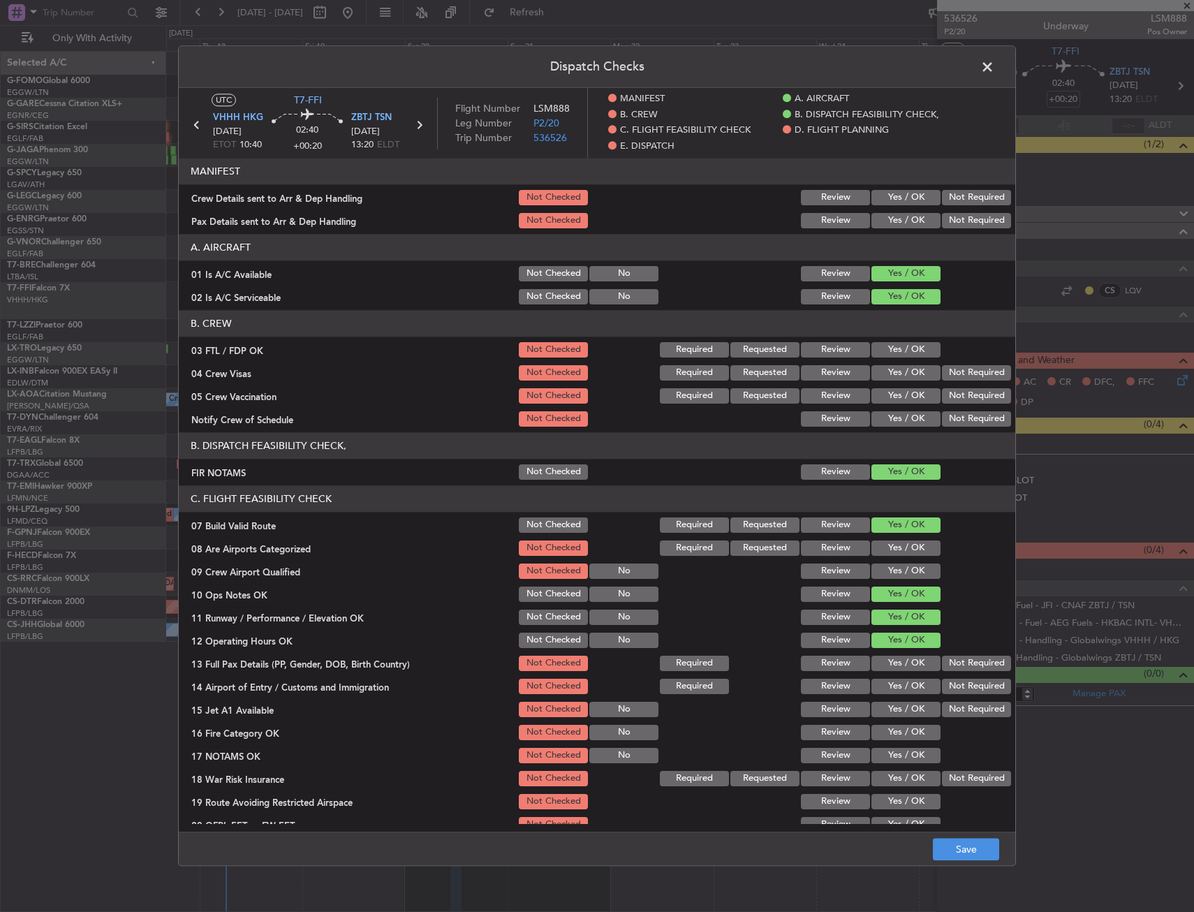
click at [890, 670] on button "Yes / OK" at bounding box center [905, 662] width 69 height 15
click at [886, 690] on button "Yes / OK" at bounding box center [905, 685] width 69 height 15
click at [888, 699] on div "Yes / OK" at bounding box center [904, 709] width 70 height 20
click at [888, 711] on button "Yes / OK" at bounding box center [905, 708] width 69 height 15
click at [892, 730] on button "Yes / OK" at bounding box center [905, 732] width 69 height 15
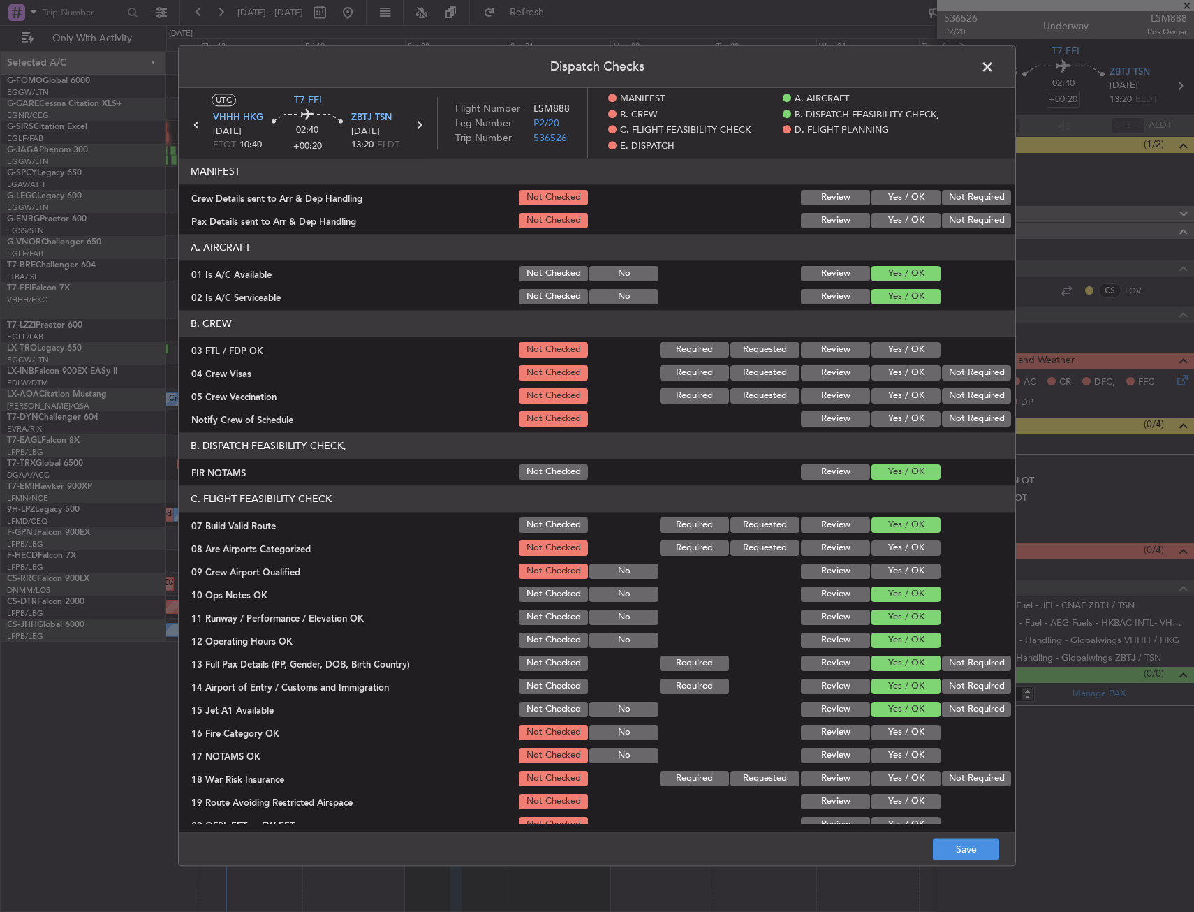
click at [894, 745] on section "C. FLIGHT FEASIBILITY CHECK 07 Build Valid Route Not Checked Required Requested…" at bounding box center [597, 671] width 836 height 372
click at [909, 757] on button "Yes / OK" at bounding box center [905, 755] width 69 height 15
click at [980, 784] on button "Not Required" at bounding box center [976, 778] width 69 height 15
drag, startPoint x: 901, startPoint y: 789, endPoint x: 900, endPoint y: 796, distance: 7.0
click at [900, 789] on section "C. FLIGHT FEASIBILITY CHECK 07 Build Valid Route Not Checked Required Requested…" at bounding box center [597, 671] width 836 height 372
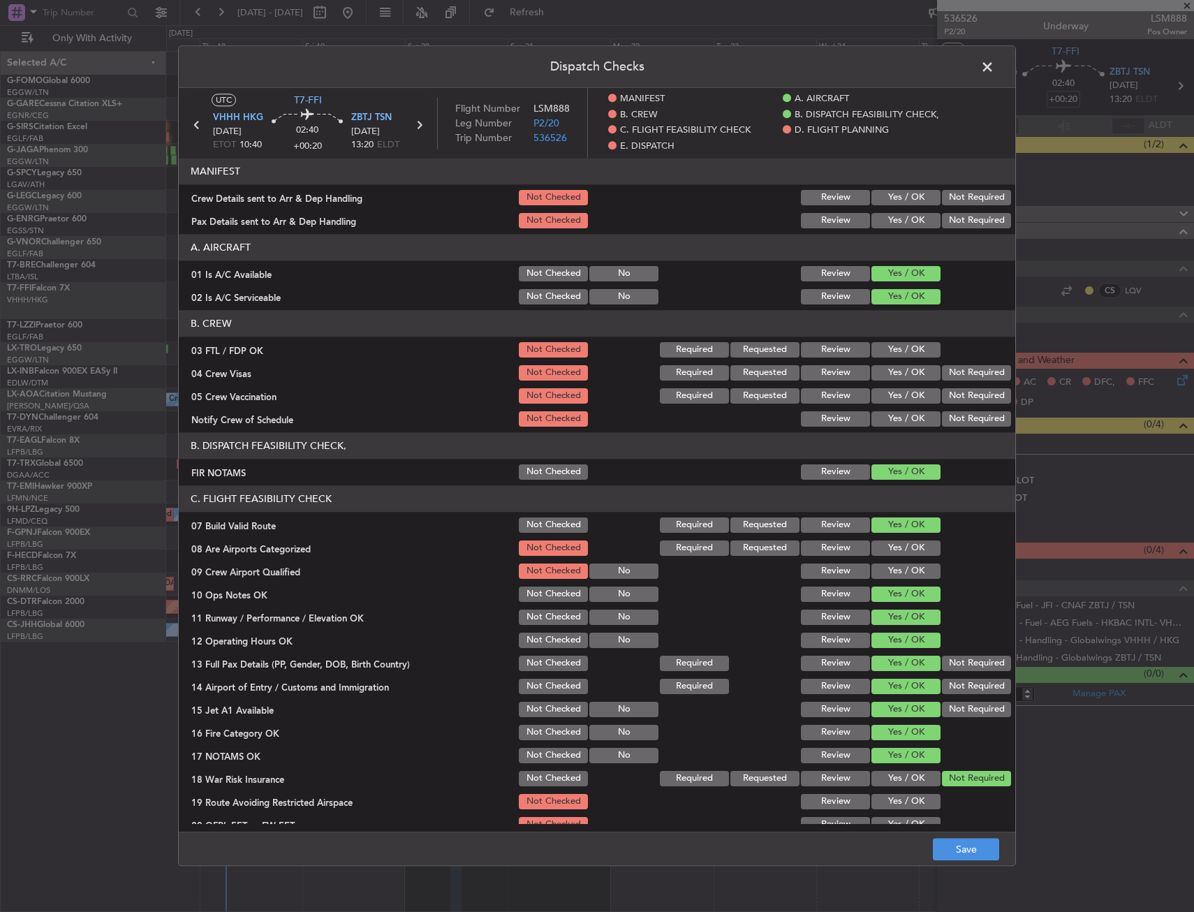
drag, startPoint x: 900, startPoint y: 801, endPoint x: 899, endPoint y: 817, distance: 15.4
click at [900, 803] on button "Yes / OK" at bounding box center [905, 801] width 69 height 15
click at [899, 818] on div "Yes / OK" at bounding box center [904, 825] width 70 height 20
drag, startPoint x: 900, startPoint y: 808, endPoint x: 902, endPoint y: 815, distance: 7.8
click at [900, 810] on div "Yes / OK" at bounding box center [904, 802] width 70 height 20
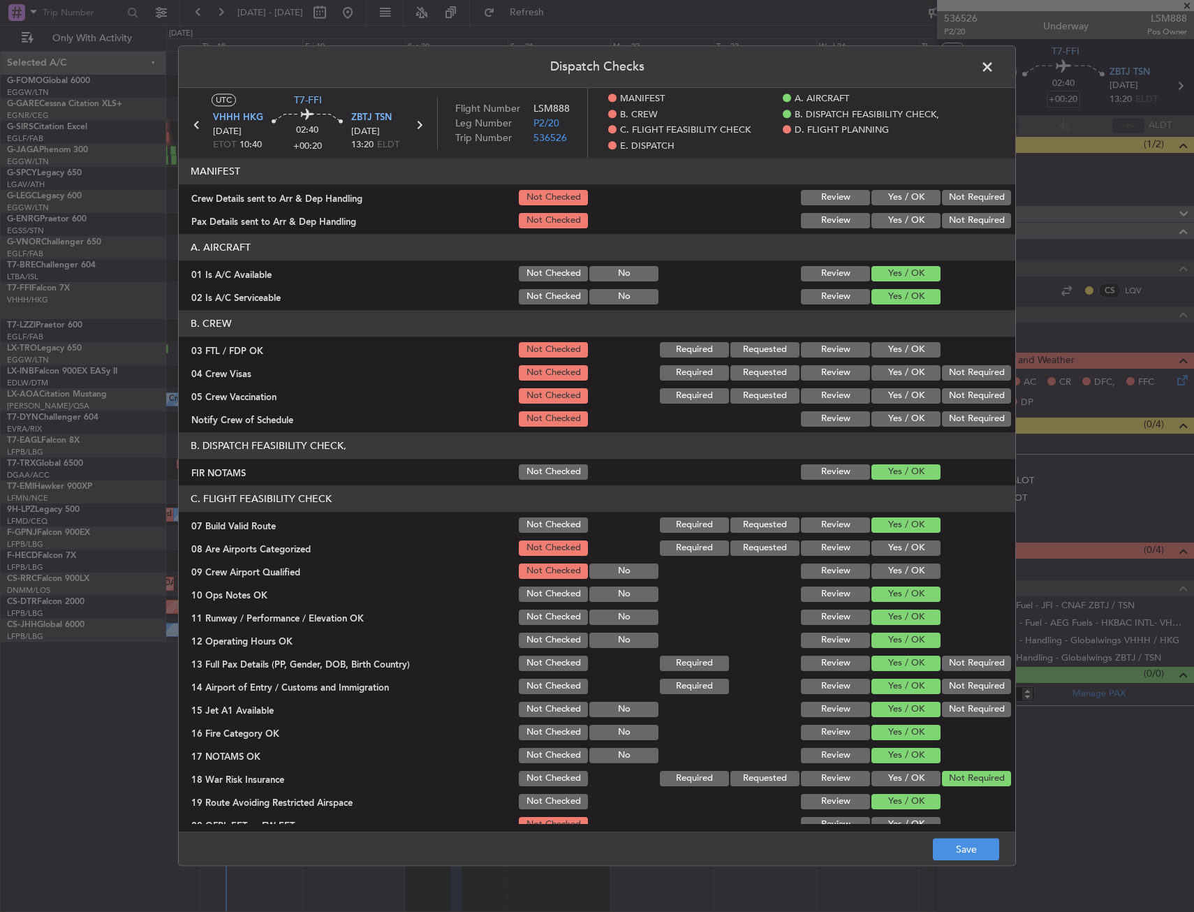
click at [903, 815] on div "Yes / OK" at bounding box center [904, 825] width 70 height 20
click at [903, 818] on section "C. FLIGHT FEASIBILITY CHECK 07 Build Valid Route Not Checked Required Requested…" at bounding box center [597, 671] width 836 height 372
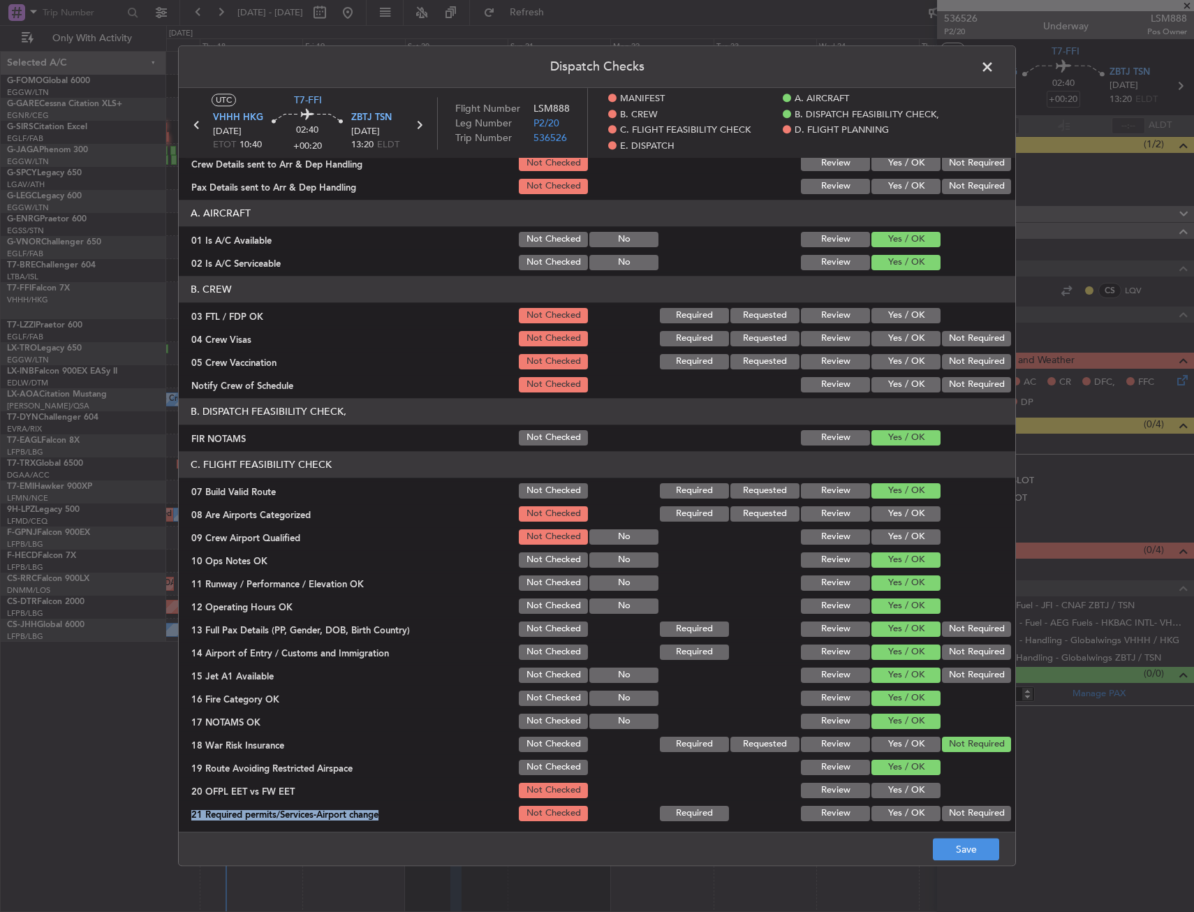
click at [904, 818] on button "Yes / OK" at bounding box center [905, 812] width 69 height 15
click at [903, 786] on button "Yes / OK" at bounding box center [905, 789] width 69 height 15
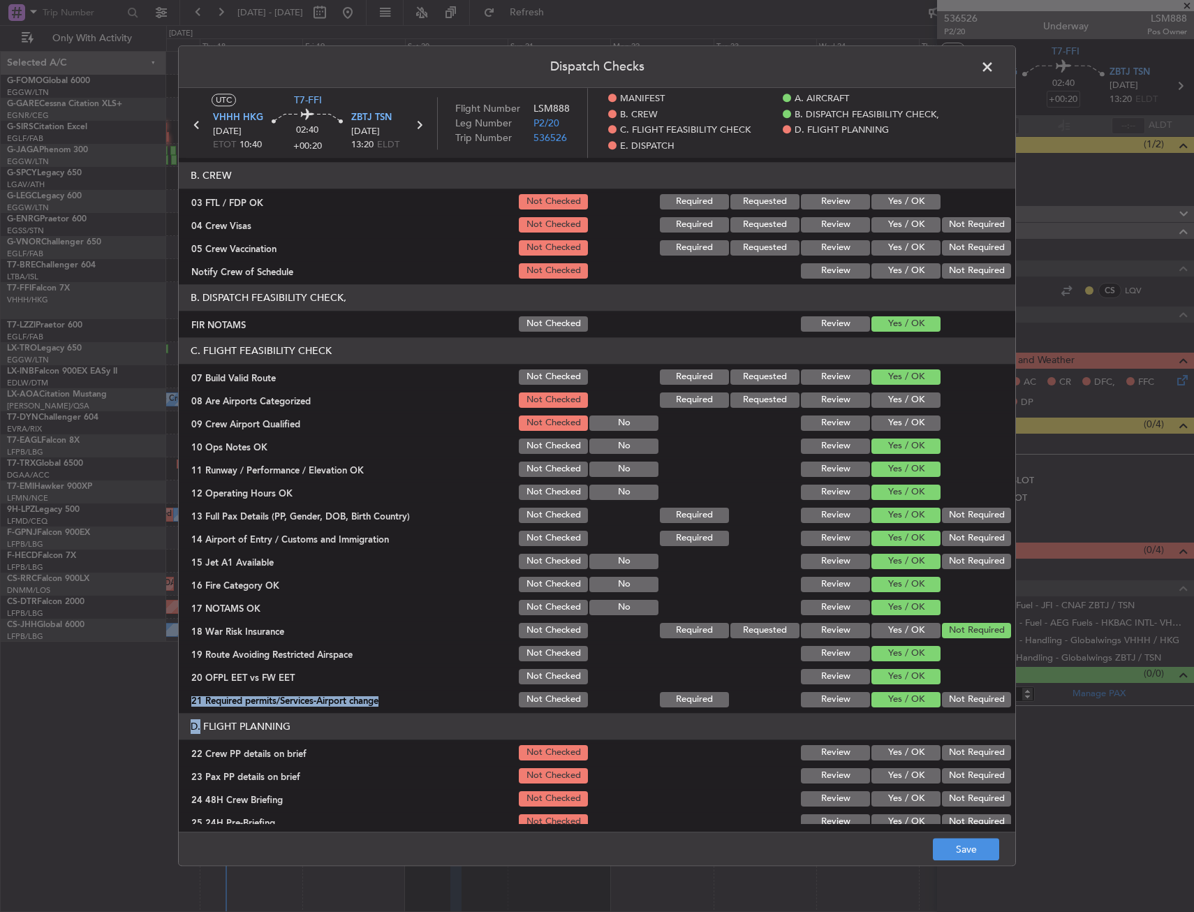
scroll to position [244, 0]
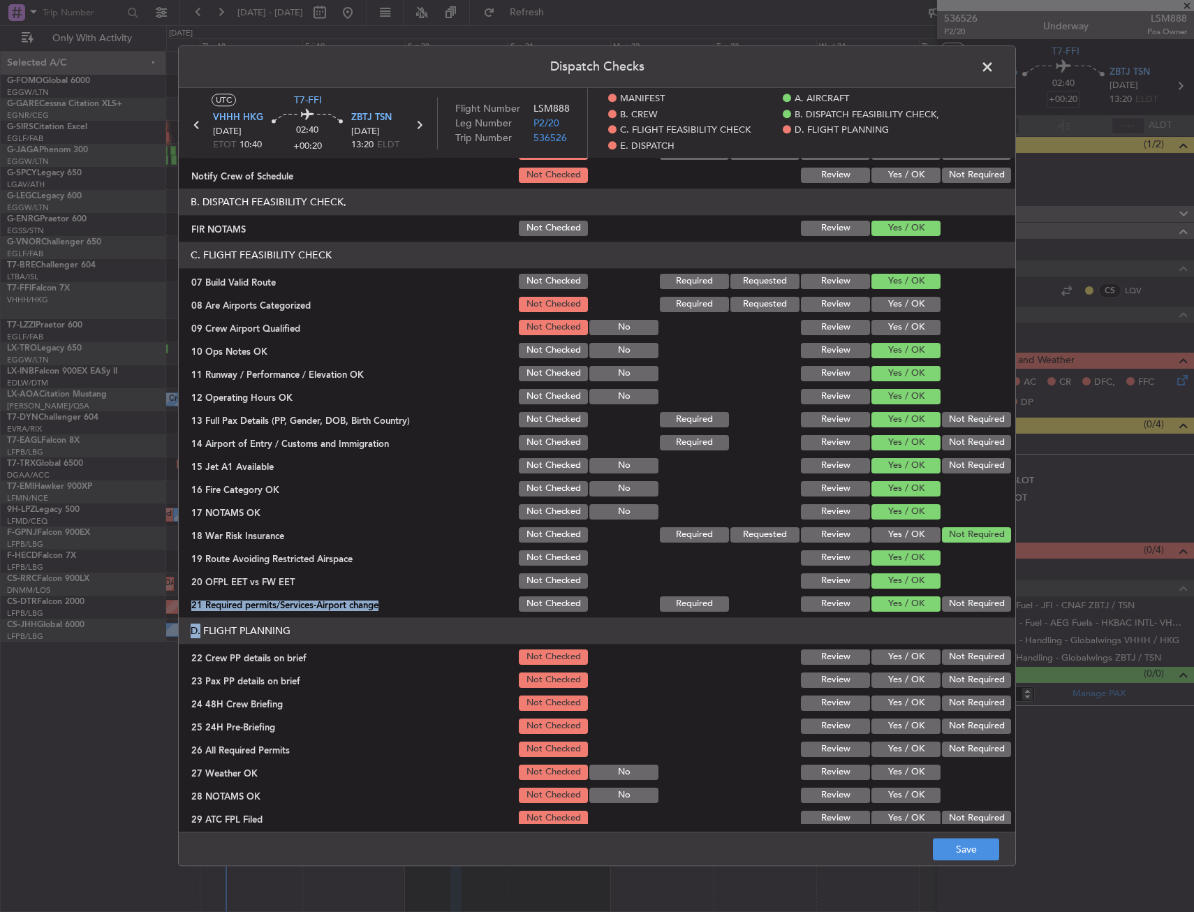
click at [903, 662] on button "Yes / OK" at bounding box center [905, 656] width 69 height 15
click at [903, 689] on div "Yes / OK" at bounding box center [904, 680] width 70 height 20
click at [905, 717] on div "Yes / OK" at bounding box center [904, 726] width 70 height 20
click at [905, 688] on div "Yes / OK" at bounding box center [904, 680] width 70 height 20
click at [904, 699] on button "Yes / OK" at bounding box center [905, 702] width 69 height 15
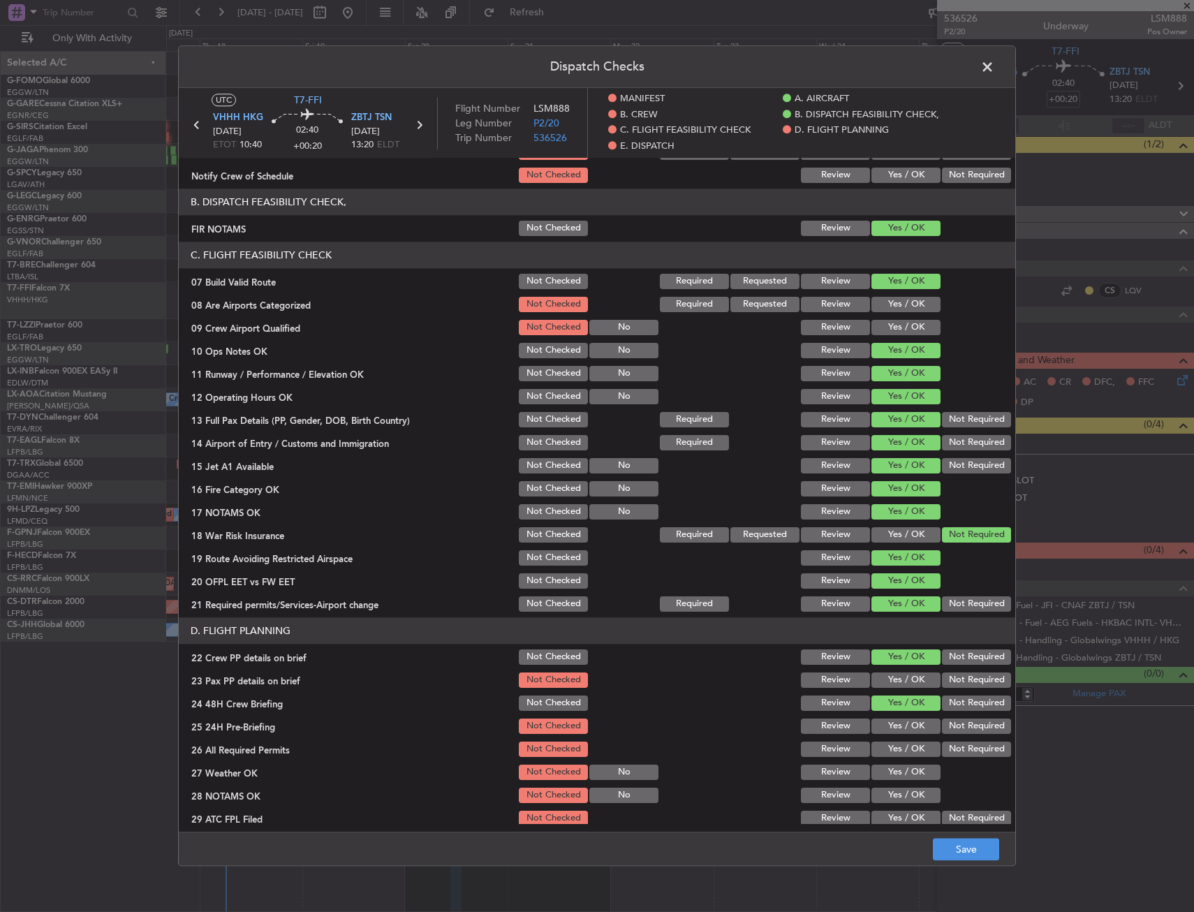
click at [903, 671] on div "Yes / OK" at bounding box center [904, 680] width 70 height 20
click at [942, 727] on button "Not Required" at bounding box center [976, 725] width 69 height 15
click at [910, 683] on button "Yes / OK" at bounding box center [905, 679] width 69 height 15
click at [970, 859] on button "Save" at bounding box center [966, 849] width 66 height 22
click at [970, 846] on footer "Save" at bounding box center [597, 849] width 836 height 34
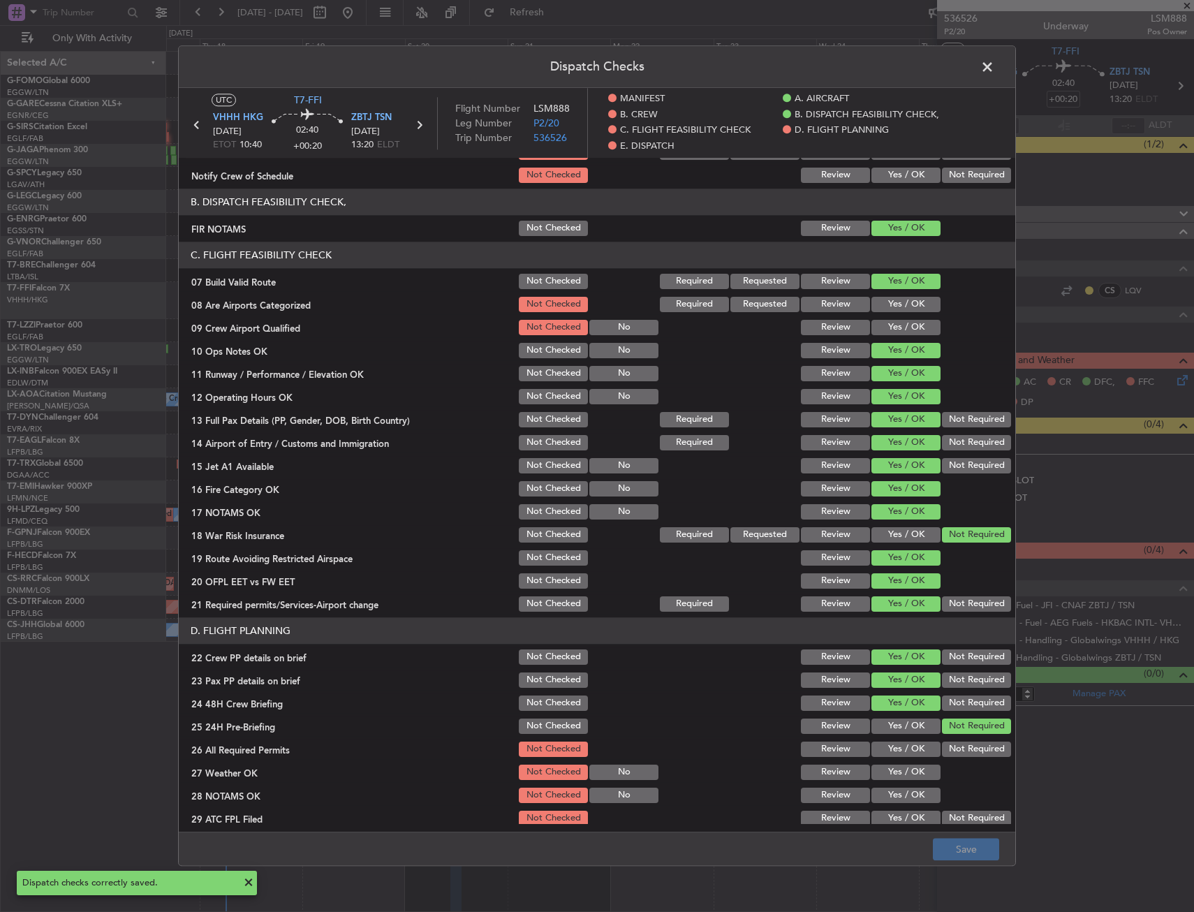
click at [994, 61] on span at bounding box center [994, 71] width 0 height 28
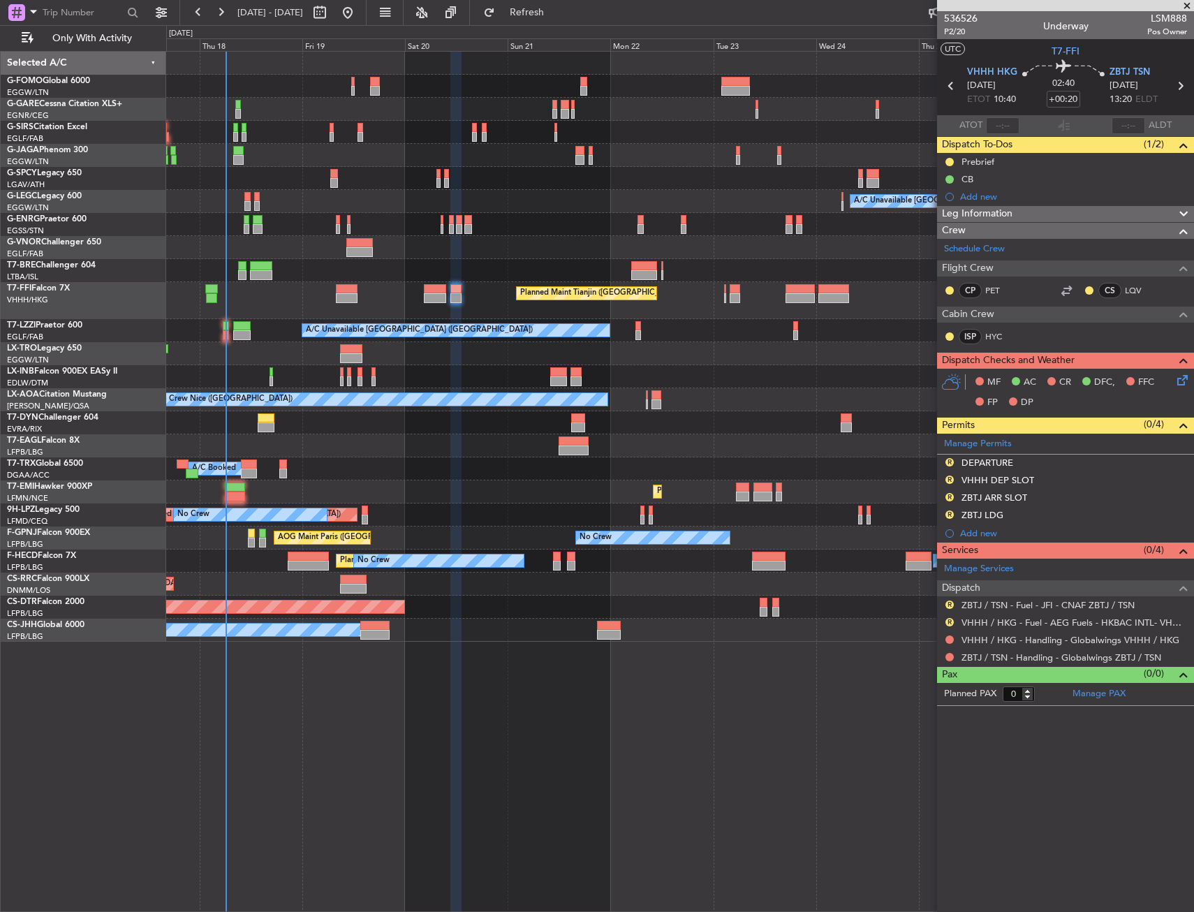
click at [572, 215] on div at bounding box center [679, 224] width 1027 height 23
click at [556, 17] on span "Refresh" at bounding box center [527, 13] width 59 height 10
click at [496, 734] on div "A/C Unavailable London (Luton) Planned Maint Tianjin (Binhai) A/C Unavailable L…" at bounding box center [679, 481] width 1027 height 861
click at [556, 13] on span "Refresh" at bounding box center [527, 13] width 59 height 10
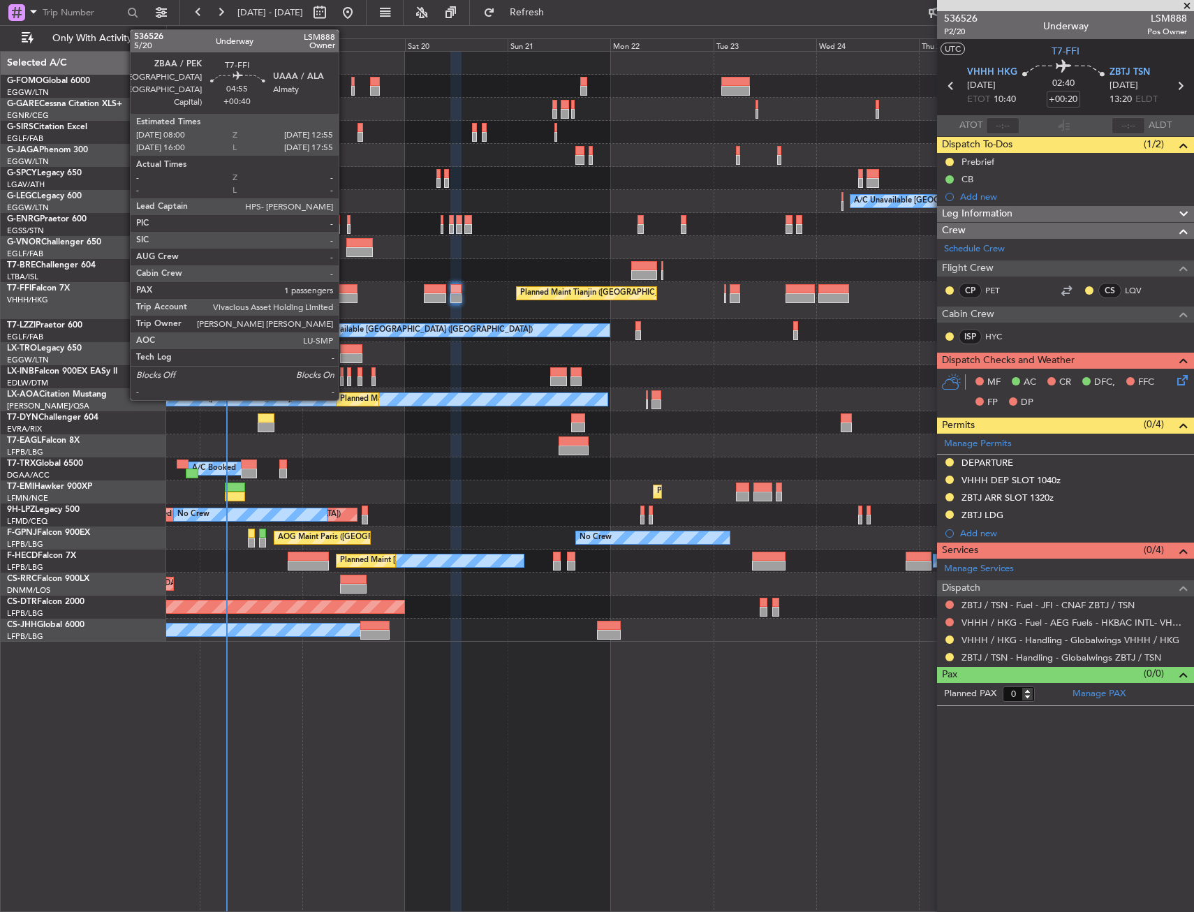
click at [345, 300] on div at bounding box center [347, 298] width 22 height 10
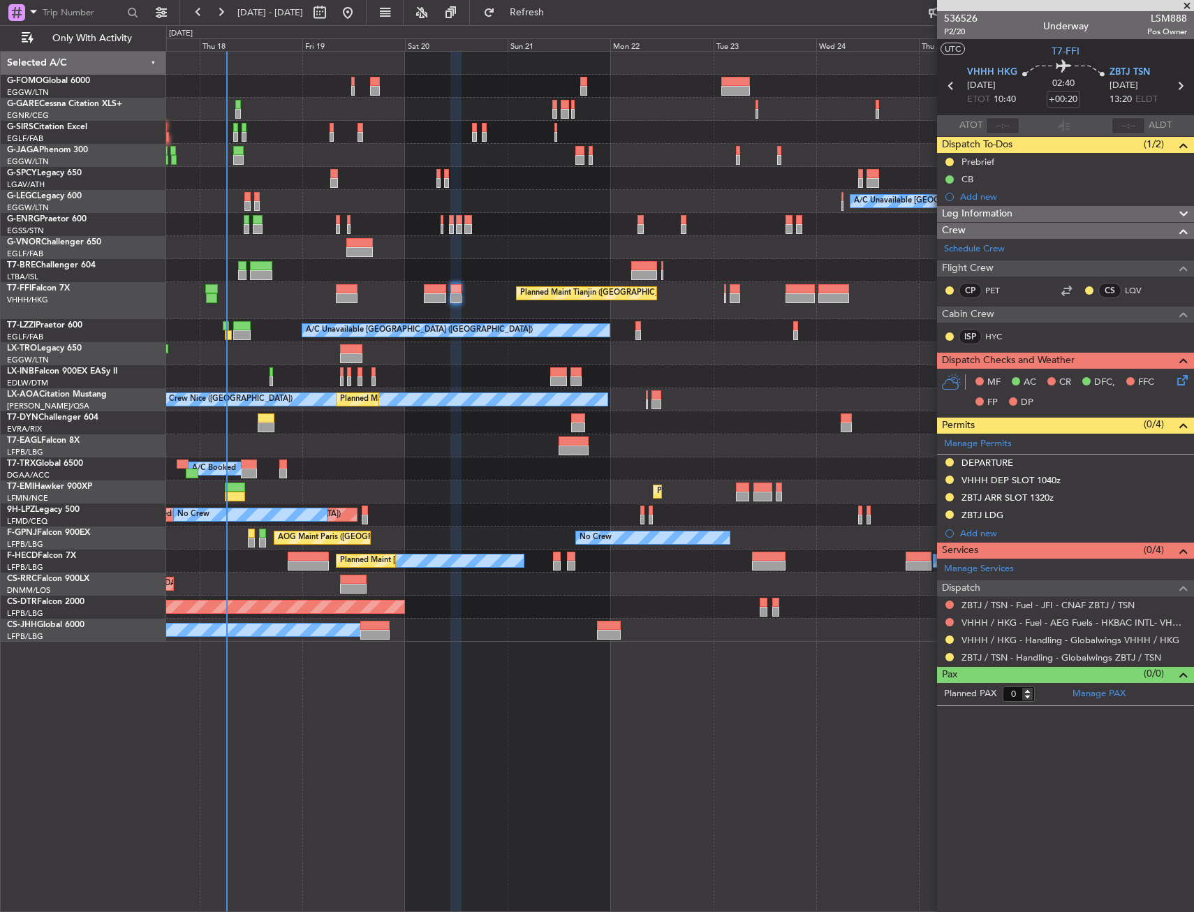
click at [491, 789] on div "A/C Unavailable London (Luton) Planned Maint Tianjin (Binhai) A/C Unavailable L…" at bounding box center [679, 481] width 1027 height 861
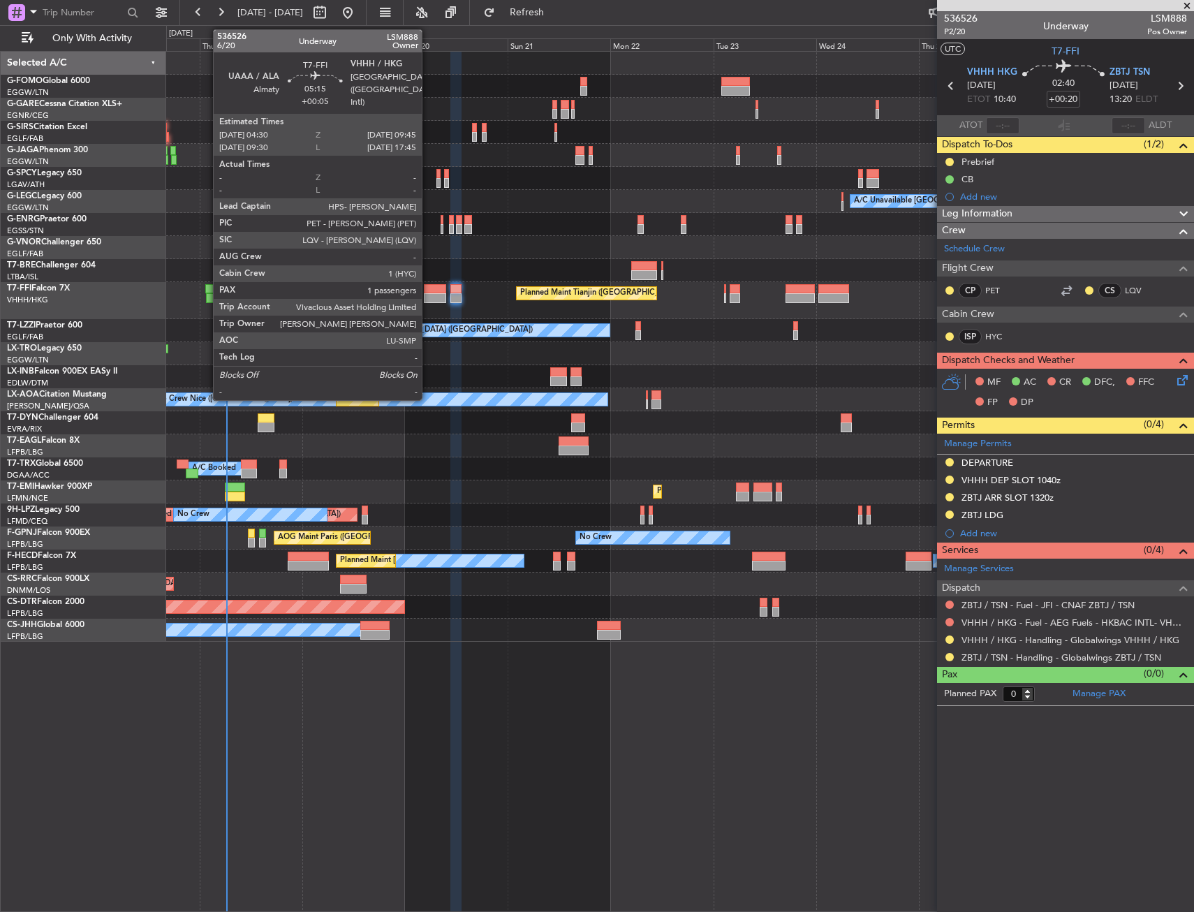
click at [428, 292] on div at bounding box center [435, 289] width 23 height 10
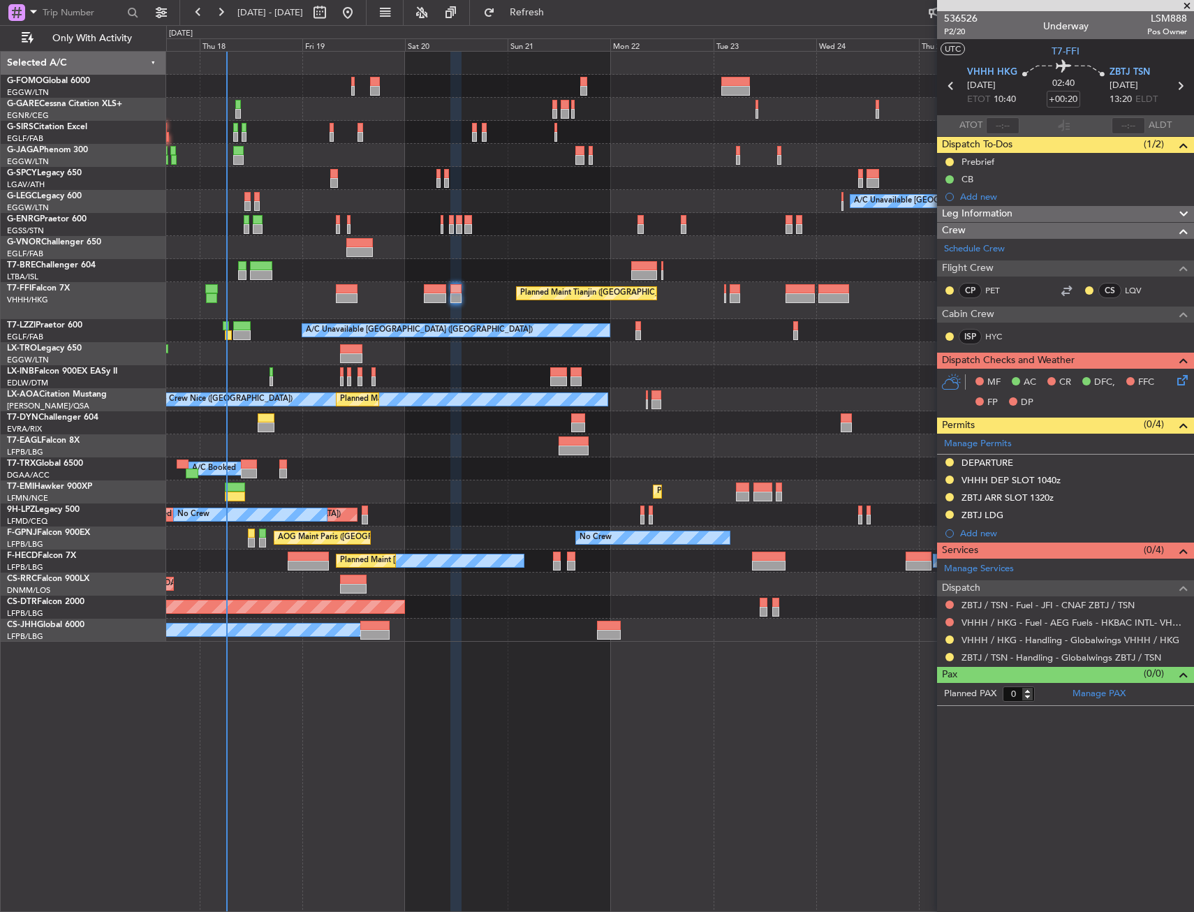
click at [253, 168] on div at bounding box center [679, 178] width 1027 height 23
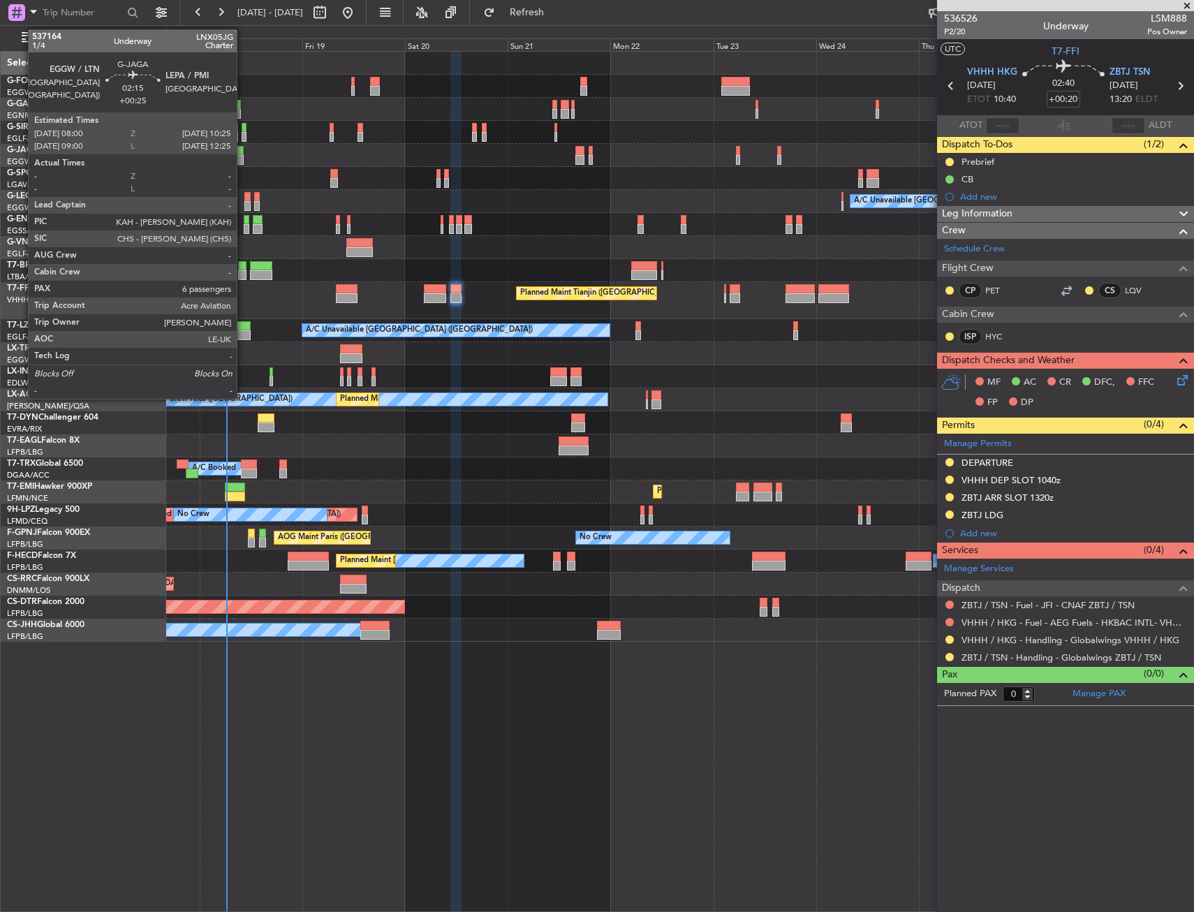
click at [243, 158] on div at bounding box center [238, 160] width 10 height 10
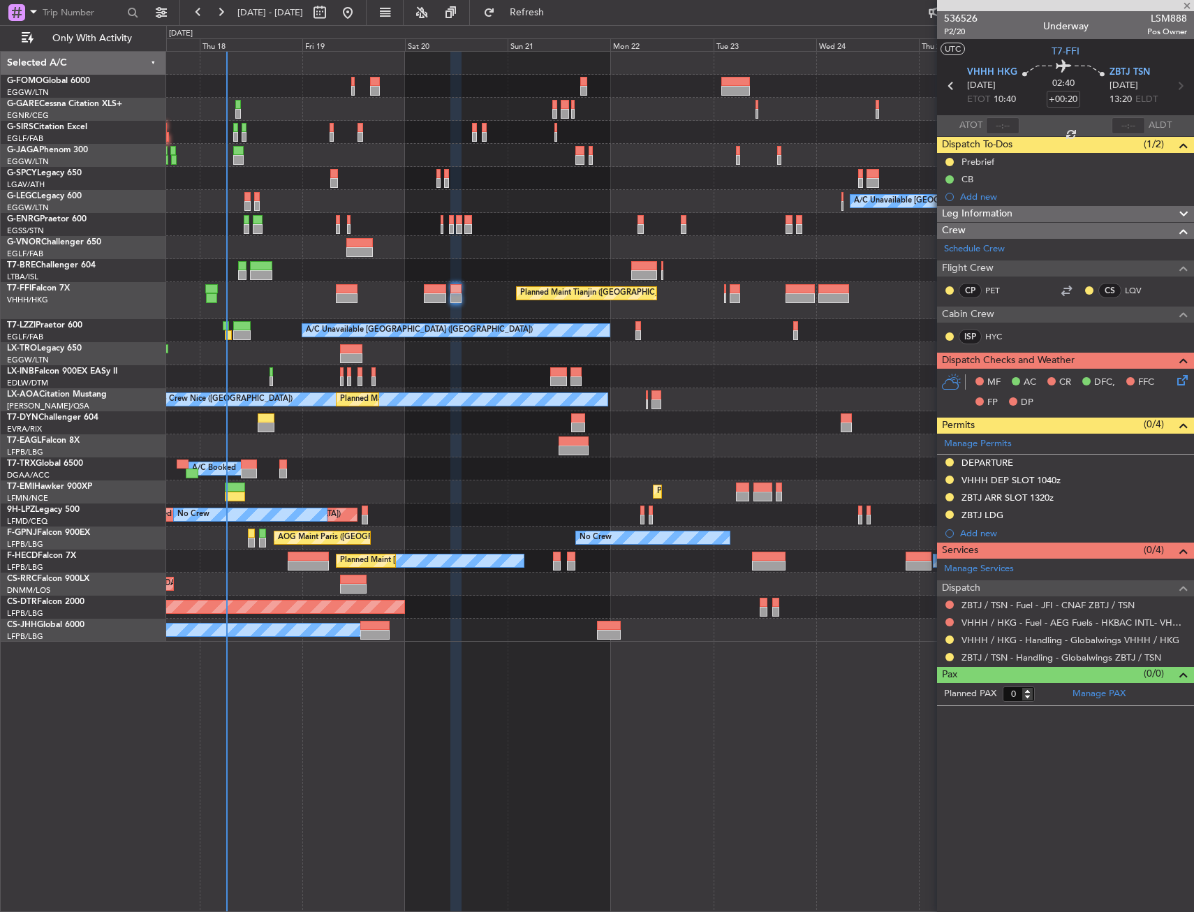
type input "+00:25"
type input "6"
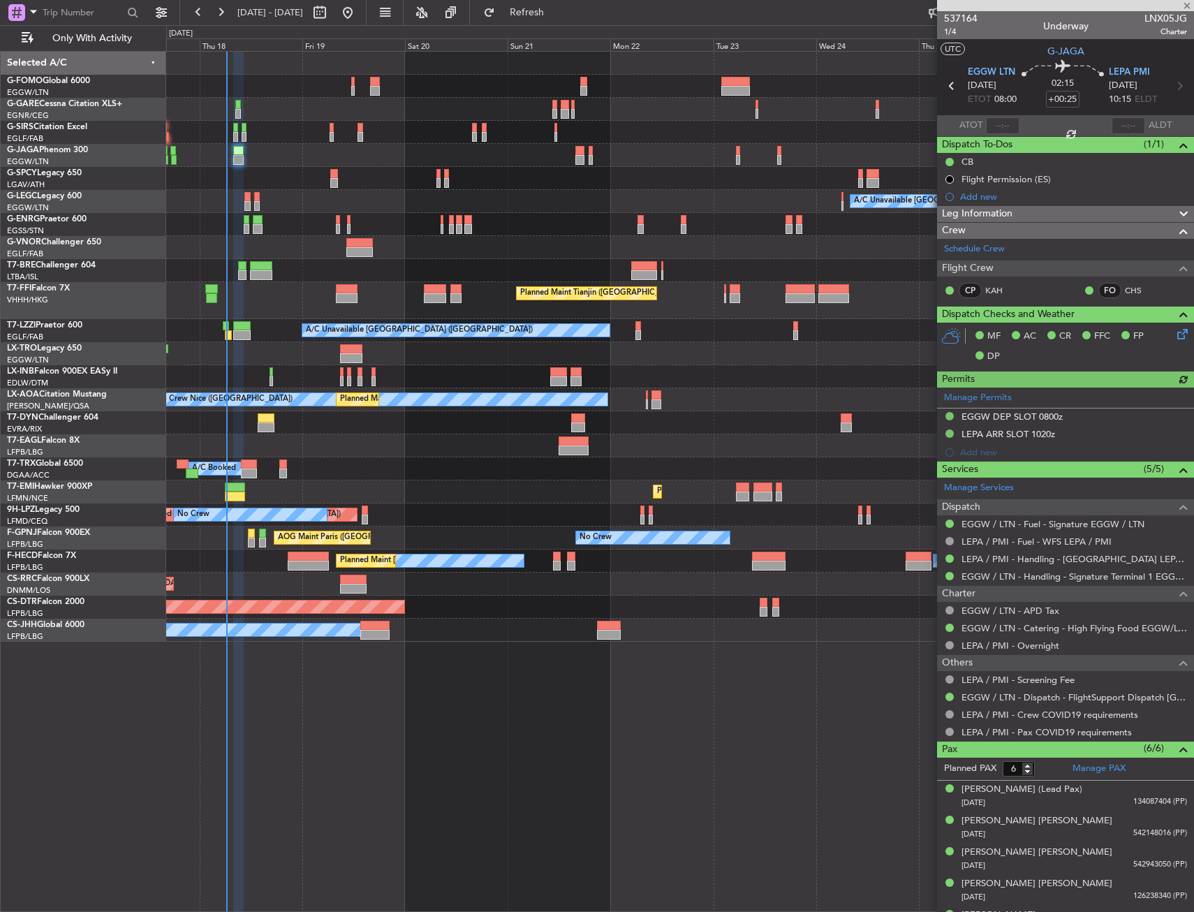
click at [417, 167] on div at bounding box center [679, 178] width 1027 height 23
click at [484, 371] on div at bounding box center [679, 376] width 1027 height 23
click at [492, 242] on div at bounding box center [679, 247] width 1027 height 23
click at [363, 189] on div at bounding box center [679, 178] width 1027 height 23
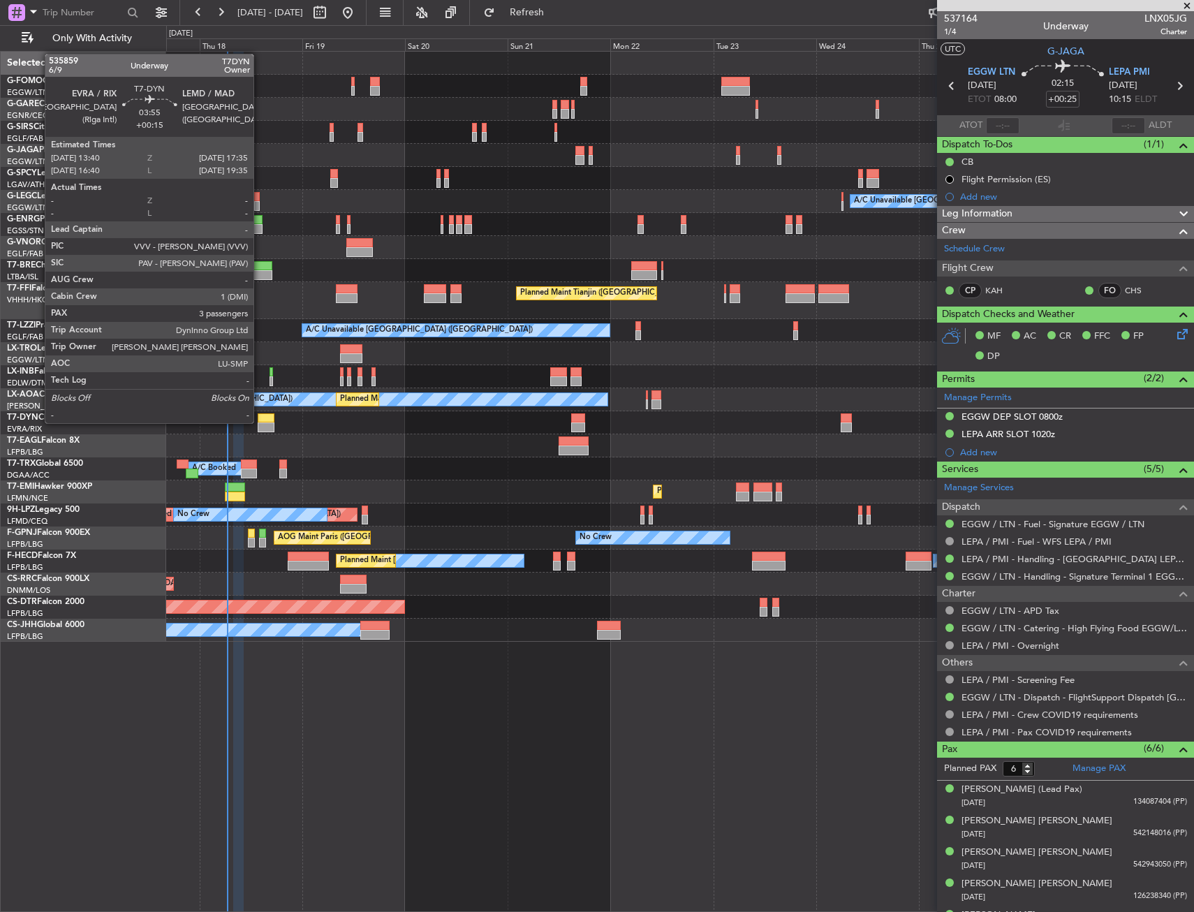
click at [260, 421] on div at bounding box center [266, 418] width 17 height 10
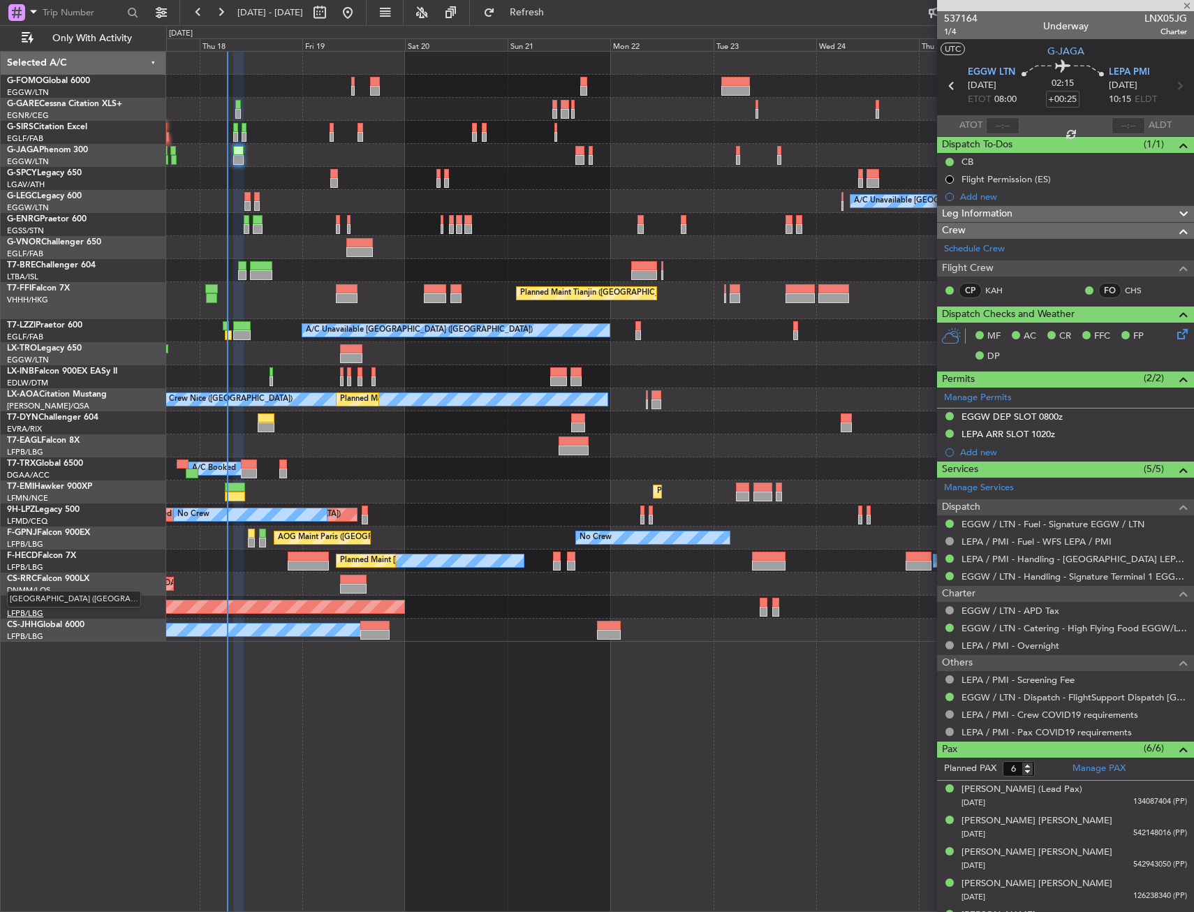
type input "+00:15"
type input "3"
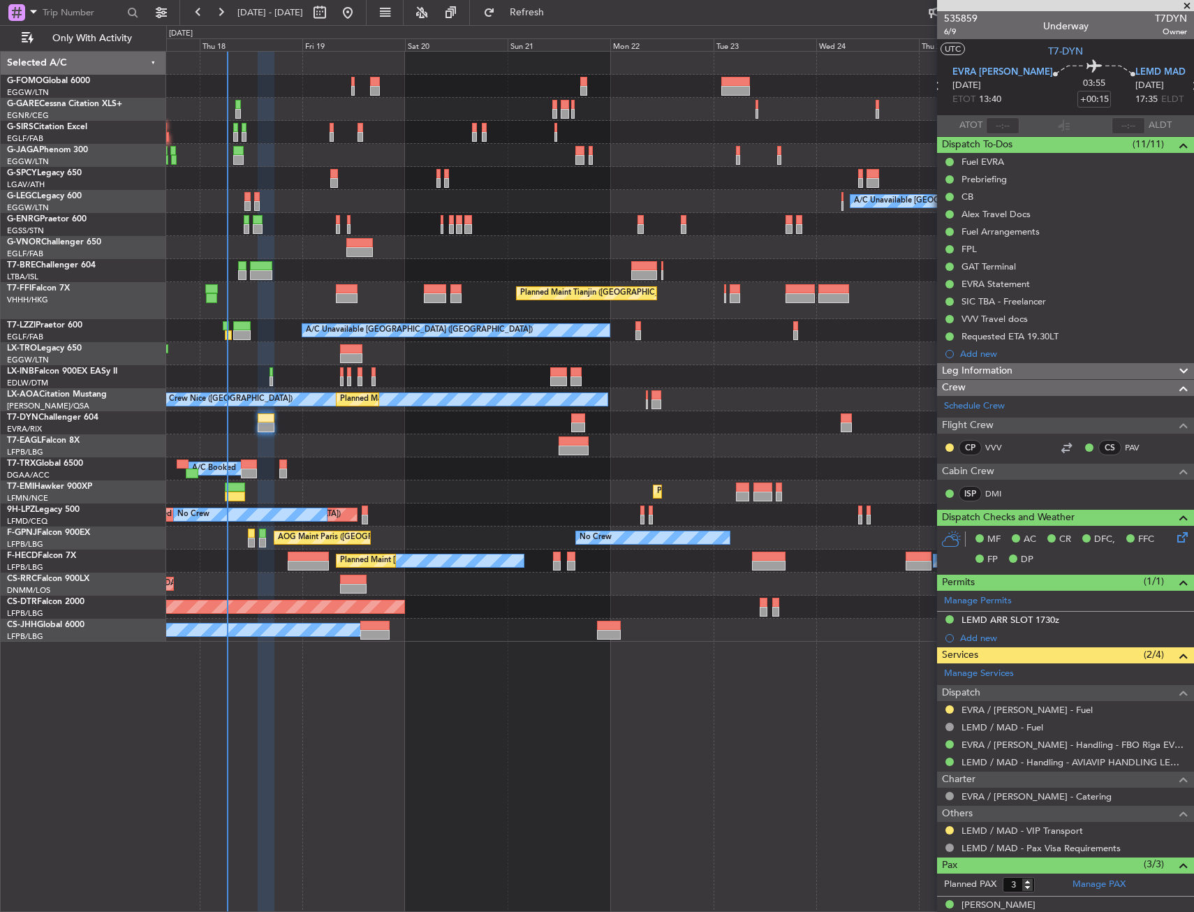
click at [535, 768] on div "A/C Unavailable London (Luton) Planned Maint Tianjin (Binhai) A/C Unavailable L…" at bounding box center [679, 481] width 1027 height 861
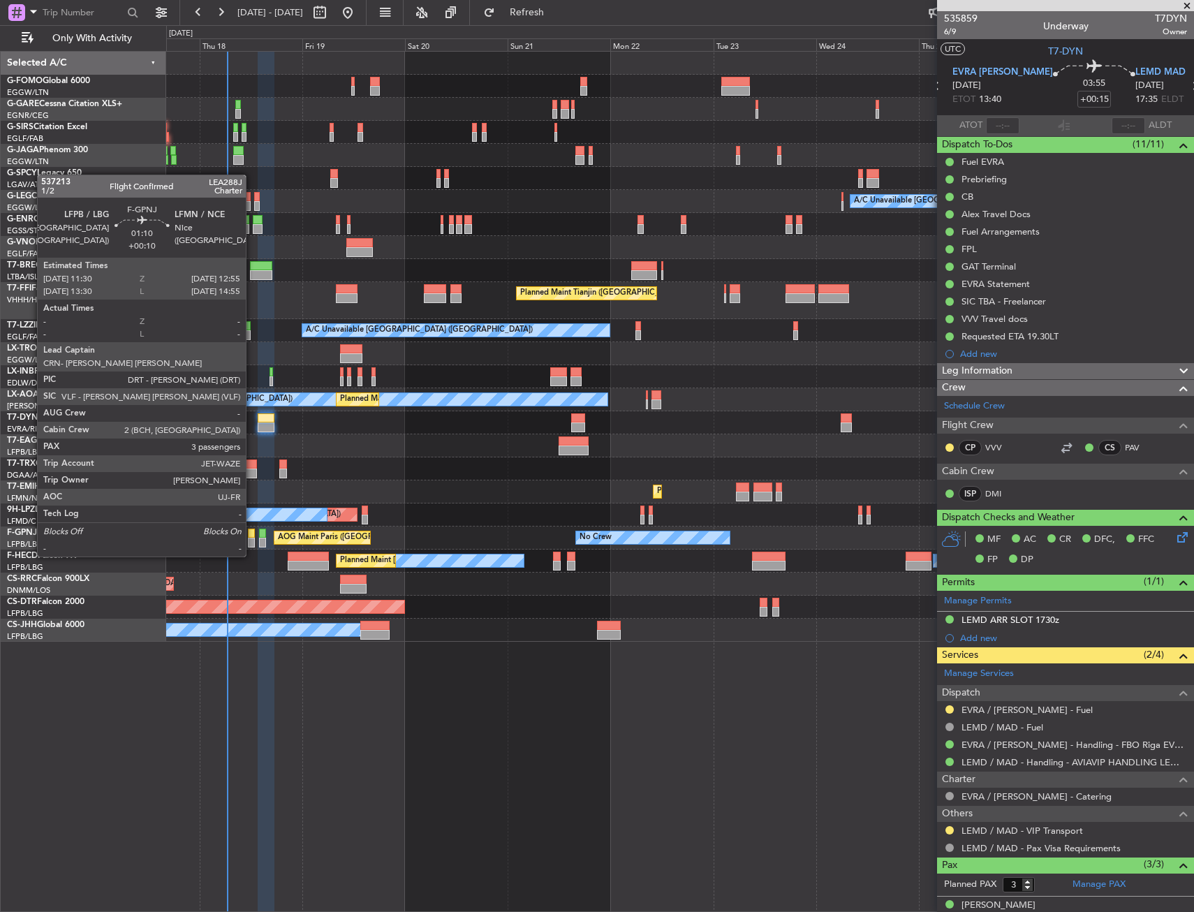
click at [252, 542] on div at bounding box center [251, 542] width 6 height 10
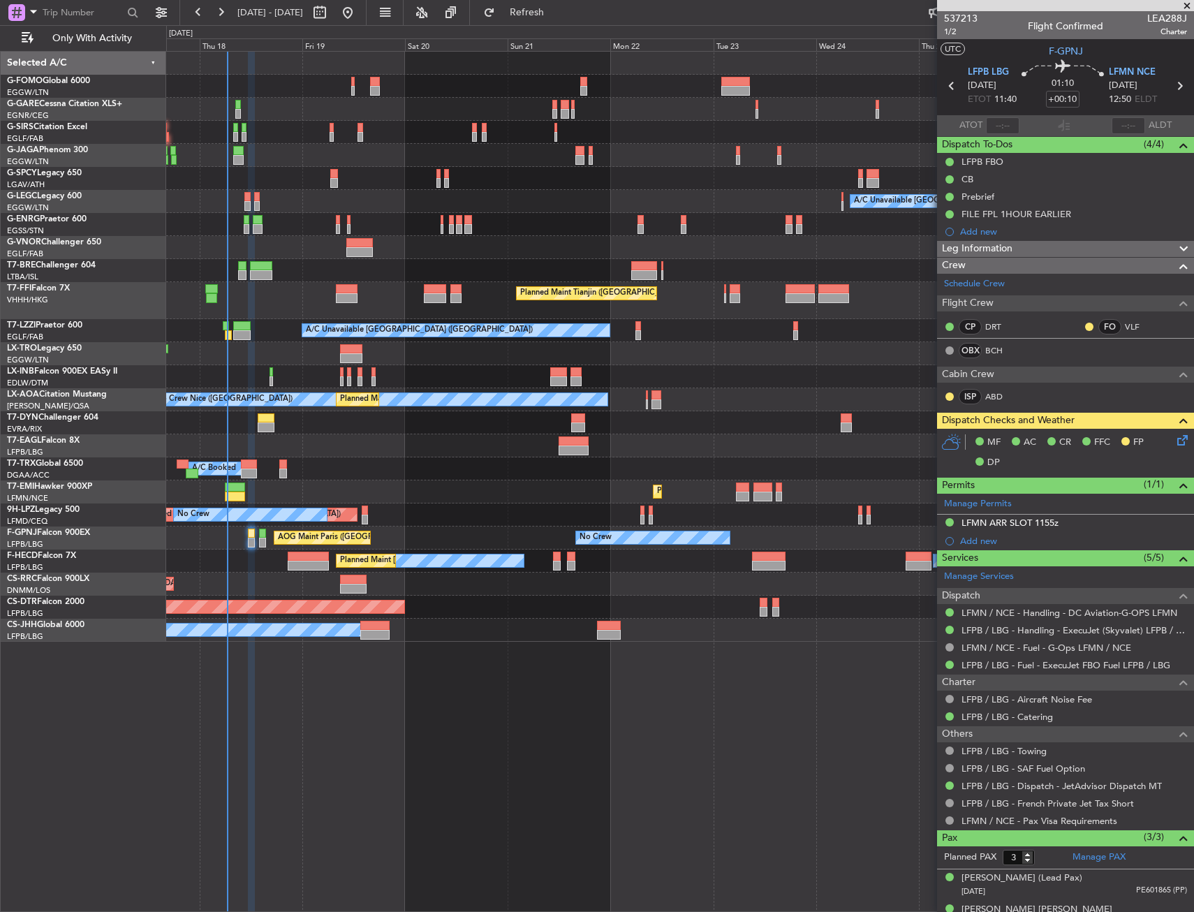
click at [487, 482] on div "Planned Maint [GEOGRAPHIC_DATA]" at bounding box center [679, 491] width 1027 height 23
drag, startPoint x: 496, startPoint y: 479, endPoint x: 487, endPoint y: 473, distance: 10.7
drag, startPoint x: 317, startPoint y: 456, endPoint x: 297, endPoint y: 453, distance: 20.5
click at [378, 436] on div "Grounded [GEOGRAPHIC_DATA] (Al Maktoum Intl) Planned Maint [US_STATE] ([GEOGRAP…" at bounding box center [679, 445] width 1027 height 23
click at [383, 438] on div "Grounded [GEOGRAPHIC_DATA] (Al Maktoum Intl) Planned Maint [US_STATE] ([GEOGRAP…" at bounding box center [679, 445] width 1027 height 23
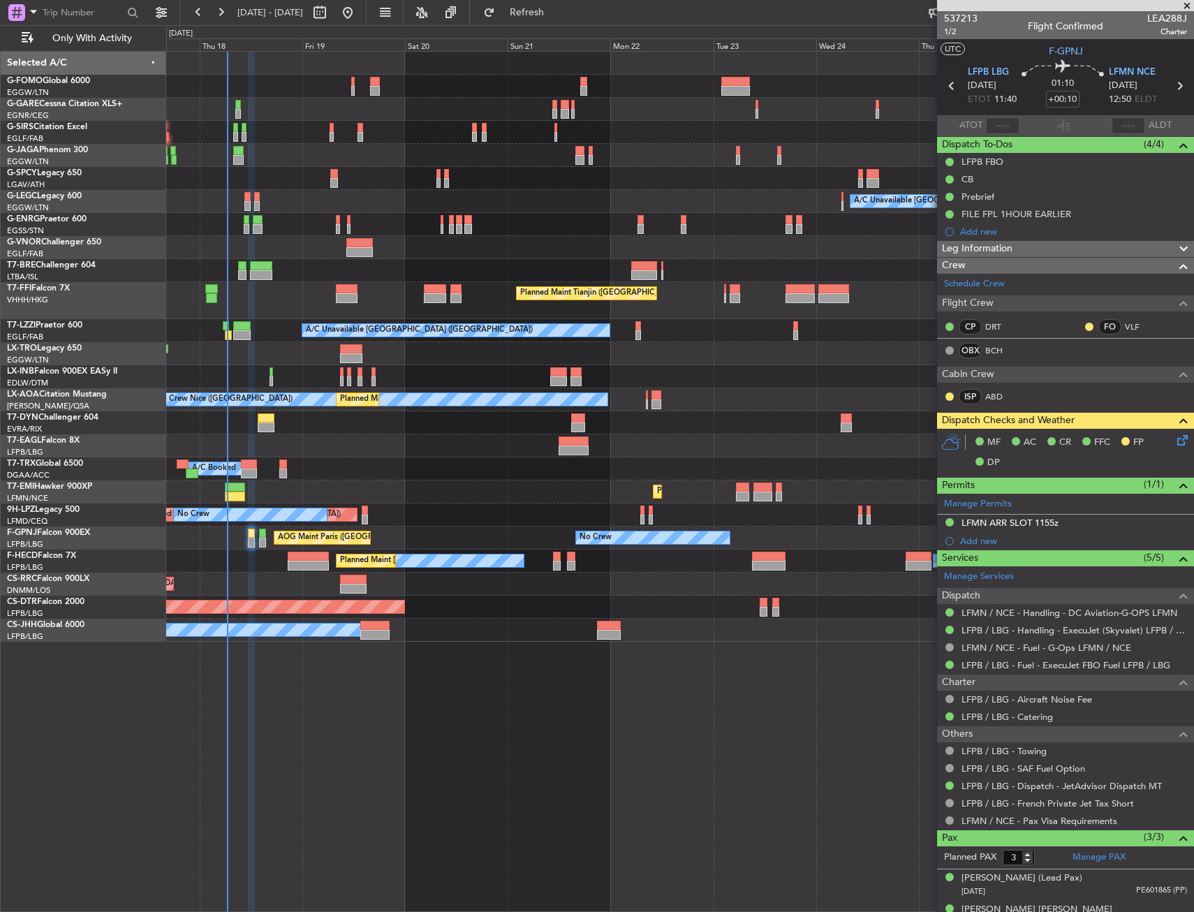
click at [390, 431] on div "Unplanned Maint [GEOGRAPHIC_DATA] (Riga Intl)" at bounding box center [679, 422] width 1027 height 23
click at [284, 560] on div "No Crew No Crew No Crew Planned Maint [GEOGRAPHIC_DATA] ([GEOGRAPHIC_DATA]) No …" at bounding box center [679, 560] width 1027 height 23
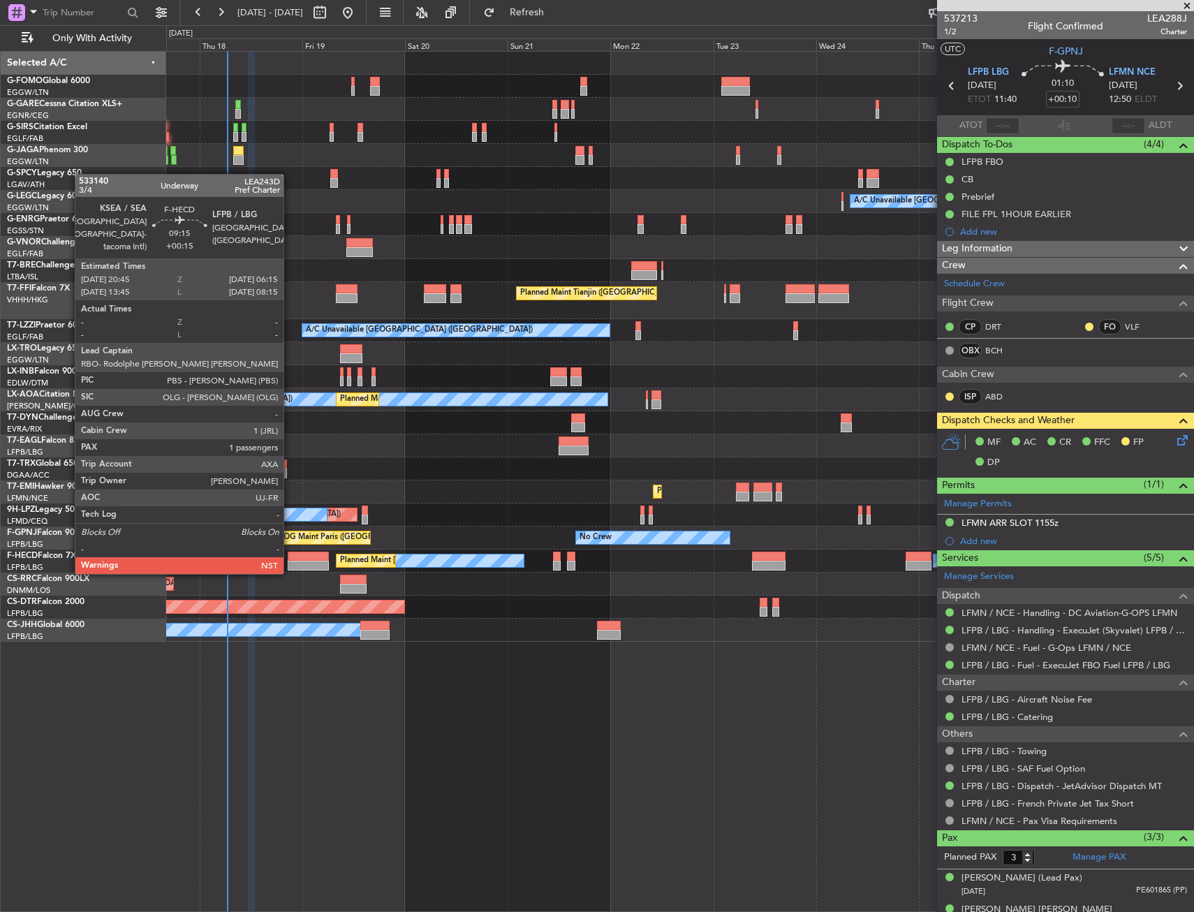
click at [303, 558] on div at bounding box center [308, 556] width 41 height 10
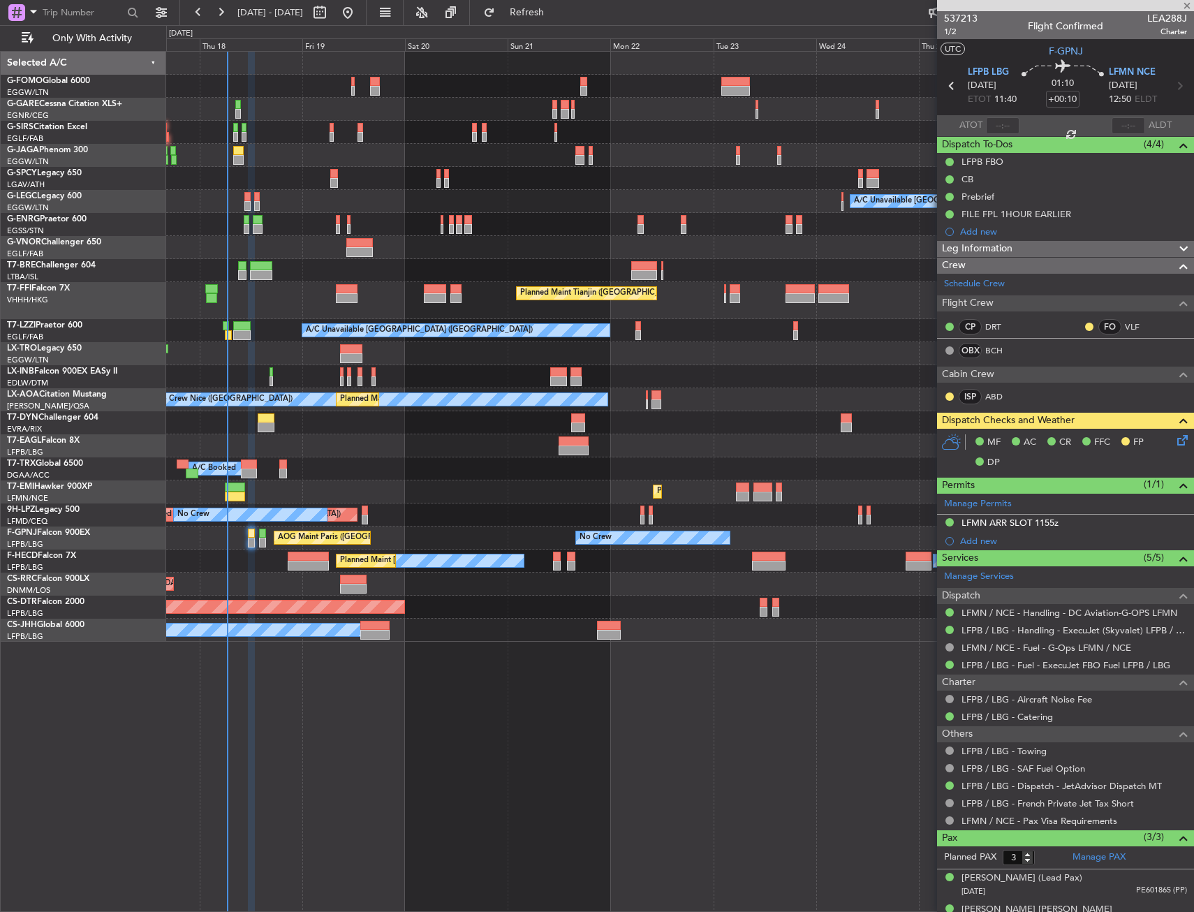
click at [362, 480] on div "Planned Maint [GEOGRAPHIC_DATA]" at bounding box center [679, 491] width 1027 height 23
type input "+00:15"
type input "1"
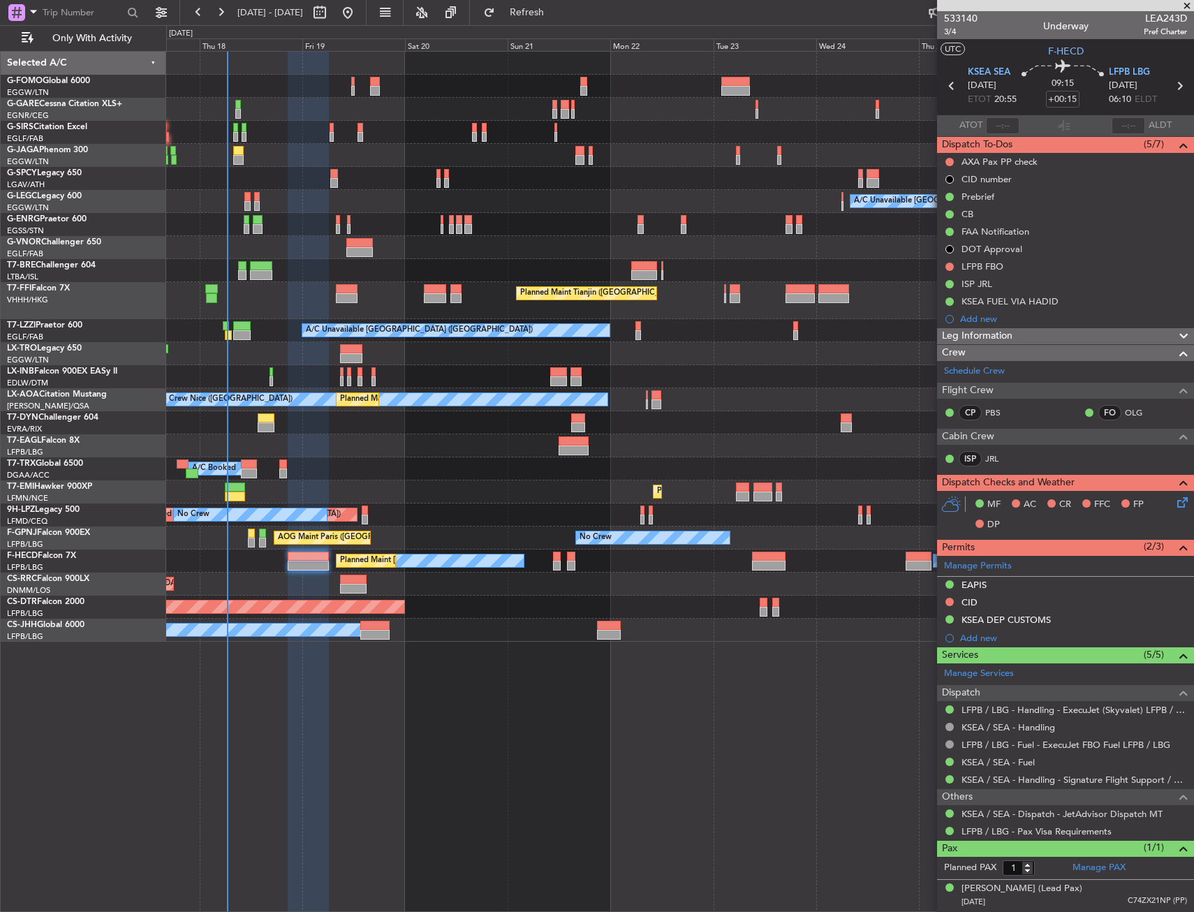
click at [306, 154] on div at bounding box center [679, 155] width 1027 height 23
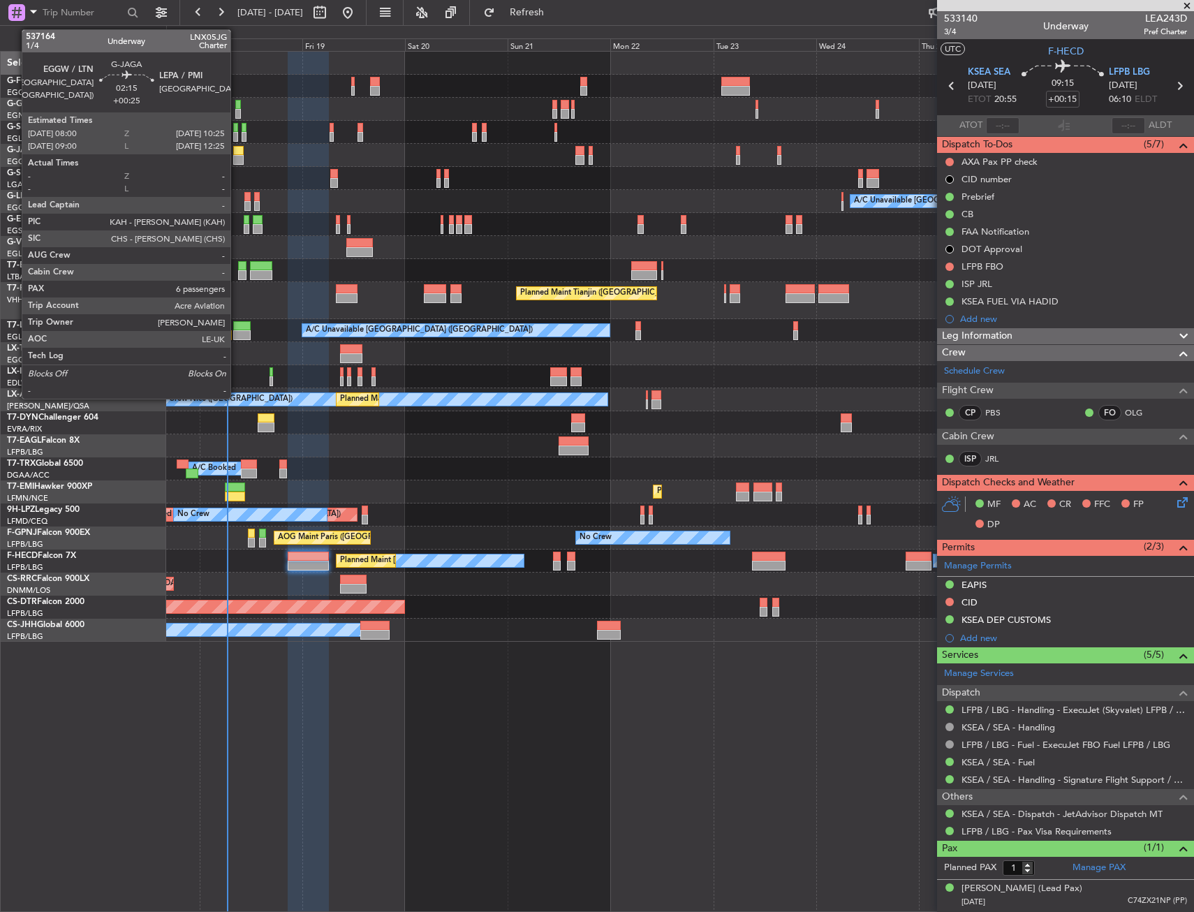
click at [237, 147] on div at bounding box center [238, 151] width 10 height 10
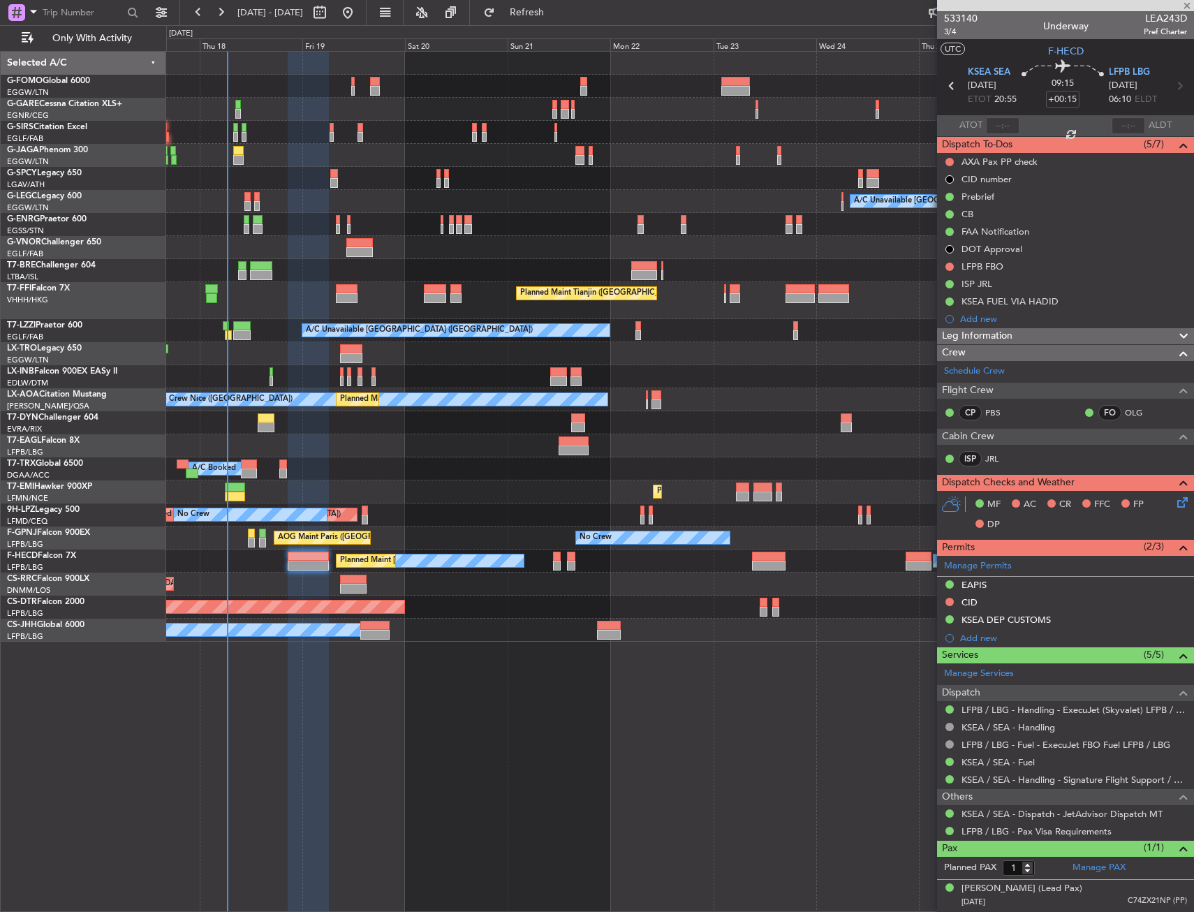
type input "+00:25"
type input "6"
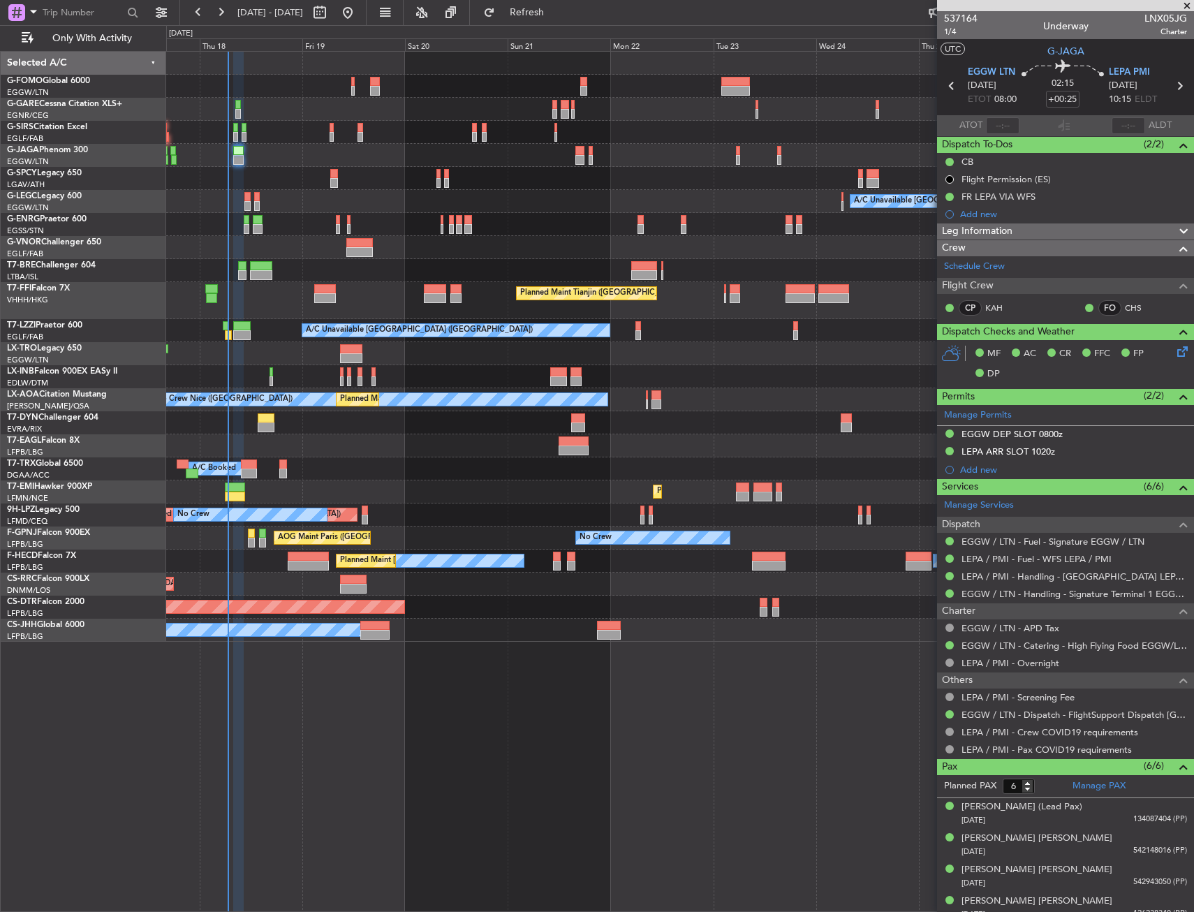
click at [249, 141] on div at bounding box center [679, 132] width 1027 height 23
click at [396, 213] on div at bounding box center [679, 224] width 1027 height 23
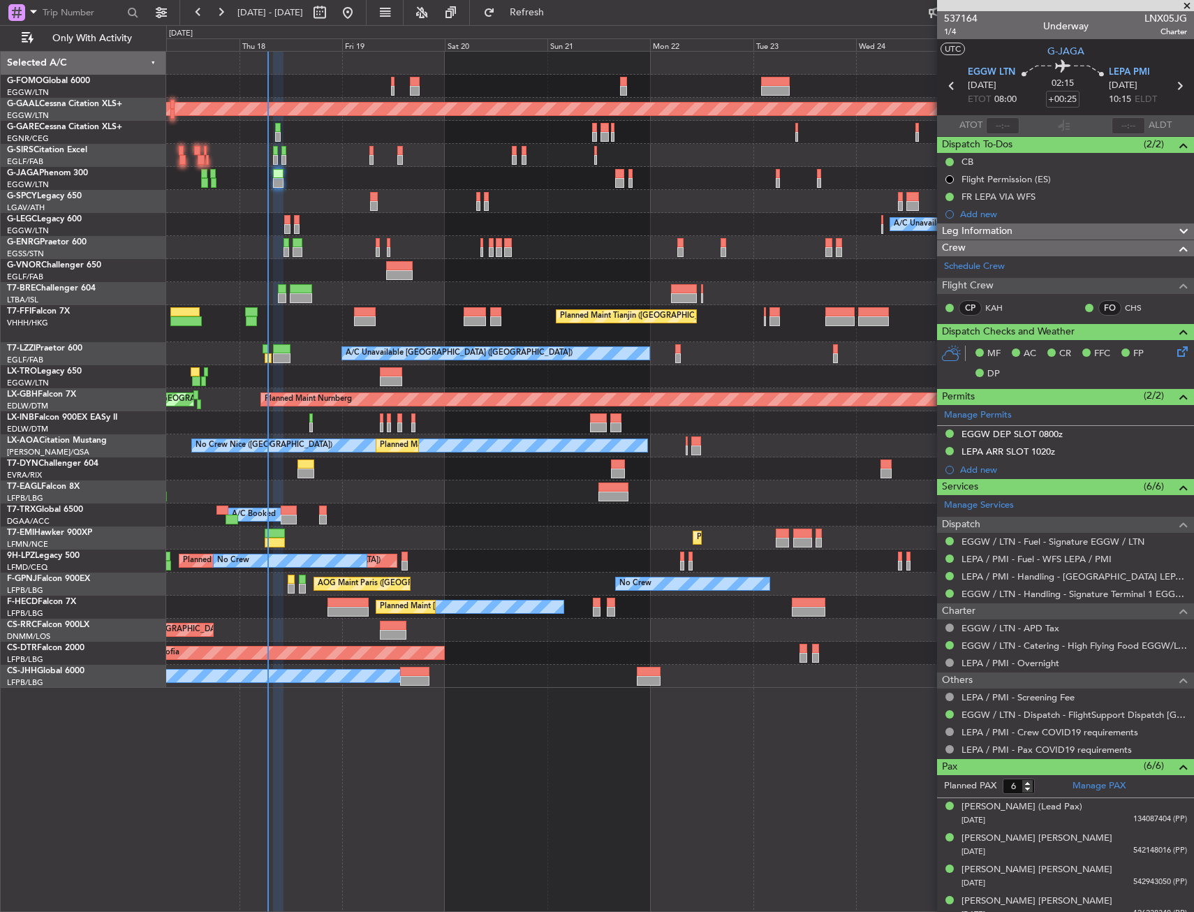
click at [428, 207] on div "Planned Maint Dusseldorf Owner A/C Unavailable [GEOGRAPHIC_DATA] ([GEOGRAPHIC_D…" at bounding box center [679, 370] width 1027 height 636
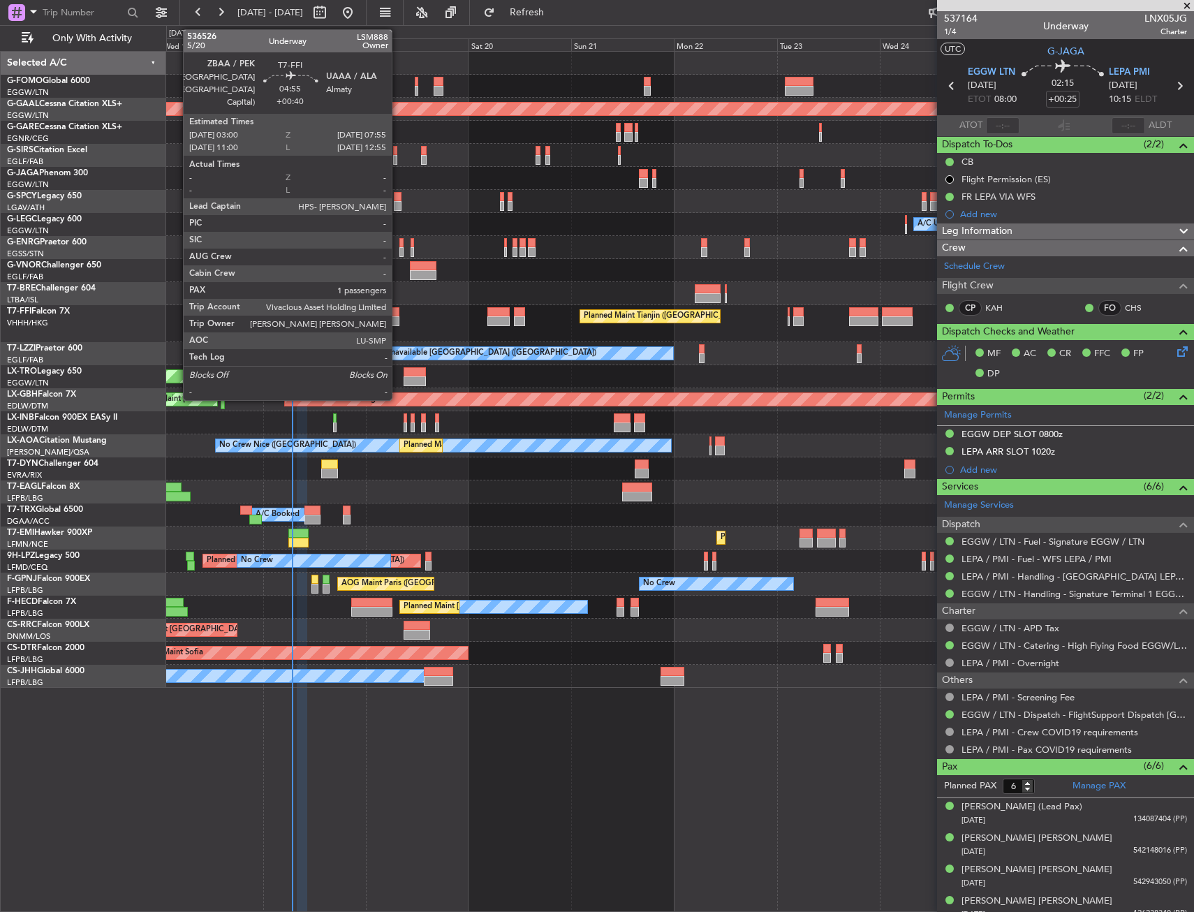
click at [398, 314] on div at bounding box center [389, 312] width 22 height 10
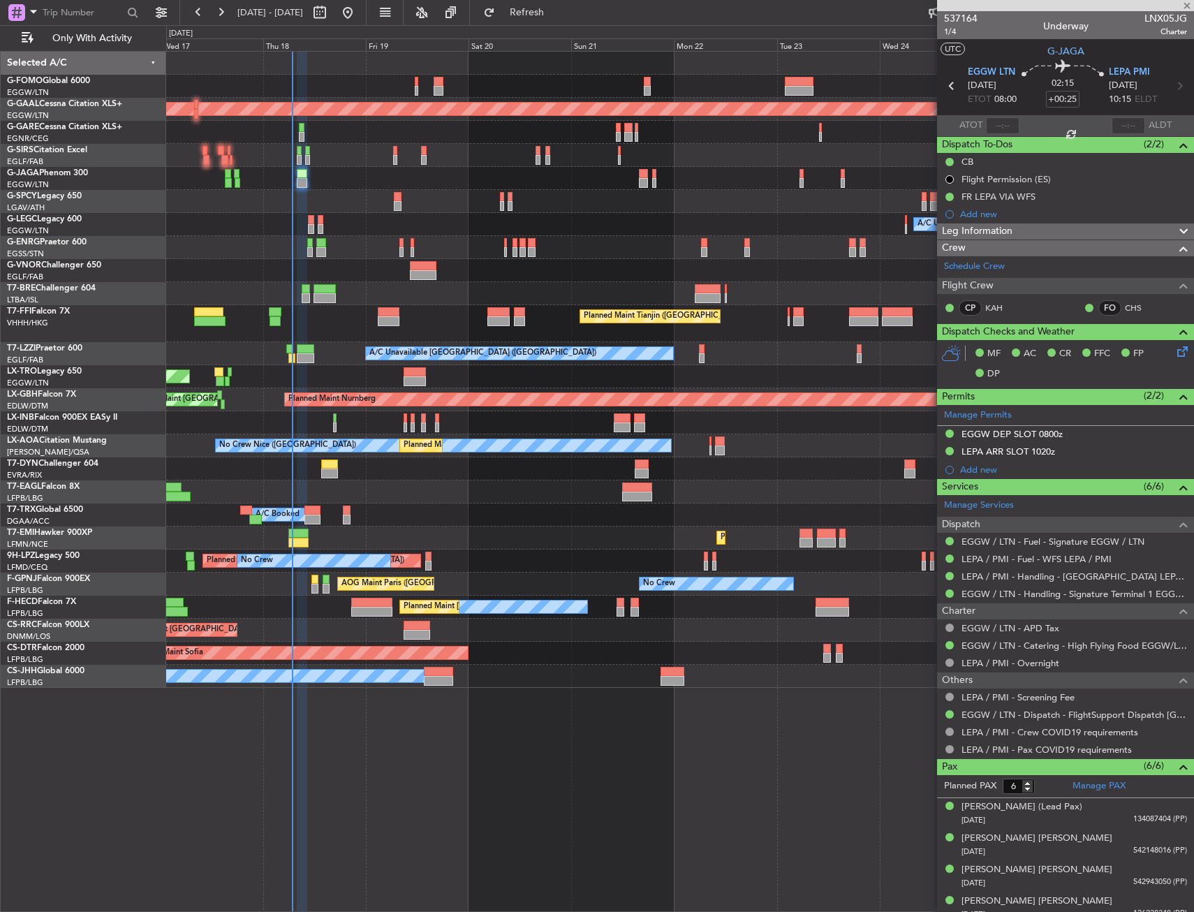
type input "+00:40"
type input "1"
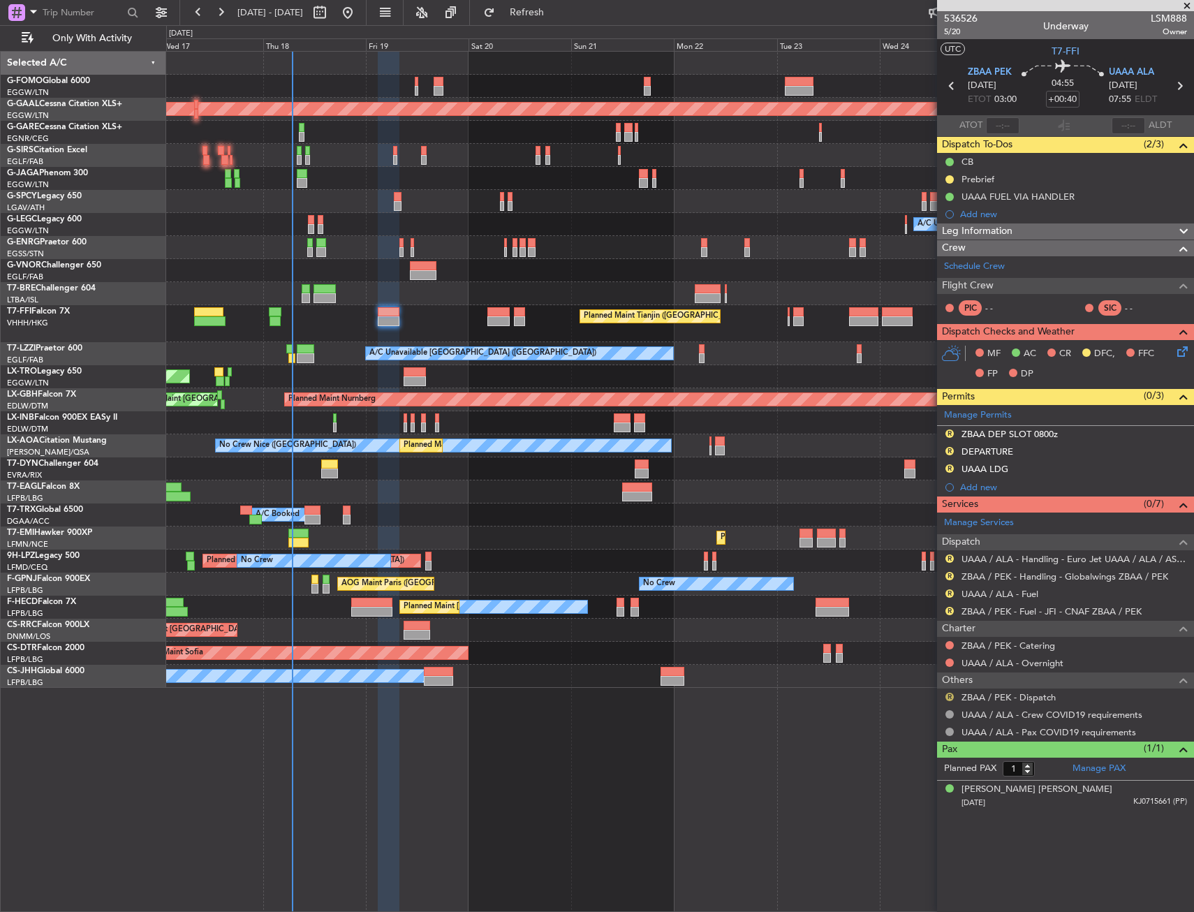
click at [951, 694] on button "R" at bounding box center [949, 696] width 8 height 8
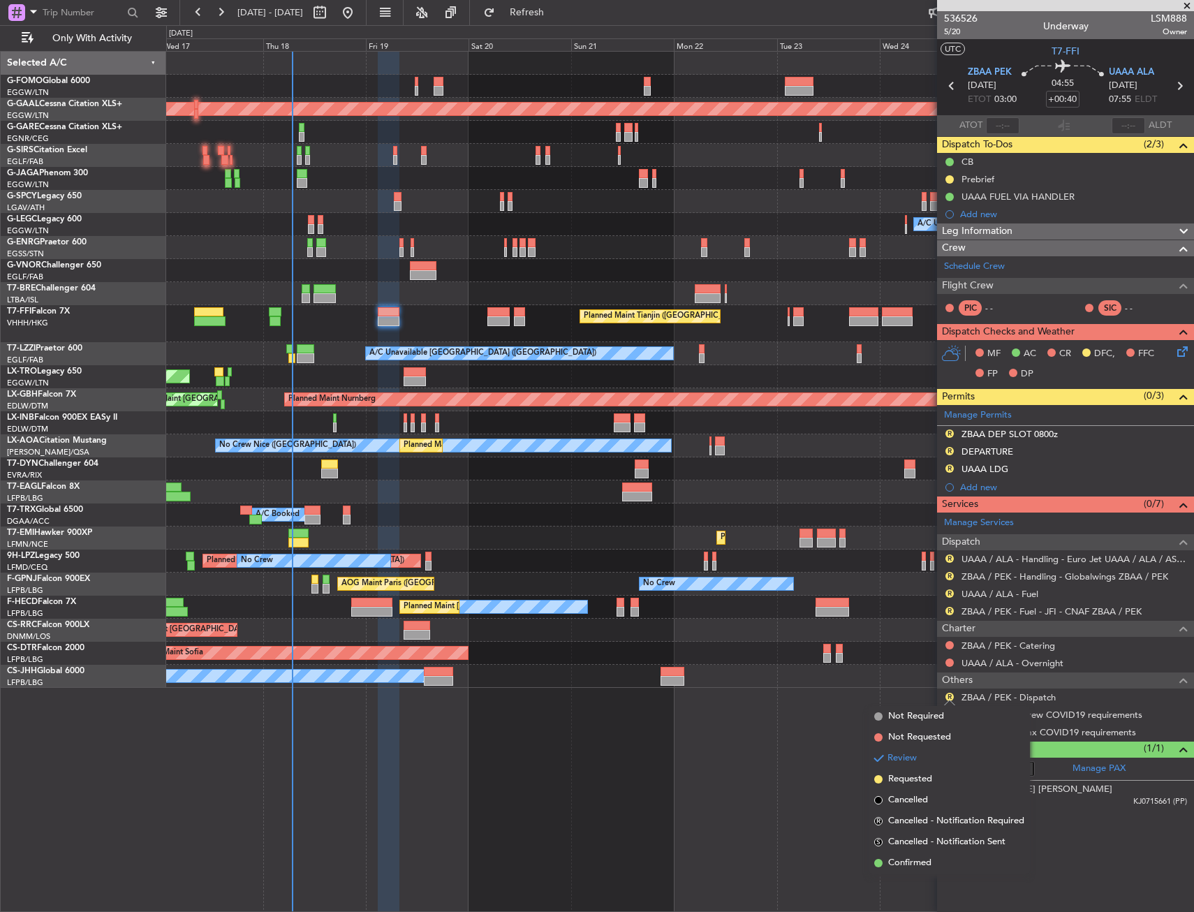
click at [923, 854] on li "Confirmed" at bounding box center [948, 862] width 161 height 21
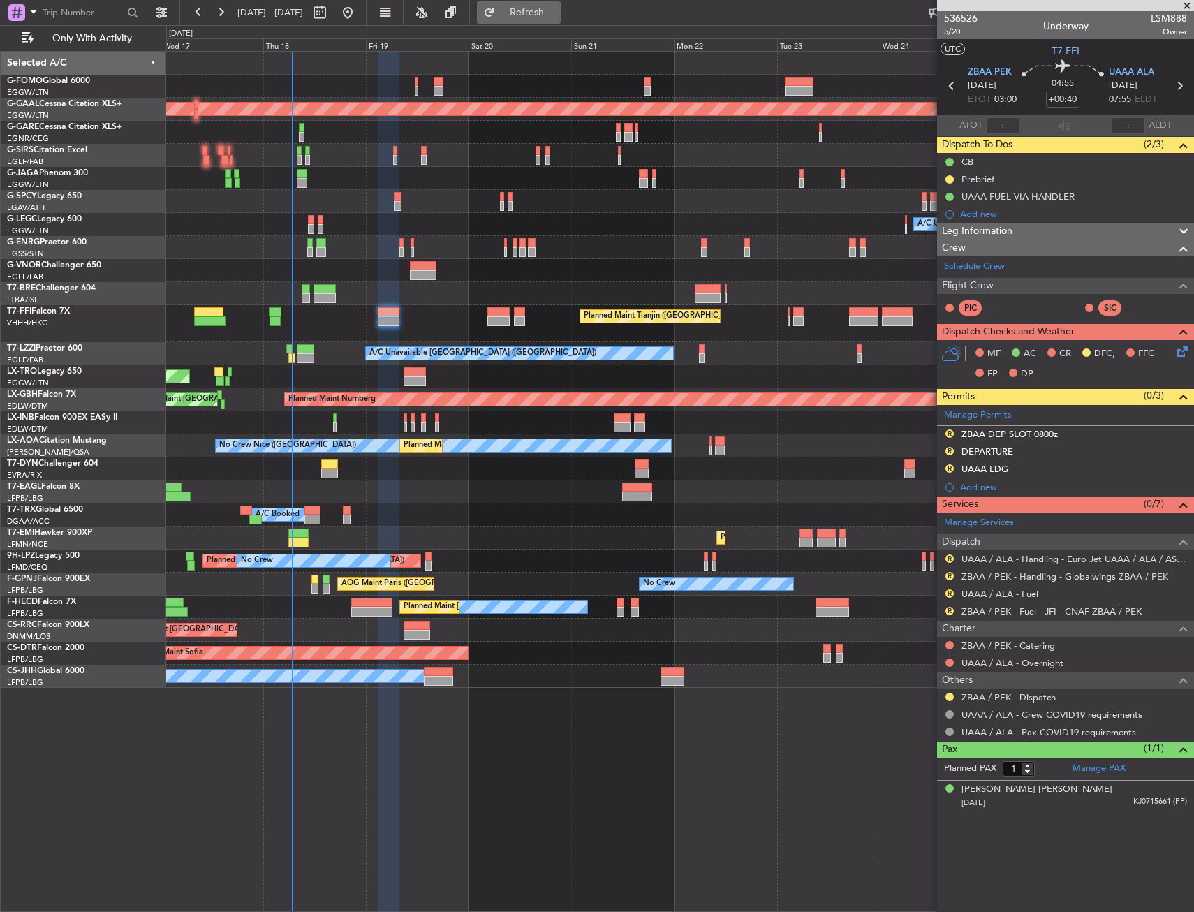
click at [556, 8] on span "Refresh" at bounding box center [527, 13] width 59 height 10
click at [372, 328] on div "Planned Maint Tianjin ([GEOGRAPHIC_DATA])" at bounding box center [679, 323] width 1027 height 37
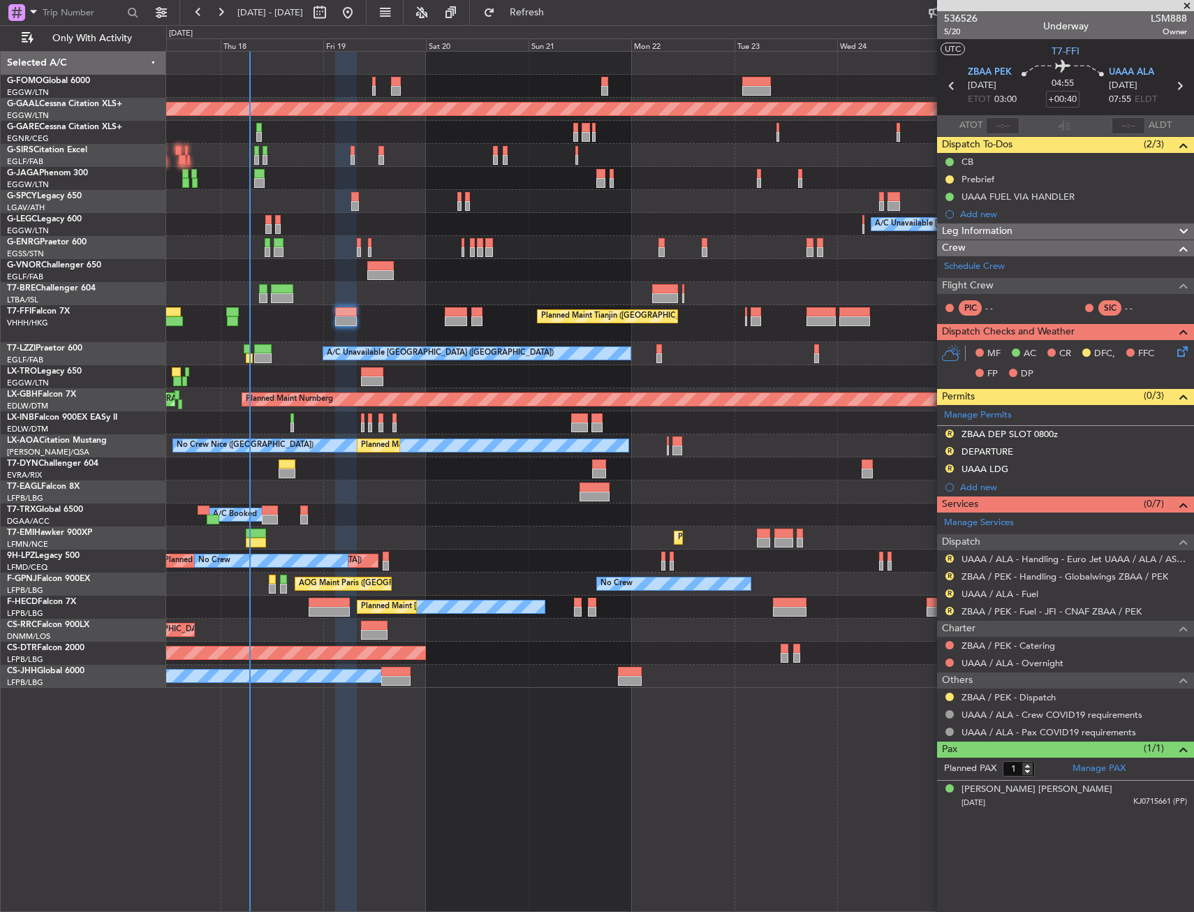
click at [244, 301] on div "Planned Maint Dusseldorf Owner A/C Unavailable [GEOGRAPHIC_DATA] ([GEOGRAPHIC_D…" at bounding box center [679, 370] width 1027 height 636
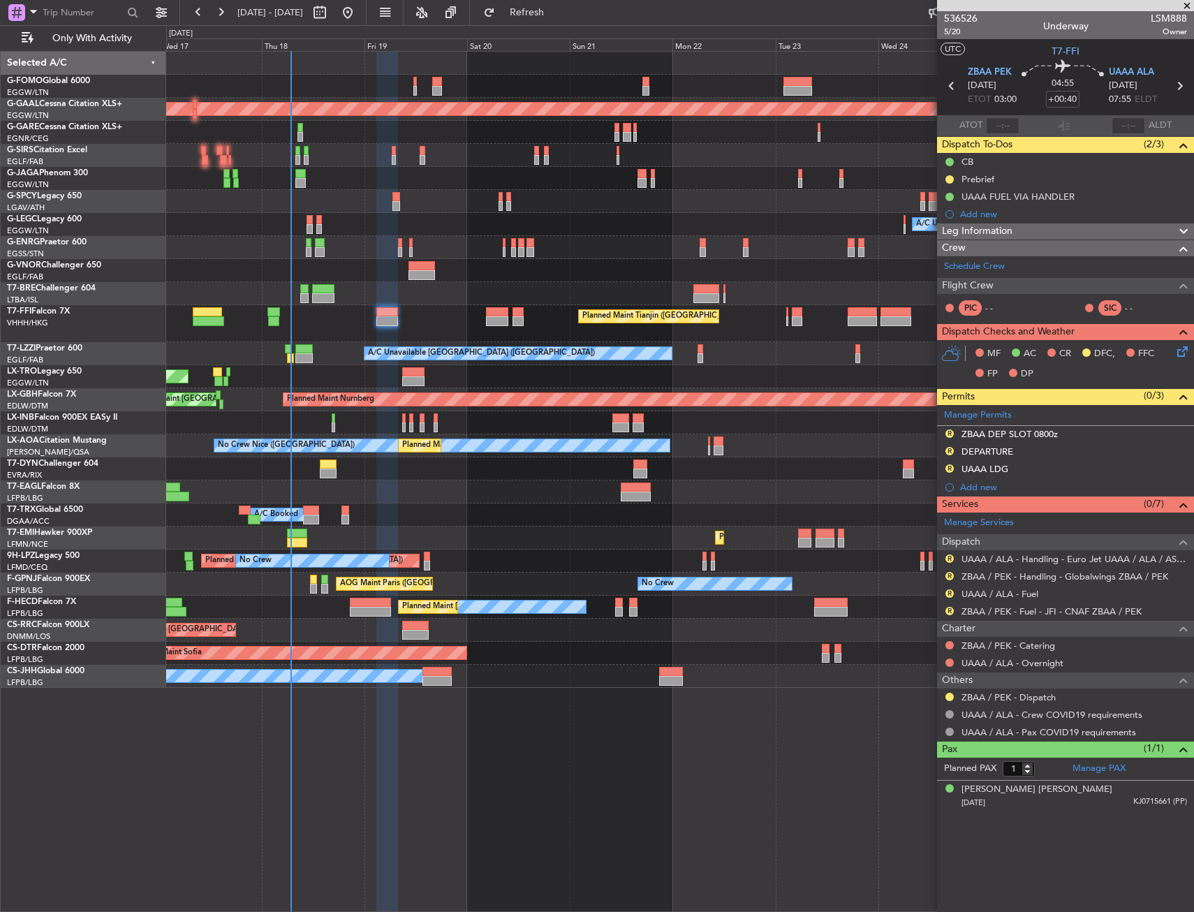
click at [255, 339] on div "Planned Maint Dusseldorf Owner A/C Unavailable [GEOGRAPHIC_DATA] ([GEOGRAPHIC_D…" at bounding box center [679, 370] width 1027 height 636
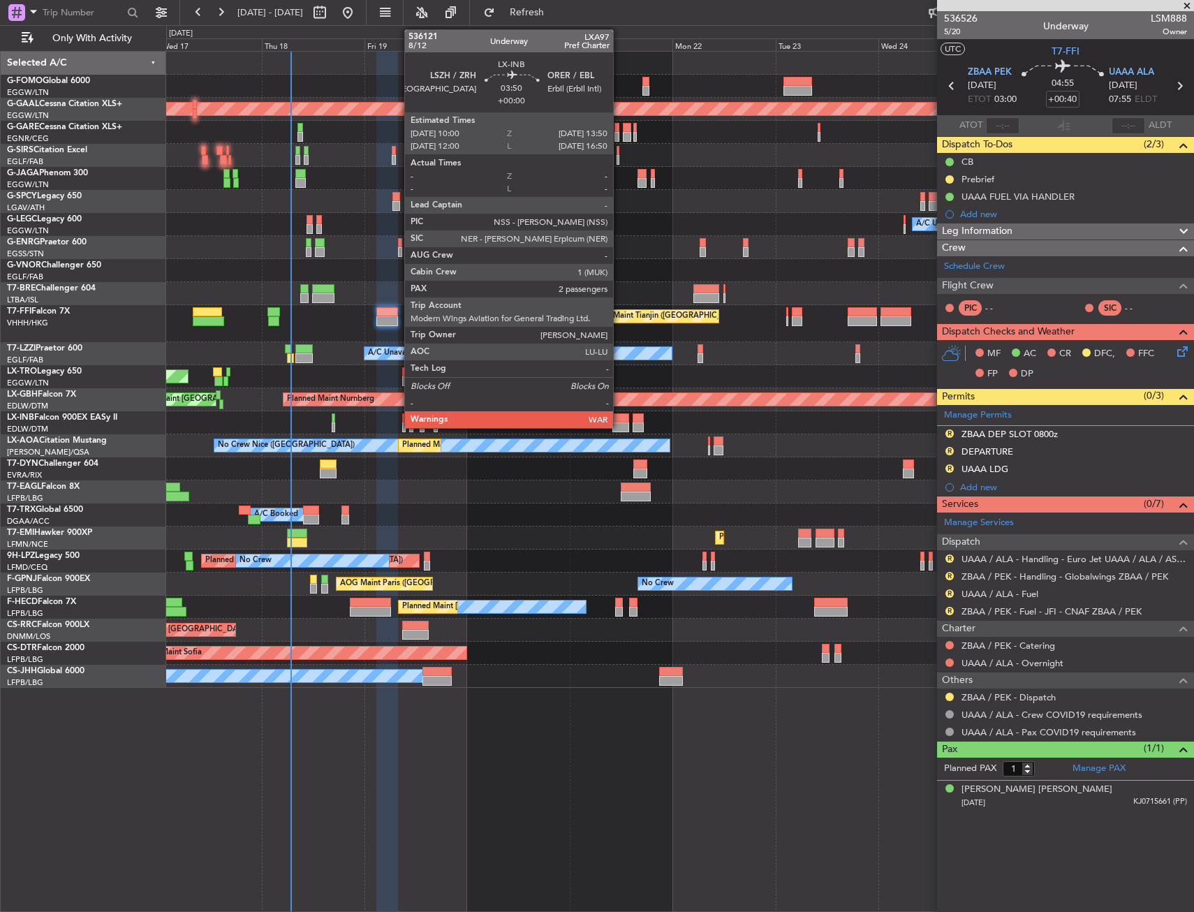
click at [619, 418] on div at bounding box center [620, 418] width 17 height 10
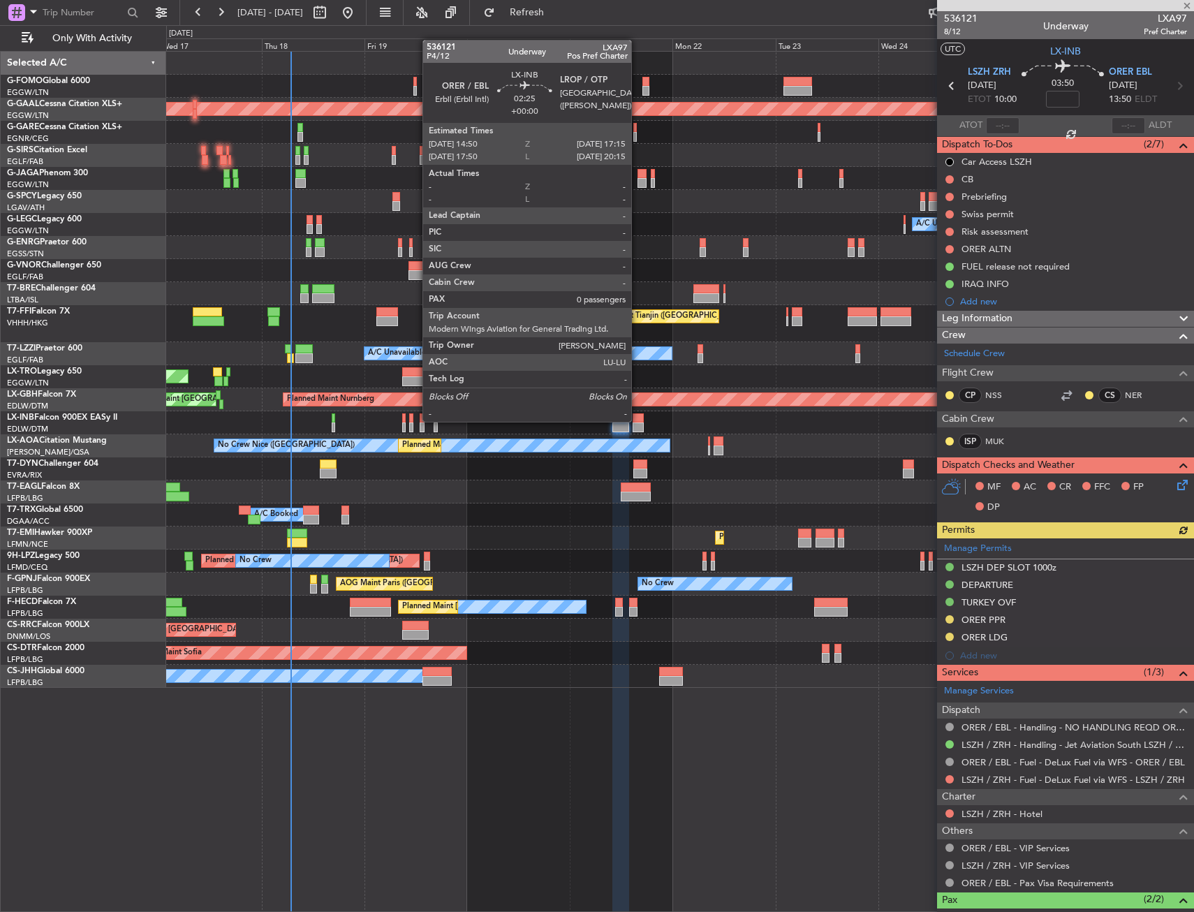
click at [637, 420] on div at bounding box center [637, 418] width 10 height 10
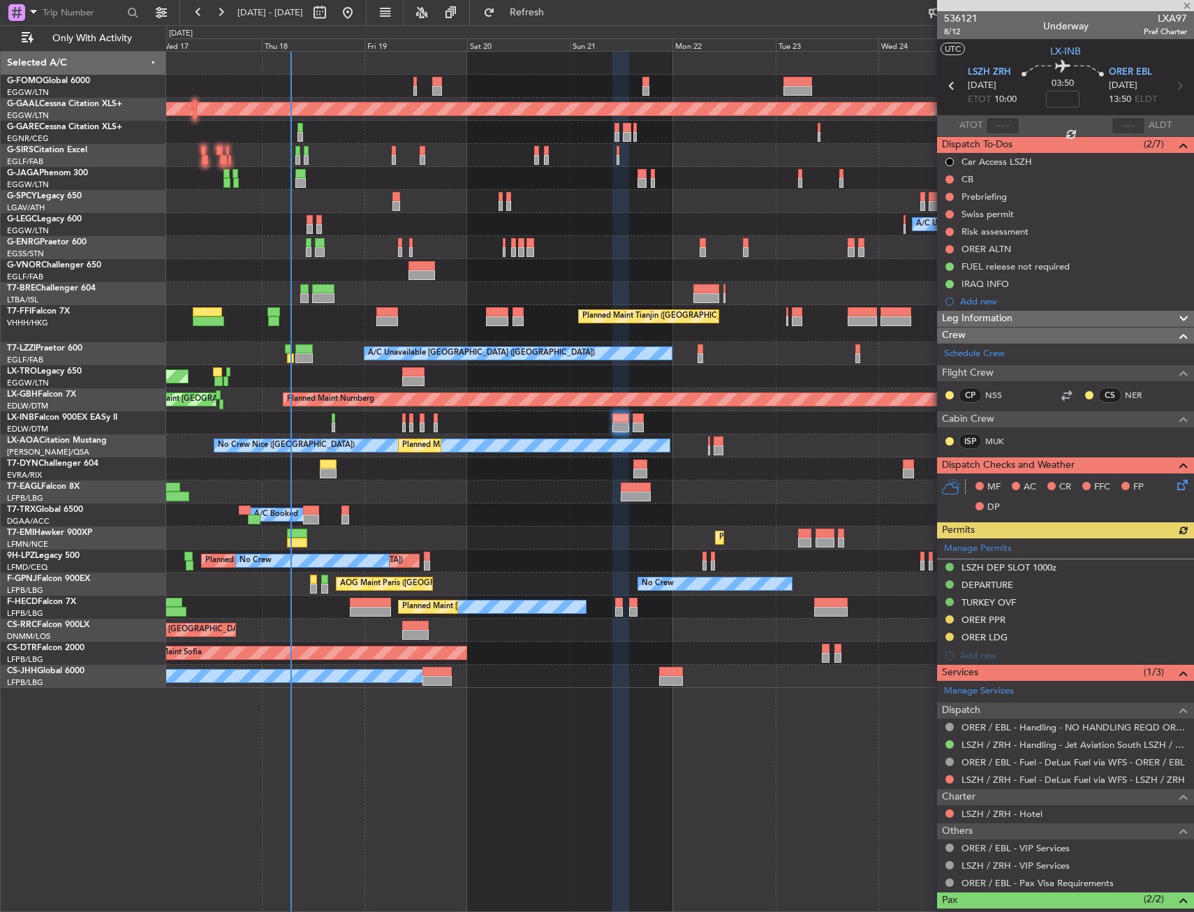
type input "0"
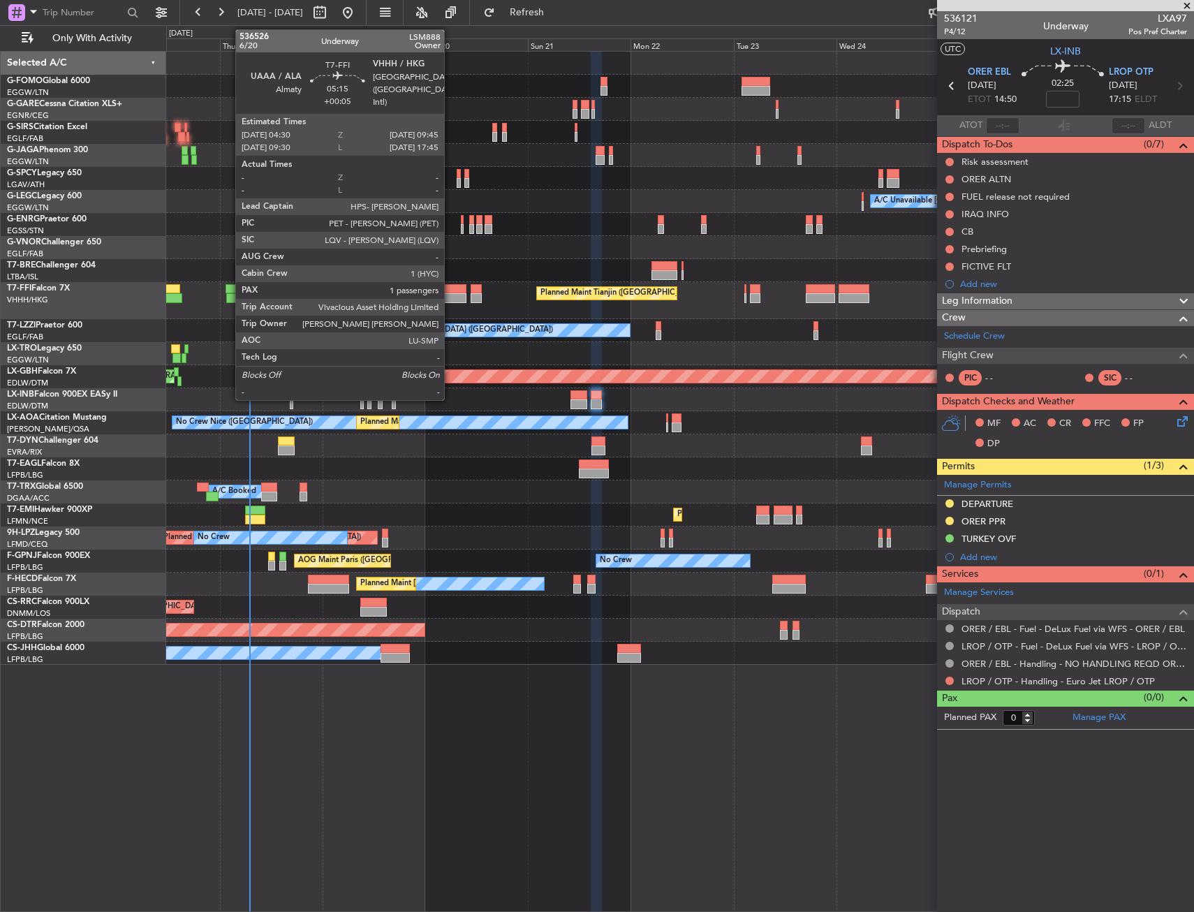
click at [450, 292] on div at bounding box center [455, 289] width 23 height 10
type input "+00:05"
type input "1"
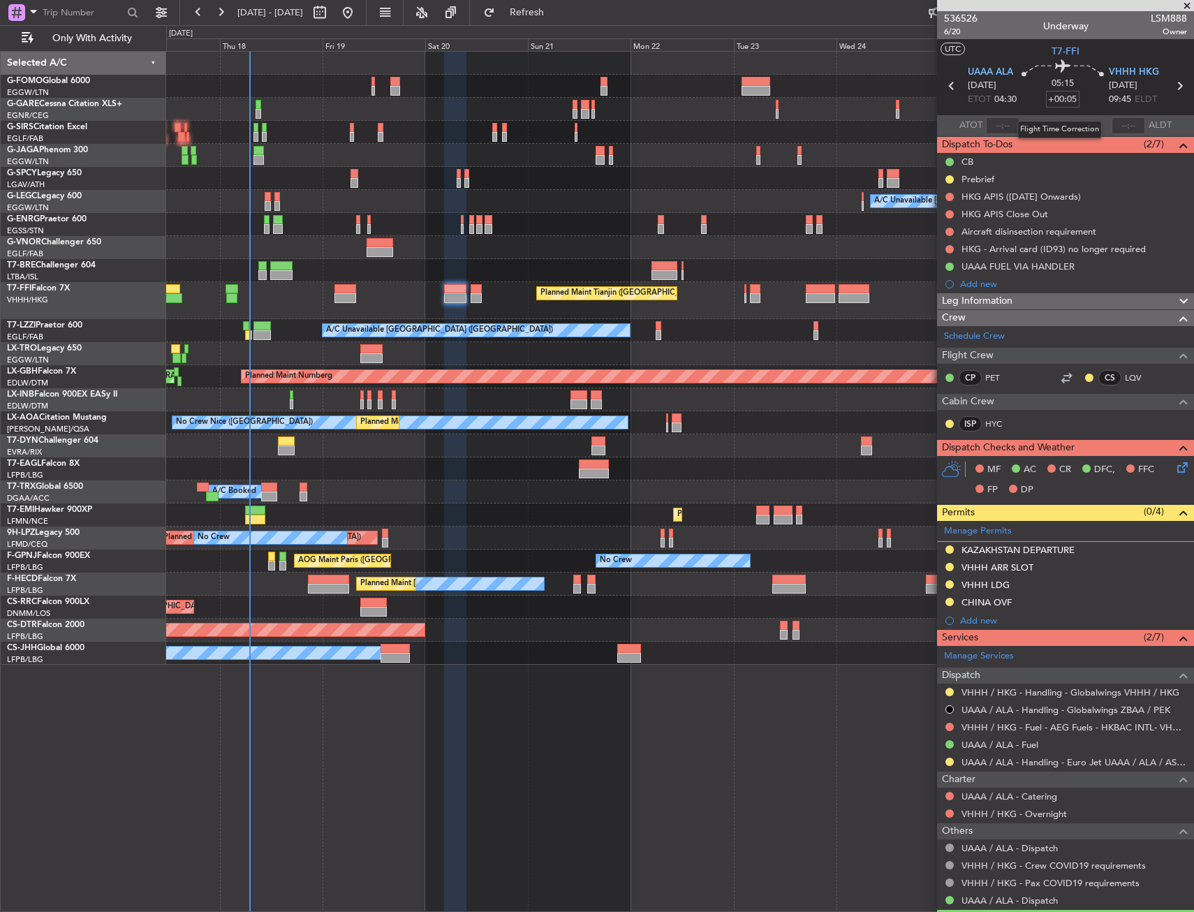
click at [1070, 102] on input "+00:05" at bounding box center [1063, 99] width 34 height 17
click at [1087, 96] on mat-tooltip-component "Estimated Landing Time" at bounding box center [1127, 110] width 110 height 37
click at [1069, 105] on input "+00:45" at bounding box center [1063, 99] width 34 height 17
click at [1067, 102] on input "+00:45" at bounding box center [1063, 99] width 34 height 17
type input "+00:35"
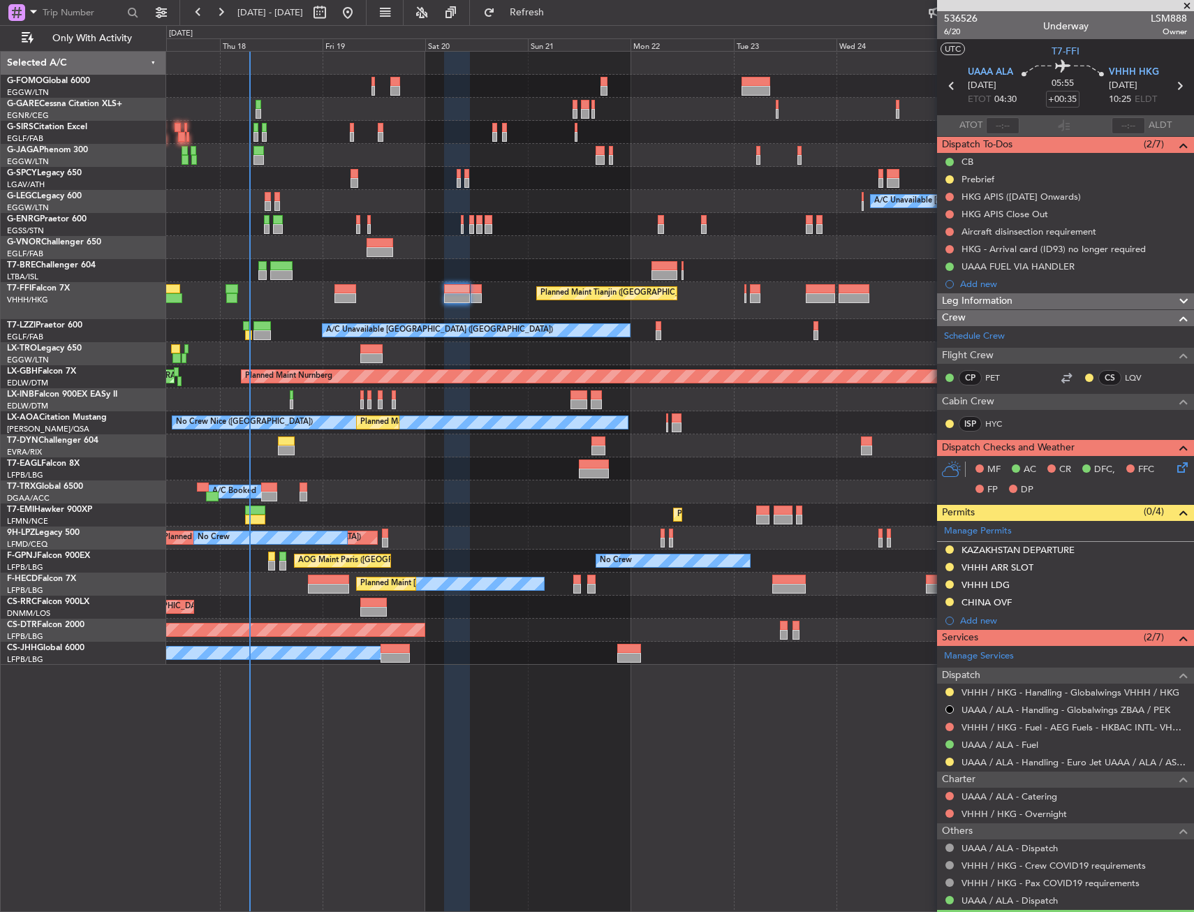
click at [1089, 104] on mat-tooltip-component "Estimated Landing Time" at bounding box center [1127, 110] width 110 height 37
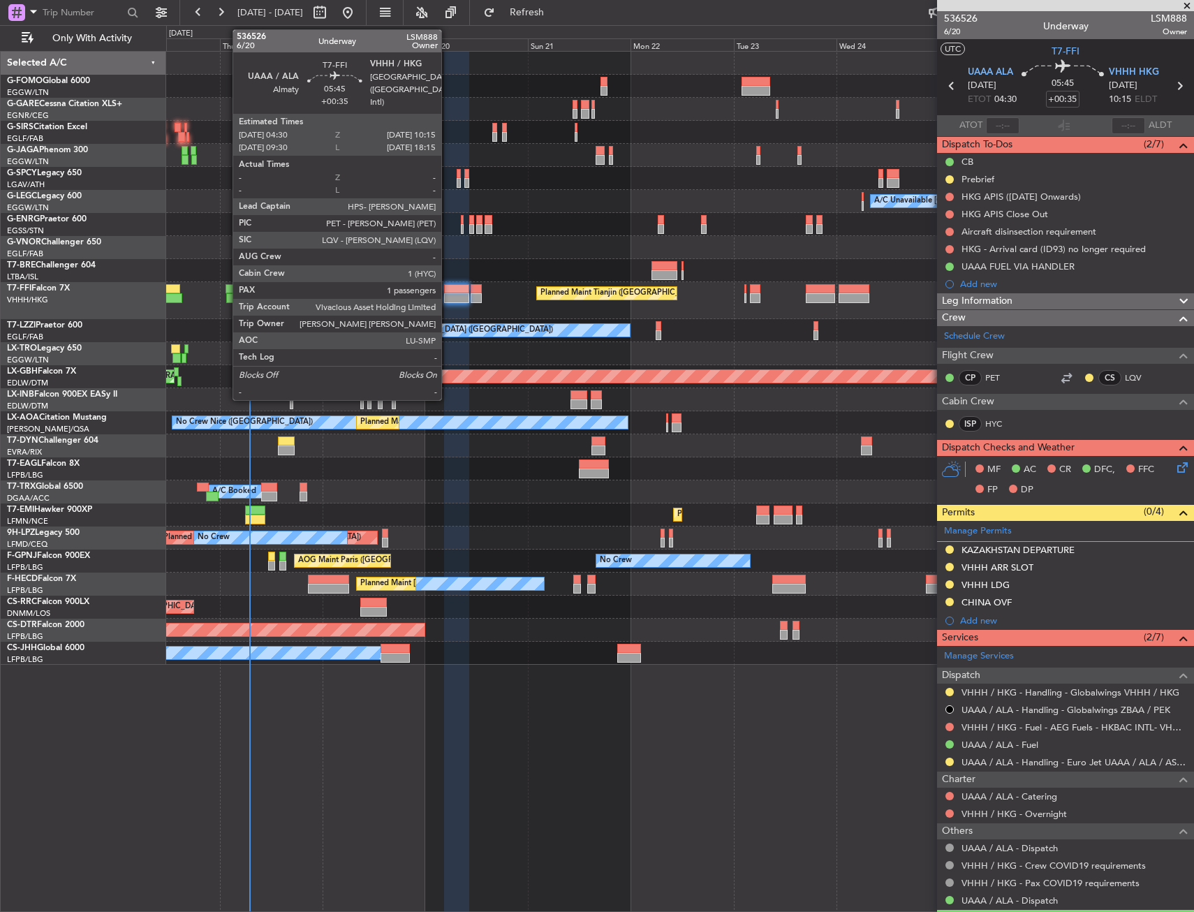
click at [447, 297] on div at bounding box center [456, 298] width 25 height 10
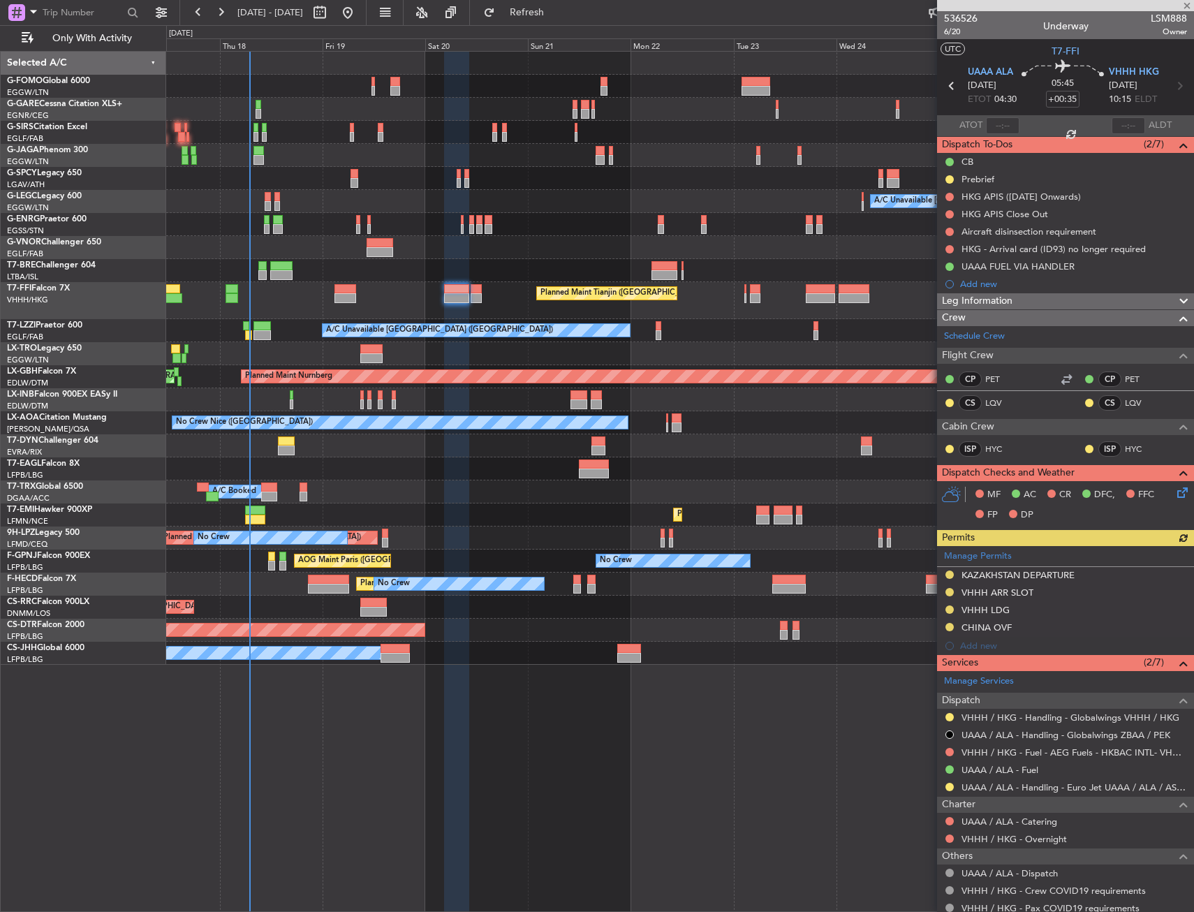
click at [443, 753] on div "A/C Unavailable London (Luton) Planned Maint Tianjin (Binhai) A/C Unavailable L…" at bounding box center [679, 481] width 1027 height 861
click at [986, 181] on div "Prebrief" at bounding box center [977, 179] width 33 height 12
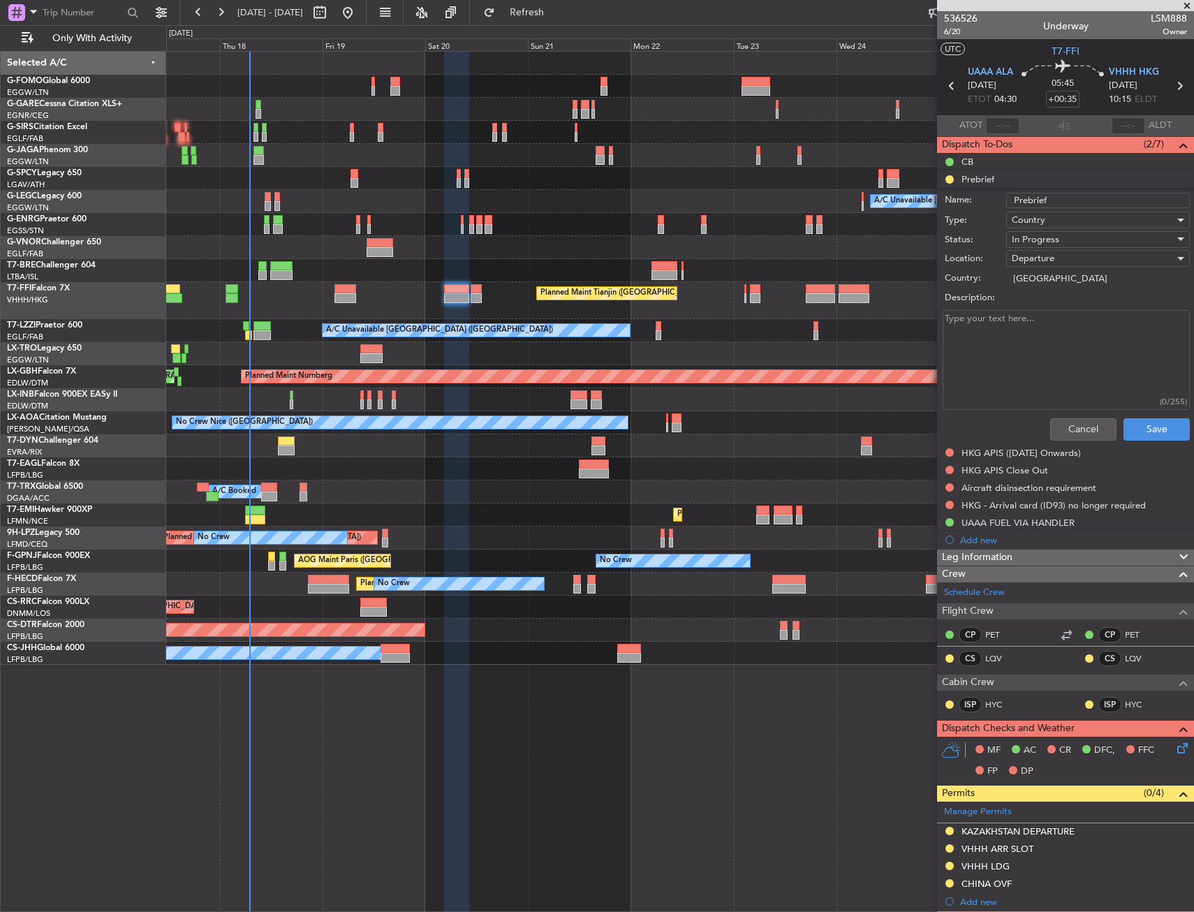
click at [1049, 299] on label "Description:" at bounding box center [1072, 298] width 256 height 14
click at [1049, 310] on textarea "Description:" at bounding box center [1065, 360] width 247 height 100
click at [1048, 327] on textarea "Description:" at bounding box center [1065, 360] width 247 height 100
type textarea "20"
click at [1070, 413] on div "Cancel Save" at bounding box center [1061, 430] width 263 height 34
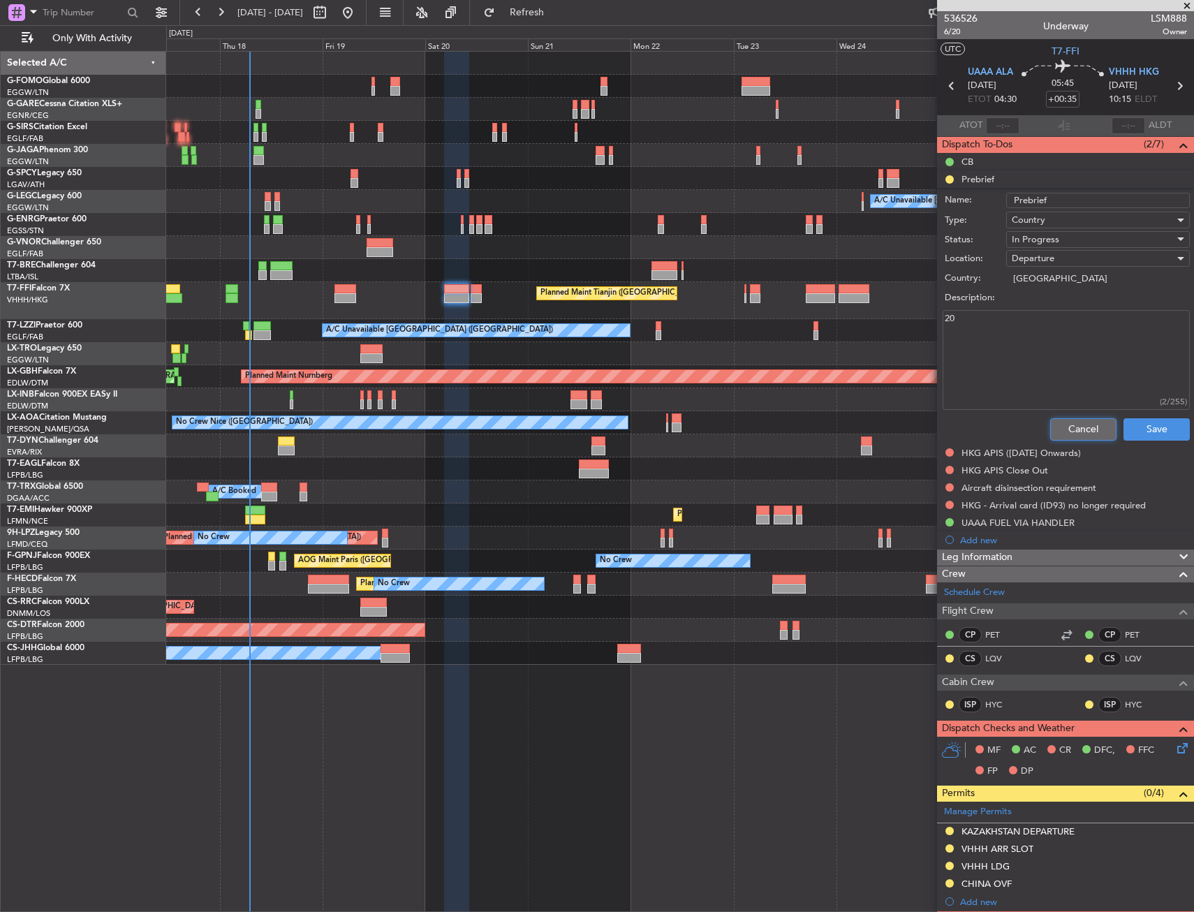
click at [1072, 422] on button "Cancel" at bounding box center [1083, 429] width 66 height 22
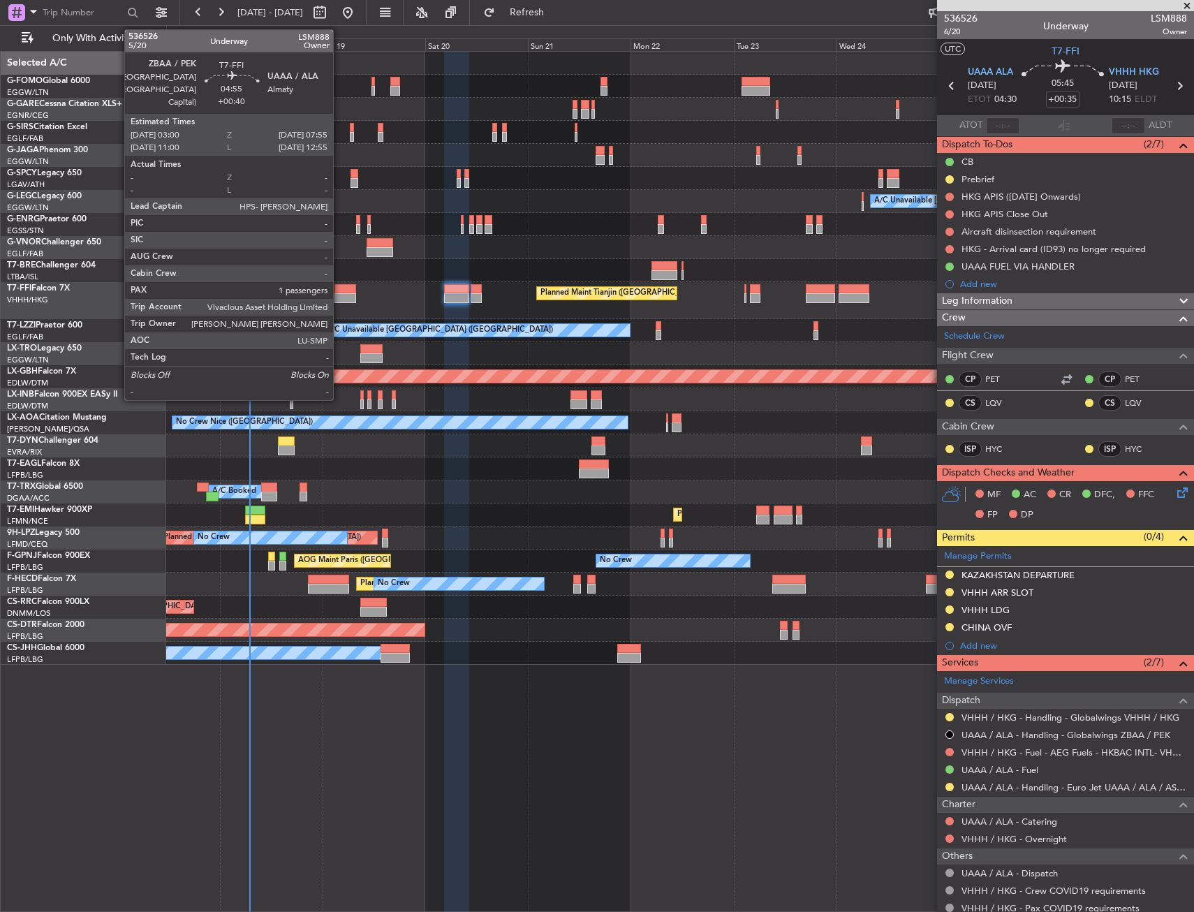
click at [339, 295] on div at bounding box center [345, 298] width 22 height 10
click at [333, 259] on div at bounding box center [679, 270] width 1027 height 23
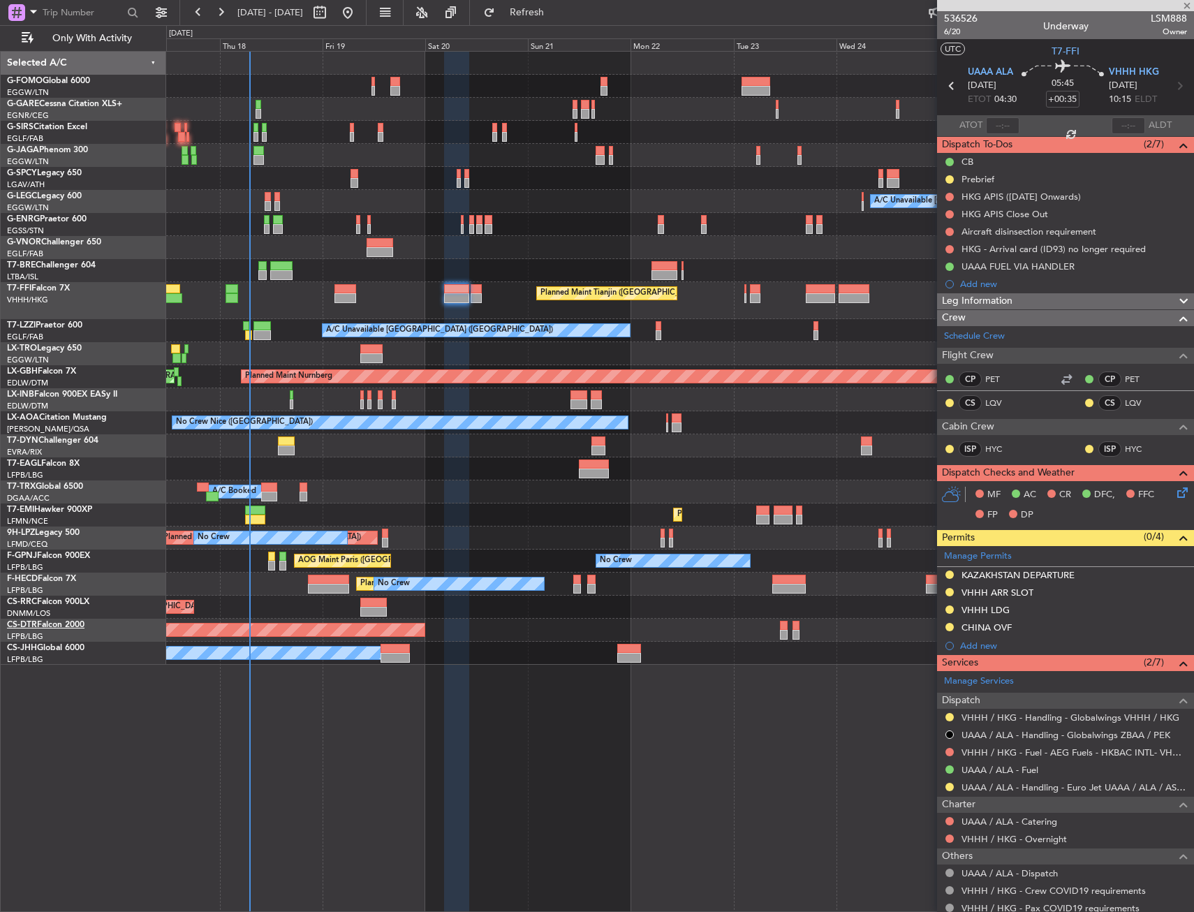
type input "+00:40"
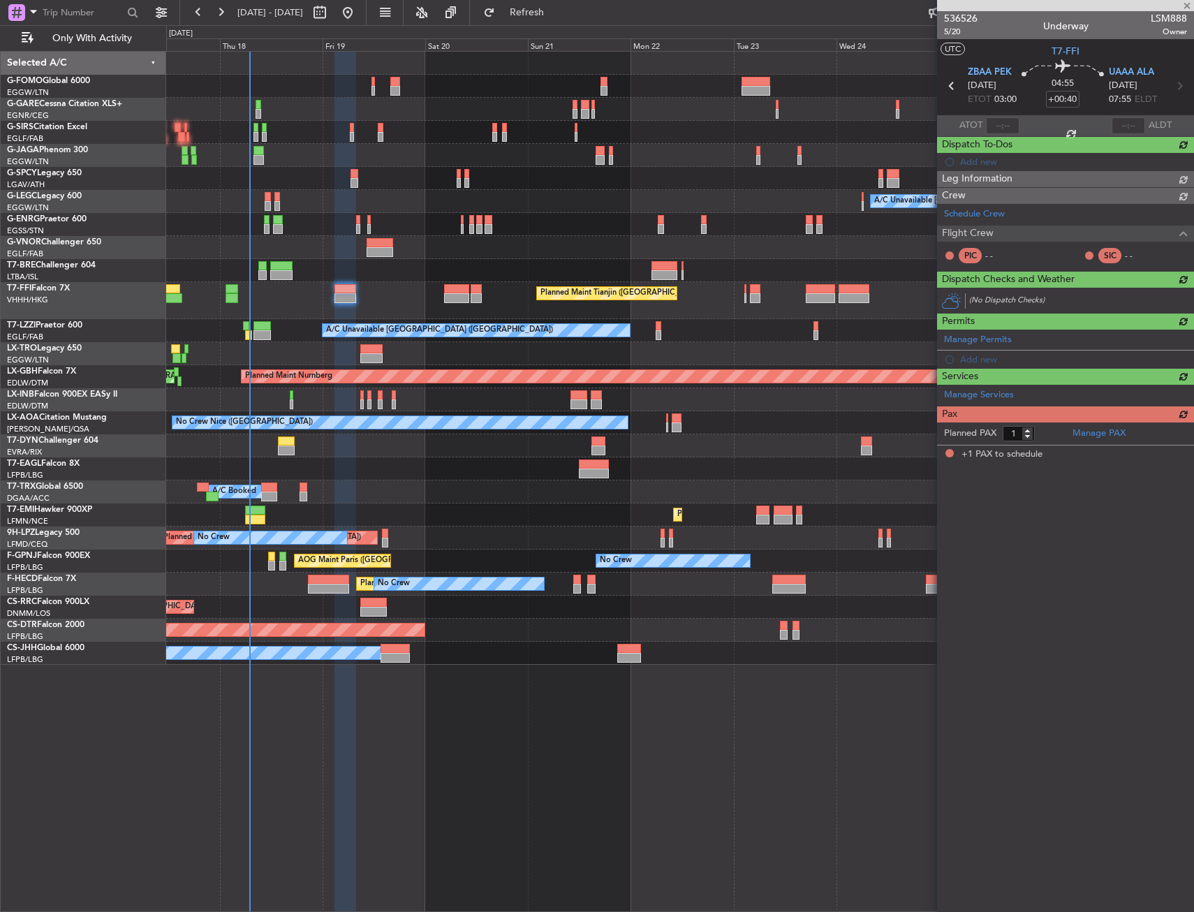
click at [321, 793] on div "A/C Unavailable London (Luton) Planned Maint Tianjin (Binhai) A/C Unavailable L…" at bounding box center [679, 481] width 1027 height 861
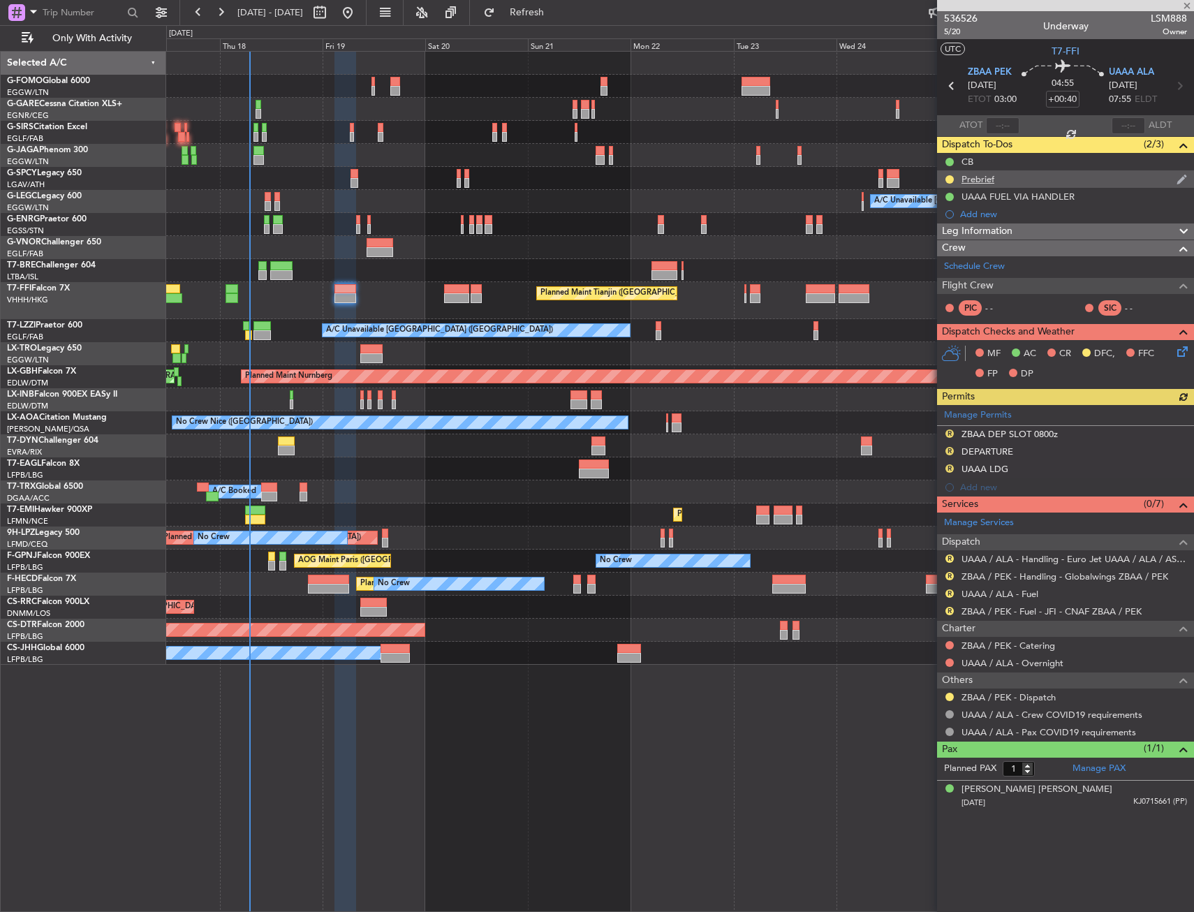
click at [997, 182] on div "Prebrief" at bounding box center [1065, 178] width 257 height 17
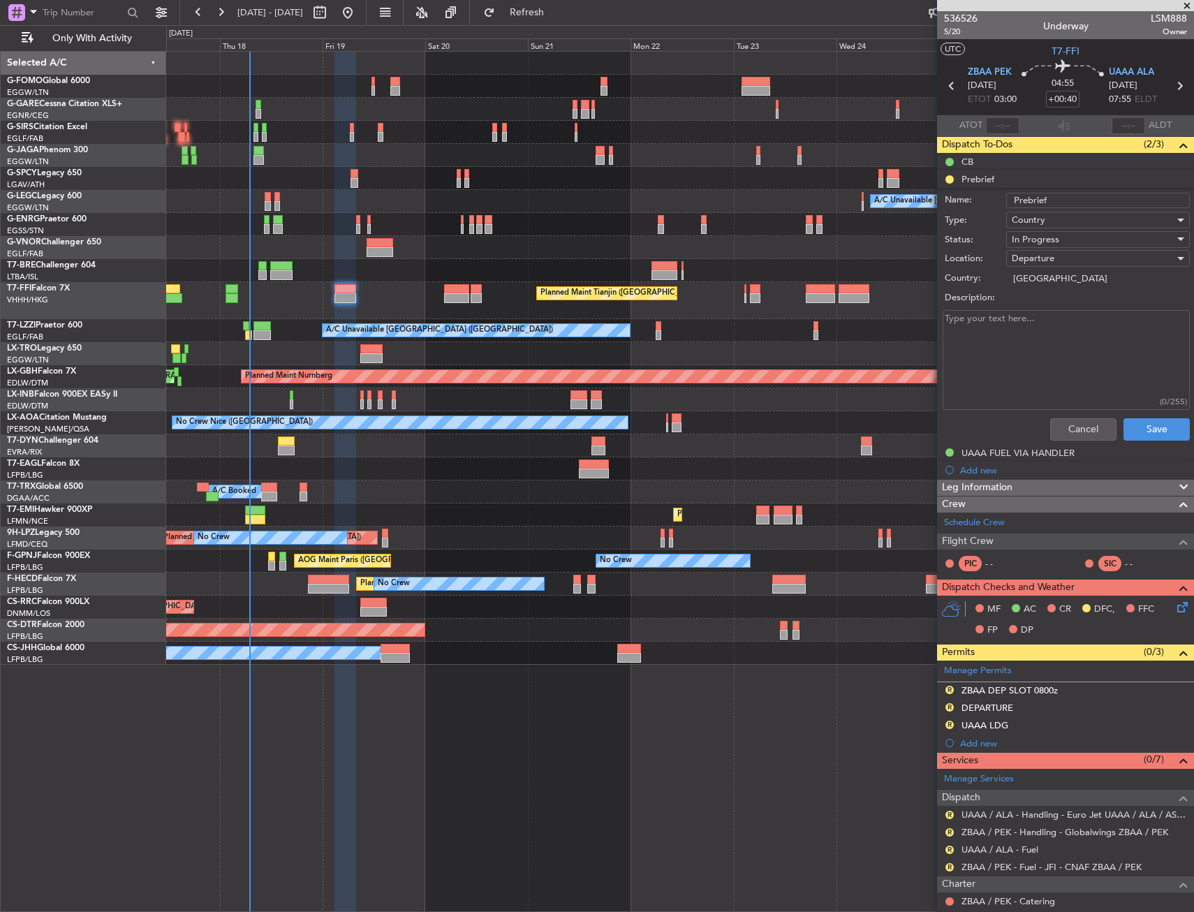
click at [1060, 381] on textarea "Description:" at bounding box center [1065, 360] width 247 height 100
type textarea "20000"
click at [1034, 239] on span "In Progress" at bounding box center [1034, 239] width 47 height 13
click at [1046, 307] on span "Completed" at bounding box center [1090, 309] width 163 height 21
click at [1143, 429] on button "Save" at bounding box center [1156, 429] width 66 height 22
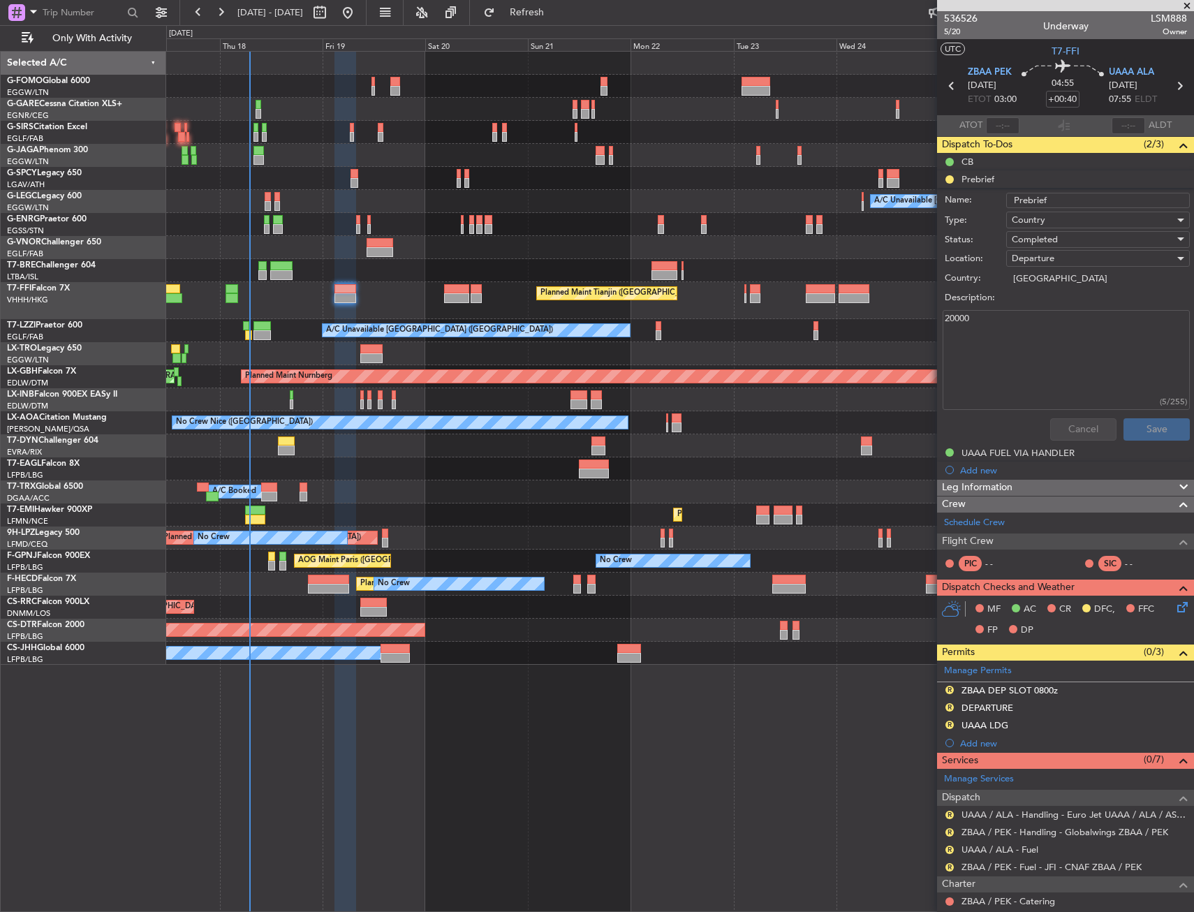
click at [580, 251] on div at bounding box center [679, 247] width 1027 height 23
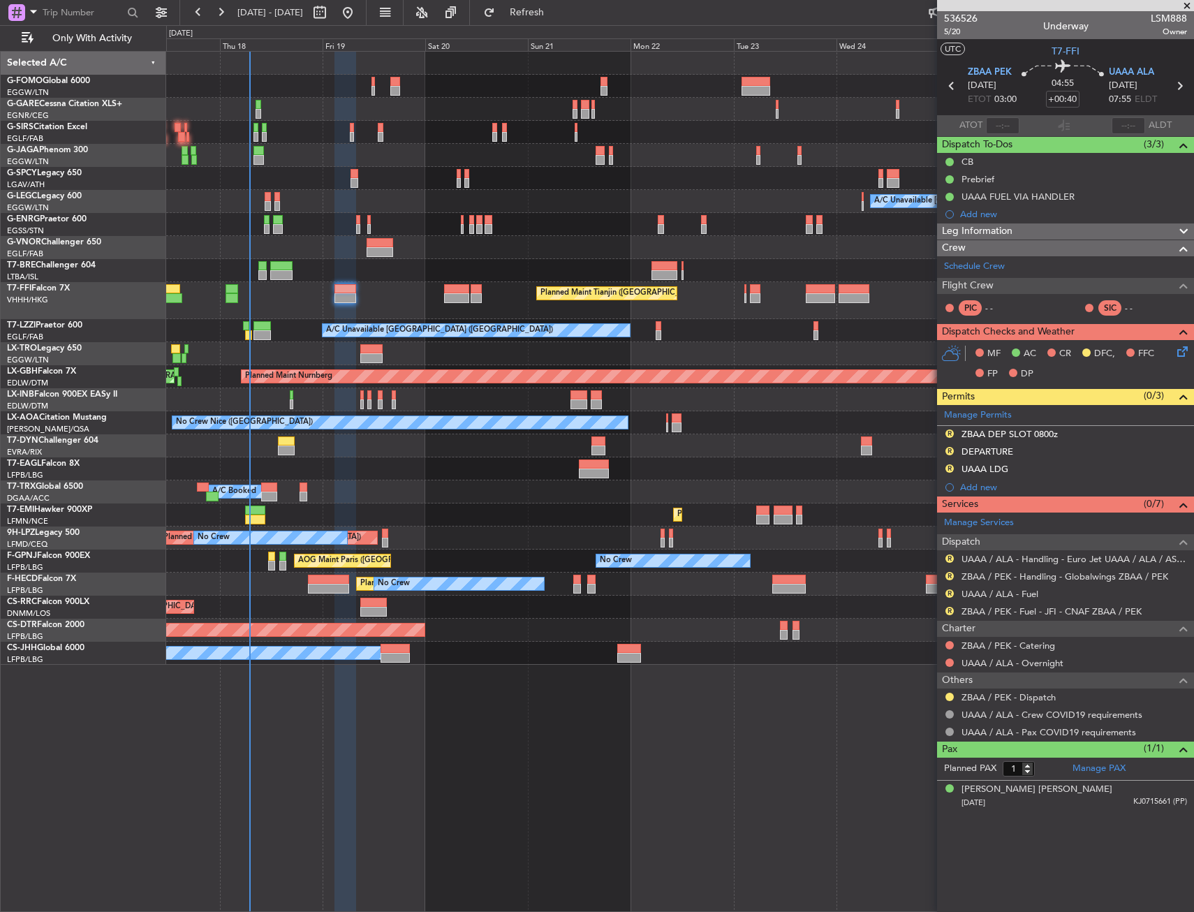
click at [332, 473] on div "Grounded [GEOGRAPHIC_DATA] (Al Maktoum Intl) Planned Maint [US_STATE] ([GEOGRAP…" at bounding box center [679, 468] width 1027 height 23
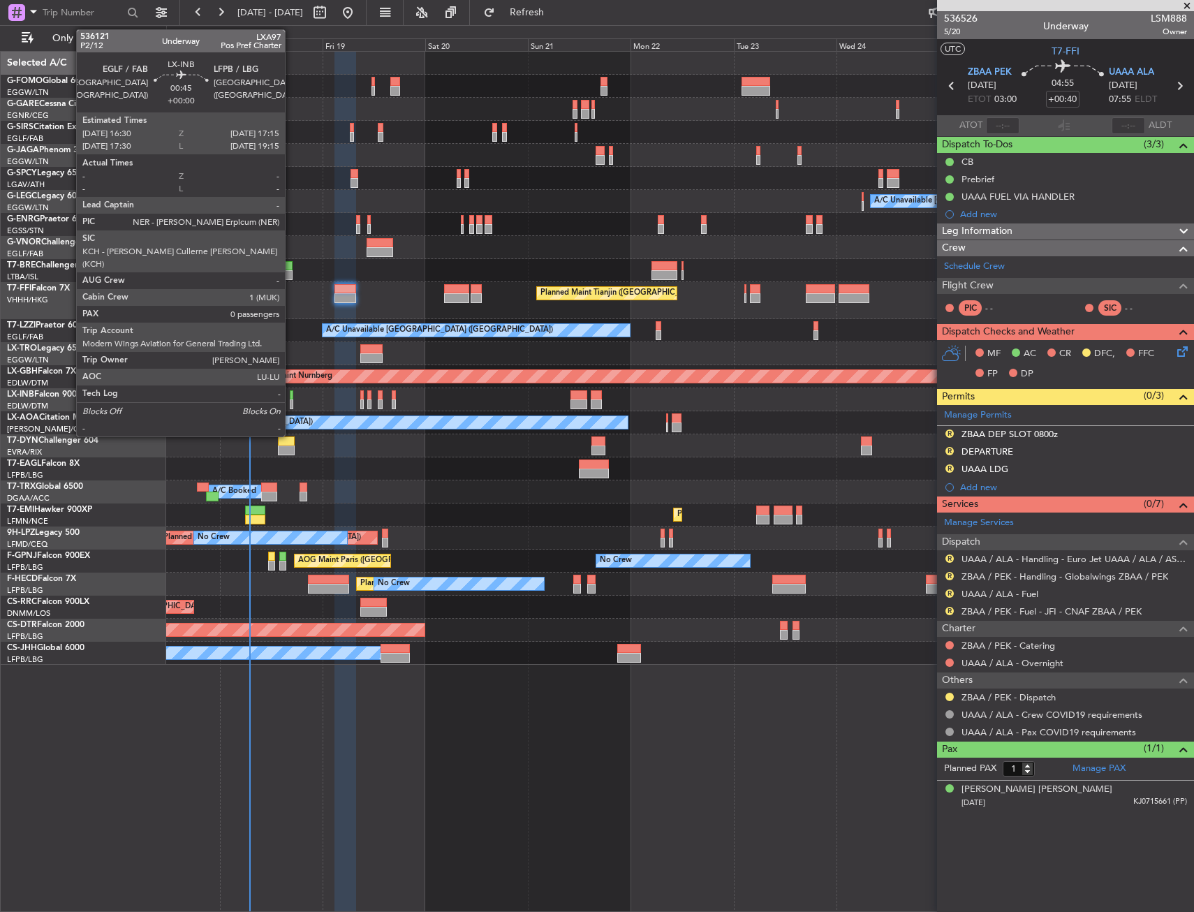
click at [291, 402] on div at bounding box center [291, 404] width 3 height 10
type input "0"
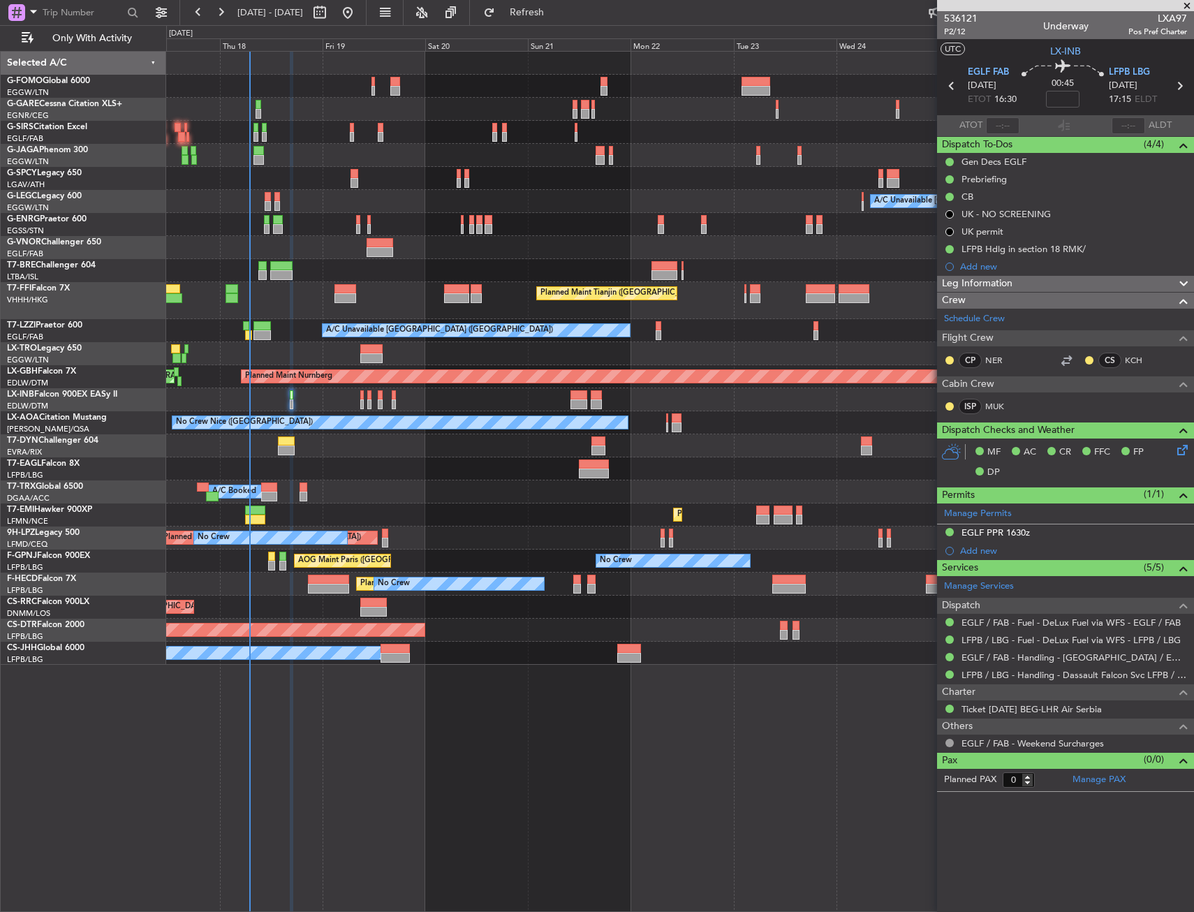
click at [281, 337] on div "A/C Unavailable London (Farnborough) A/C Unavailable London (Farnborough)" at bounding box center [679, 330] width 1027 height 23
click at [288, 399] on div at bounding box center [679, 399] width 1027 height 23
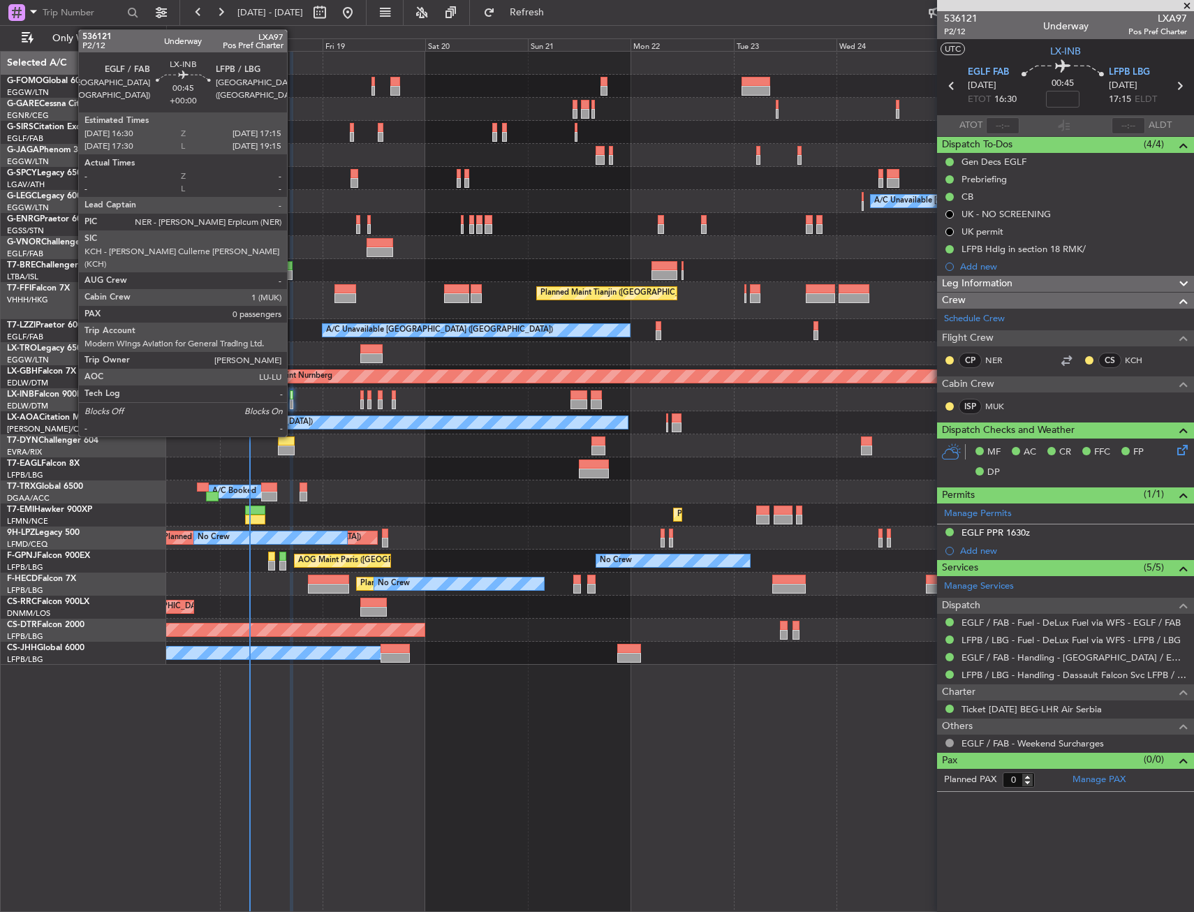
click at [293, 396] on div at bounding box center [291, 395] width 3 height 10
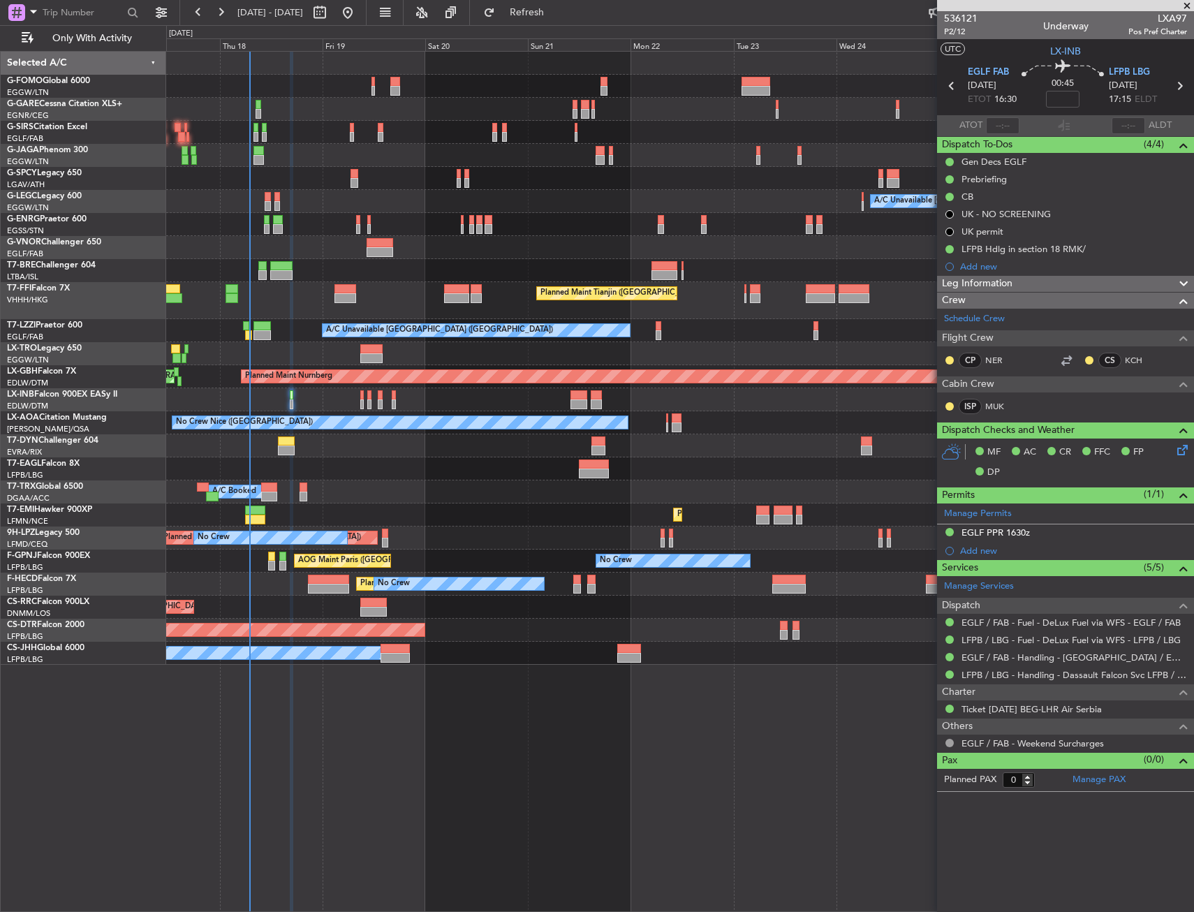
click at [315, 398] on div at bounding box center [679, 399] width 1027 height 23
click at [328, 395] on div at bounding box center [679, 399] width 1027 height 23
click at [658, 350] on div "Unplanned Maint [GEOGRAPHIC_DATA] ([PERSON_NAME] Intl)" at bounding box center [679, 353] width 1027 height 23
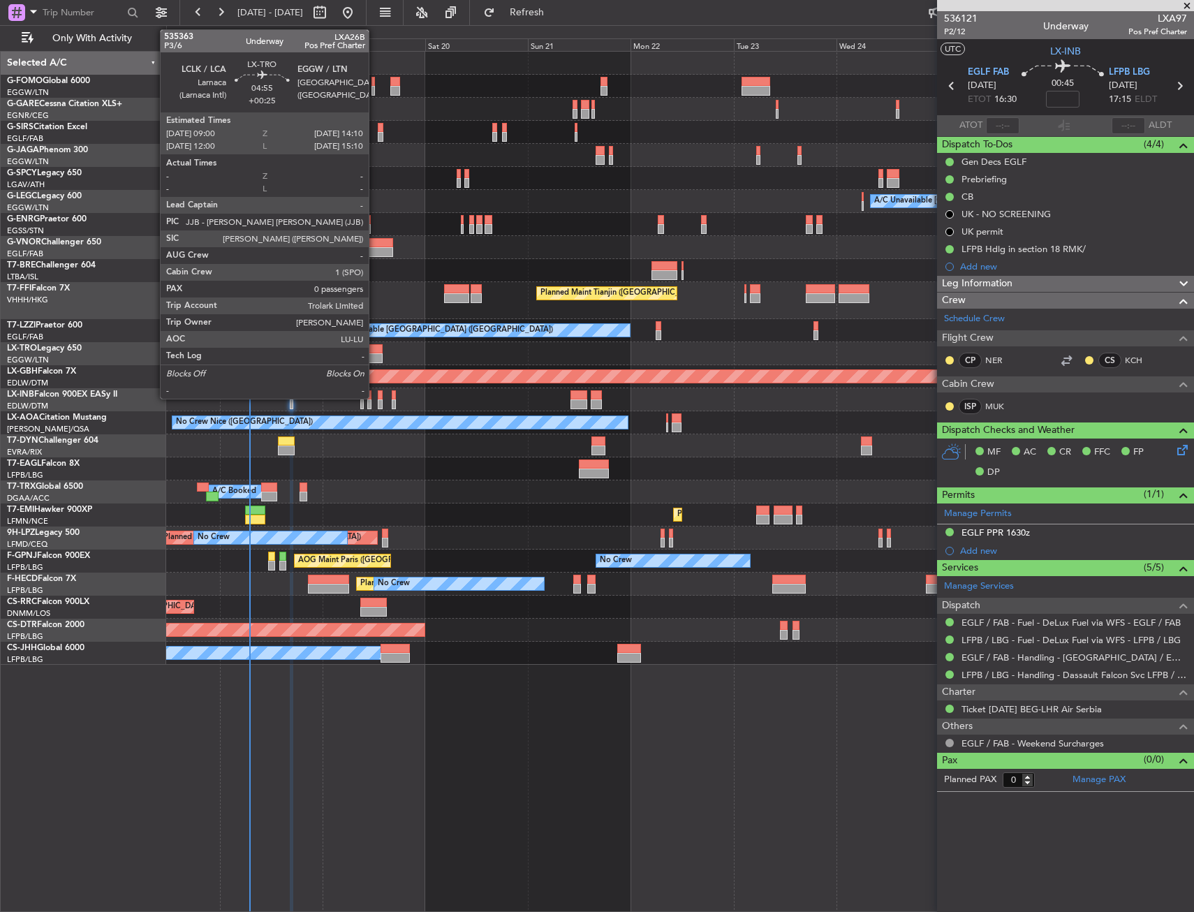
click at [375, 354] on div at bounding box center [371, 358] width 22 height 10
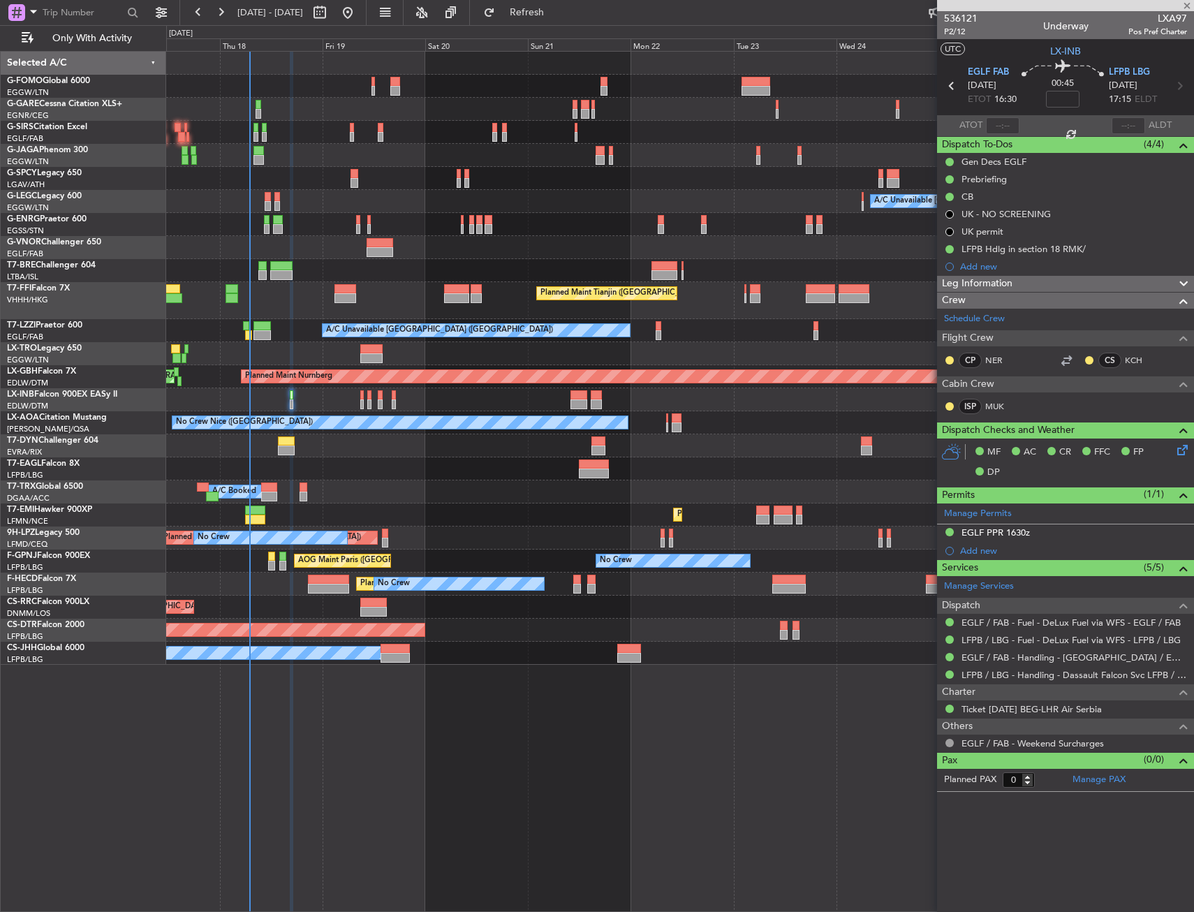
type input "+00:25"
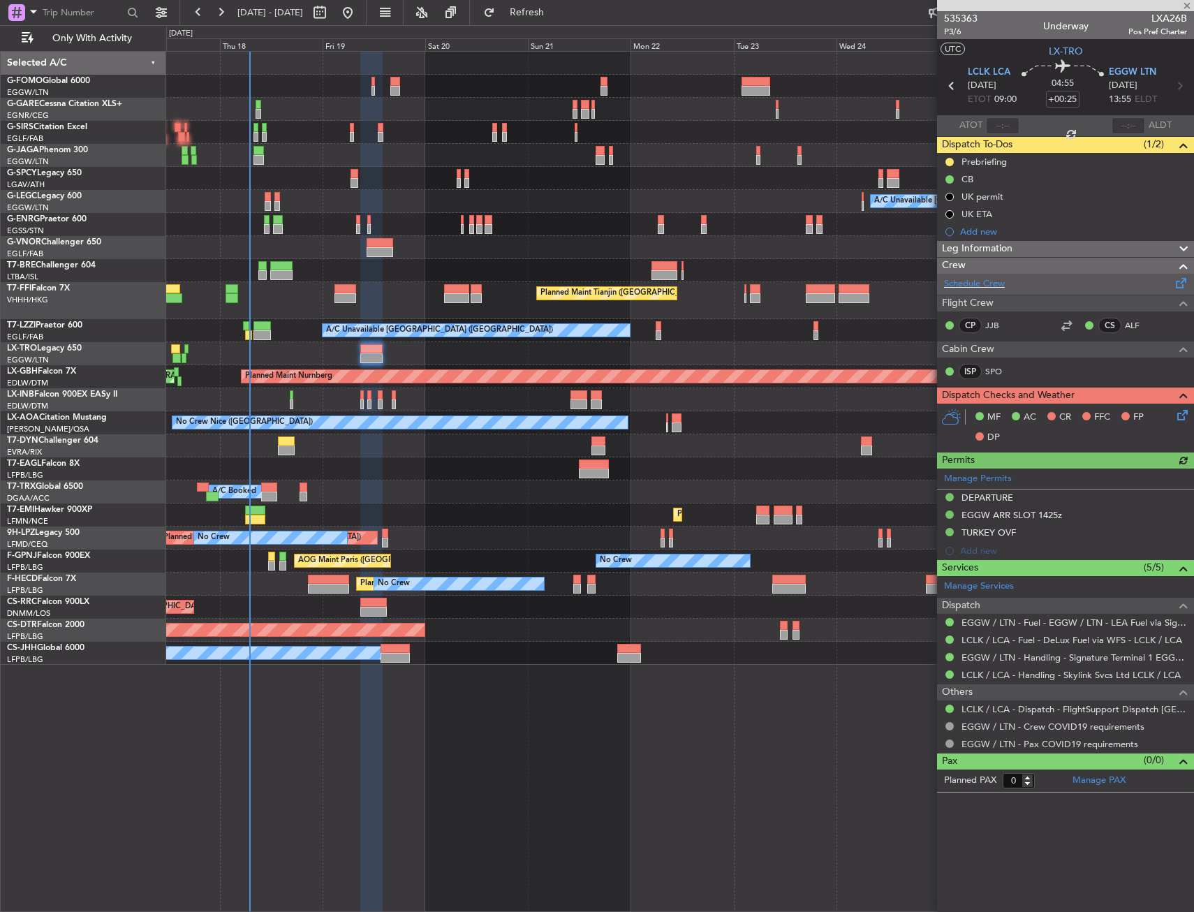
click at [991, 290] on div "Schedule Crew" at bounding box center [1065, 284] width 257 height 21
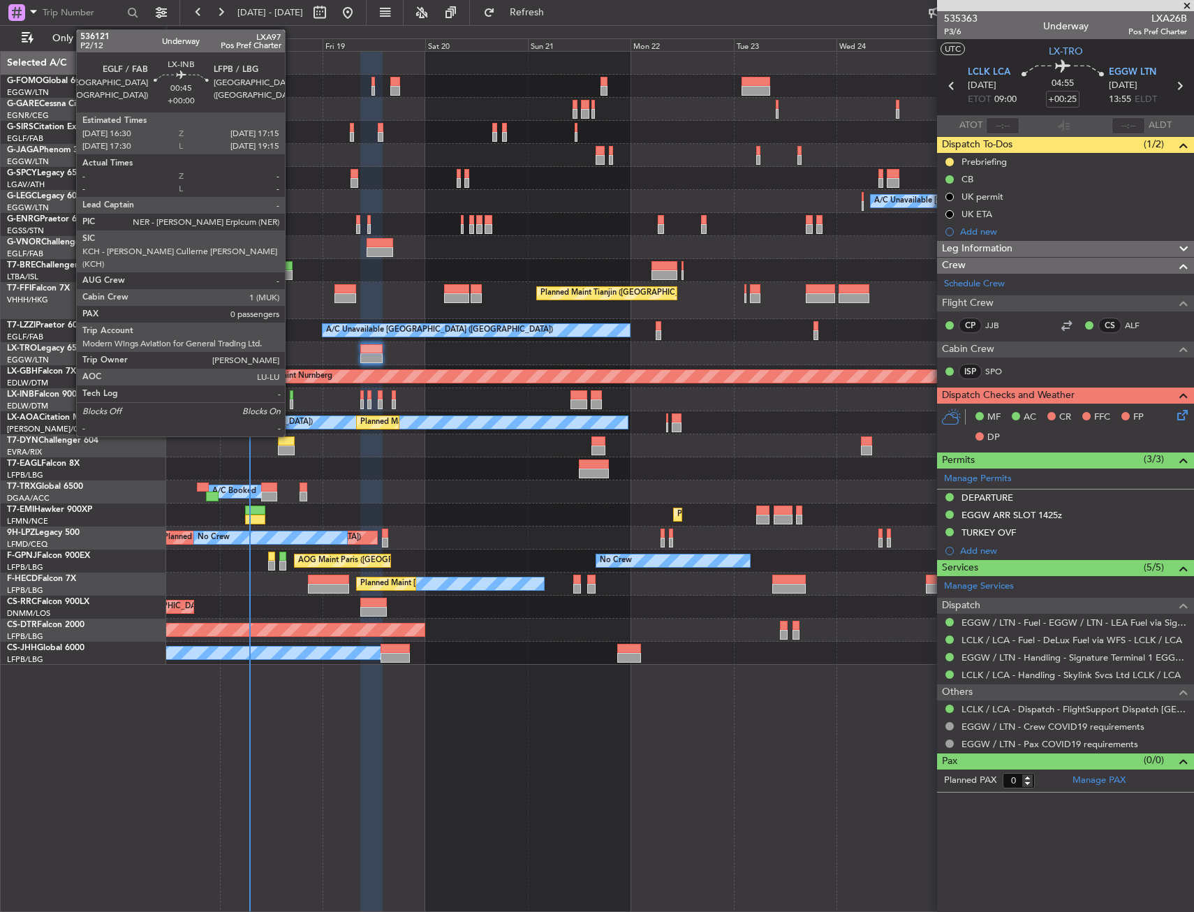
click at [291, 400] on div at bounding box center [291, 404] width 3 height 10
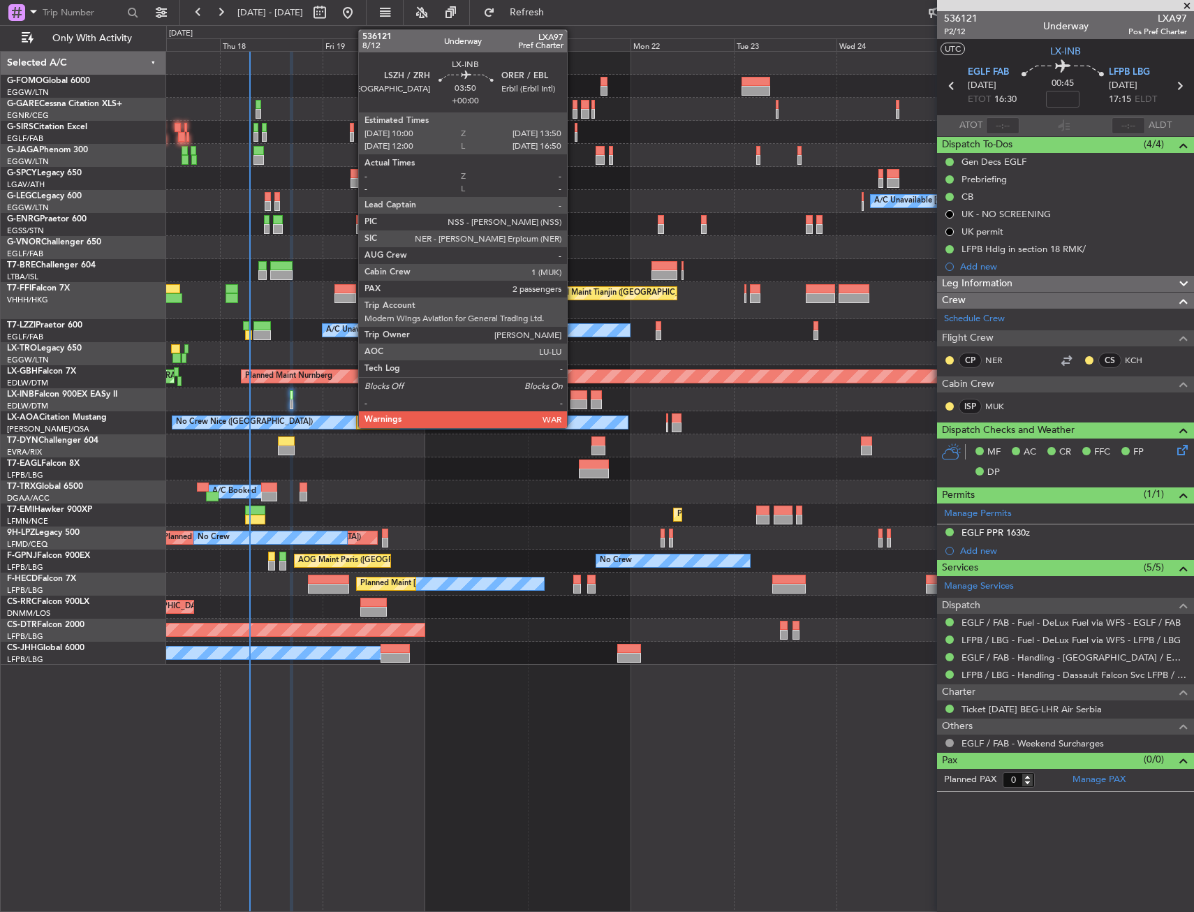
click at [573, 403] on div at bounding box center [578, 404] width 17 height 10
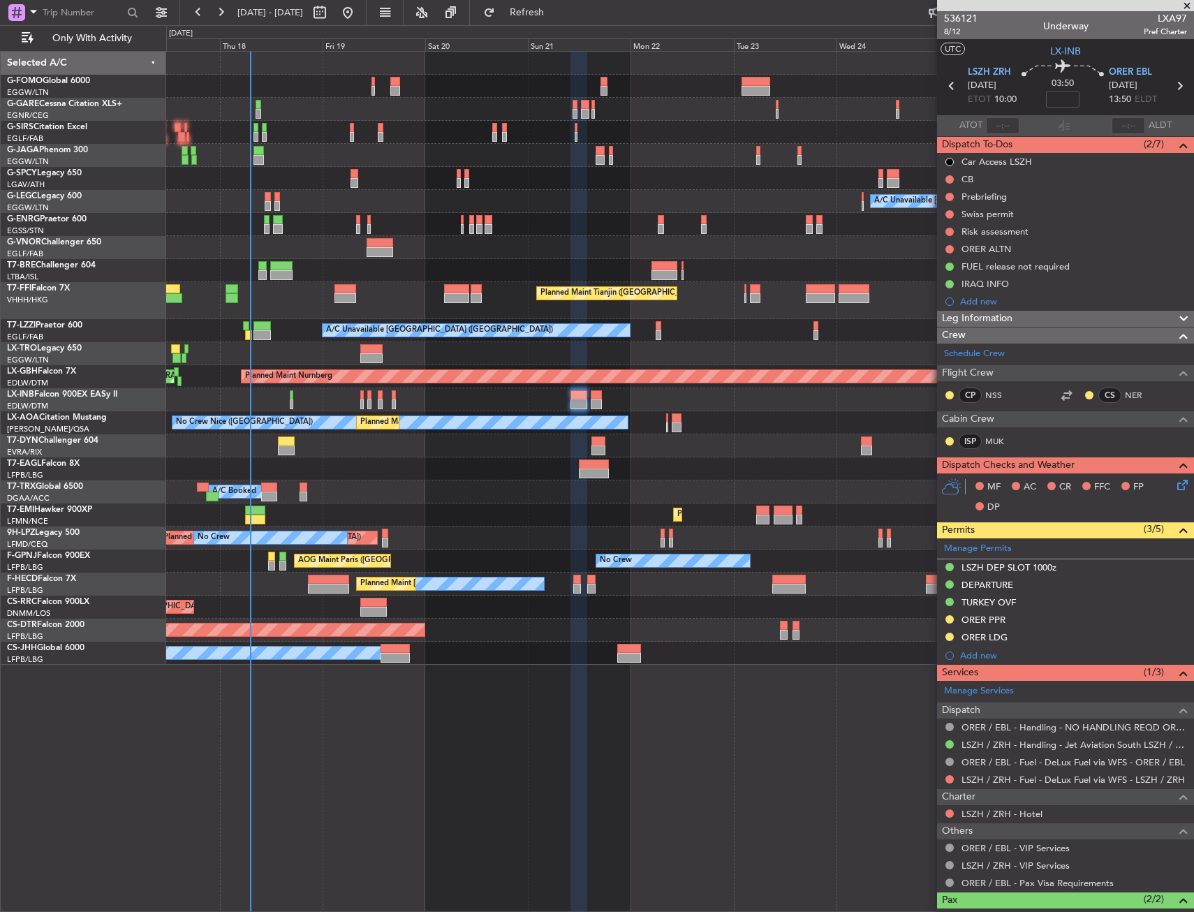
click at [408, 483] on div "A/C Booked A/C Booked" at bounding box center [679, 491] width 1027 height 23
drag, startPoint x: 453, startPoint y: 464, endPoint x: 413, endPoint y: 464, distance: 40.5
click at [380, 465] on div "Grounded [GEOGRAPHIC_DATA] (Al Maktoum Intl) Planned Maint [US_STATE] ([GEOGRAP…" at bounding box center [679, 468] width 1027 height 23
click at [354, 471] on div "Grounded [GEOGRAPHIC_DATA] (Al Maktoum Intl) Planned Maint [US_STATE] ([GEOGRAP…" at bounding box center [679, 468] width 1027 height 23
click at [377, 470] on div "Grounded [GEOGRAPHIC_DATA] (Al Maktoum Intl) Planned Maint [US_STATE] ([GEOGRAP…" at bounding box center [679, 468] width 1027 height 23
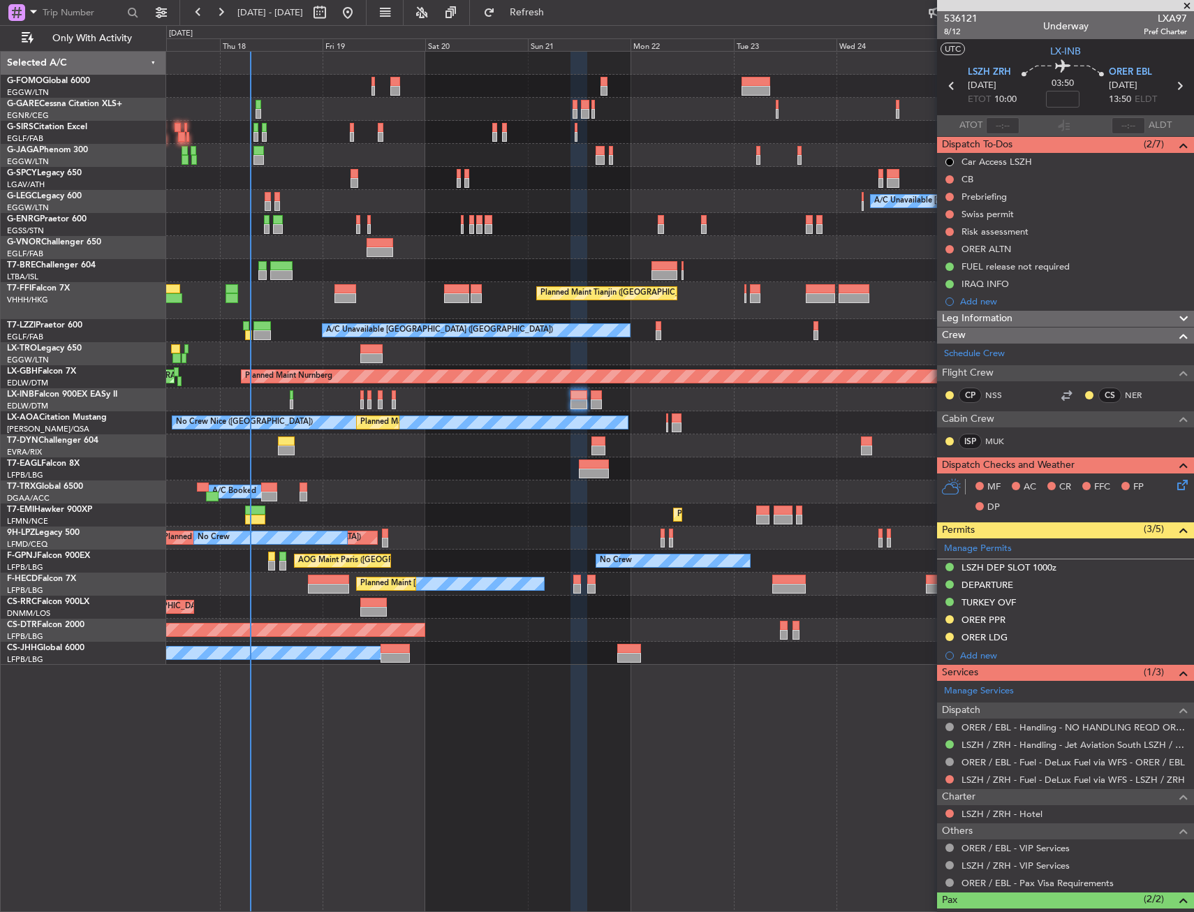
drag, startPoint x: 393, startPoint y: 468, endPoint x: 384, endPoint y: 470, distance: 9.2
click at [359, 468] on div "Grounded [GEOGRAPHIC_DATA] (Al Maktoum Intl) Planned Maint [US_STATE] ([GEOGRAP…" at bounding box center [679, 468] width 1027 height 23
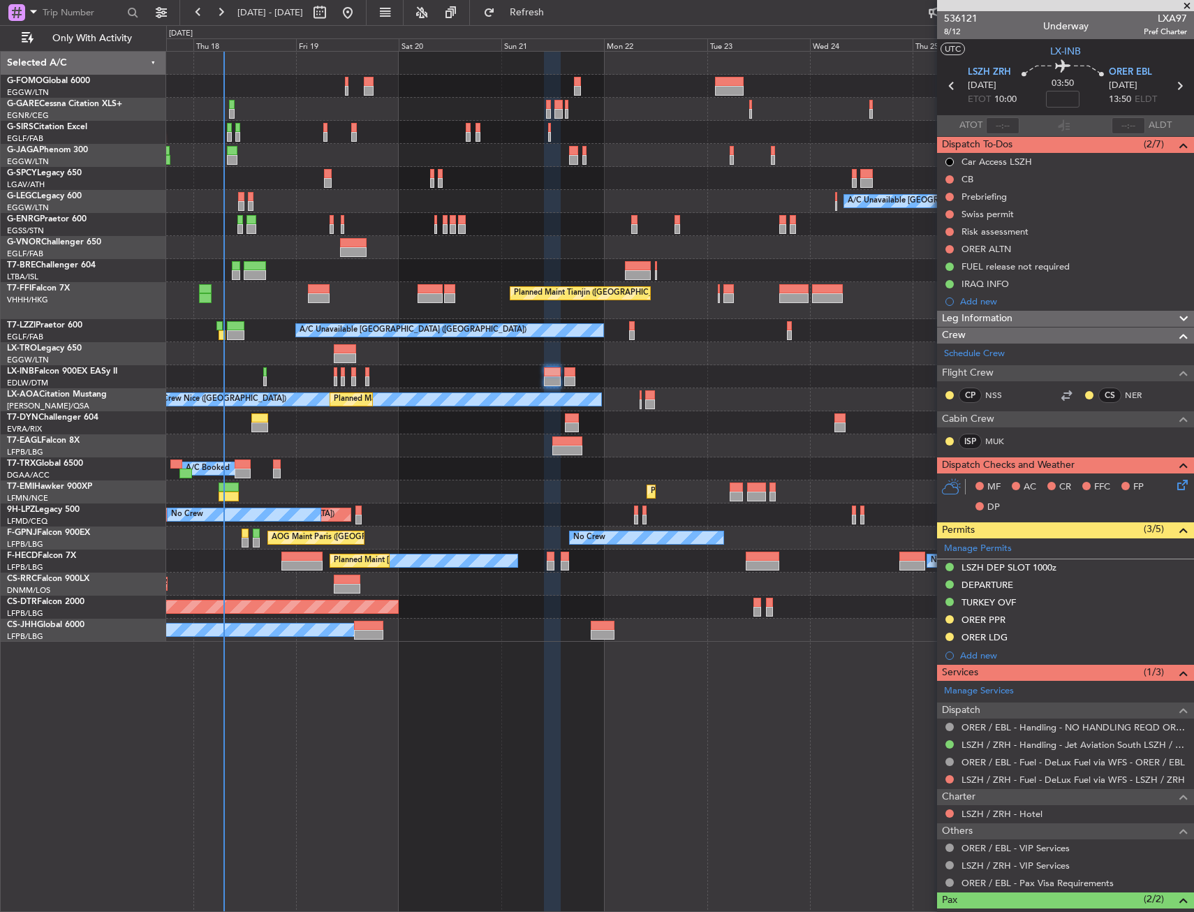
drag, startPoint x: 343, startPoint y: 438, endPoint x: 413, endPoint y: 439, distance: 70.5
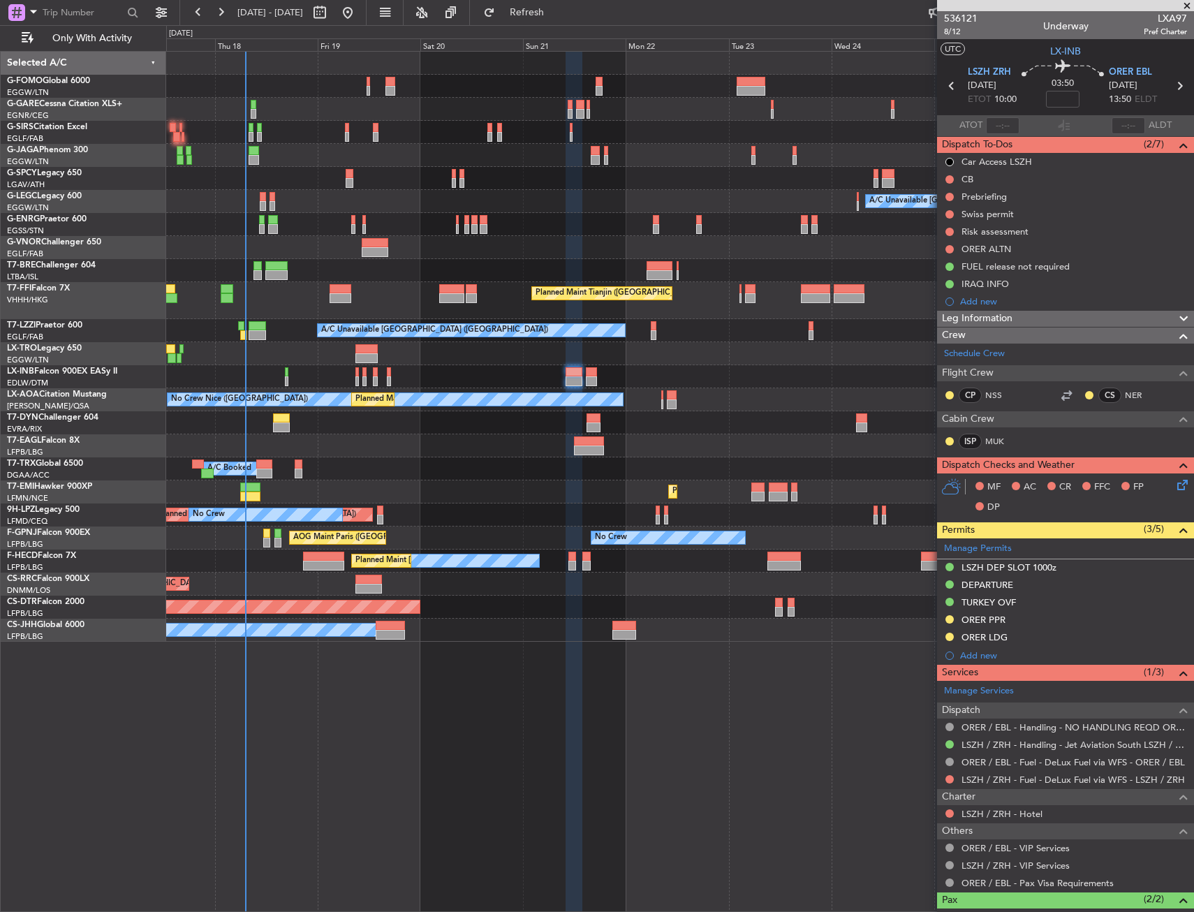
click at [362, 431] on div "Unplanned Maint [GEOGRAPHIC_DATA] (Riga Intl)" at bounding box center [679, 422] width 1027 height 23
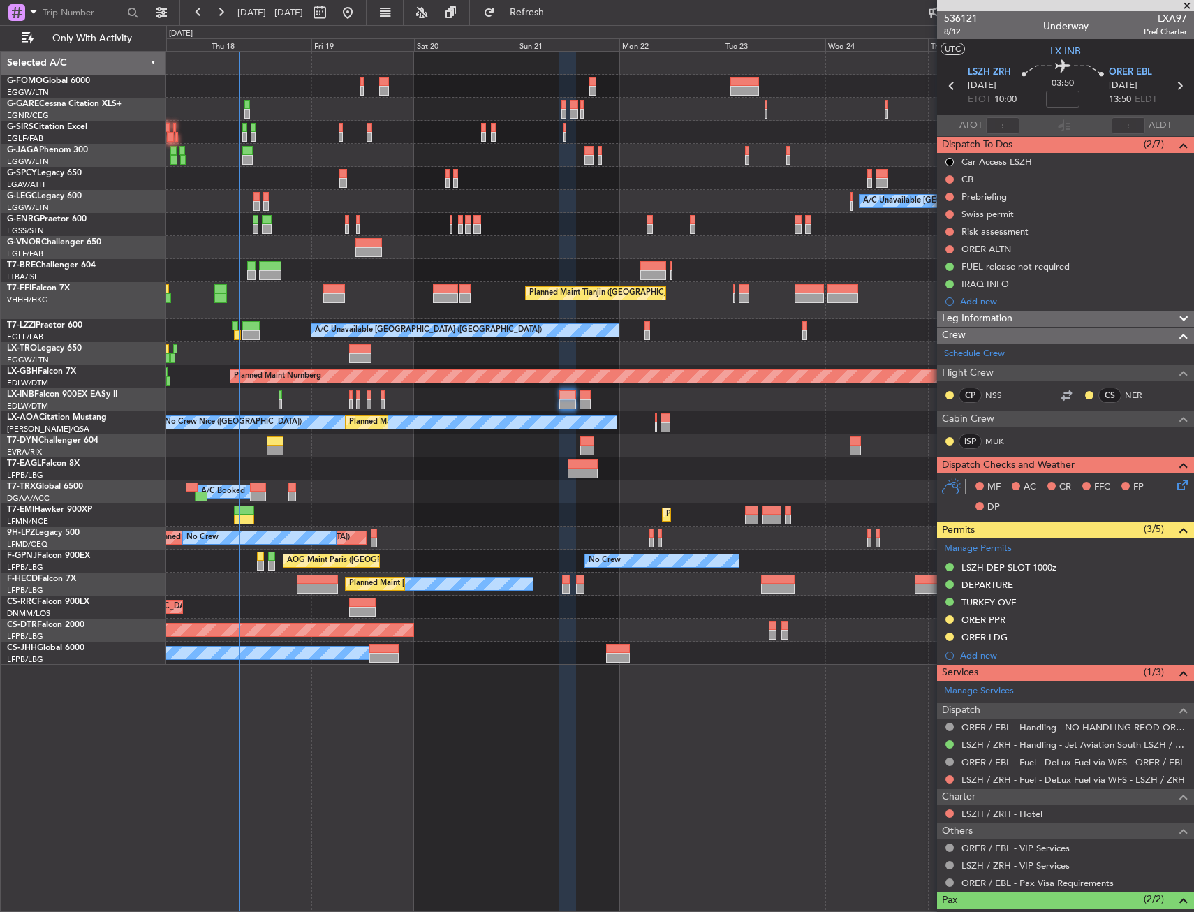
click at [457, 467] on div "Grounded [GEOGRAPHIC_DATA] (Al Maktoum Intl) Planned Maint [US_STATE] ([GEOGRAP…" at bounding box center [679, 468] width 1027 height 23
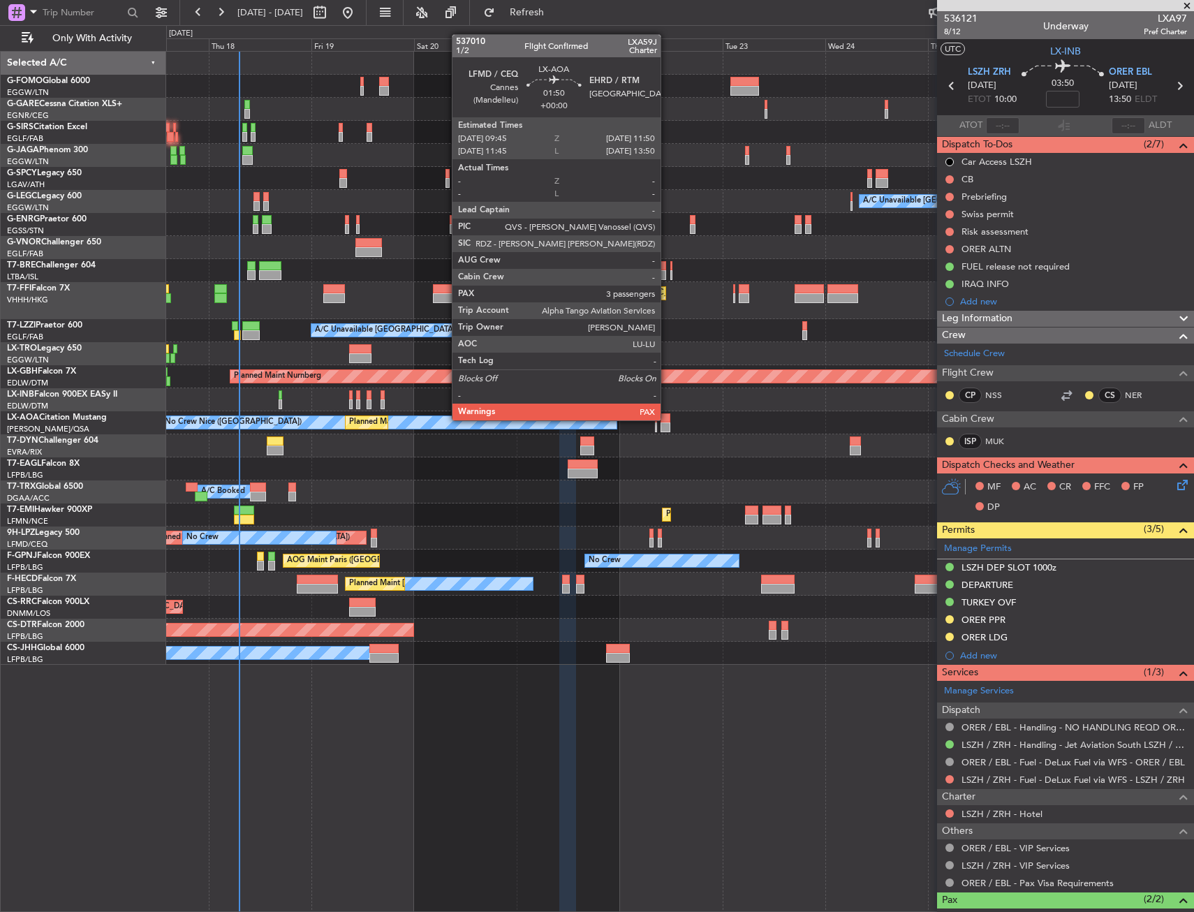
click at [667, 419] on div at bounding box center [664, 418] width 9 height 10
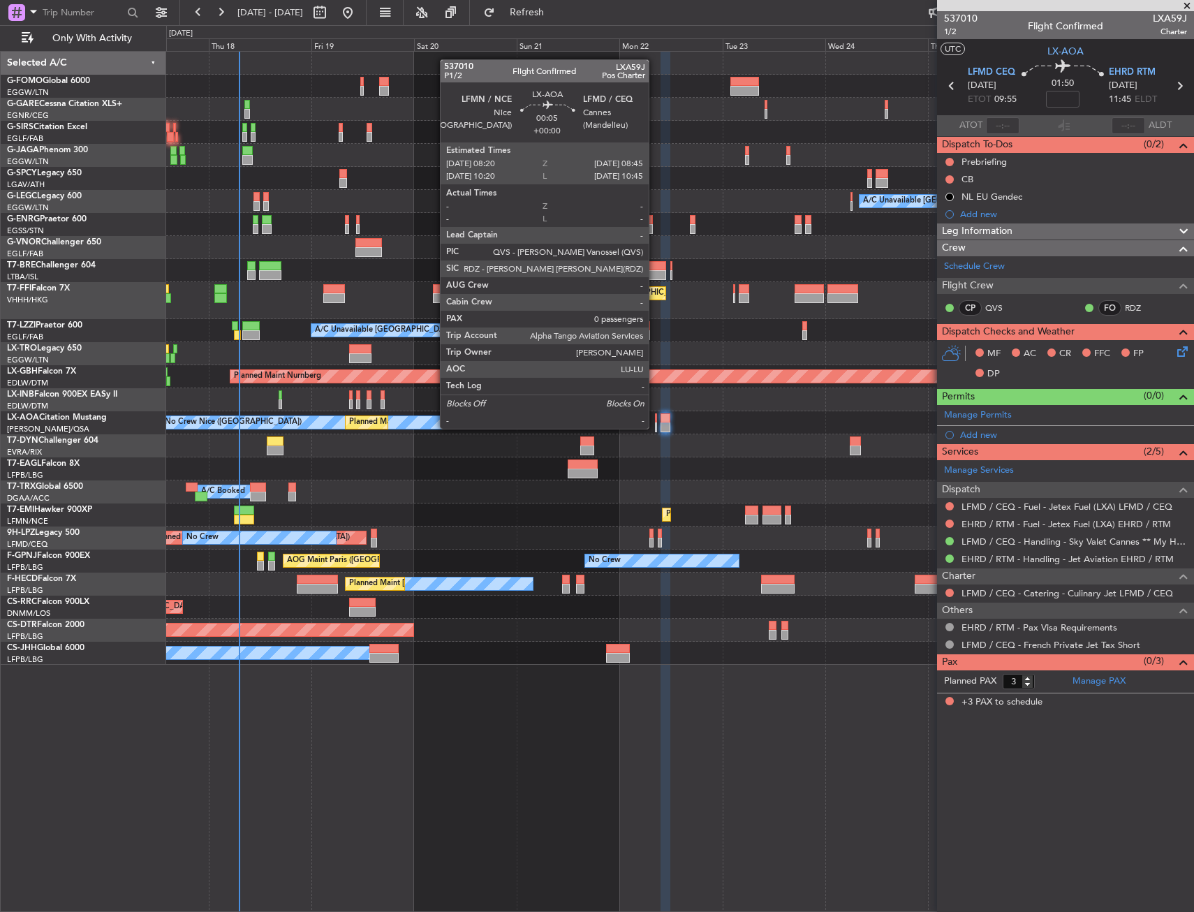
click at [655, 427] on div at bounding box center [656, 427] width 2 height 10
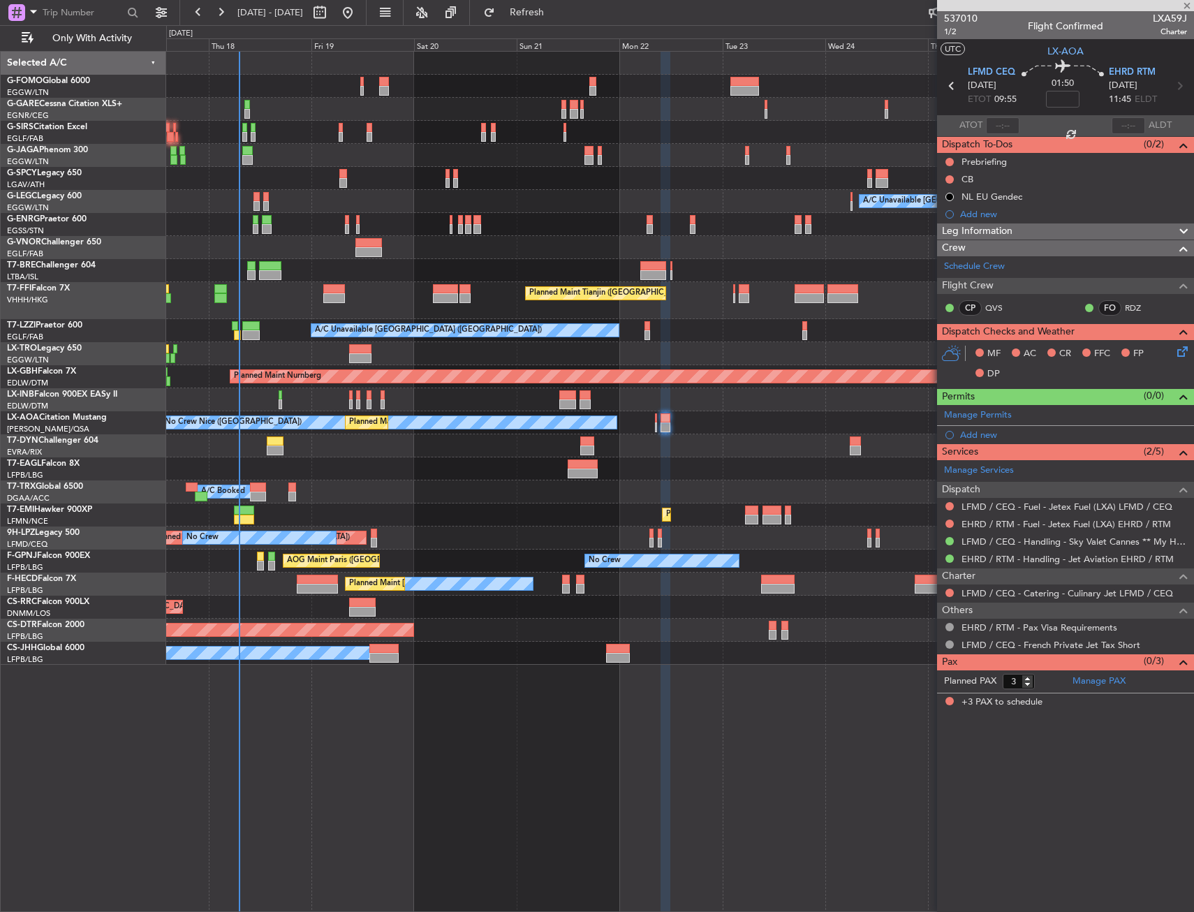
type input "0"
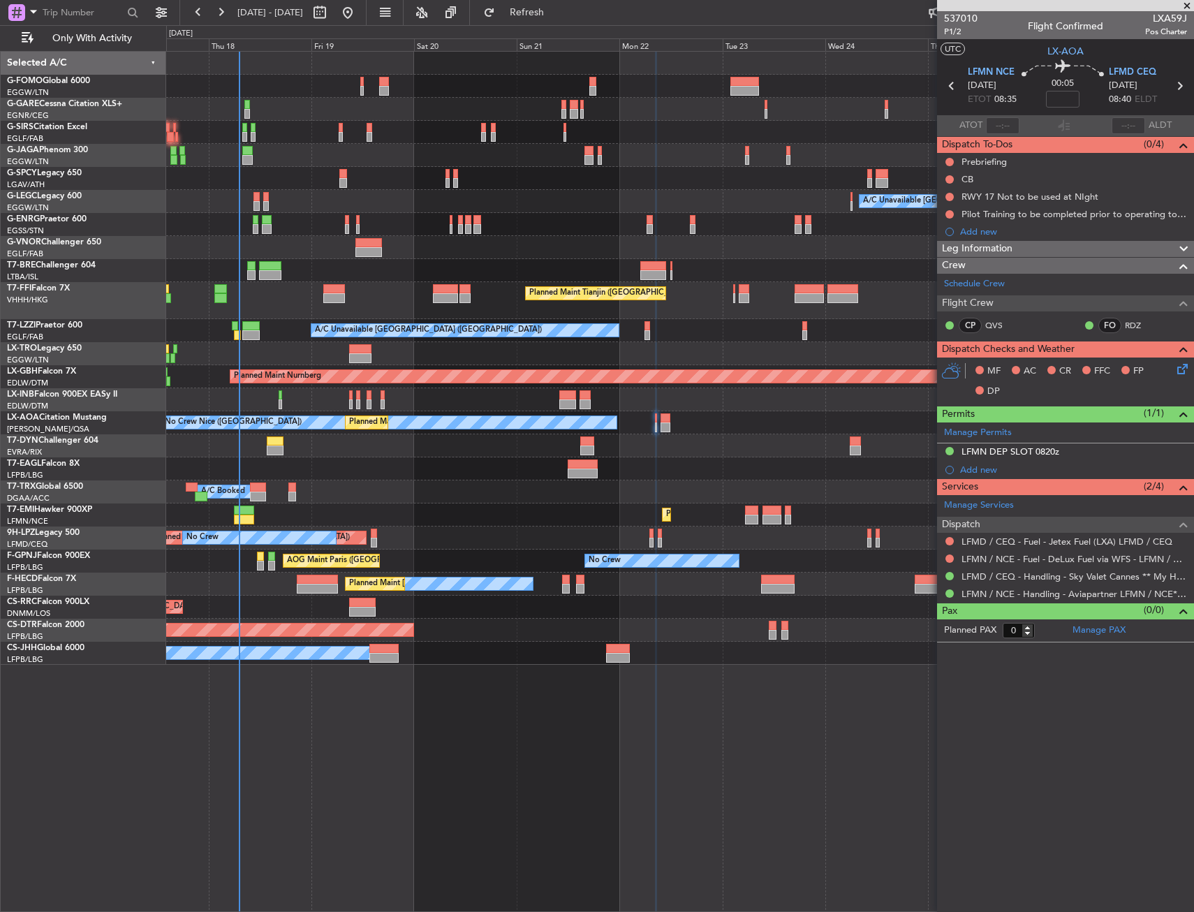
click at [340, 279] on div at bounding box center [679, 270] width 1027 height 23
click at [338, 285] on div at bounding box center [334, 289] width 22 height 10
type input "+00:40"
type input "3"
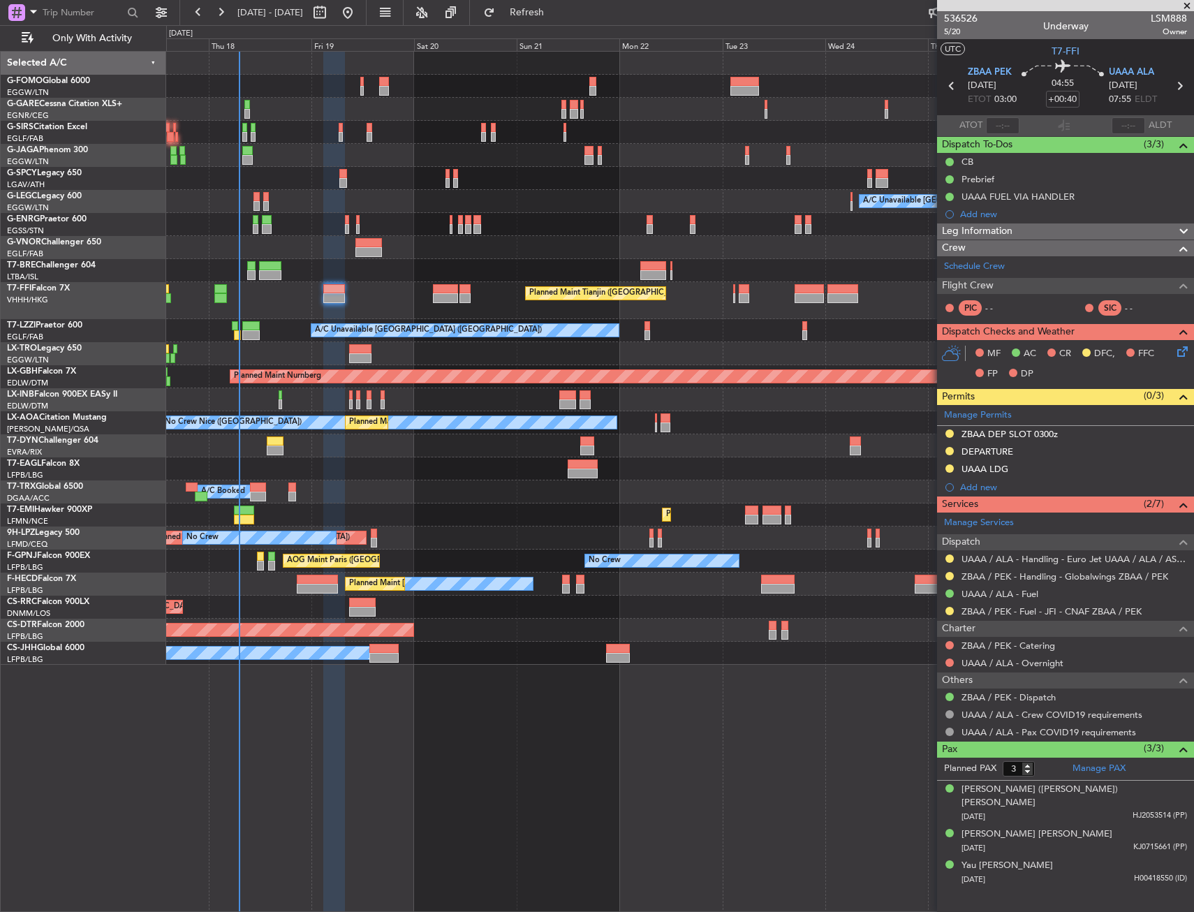
click at [253, 581] on div "No Crew No Crew No Crew Planned Maint [GEOGRAPHIC_DATA] ([GEOGRAPHIC_DATA]) No …" at bounding box center [679, 583] width 1027 height 23
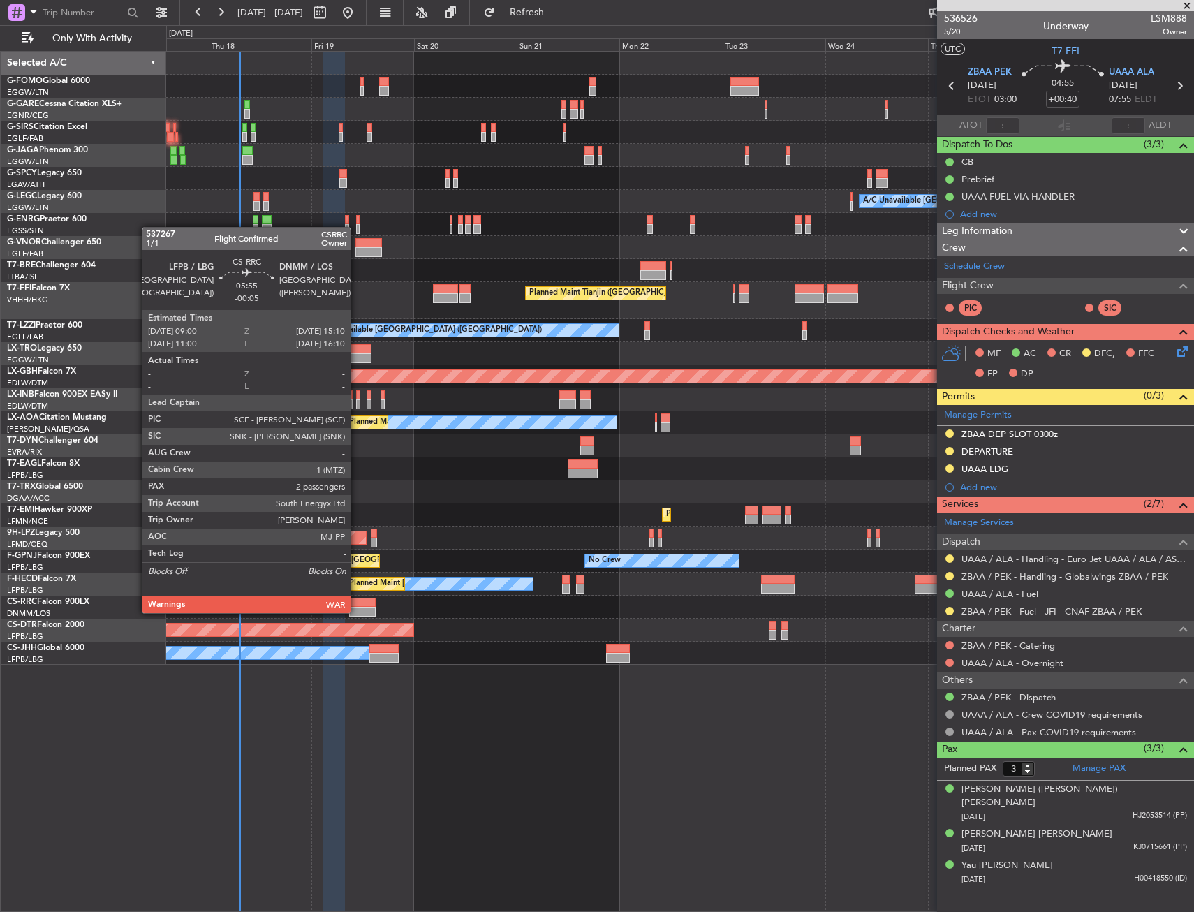
click at [359, 609] on div at bounding box center [362, 612] width 27 height 10
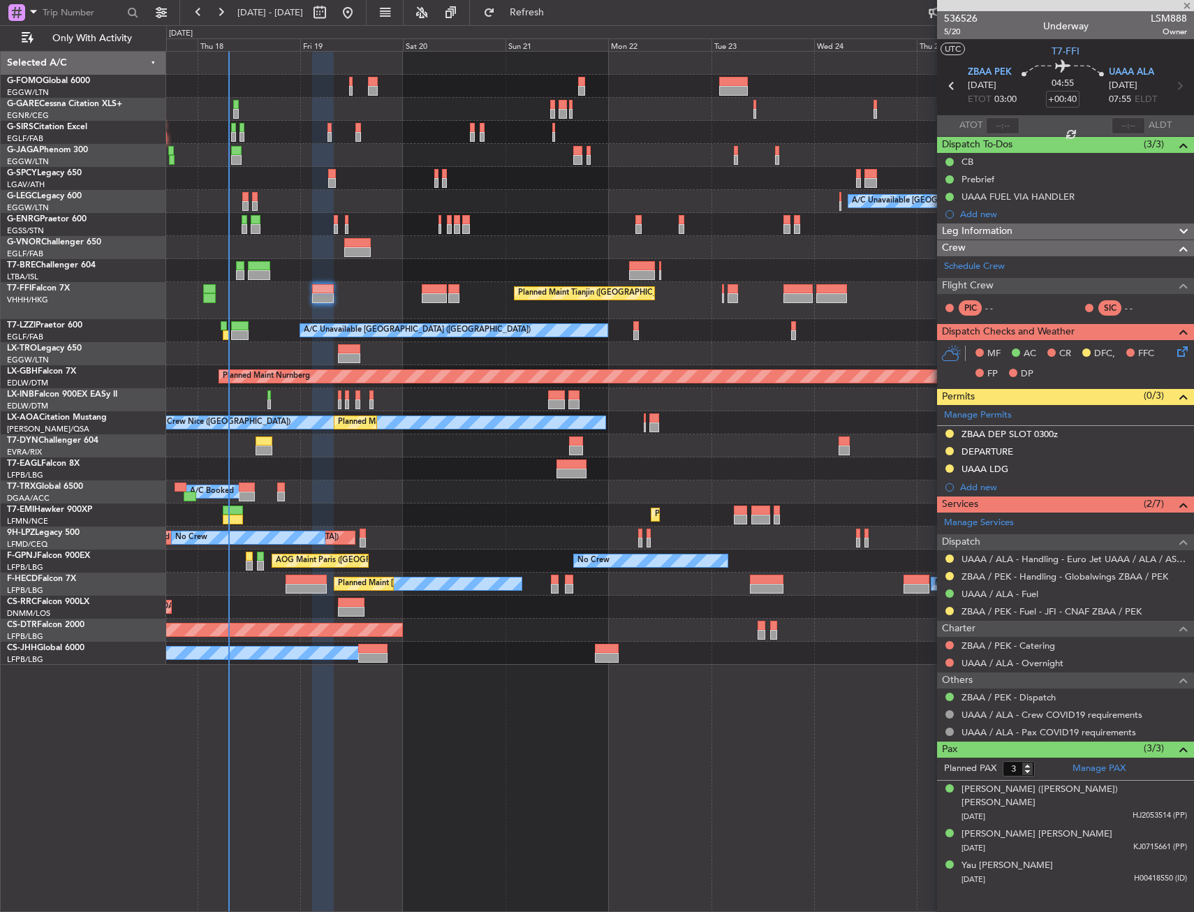
click at [394, 615] on div "Planned Maint [GEOGRAPHIC_DATA] ([GEOGRAPHIC_DATA])" at bounding box center [679, 606] width 1027 height 23
type input "-00:05"
type input "2"
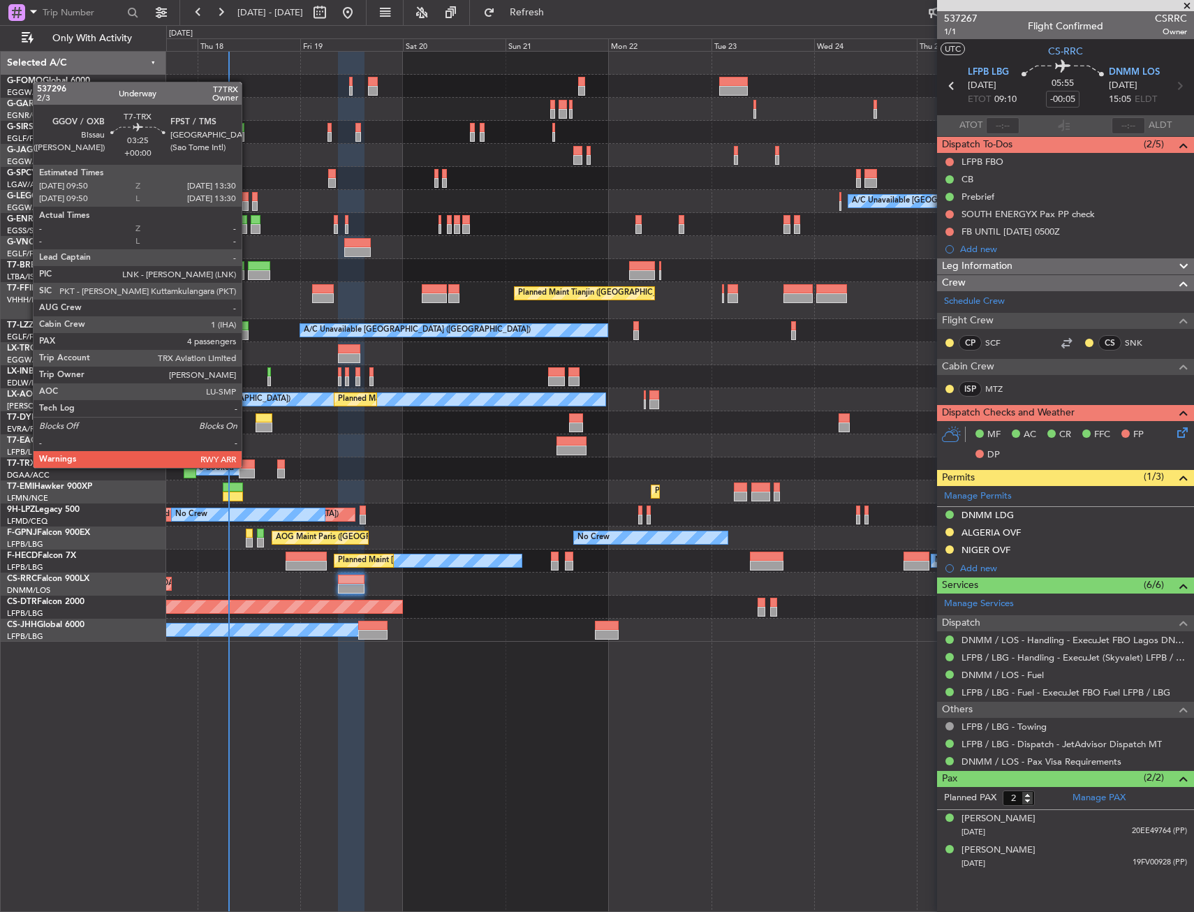
click at [248, 466] on div at bounding box center [247, 464] width 16 height 10
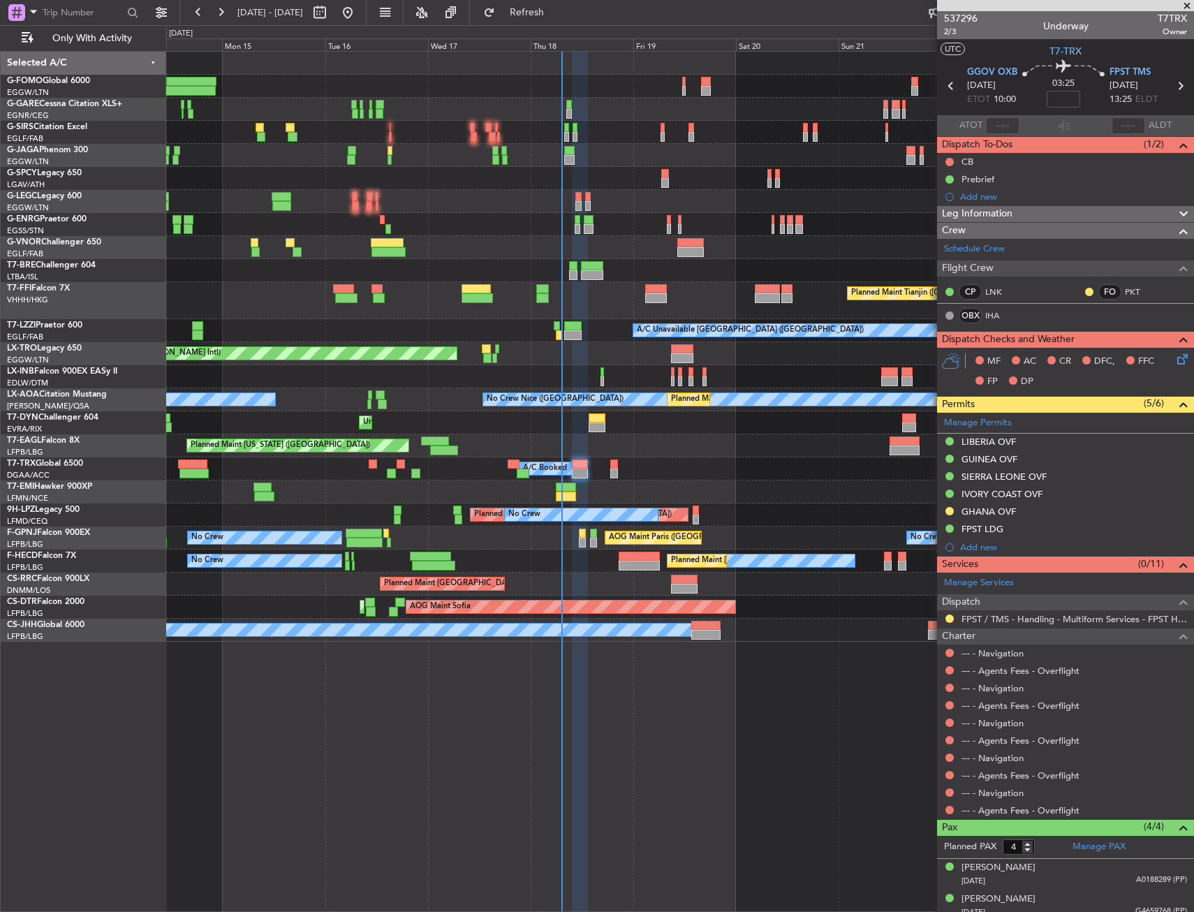
click at [597, 313] on div "Planned Maint [GEOGRAPHIC_DATA] ([GEOGRAPHIC_DATA]) Planned Maint [GEOGRAPHIC_D…" at bounding box center [679, 347] width 1027 height 590
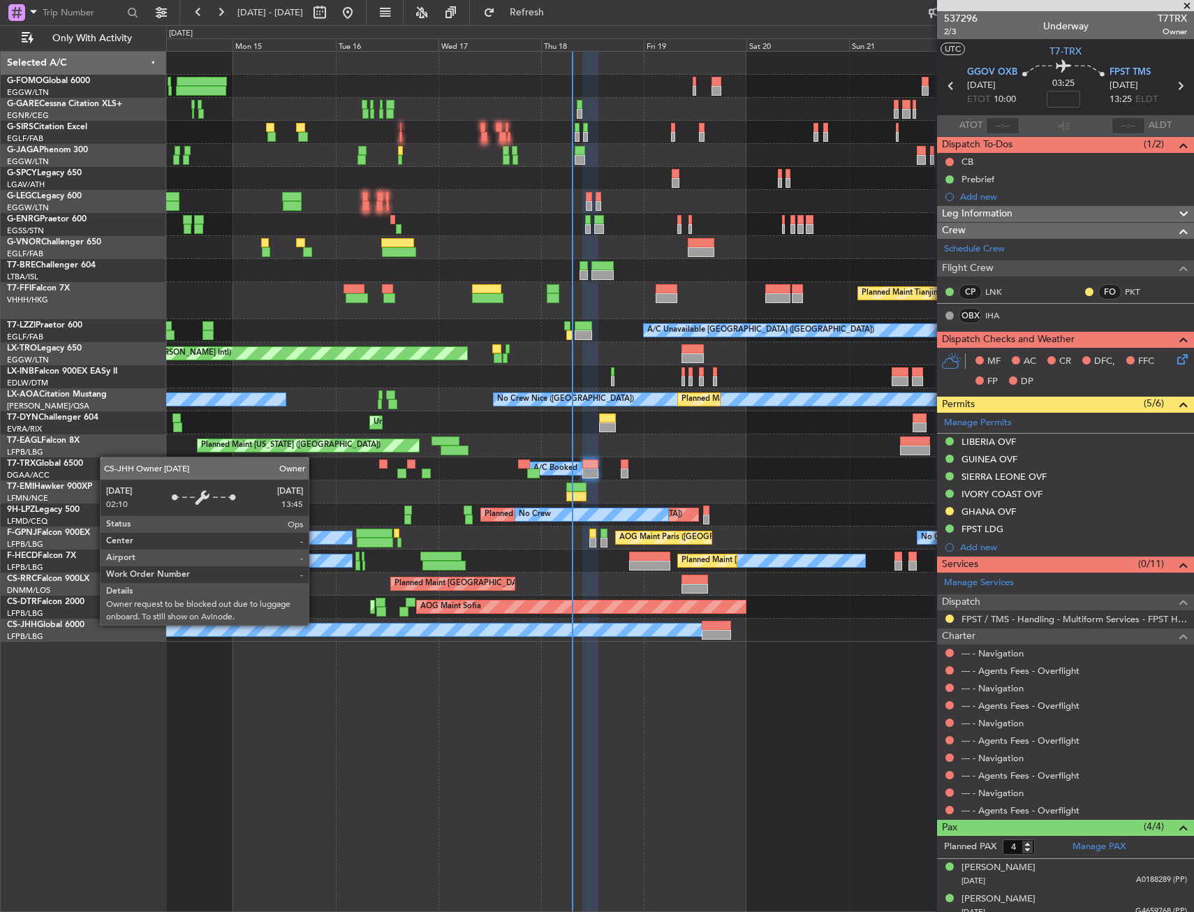
click at [640, 594] on div "Planned Maint [GEOGRAPHIC_DATA] ([GEOGRAPHIC_DATA]) Planned Maint [GEOGRAPHIC_D…" at bounding box center [679, 347] width 1027 height 590
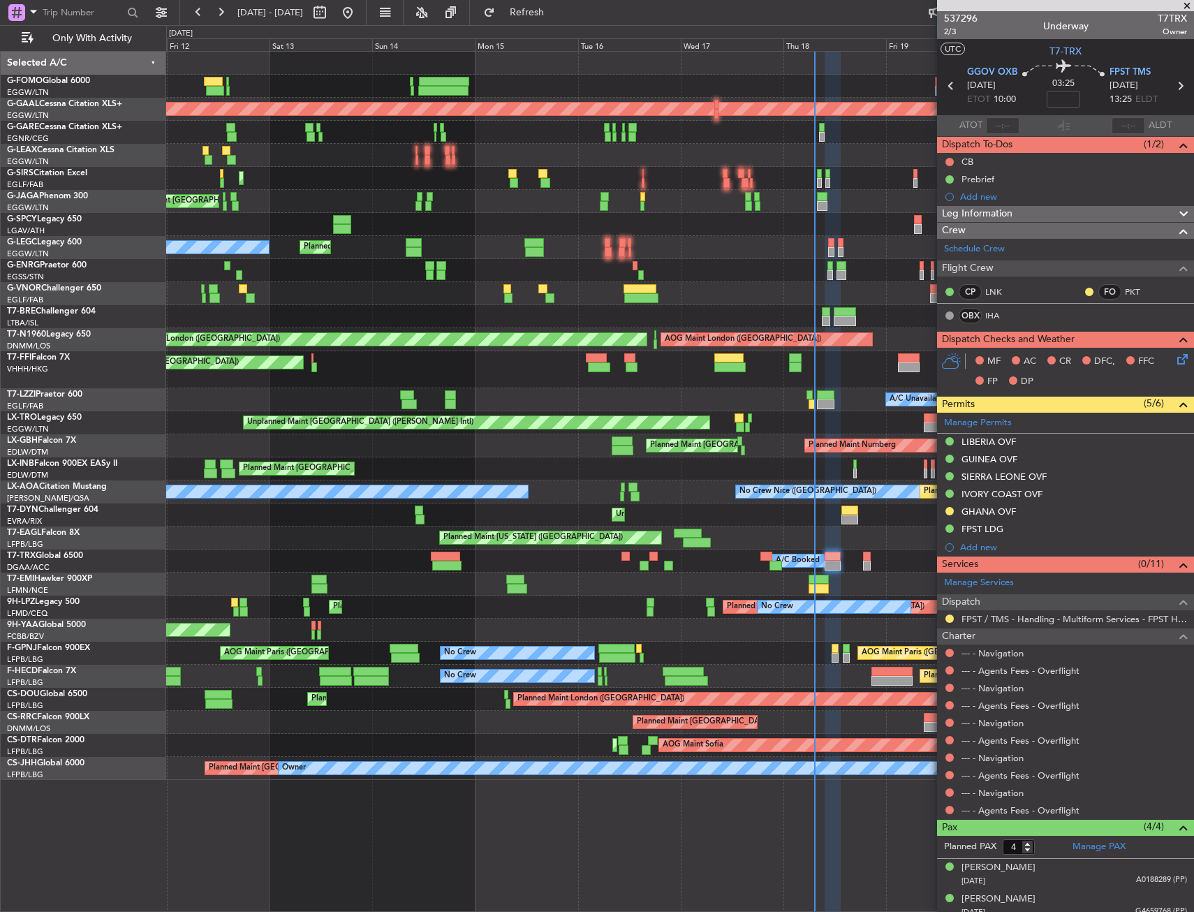
click at [678, 579] on div "Planned Maint [GEOGRAPHIC_DATA] Planned Maint [GEOGRAPHIC_DATA]" at bounding box center [679, 583] width 1027 height 23
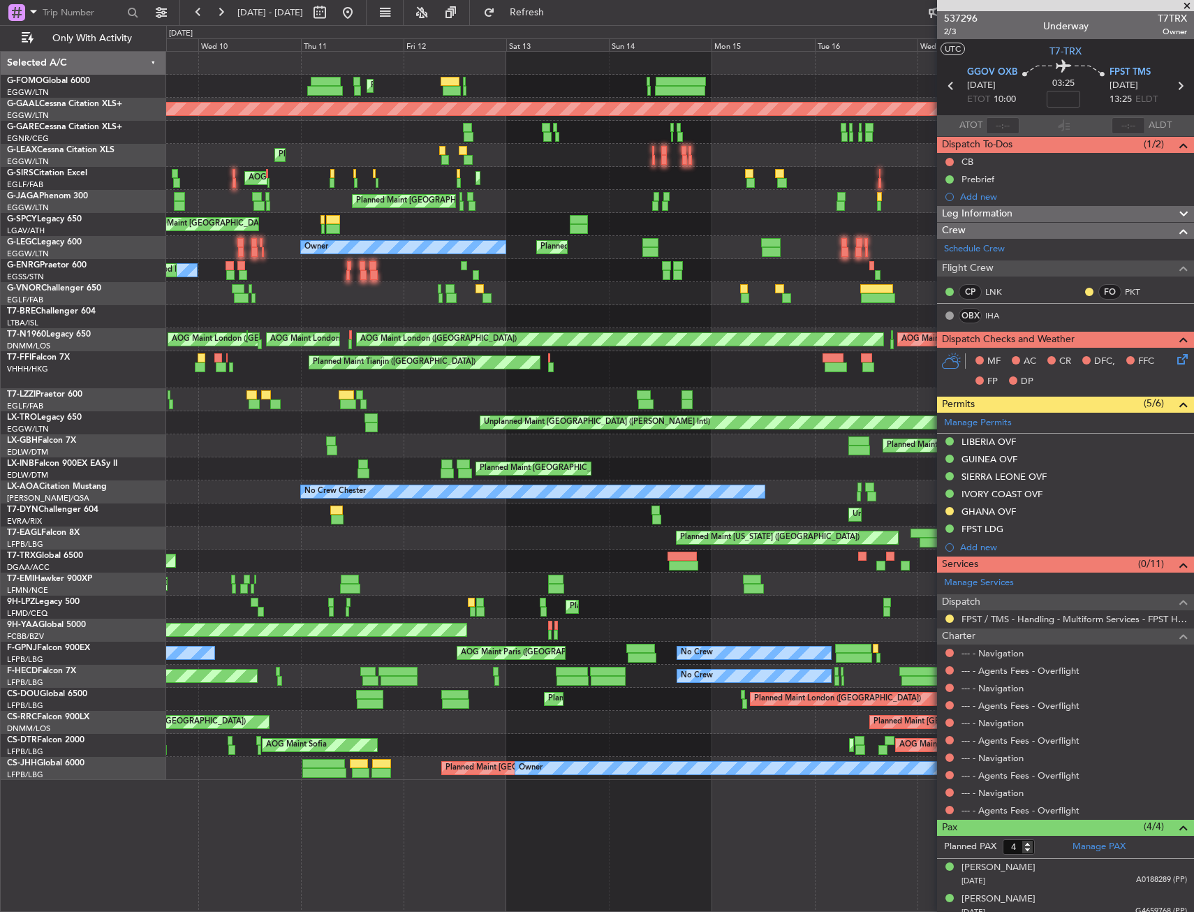
click at [462, 574] on div "Planned Maint [GEOGRAPHIC_DATA]" at bounding box center [679, 583] width 1027 height 23
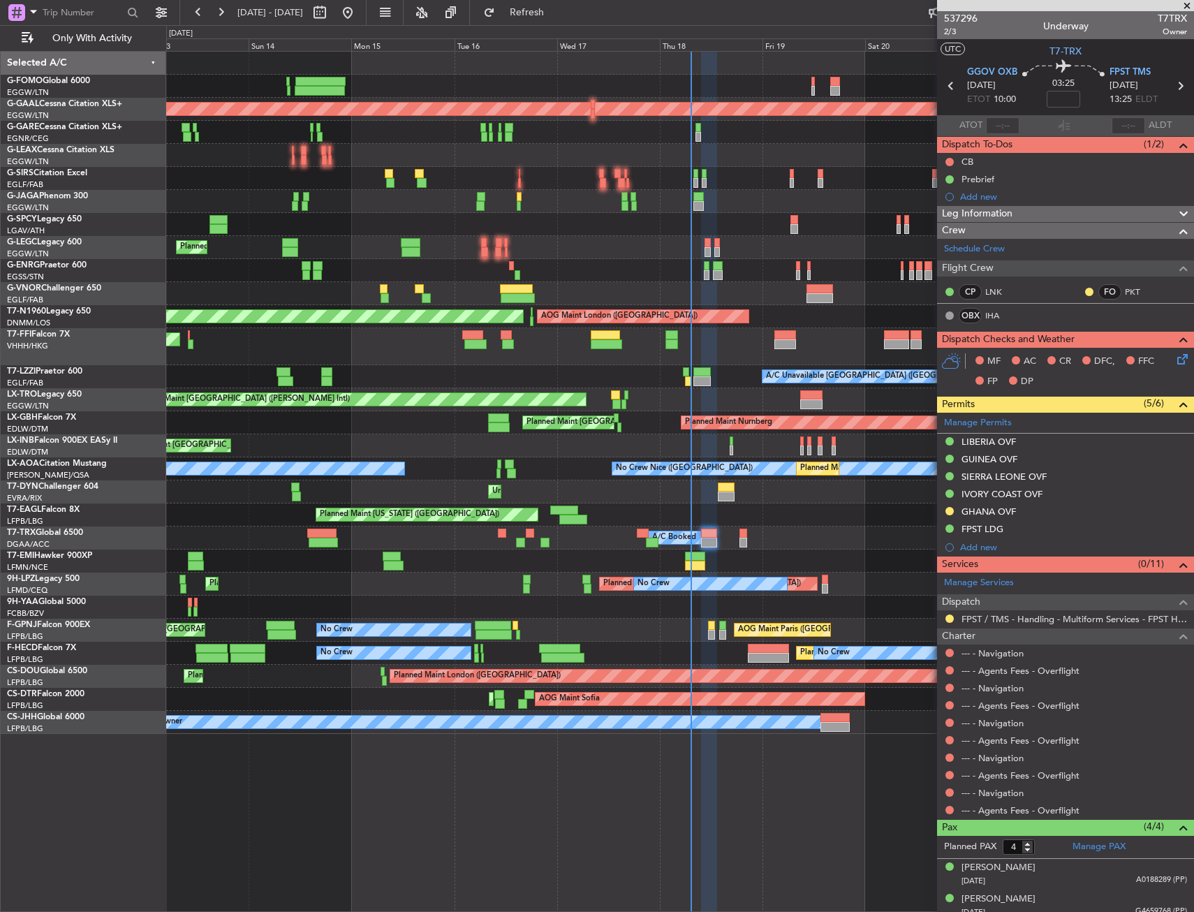
click at [115, 533] on div "Planned Maint [GEOGRAPHIC_DATA] ([GEOGRAPHIC_DATA]) Planned [GEOGRAPHIC_DATA] P…" at bounding box center [597, 468] width 1194 height 886
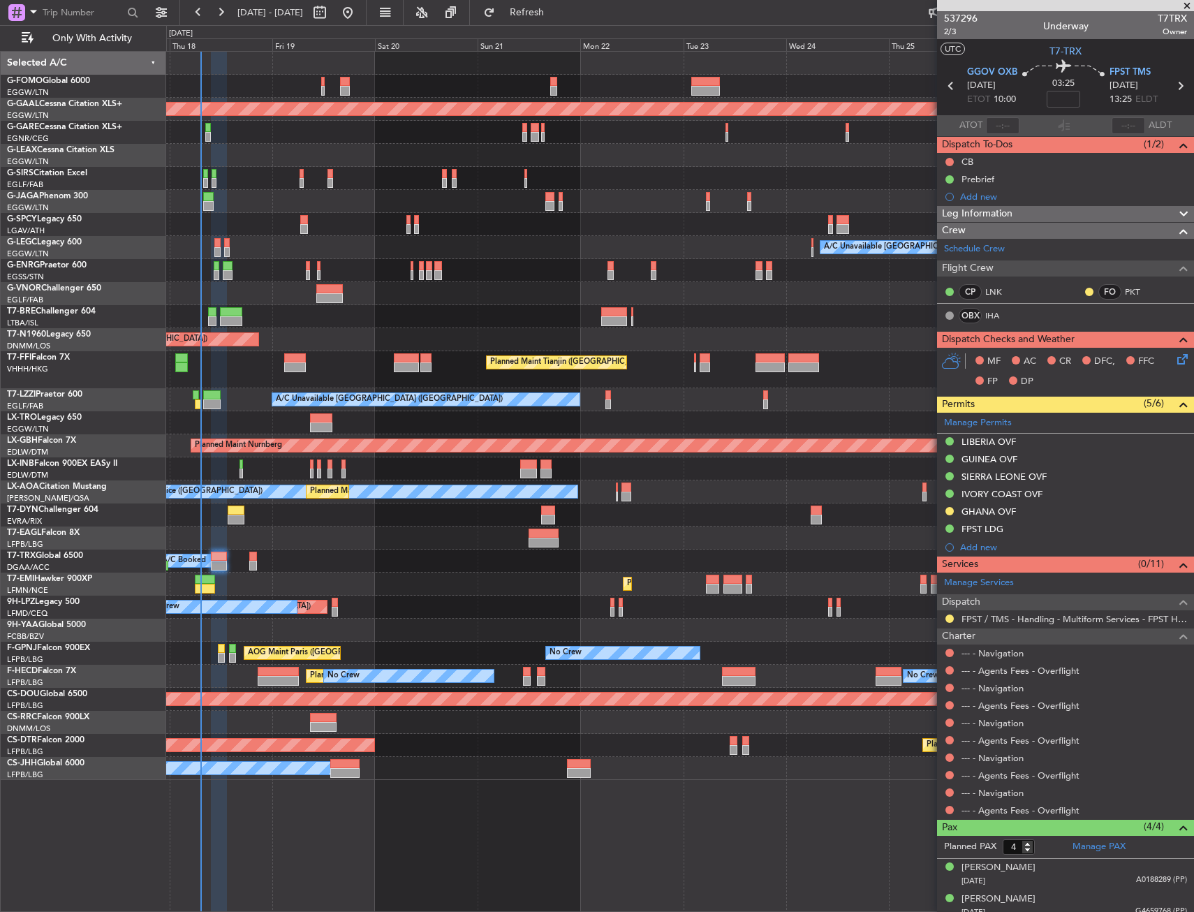
click at [215, 526] on div "Planned Maint Dusseldorf Owner A/C Unavailable [GEOGRAPHIC_DATA] ([GEOGRAPHIC_D…" at bounding box center [679, 416] width 1027 height 728
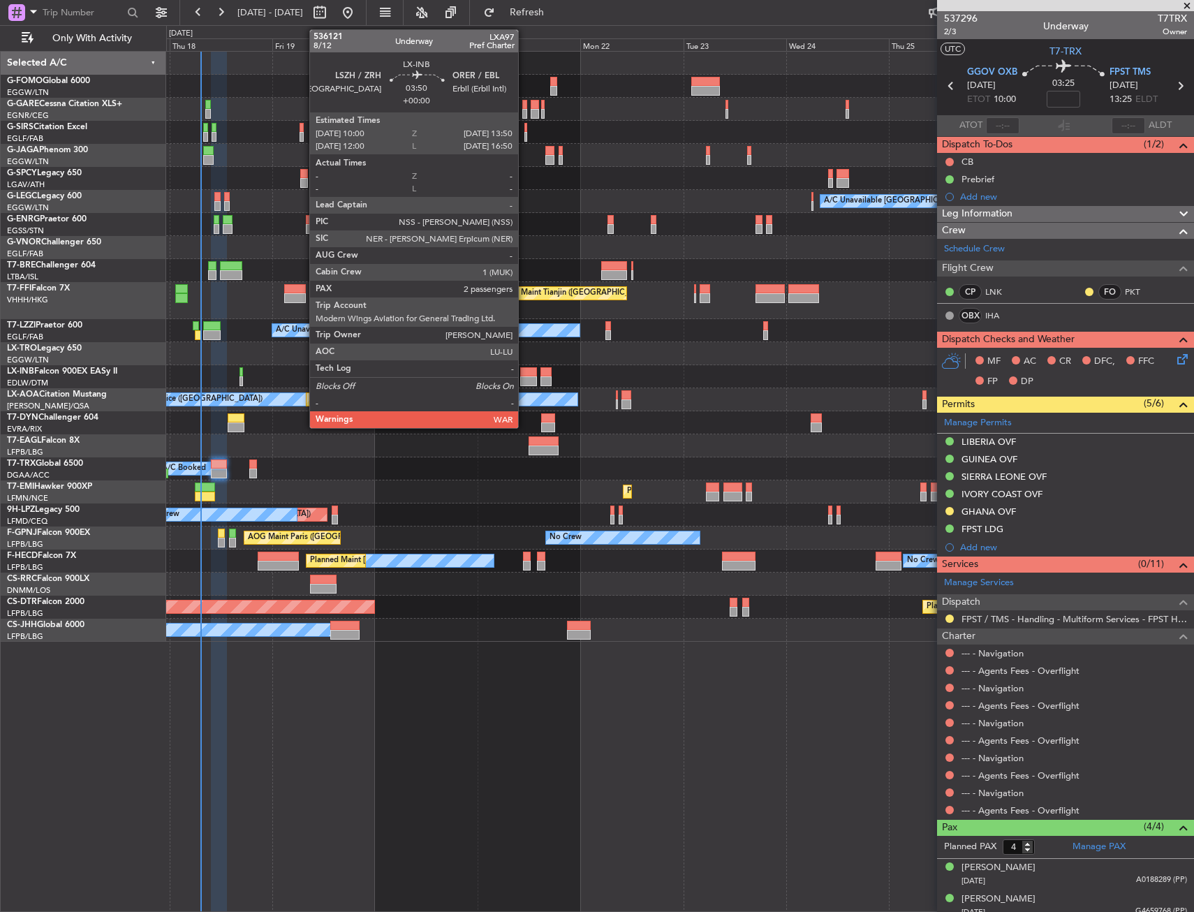
click at [524, 372] on div at bounding box center [528, 372] width 17 height 10
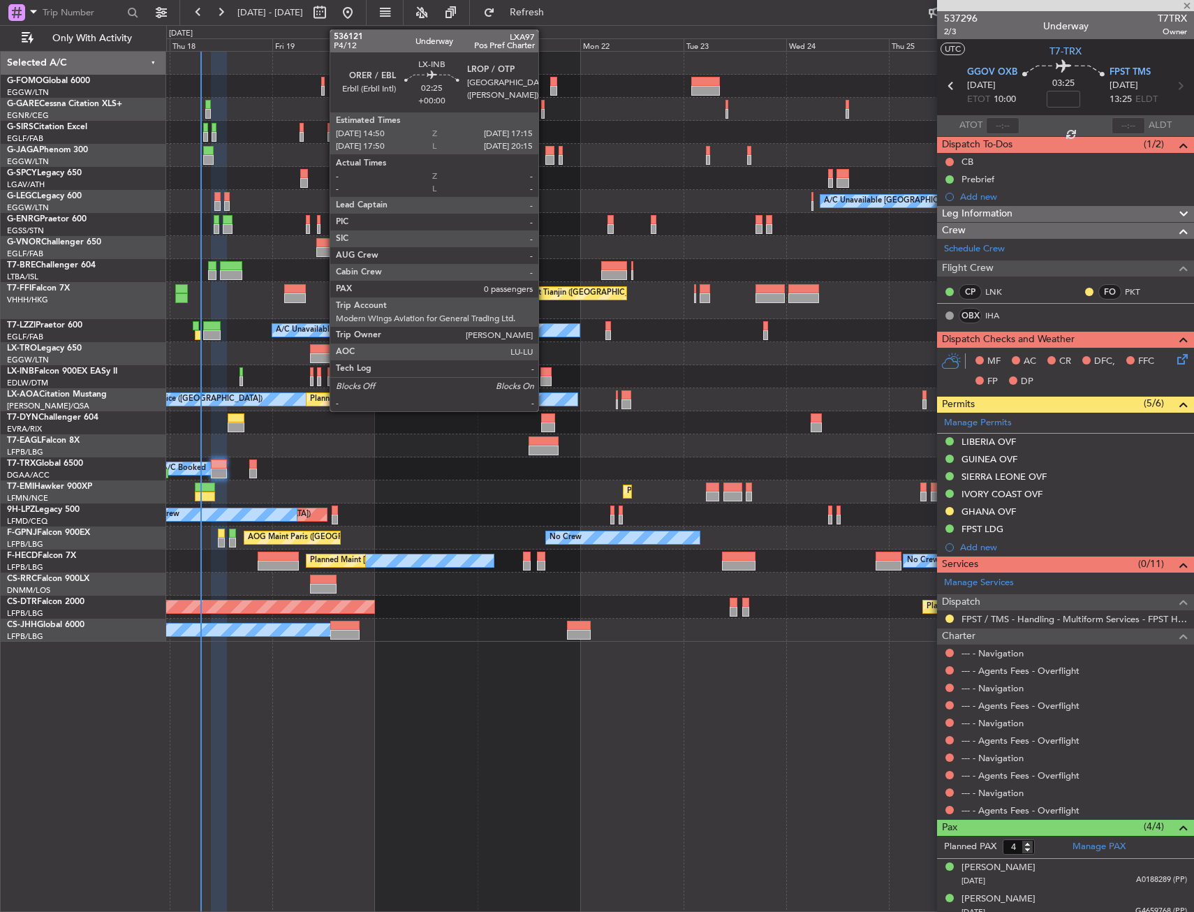
type input "2"
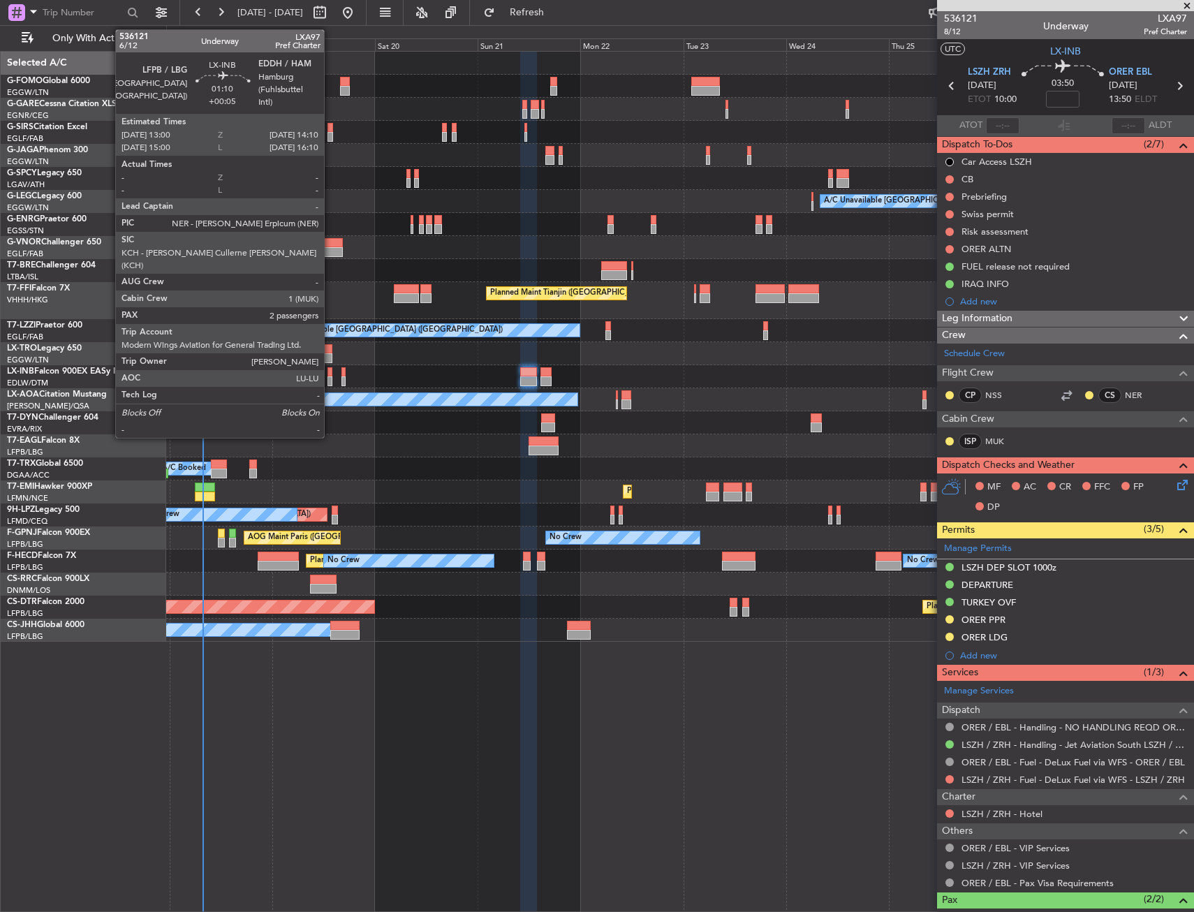
click at [329, 378] on div at bounding box center [330, 381] width 6 height 10
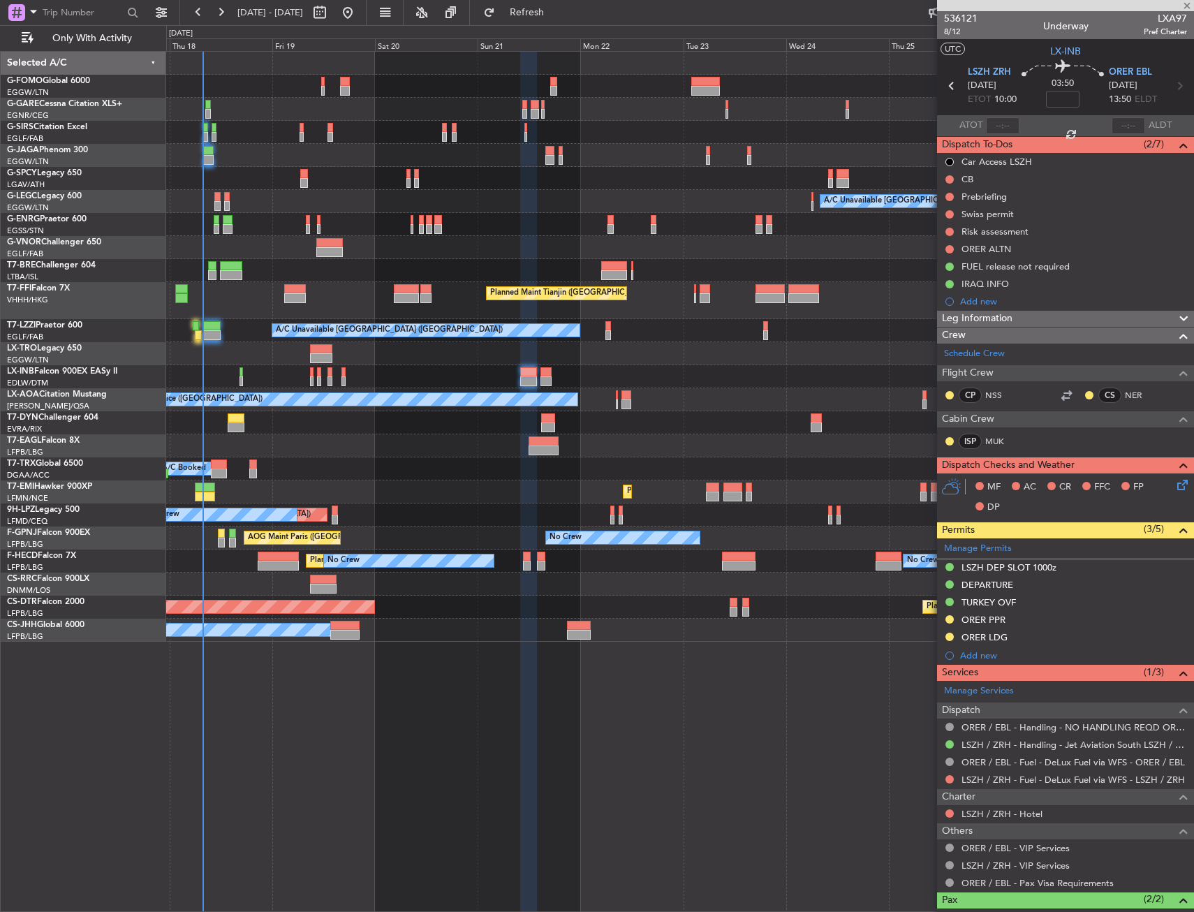
type input "+00:05"
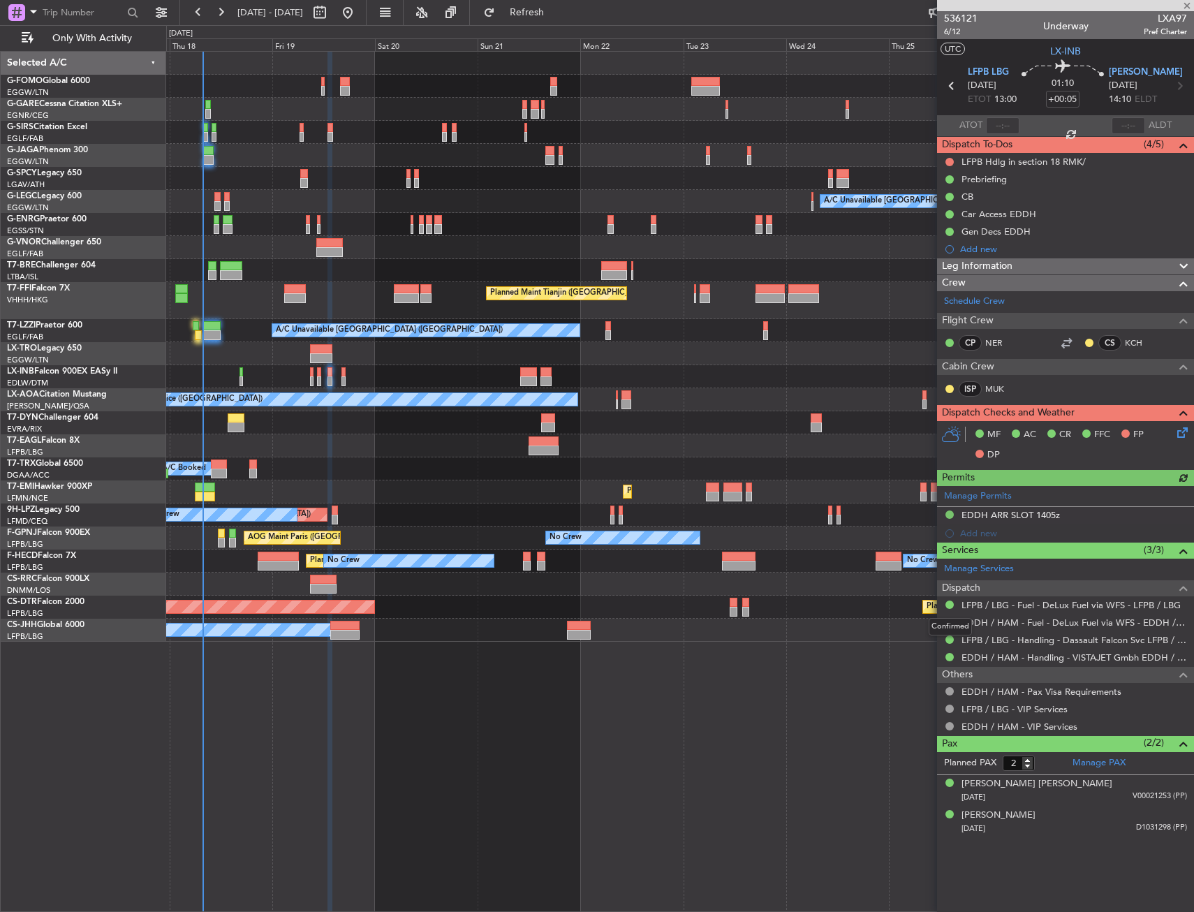
click at [948, 622] on div "Confirmed" at bounding box center [949, 626] width 43 height 17
click at [947, 623] on button at bounding box center [949, 622] width 8 height 8
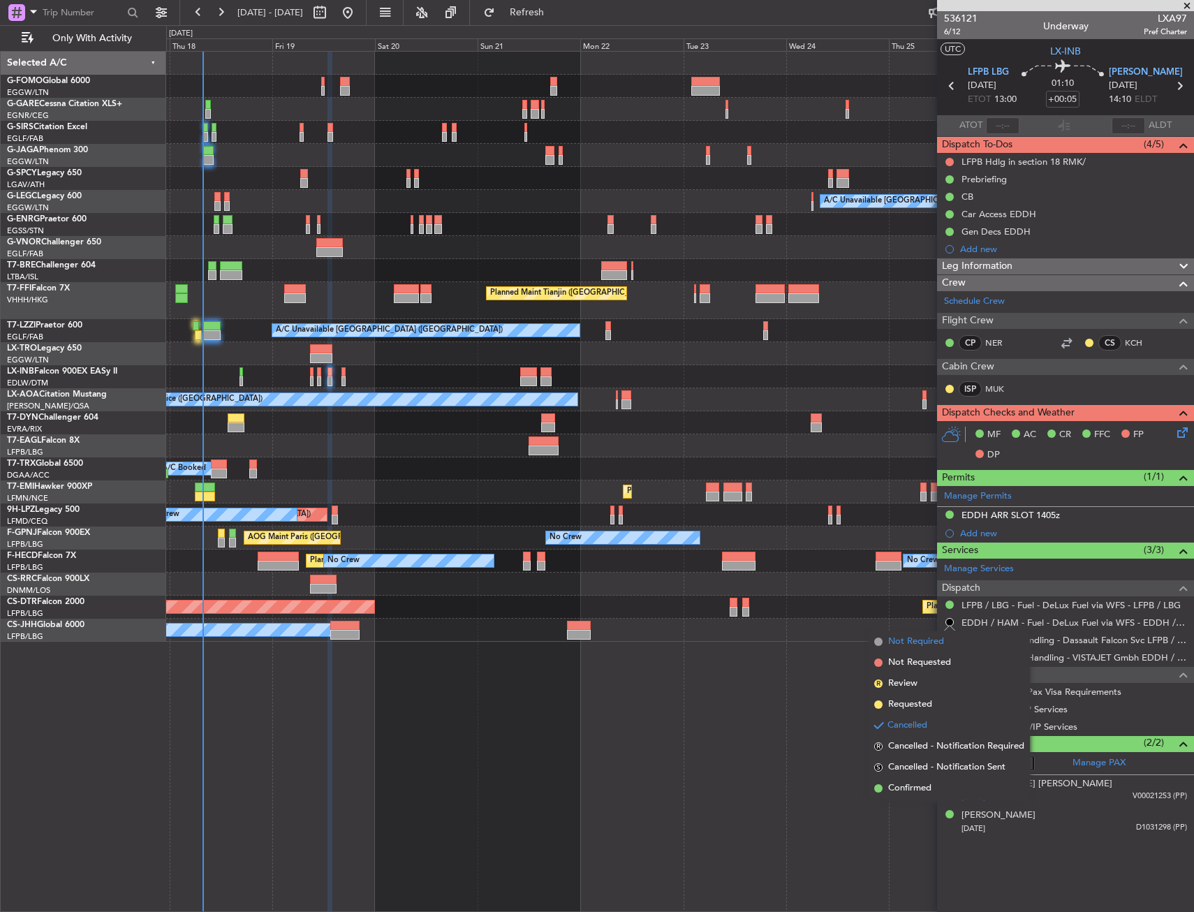
click at [913, 639] on span "Not Required" at bounding box center [916, 641] width 56 height 14
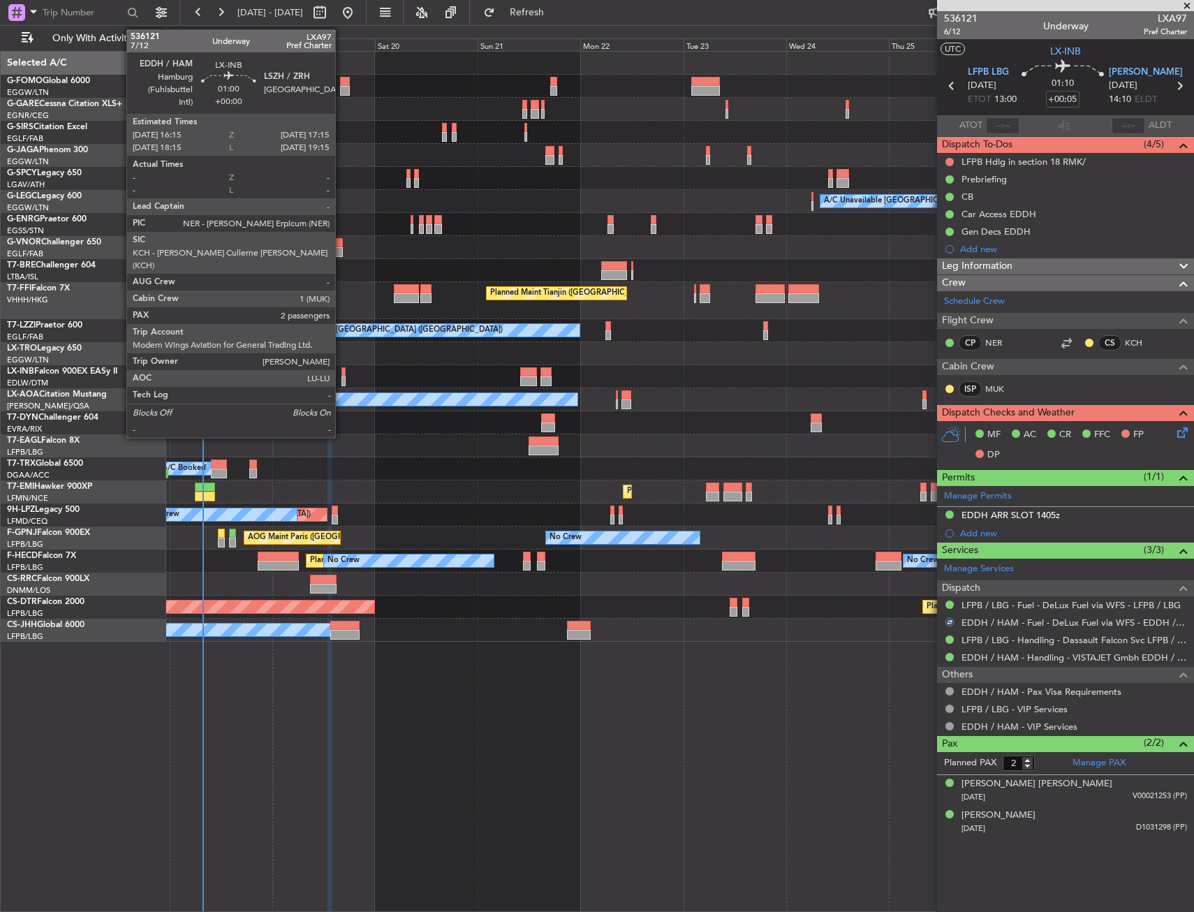
click at [341, 376] on div at bounding box center [343, 381] width 5 height 10
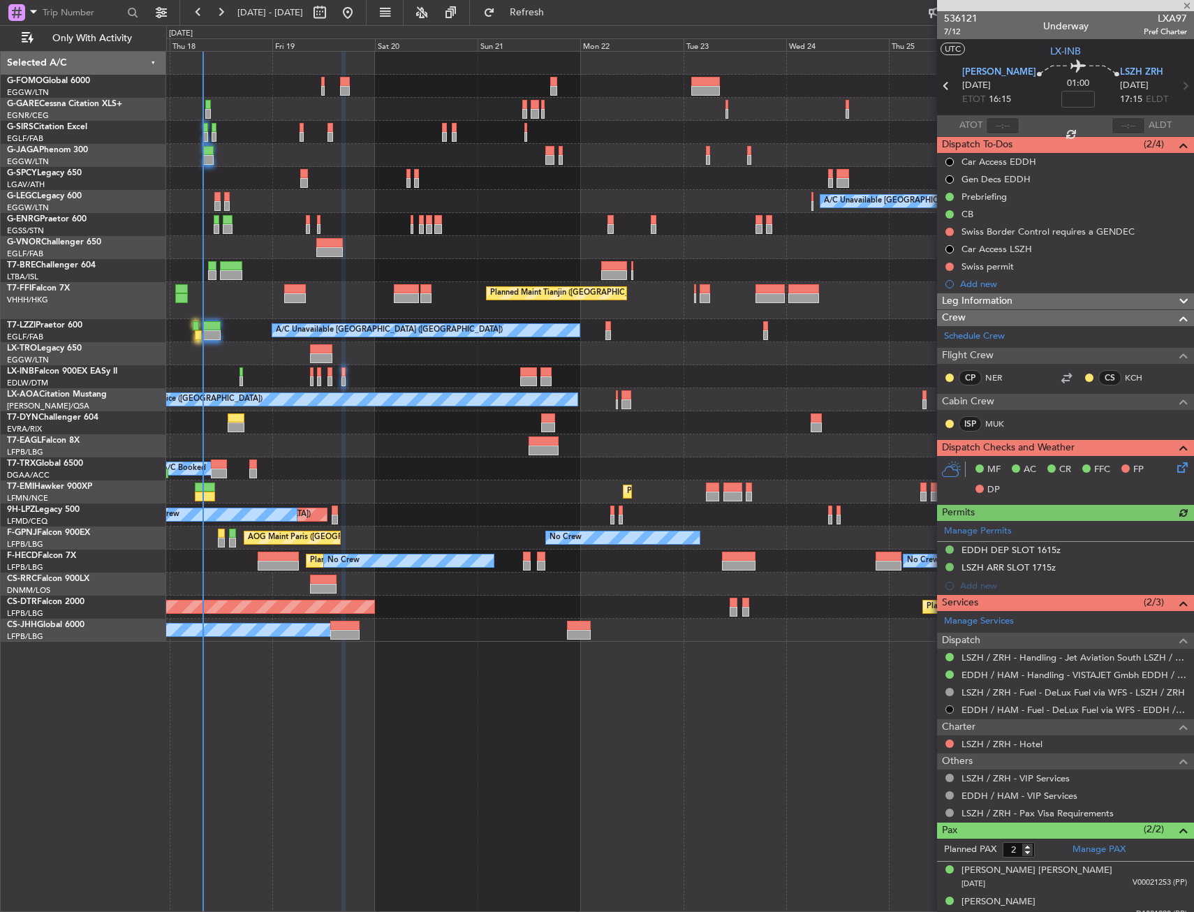
click at [946, 707] on button at bounding box center [949, 709] width 8 height 8
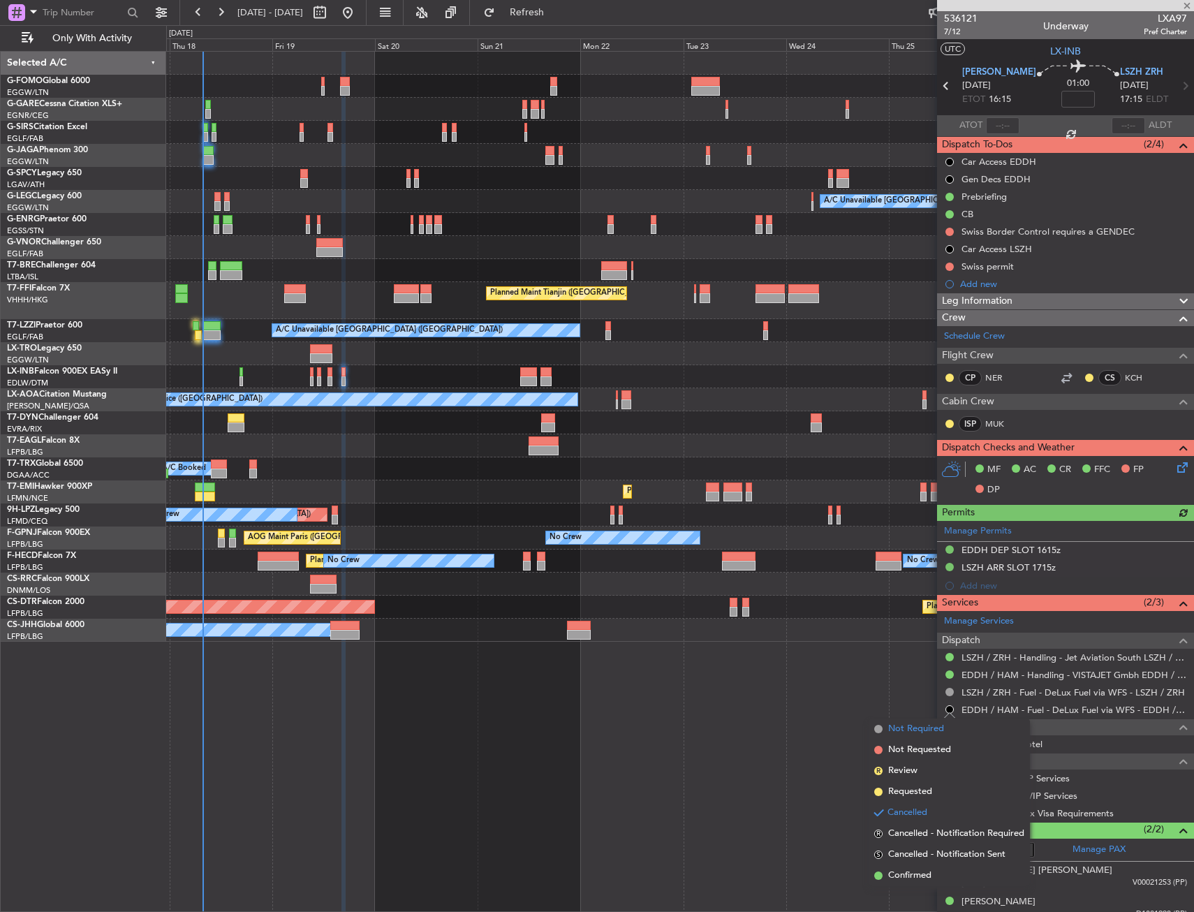
click at [930, 724] on span "Not Required" at bounding box center [916, 729] width 56 height 14
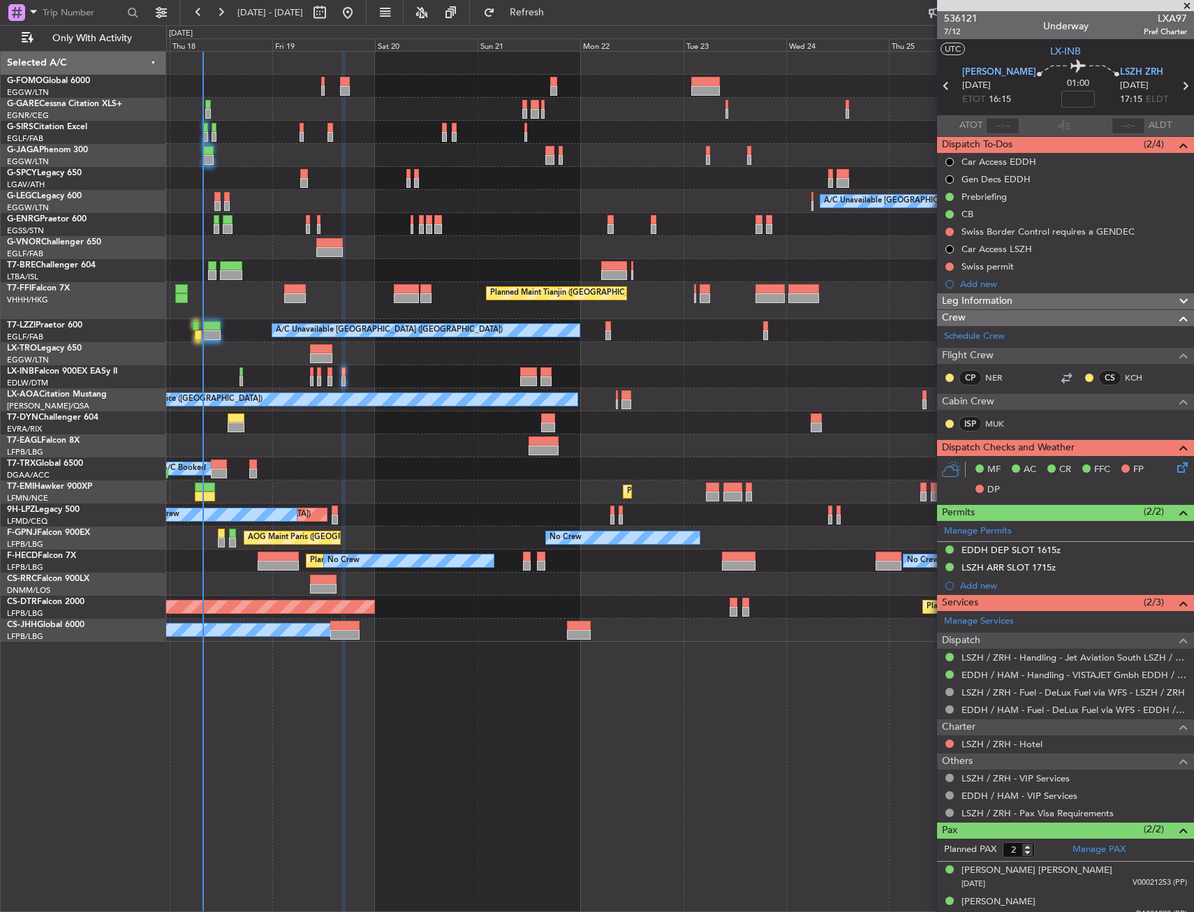
click at [418, 767] on div "A/C Unavailable [GEOGRAPHIC_DATA] ([GEOGRAPHIC_DATA]) Planned Maint Tianjin ([G…" at bounding box center [679, 481] width 1027 height 861
click at [552, 12] on span "Refresh" at bounding box center [527, 13] width 59 height 10
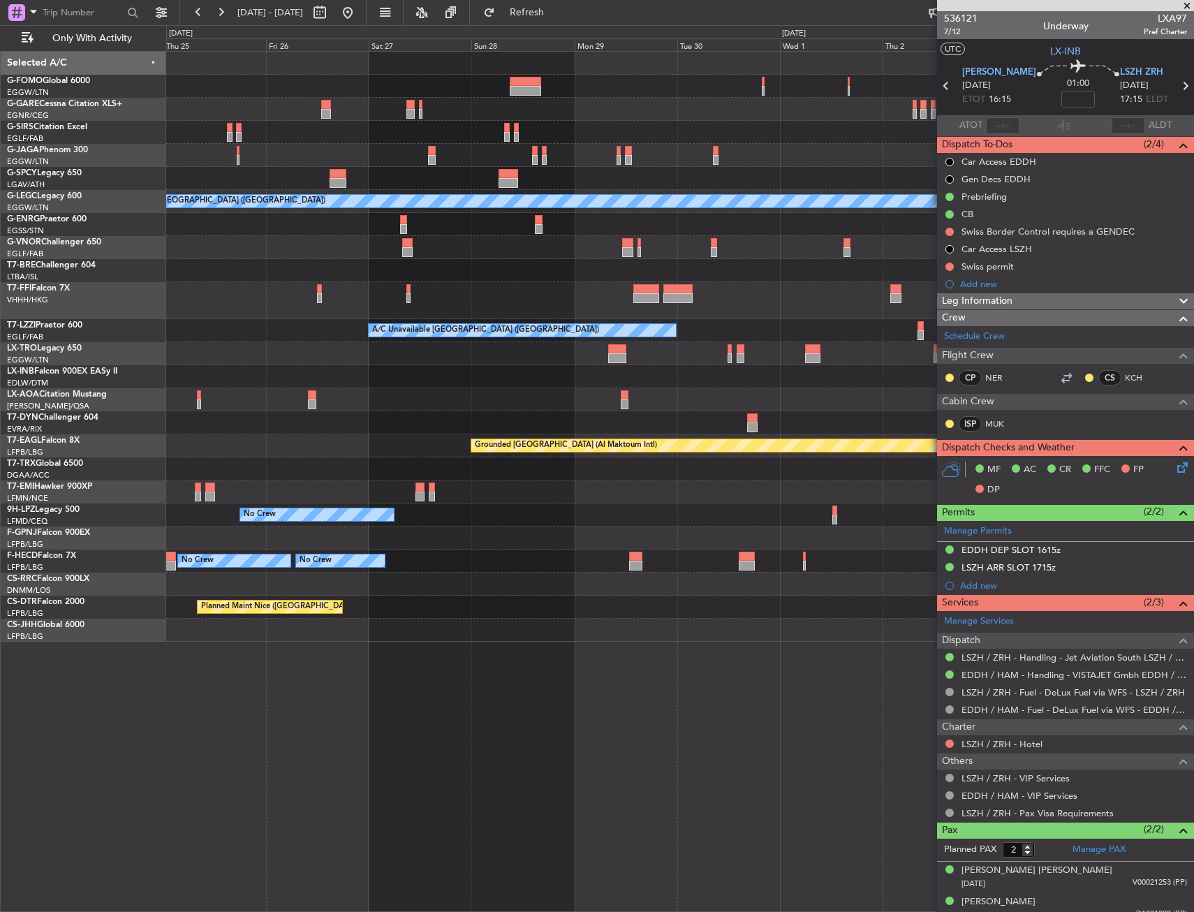
click at [0, 466] on html "[DATE] - [DATE] Refresh Quick Links Only With Activity A/C Unavailable [GEOGRAP…" at bounding box center [597, 456] width 1194 height 912
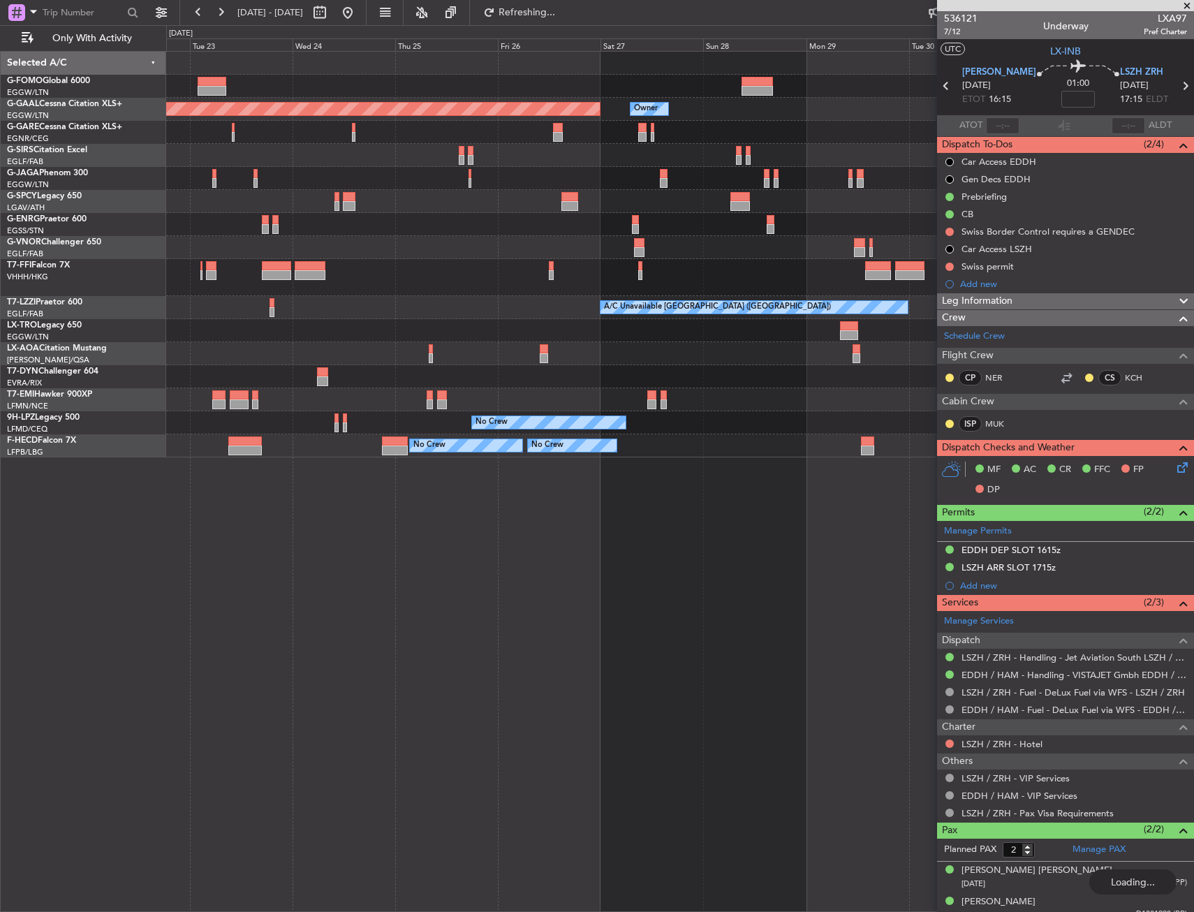
click at [936, 470] on div "Planned Maint Dusseldorf Owner Owner Planned Maint Tianjin ([GEOGRAPHIC_DATA]) …" at bounding box center [679, 481] width 1027 height 861
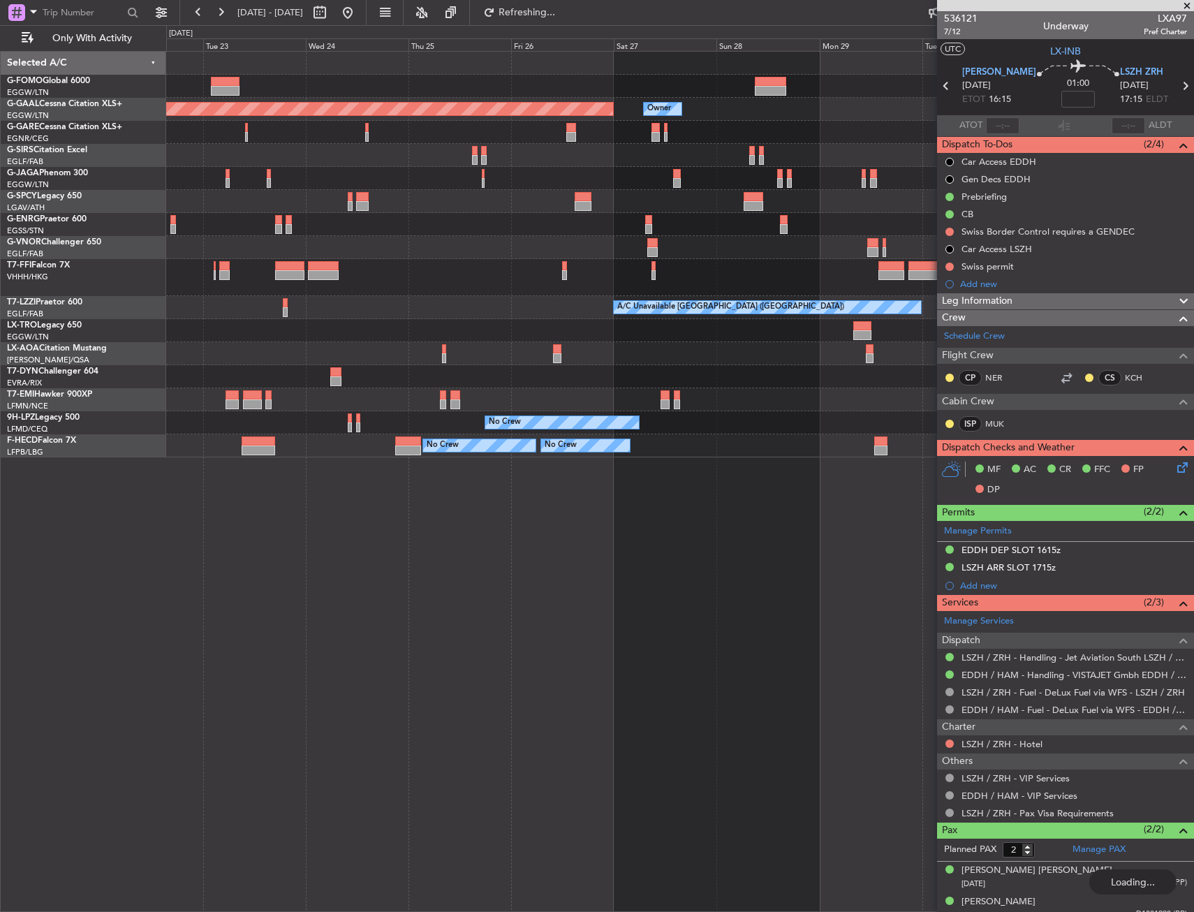
click at [826, 471] on div "Planned Maint Dusseldorf Owner Owner Planned Maint Tianjin ([GEOGRAPHIC_DATA]) …" at bounding box center [679, 481] width 1027 height 861
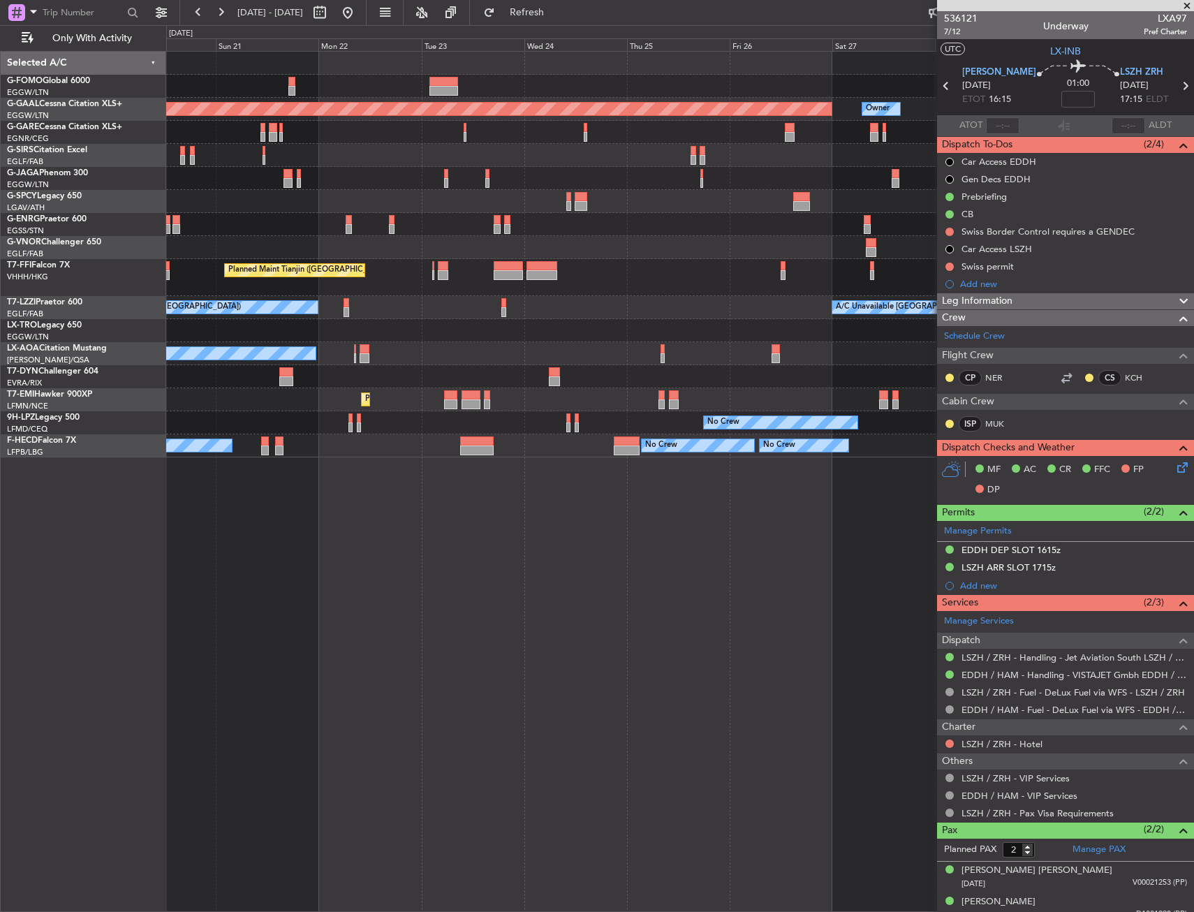
click at [870, 473] on div "Planned Maint Dusseldorf Owner Planned Maint Tianjin ([GEOGRAPHIC_DATA]) A/C Un…" at bounding box center [679, 481] width 1027 height 861
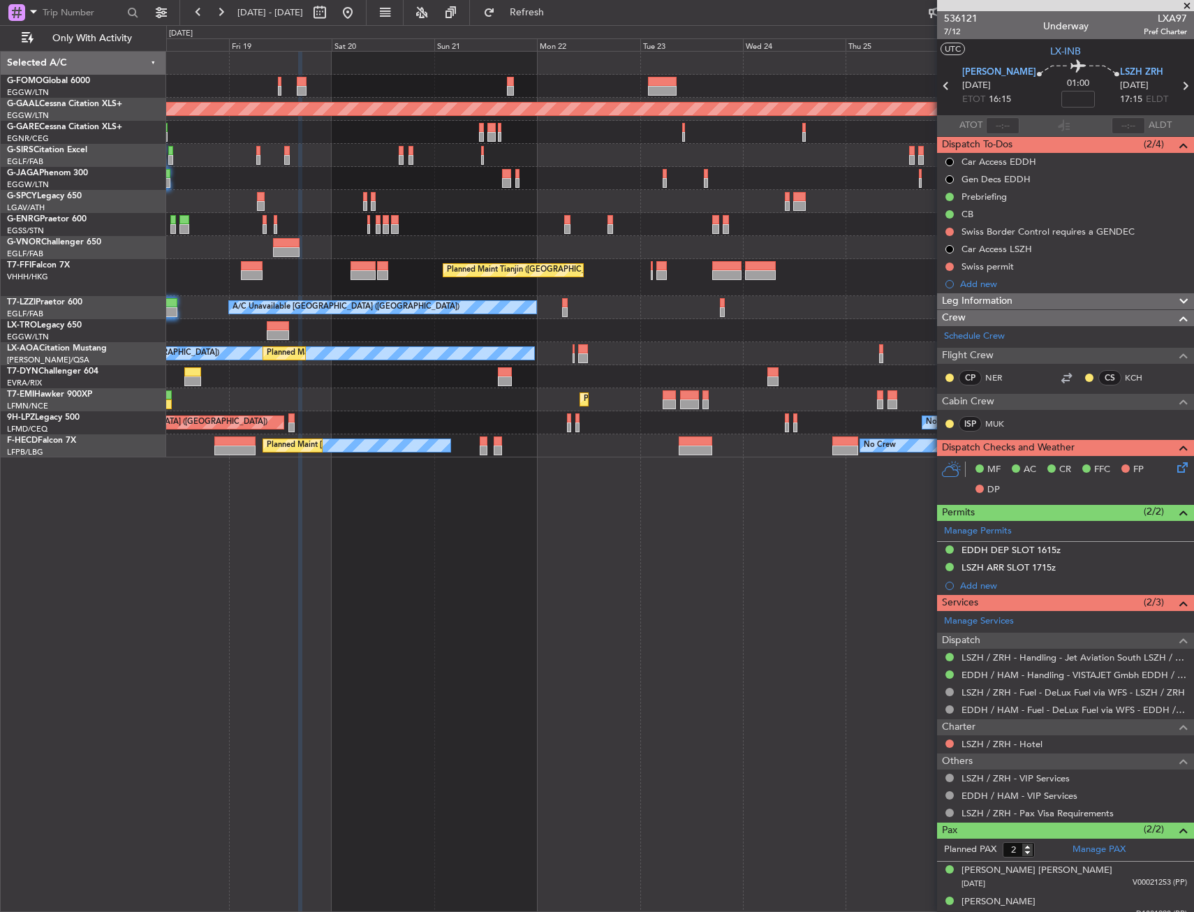
click at [776, 470] on div "Planned Maint Dusseldorf Owner Planned Maint Tianjin ([GEOGRAPHIC_DATA]) A/C Un…" at bounding box center [679, 481] width 1027 height 861
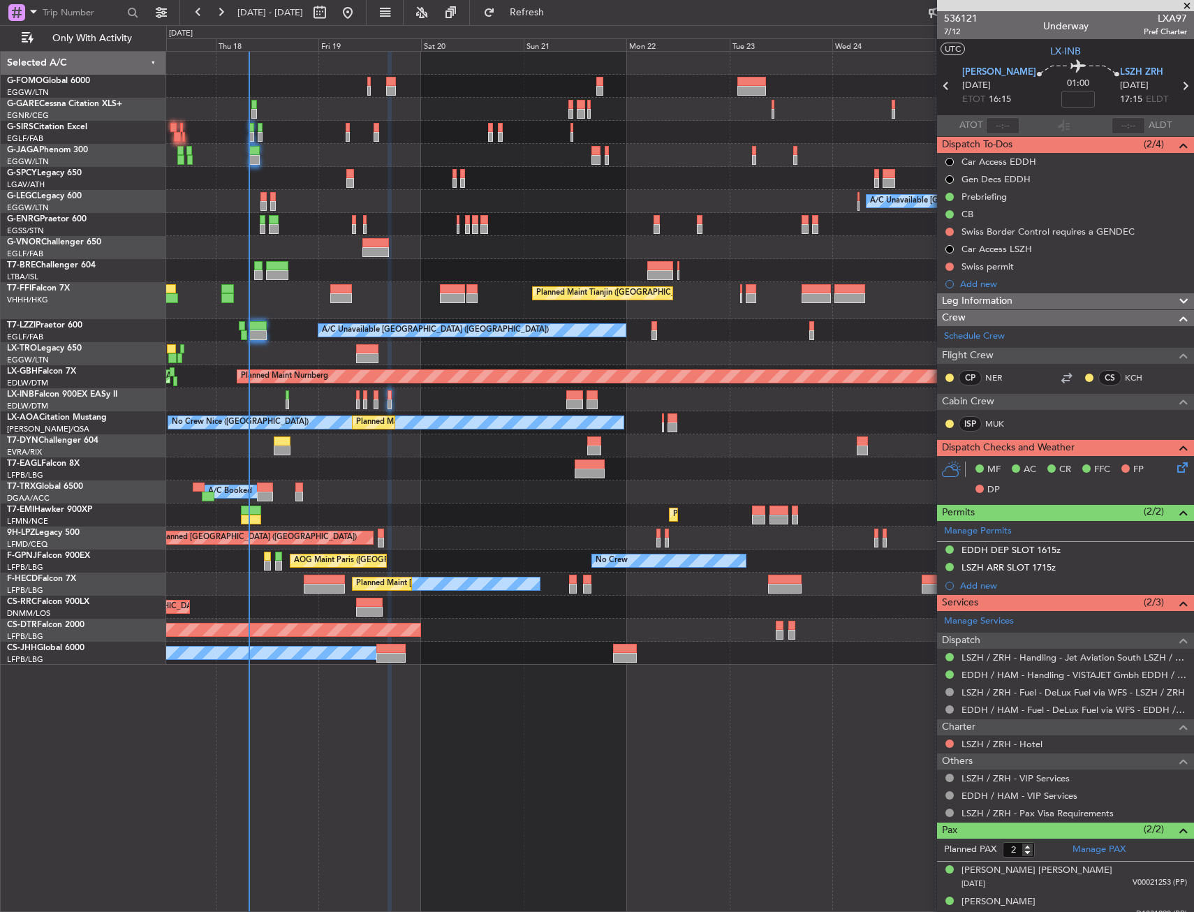
click at [458, 306] on div "Planned Maint Tianjin ([GEOGRAPHIC_DATA])" at bounding box center [679, 300] width 1027 height 37
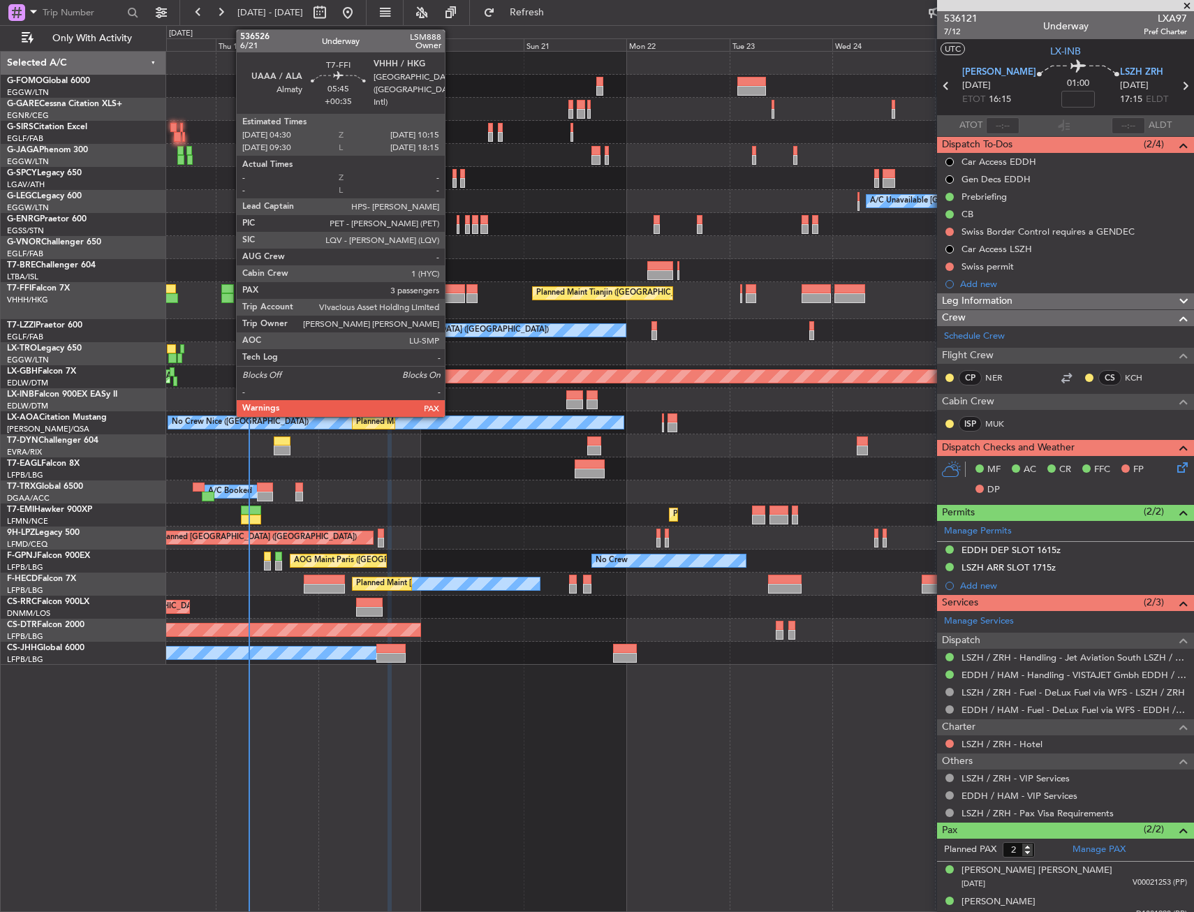
click at [449, 287] on div at bounding box center [452, 289] width 25 height 10
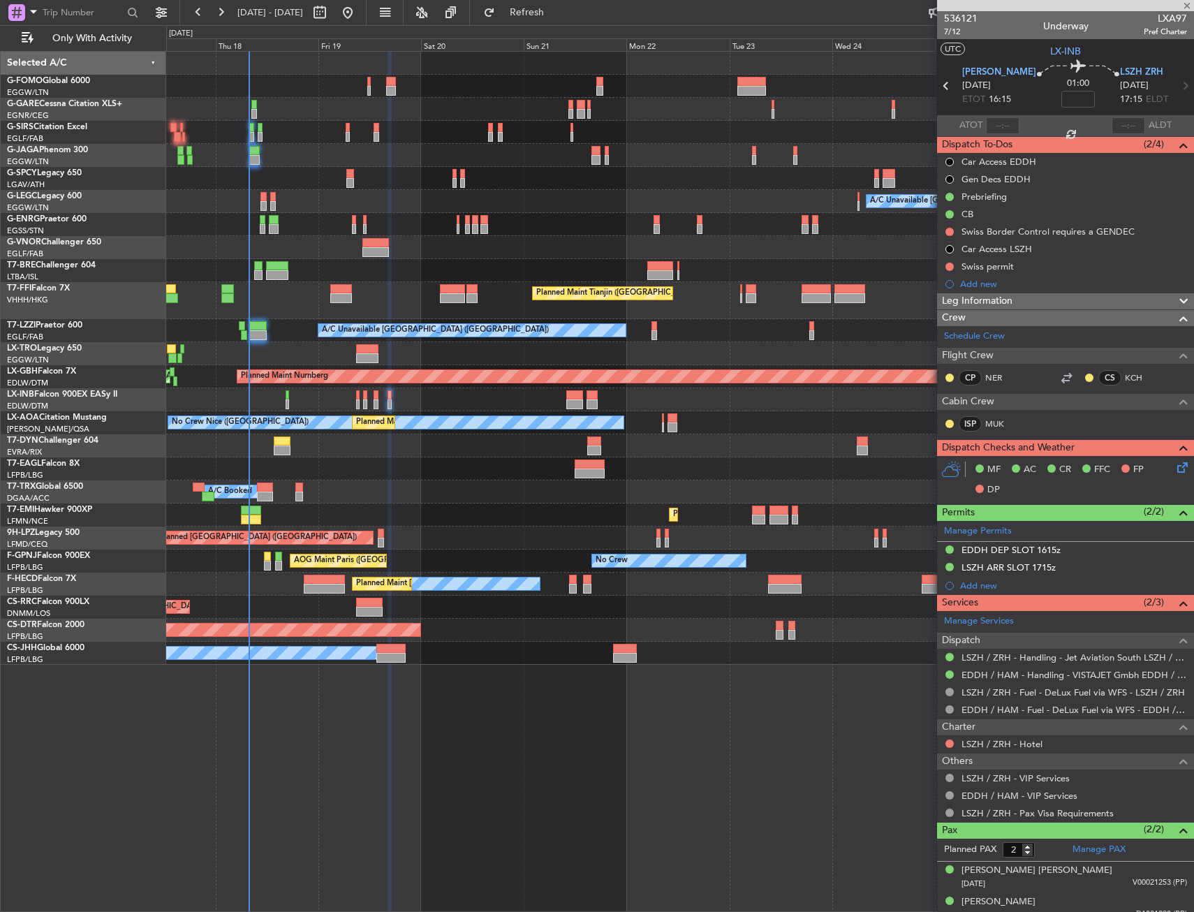
type input "+00:35"
type input "3"
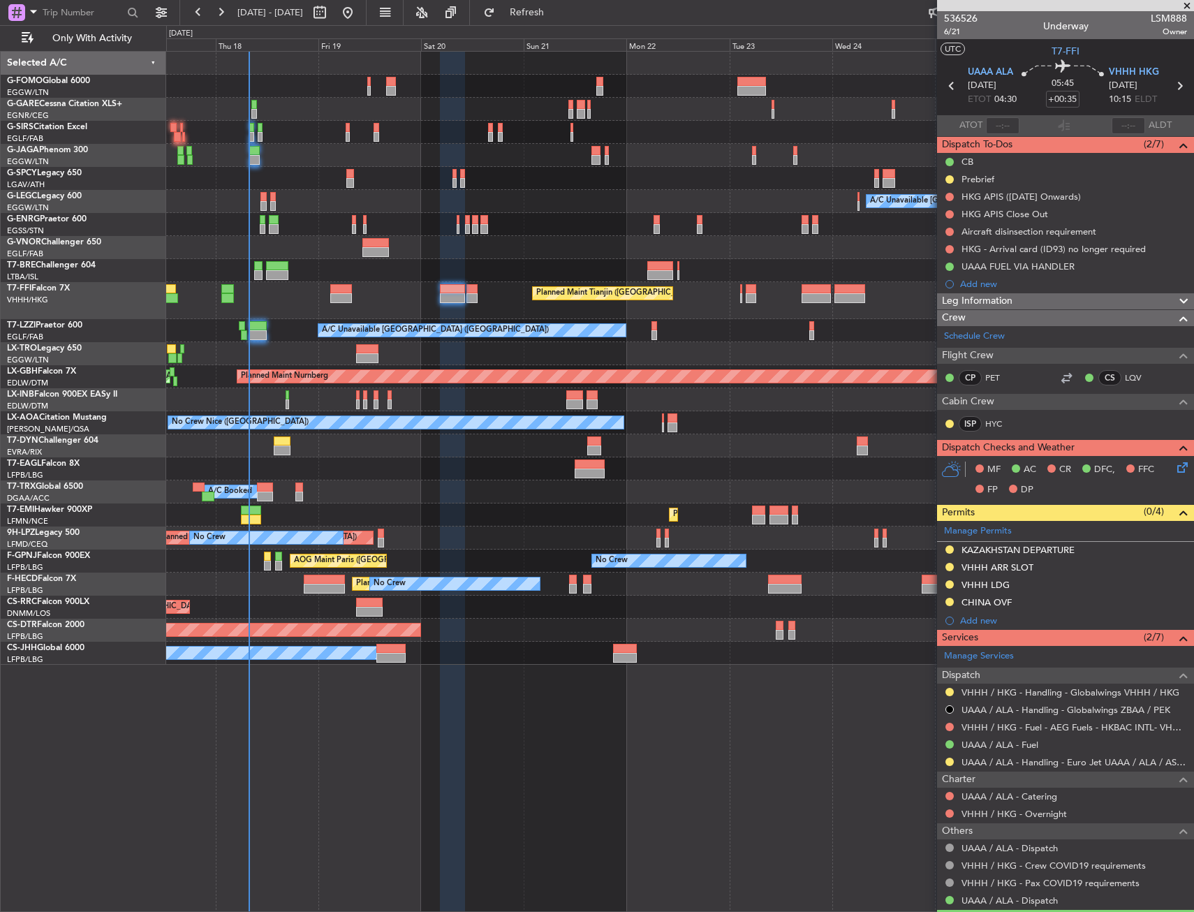
click at [477, 294] on div at bounding box center [472, 298] width 12 height 10
type input "+00:20"
type input "0"
